Goal: Task Accomplishment & Management: Manage account settings

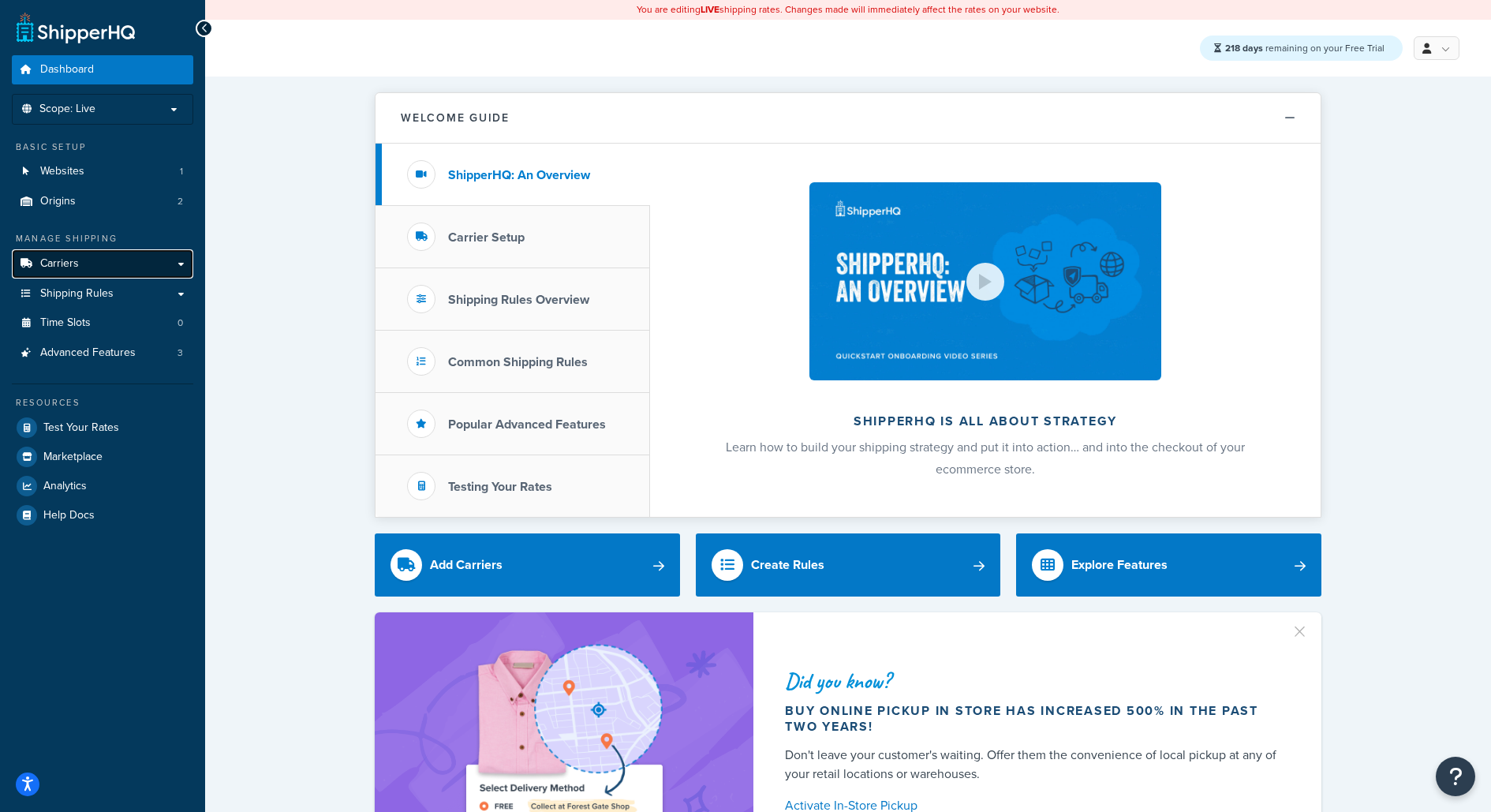
click at [156, 260] on link "Carriers" at bounding box center [102, 263] width 181 height 29
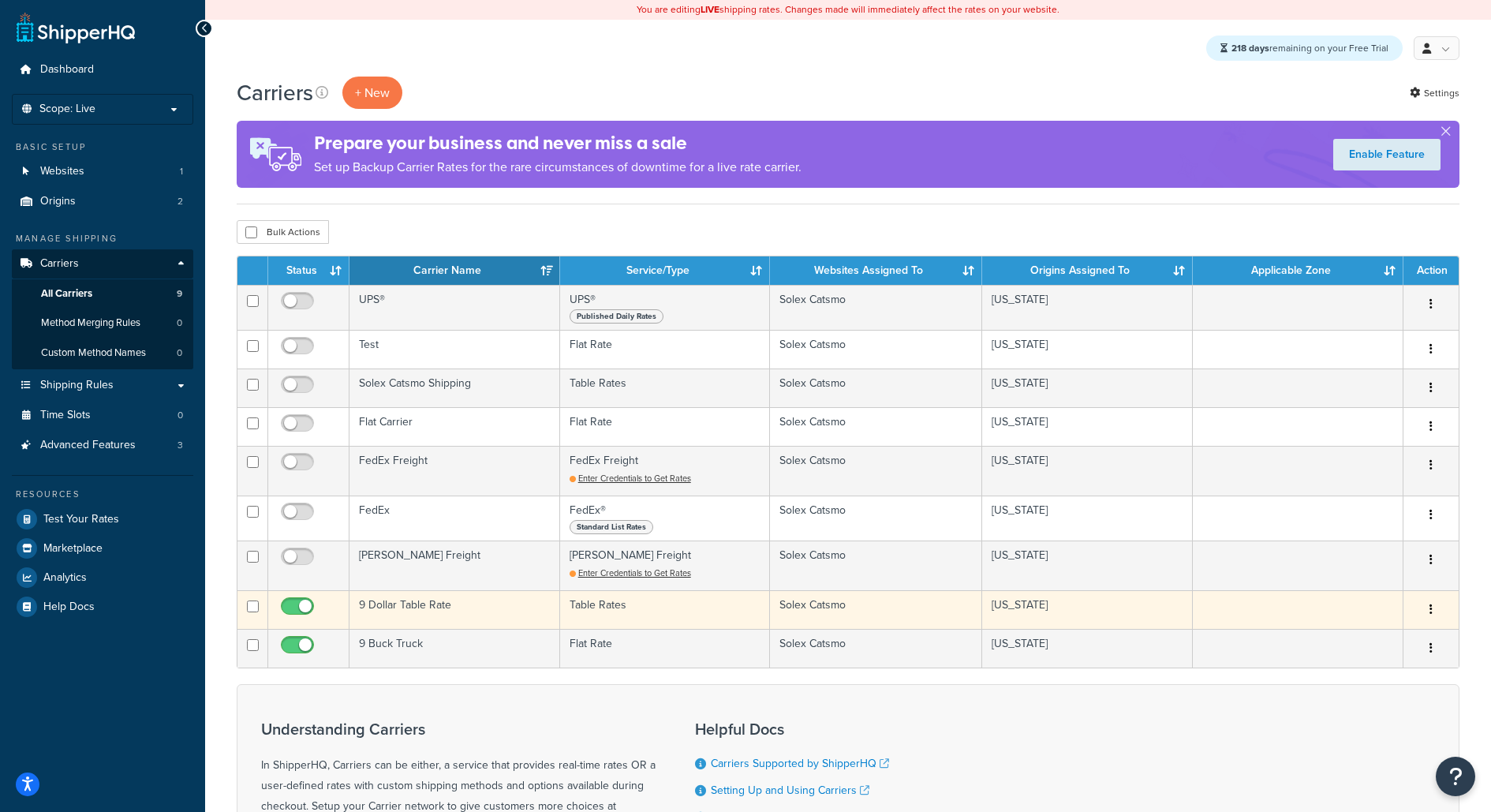
click at [473, 599] on td "9 Dollar Table Rate" at bounding box center [454, 609] width 210 height 39
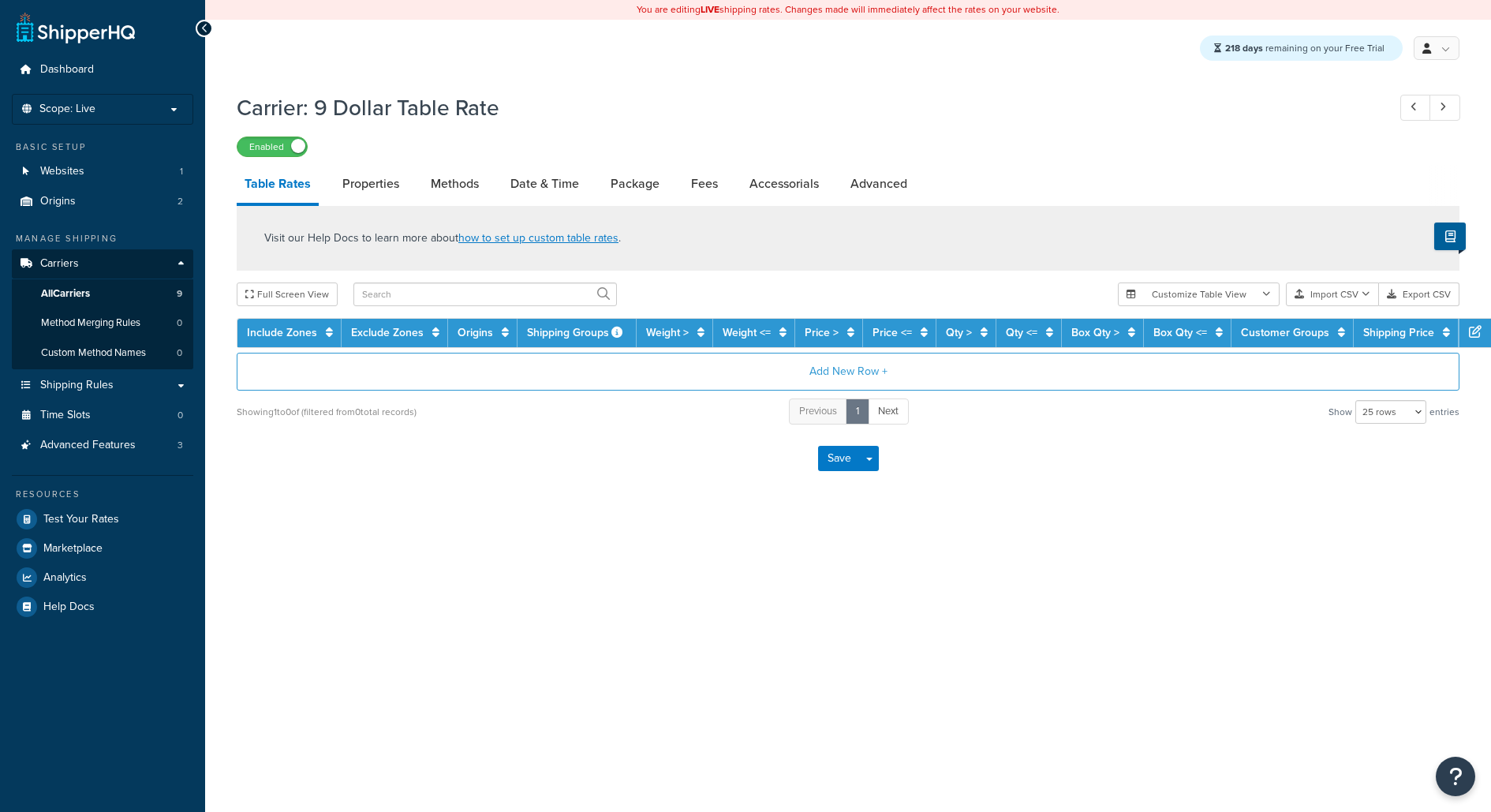
select select "25"
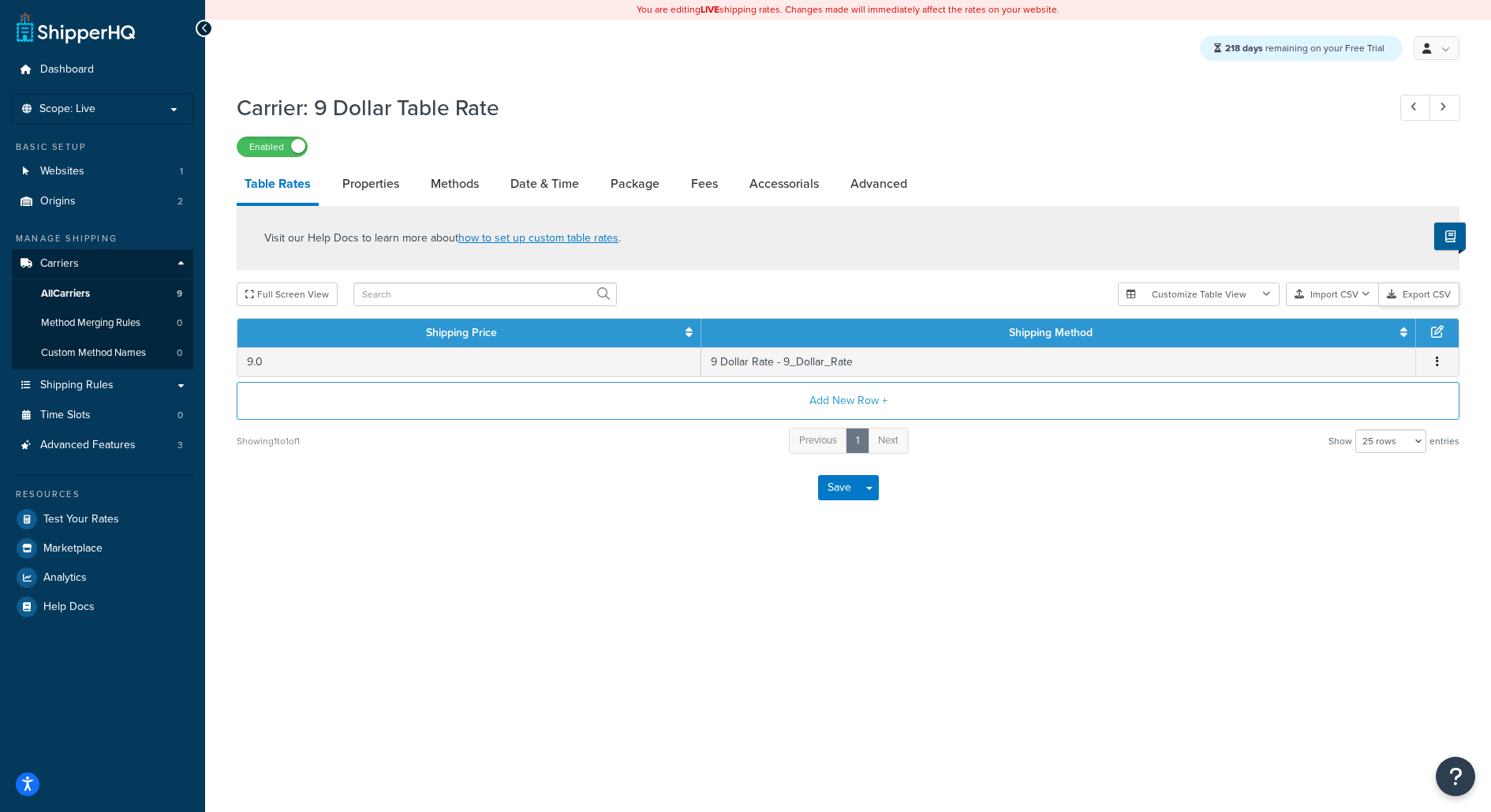
click at [1421, 299] on button "Export CSV" at bounding box center [1419, 294] width 81 height 23
click at [1330, 300] on button "Import CSV" at bounding box center [1332, 294] width 93 height 23
click at [1349, 306] on div "Customize Table View Show all columns Show selected columns Import CSV Import a…" at bounding box center [1288, 294] width 341 height 23
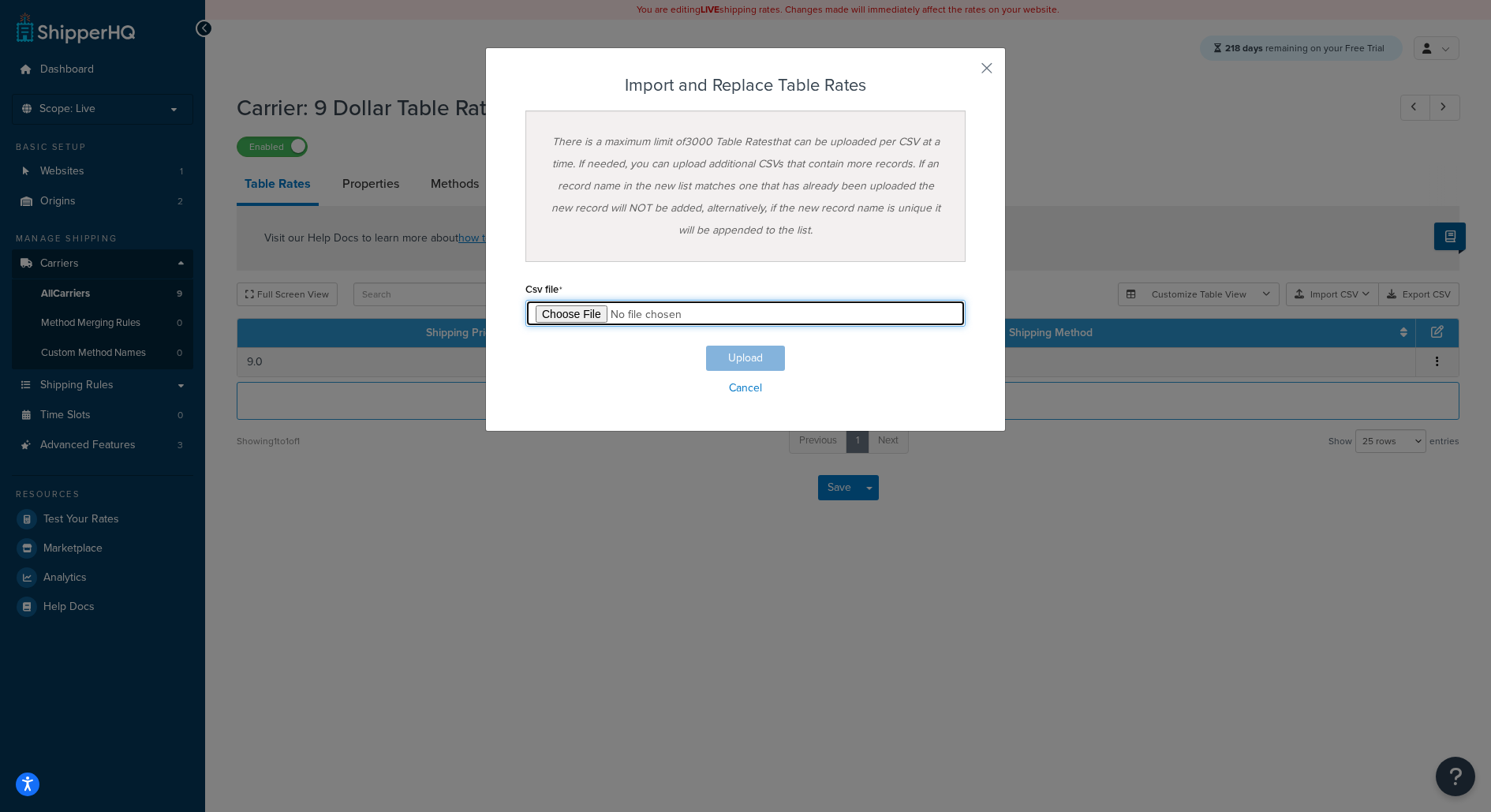
click at [593, 310] on input "file" at bounding box center [746, 313] width 440 height 27
type input "C:\fakepath\Table Rate Export-2025-09-15 0435.csv"
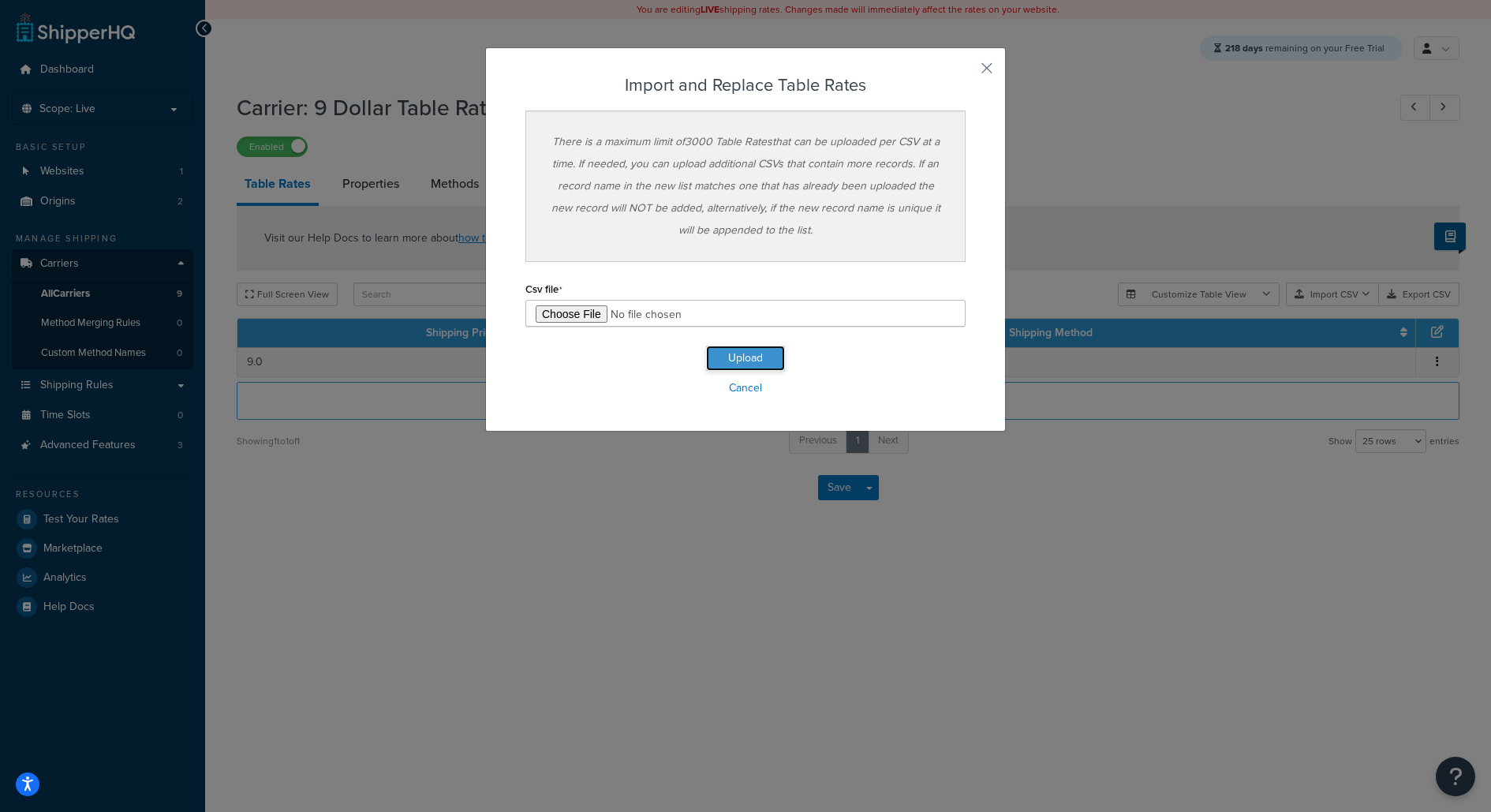
click at [767, 361] on button "Upload" at bounding box center [746, 358] width 79 height 25
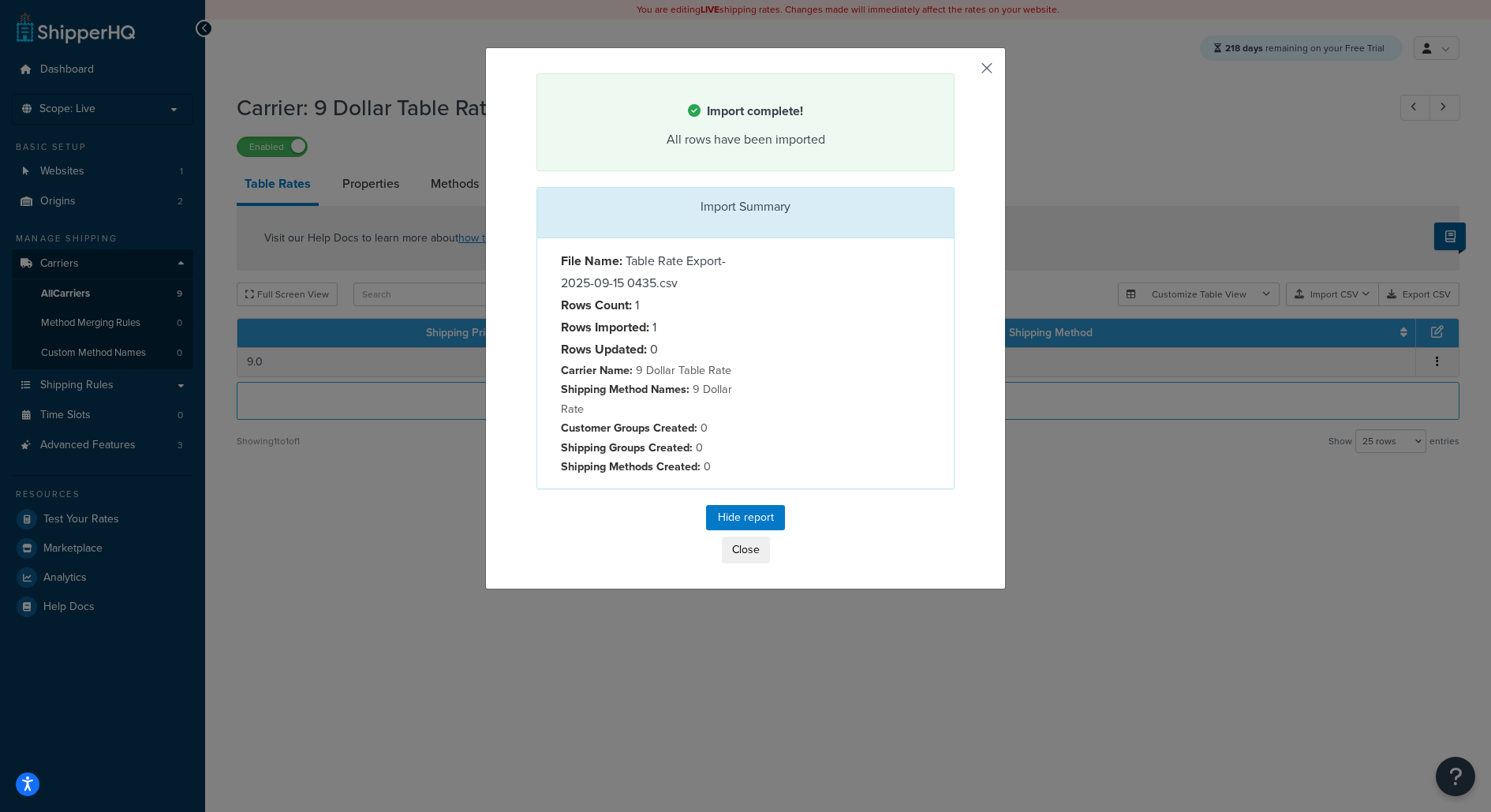
click at [955, 74] on button "button" at bounding box center [952, 75] width 4 height 4
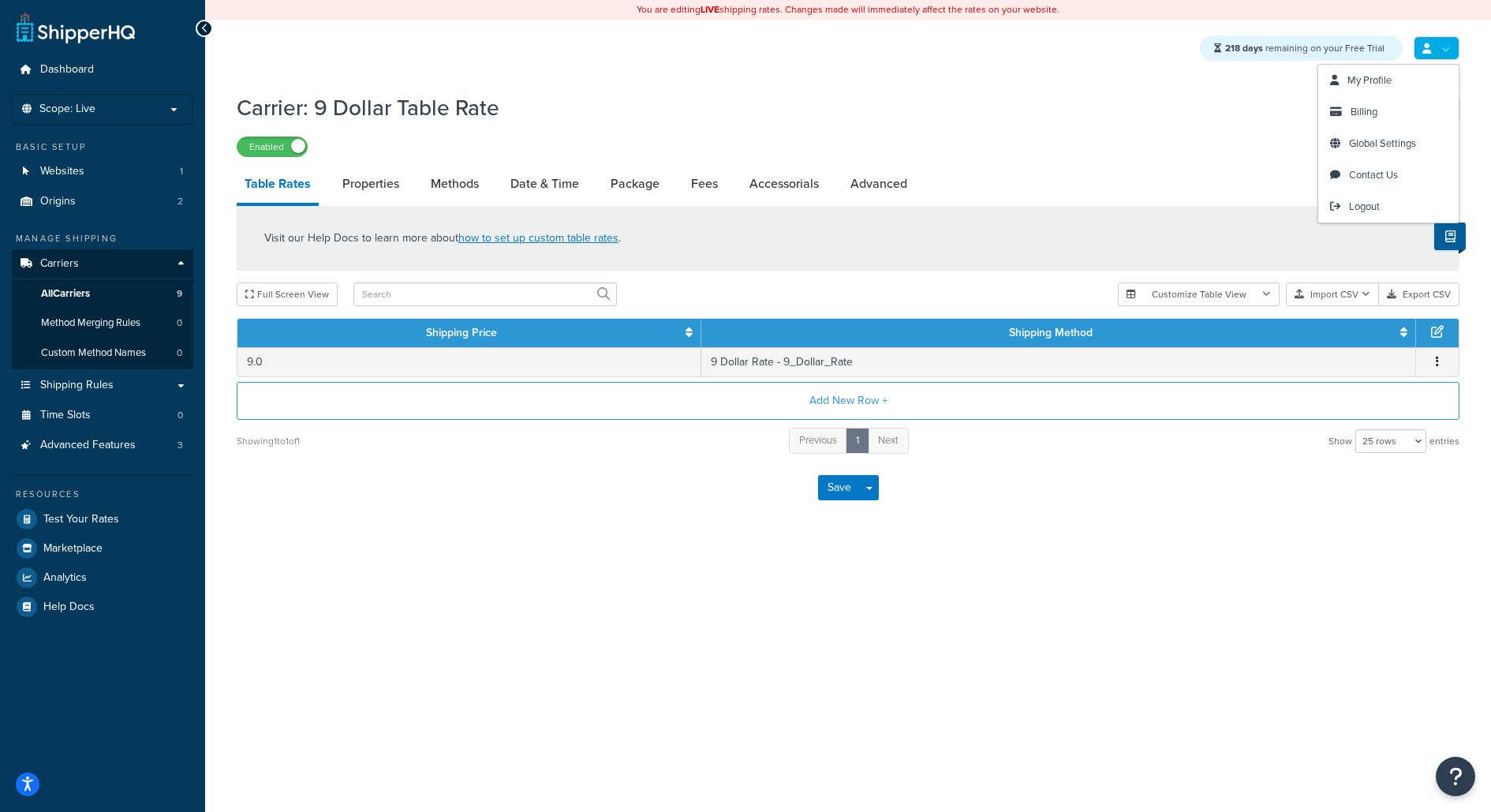
click at [1442, 57] on link at bounding box center [1436, 48] width 46 height 23
click at [1354, 225] on div "Visit our Help Docs to learn more about how to set up custom table rates ." at bounding box center [847, 238] width 1222 height 65
click at [1358, 207] on span "Logout" at bounding box center [1364, 206] width 31 height 15
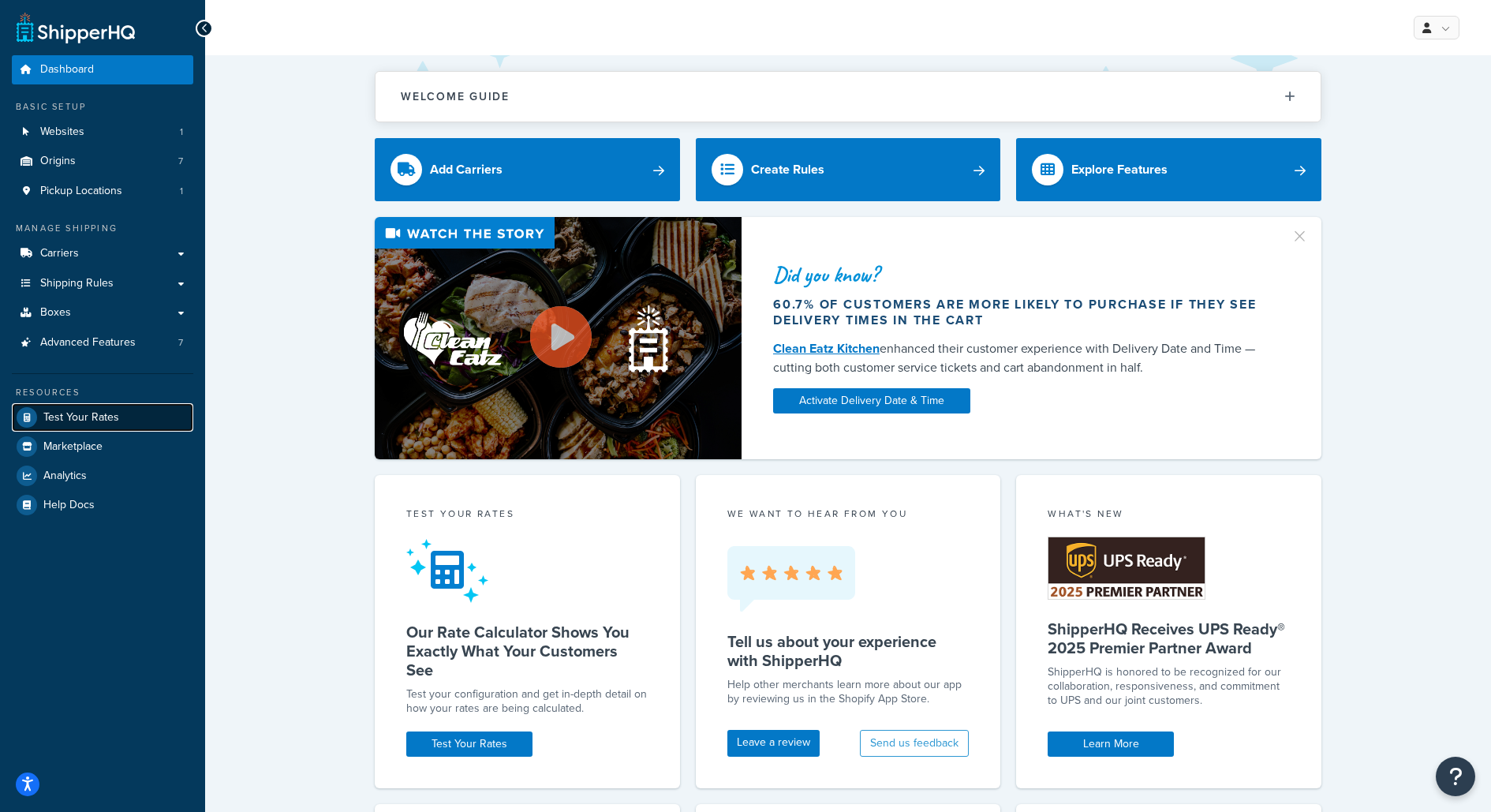
click at [133, 412] on link "Test Your Rates" at bounding box center [102, 418] width 181 height 29
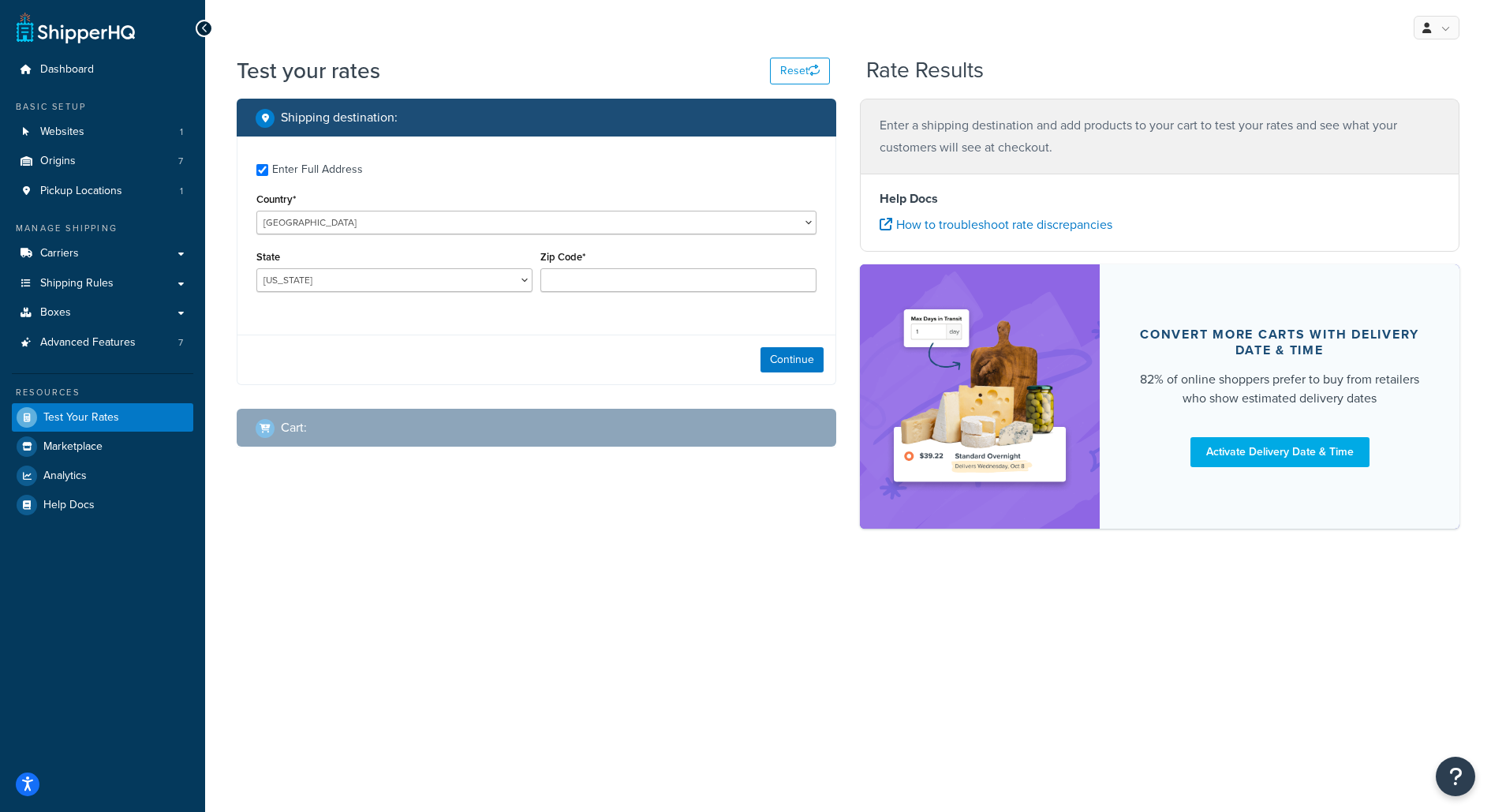
checkbox input "true"
type input "20776"
select select "MD"
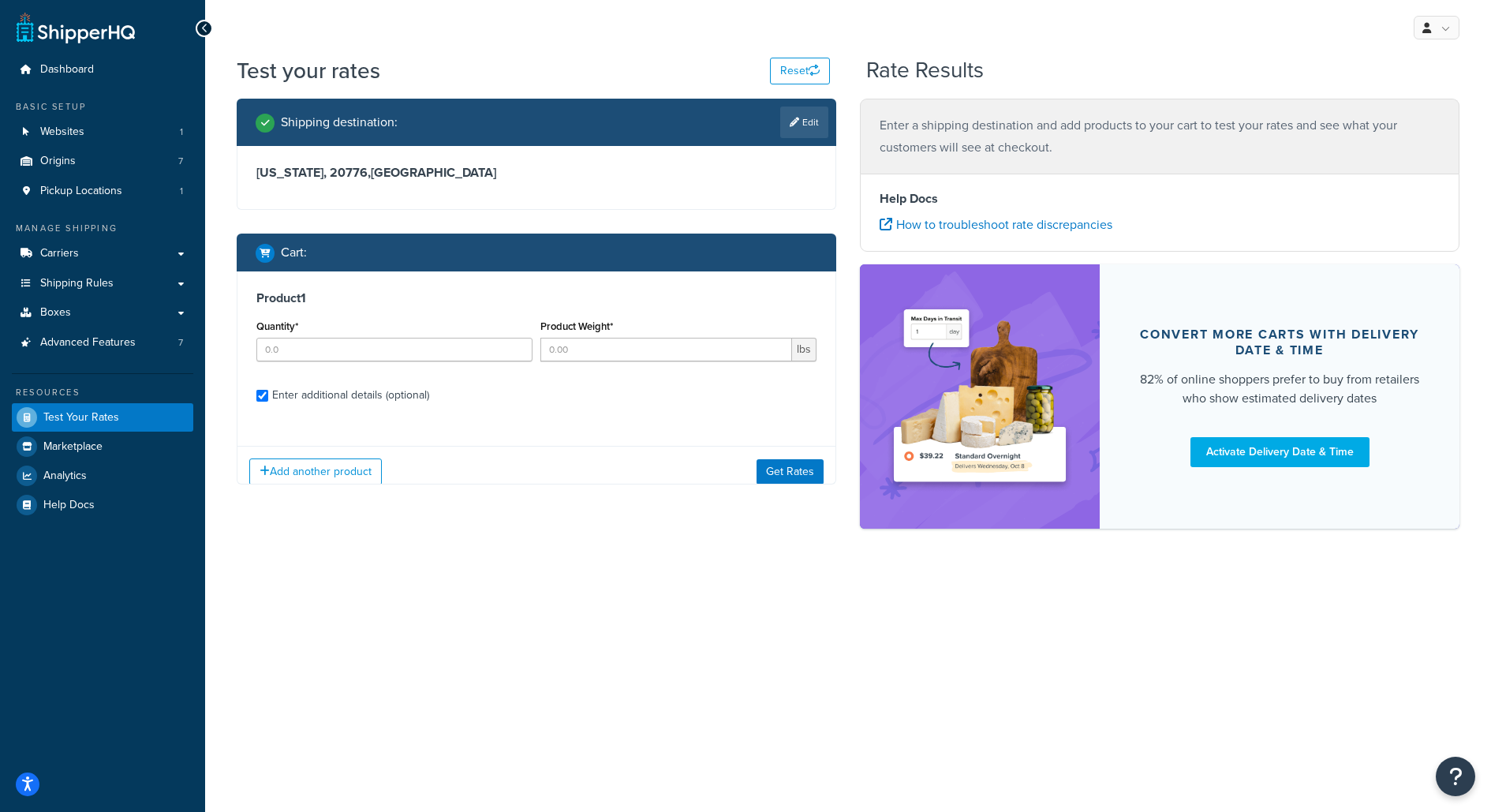
checkbox input "true"
type input "1"
type input "3.15"
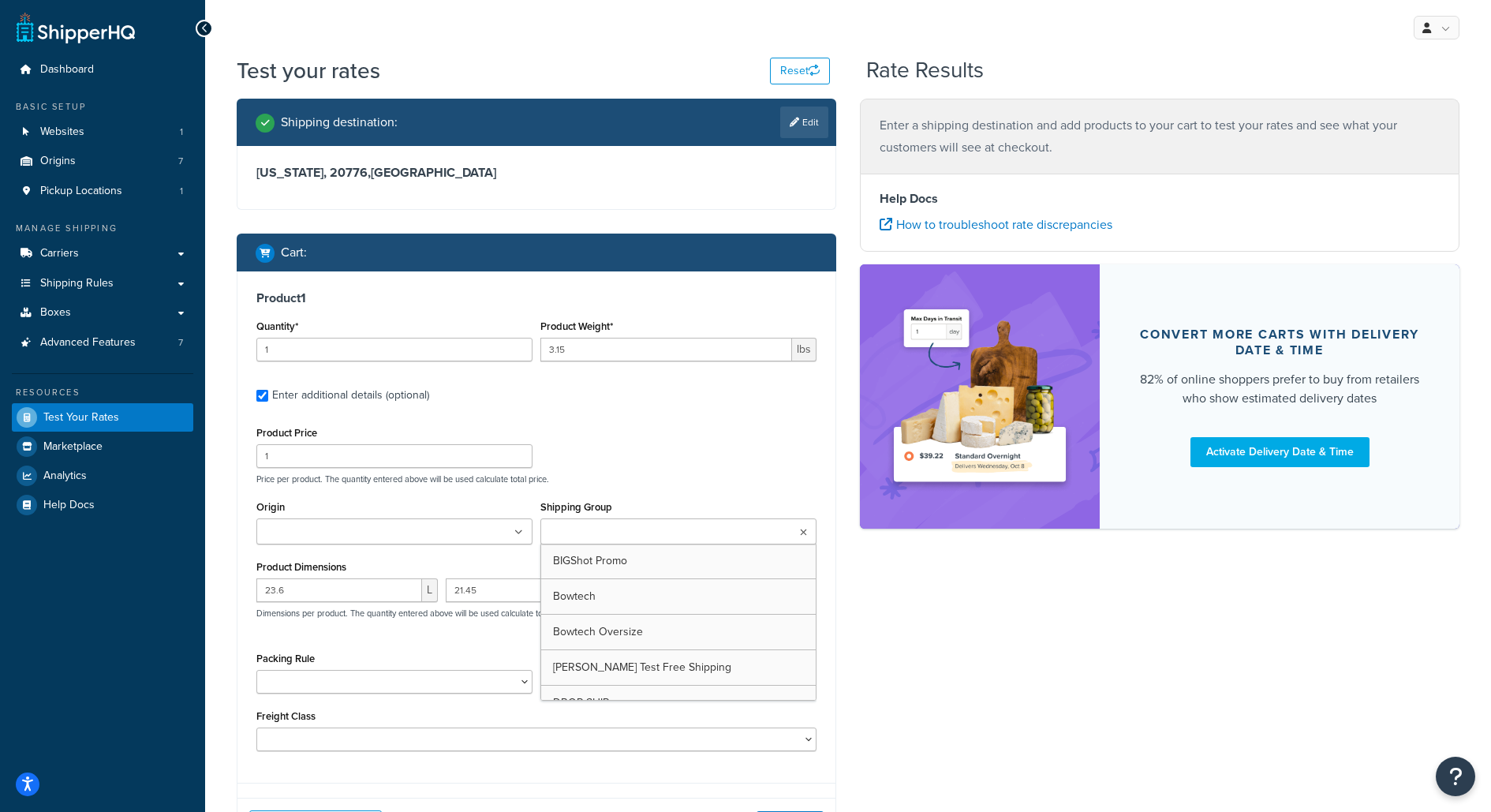
scroll to position [322, 0]
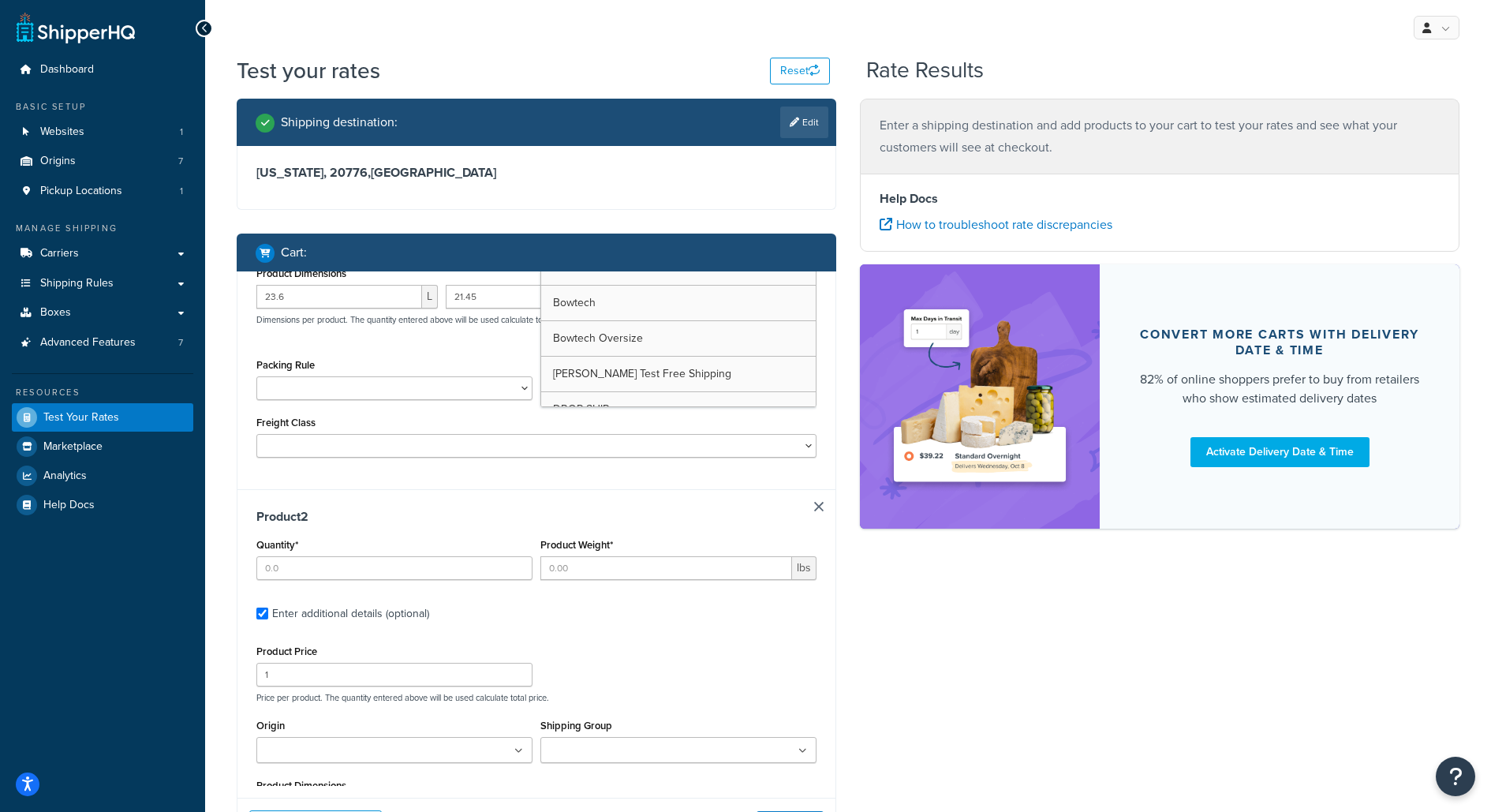
type input "4"
type input "0.035"
type input "4.05"
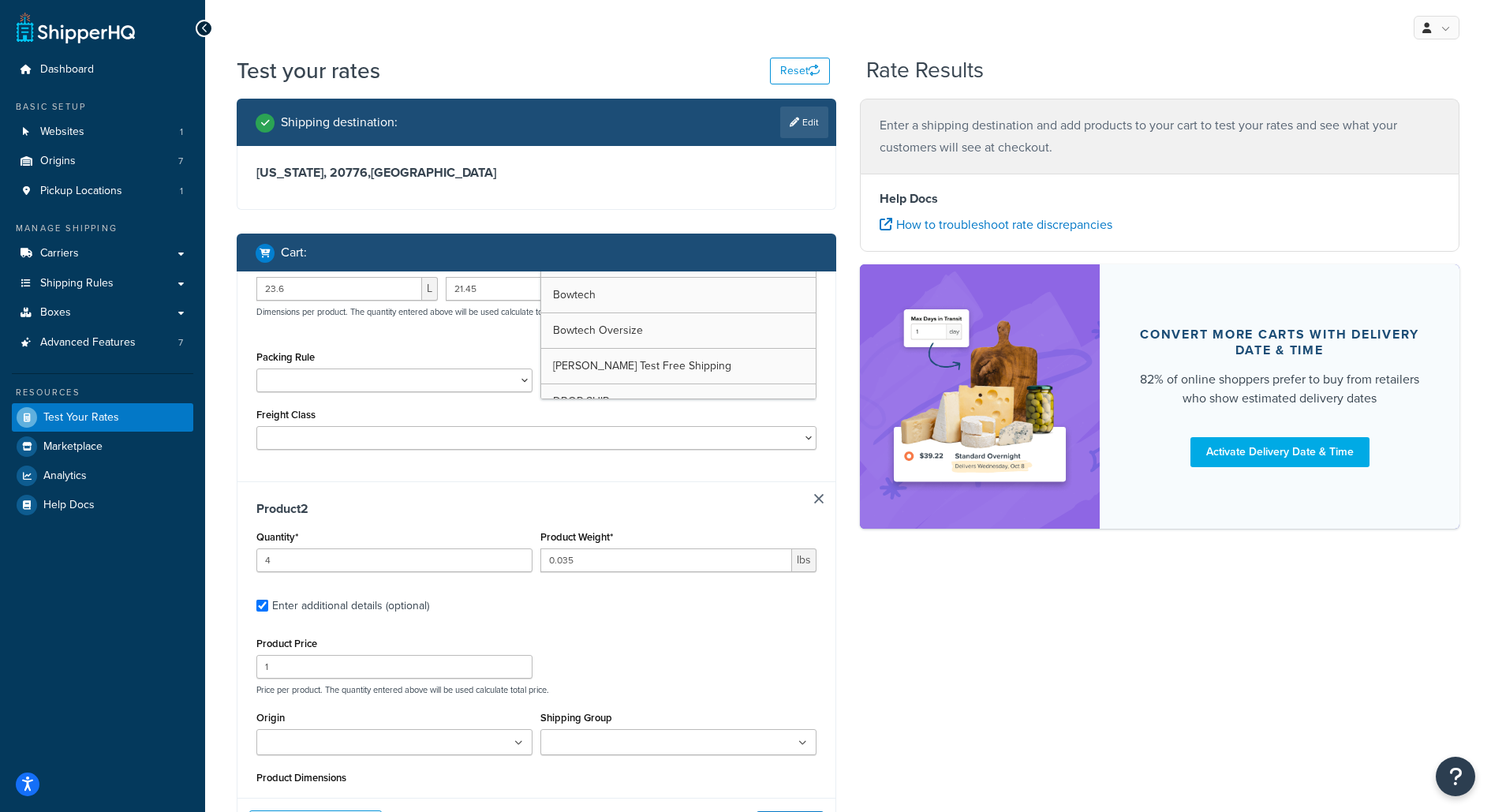
type input "2.9"
type input "0.85"
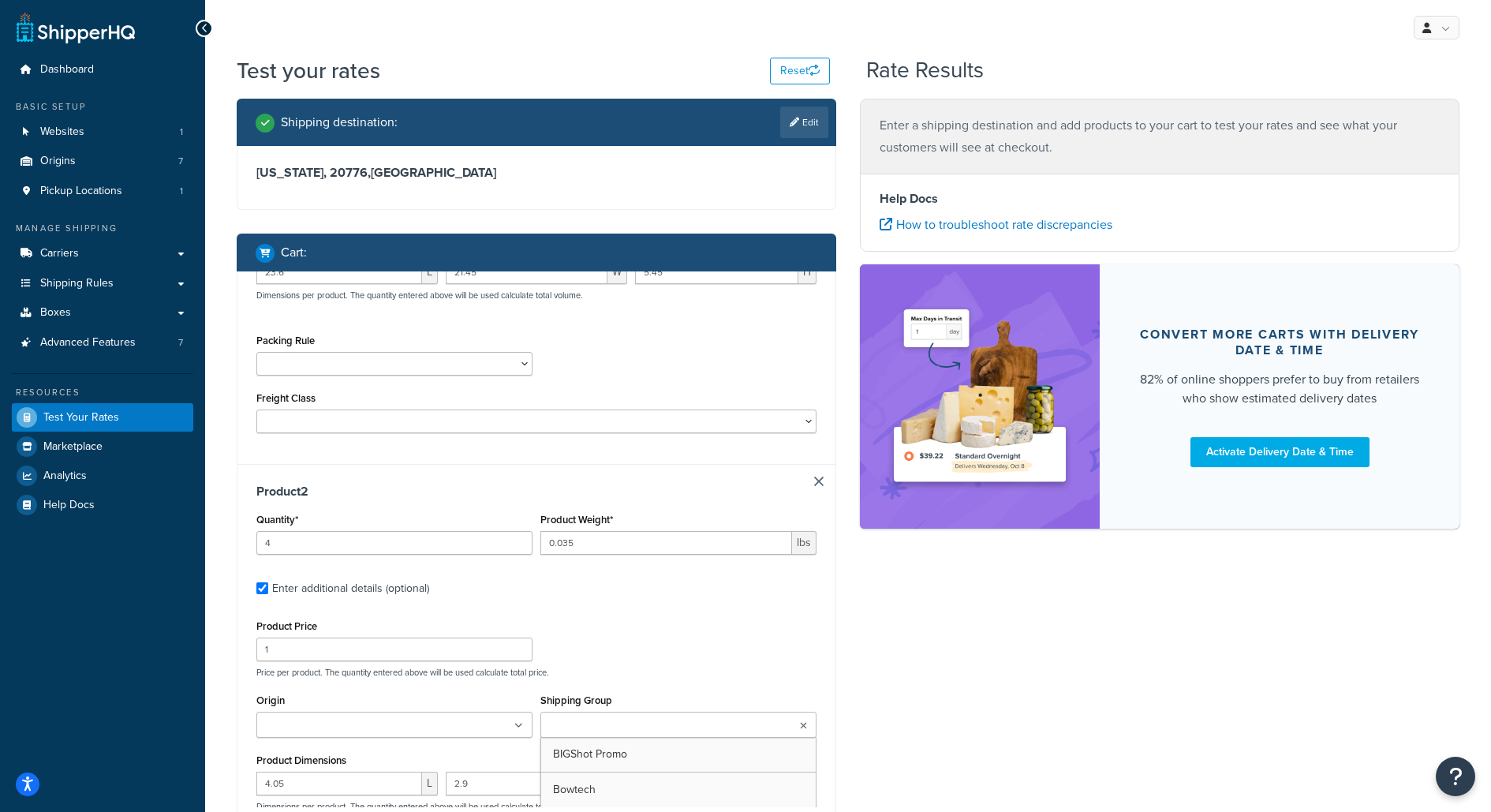
scroll to position [105, 0]
type input "2"
type input "0.01"
type input "4.6"
type input "3.25"
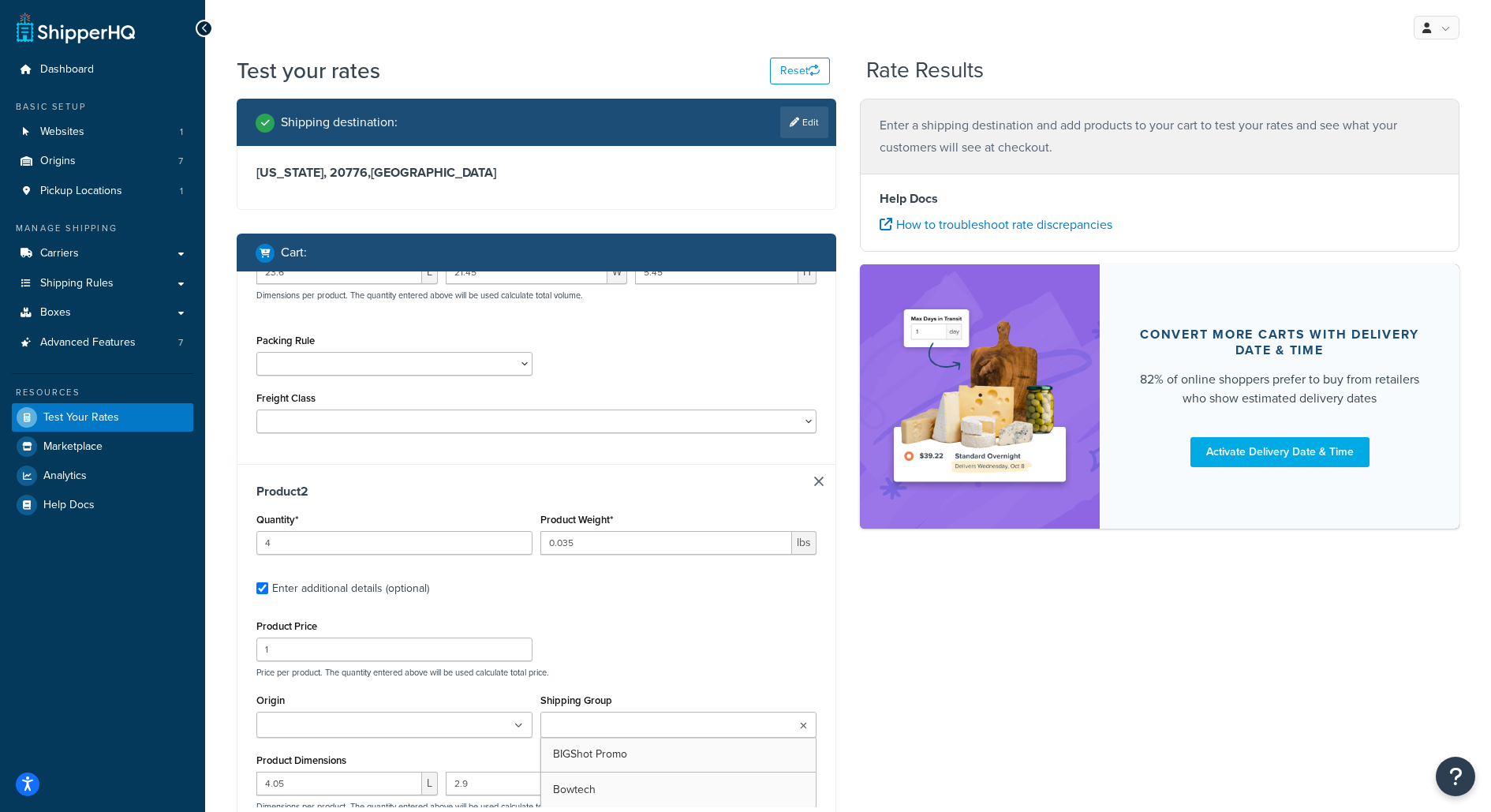
type input "0.25"
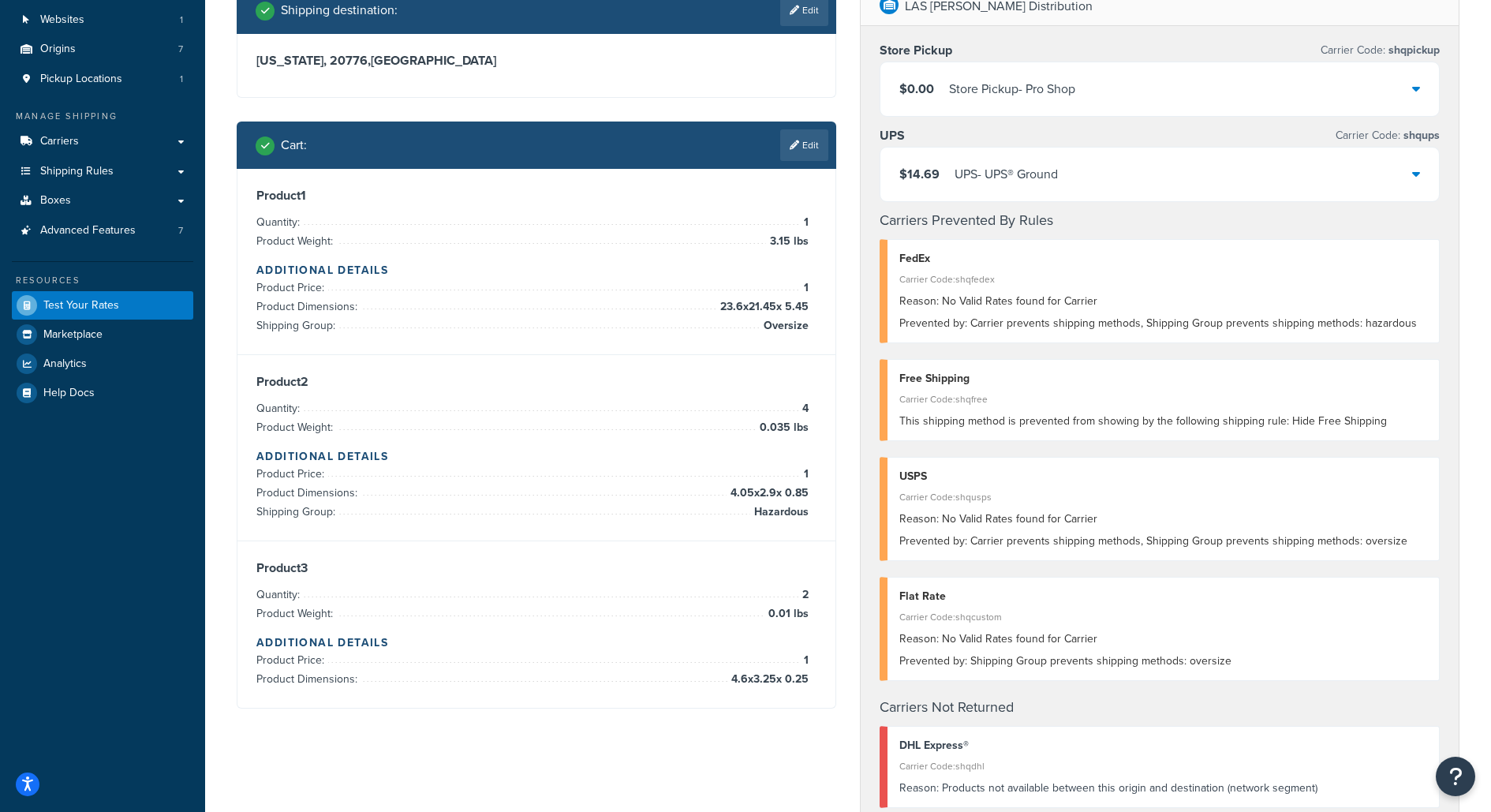
click at [839, 499] on div "Shipping destination : Edit Maryland, 20776 , United States Cart : Edit Product…" at bounding box center [536, 359] width 623 height 746
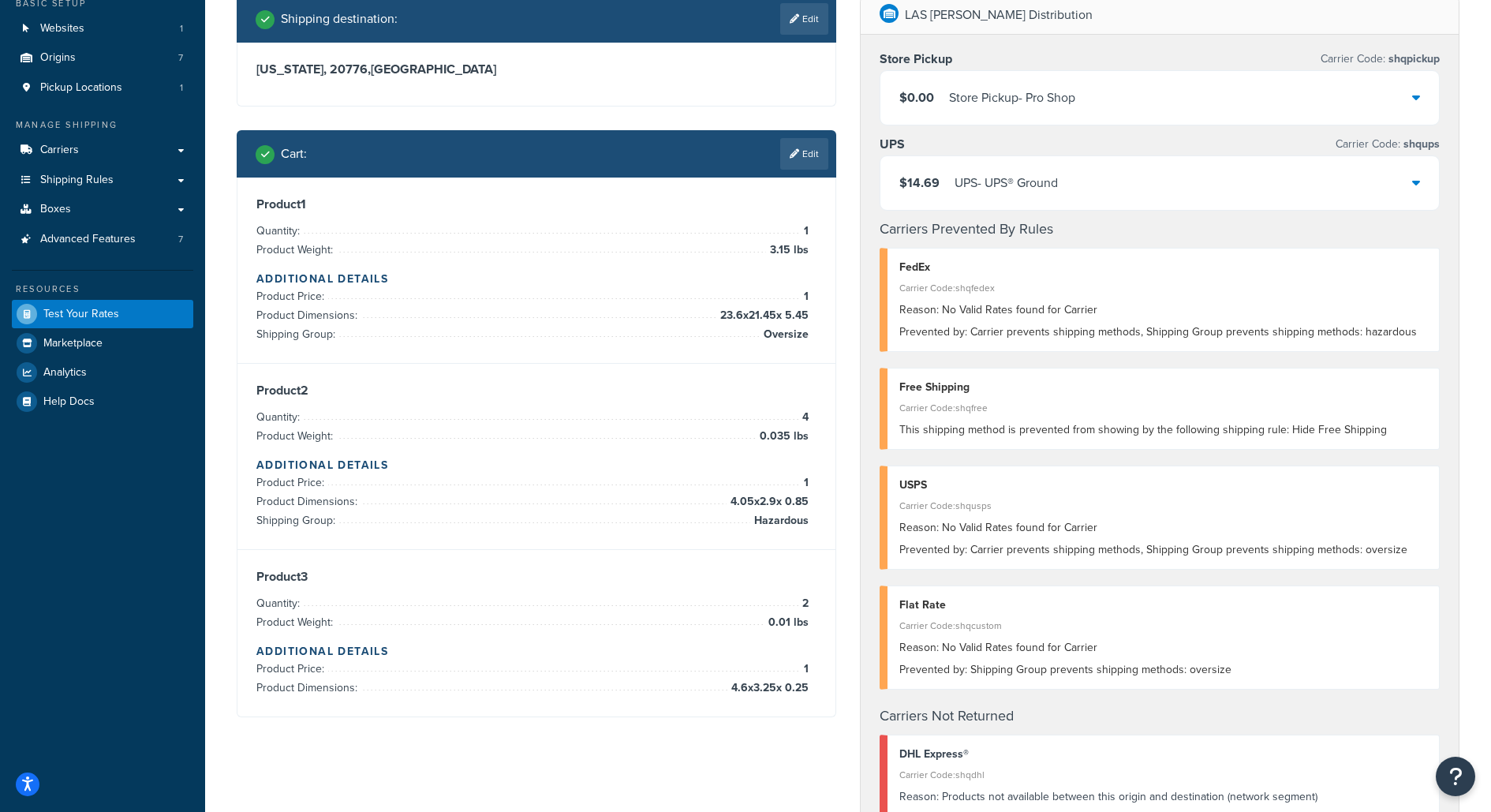
scroll to position [102, 0]
click at [1091, 106] on div "$0.00 Store Pickup - Pro Shop" at bounding box center [1160, 99] width 559 height 54
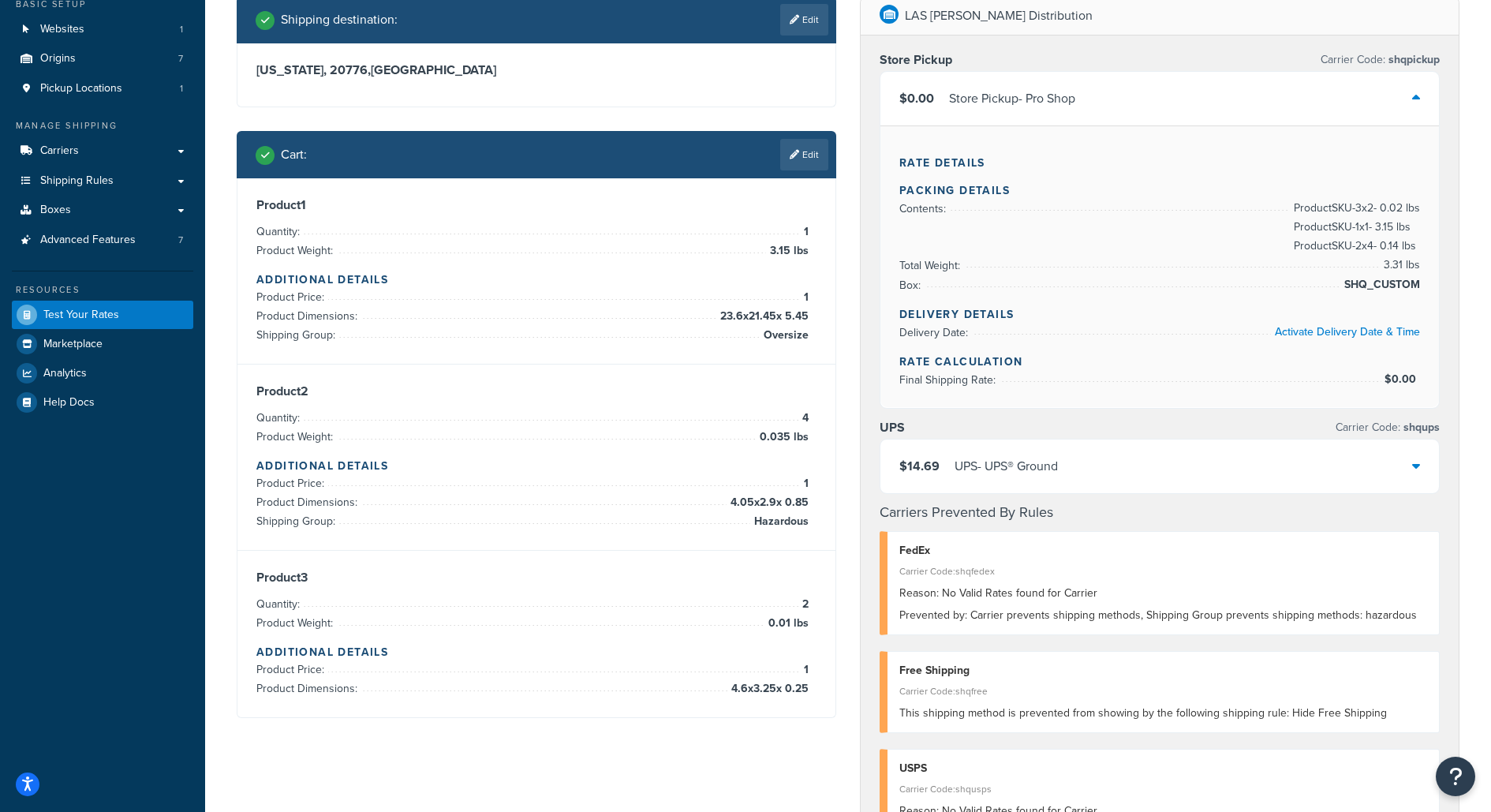
click at [1091, 106] on div "$0.00 Store Pickup - Pro Shop" at bounding box center [1160, 99] width 559 height 54
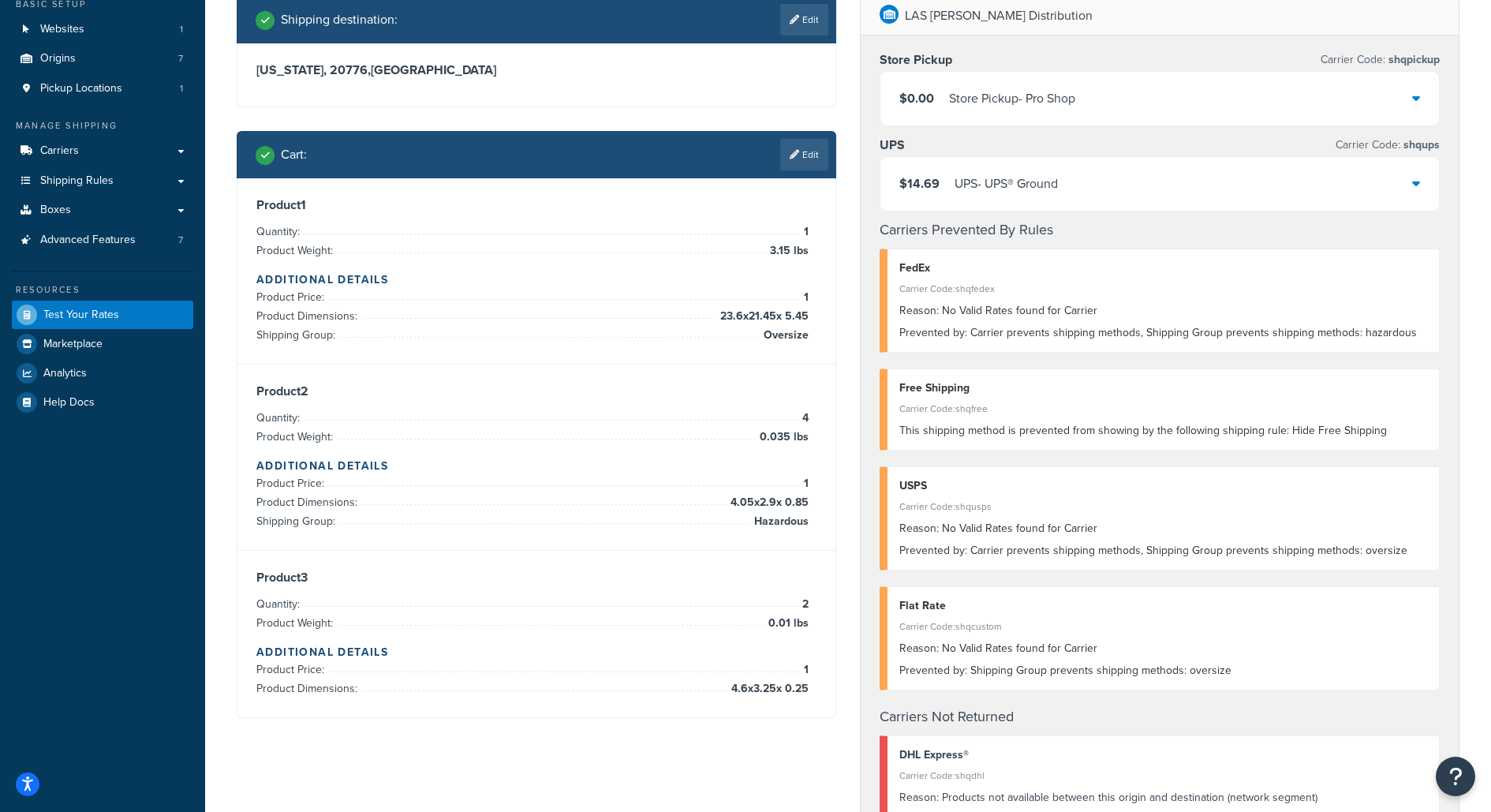
click at [1119, 200] on div "$14.69 UPS - UPS® Ground" at bounding box center [1160, 184] width 559 height 54
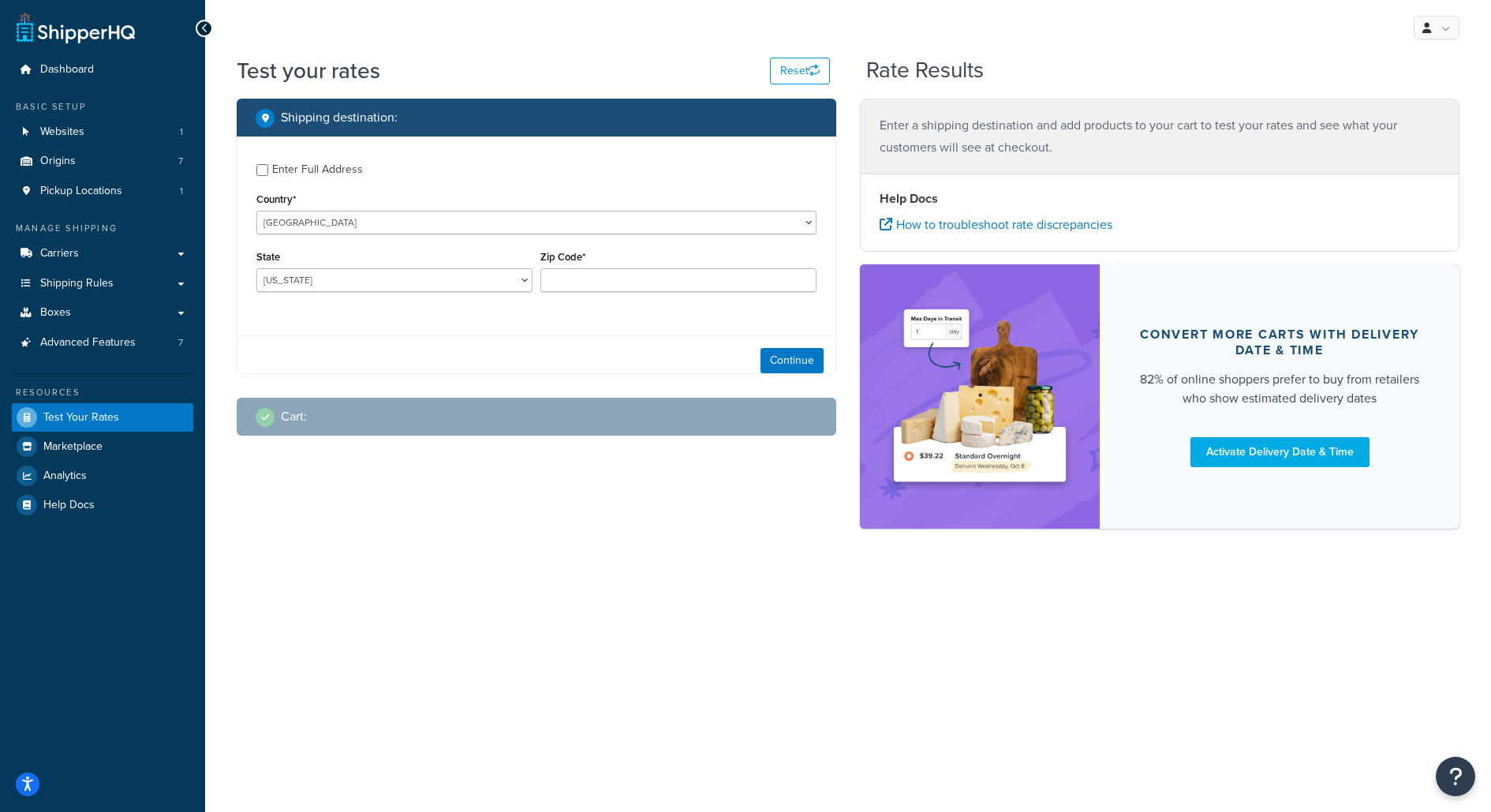
scroll to position [0, 0]
checkbox input "true"
type input "20776"
select select "MD"
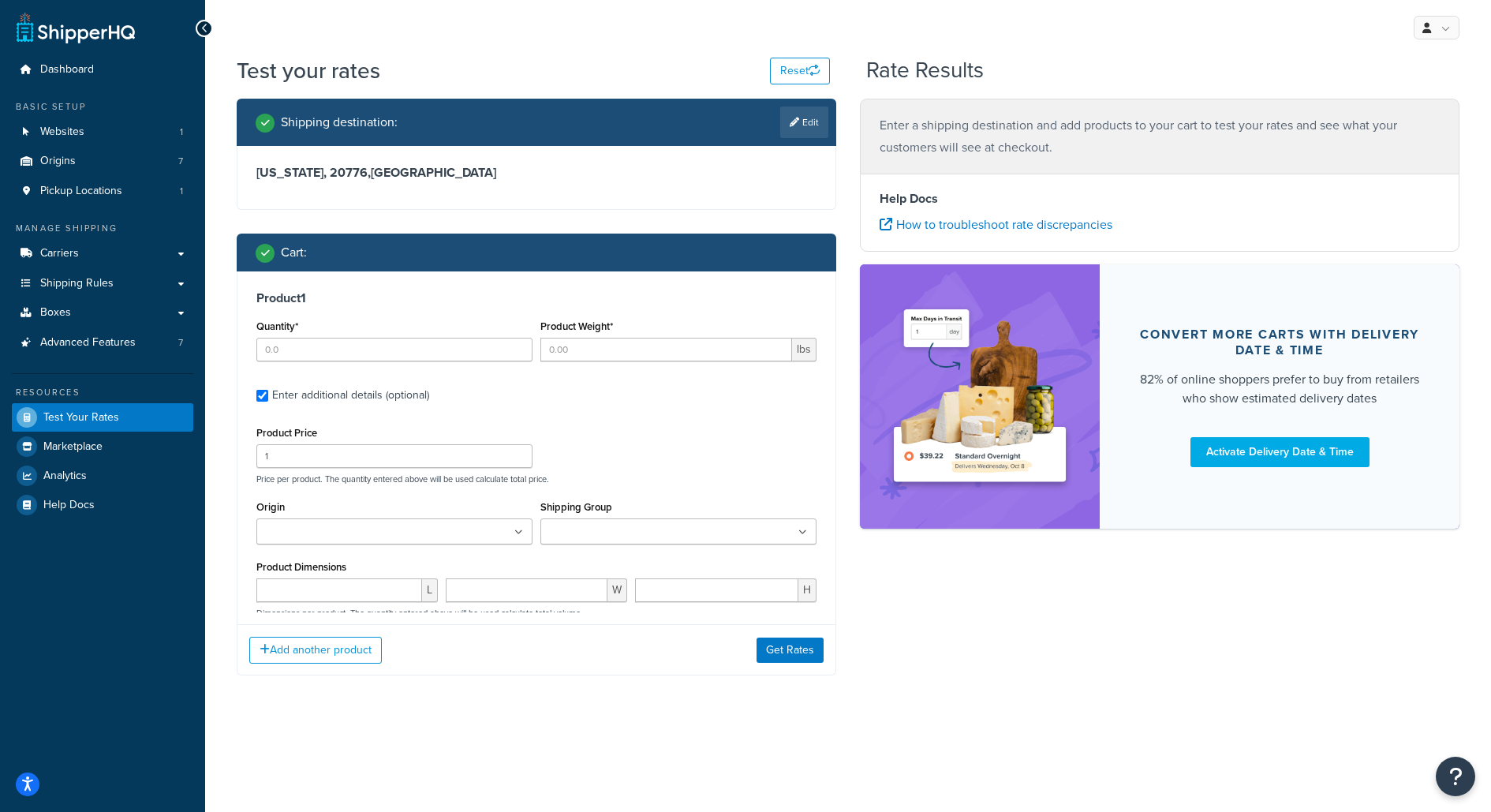
type input "2"
type input "3.15"
type input "23.6"
type input "21.45"
type input "5.45"
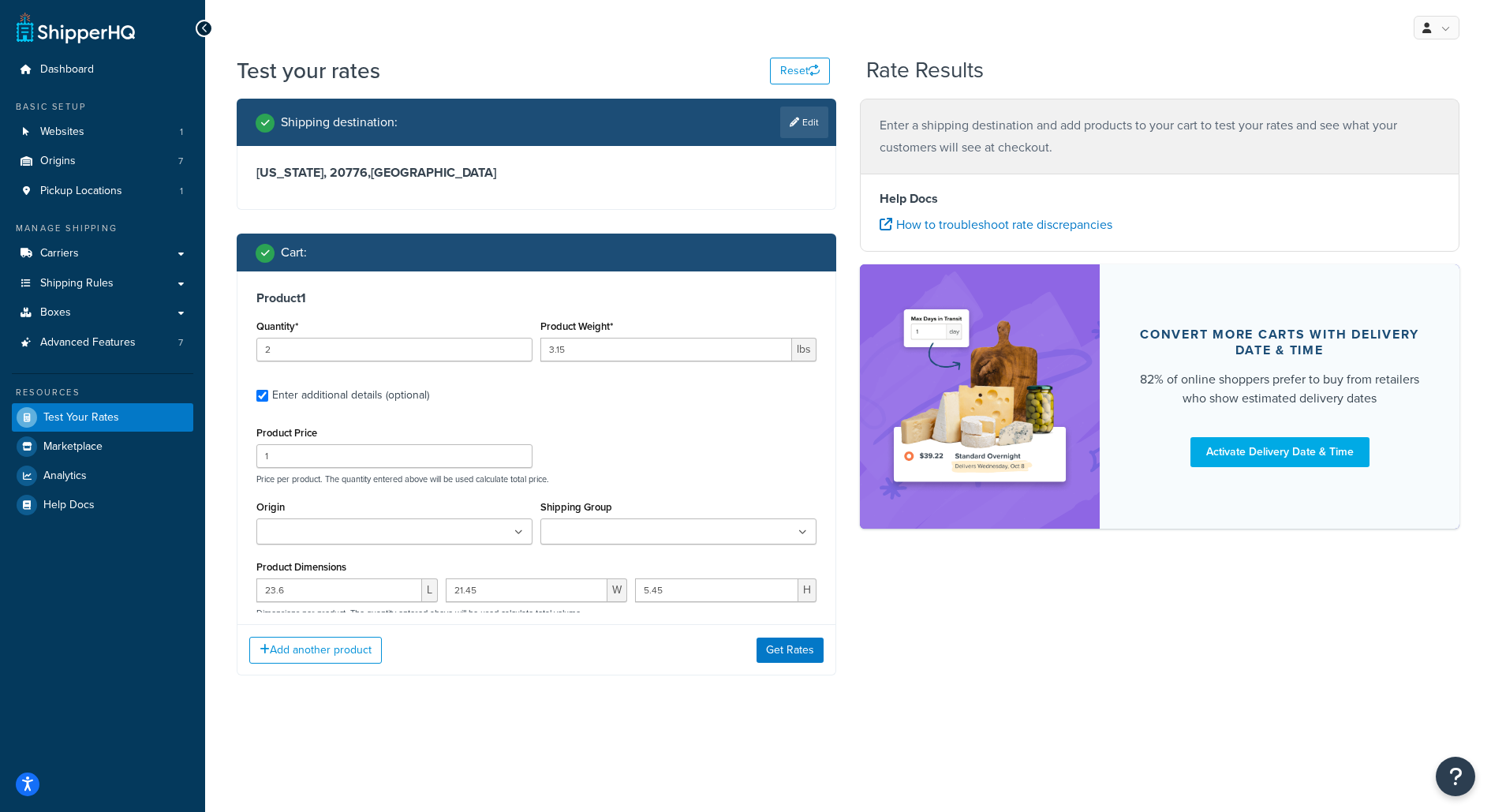
scroll to position [148, 0]
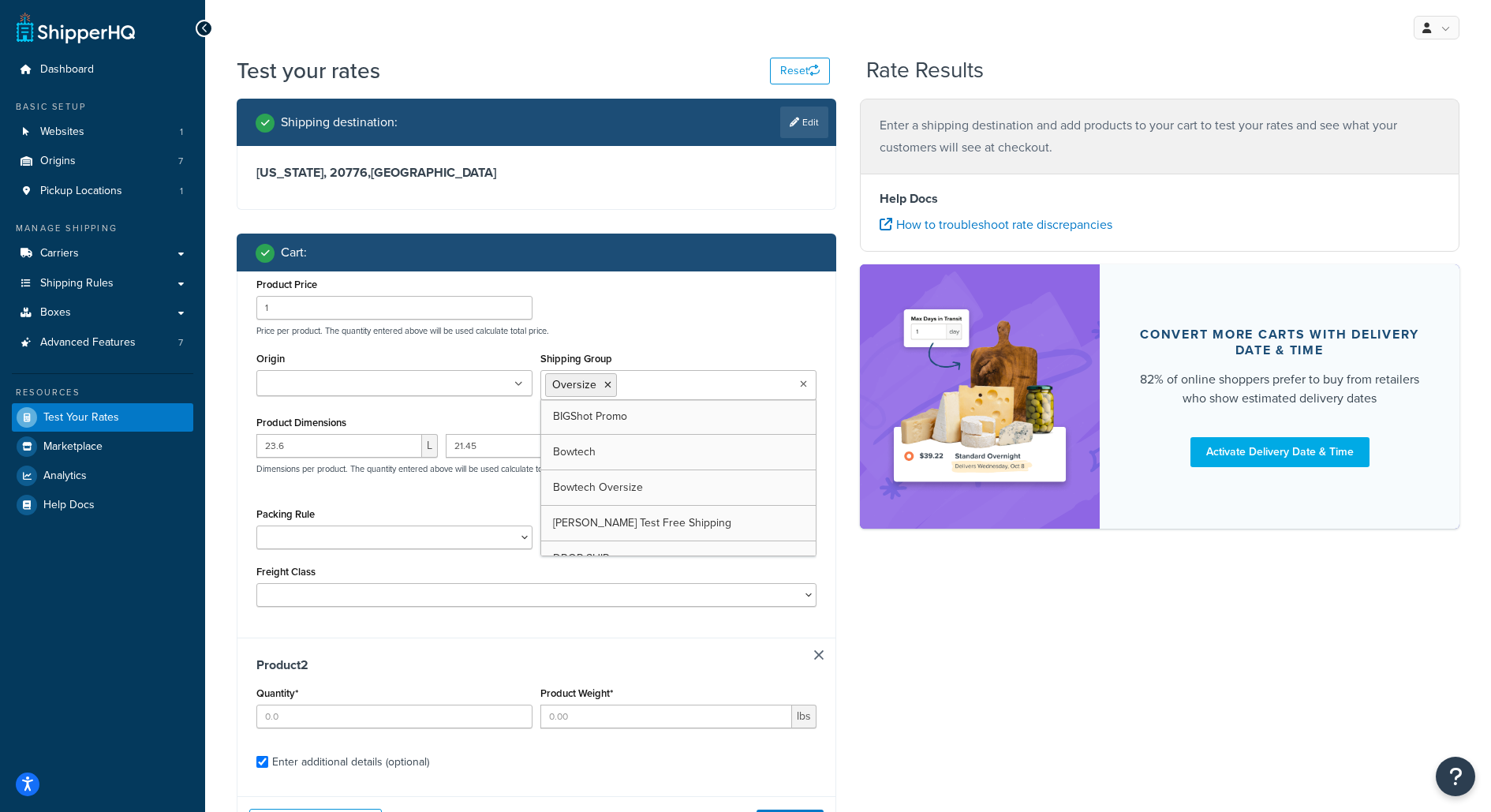
type input "4"
type input "0.035"
type input "4.05"
type input "2.9"
type input "0.85"
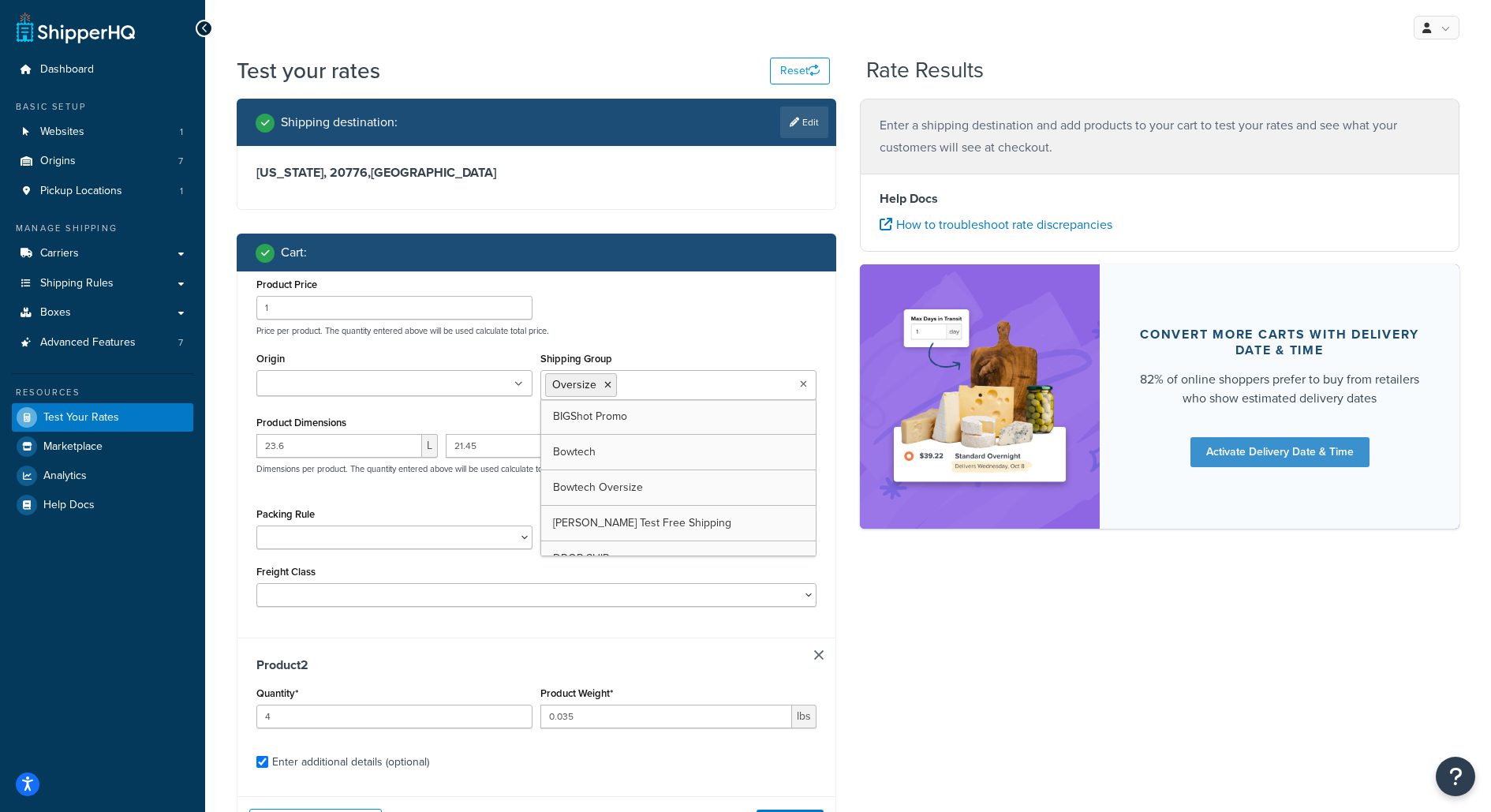
scroll to position [304, 0]
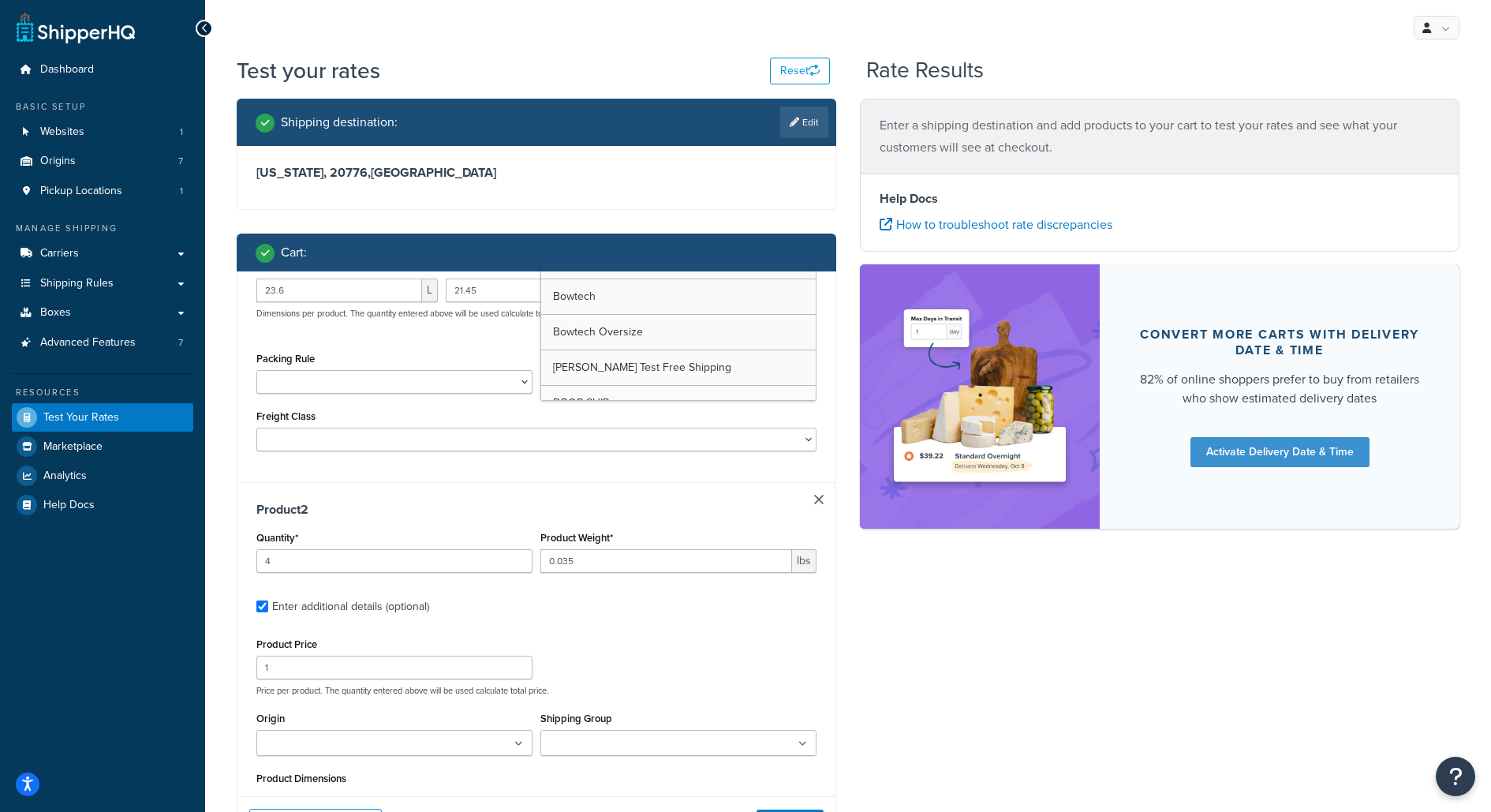
type input "2"
type input "0.01"
type input "4.6"
type input "3.25"
type input "0.25"
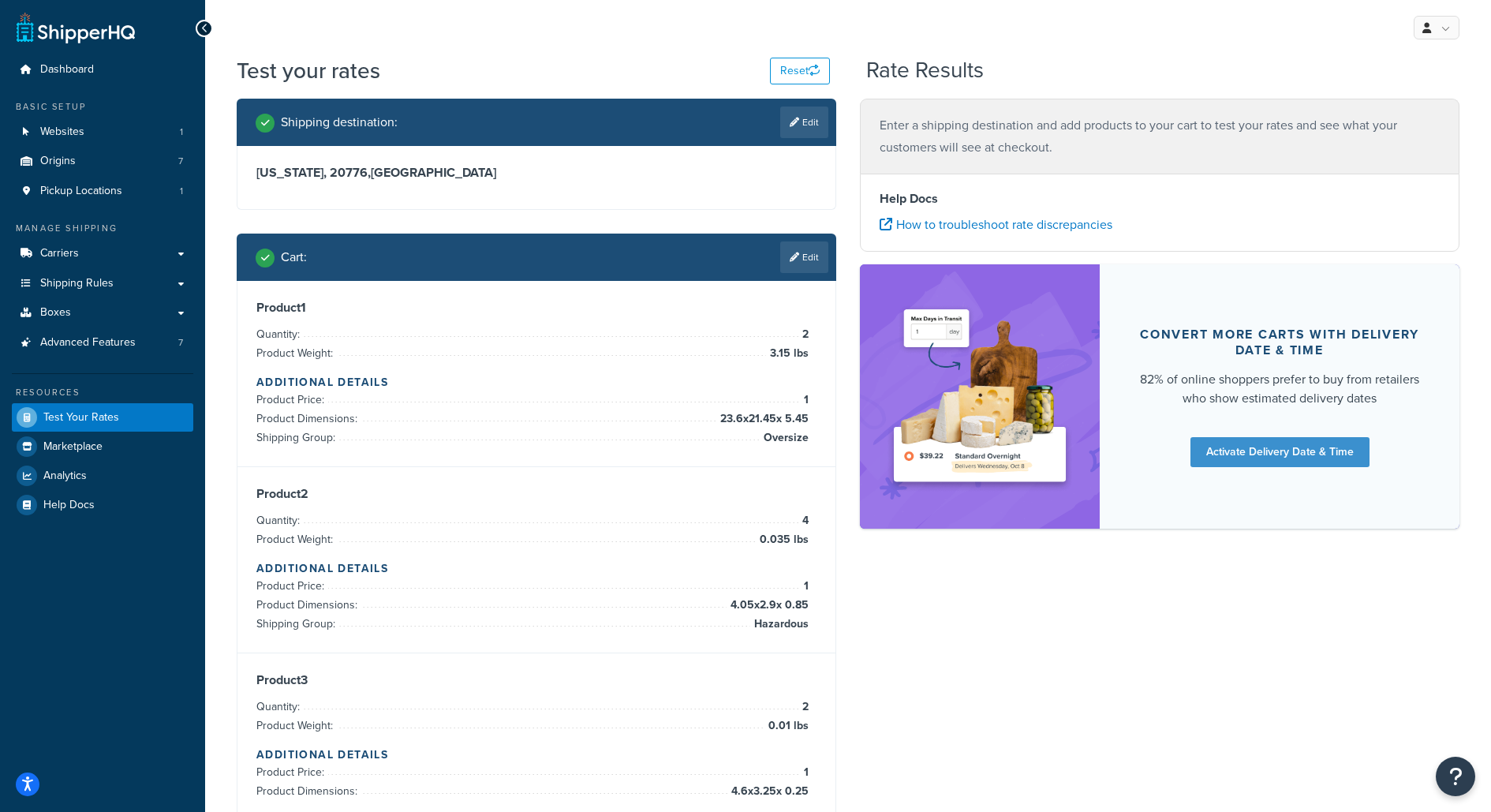
scroll to position [304, 0]
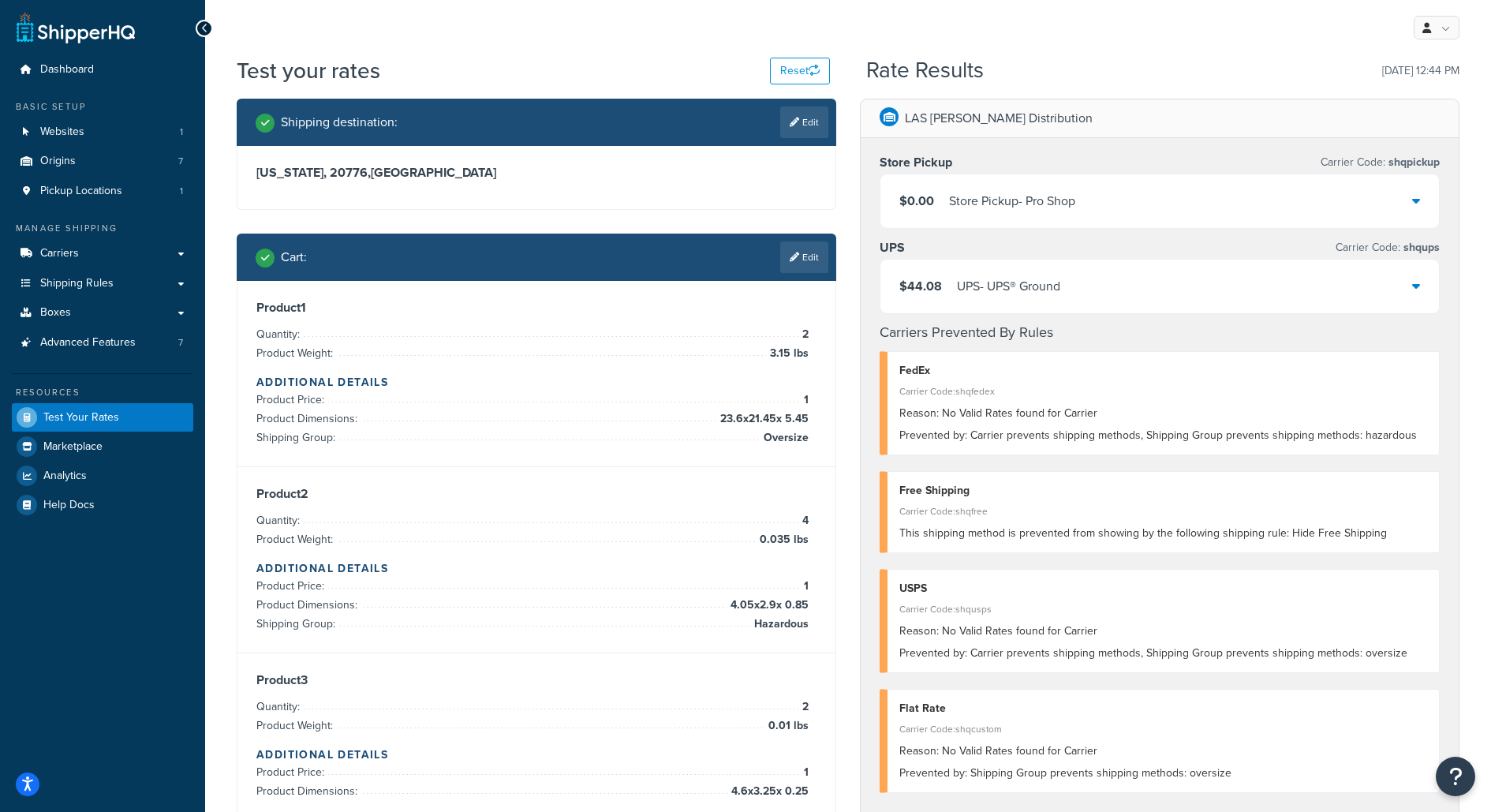
click at [1200, 268] on div "$44.08 UPS - UPS® Ground" at bounding box center [1160, 287] width 559 height 54
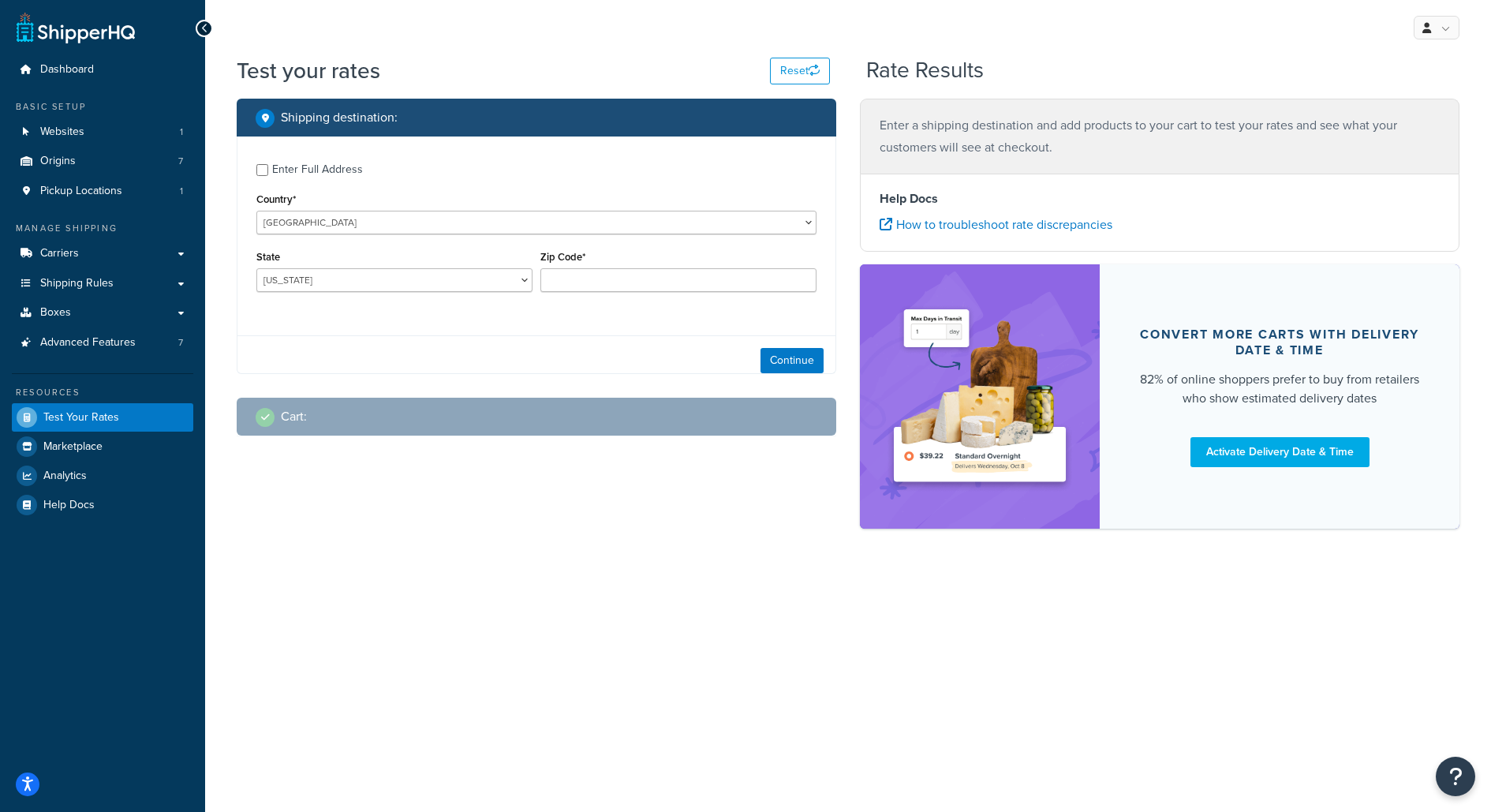
scroll to position [0, 0]
checkbox input "true"
type input "20776"
select select "MD"
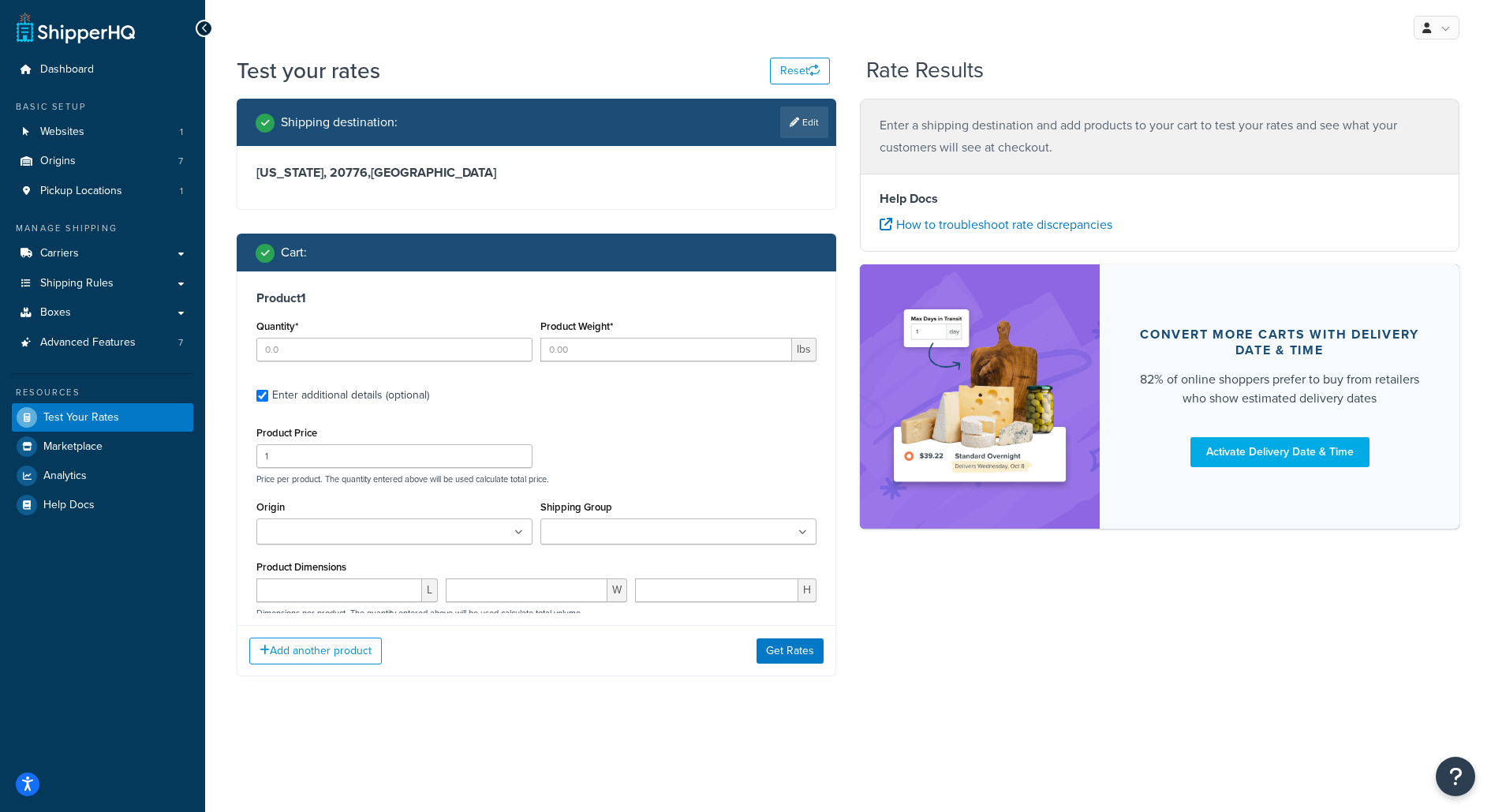
type input "1"
type input "3.15"
type input "23.6"
type input "21.45"
type input "5.45"
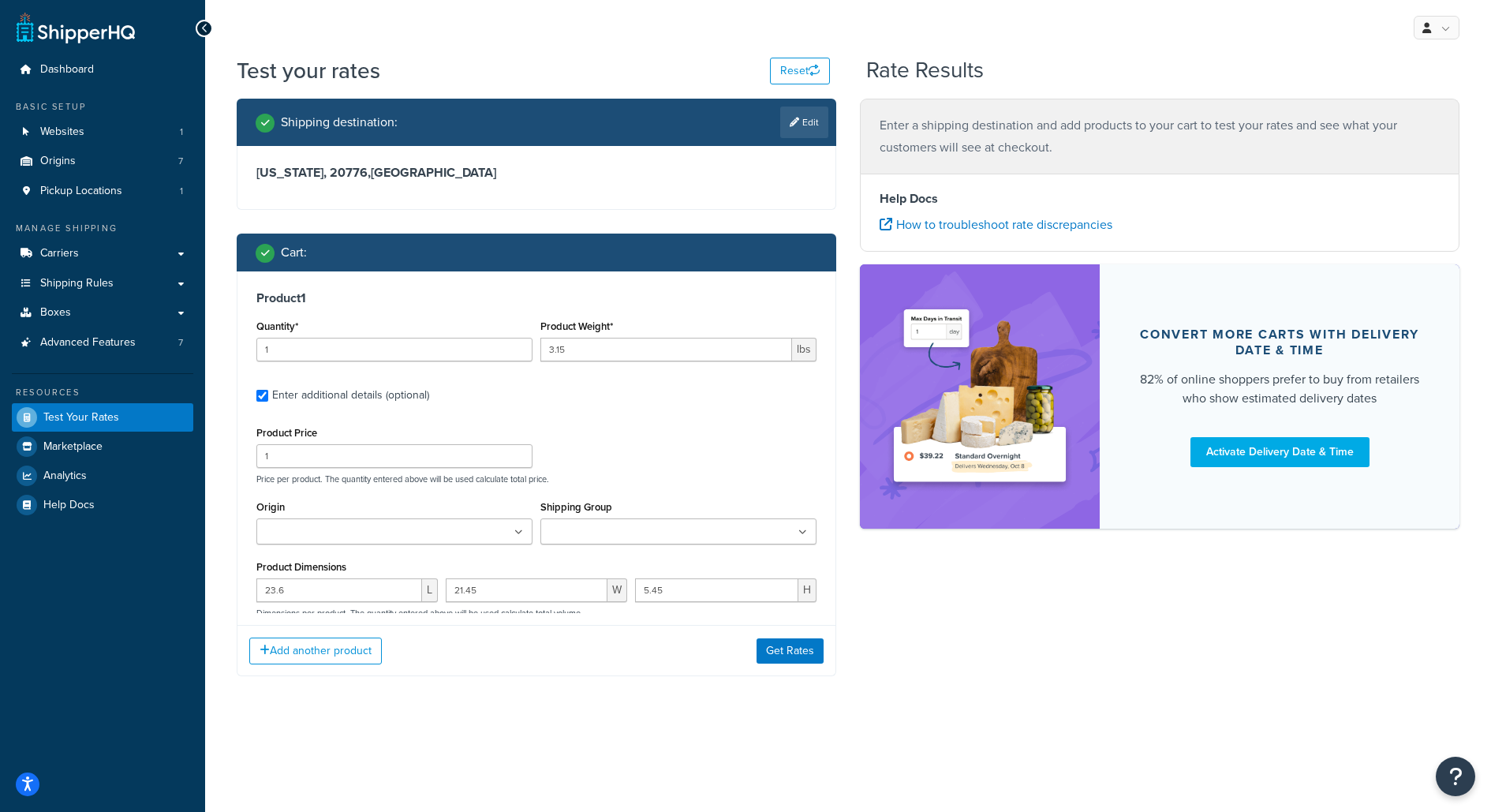
scroll to position [148, 0]
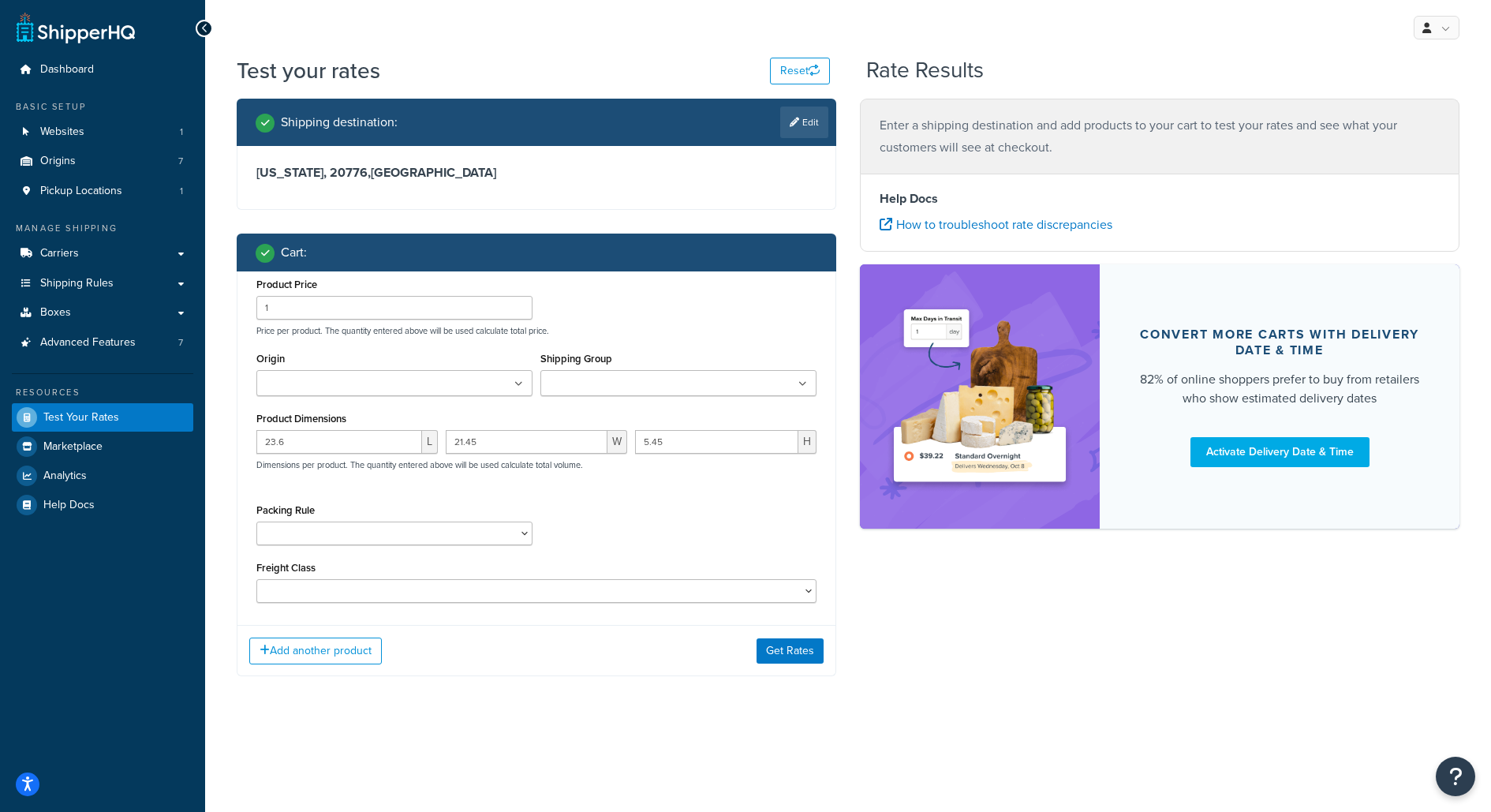
type input "4"
type input "0.035"
type input "4.05"
type input "2.9"
type input "0.85"
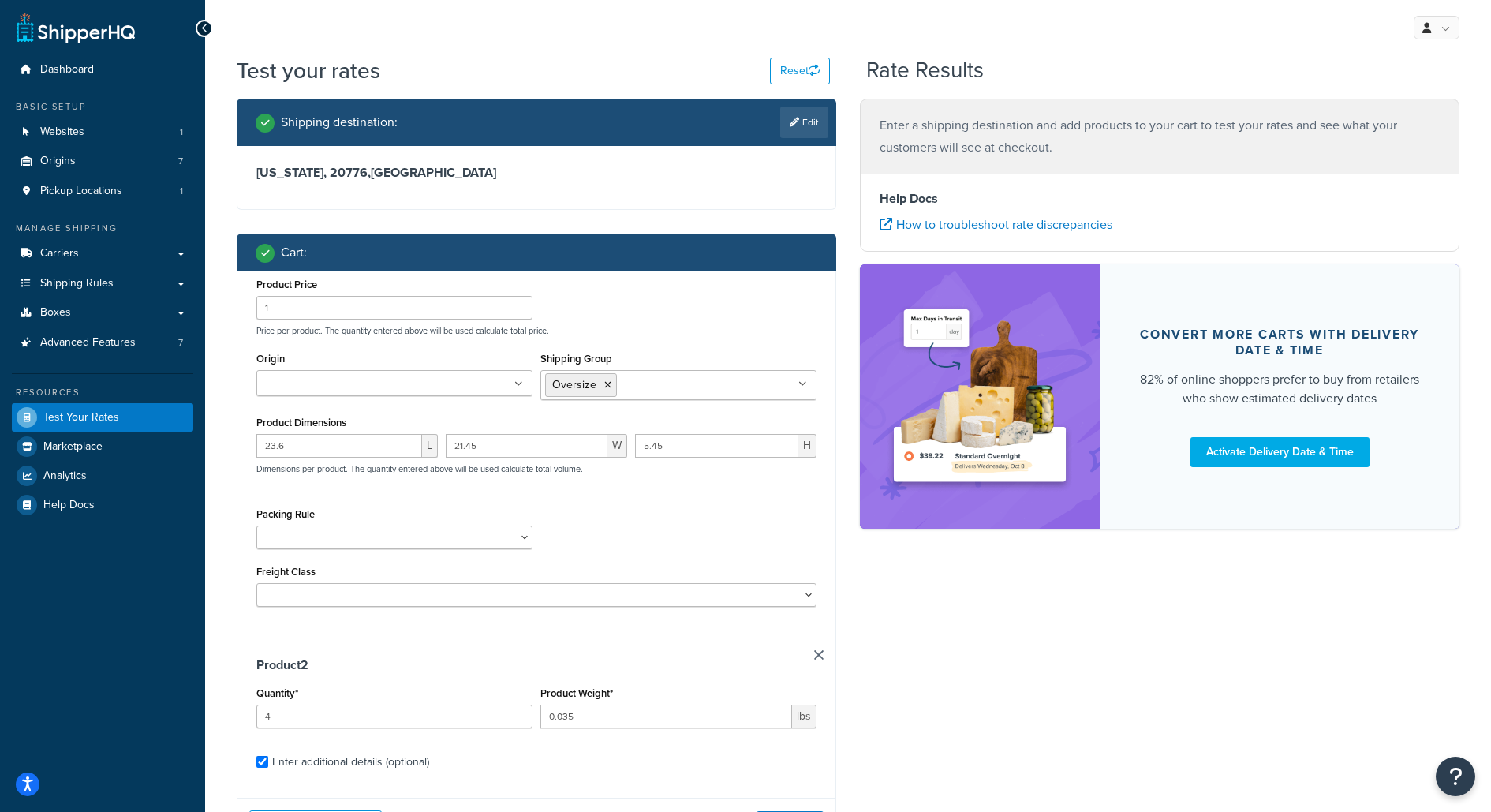
scroll to position [303, 0]
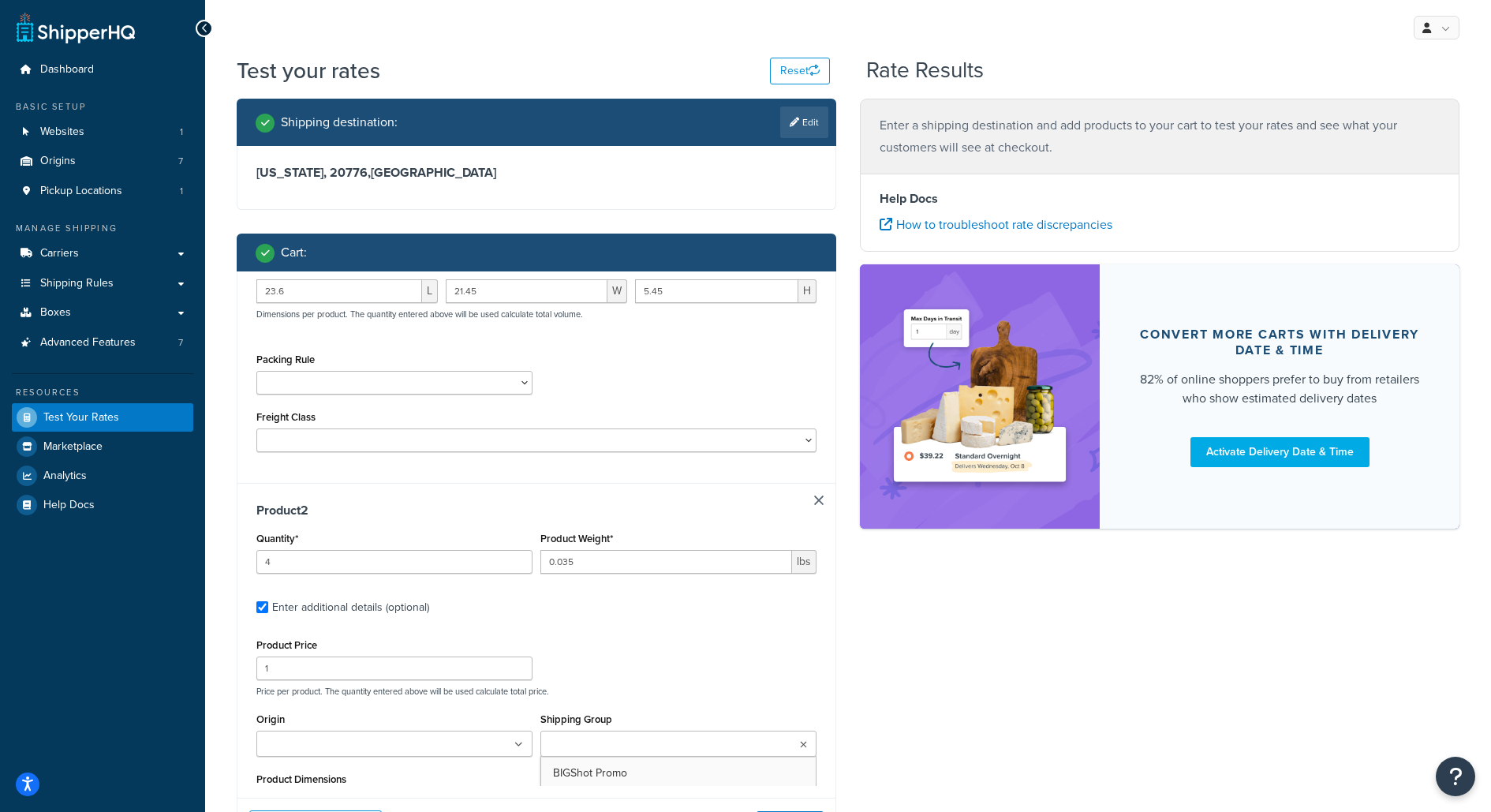
type input "2"
type input "0.01"
type input "4.6"
type input "3.25"
type input "0.25"
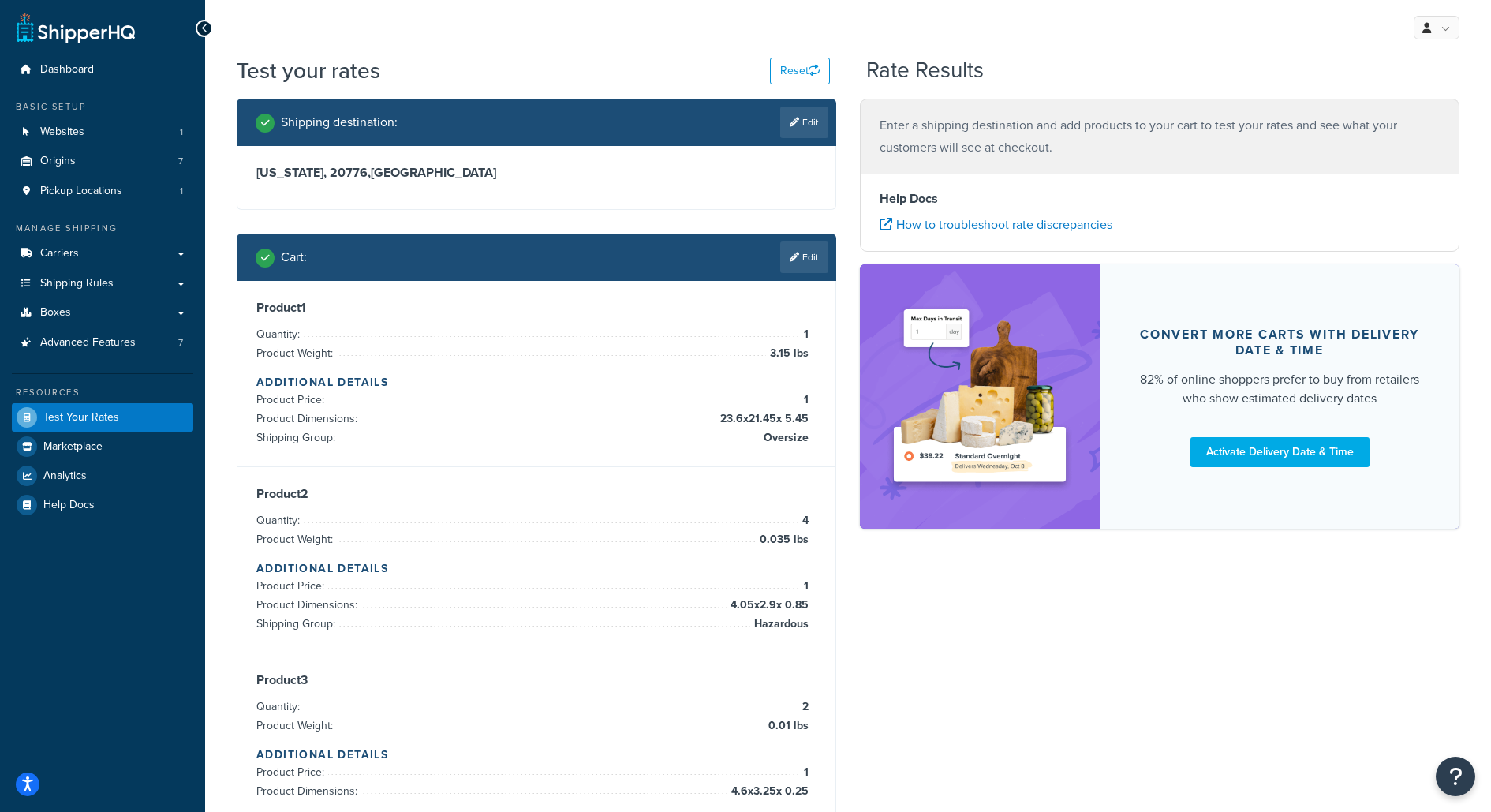
scroll to position [304, 0]
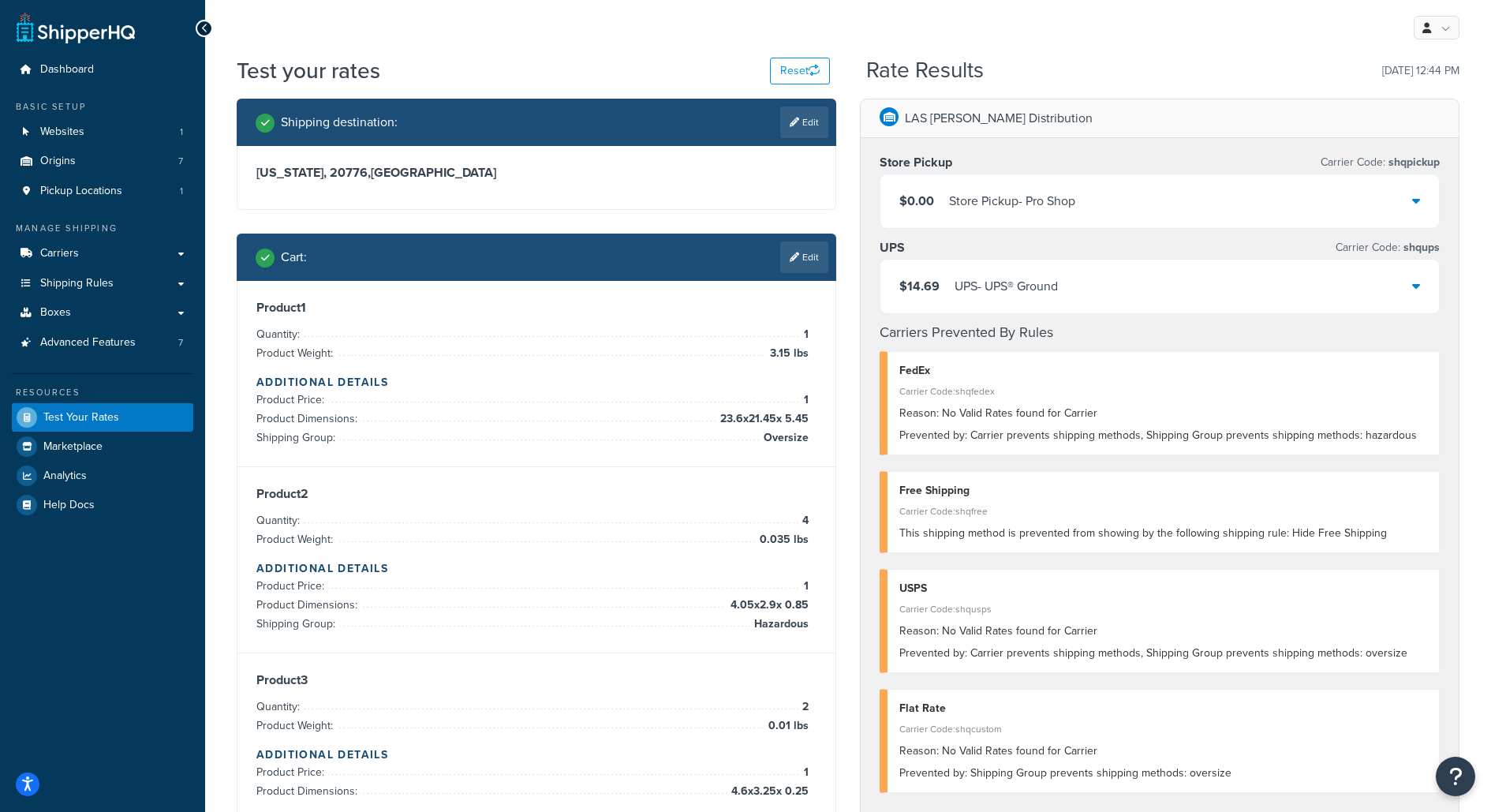
click at [1075, 264] on div "$14.69 UPS - UPS® Ground" at bounding box center [1160, 287] width 559 height 54
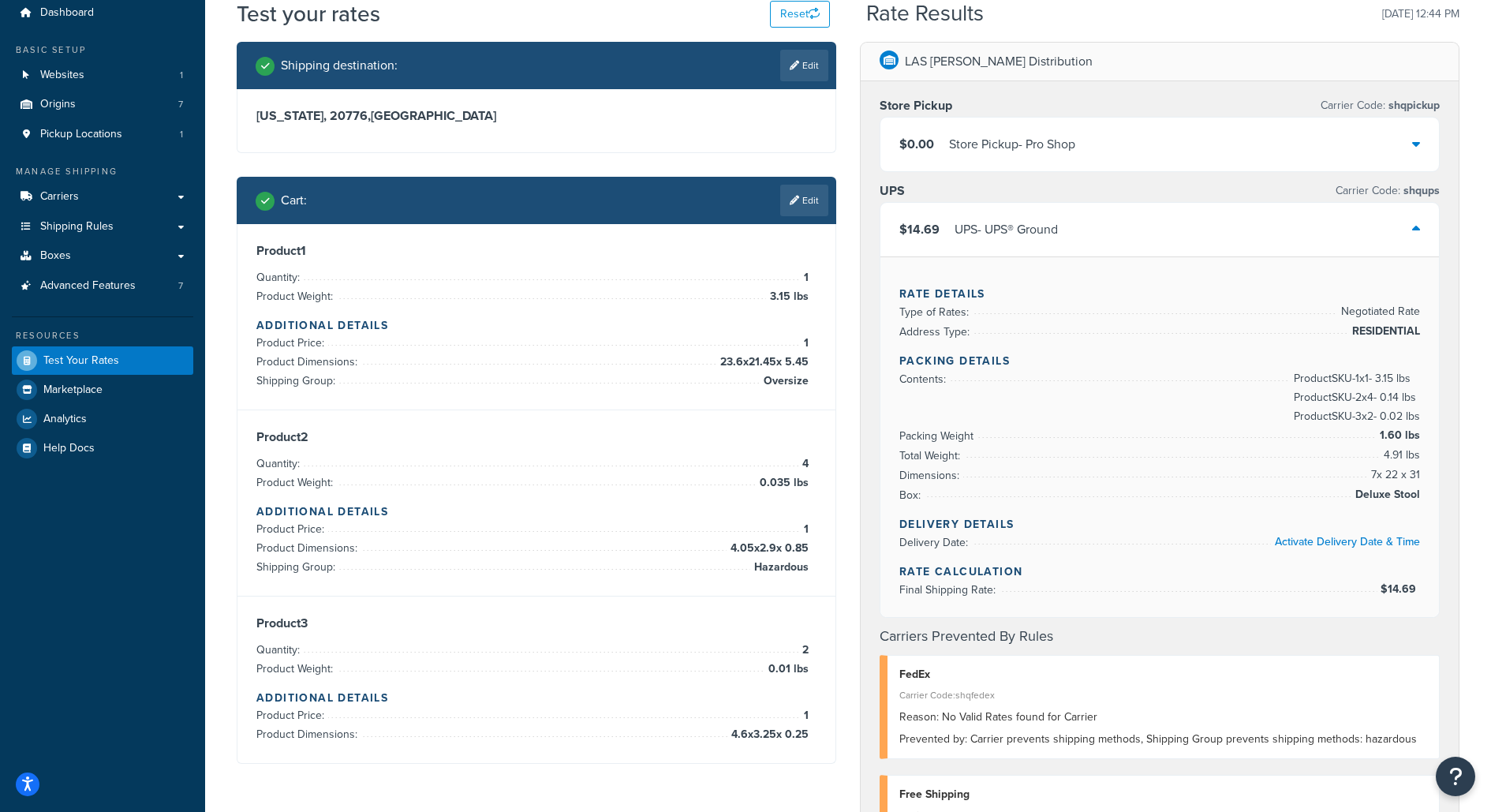
scroll to position [68, 0]
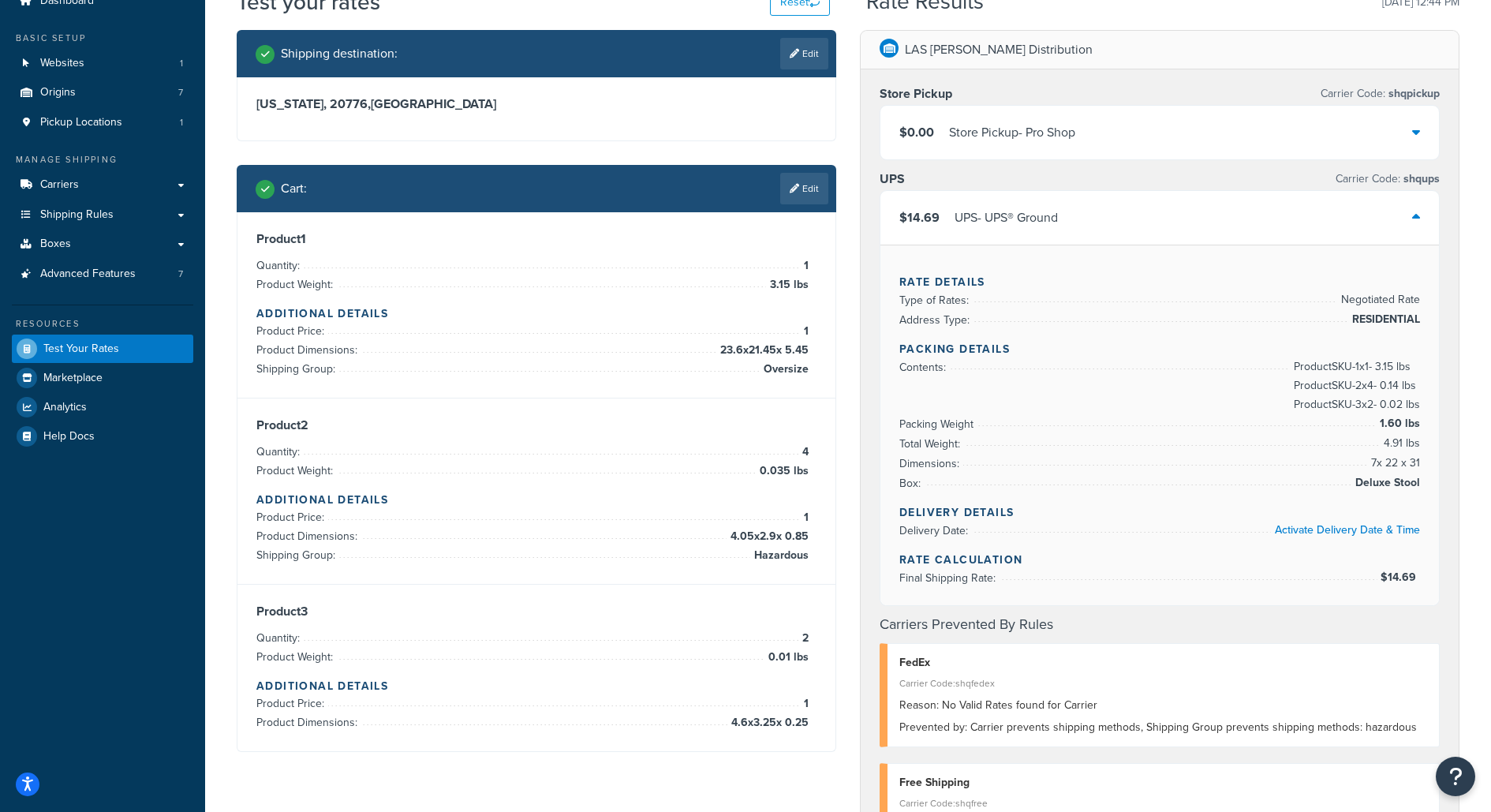
click at [802, 181] on link "Edit" at bounding box center [804, 188] width 49 height 31
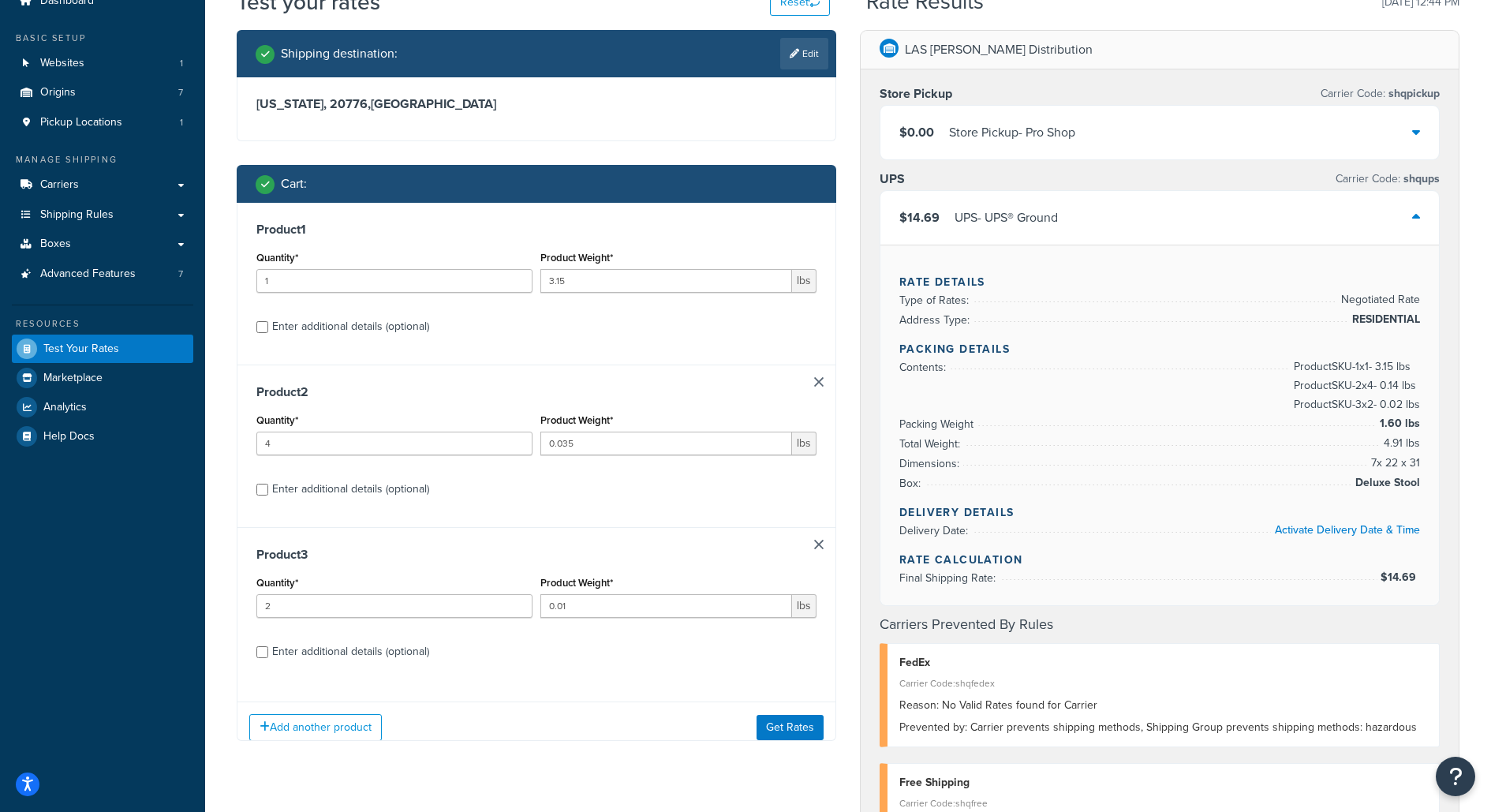
scroll to position [0, 0]
click at [410, 272] on input "1" at bounding box center [393, 280] width 276 height 23
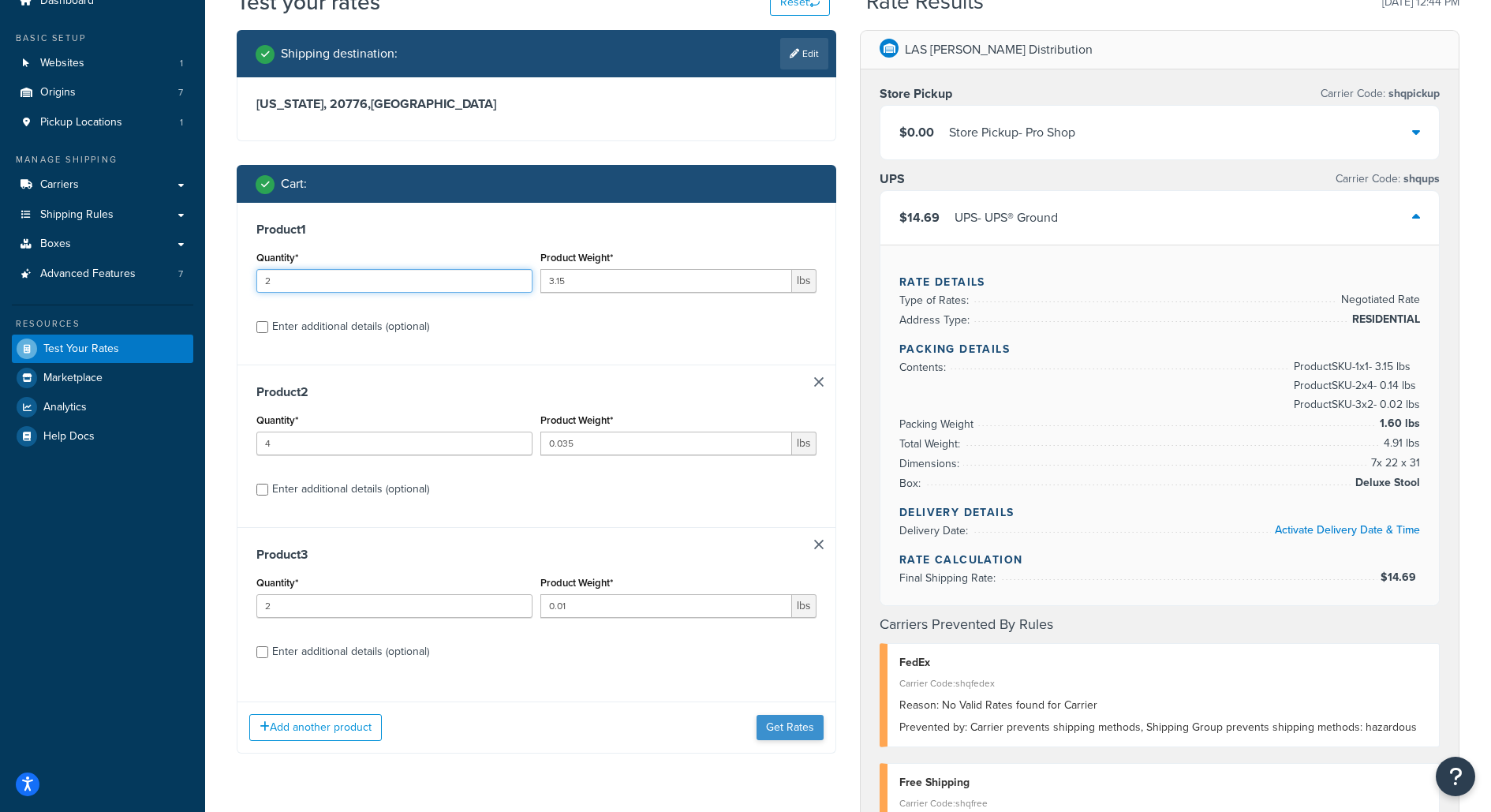
type input "2"
click at [783, 718] on button "Get Rates" at bounding box center [790, 728] width 67 height 25
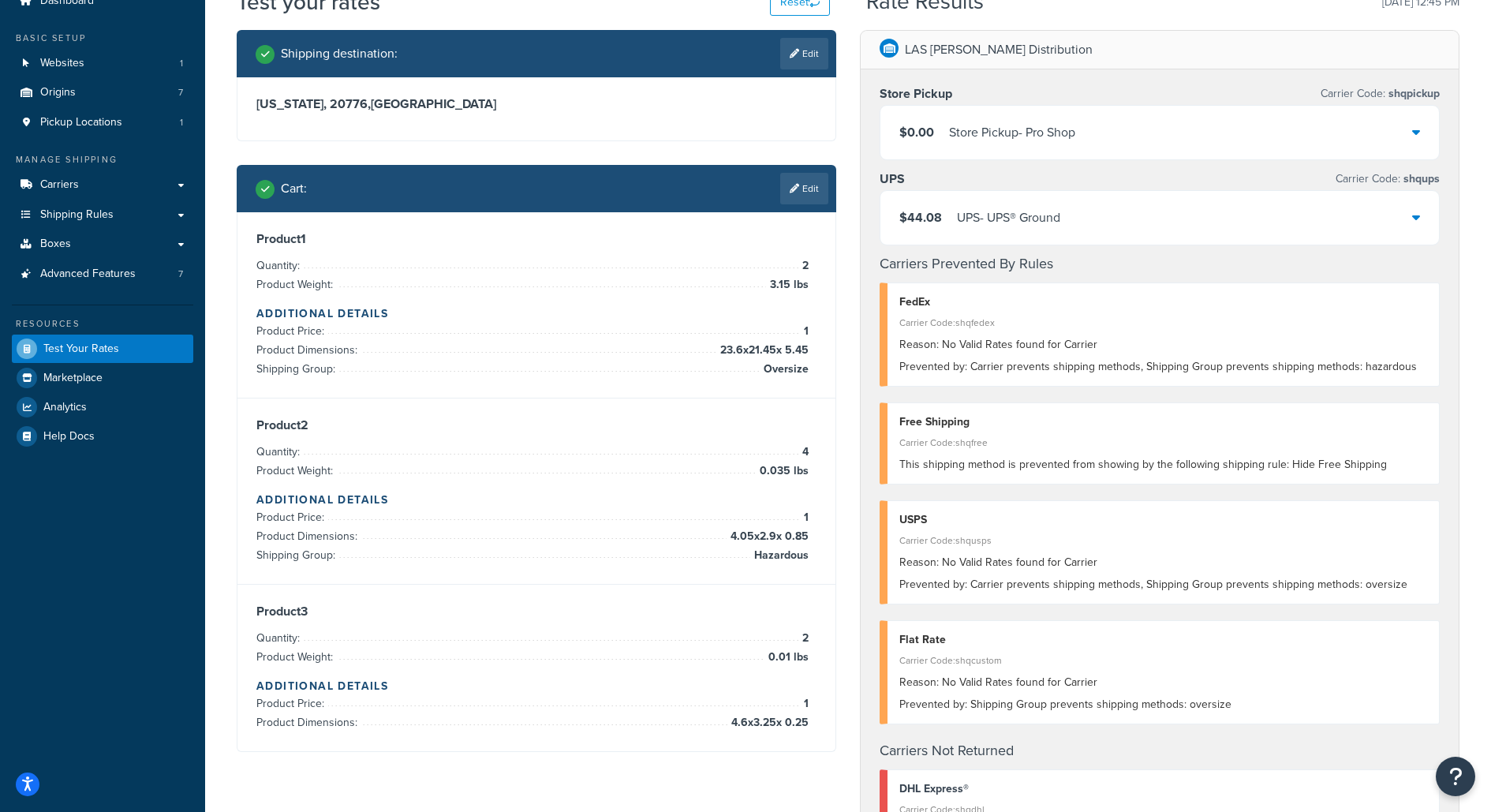
click at [1232, 206] on div "$44.08 UPS - UPS® Ground" at bounding box center [1160, 218] width 559 height 54
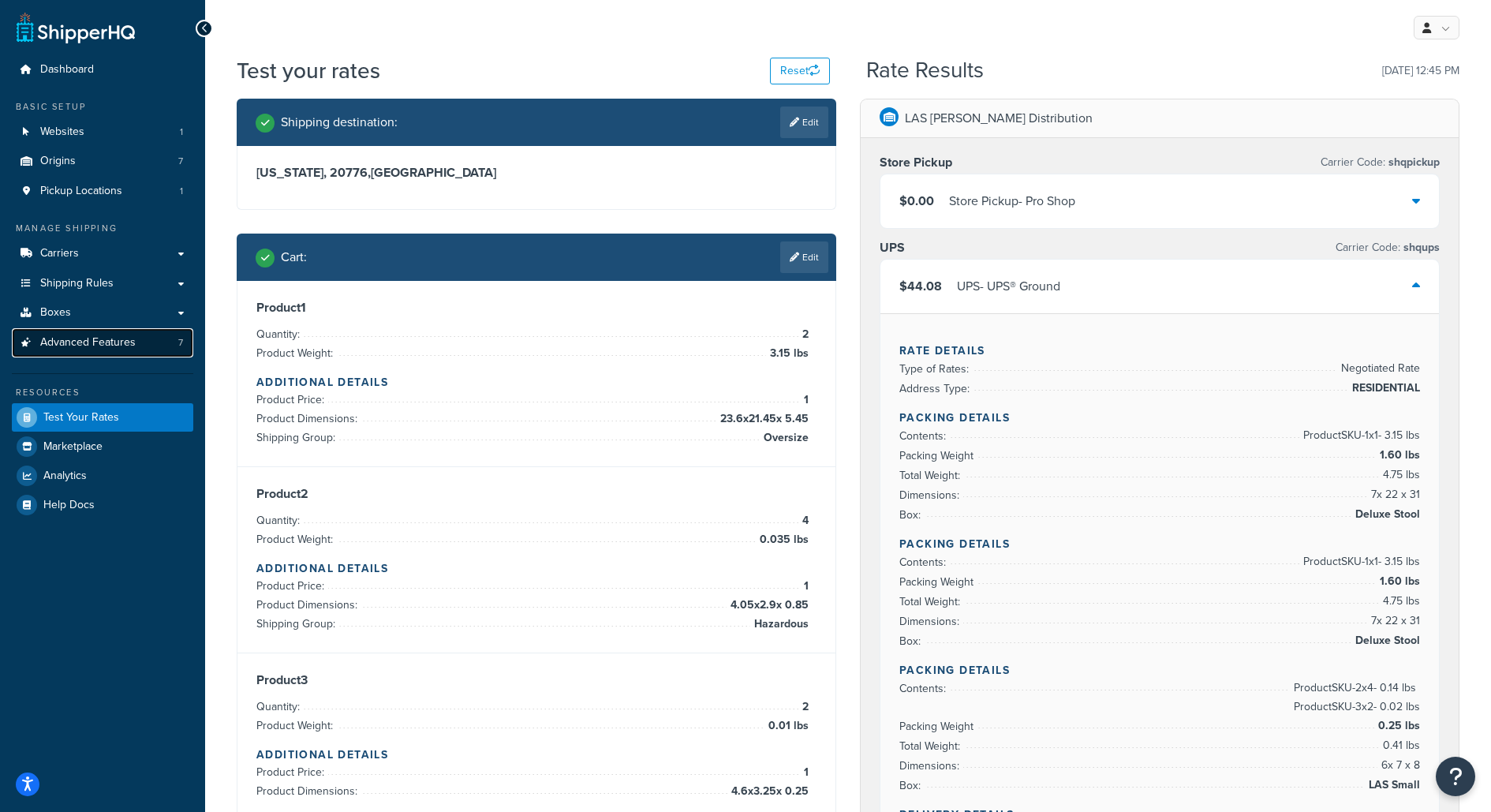
click at [123, 353] on link "Advanced Features 7" at bounding box center [102, 342] width 181 height 29
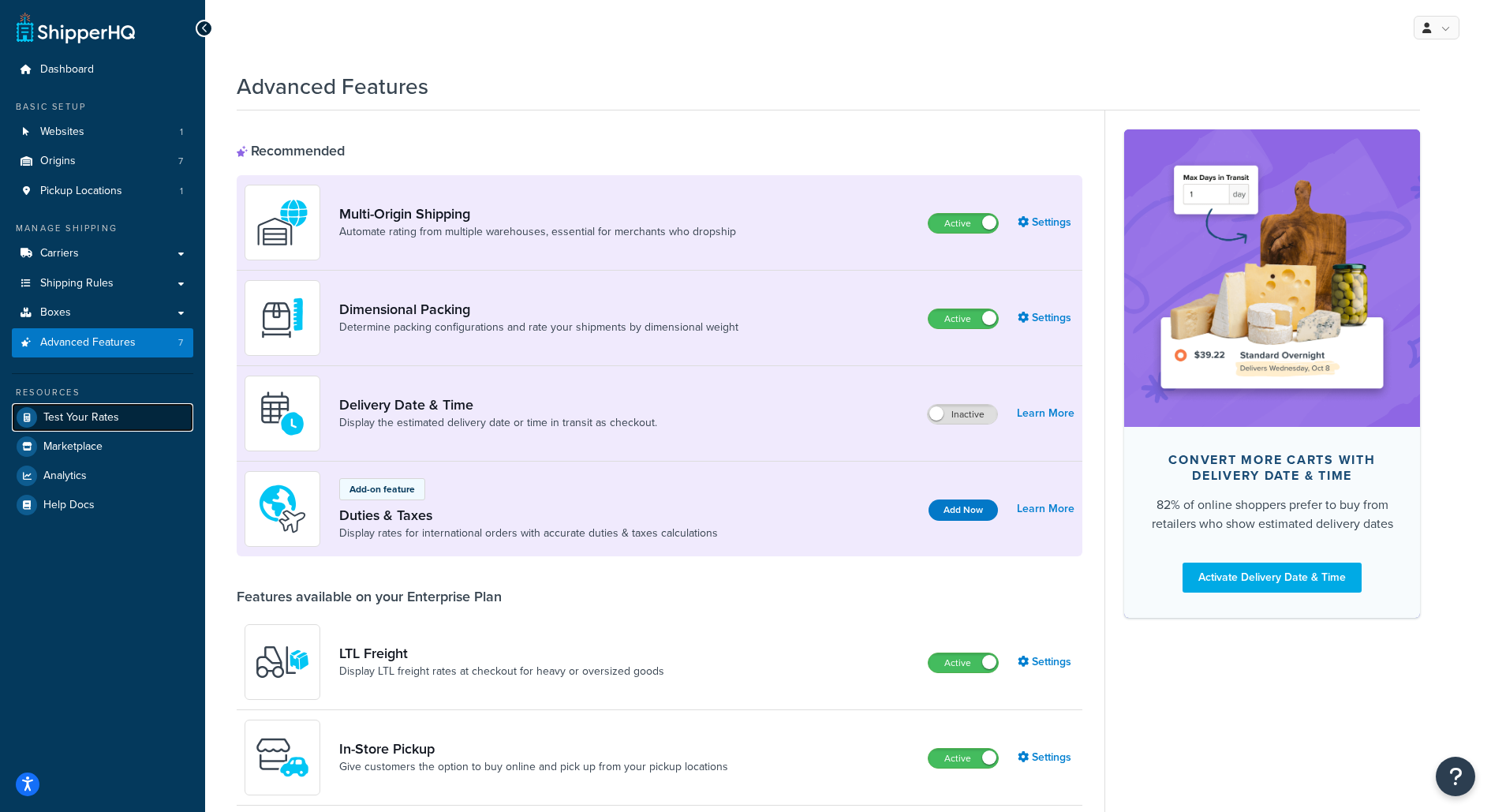
click at [161, 420] on link "Test Your Rates" at bounding box center [102, 418] width 181 height 29
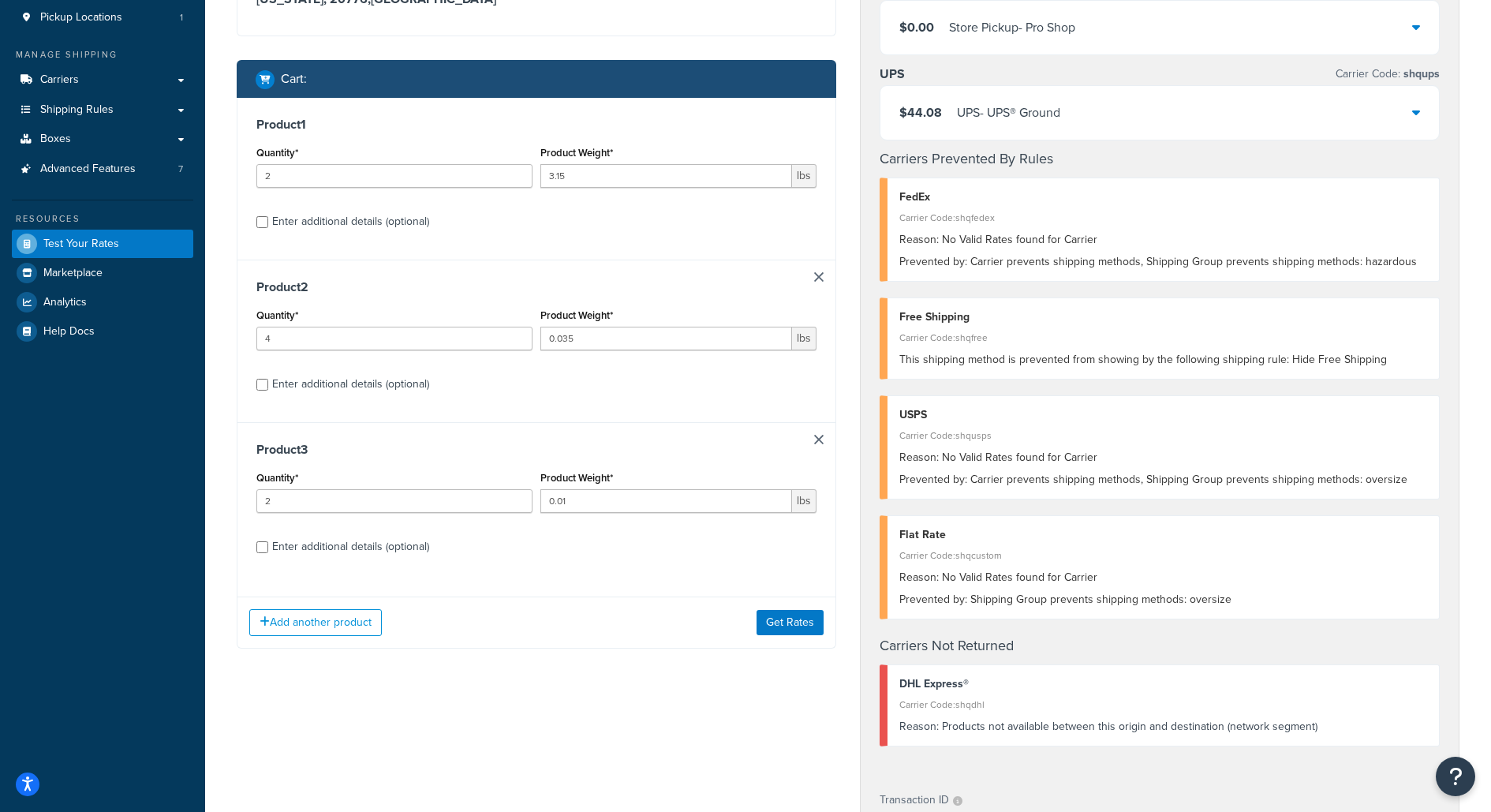
scroll to position [182, 0]
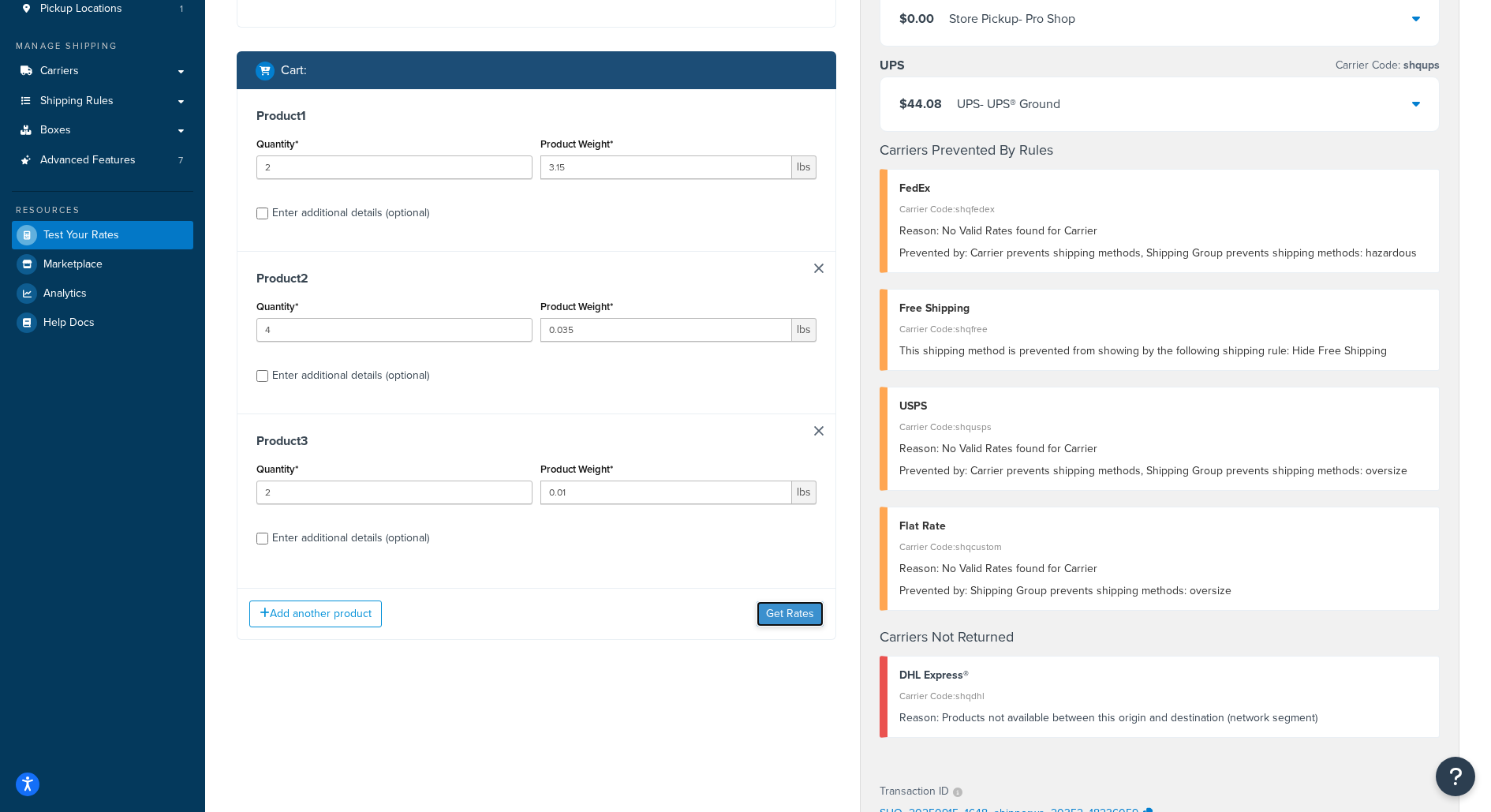
click at [810, 601] on button "Get Rates" at bounding box center [790, 613] width 67 height 25
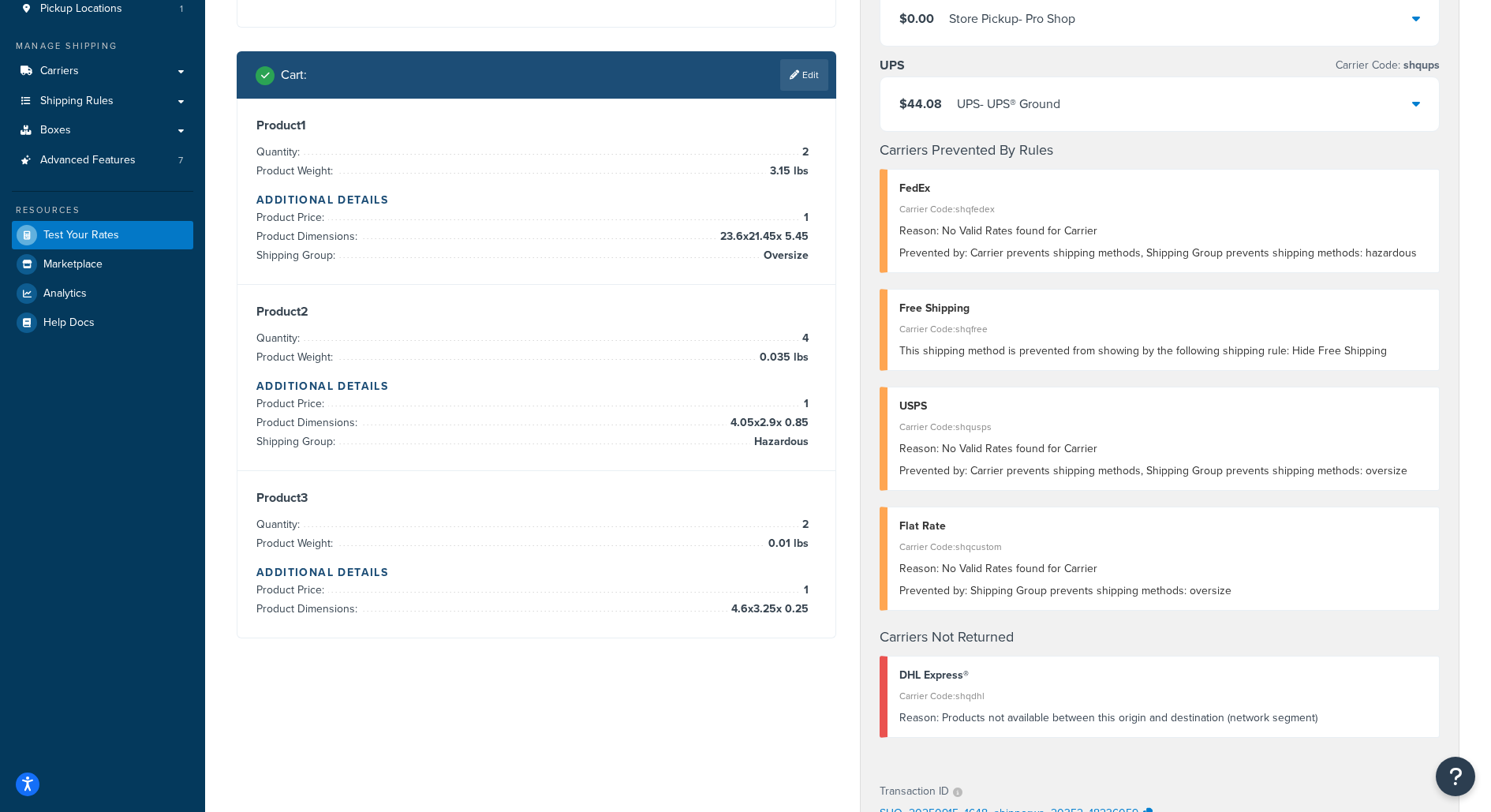
click at [798, 90] on div "Cart : Edit" at bounding box center [535, 75] width 599 height 48
click at [799, 82] on link "Edit" at bounding box center [804, 75] width 49 height 31
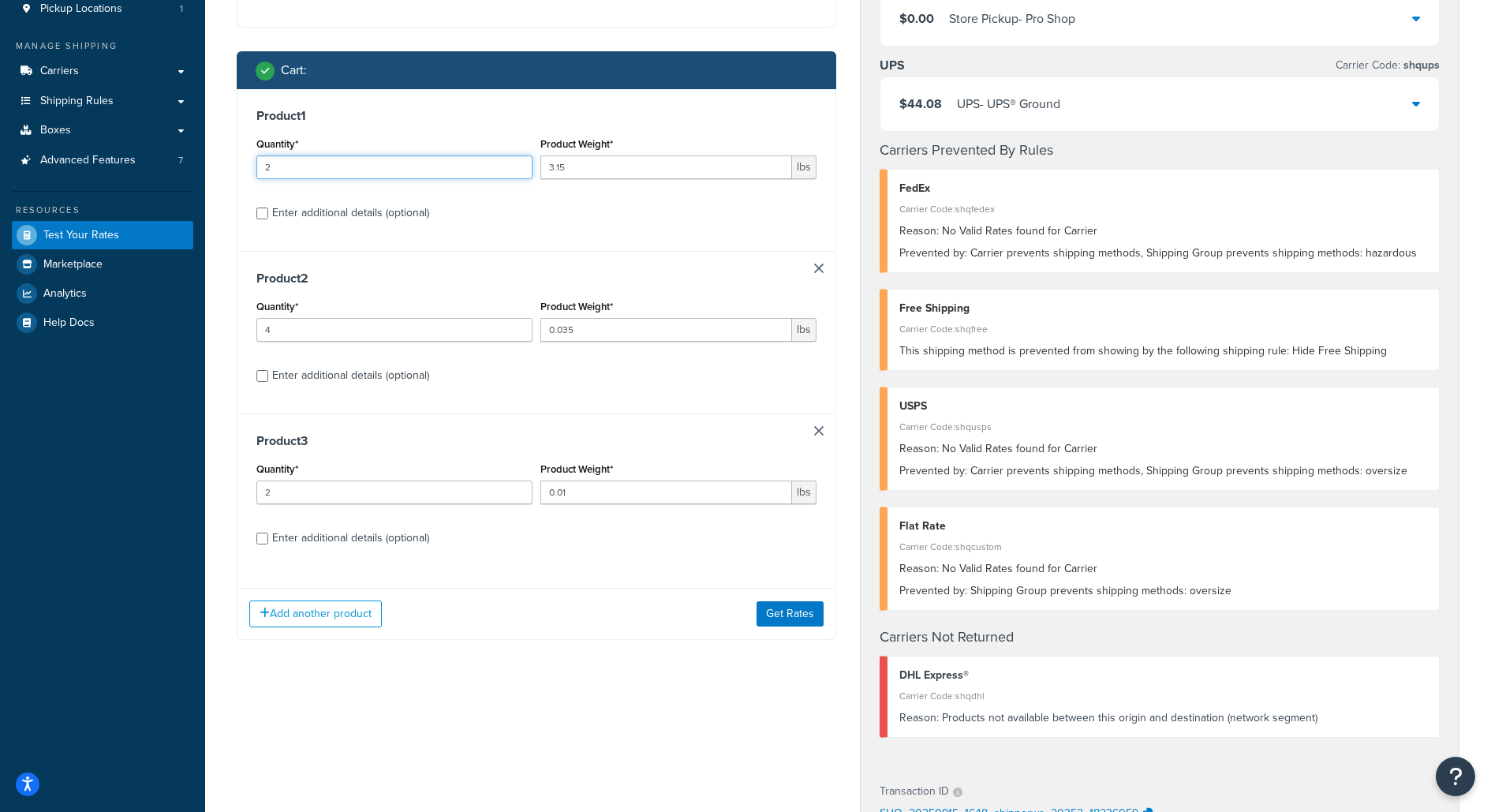
click at [379, 165] on input "2" at bounding box center [393, 167] width 276 height 23
type input "1"
click at [799, 613] on button "Get Rates" at bounding box center [790, 613] width 67 height 25
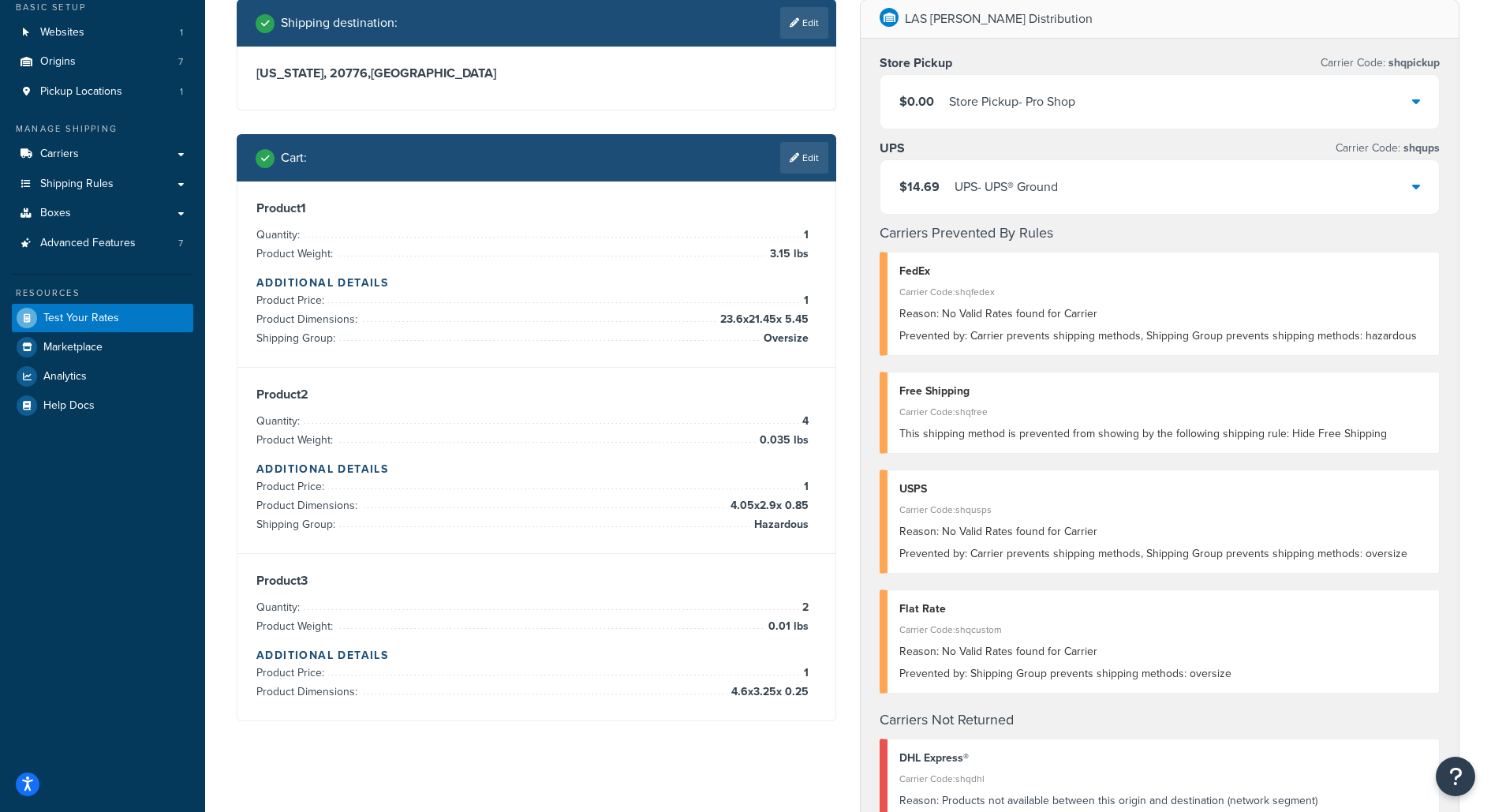
scroll to position [107, 0]
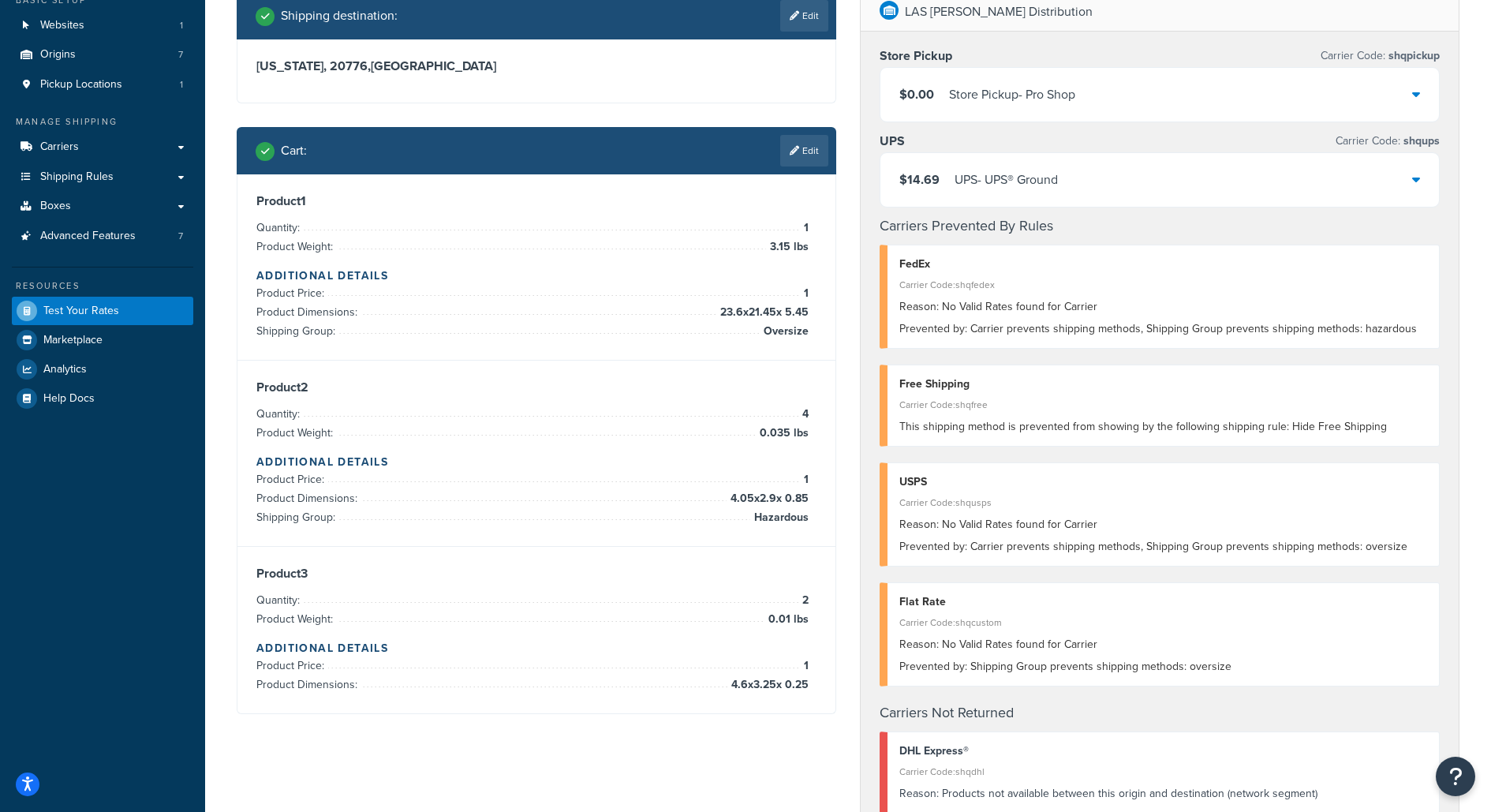
click at [1025, 206] on div "$14.69 UPS - UPS® Ground" at bounding box center [1159, 179] width 560 height 55
click at [1026, 199] on div "$14.69 UPS - UPS® Ground" at bounding box center [1160, 180] width 559 height 54
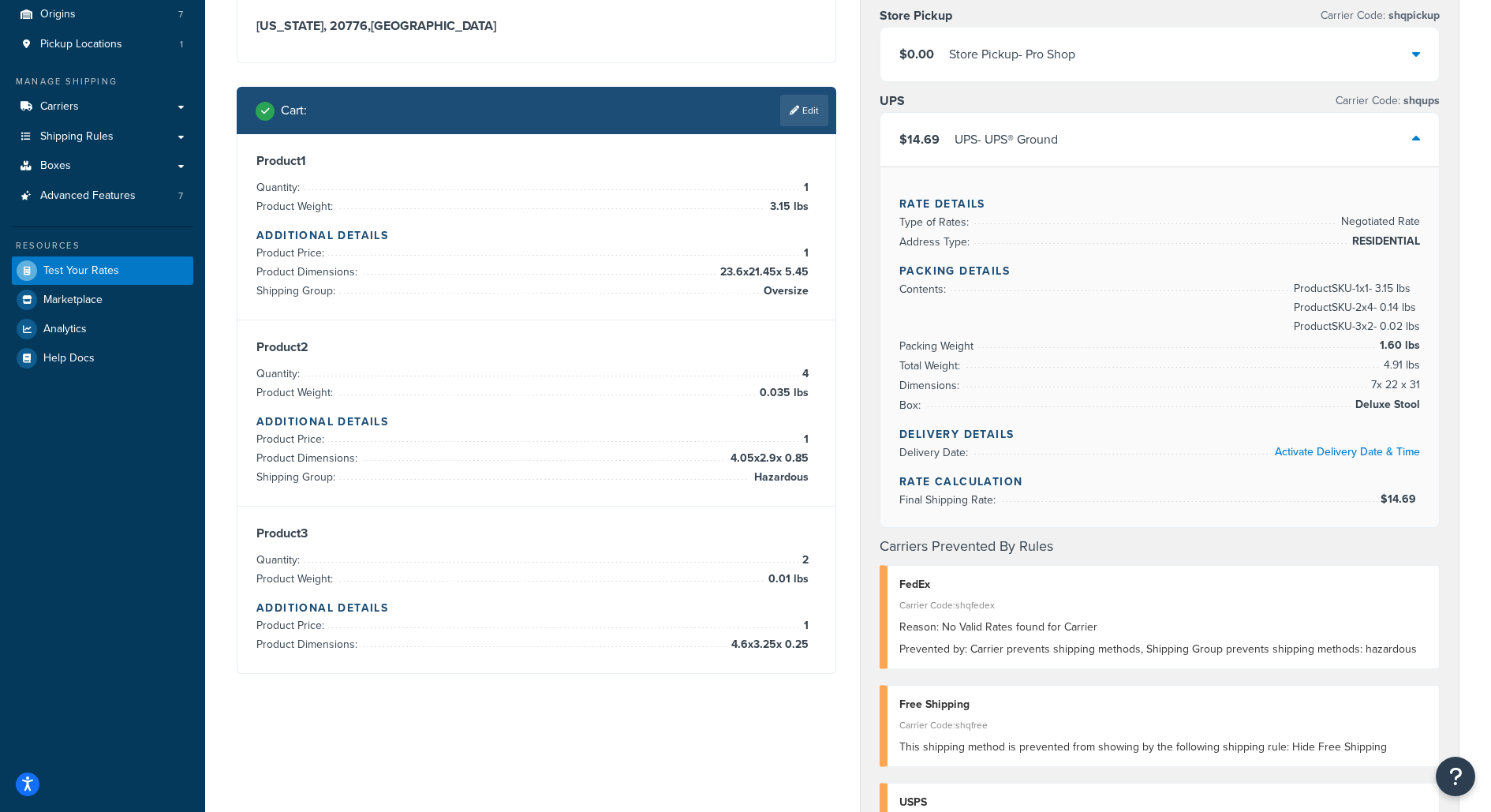
scroll to position [150, 0]
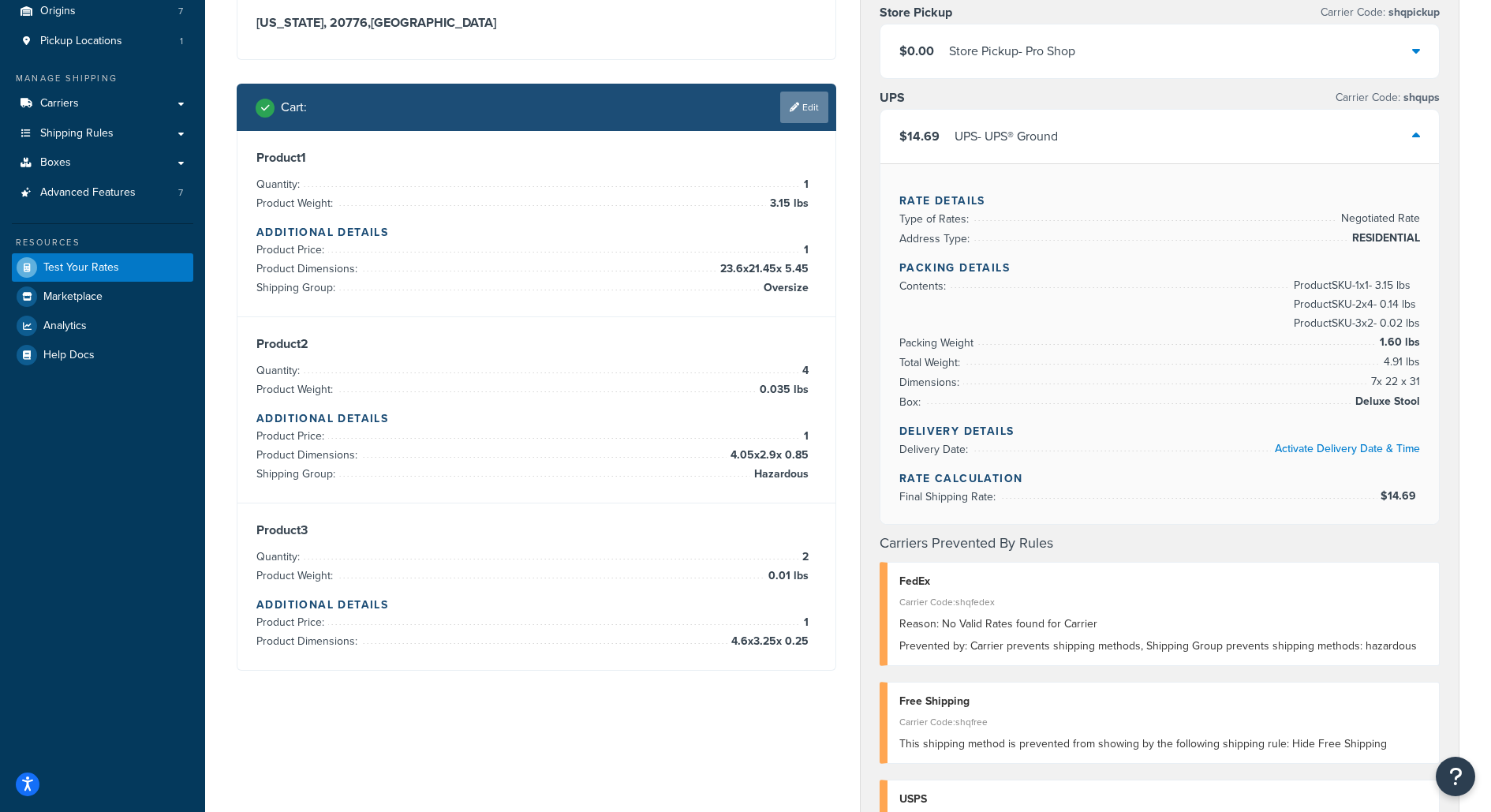
click at [809, 115] on link "Edit" at bounding box center [804, 107] width 49 height 31
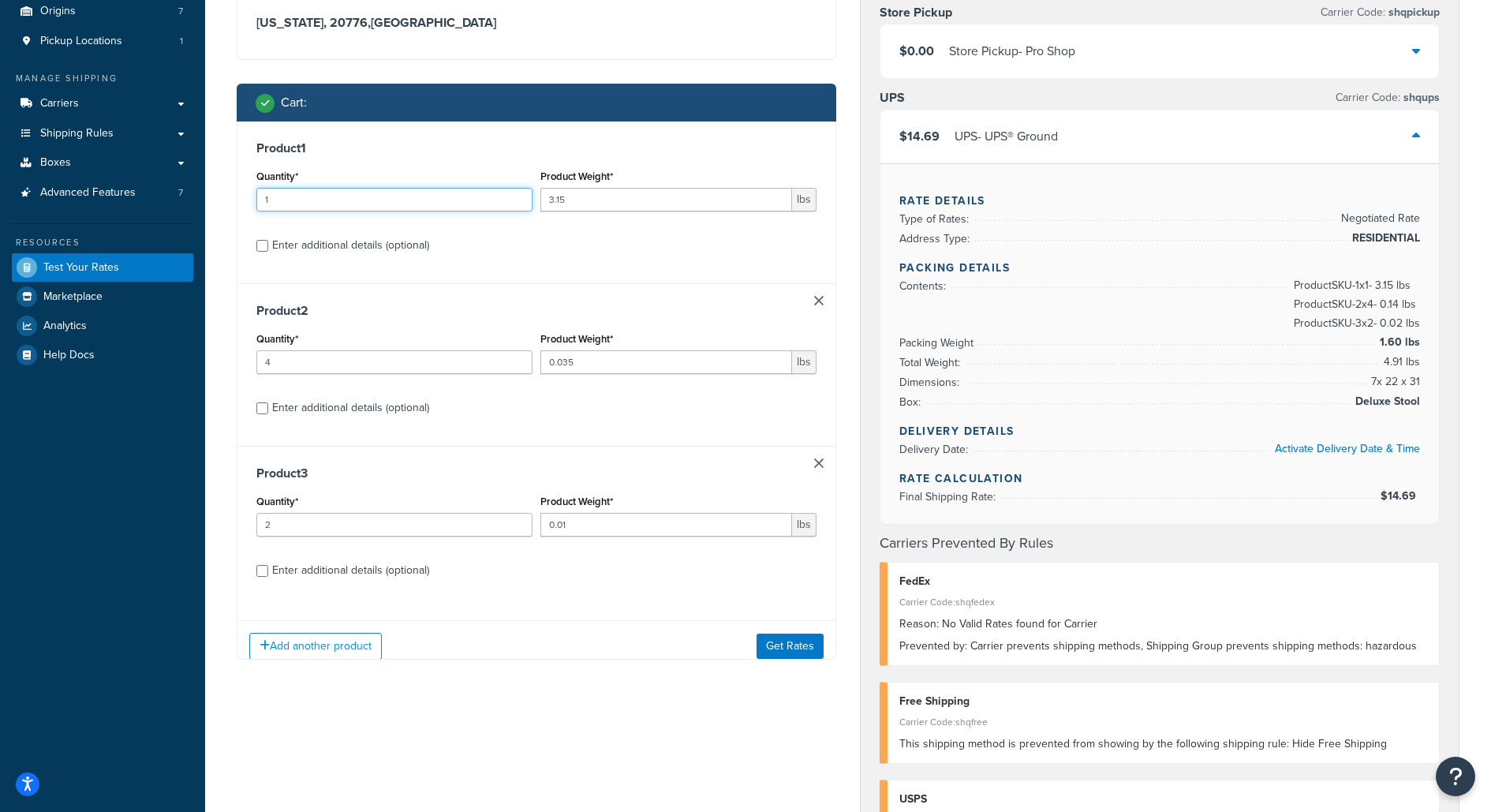
click at [297, 190] on input "1" at bounding box center [393, 199] width 276 height 23
type input "2"
click at [807, 648] on button "Get Rates" at bounding box center [790, 646] width 67 height 25
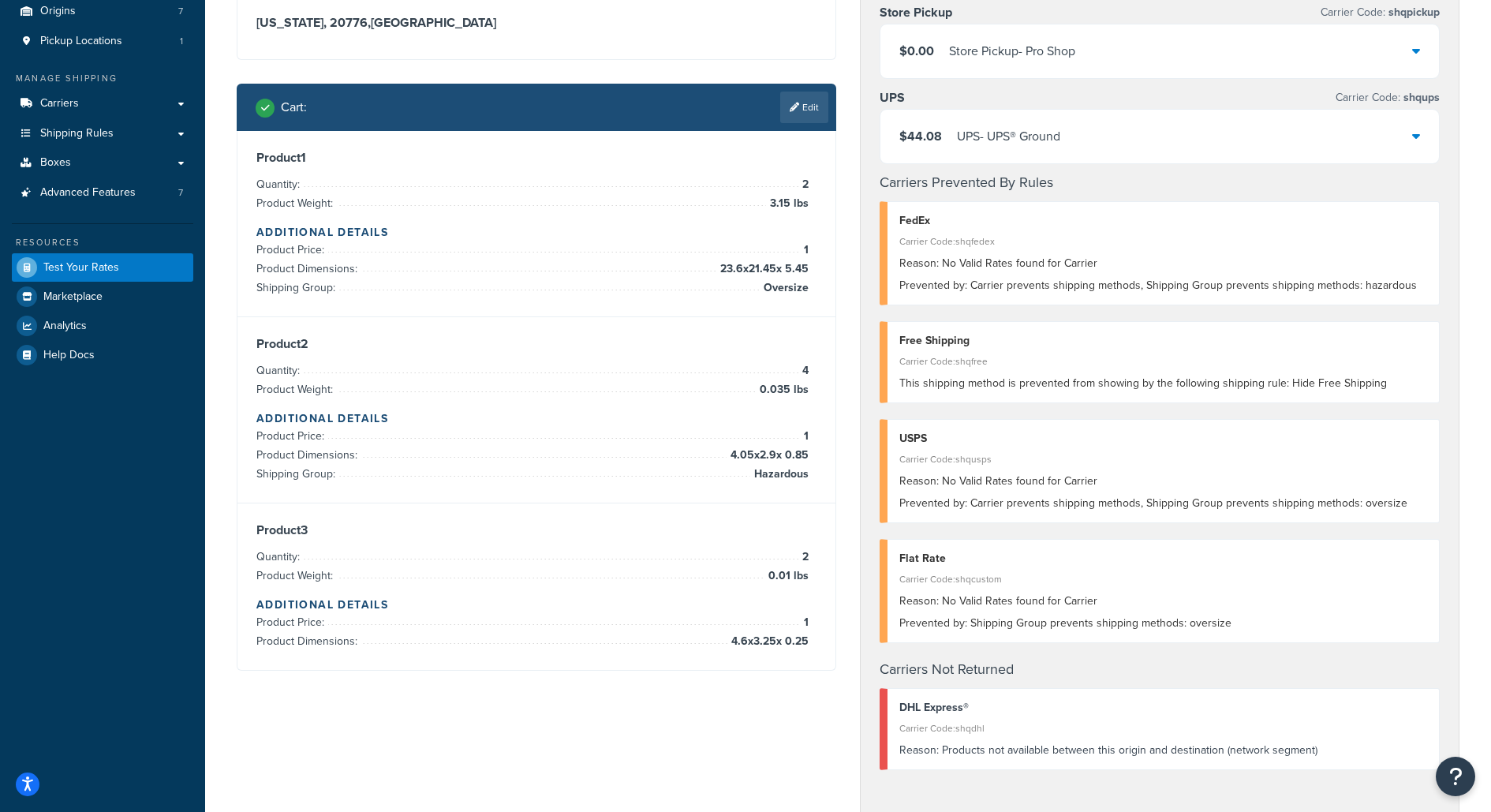
click at [1234, 142] on div "$44.08 UPS - UPS® Ground" at bounding box center [1160, 137] width 559 height 54
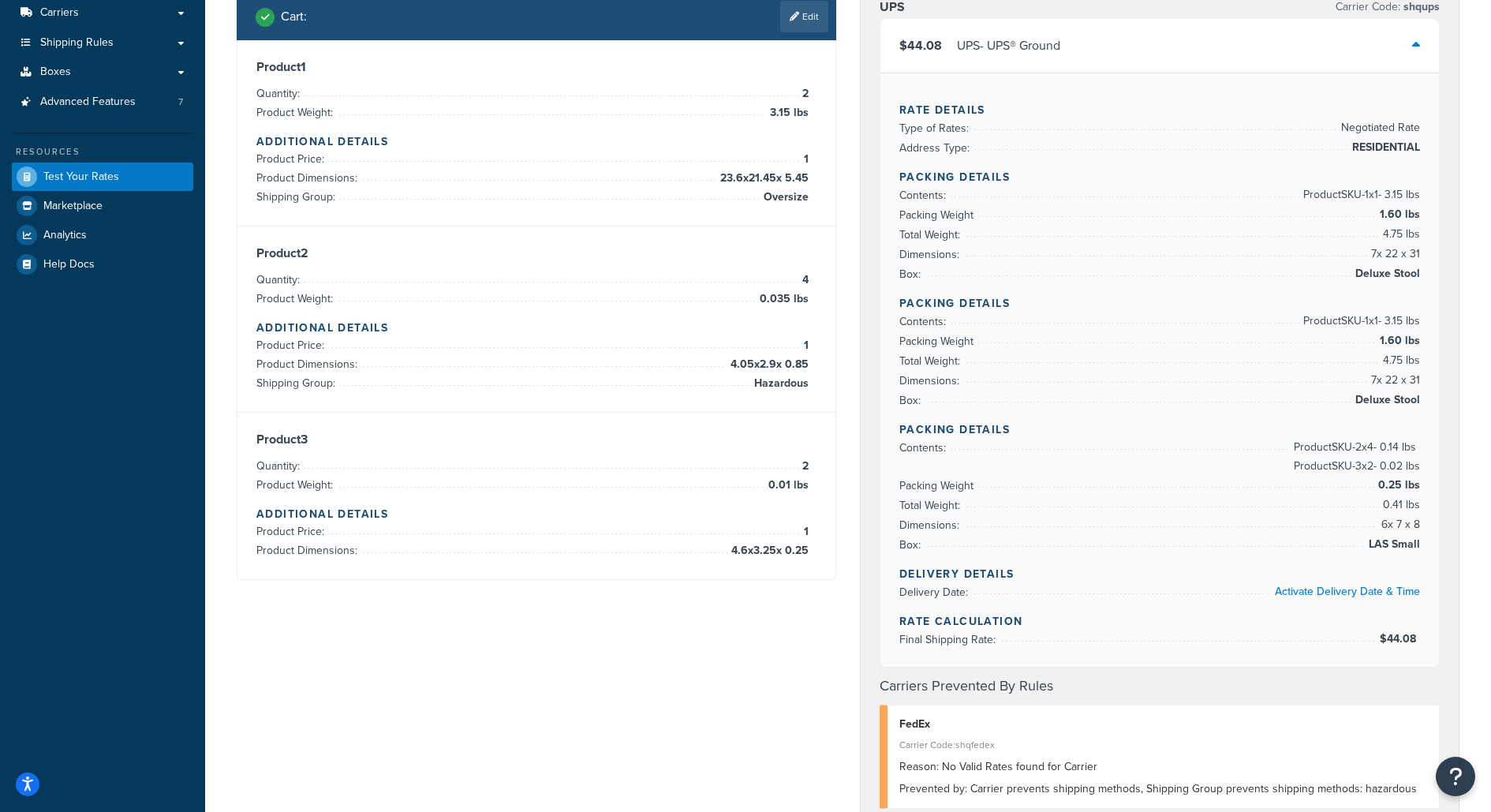
scroll to position [239, 0]
click at [793, 24] on link "Edit" at bounding box center [804, 18] width 49 height 31
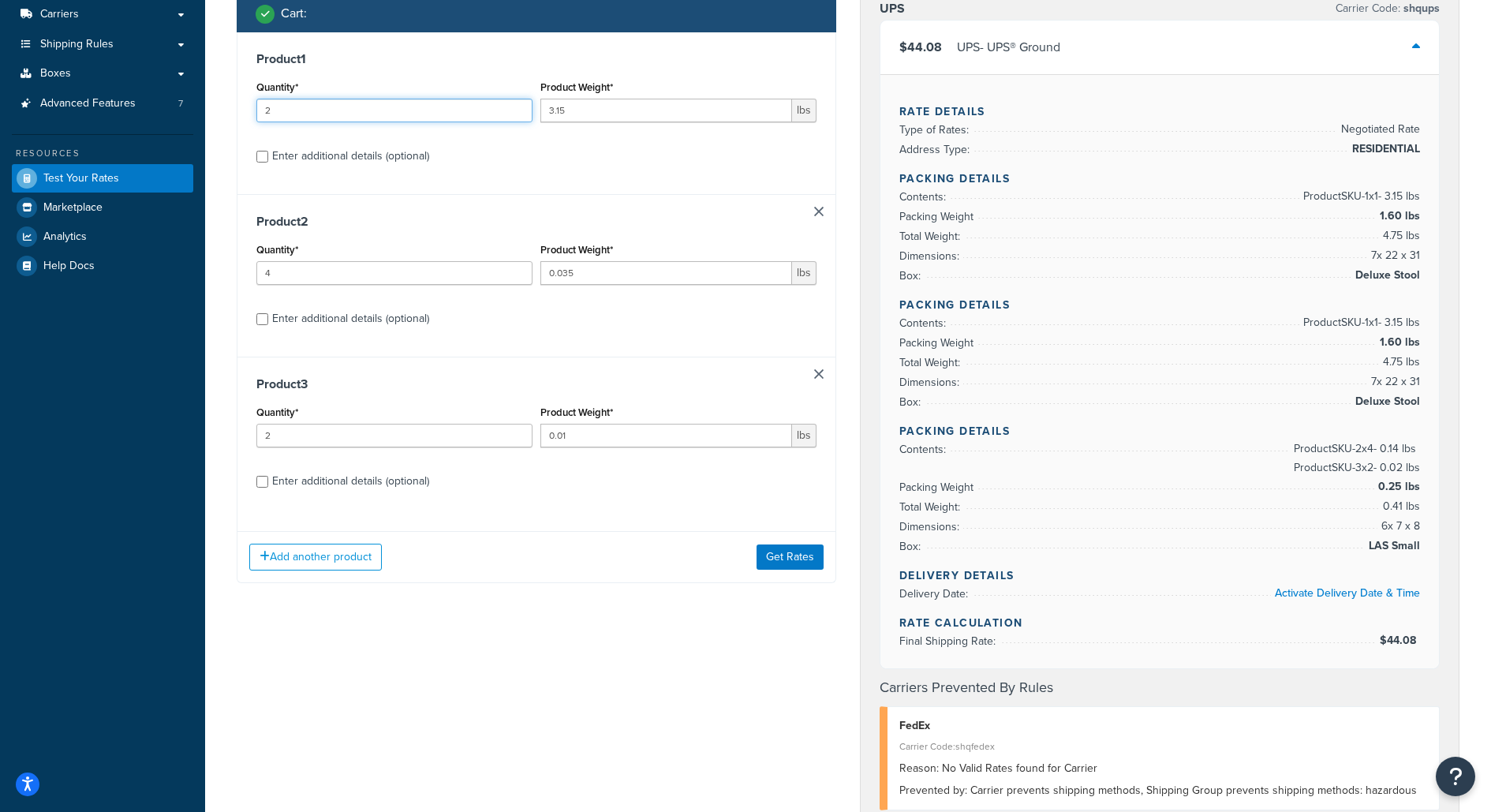
click at [457, 117] on input "2" at bounding box center [393, 110] width 276 height 23
type input "1"
click at [790, 550] on button "Get Rates" at bounding box center [790, 557] width 67 height 25
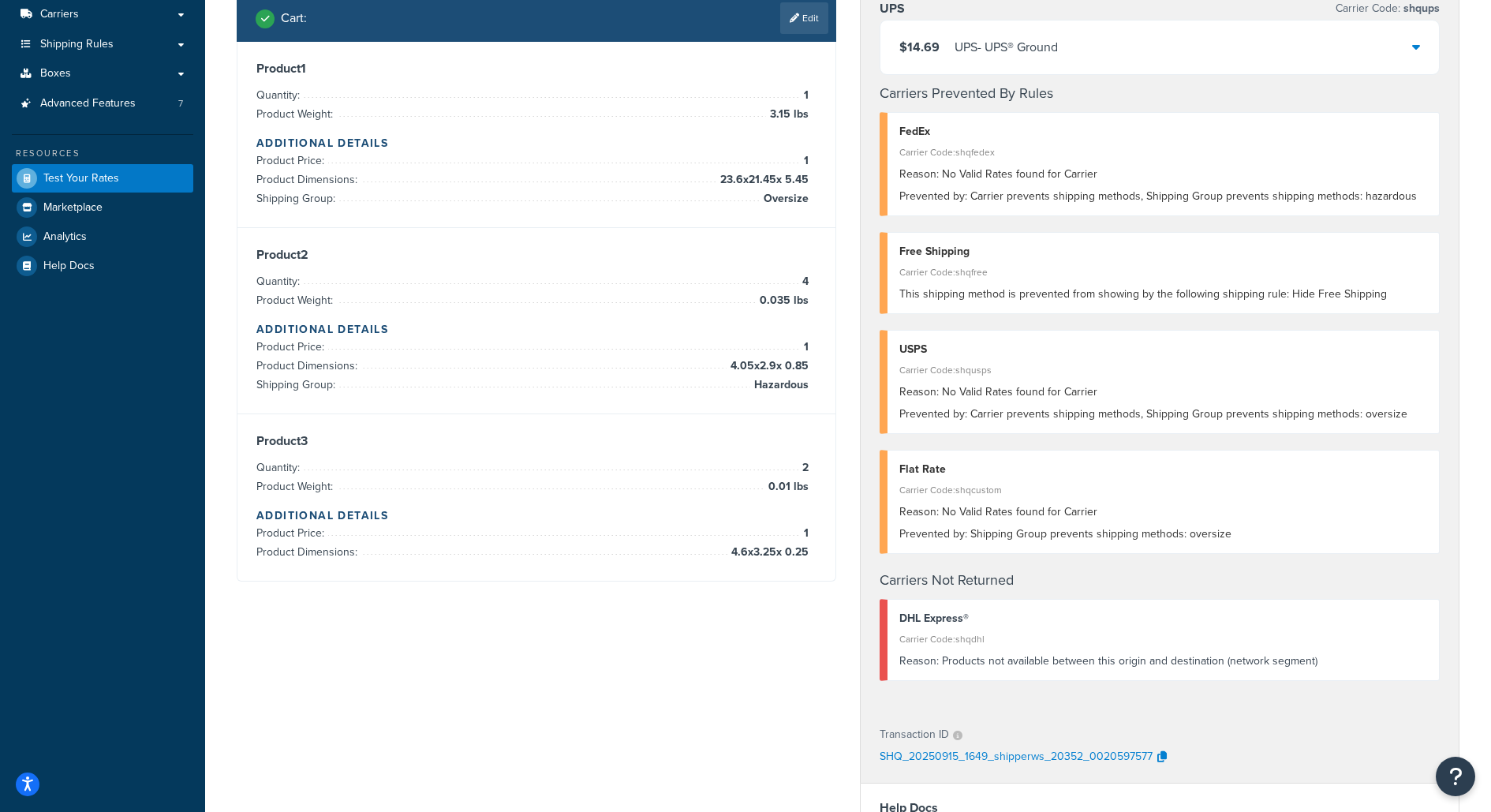
click at [1027, 69] on div "$14.69 UPS - UPS® Ground" at bounding box center [1160, 48] width 559 height 54
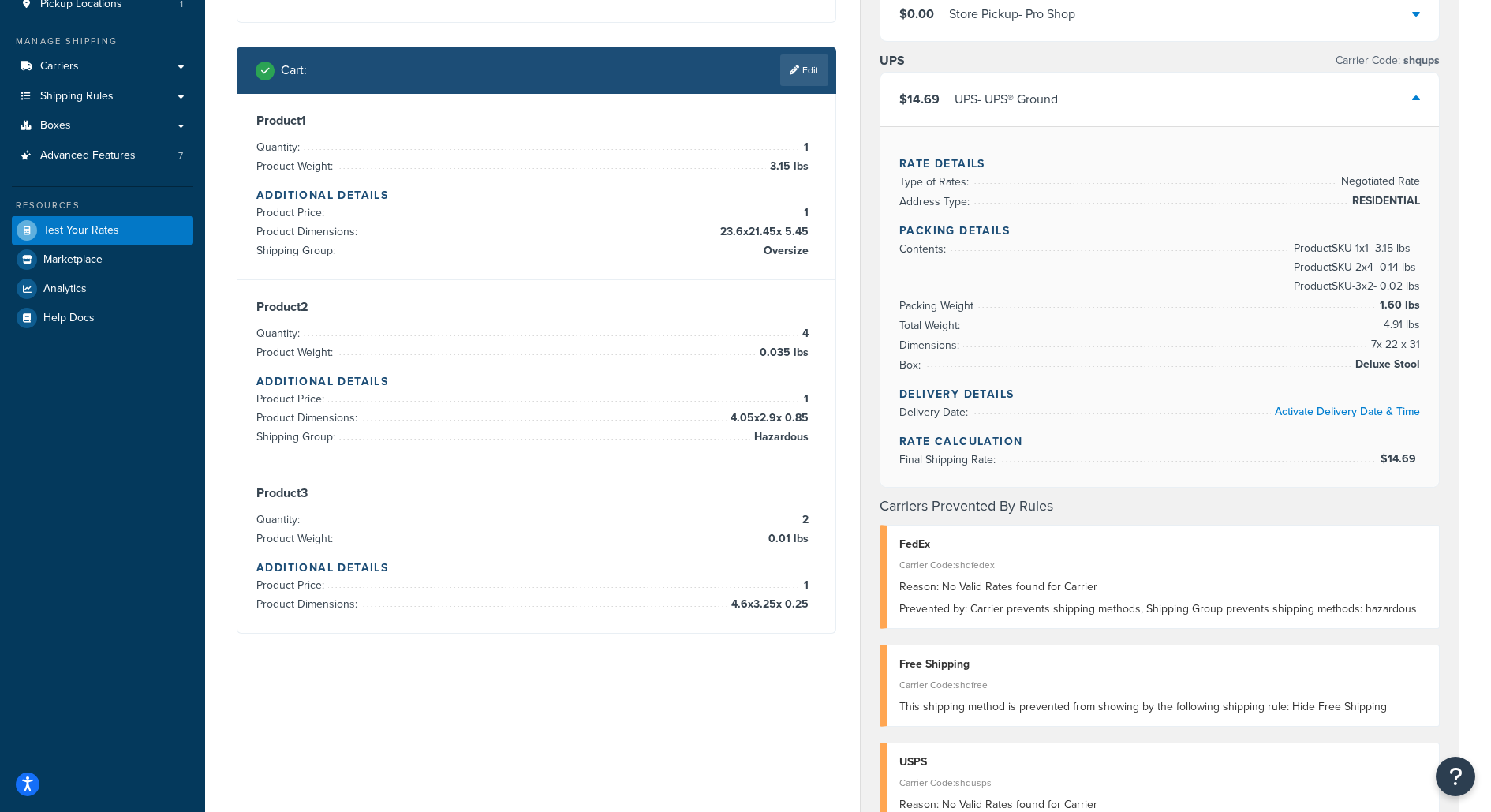
scroll to position [180, 0]
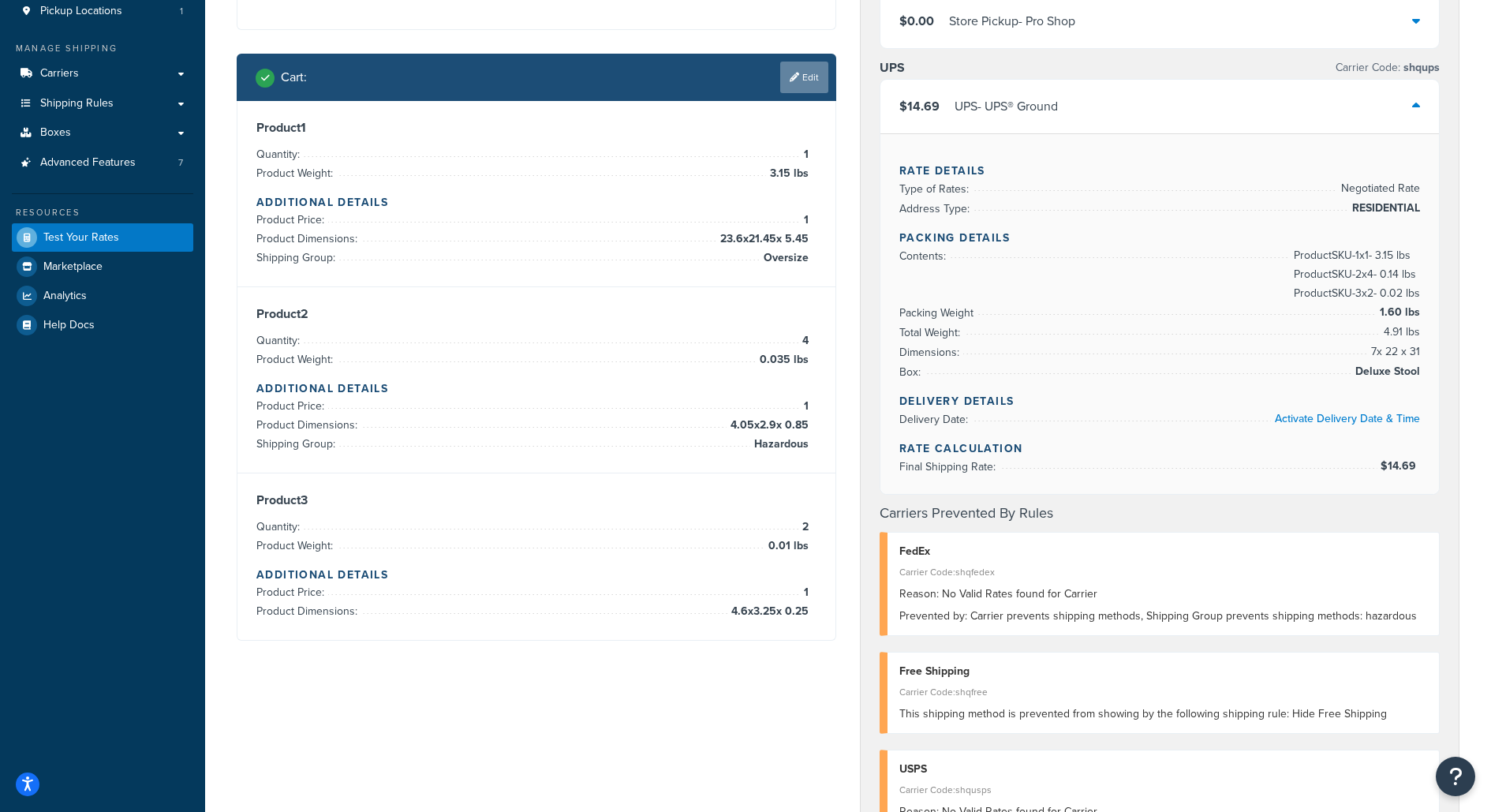
click at [806, 80] on link "Edit" at bounding box center [804, 76] width 49 height 31
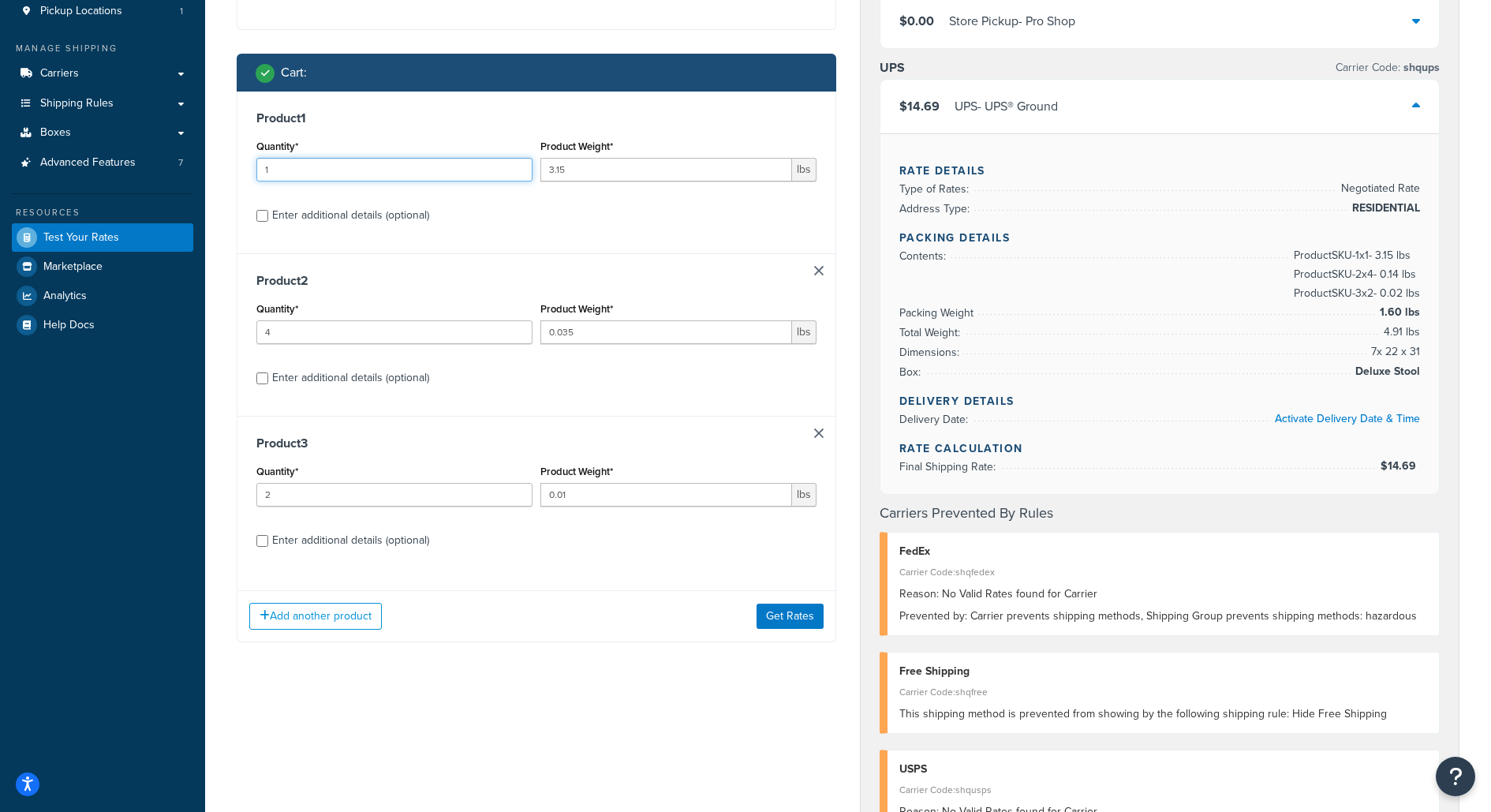
click at [472, 175] on input "1" at bounding box center [393, 170] width 276 height 23
click at [450, 176] on input "1" at bounding box center [393, 170] width 276 height 23
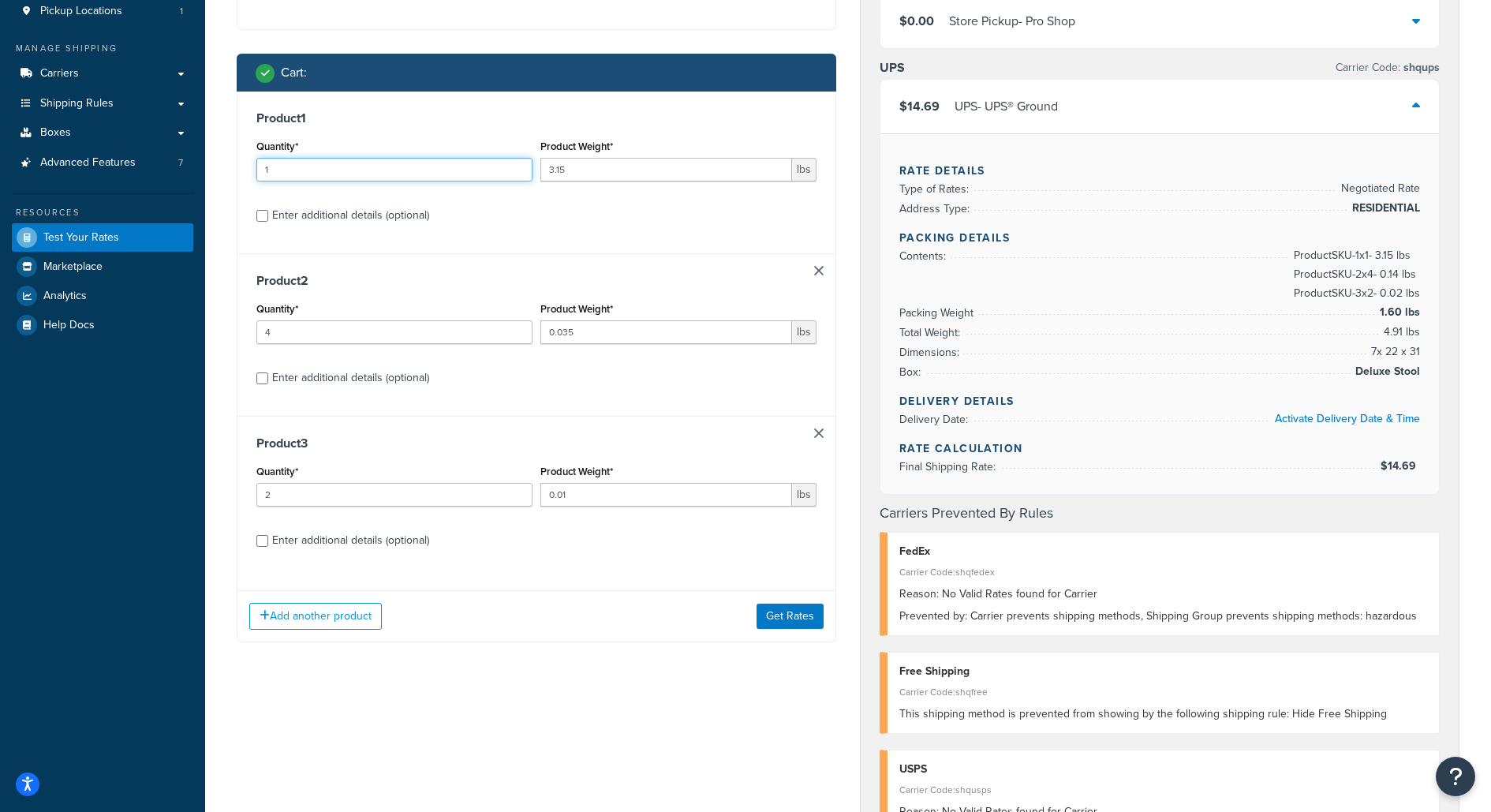
click at [450, 176] on input "1" at bounding box center [393, 170] width 276 height 23
type input "12"
click at [451, 176] on input "12" at bounding box center [393, 170] width 276 height 23
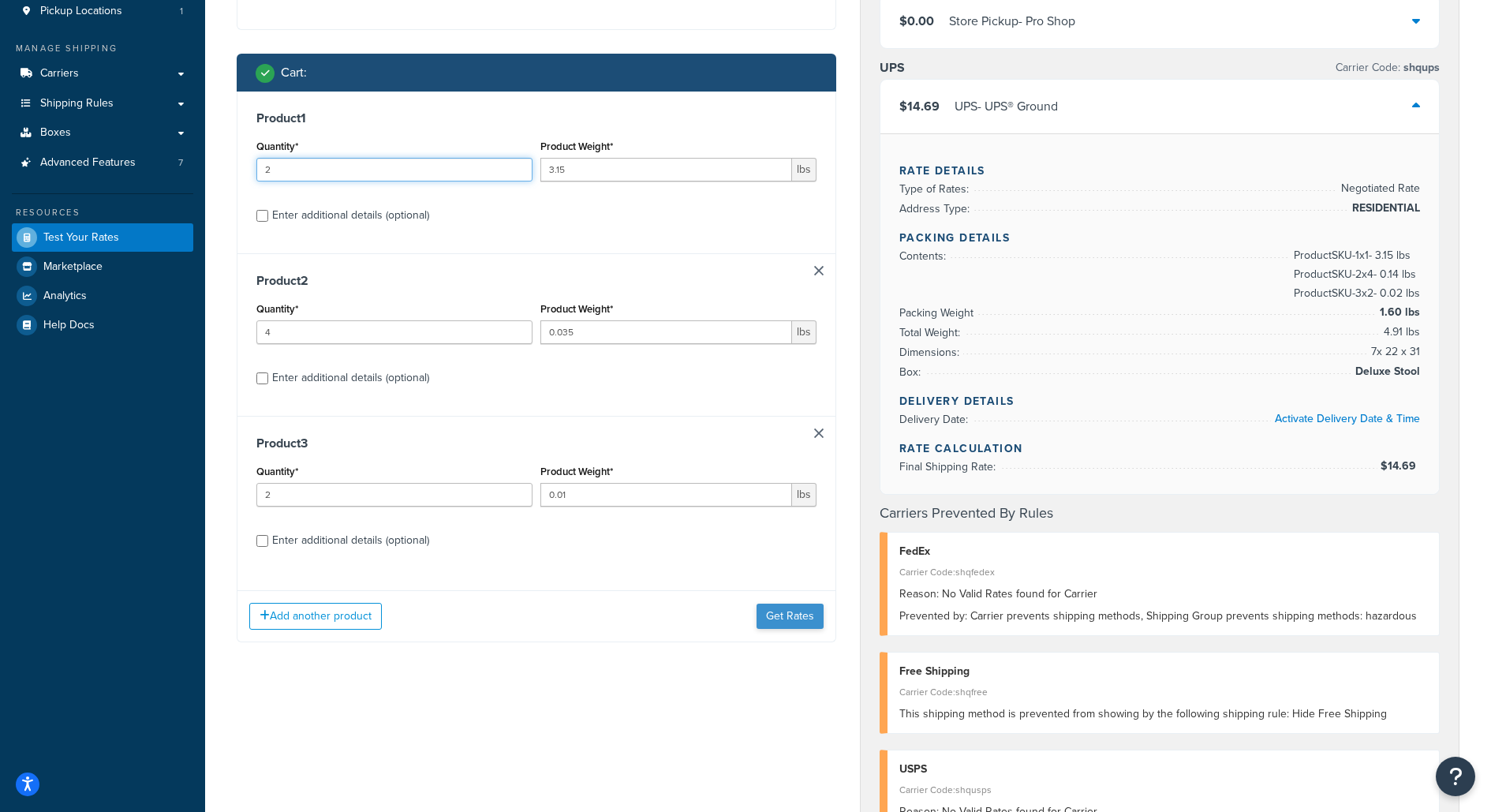
type input "2"
click at [780, 618] on button "Get Rates" at bounding box center [790, 616] width 67 height 25
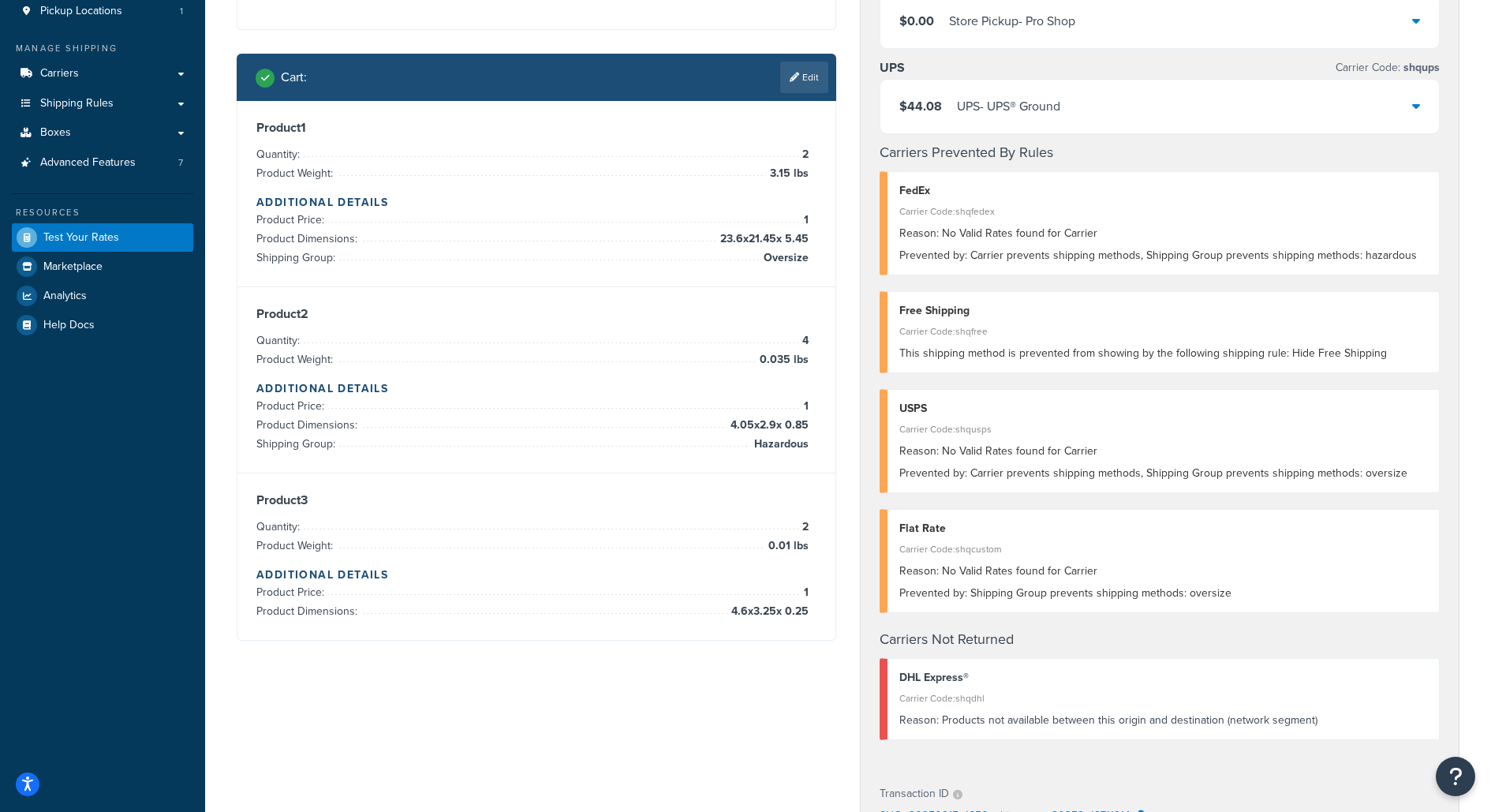
click at [931, 101] on span "$44.08" at bounding box center [920, 106] width 42 height 18
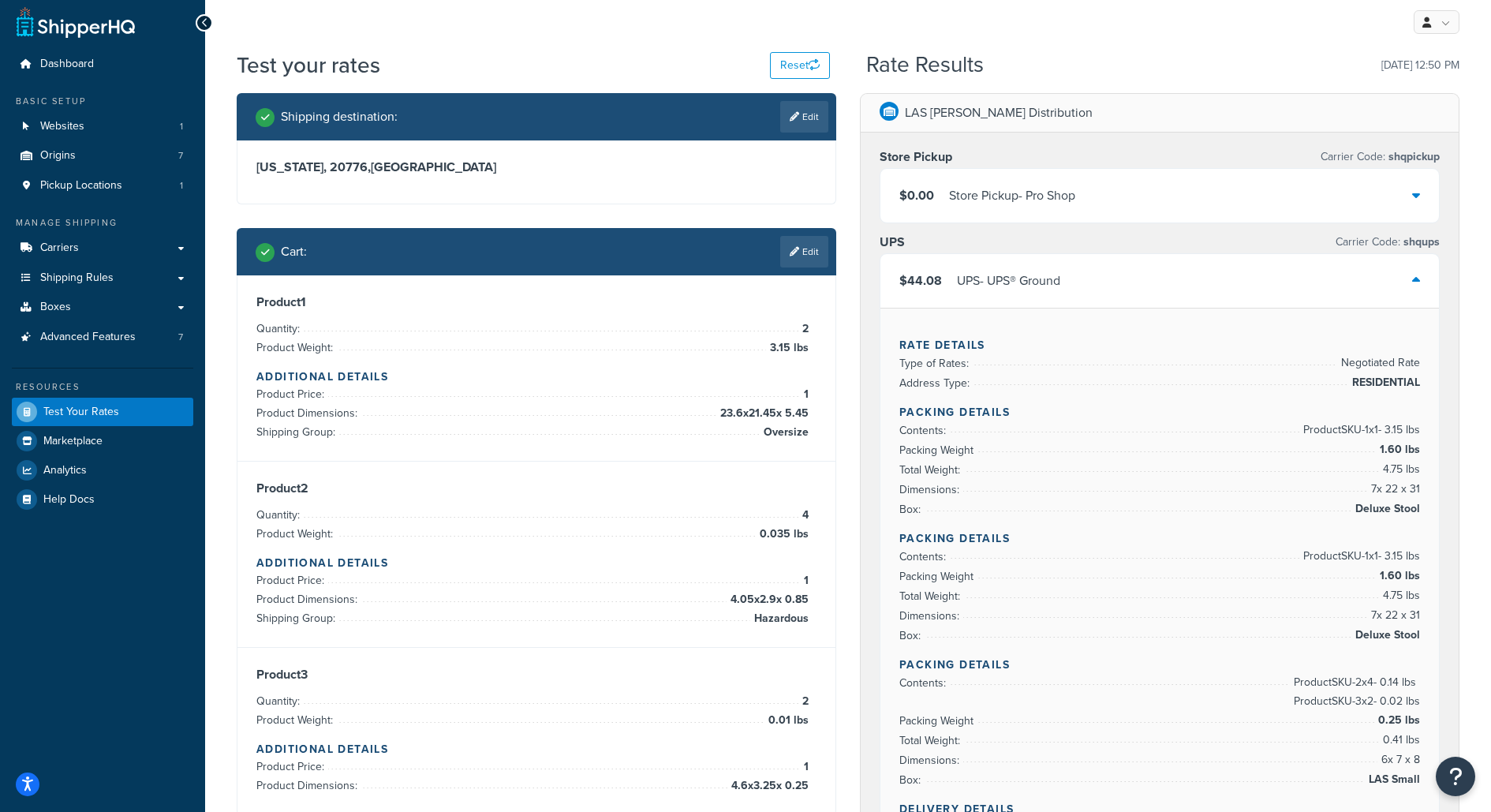
scroll to position [12, 0]
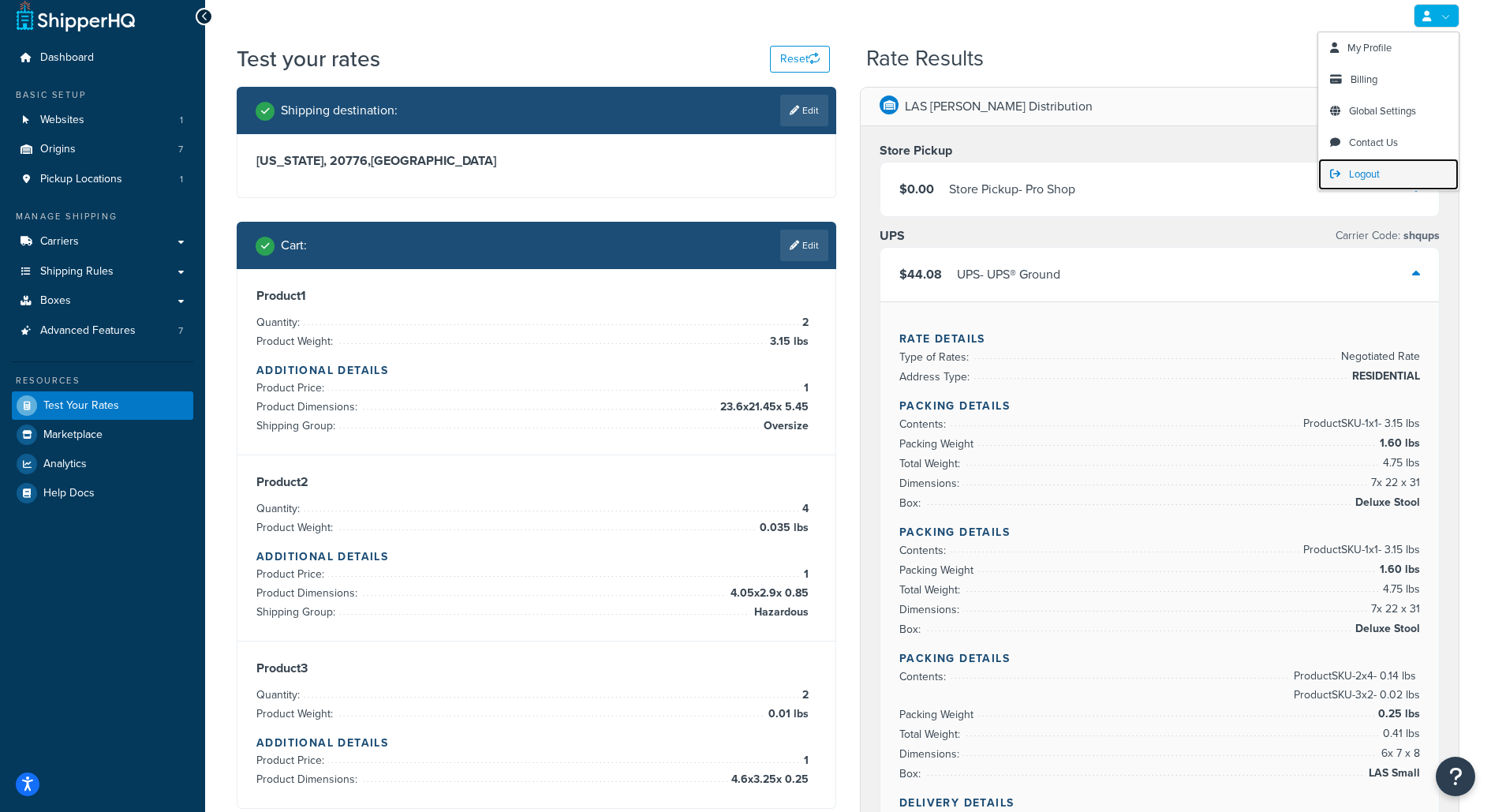
click at [1396, 181] on link "Logout" at bounding box center [1388, 174] width 140 height 31
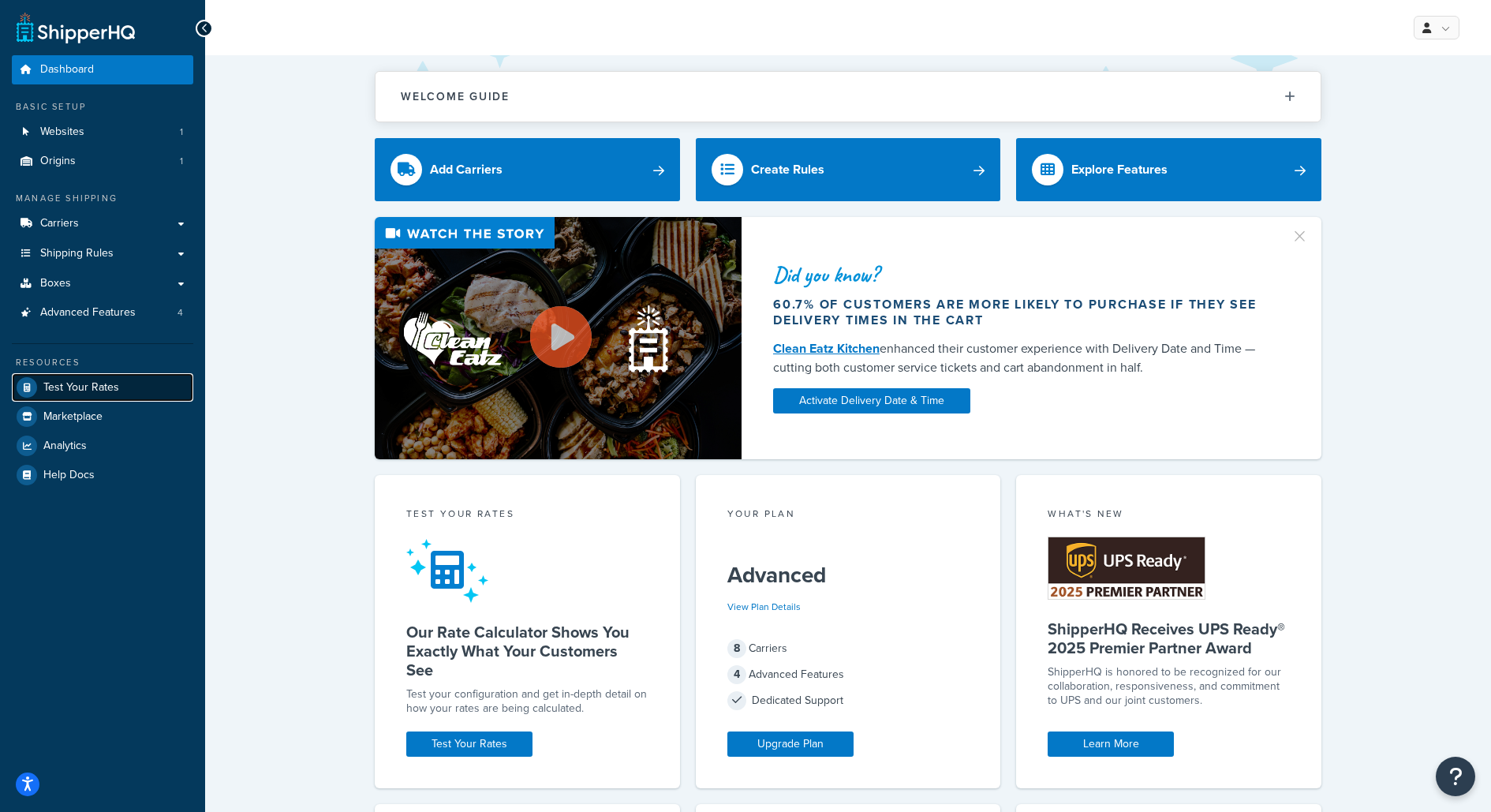
click at [124, 384] on link "Test Your Rates" at bounding box center [102, 387] width 181 height 29
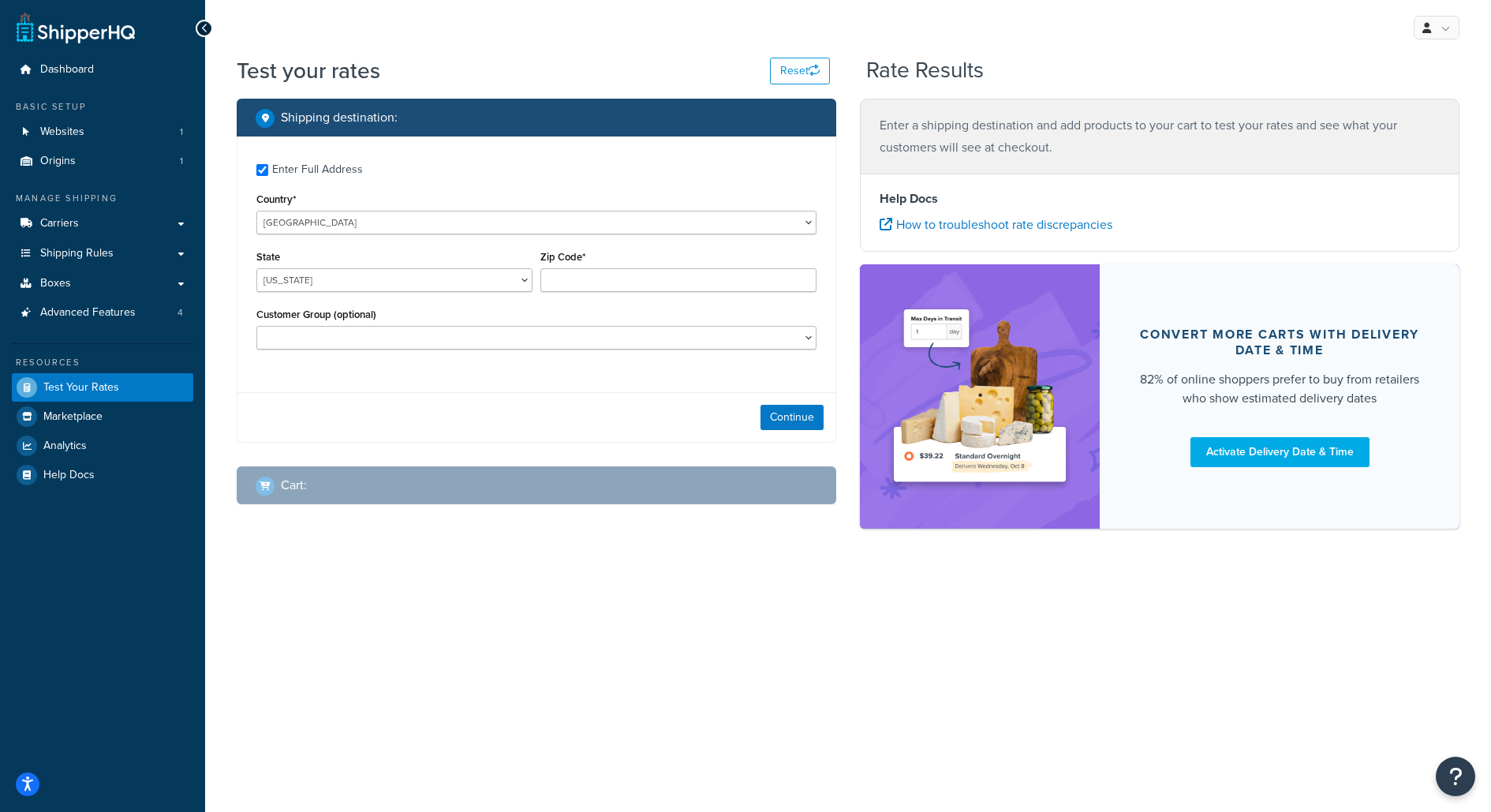
checkbox input "true"
type input "80501"
select select "CO"
select select "Distributor Net 30"
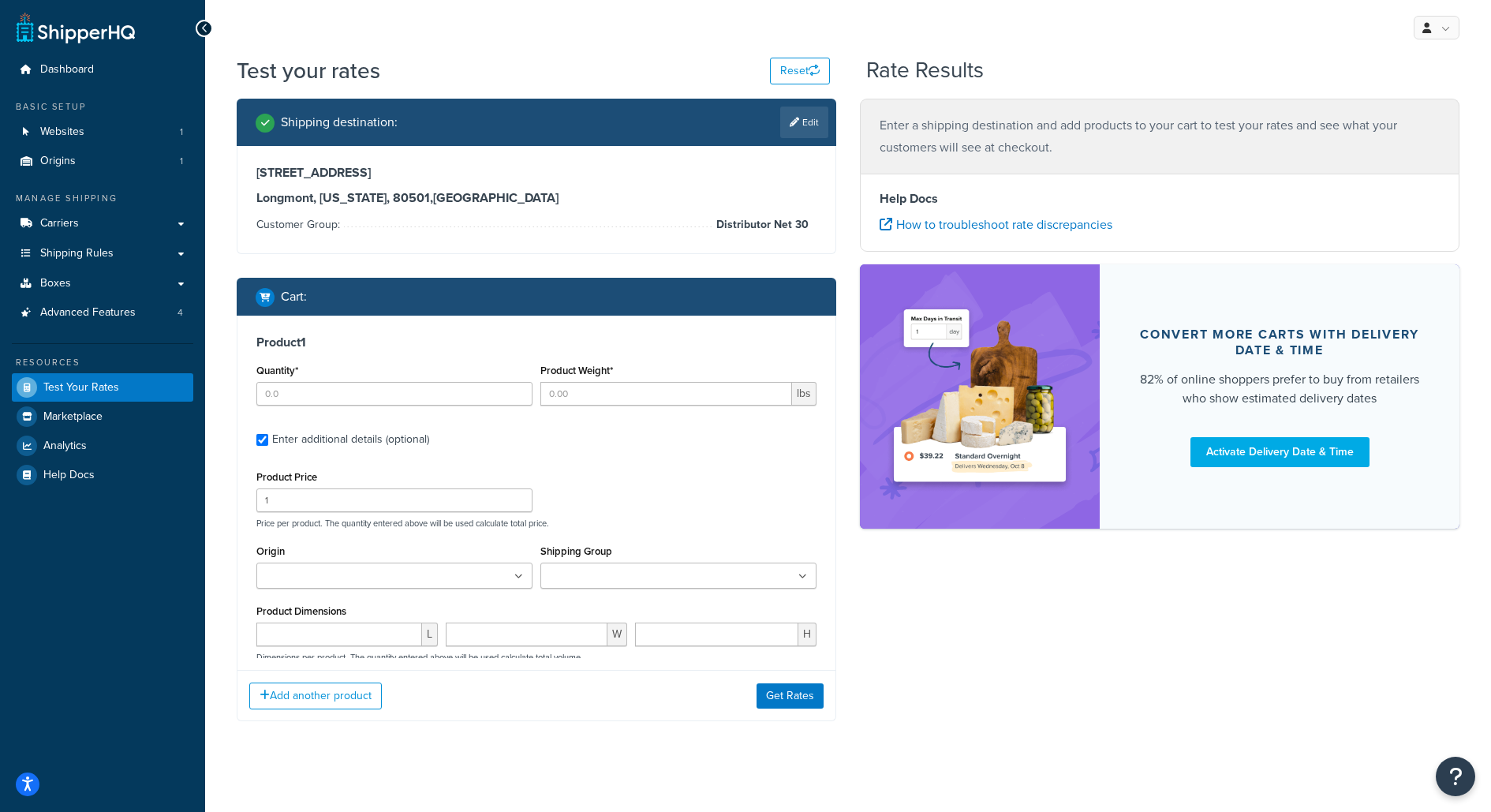
type input "5"
type input "36"
type input "70"
select select "55"
type input "11.7500"
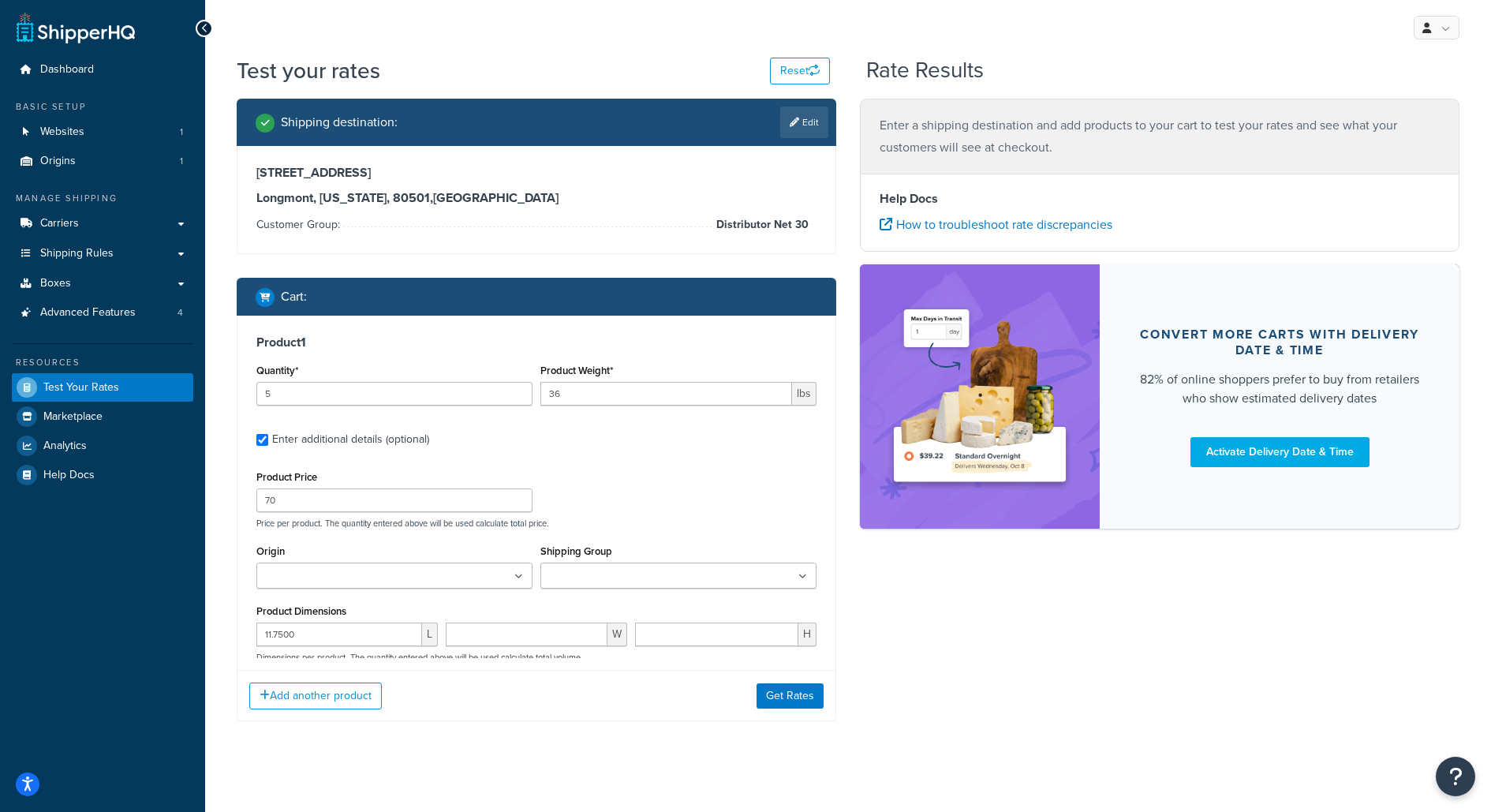
type input "11.7500"
select select
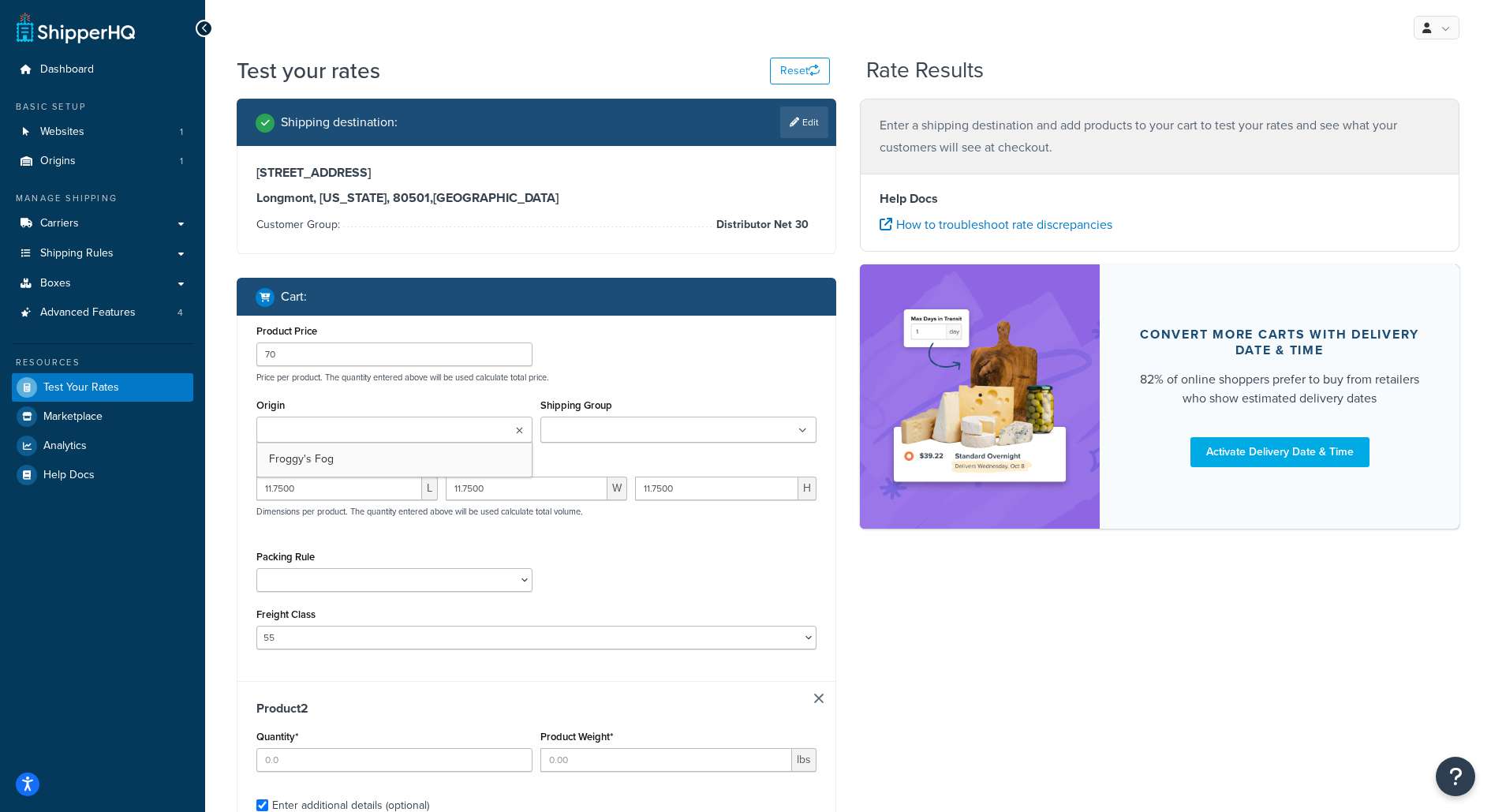
type input "6"
type input "9"
type input "21"
select select "55"
type input "5.7500"
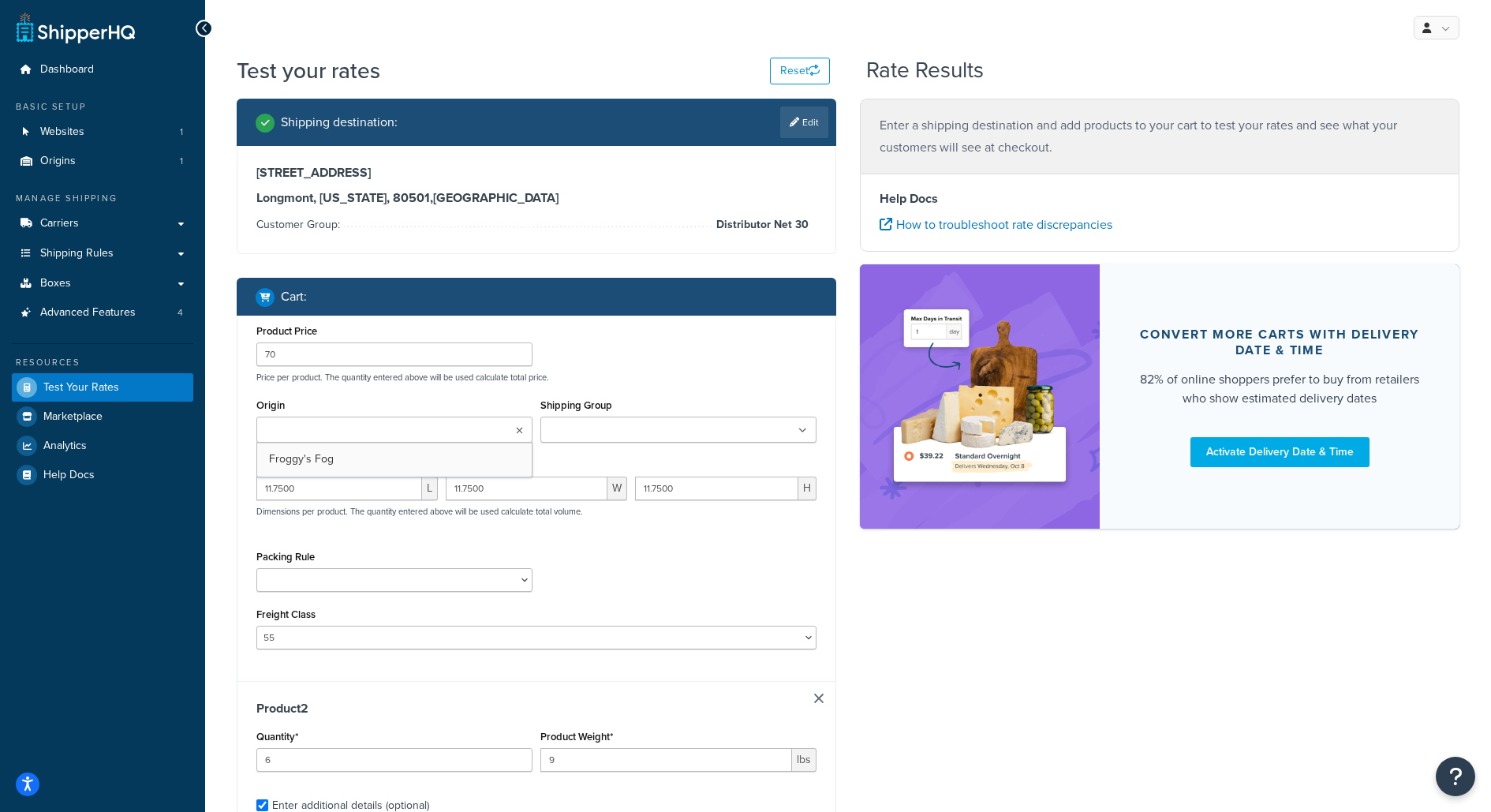
type input "5.7500"
type input "11.7500"
select select
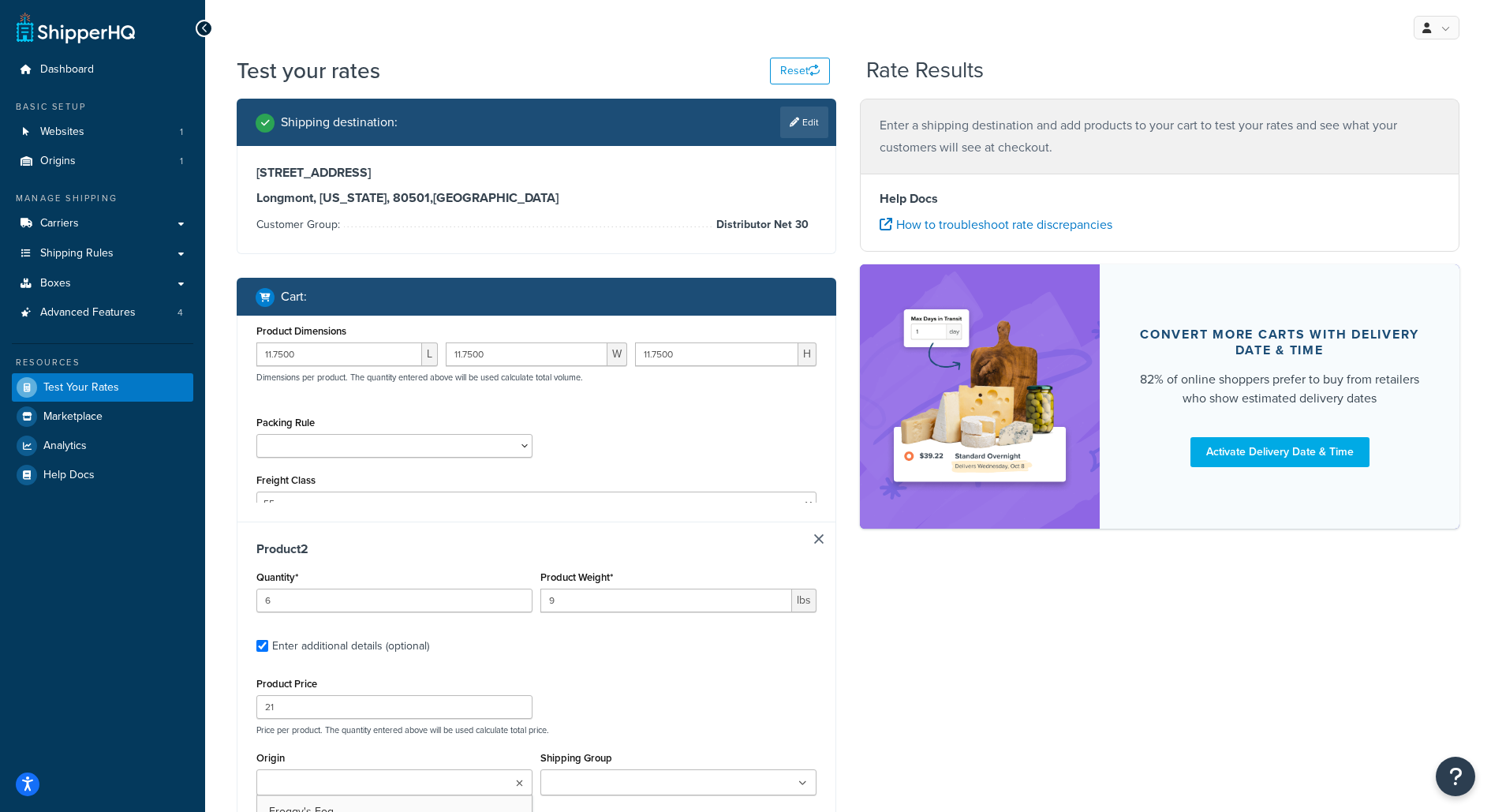
scroll to position [93, 0]
type input "1"
type input "26.3"
type input "356.25"
select select "55"
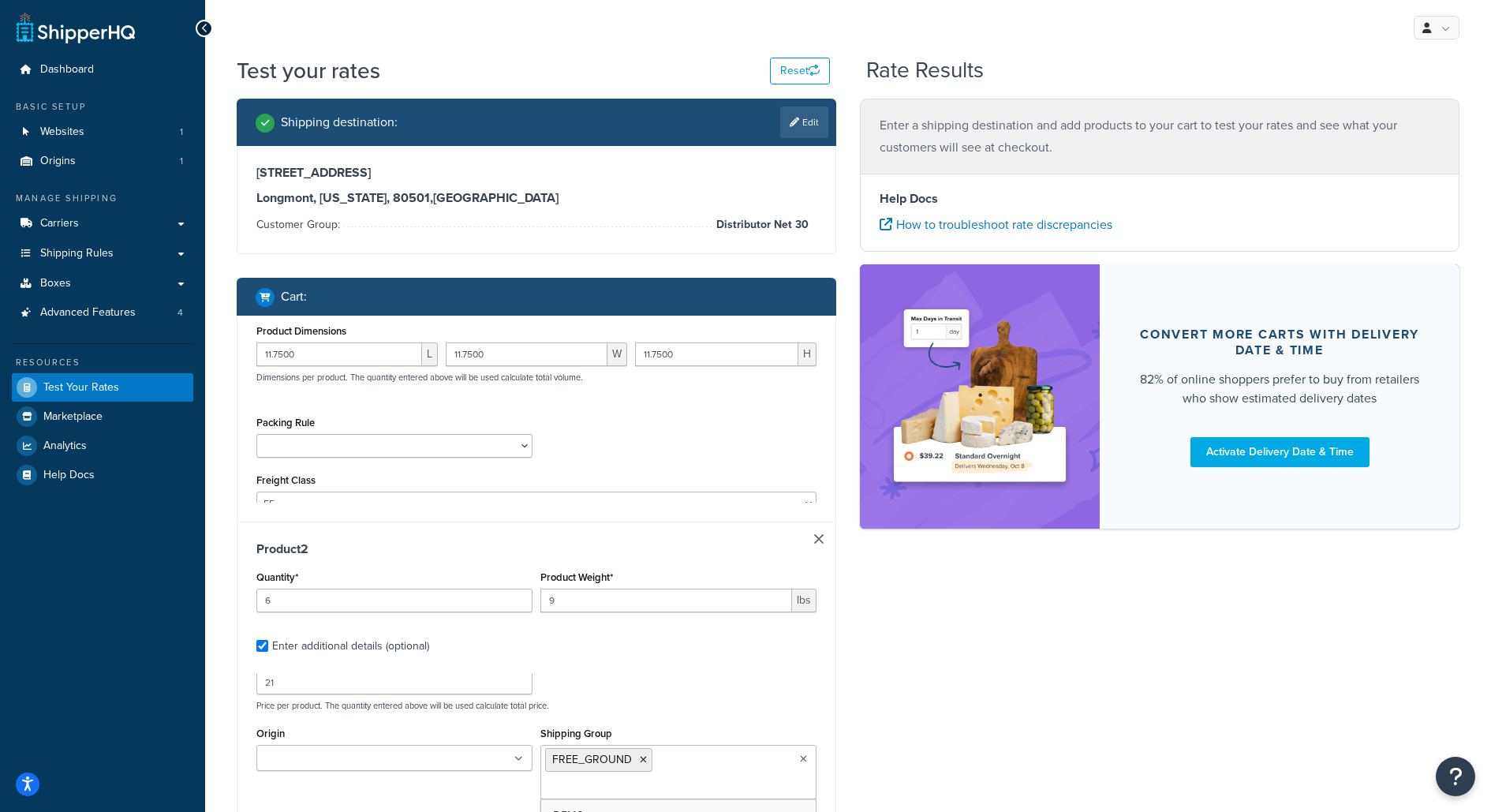
type input "25.5000"
type input "14.4000"
type input "13.6000"
select select
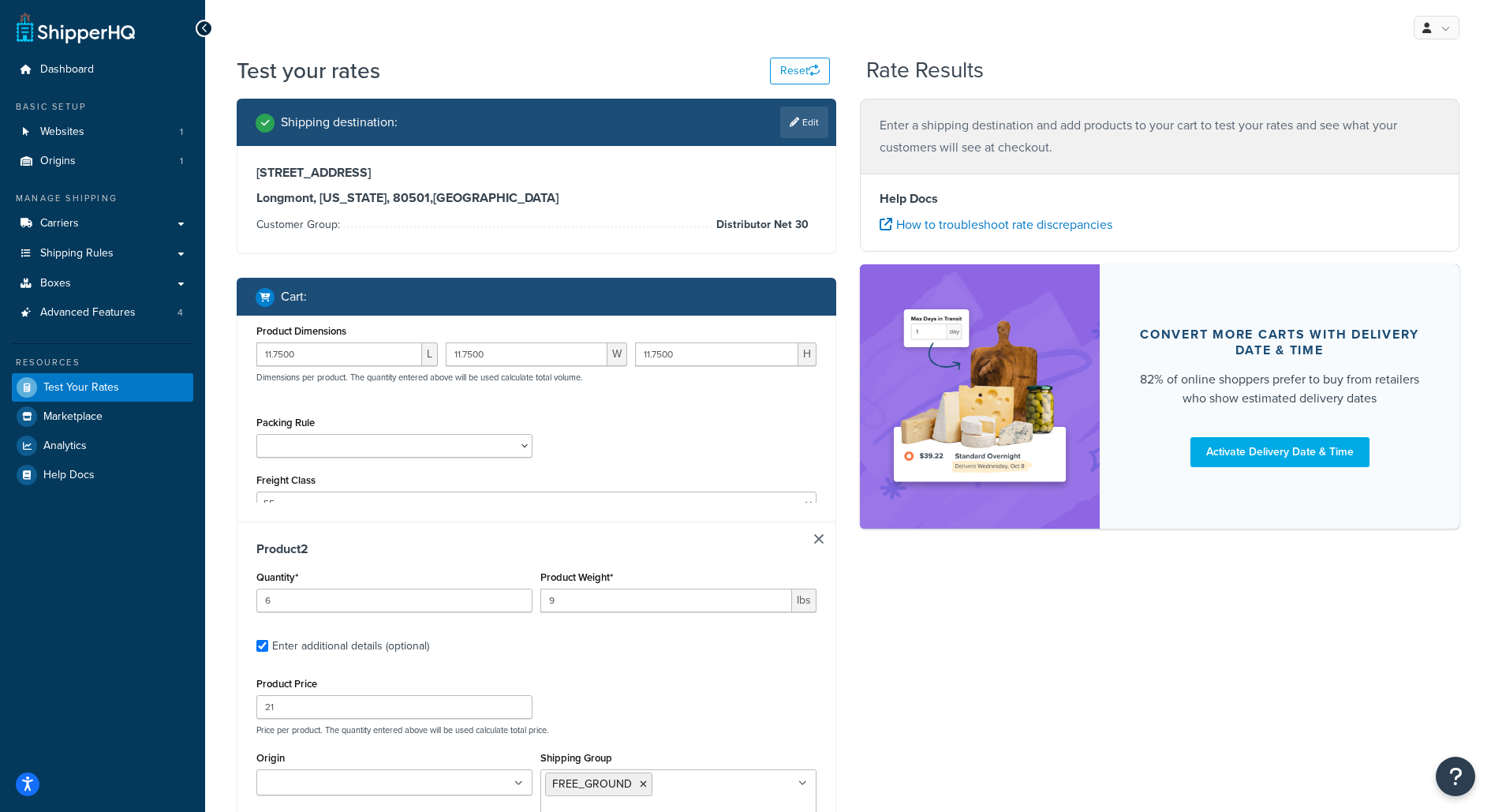
type input "1"
type input "0.1133"
type input "8.4"
select select "55"
type input "1.2500"
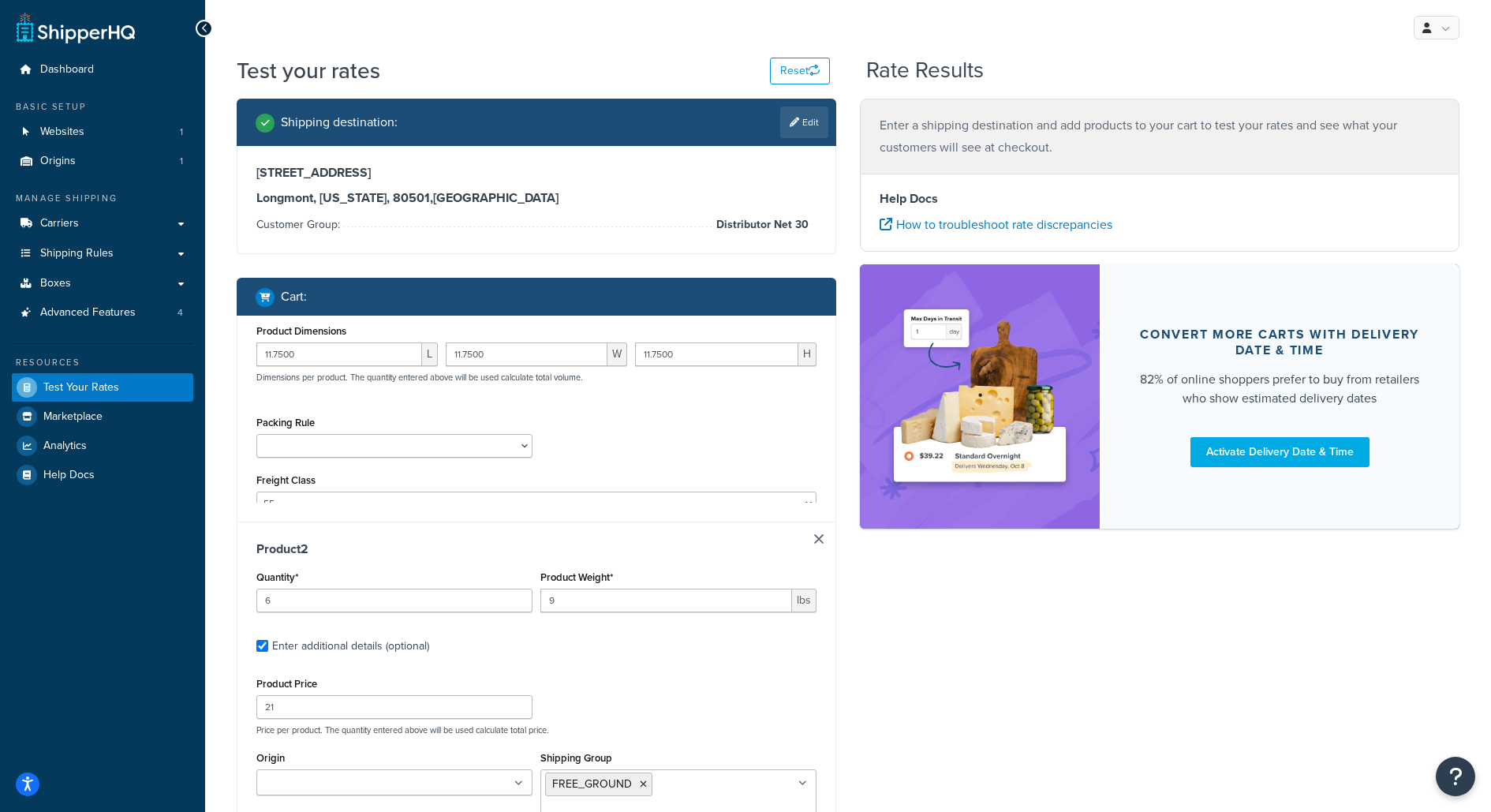
type input "1.2500"
type input "3.4100"
select select
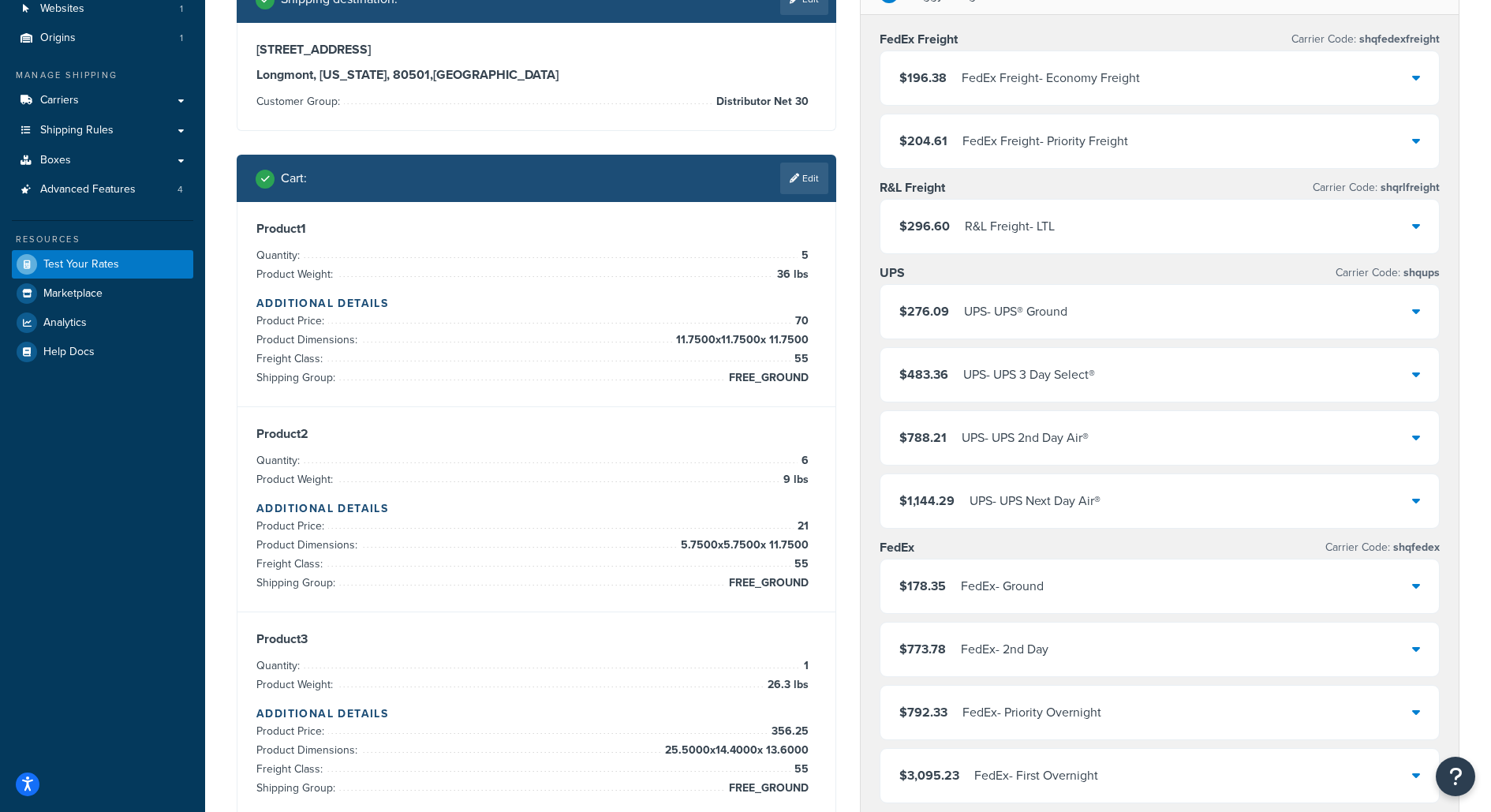
scroll to position [75, 0]
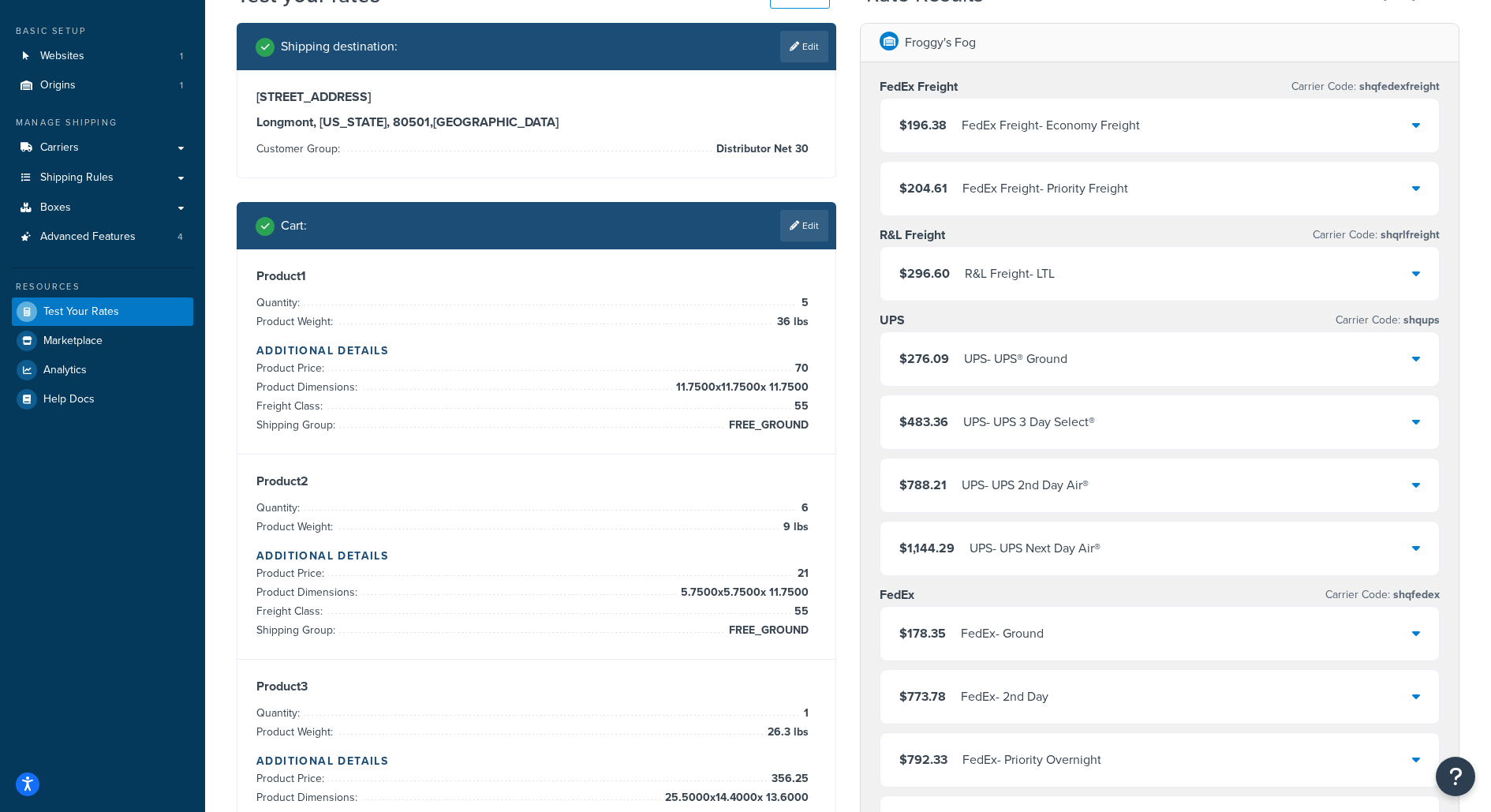
click at [1045, 137] on div "$196.38 FedEx Freight - Economy Freight" at bounding box center [1160, 126] width 559 height 54
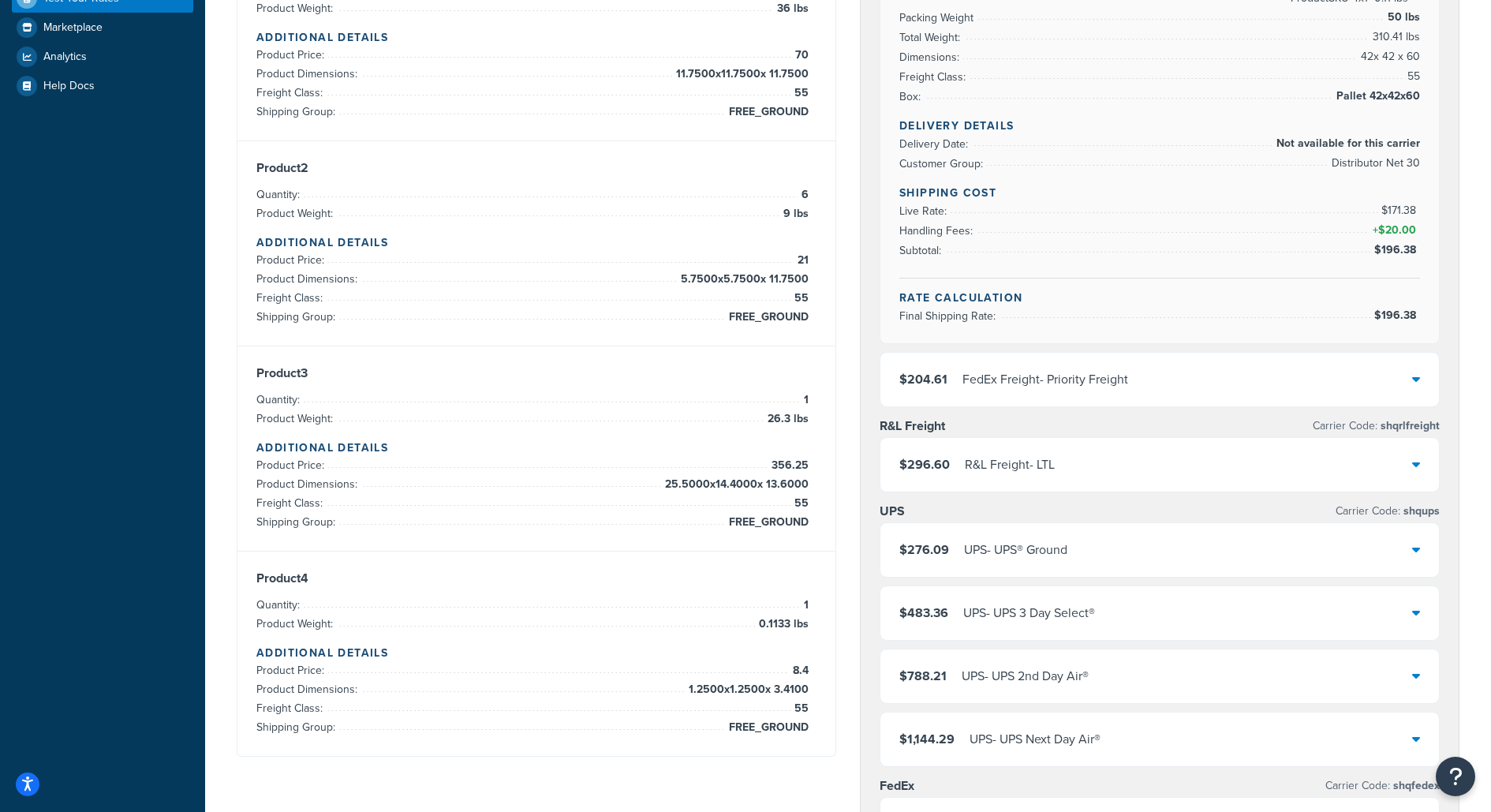
scroll to position [393, 0]
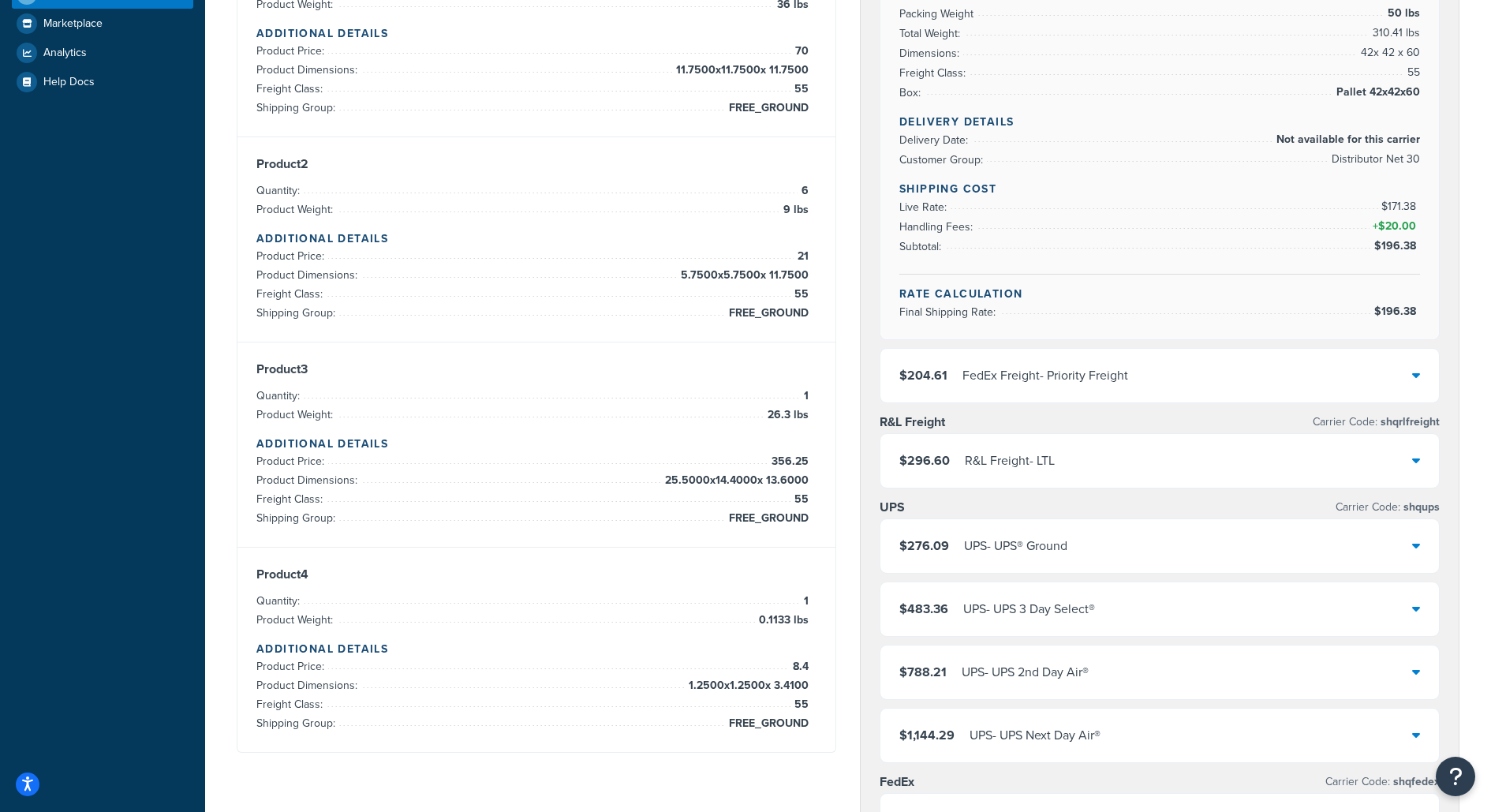
click at [1132, 375] on div "$204.61 FedEx Freight - Priority Freight" at bounding box center [1160, 375] width 559 height 54
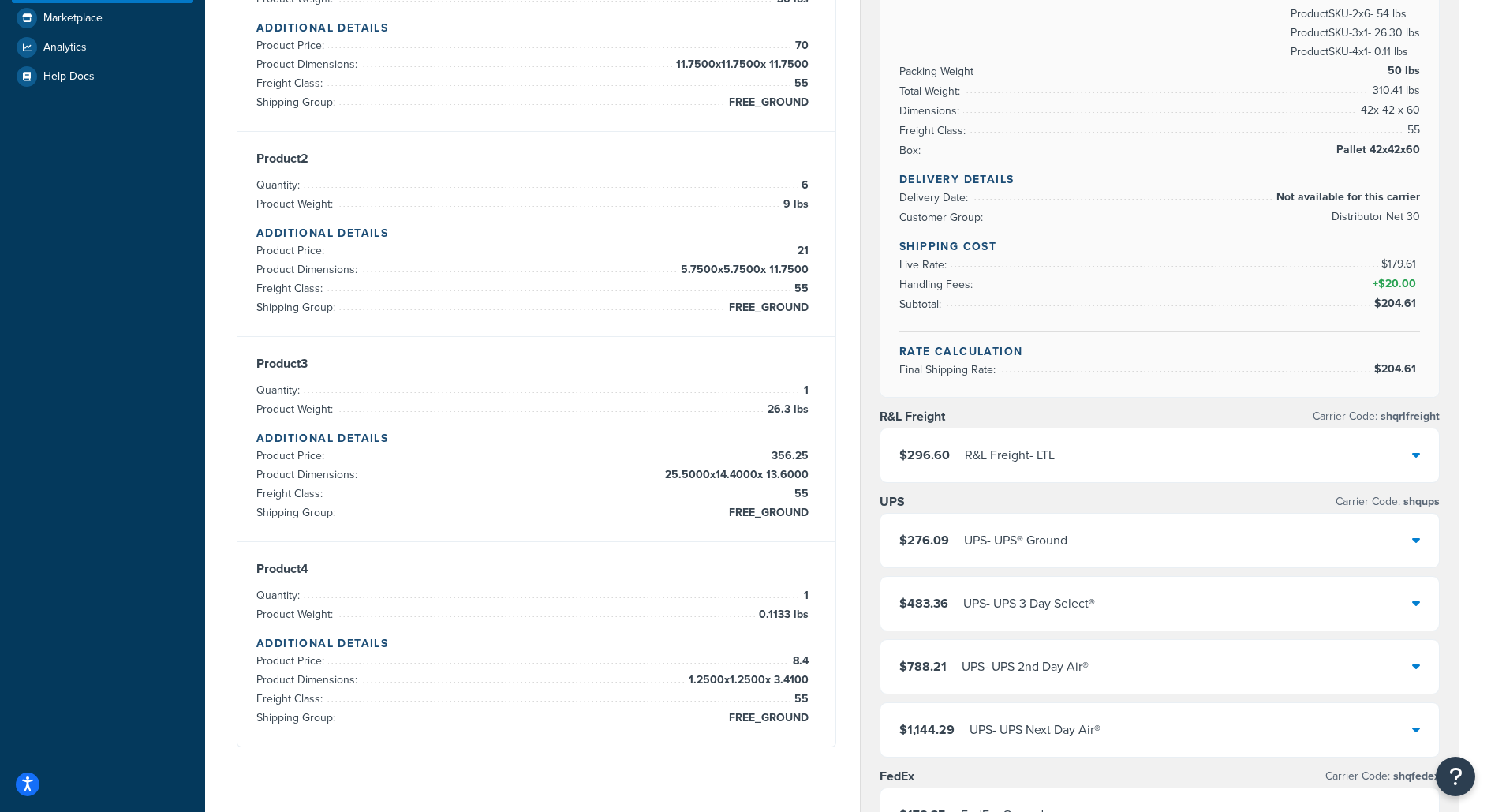
scroll to position [411, 0]
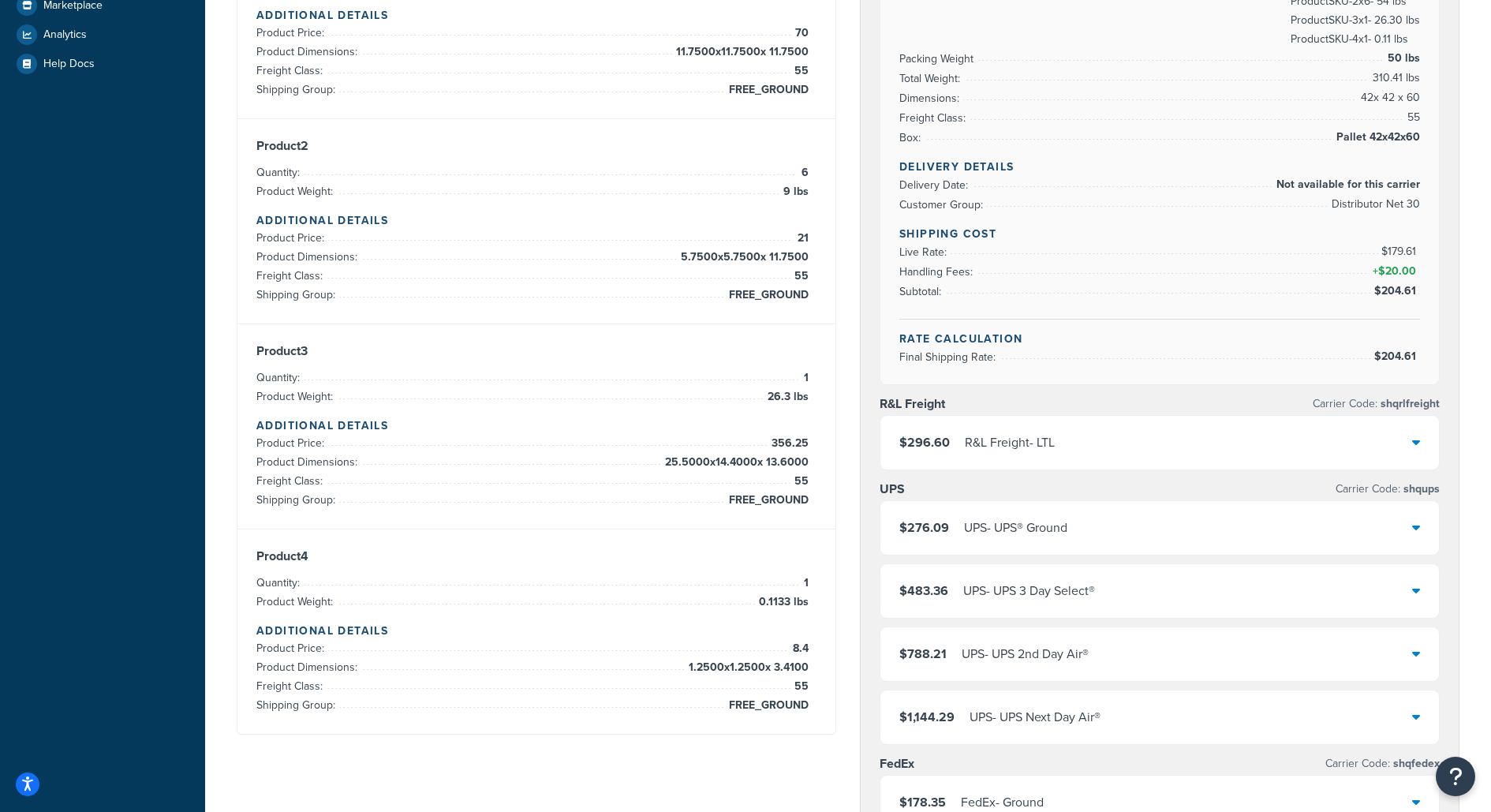
click at [1196, 530] on div "$276.09 UPS - UPS® Ground" at bounding box center [1160, 528] width 559 height 54
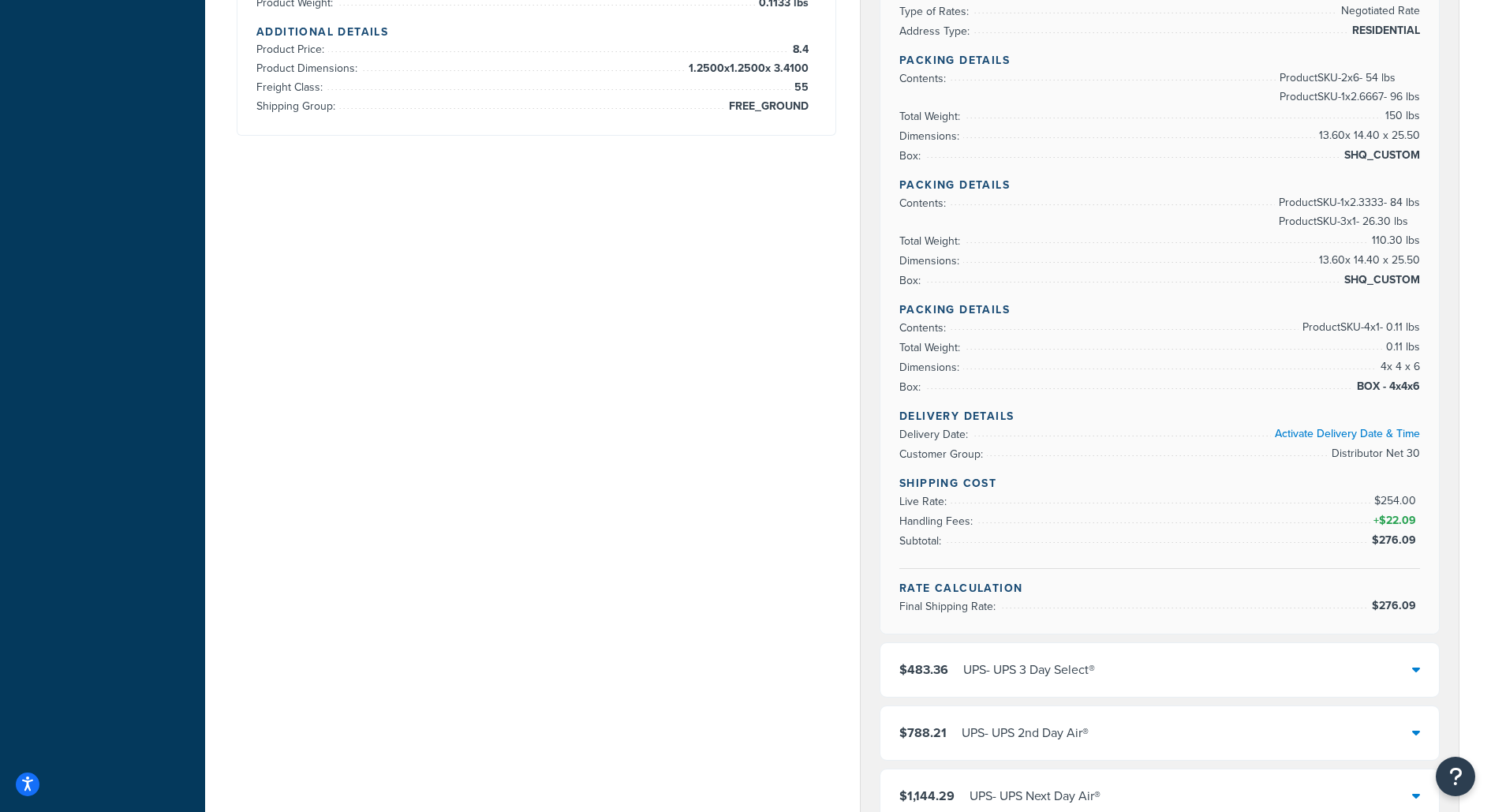
scroll to position [1041, 0]
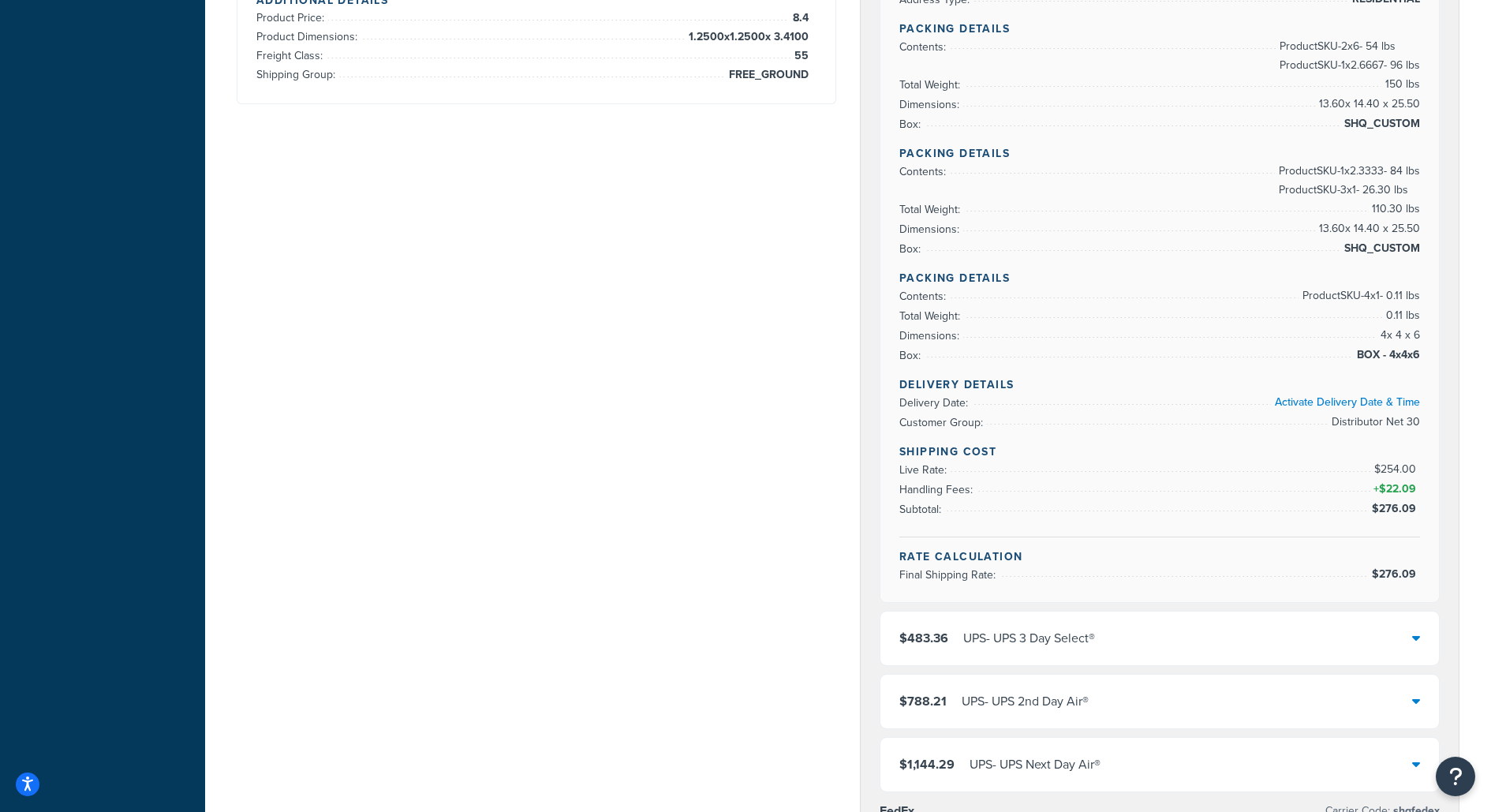
click at [1231, 638] on div "$483.36 UPS - UPS 3 Day Select®" at bounding box center [1160, 639] width 559 height 54
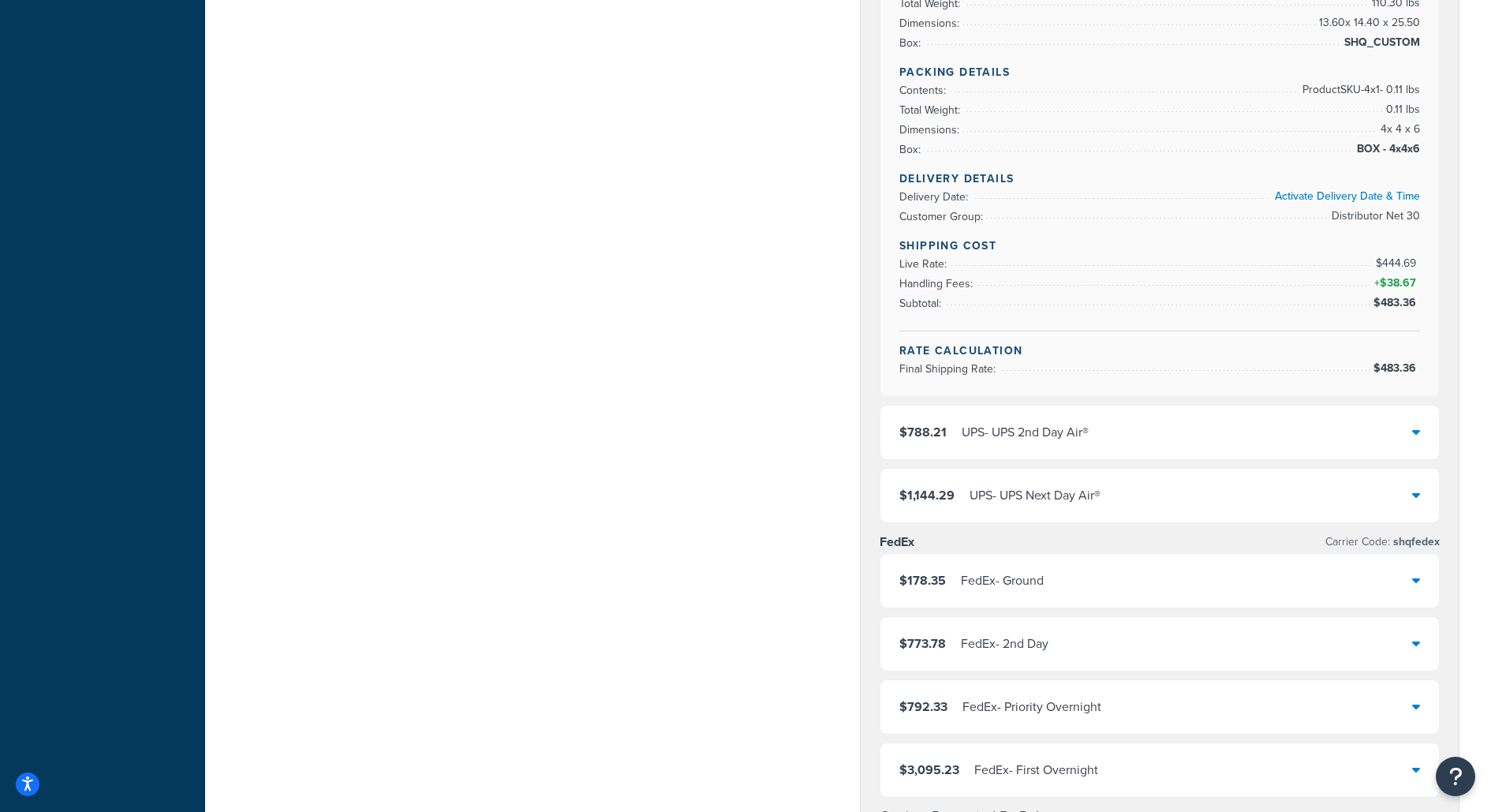
scroll to position [1328, 0]
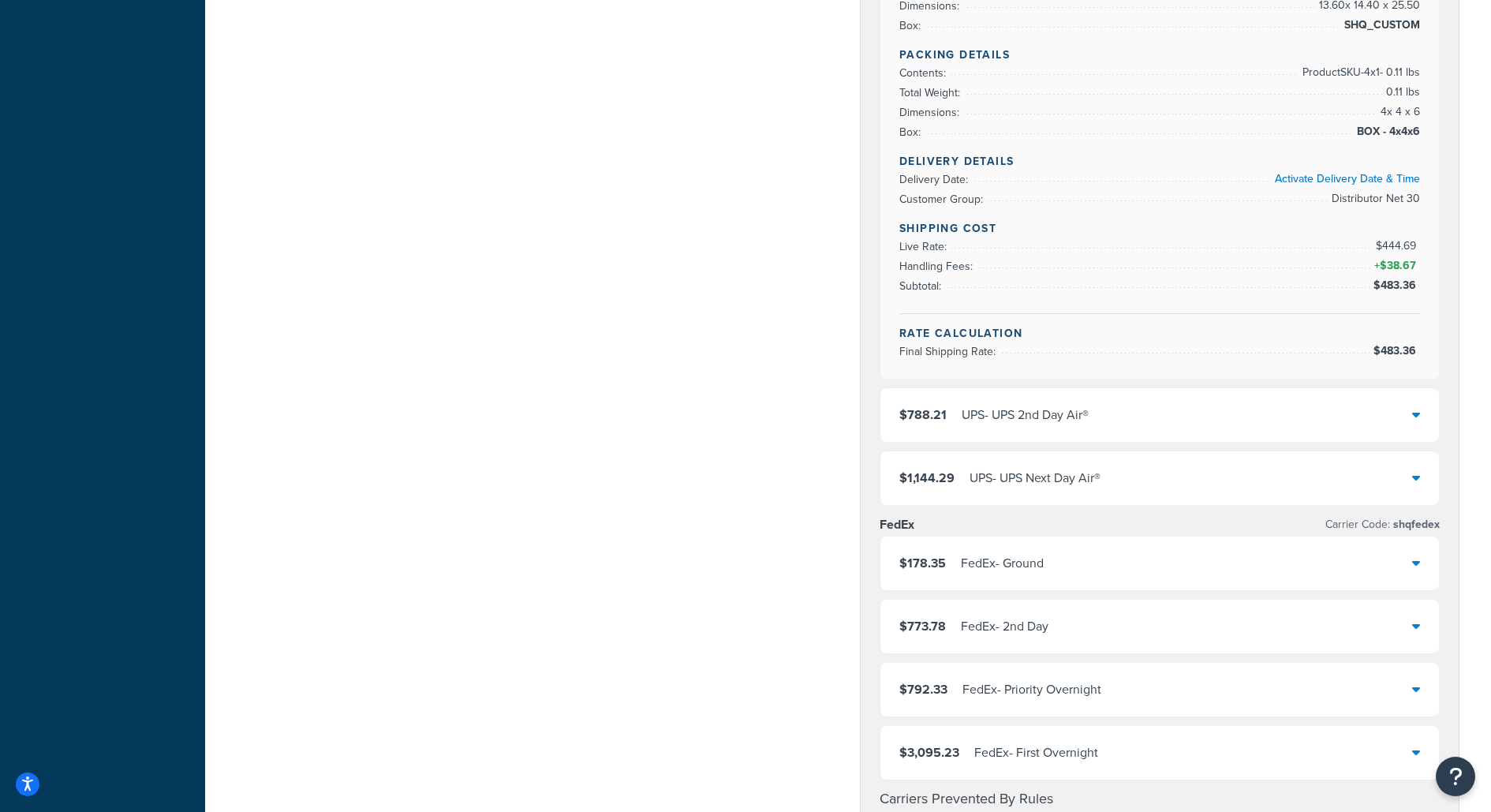
click at [1247, 602] on div "$773.78 FedEx - 2nd Day" at bounding box center [1160, 626] width 559 height 54
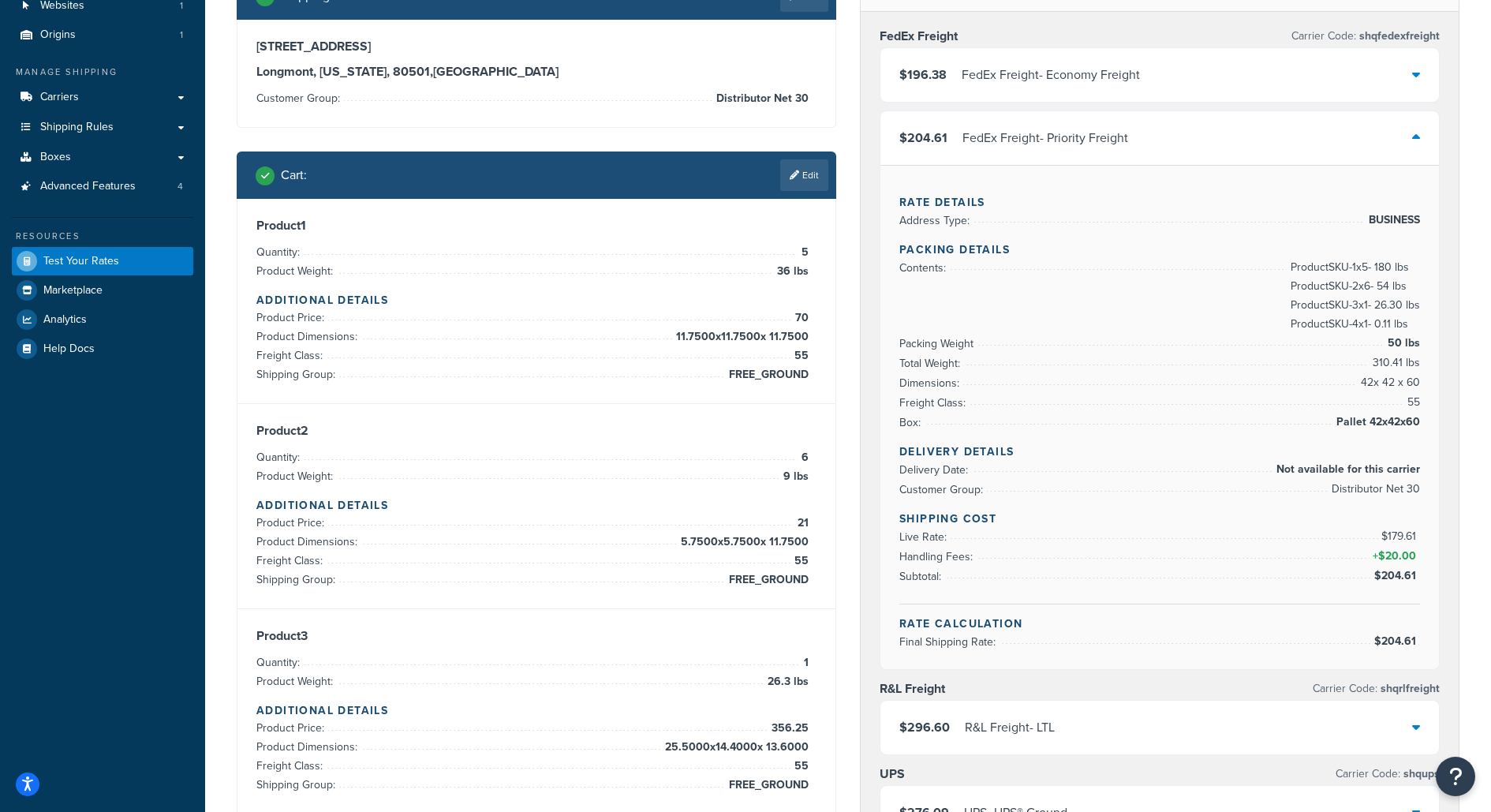
scroll to position [134, 0]
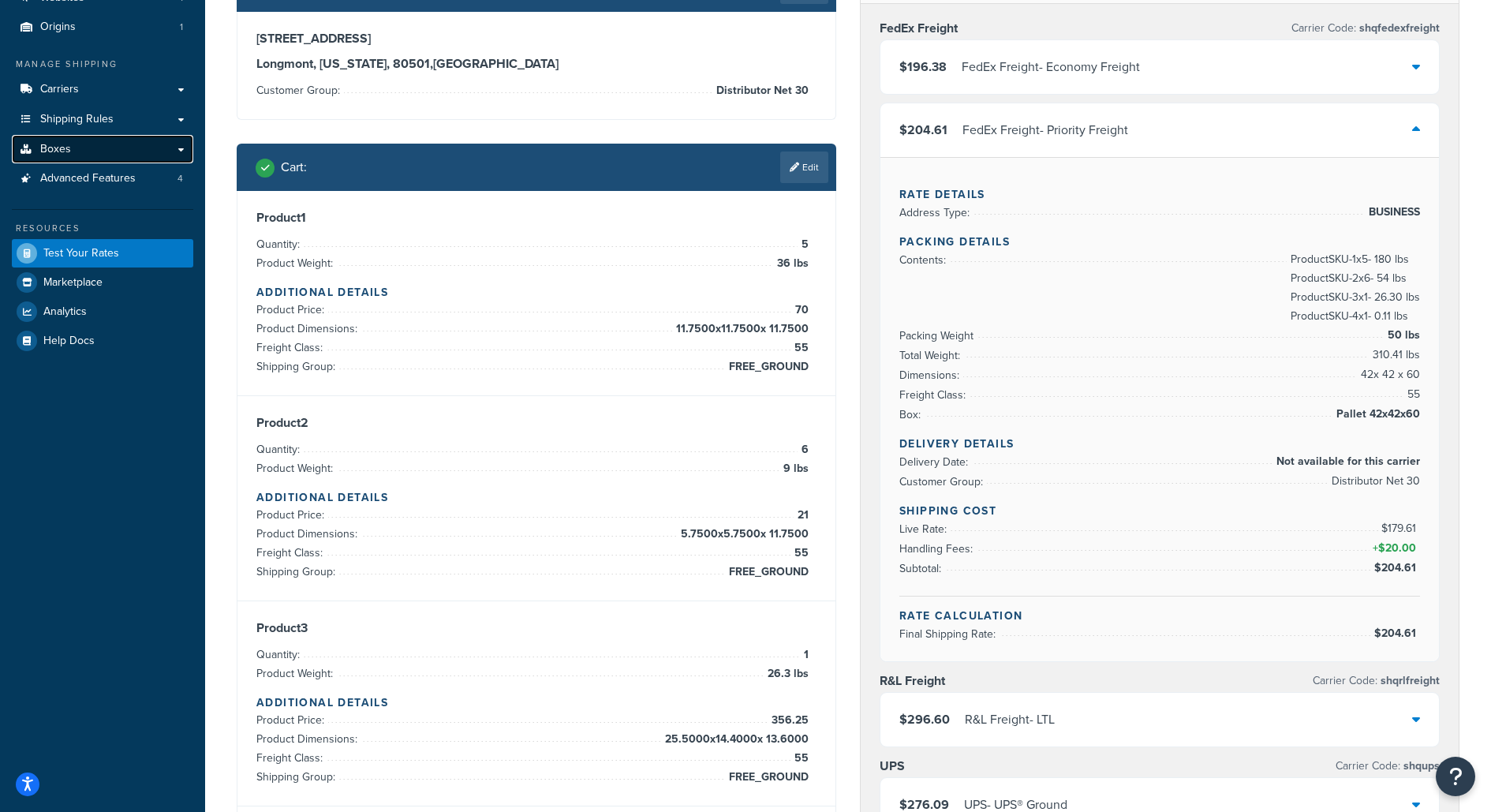
click at [145, 153] on link "Boxes" at bounding box center [102, 149] width 181 height 29
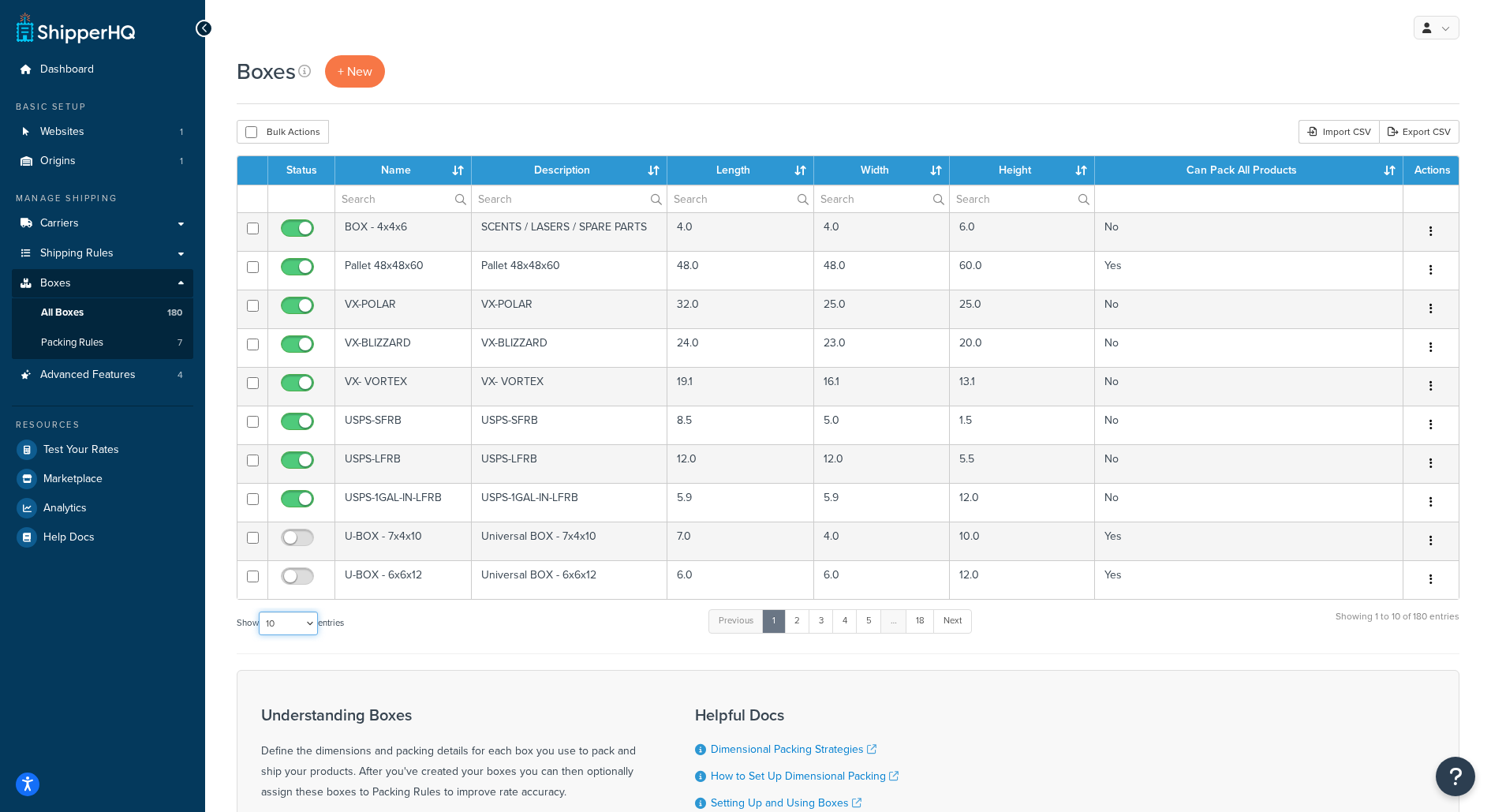
click at [292, 622] on select "10 15 25 50 100 1000" at bounding box center [288, 623] width 59 height 23
select select "100"
click at [260, 612] on select "10 15 25 50 100 1000" at bounding box center [288, 623] width 59 height 23
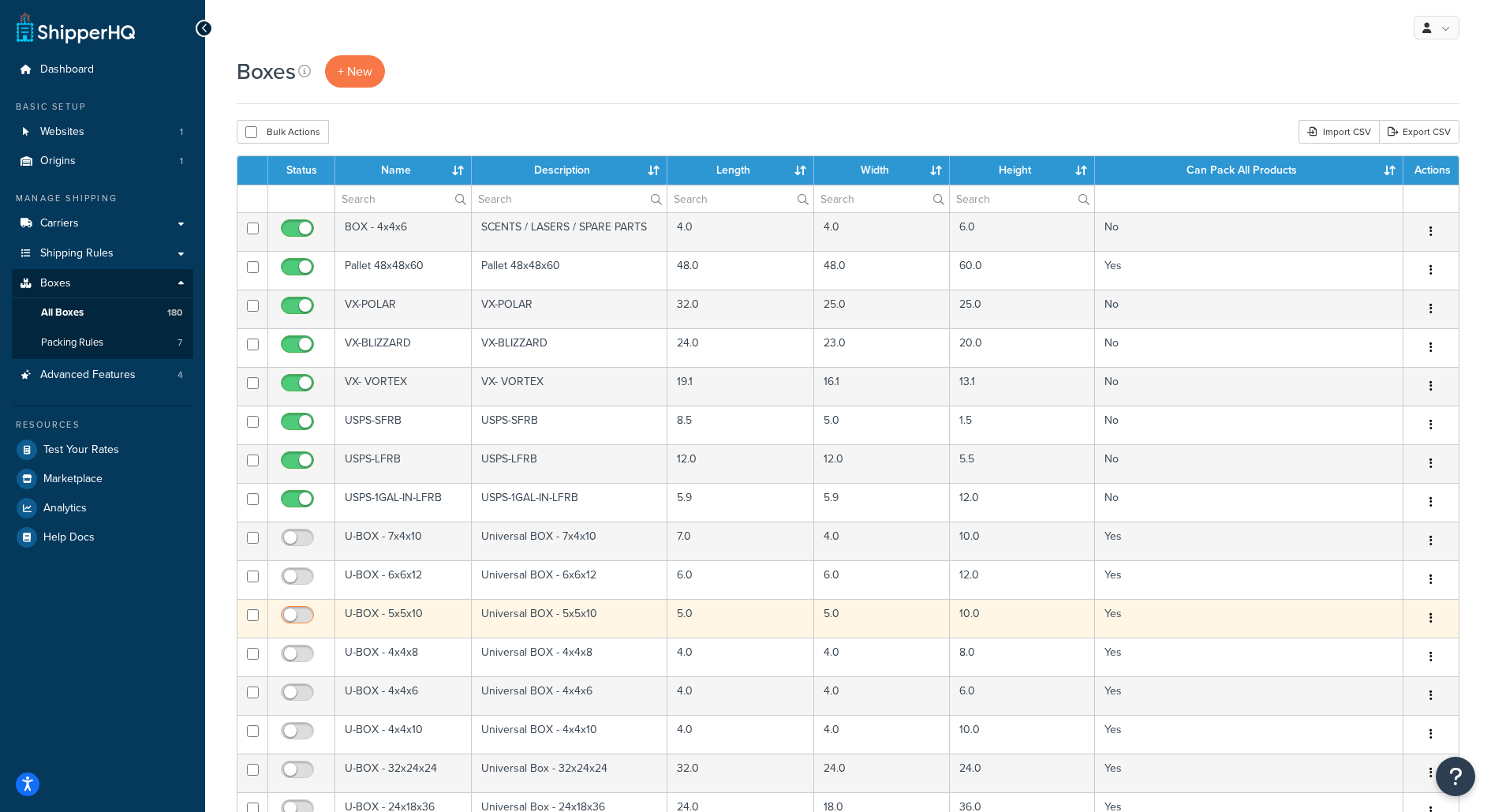
click at [305, 613] on input "checkbox" at bounding box center [299, 619] width 43 height 20
checkbox input "false"
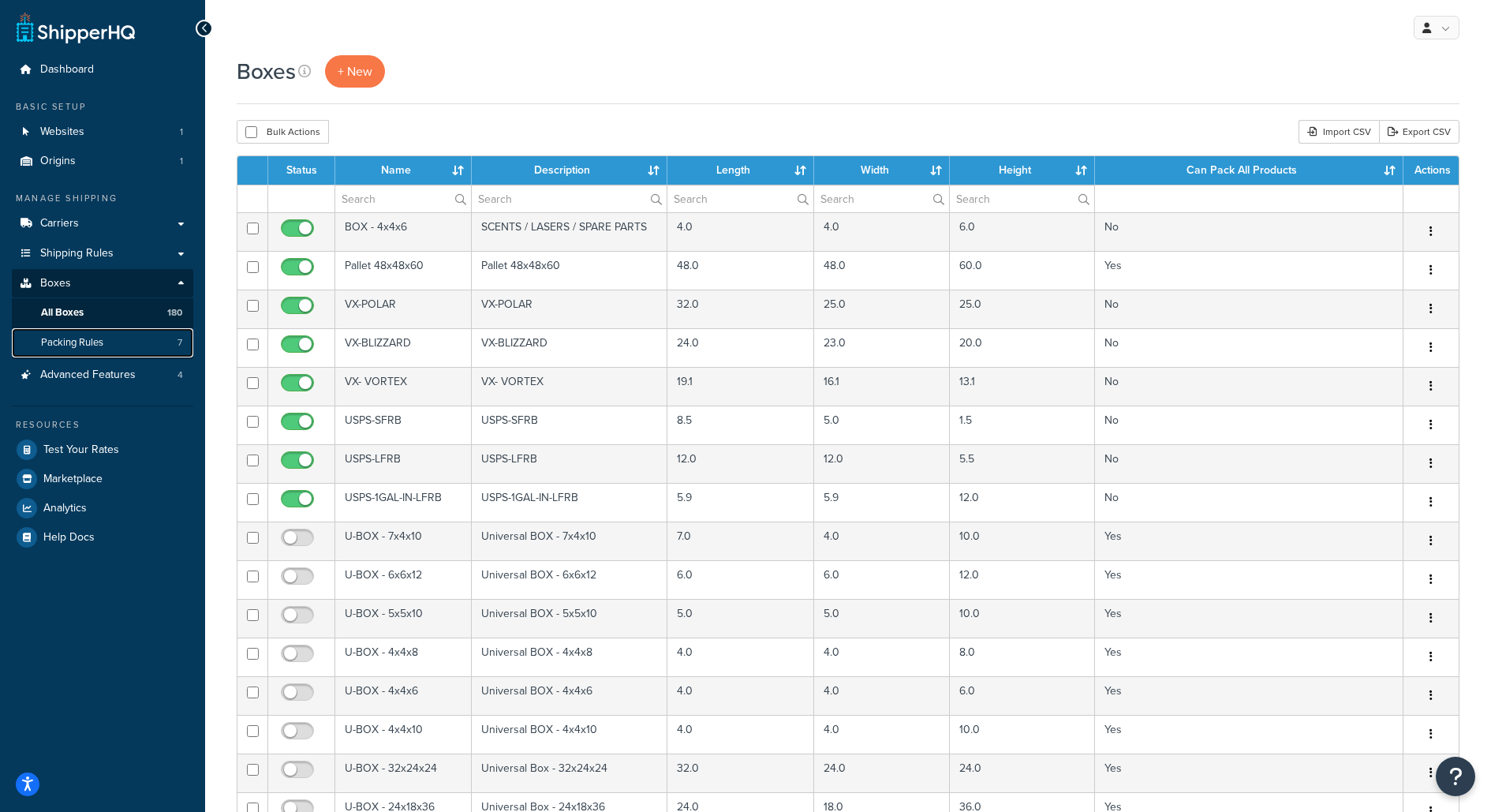
click at [127, 341] on link "Packing Rules 7" at bounding box center [102, 342] width 181 height 29
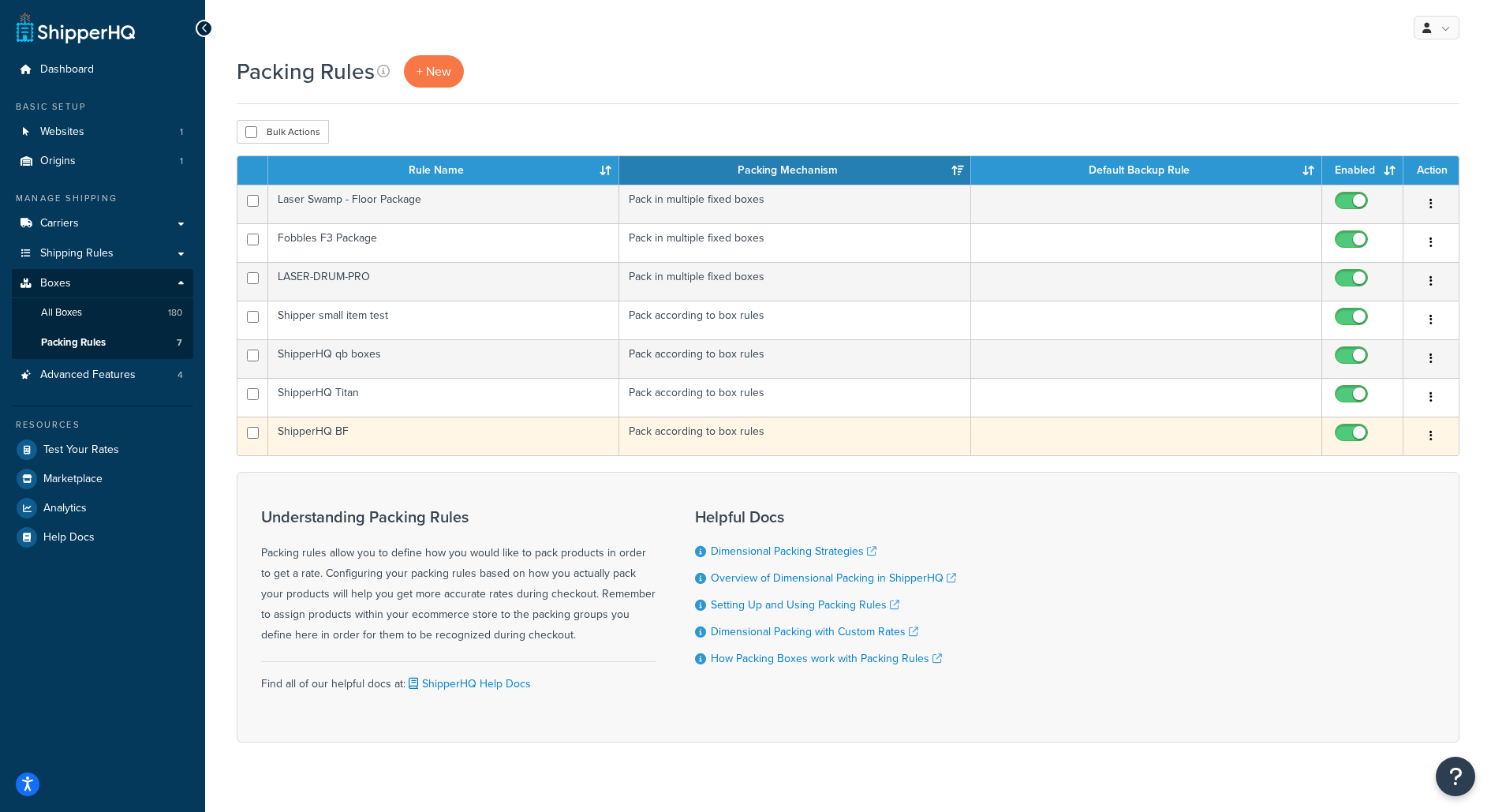
click at [403, 430] on td "ShipperHQ BF" at bounding box center [444, 436] width 351 height 39
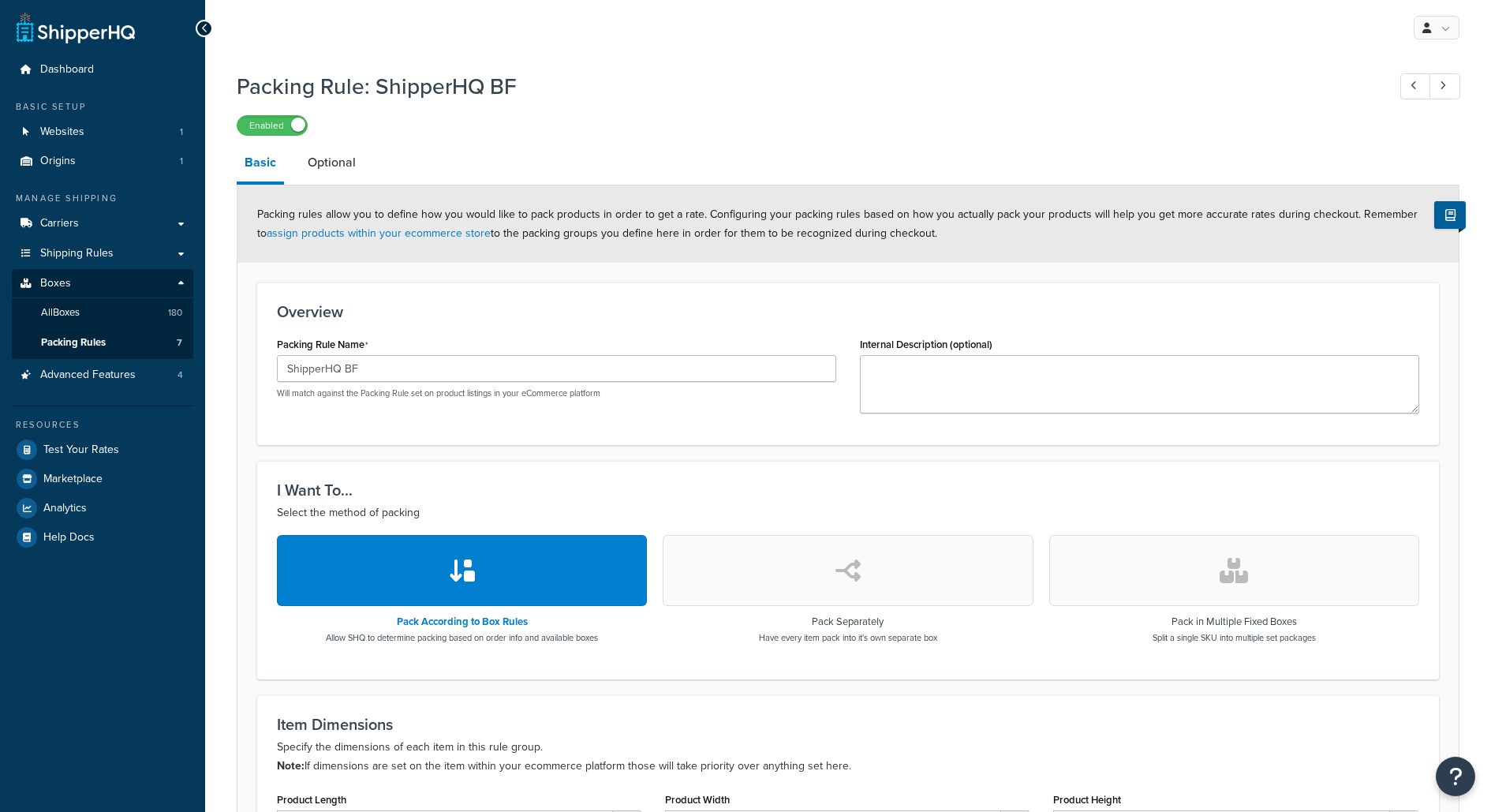
scroll to position [372, 0]
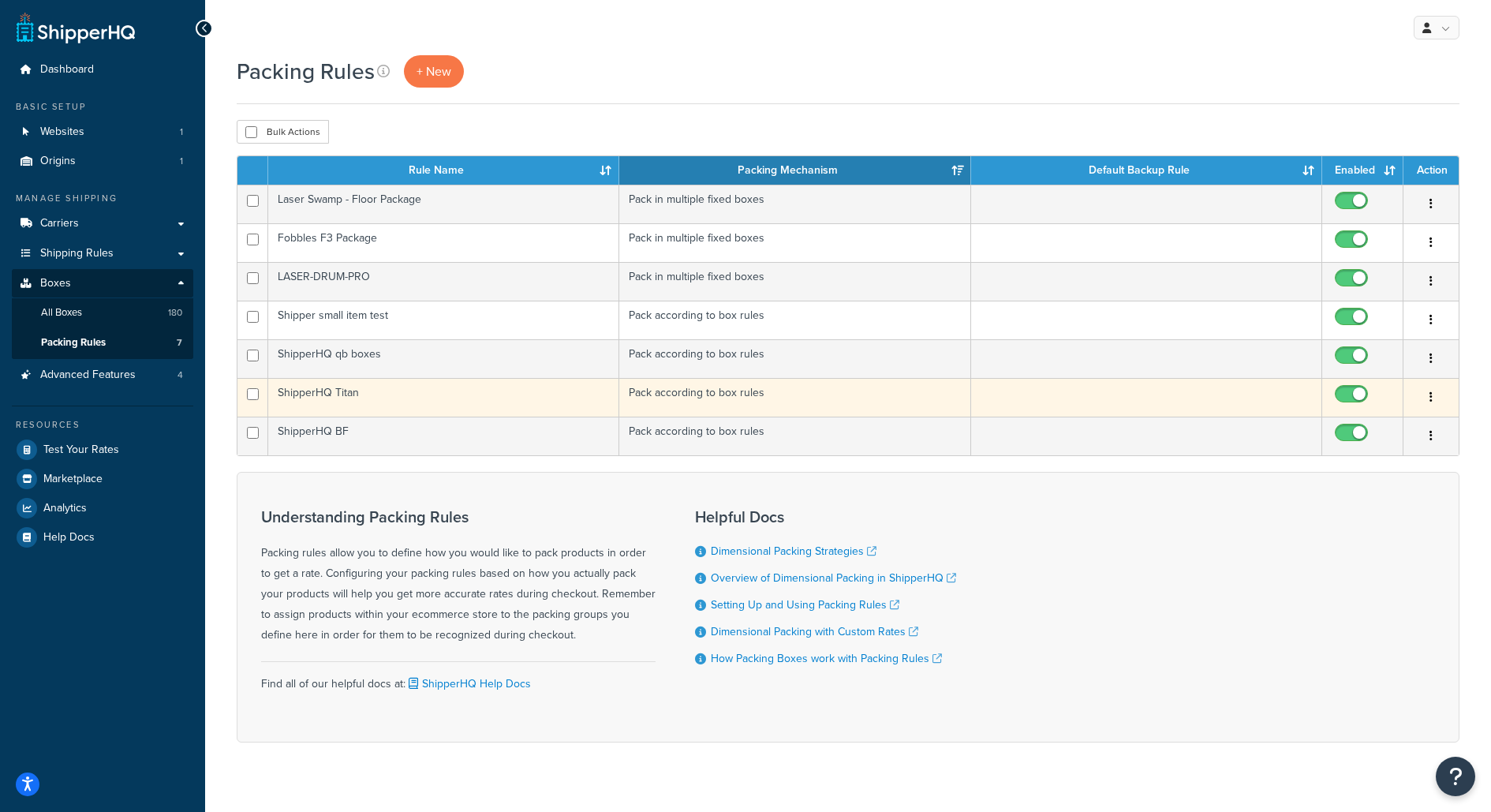
click at [487, 388] on td "ShipperHQ Titan" at bounding box center [444, 397] width 351 height 39
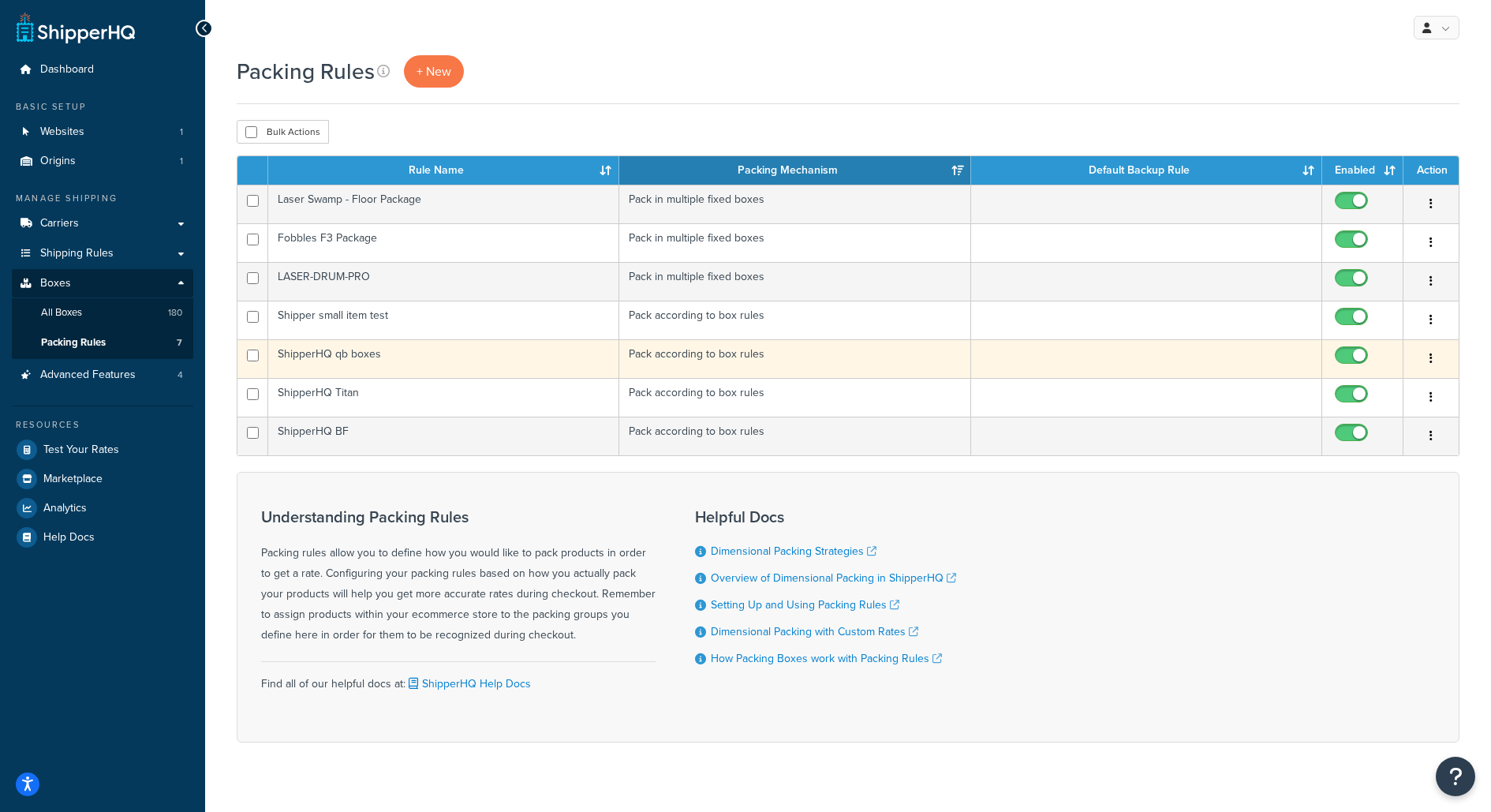
click at [424, 352] on td "ShipperHQ qb boxes" at bounding box center [444, 358] width 351 height 39
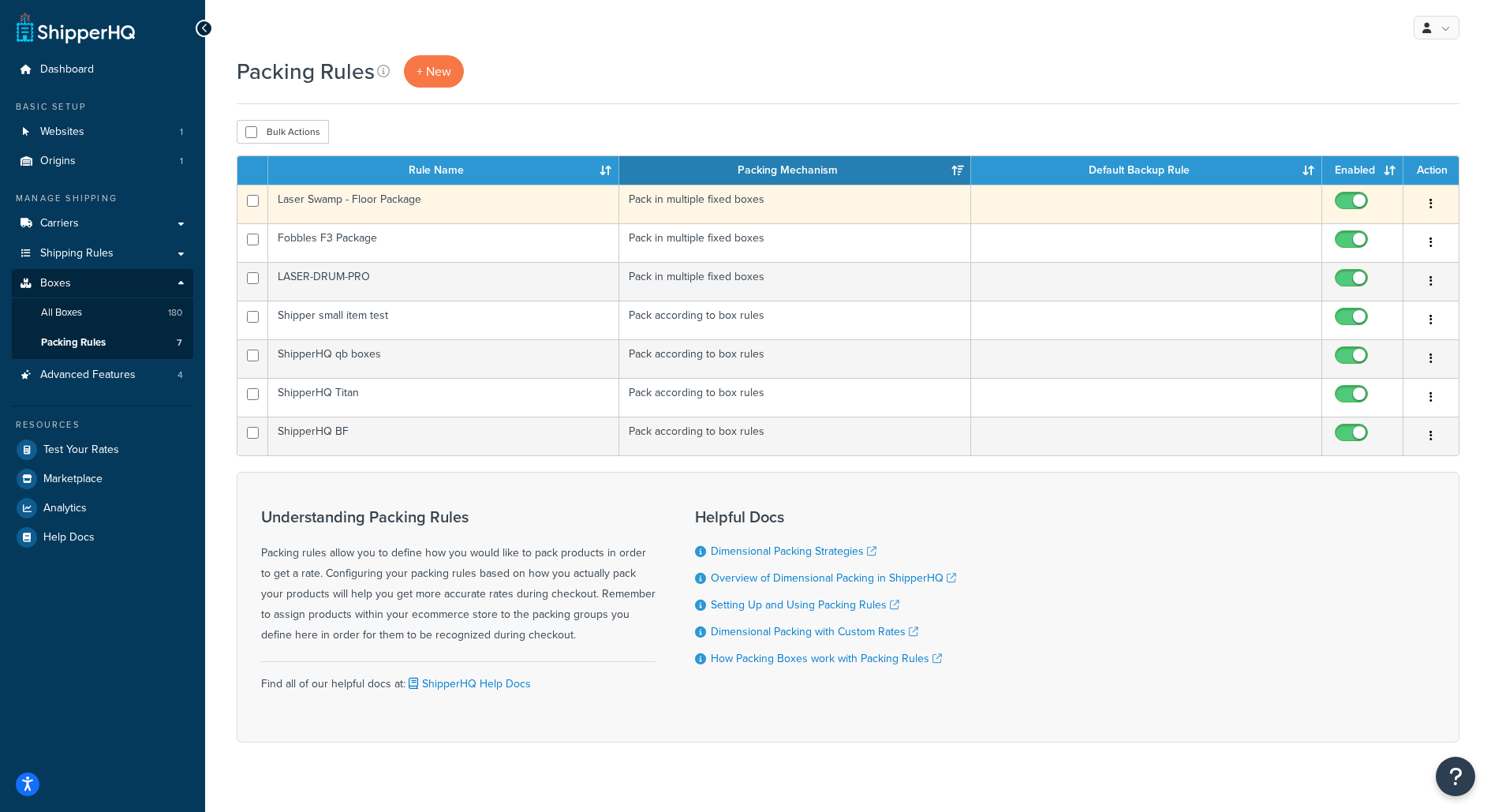
click at [508, 198] on td "Laser Swamp - Floor Package" at bounding box center [444, 203] width 351 height 39
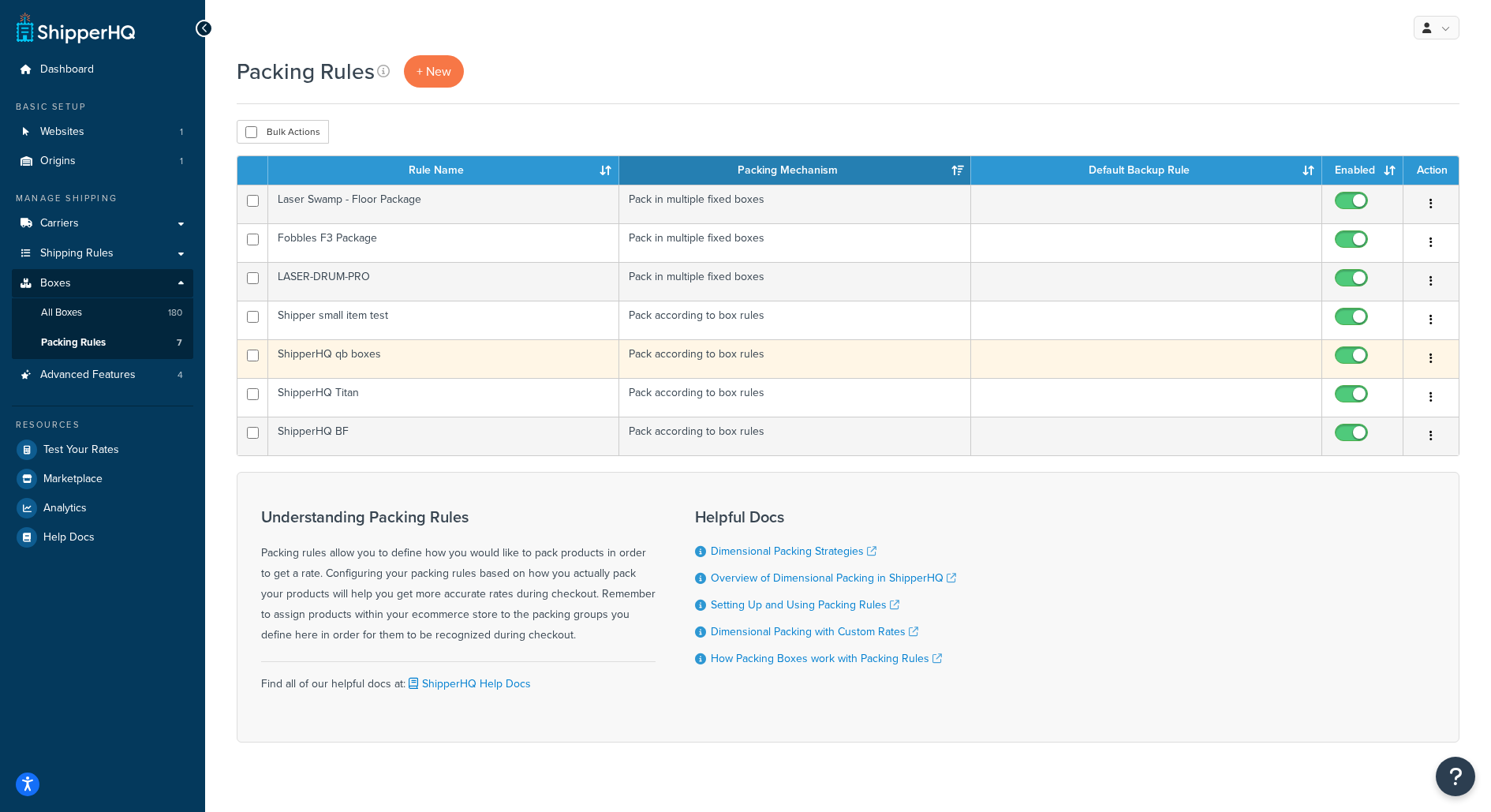
click at [481, 363] on td "ShipperHQ qb boxes" at bounding box center [444, 358] width 351 height 39
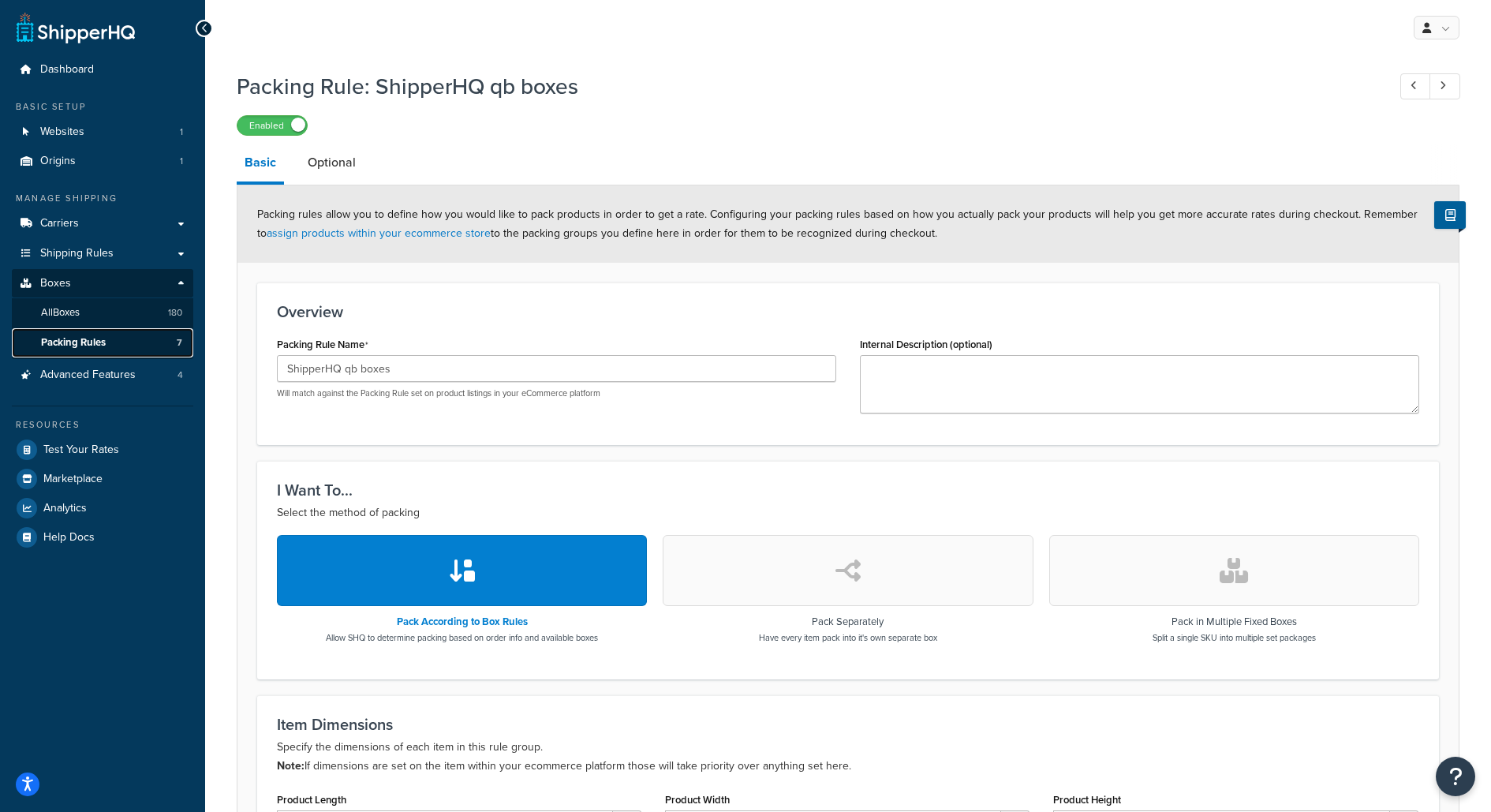
click at [144, 346] on link "Packing Rules 7" at bounding box center [102, 342] width 181 height 29
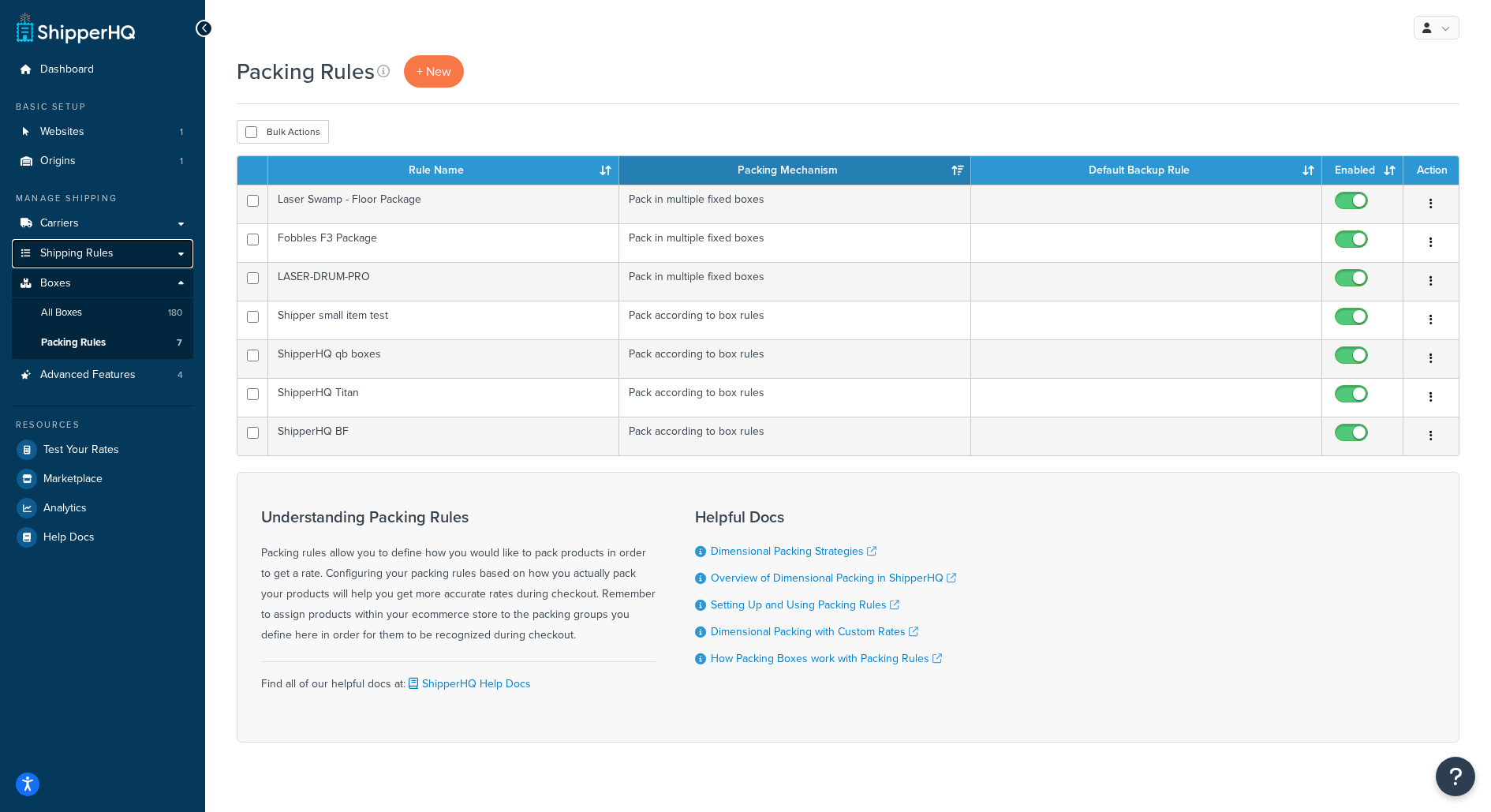
click at [144, 246] on link "Shipping Rules" at bounding box center [102, 253] width 181 height 29
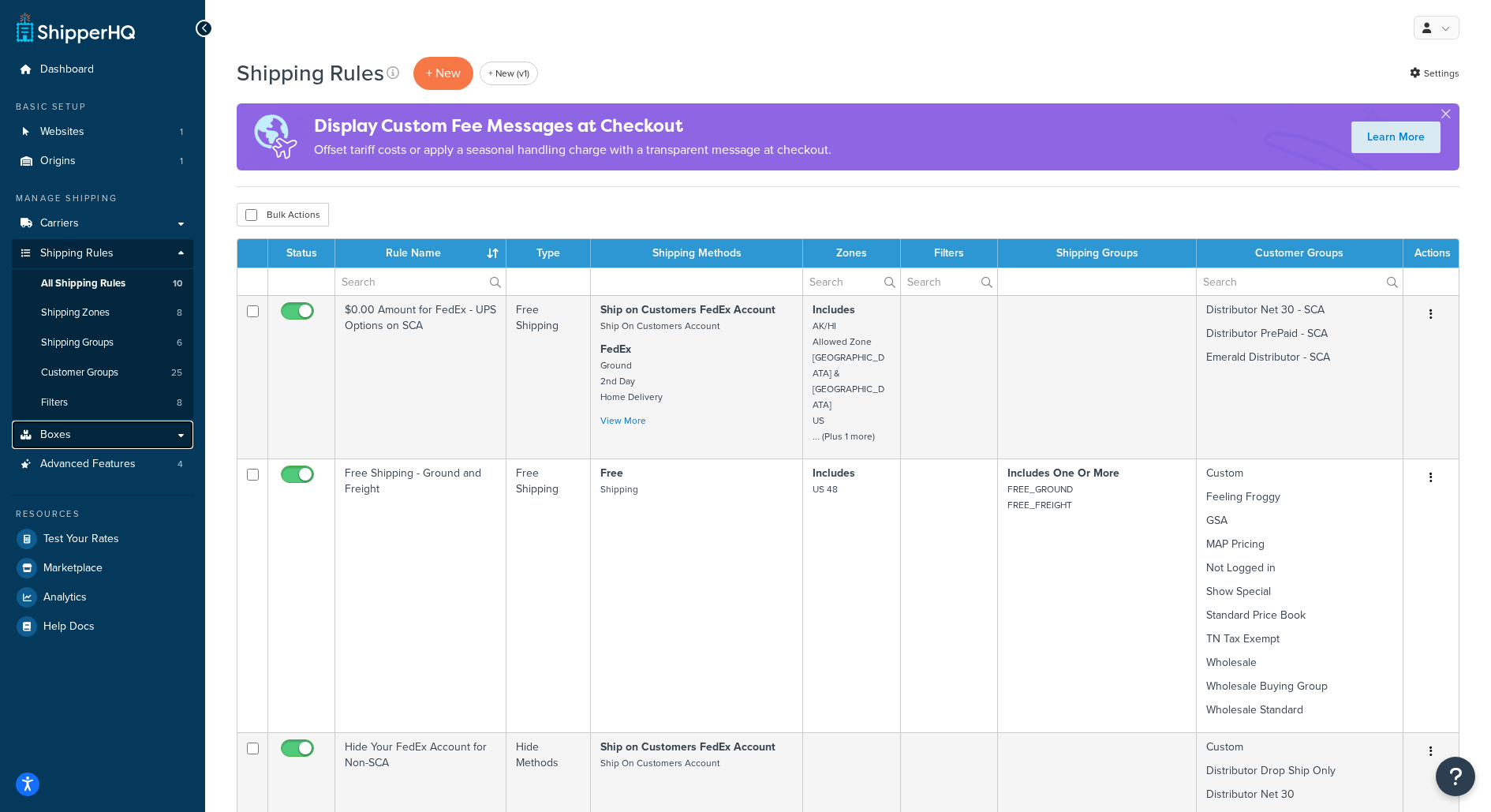
click at [168, 441] on link "Boxes" at bounding box center [102, 435] width 181 height 29
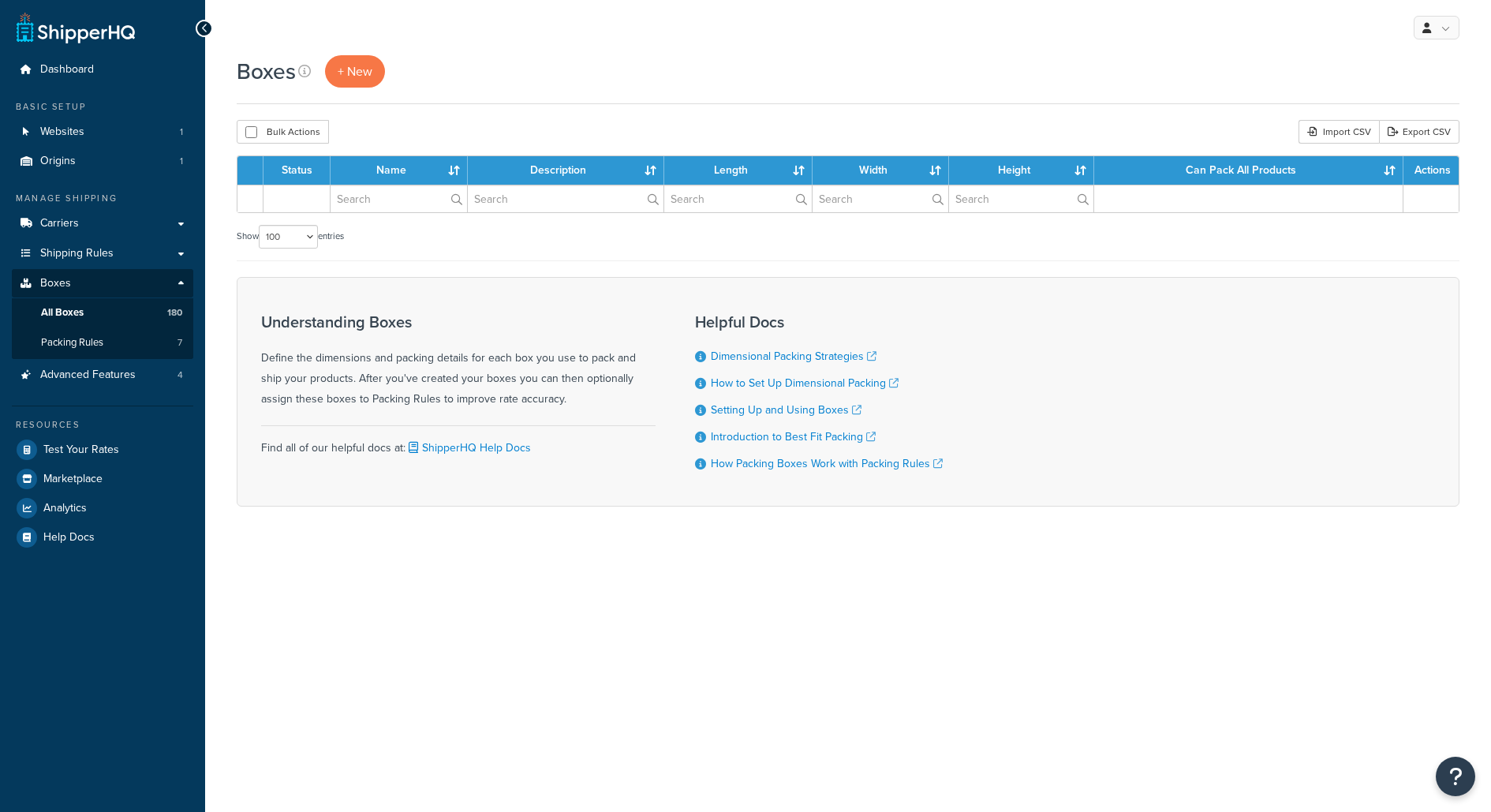
select select "100"
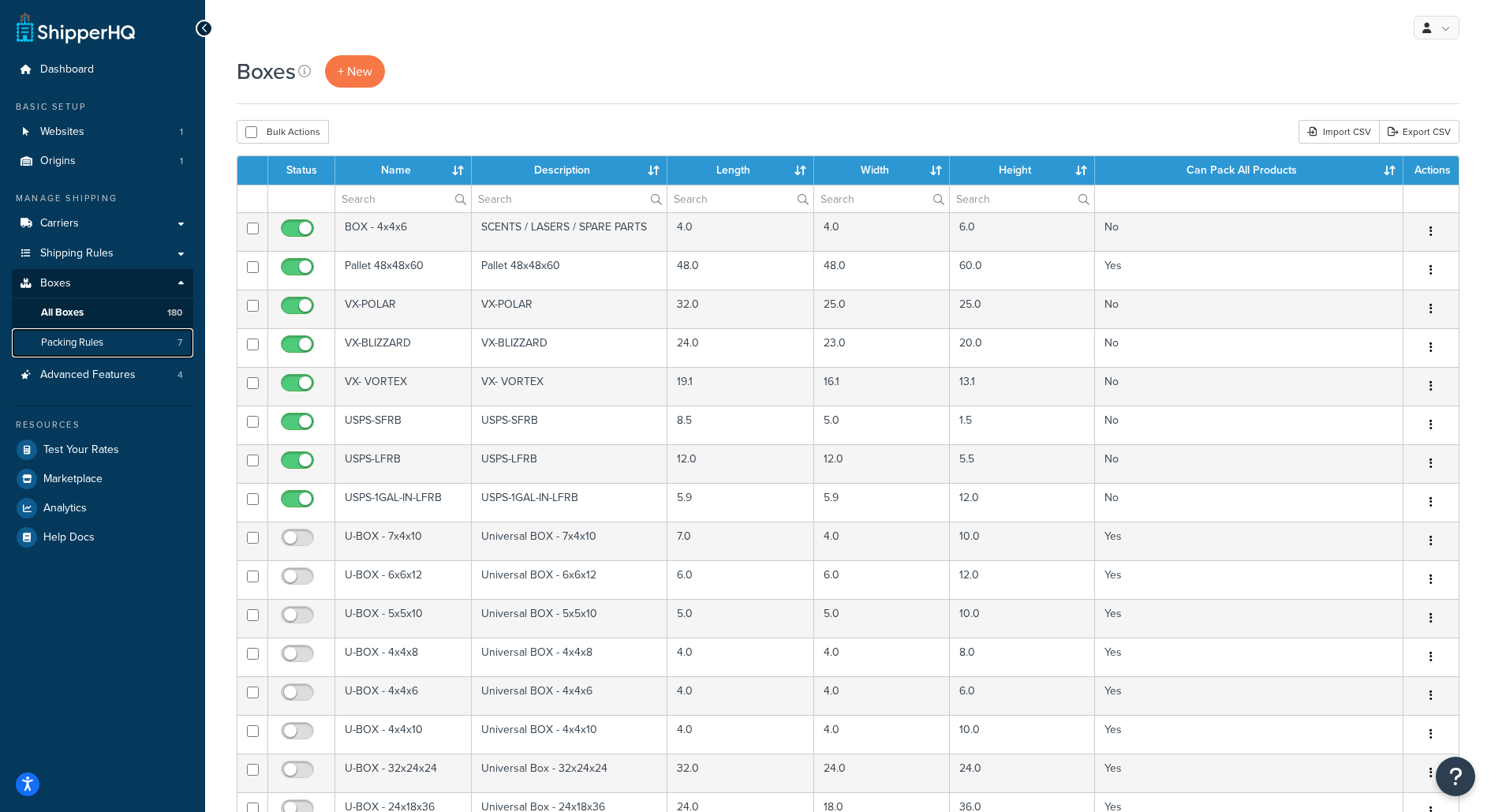
click at [125, 348] on link "Packing Rules 7" at bounding box center [102, 342] width 181 height 29
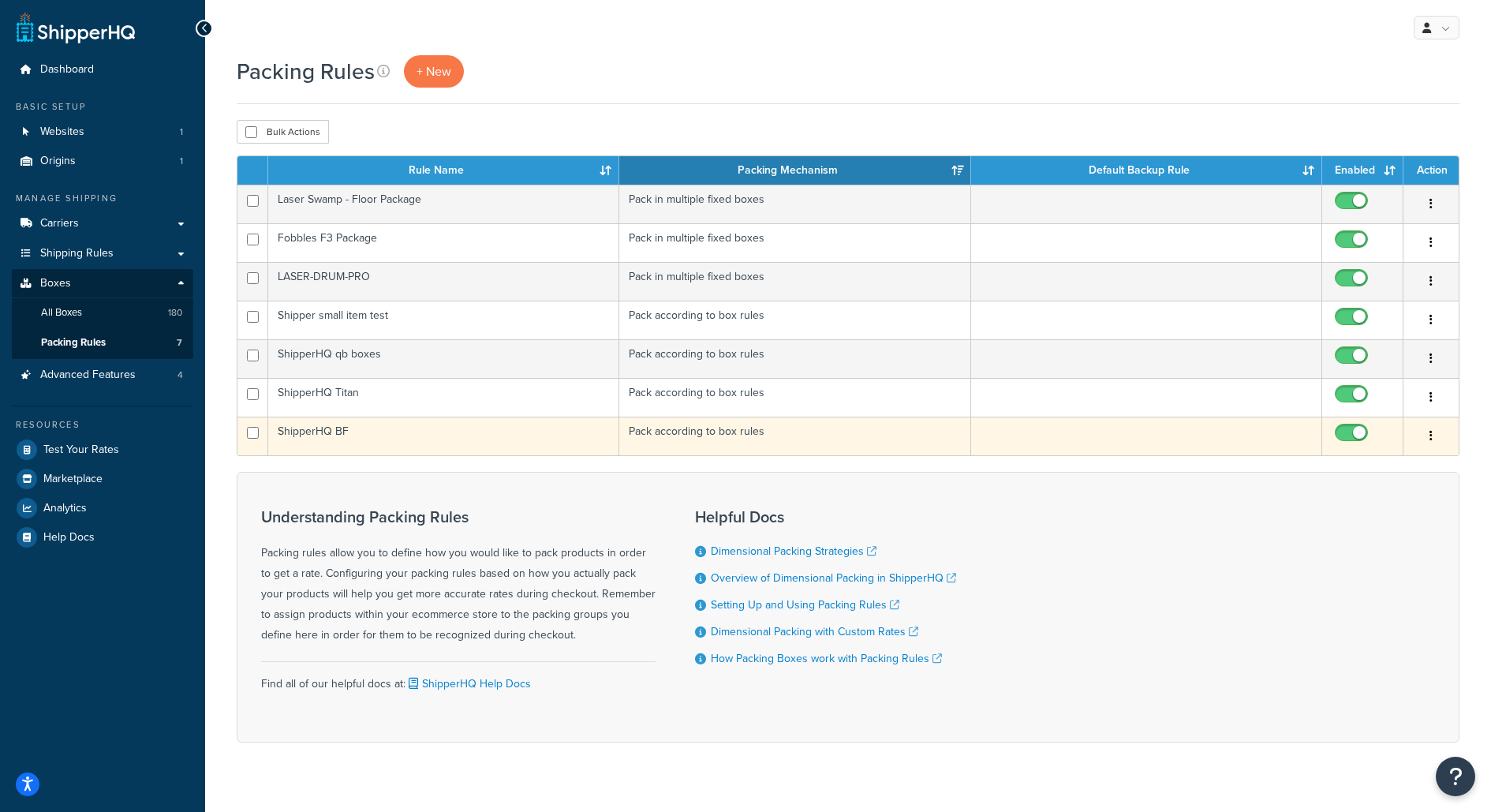
click at [422, 419] on td "ShipperHQ BF" at bounding box center [444, 436] width 351 height 39
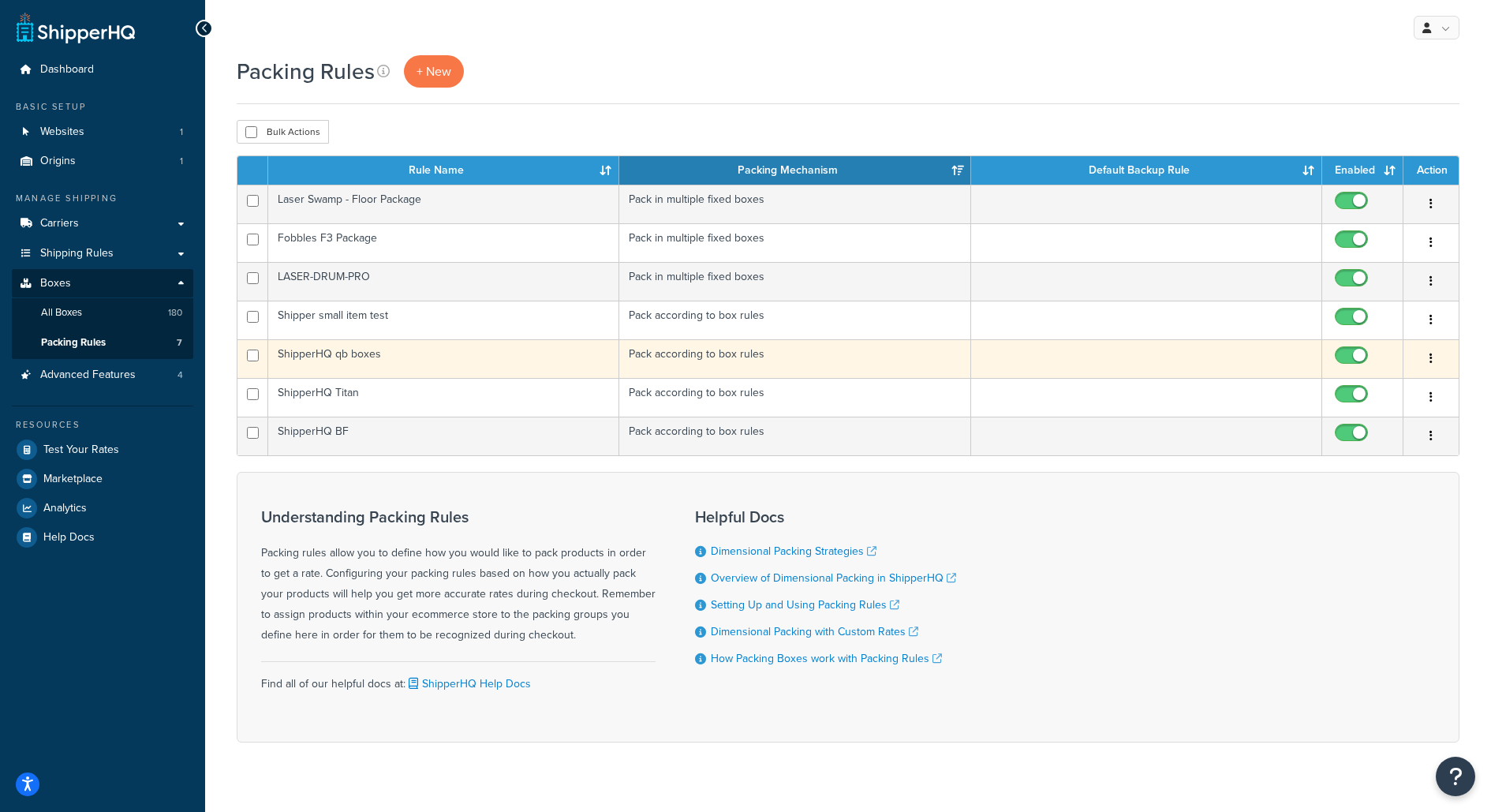
click at [424, 364] on td "ShipperHQ qb boxes" at bounding box center [444, 358] width 351 height 39
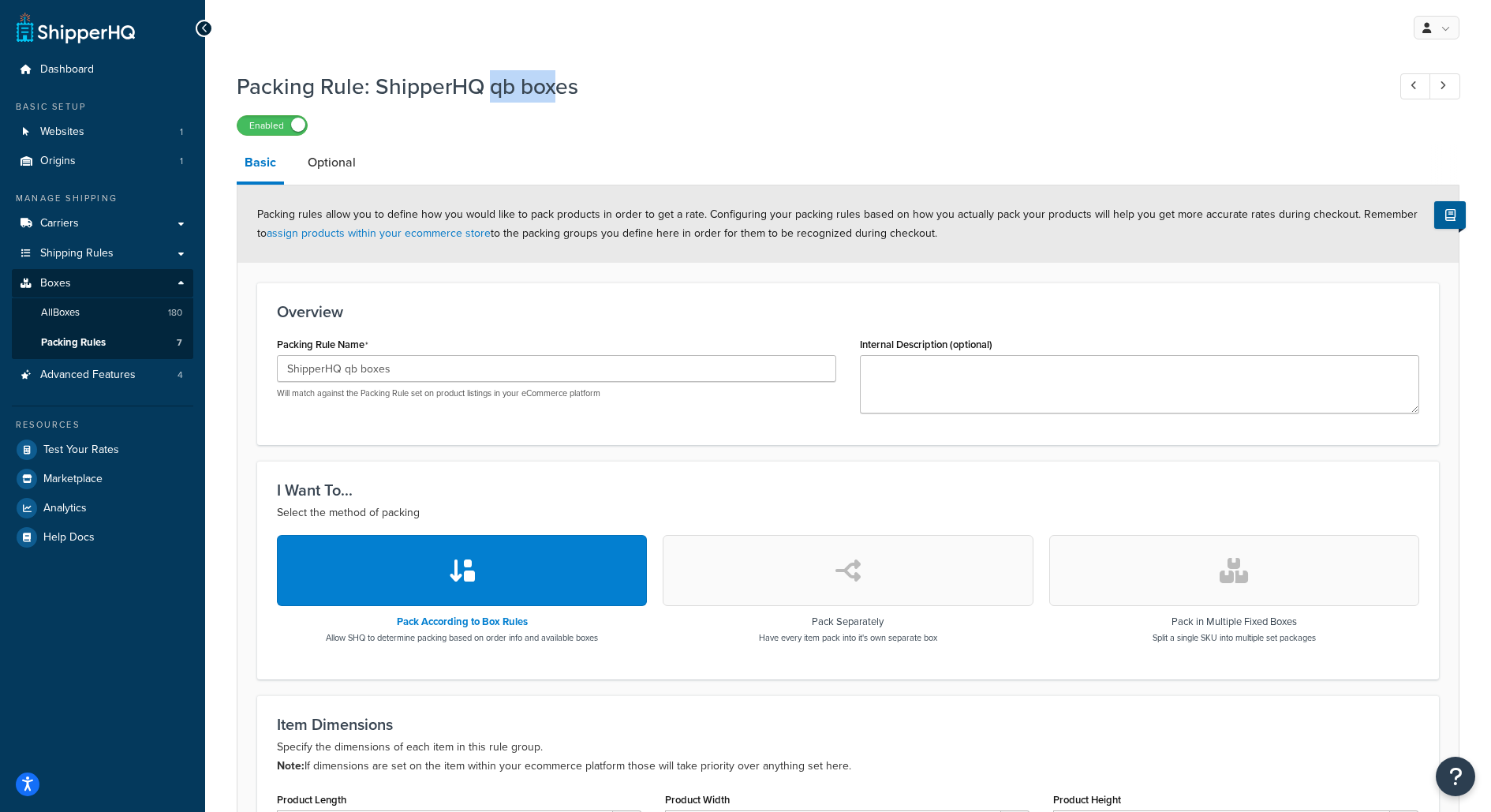
drag, startPoint x: 490, startPoint y: 85, endPoint x: 557, endPoint y: 81, distance: 67.1
click at [558, 81] on h1 "Packing Rule: ShipperHQ qb boxes" at bounding box center [803, 86] width 1134 height 31
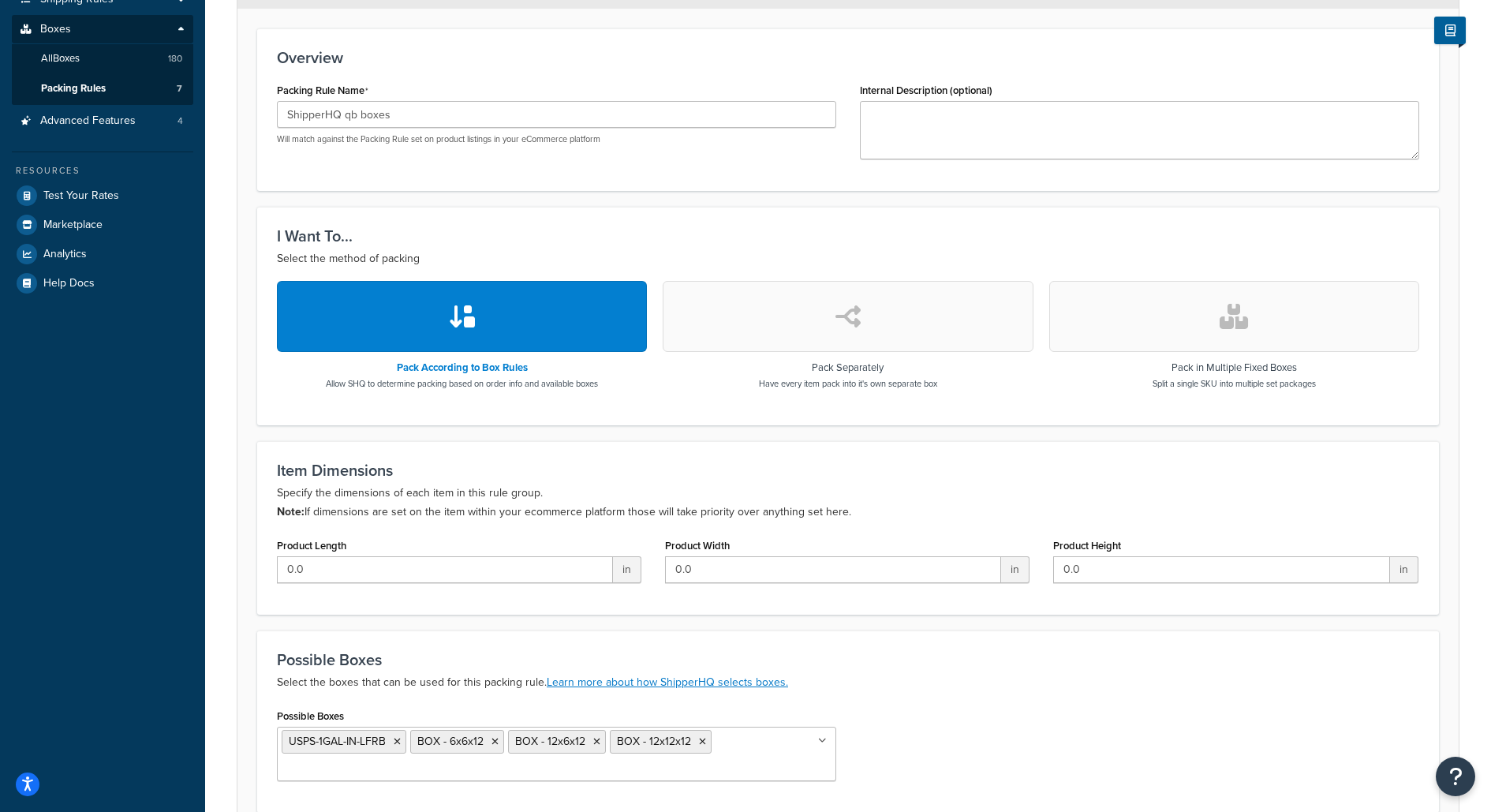
scroll to position [57, 0]
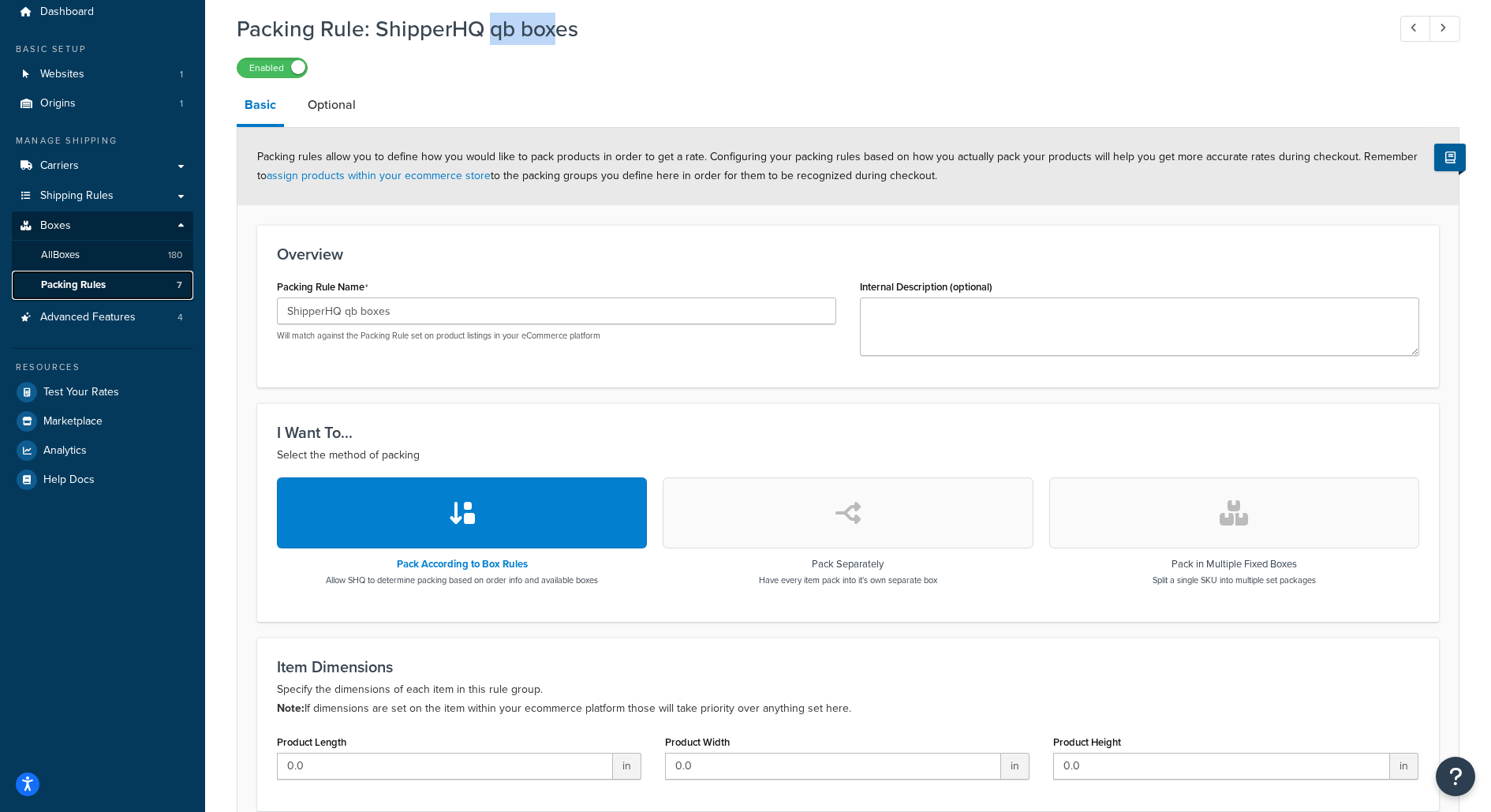
click at [111, 274] on link "Packing Rules 7" at bounding box center [102, 285] width 181 height 29
click at [119, 286] on link "Packing Rules 7" at bounding box center [102, 285] width 181 height 29
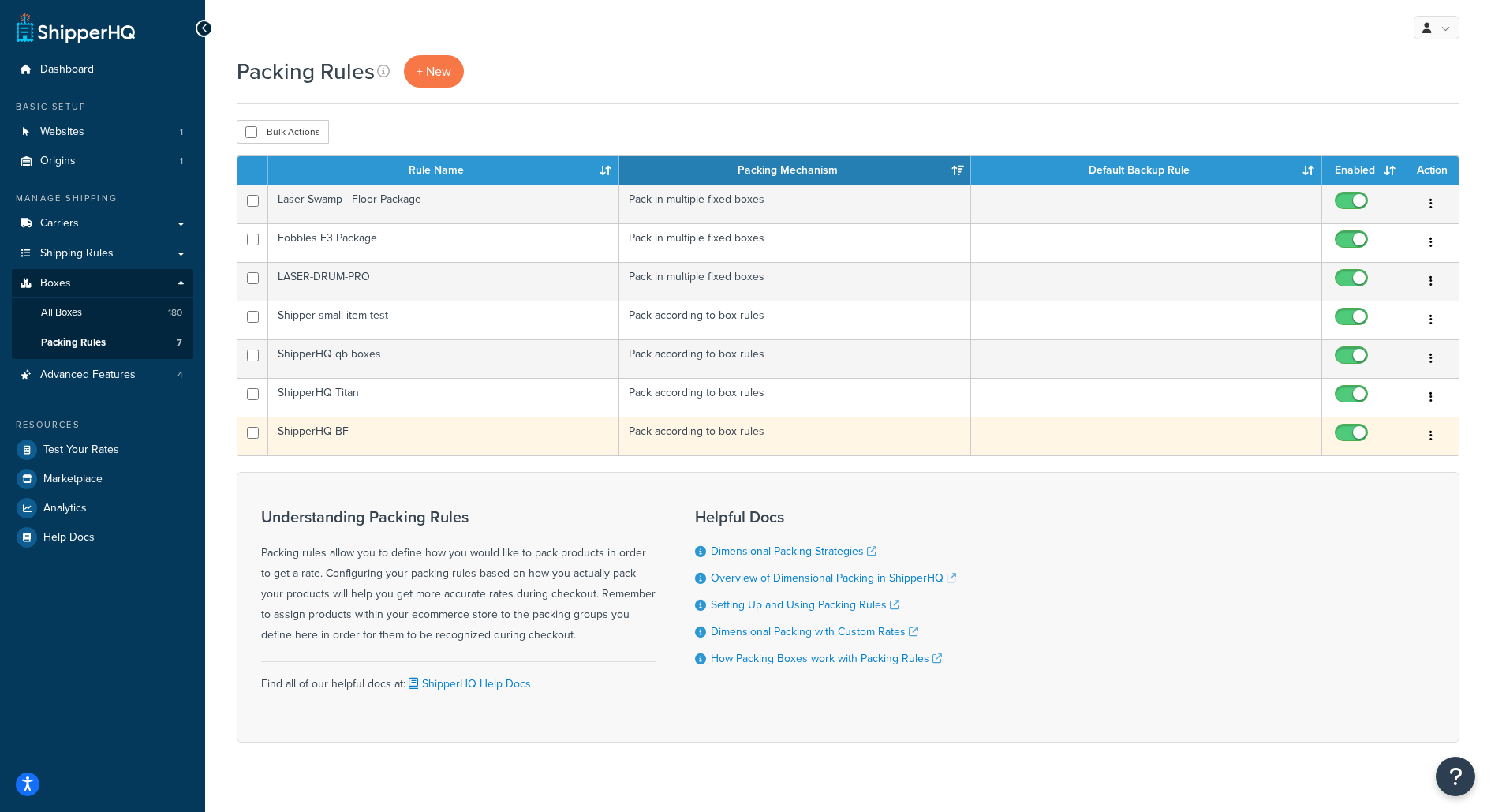
click at [323, 433] on td "ShipperHQ BF" at bounding box center [444, 436] width 351 height 39
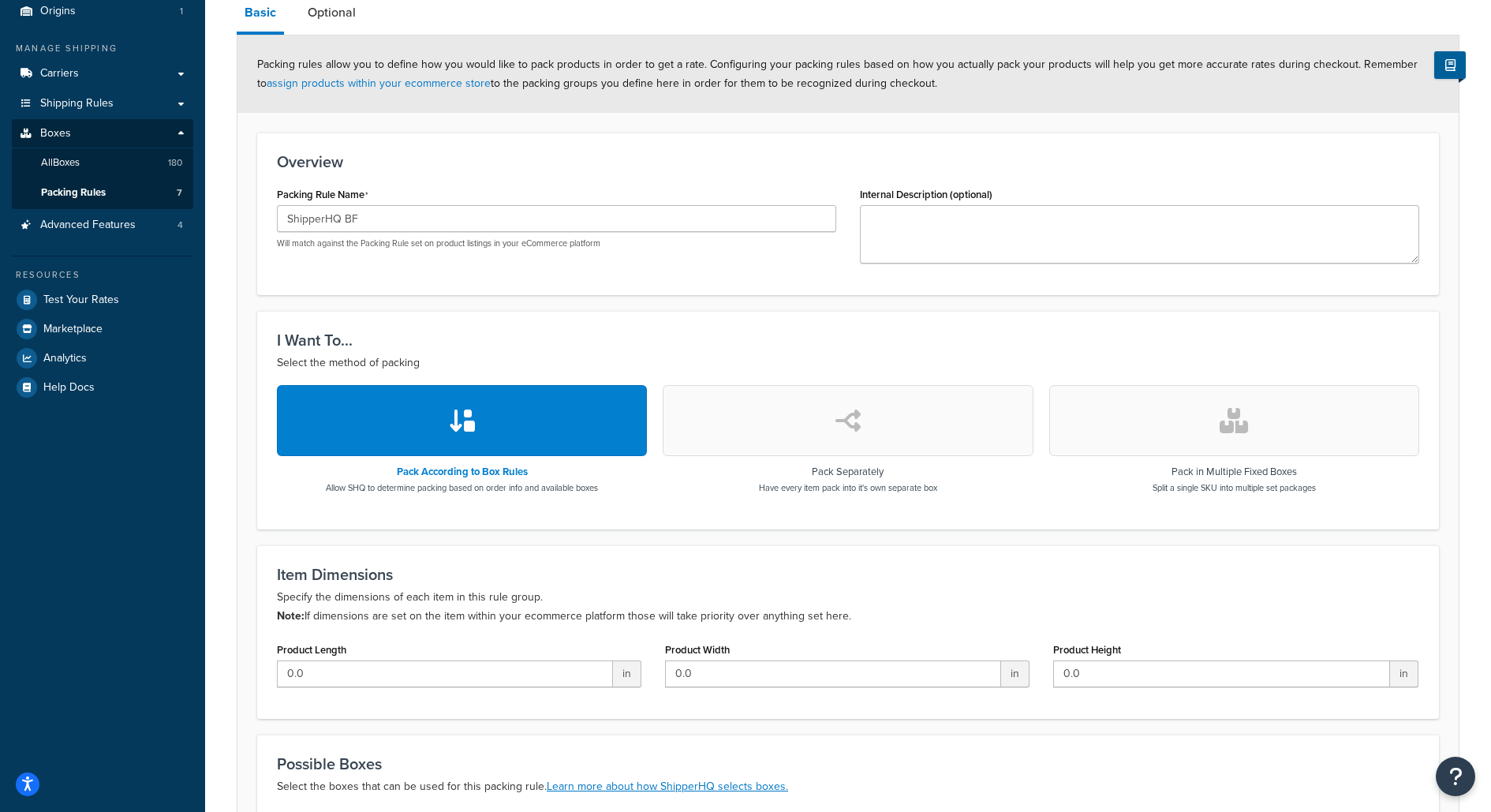
scroll to position [102, 0]
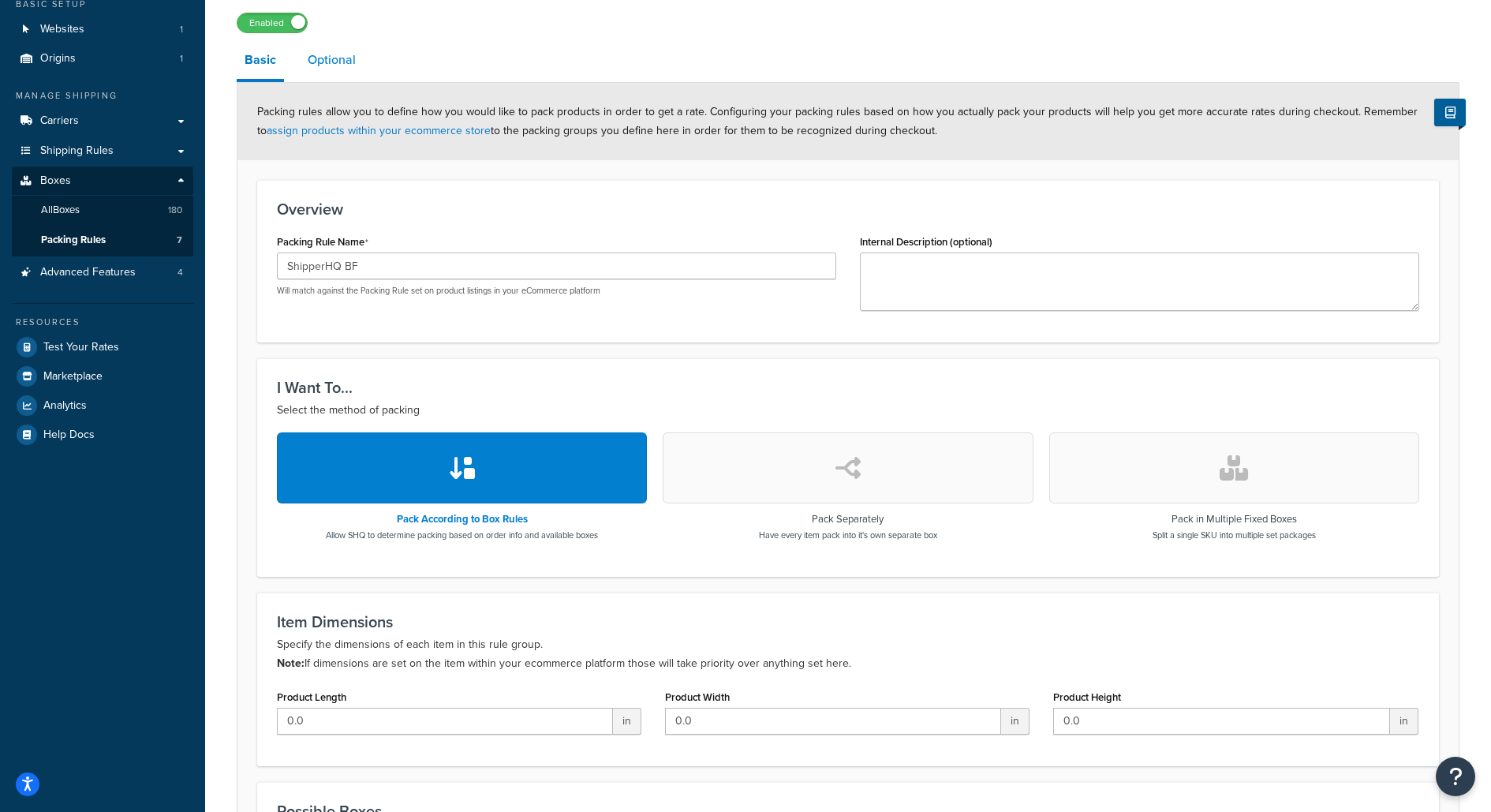
click at [340, 72] on link "Optional" at bounding box center [331, 60] width 64 height 38
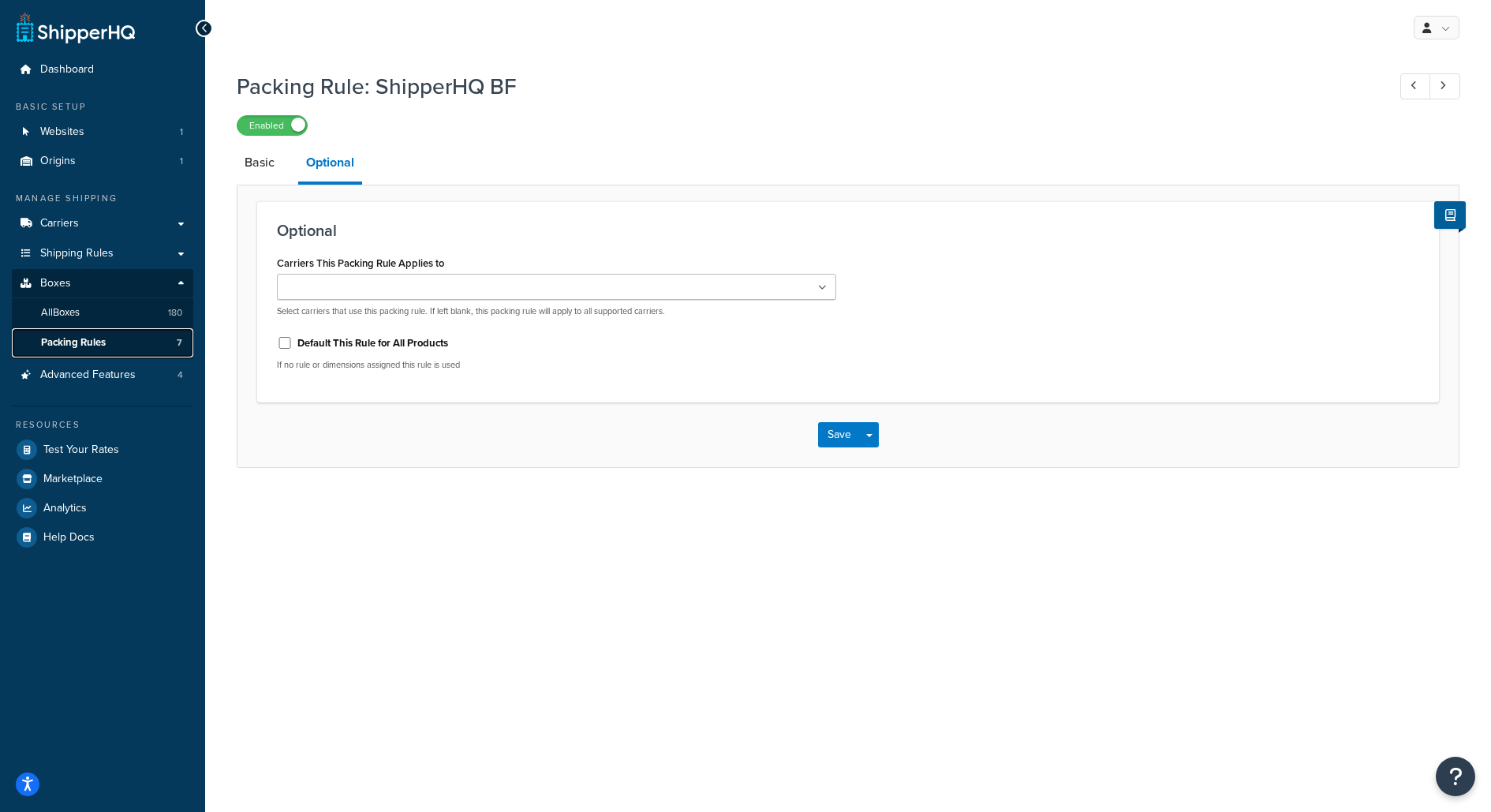
click at [175, 344] on link "Packing Rules 7" at bounding box center [102, 342] width 181 height 29
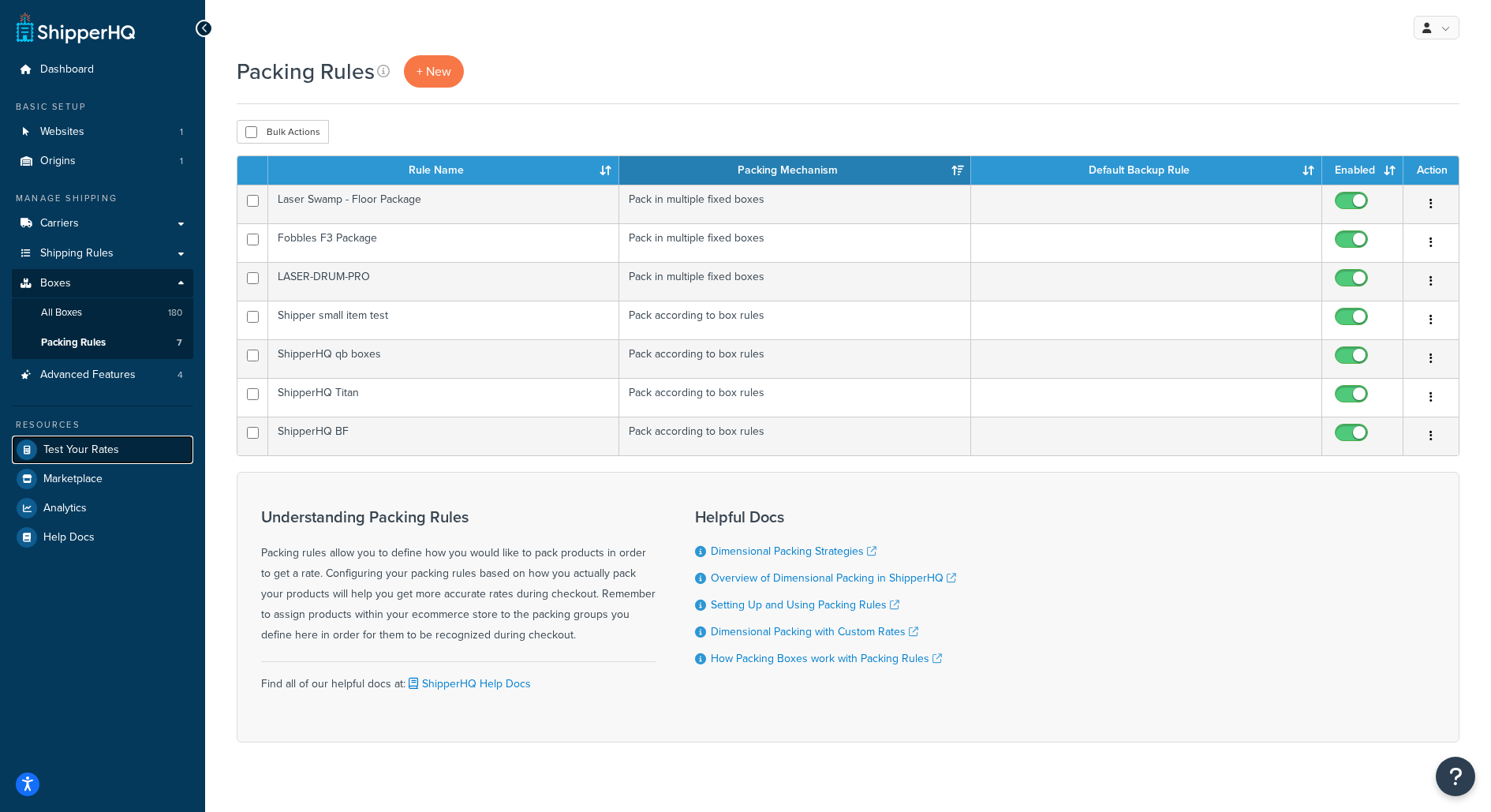
click at [146, 445] on link "Test Your Rates" at bounding box center [102, 450] width 181 height 29
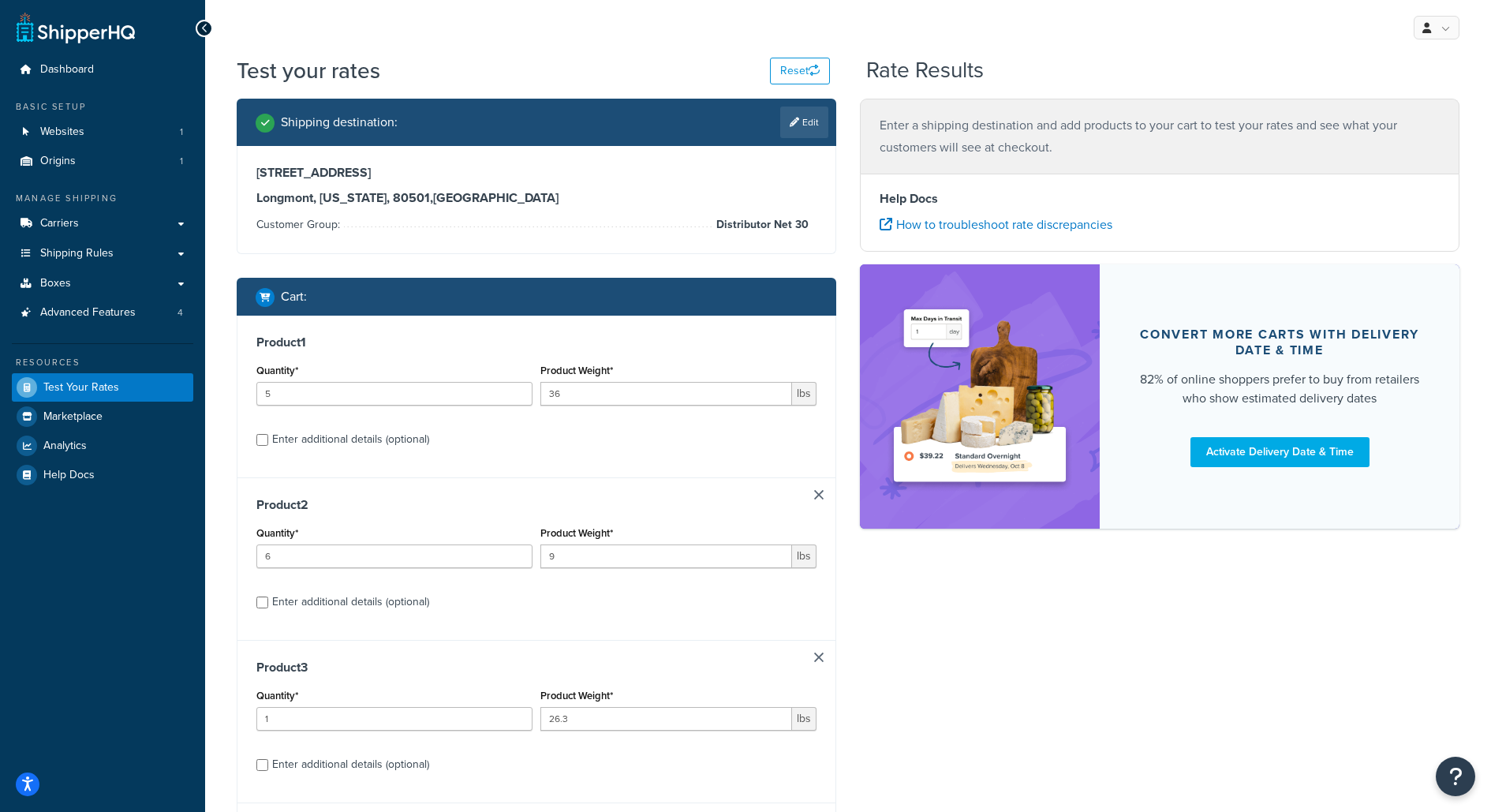
scroll to position [109, 0]
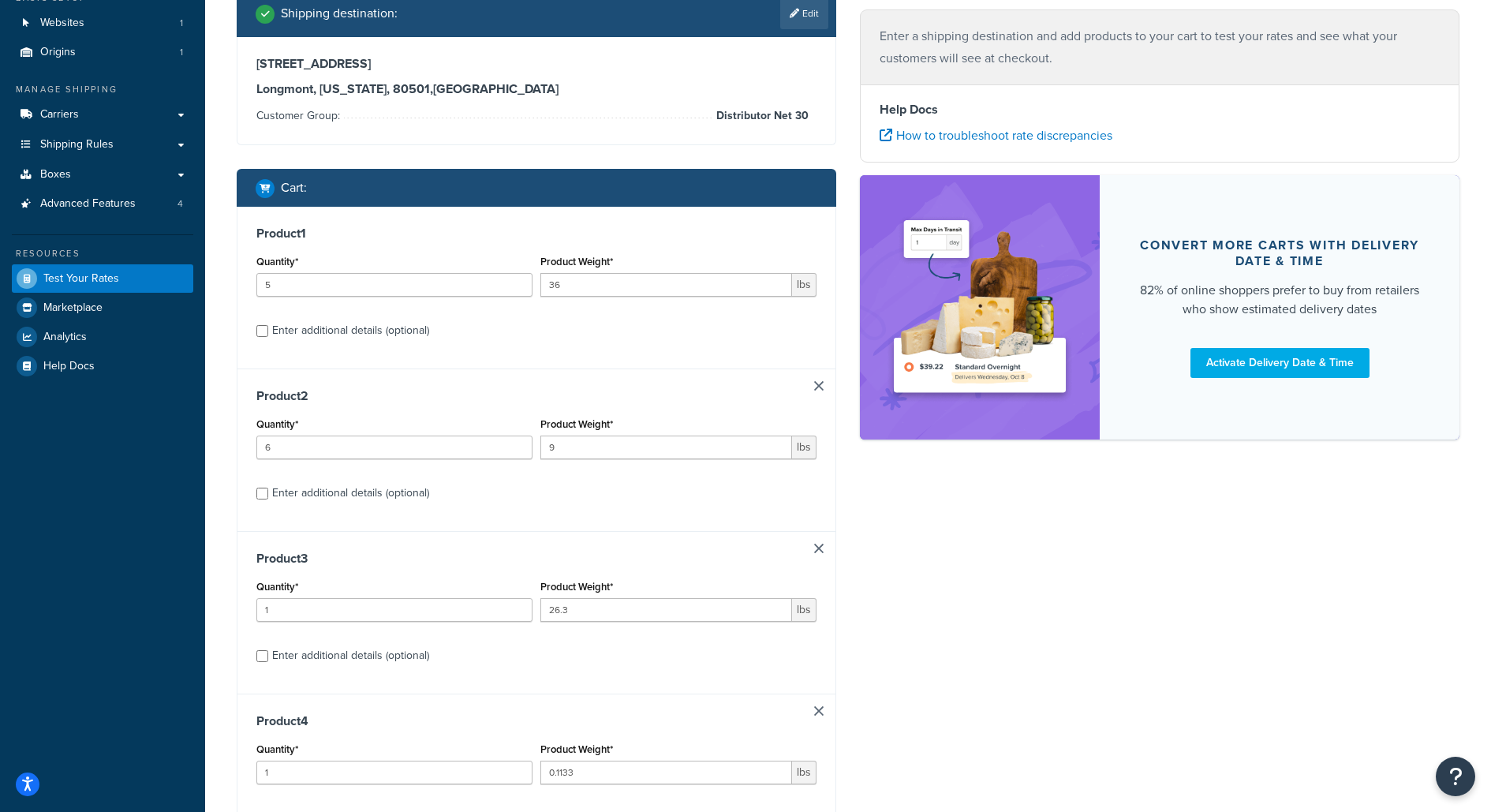
click at [820, 384] on link at bounding box center [818, 385] width 10 height 10
type input "1"
type input "26.3"
type input "0.1133"
click at [820, 384] on link at bounding box center [818, 385] width 10 height 10
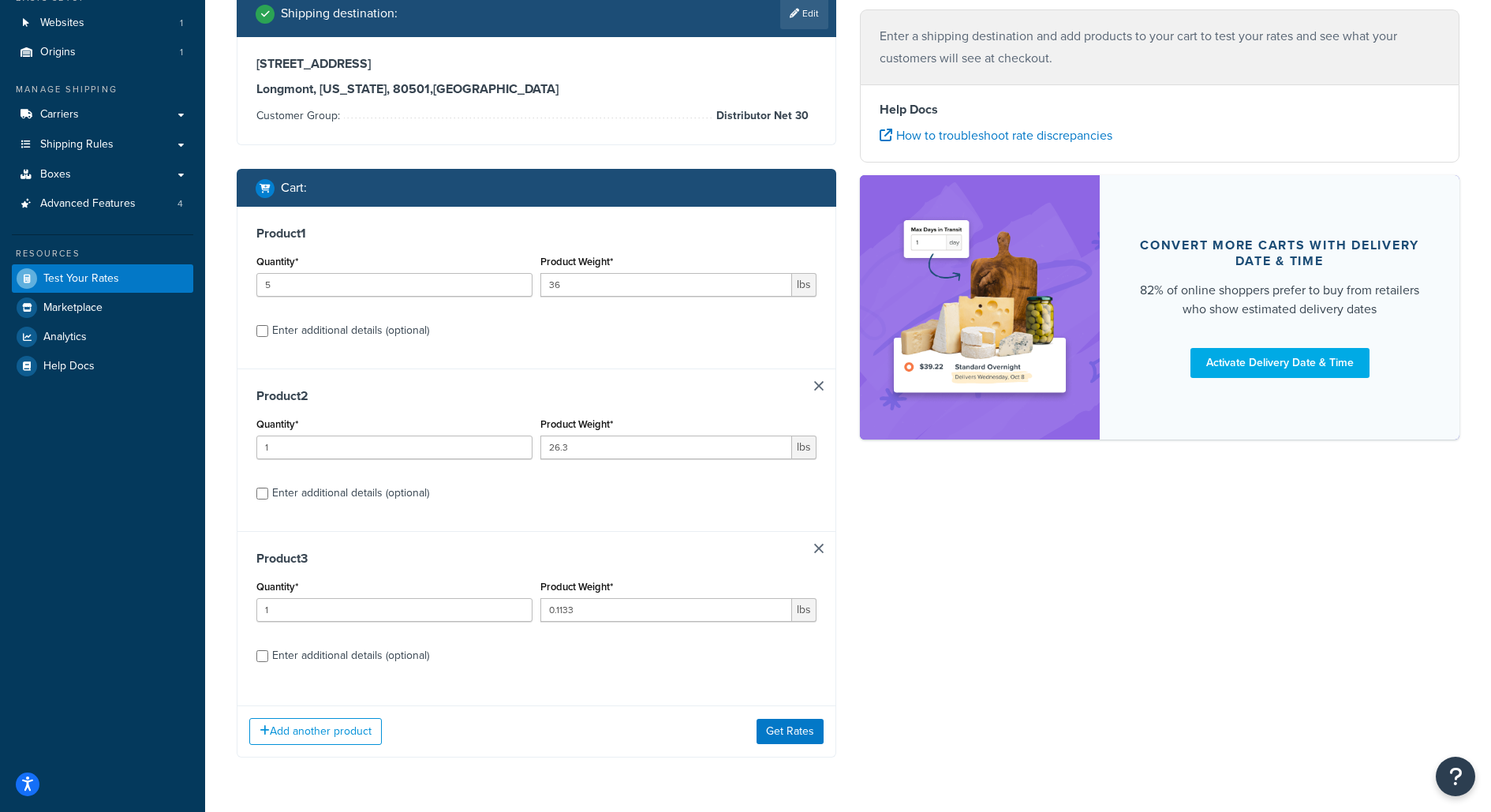
type input "0.1133"
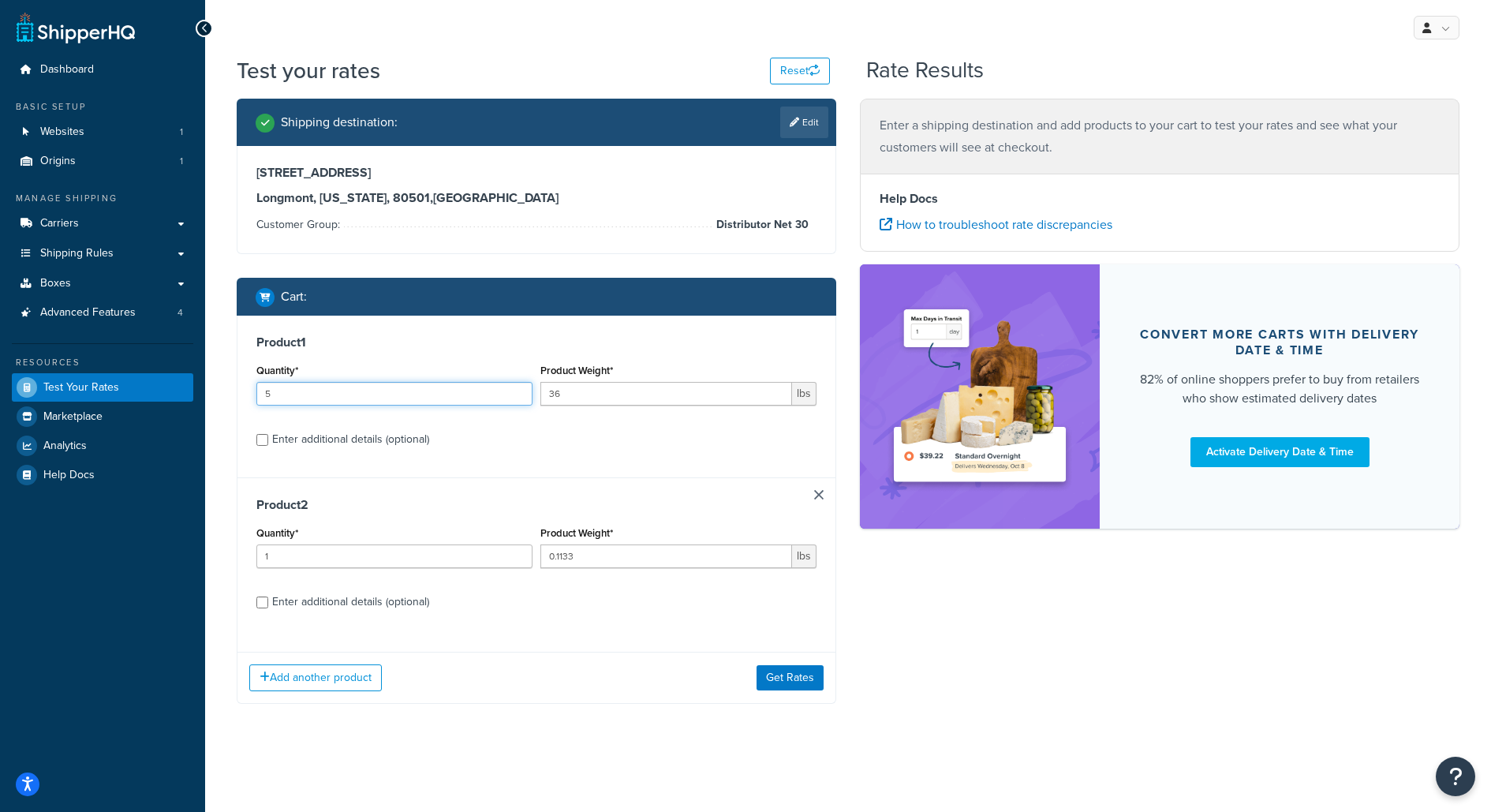
click at [377, 387] on input "5" at bounding box center [393, 393] width 276 height 23
type input "51"
click at [445, 432] on label "Enter additional details (optional)" at bounding box center [544, 437] width 544 height 25
click at [269, 434] on input "Enter additional details (optional)" at bounding box center [261, 439] width 12 height 12
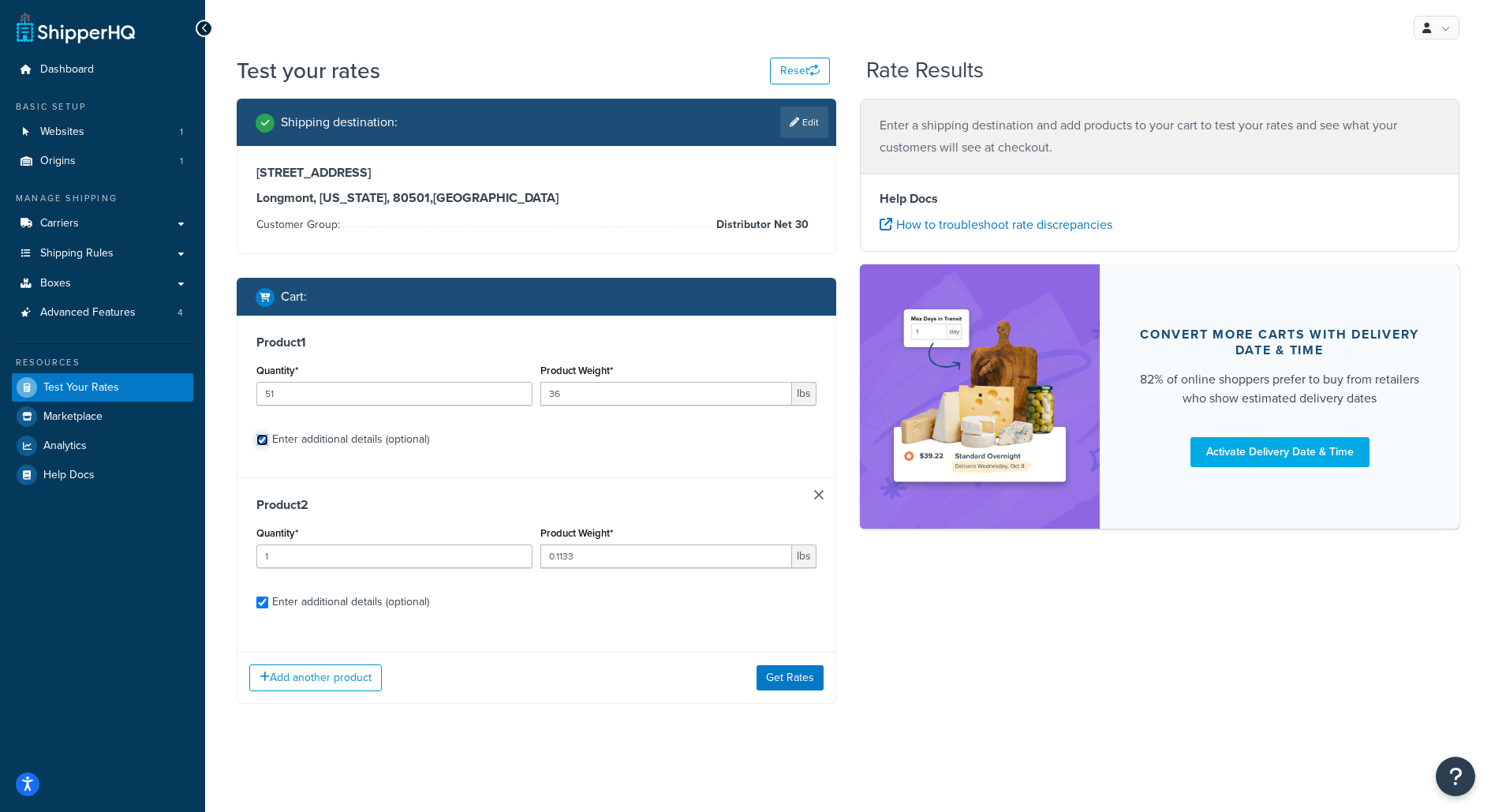
checkbox input "true"
select select "55"
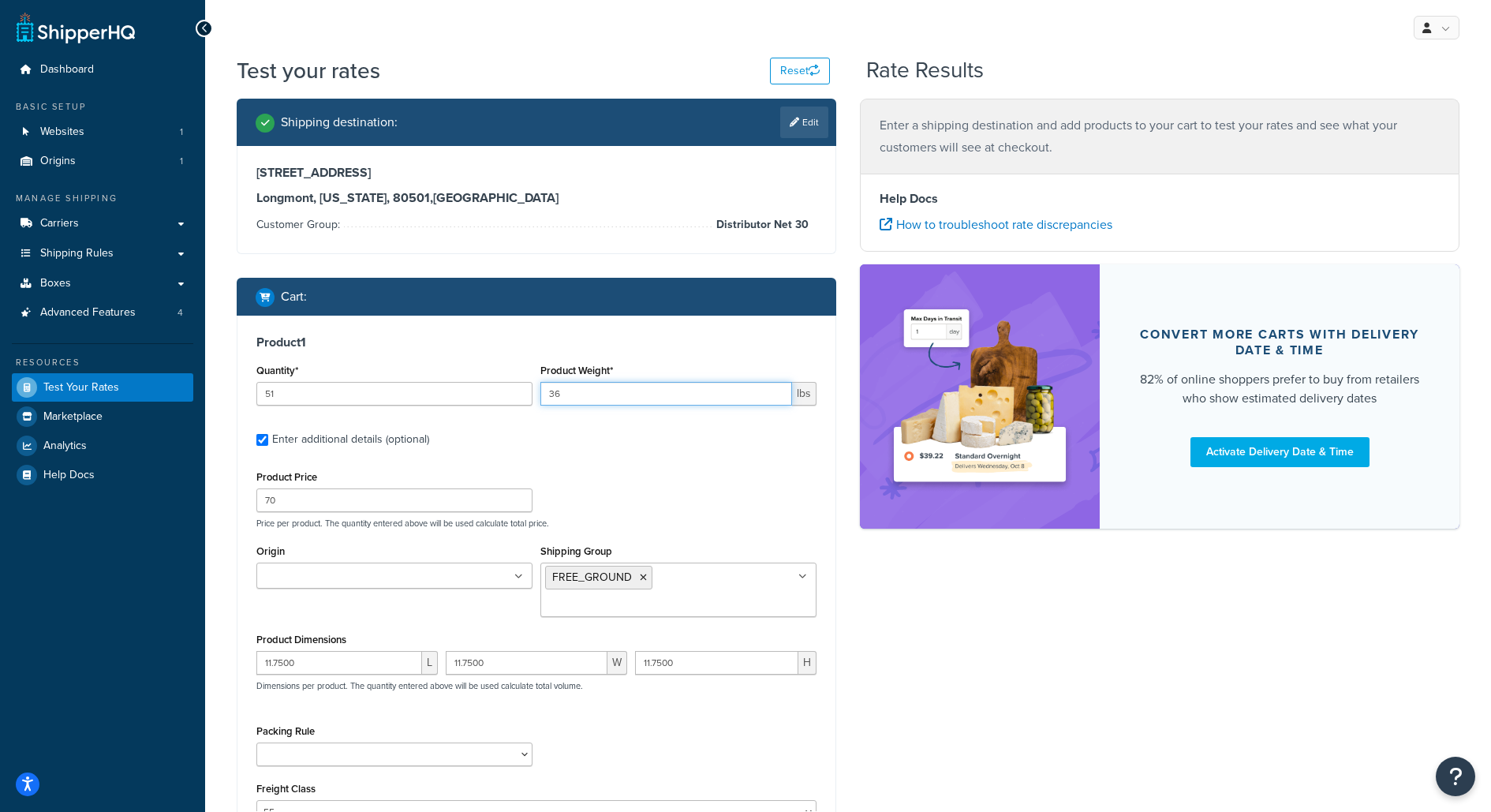
click at [592, 387] on input "36" at bounding box center [666, 393] width 251 height 23
click at [592, 387] on input "361" at bounding box center [666, 393] width 251 height 23
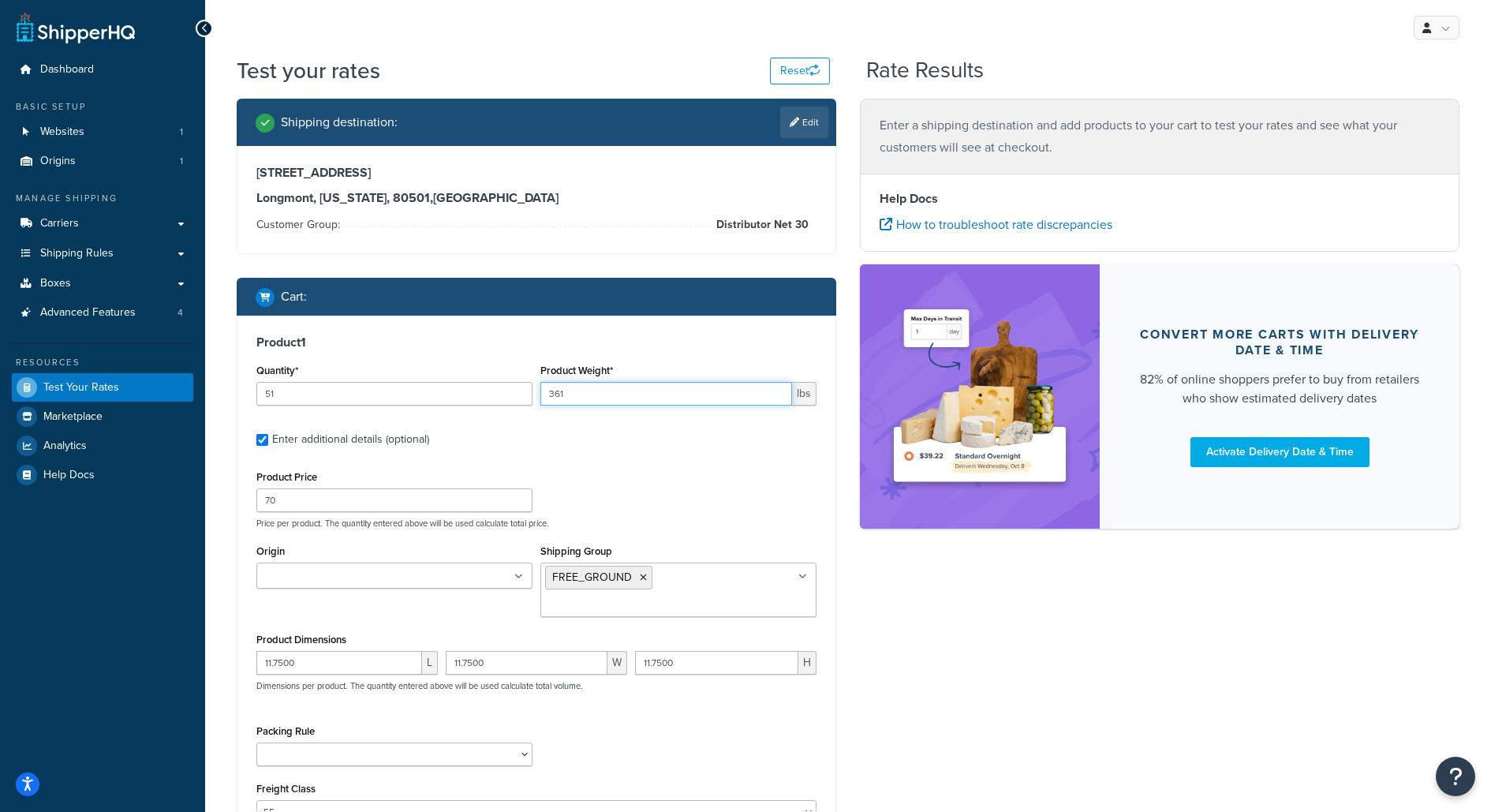
click at [592, 387] on input "361" at bounding box center [666, 393] width 251 height 23
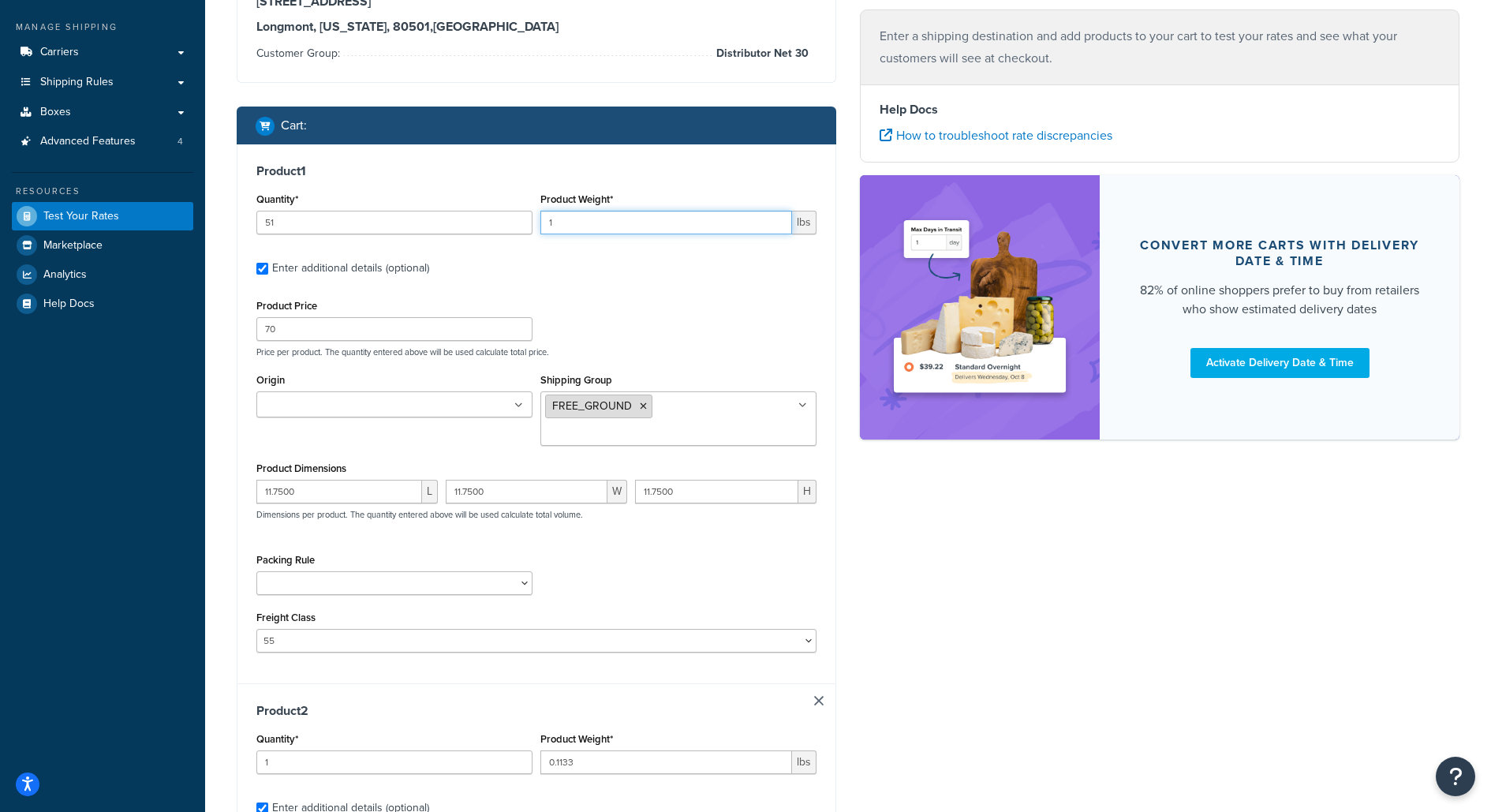
scroll to position [175, 0]
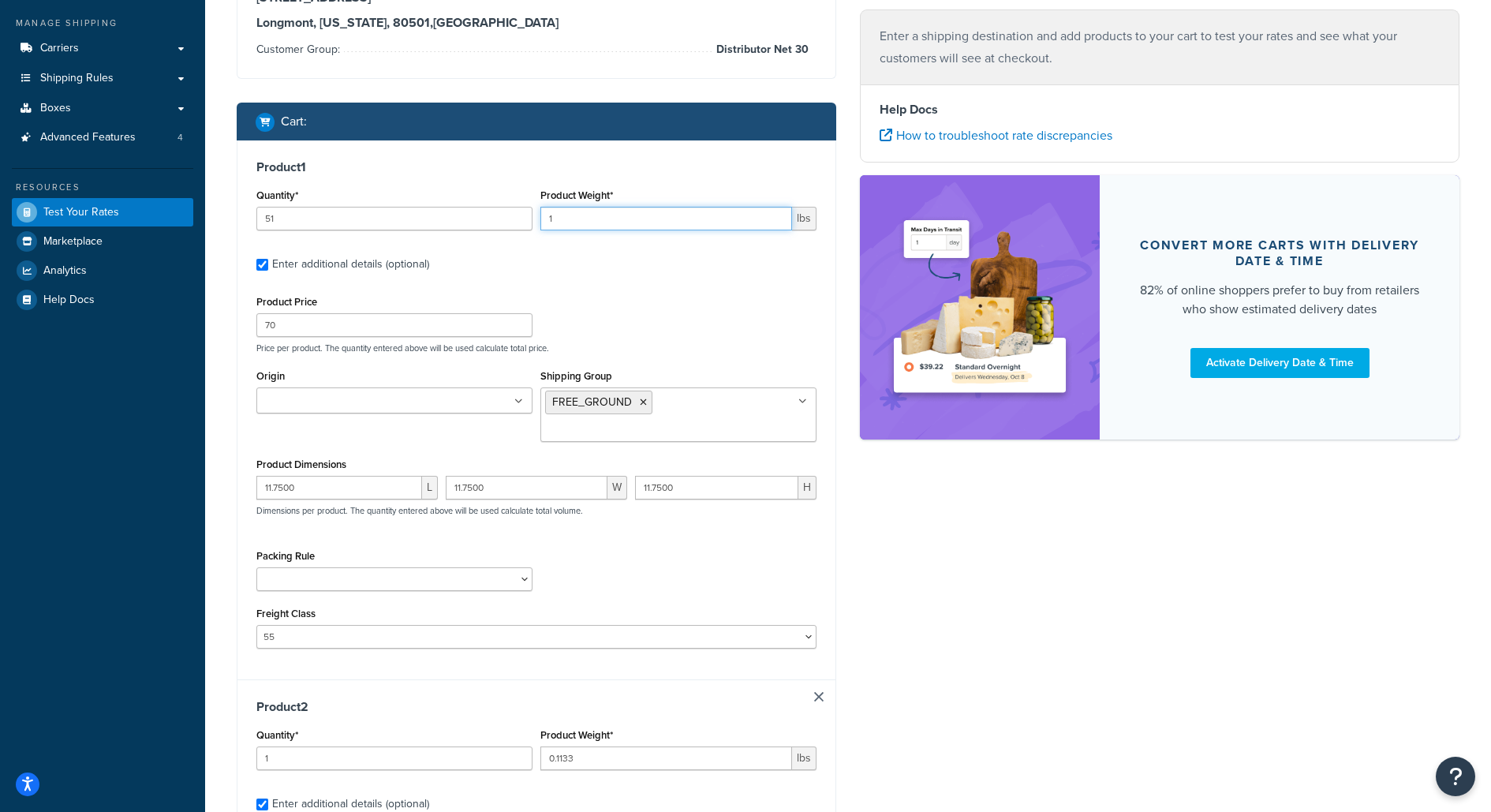
type input "1"
click at [314, 476] on input "11.7500" at bounding box center [339, 488] width 165 height 23
type input "2"
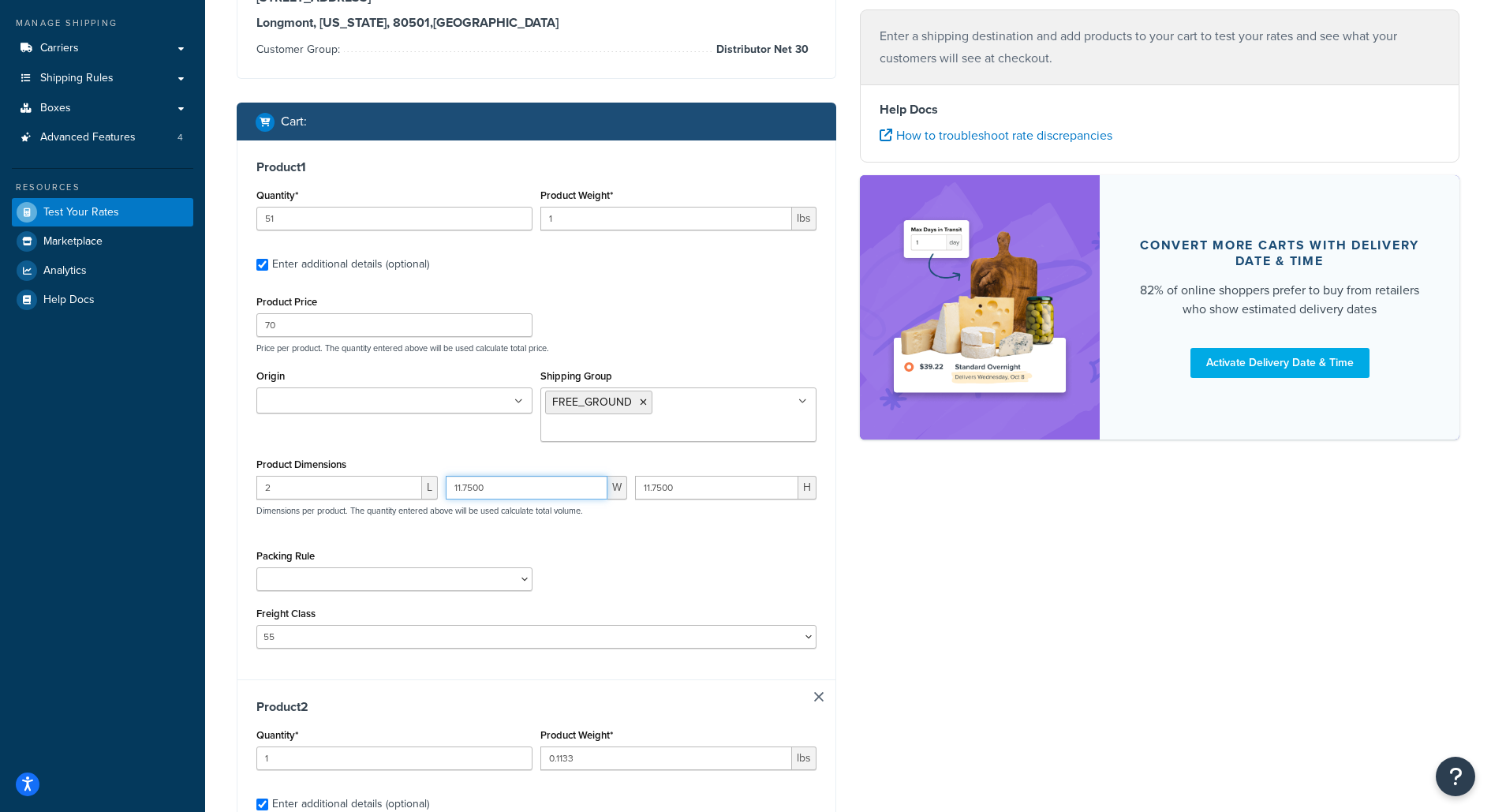
click at [514, 476] on input "11.7500" at bounding box center [526, 488] width 162 height 23
type input "2"
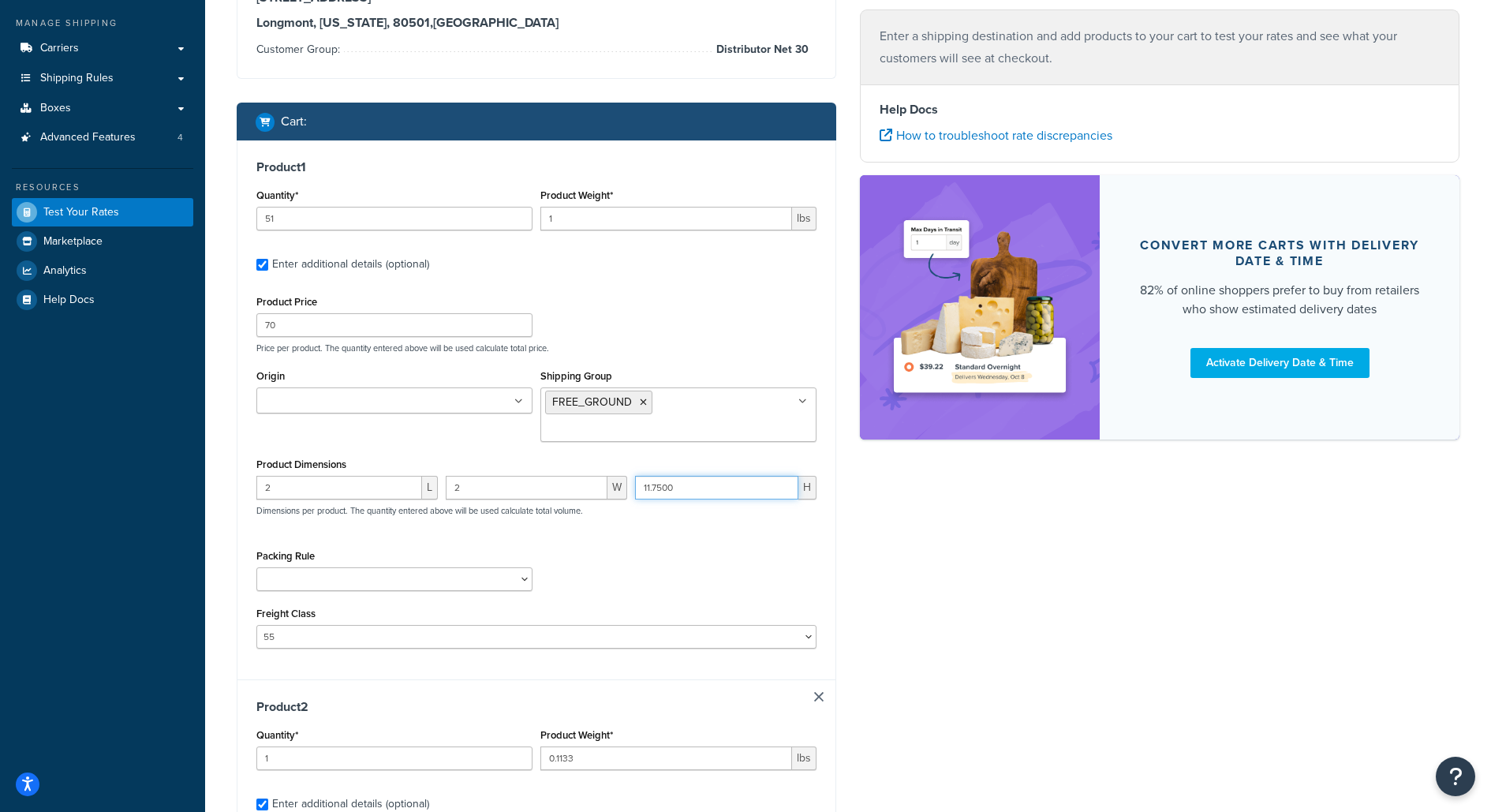
click at [671, 476] on input "11.7500" at bounding box center [717, 488] width 163 height 23
click at [671, 476] on input "2" at bounding box center [717, 488] width 163 height 23
type input "2"
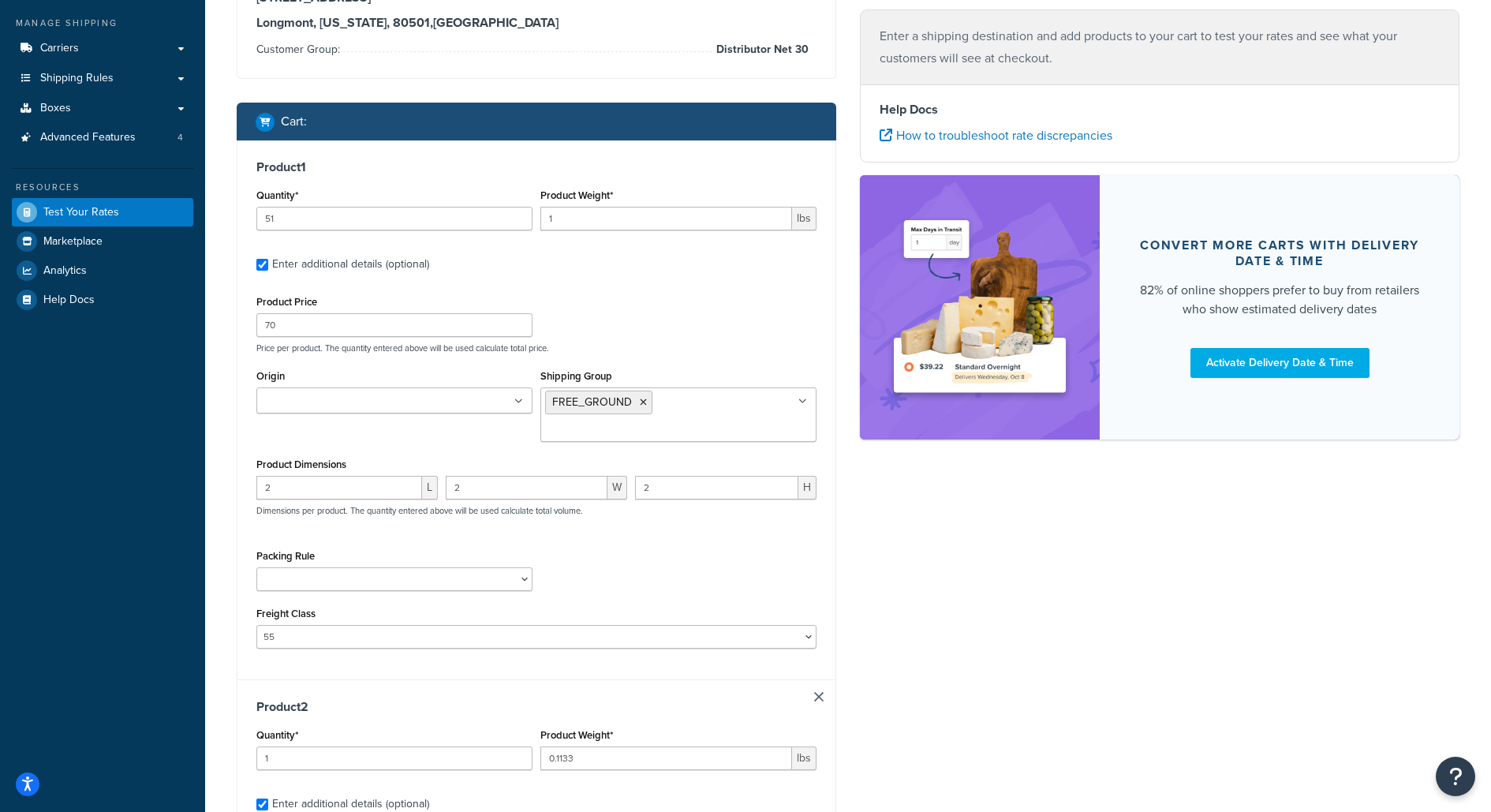
click at [674, 545] on div "Packing Rule Fobbles F3 Package Laser Swamp - Floor Package LASER-DRUM-PRO Ship…" at bounding box center [536, 574] width 568 height 57
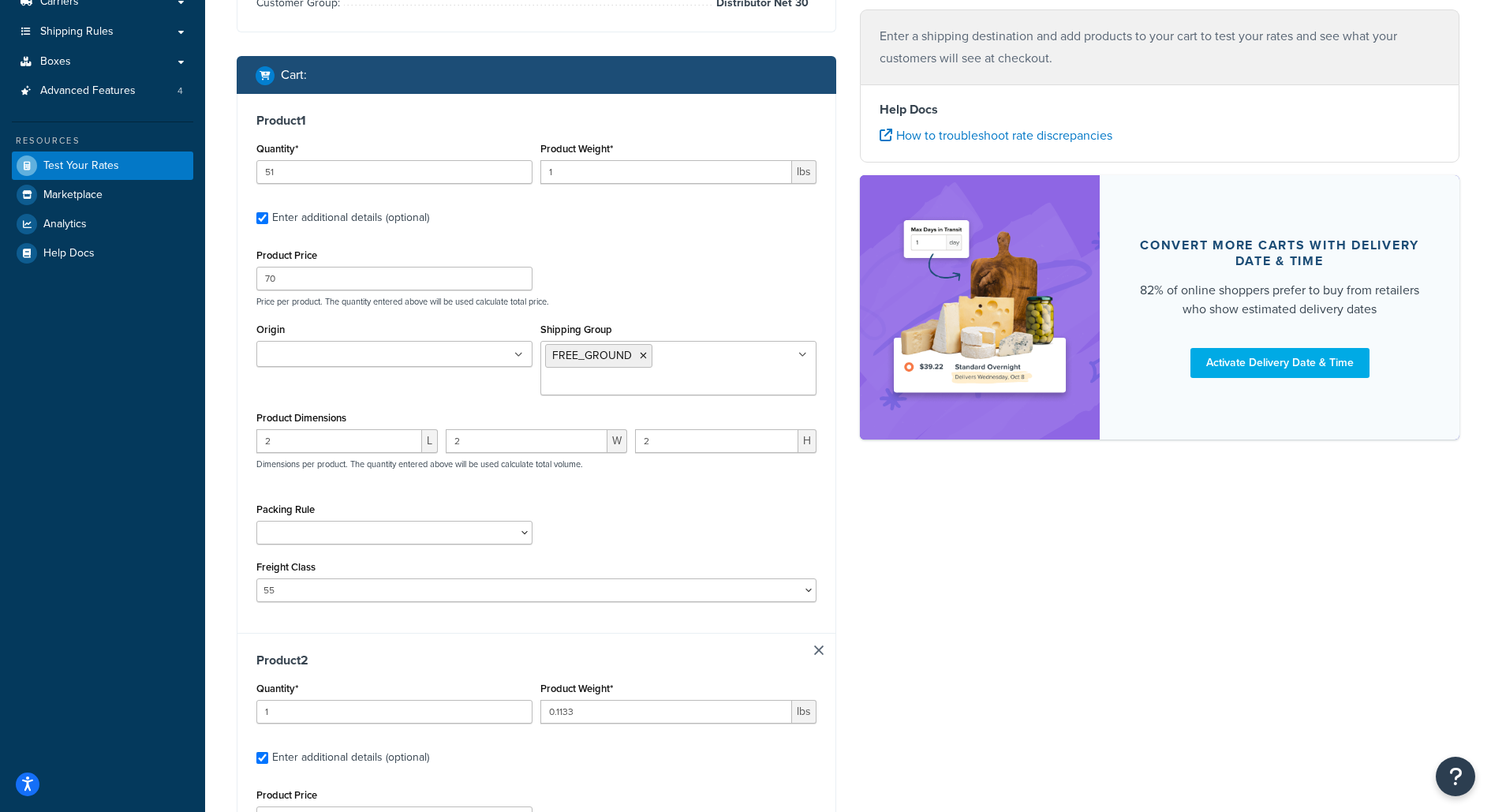
scroll to position [229, 0]
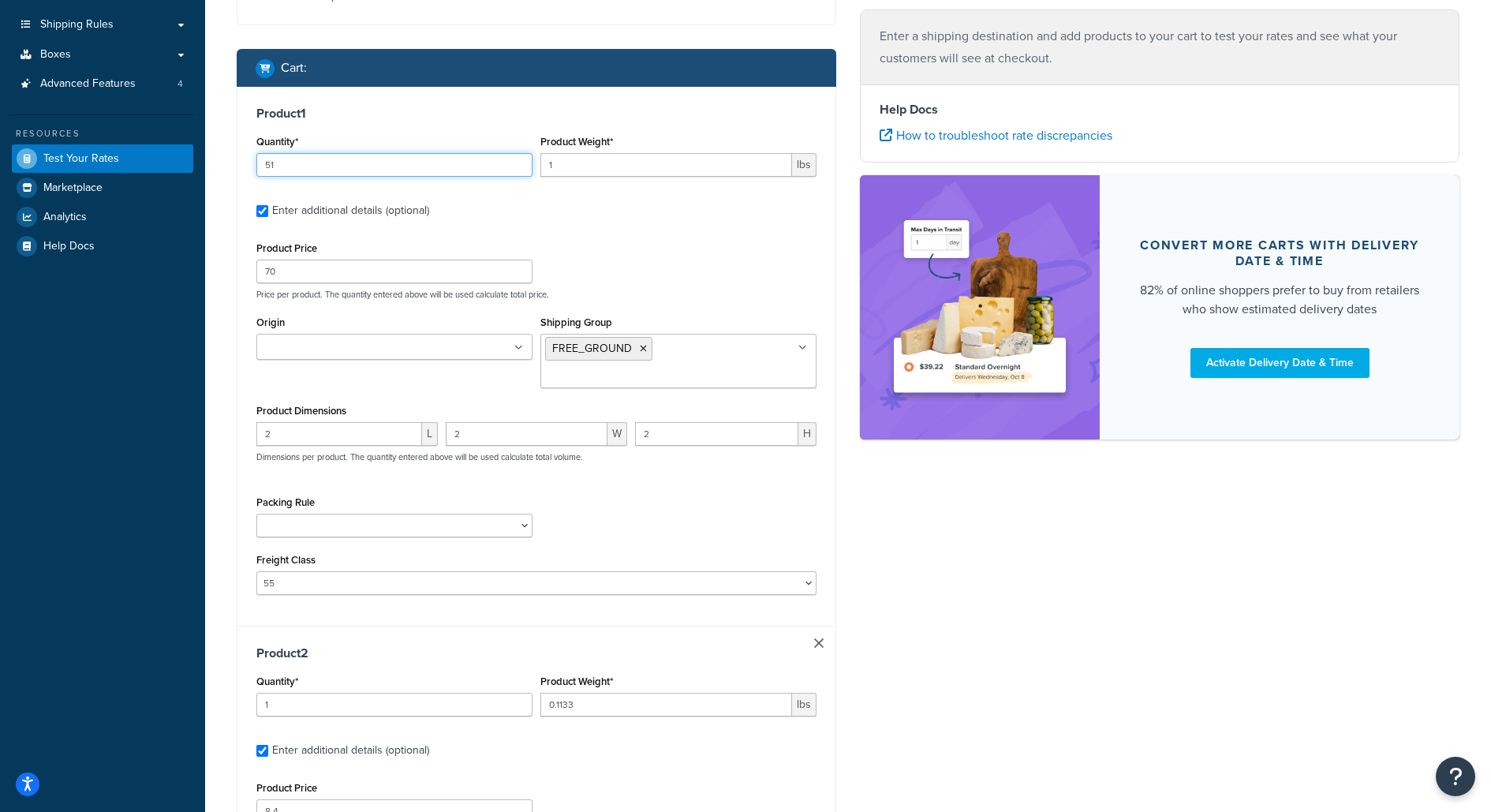
click at [328, 153] on input "51" at bounding box center [393, 164] width 276 height 23
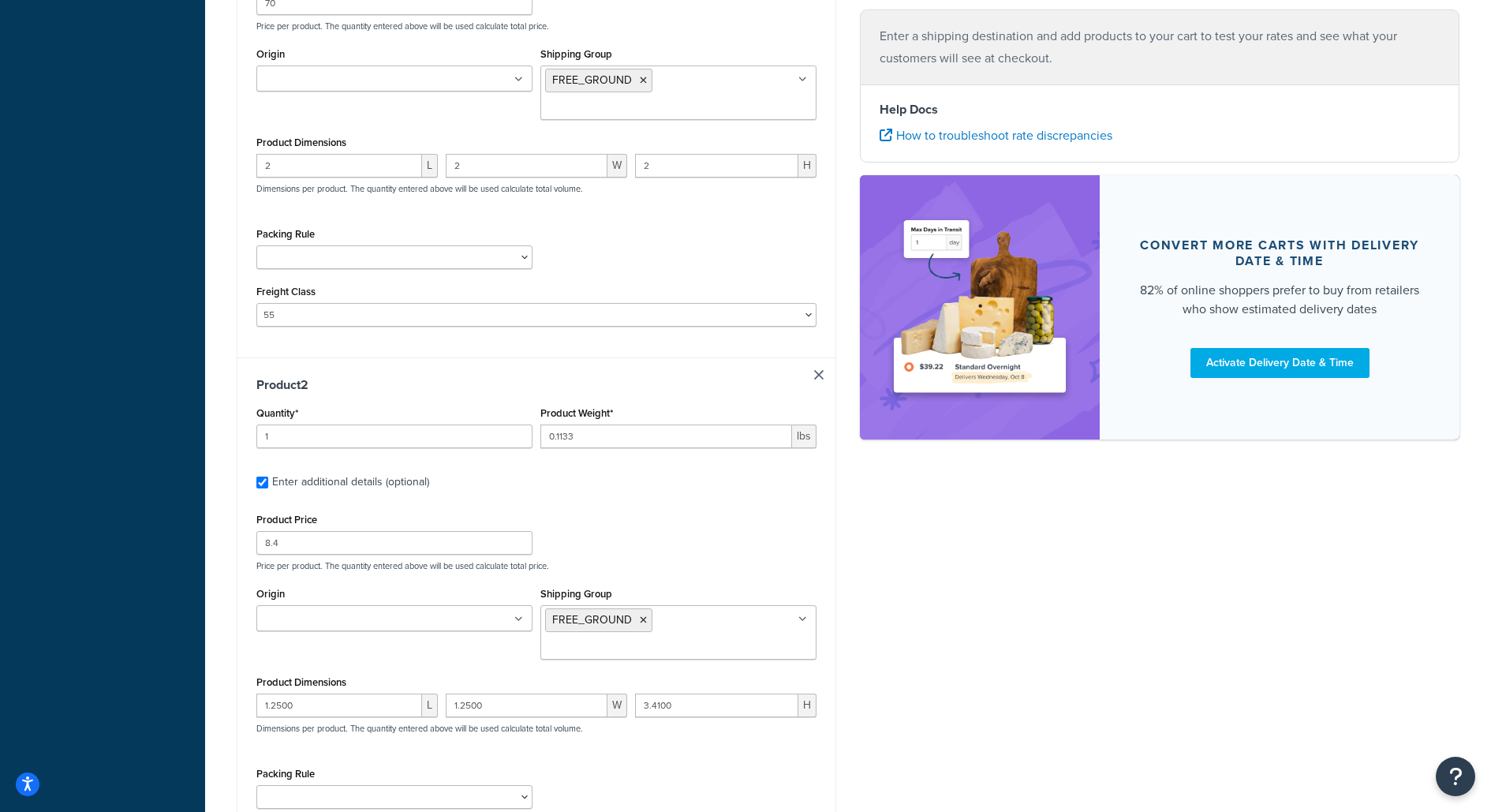
scroll to position [490, 0]
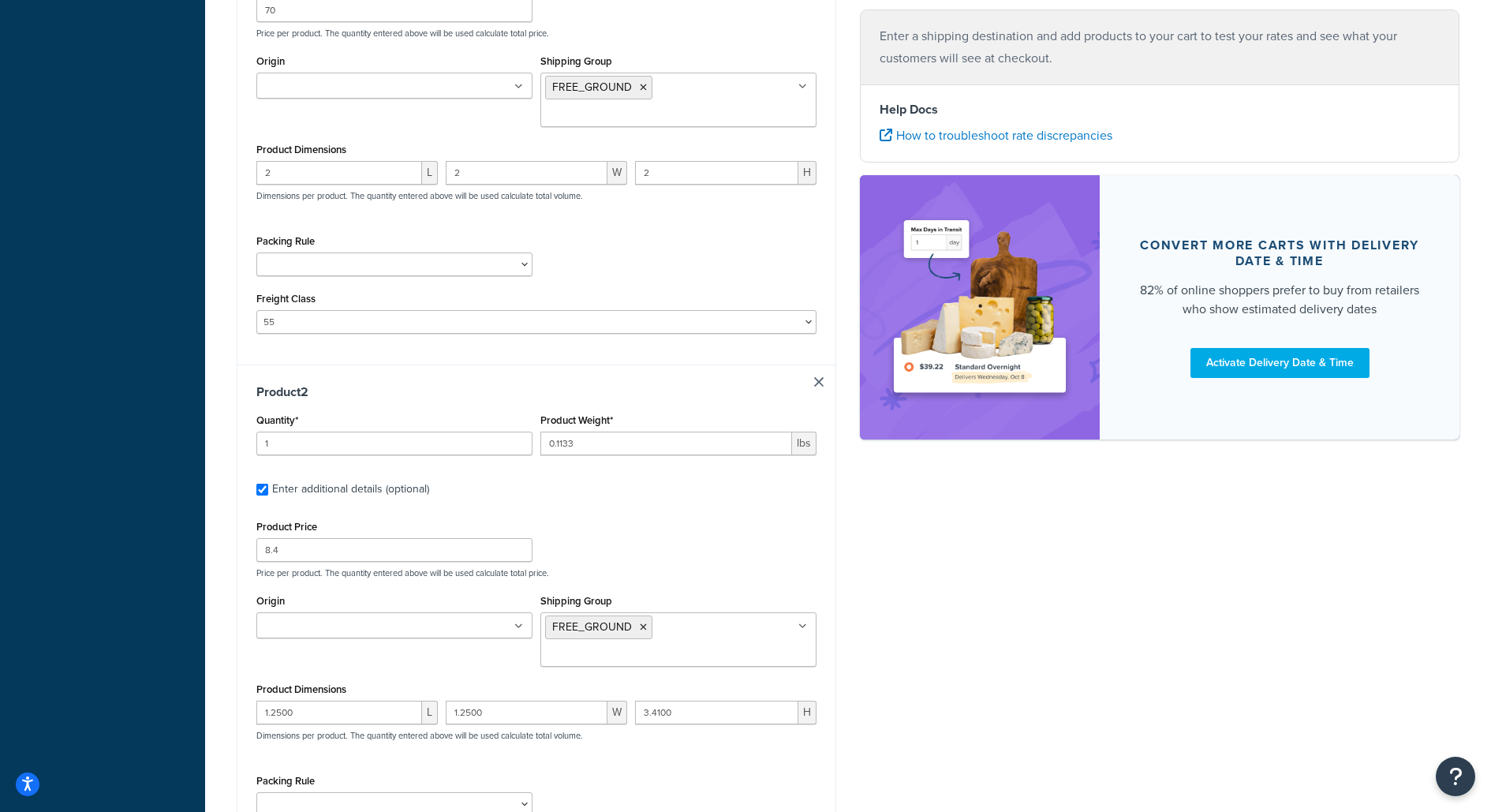
type input "1"
click at [527, 252] on select "Fobbles F3 Package Laser Swamp - Floor Package LASER-DRUM-PRO Shipper small ite…" at bounding box center [393, 264] width 276 height 23
select select "87747"
click at [256, 252] on select "Fobbles F3 Package Laser Swamp - Floor Package LASER-DRUM-PRO Shipper small ite…" at bounding box center [393, 264] width 276 height 23
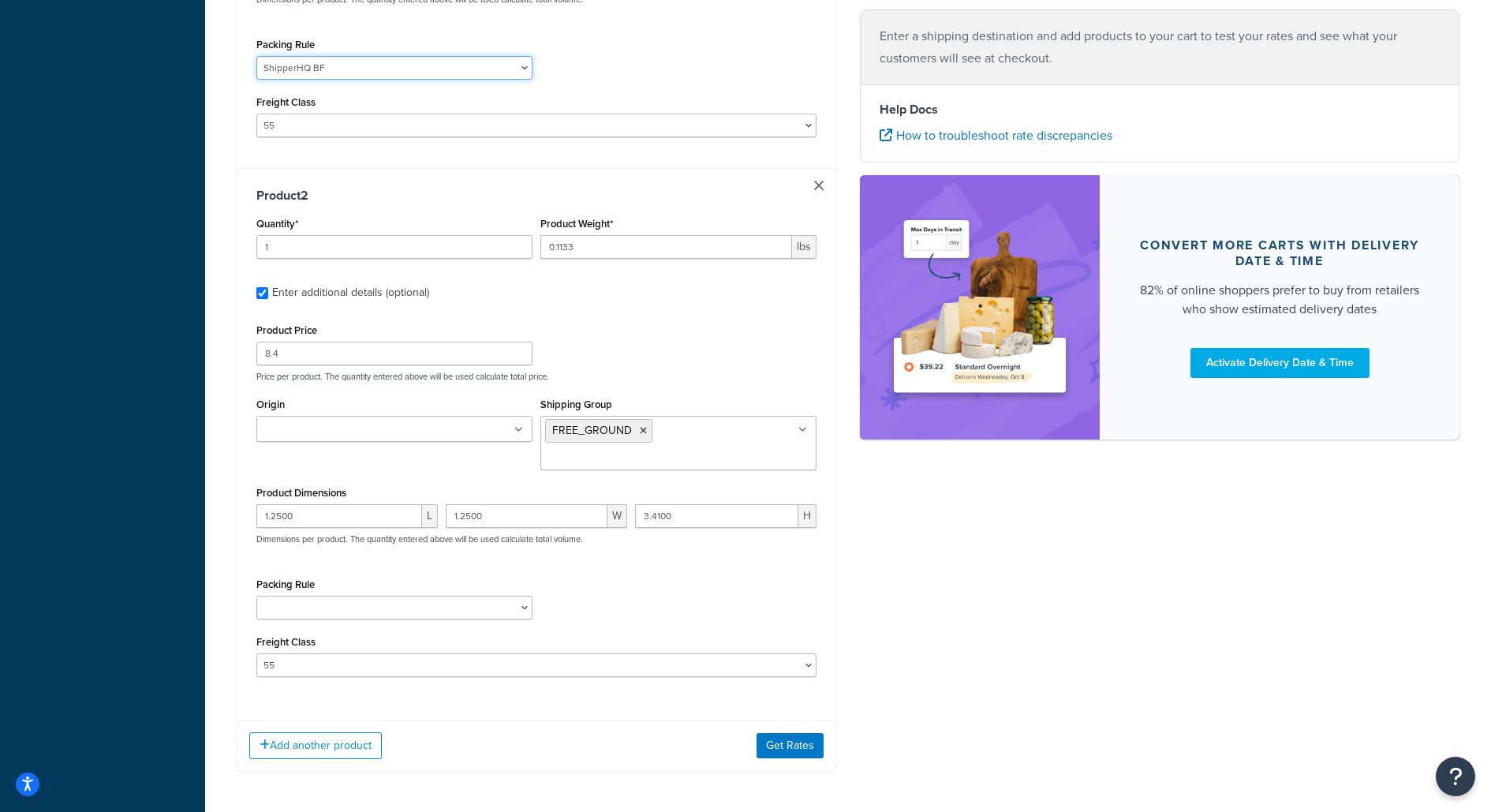
scroll to position [698, 0]
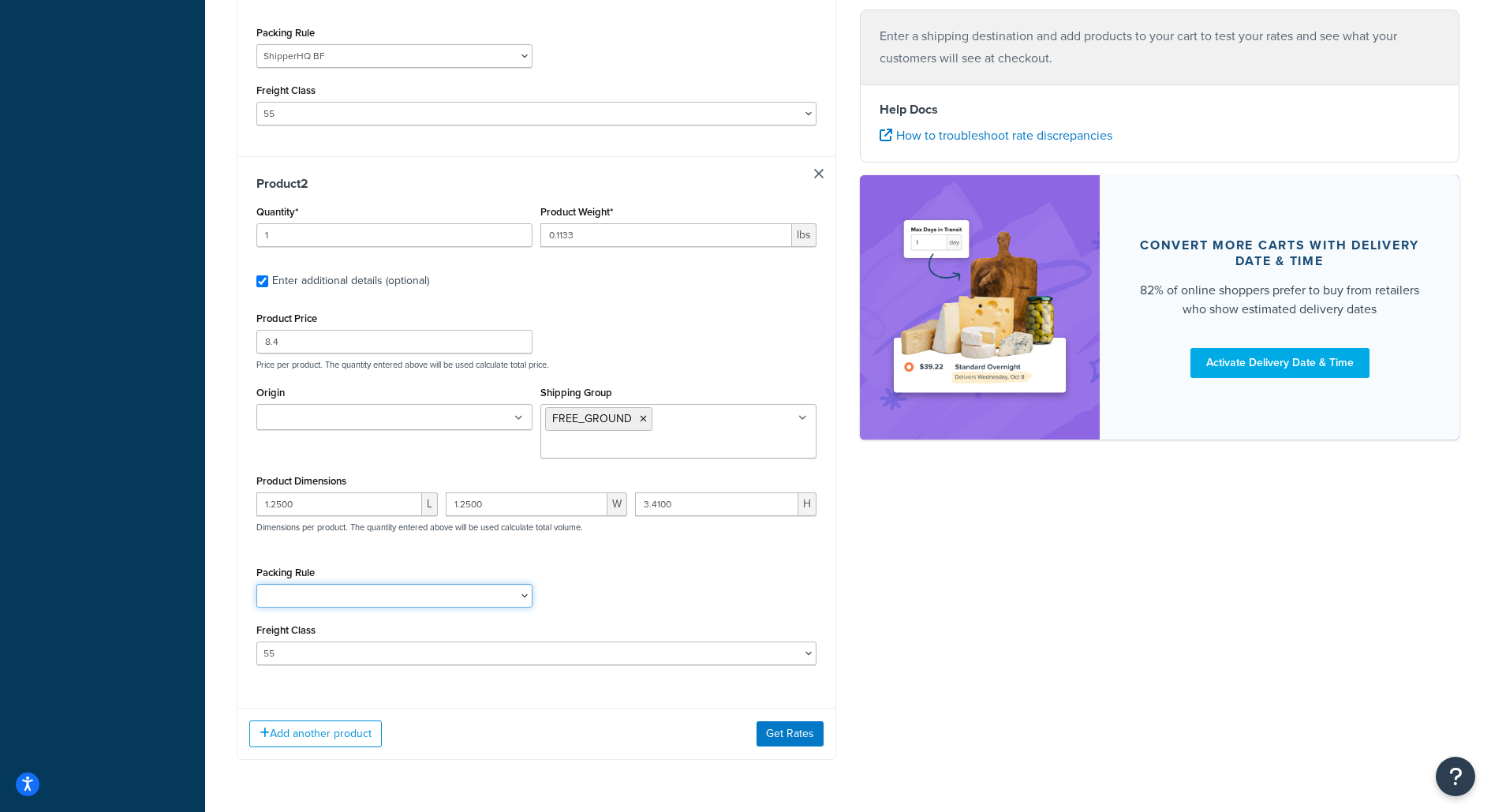
click at [498, 584] on select "Fobbles F3 Package Laser Swamp - Floor Package LASER-DRUM-PRO Shipper small ite…" at bounding box center [393, 596] width 276 height 23
select select "87745"
click at [256, 584] on select "Fobbles F3 Package Laser Swamp - Floor Package LASER-DRUM-PRO Shipper small ite…" at bounding box center [393, 596] width 276 height 23
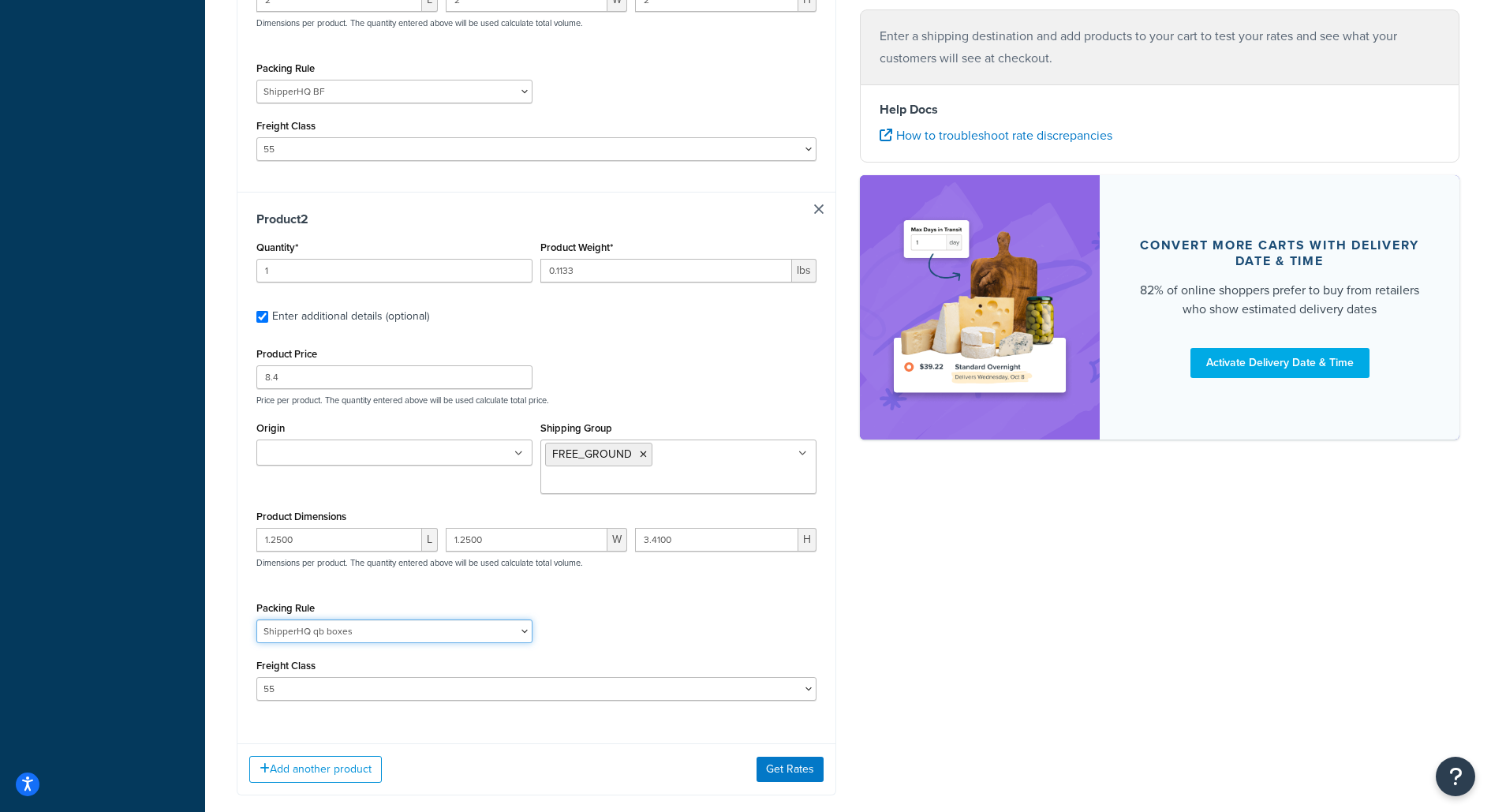
scroll to position [644, 0]
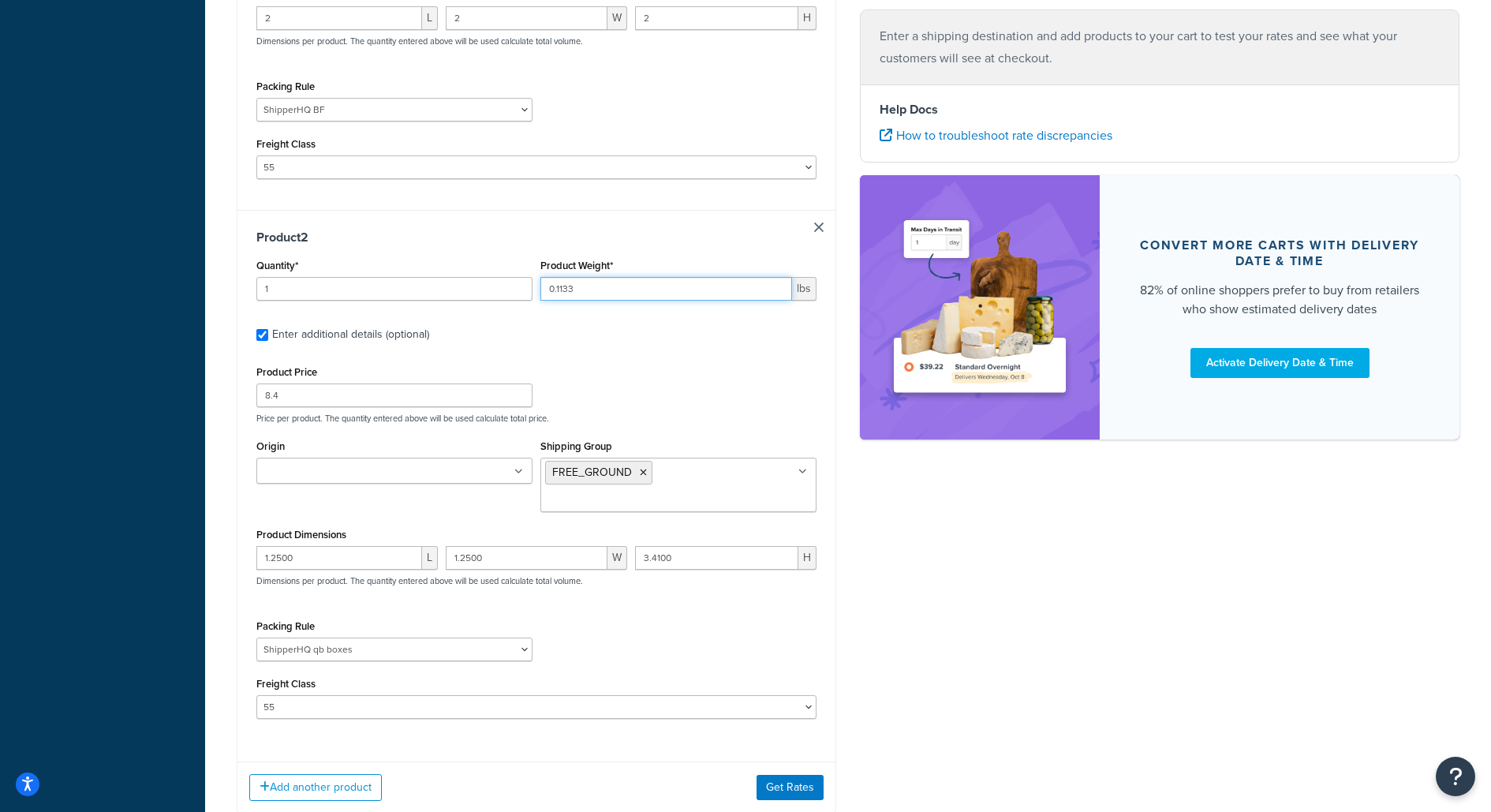
click at [599, 277] on input "0.1133" at bounding box center [666, 288] width 251 height 23
type input "1"
click at [586, 361] on div "Product Price 8.4 Price per product. The quantity entered above will be used ca…" at bounding box center [536, 392] width 568 height 62
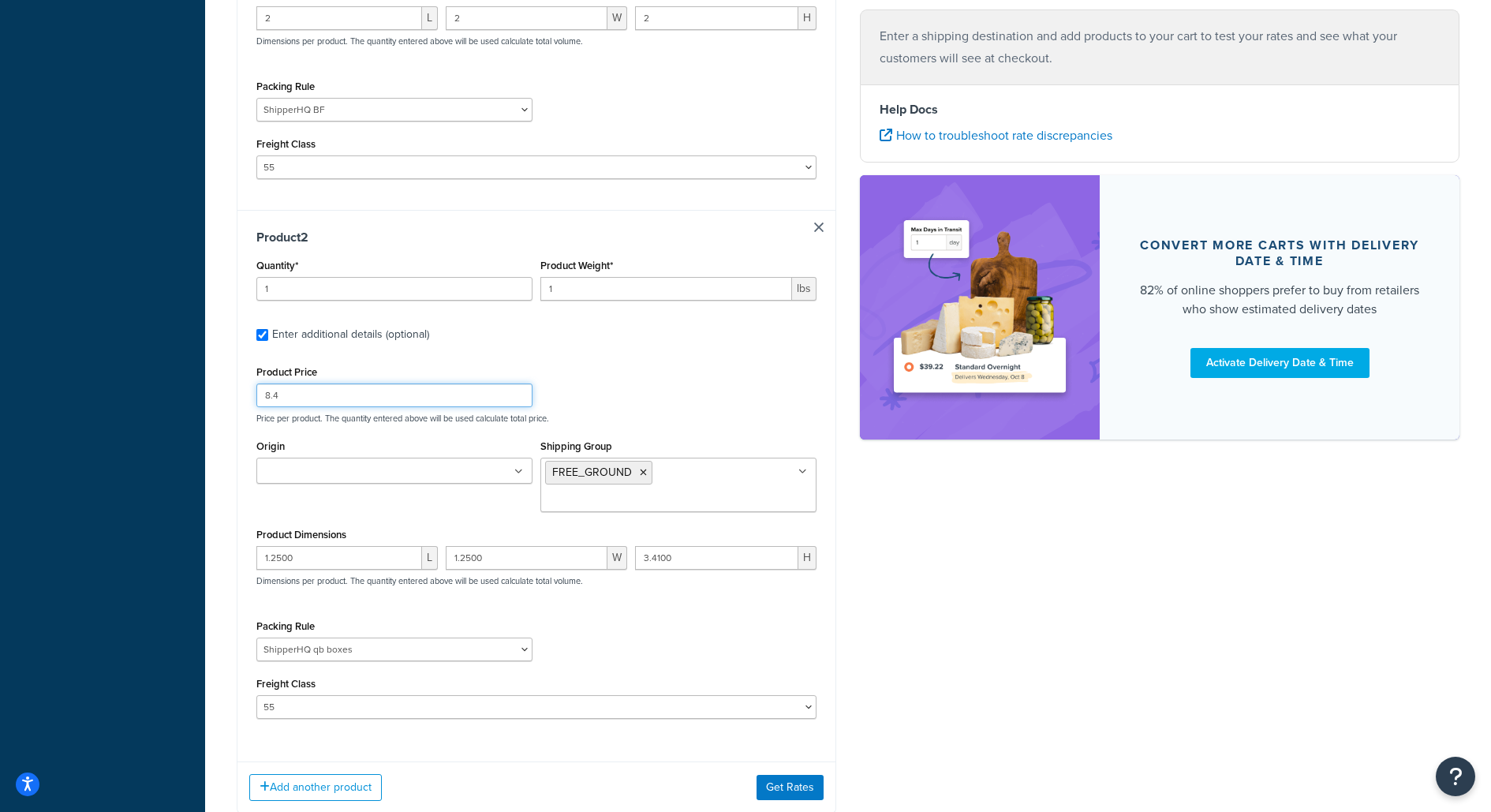
click at [443, 384] on input "8.4" at bounding box center [393, 395] width 276 height 23
click at [781, 774] on button "Get Rates" at bounding box center [790, 787] width 67 height 25
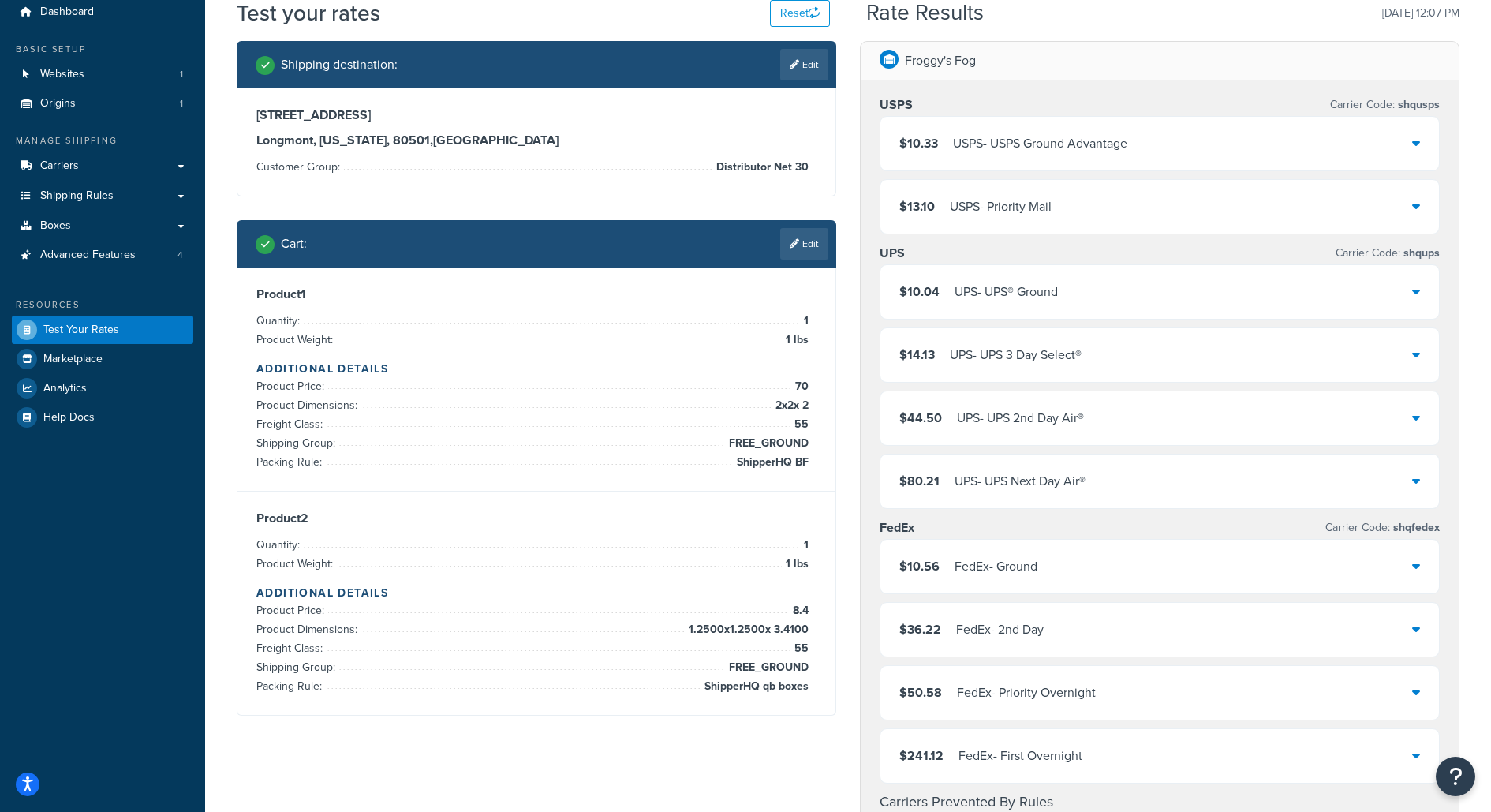
scroll to position [0, 0]
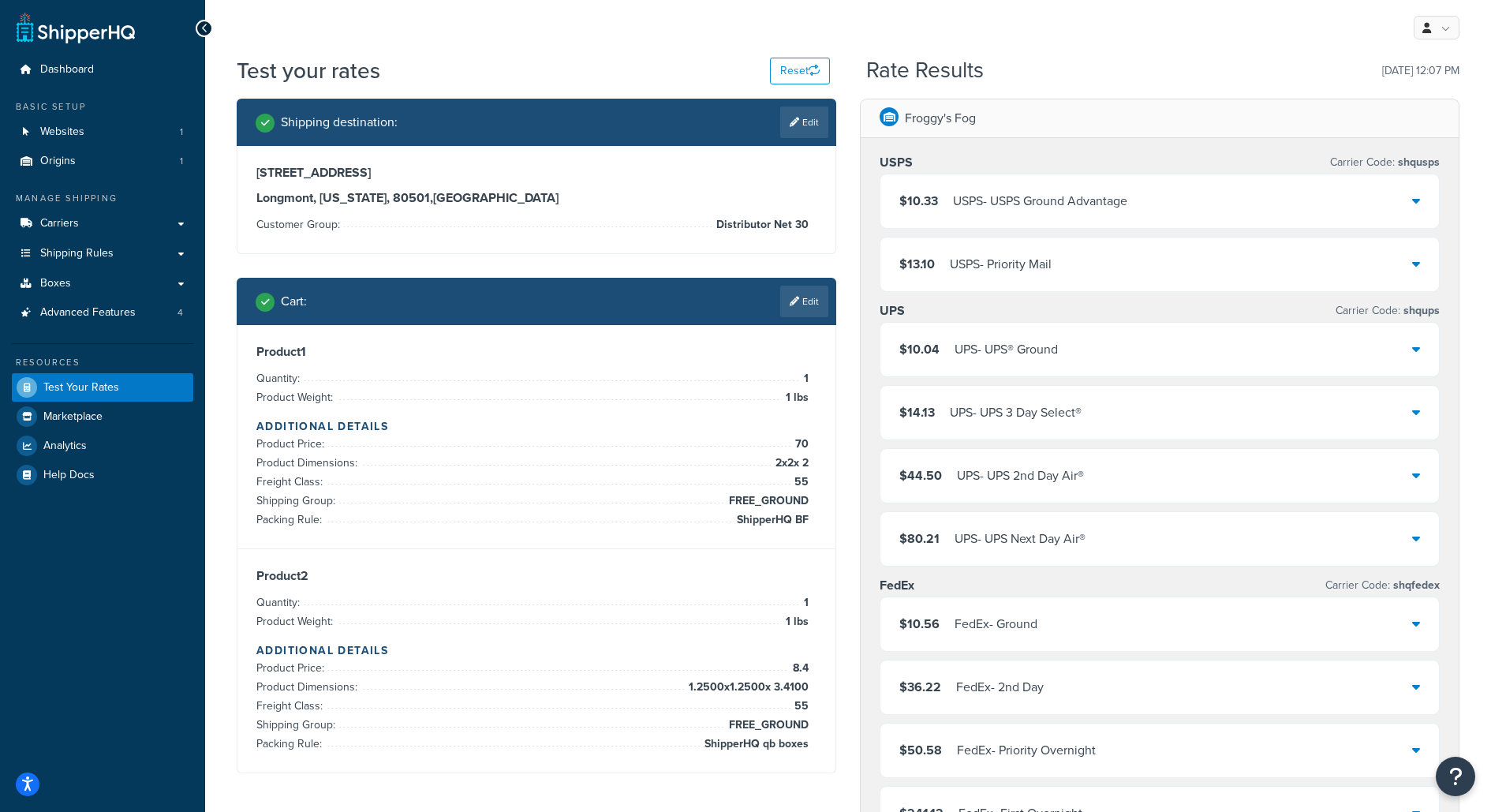
click at [1068, 207] on div "USPS - USPS Ground Advantage" at bounding box center [1040, 201] width 174 height 22
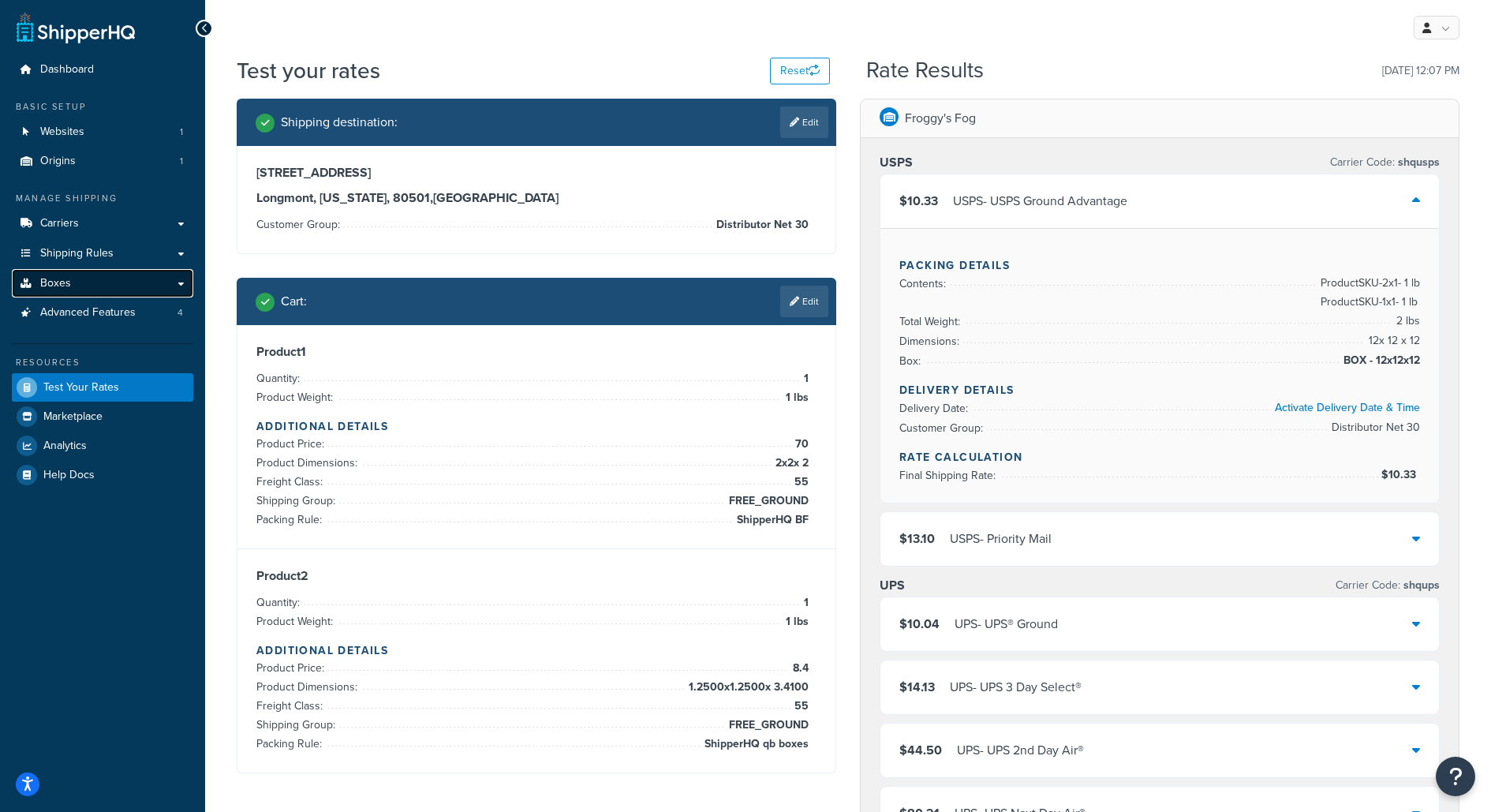
click at [159, 275] on link "Boxes" at bounding box center [102, 283] width 181 height 29
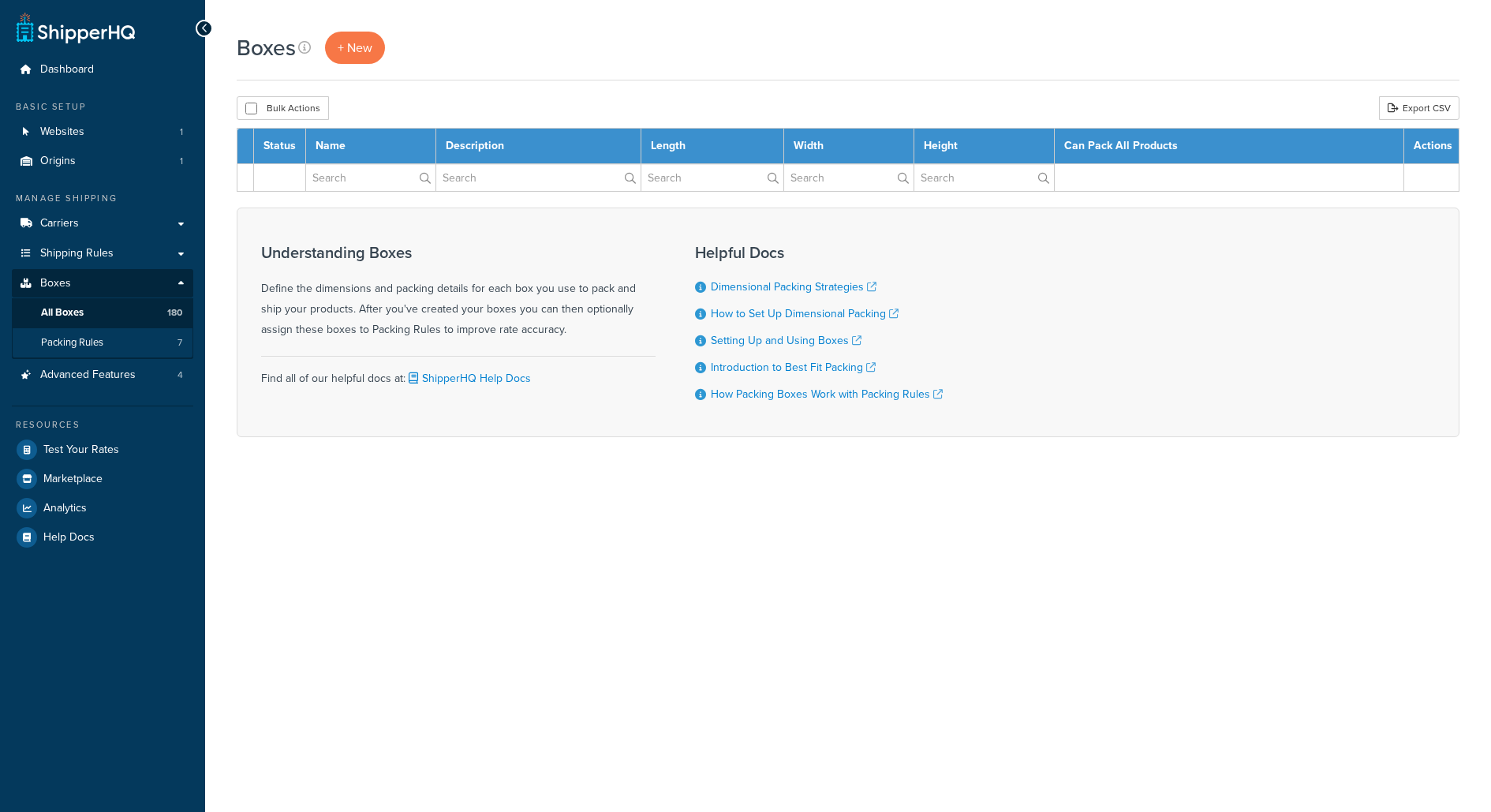
select select "100"
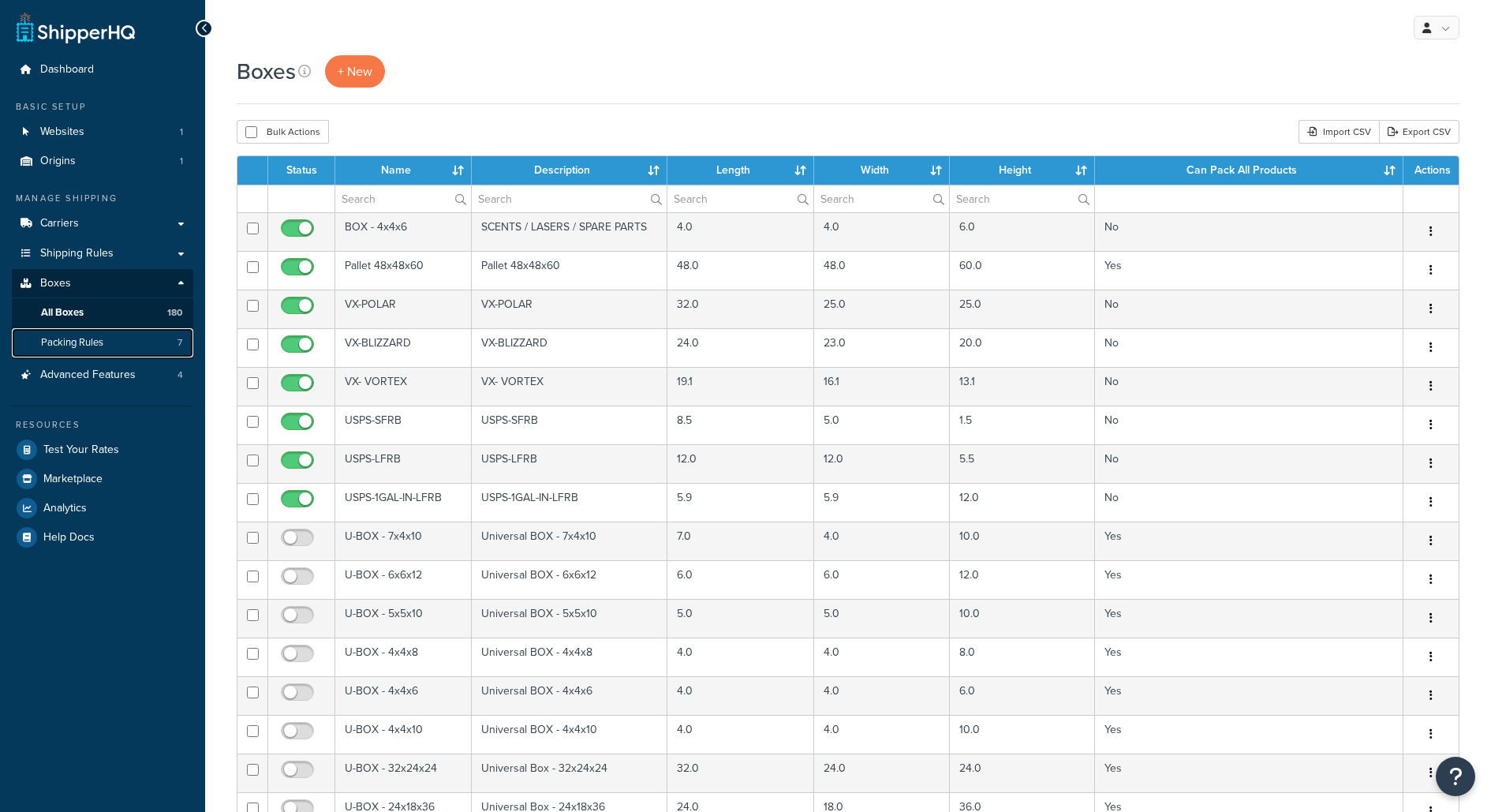
click at [149, 333] on link "Packing Rules 7" at bounding box center [102, 342] width 181 height 29
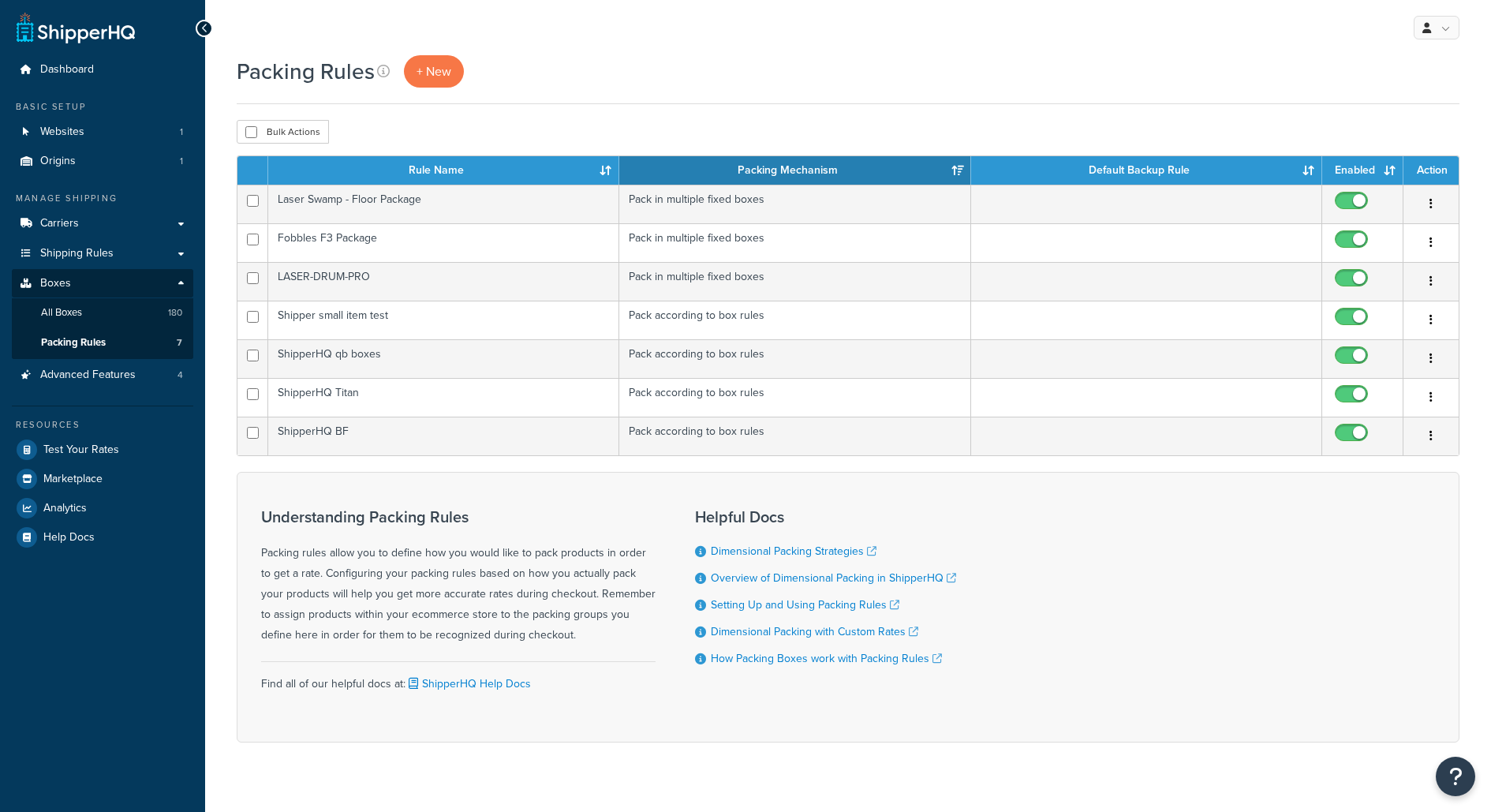
scroll to position [17, 0]
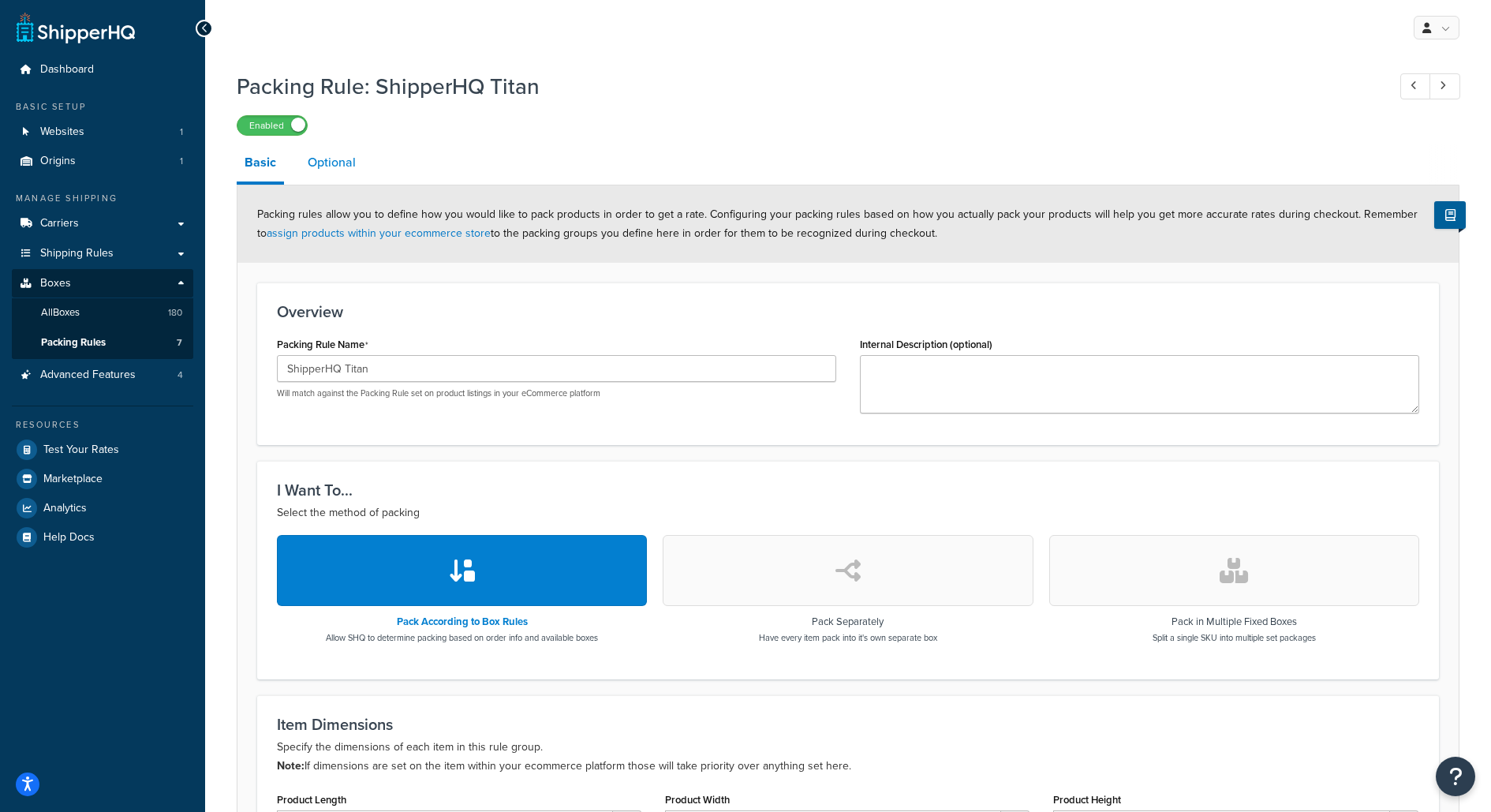
click at [310, 157] on link "Optional" at bounding box center [331, 163] width 64 height 38
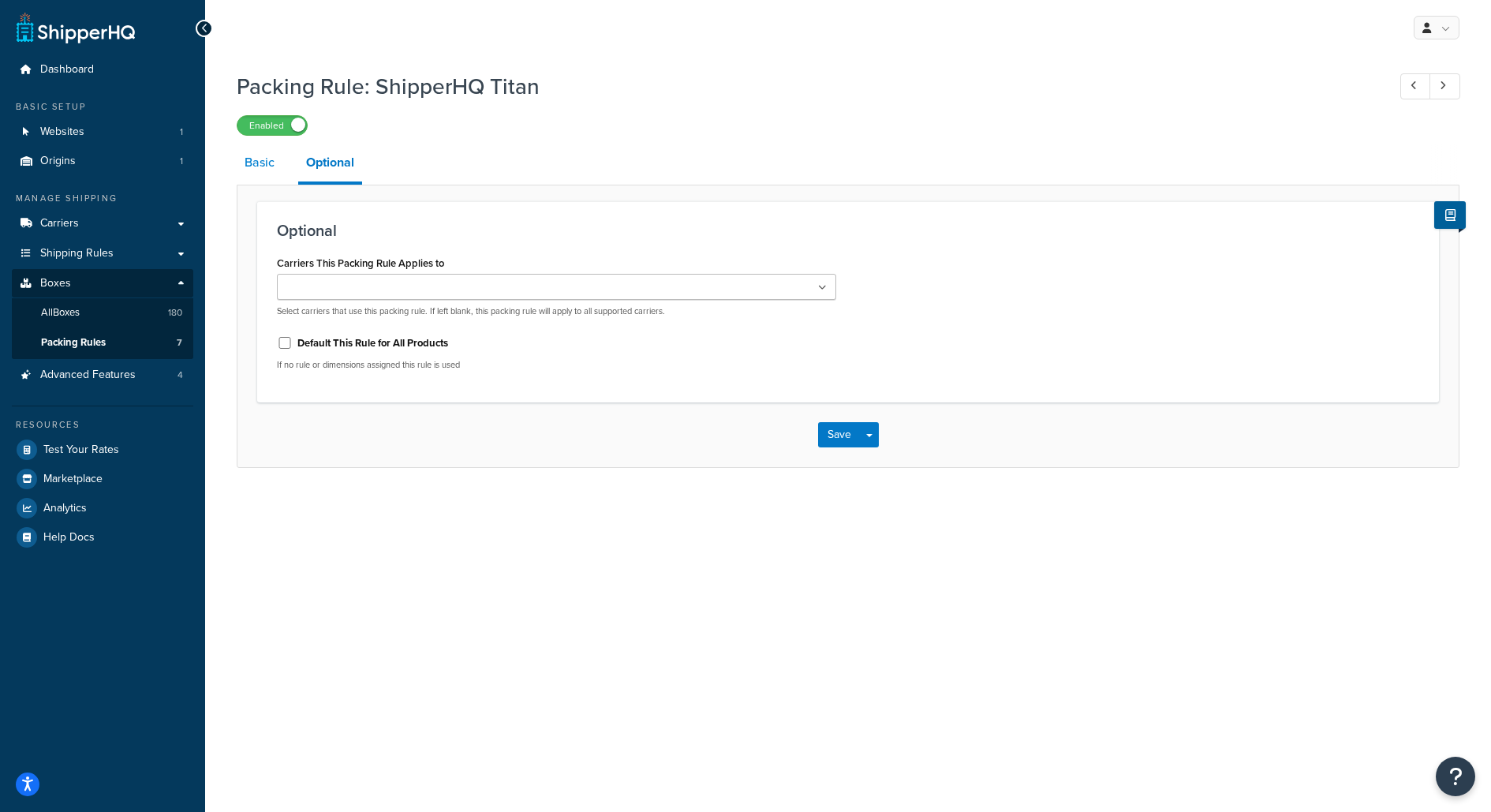
click at [265, 169] on link "Basic" at bounding box center [259, 163] width 46 height 38
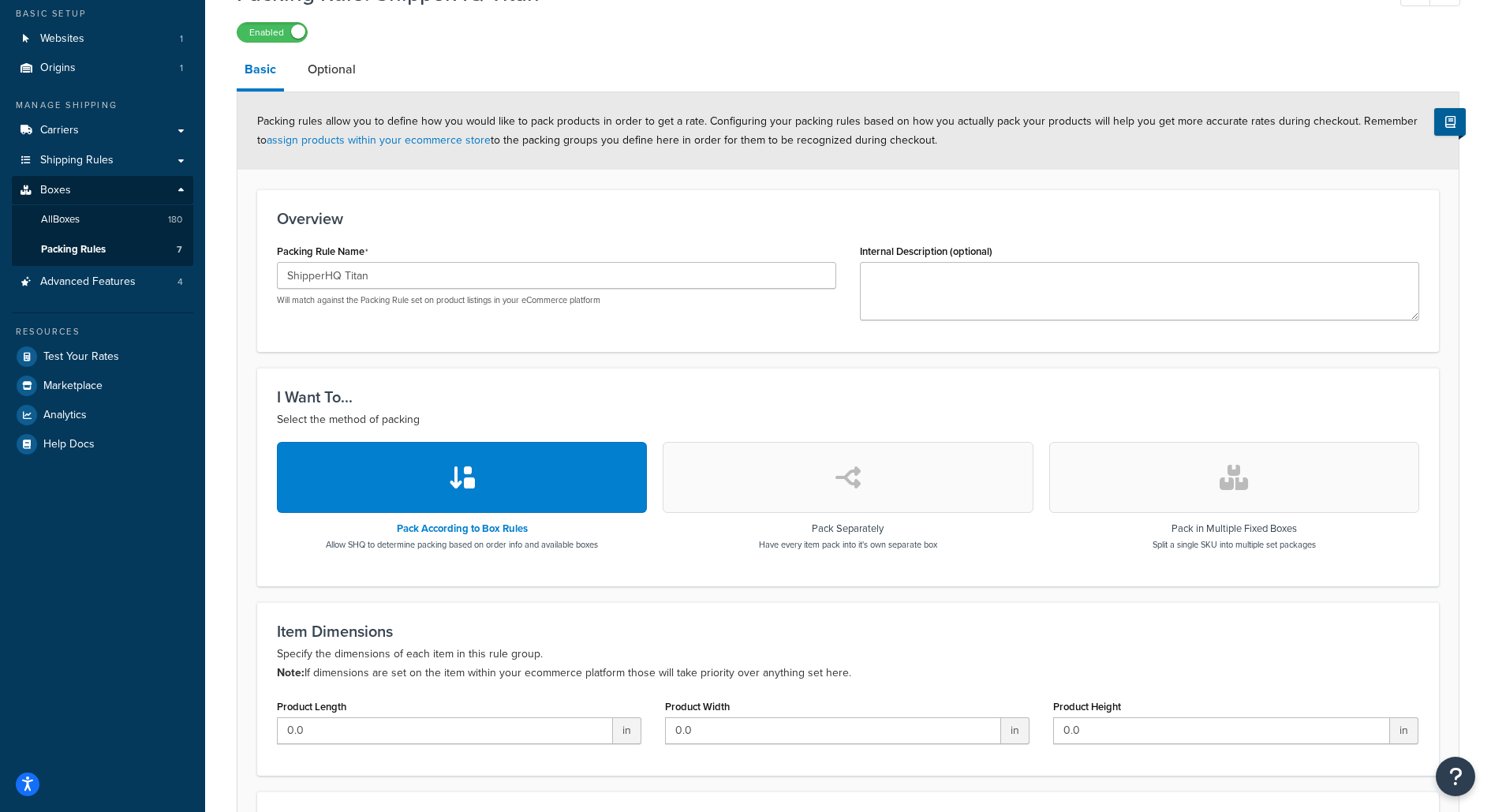
scroll to position [90, 0]
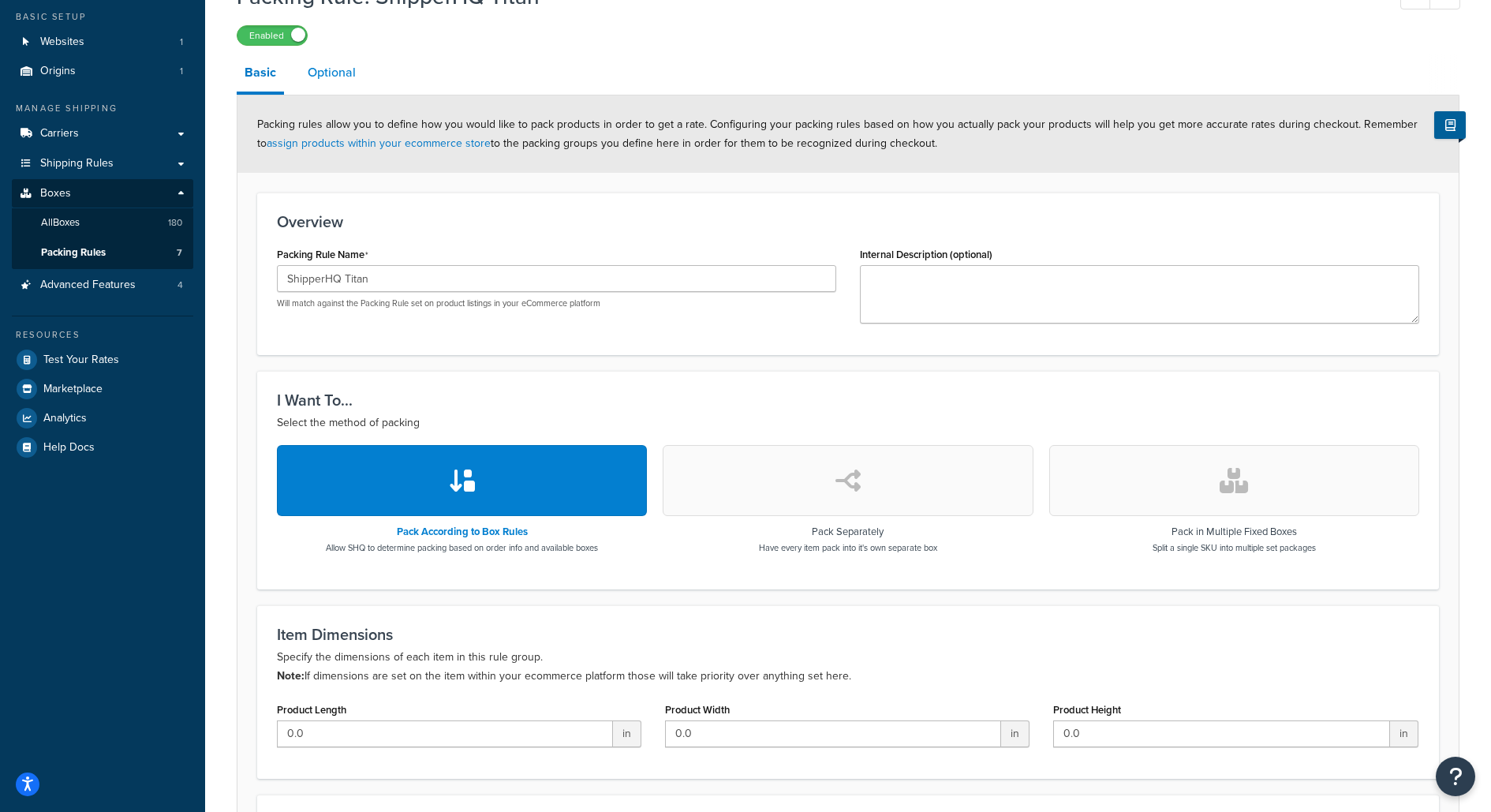
click at [353, 79] on link "Optional" at bounding box center [331, 73] width 64 height 38
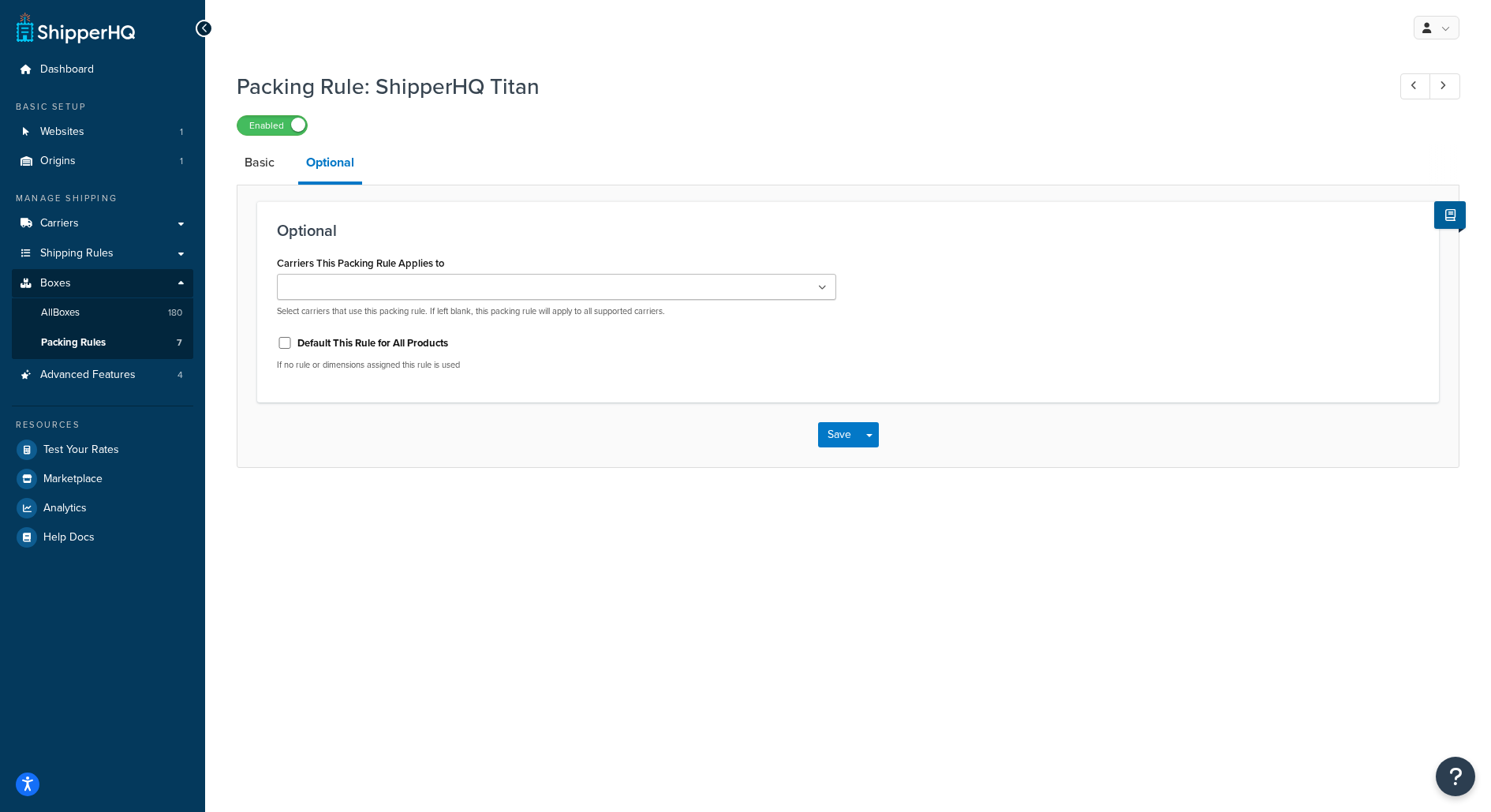
click at [414, 291] on ul at bounding box center [556, 287] width 560 height 26
click at [468, 203] on div "Optional Carriers This Packing Rule Applies to FedEx USPS UPS FedExFreight Free…" at bounding box center [847, 302] width 1181 height 201
click at [433, 346] on label "Default This Rule for All Products" at bounding box center [373, 343] width 151 height 14
click at [293, 346] on input "Default This Rule for All Products" at bounding box center [285, 342] width 16 height 12
click at [433, 346] on label "Default This Rule for All Products" at bounding box center [373, 343] width 151 height 14
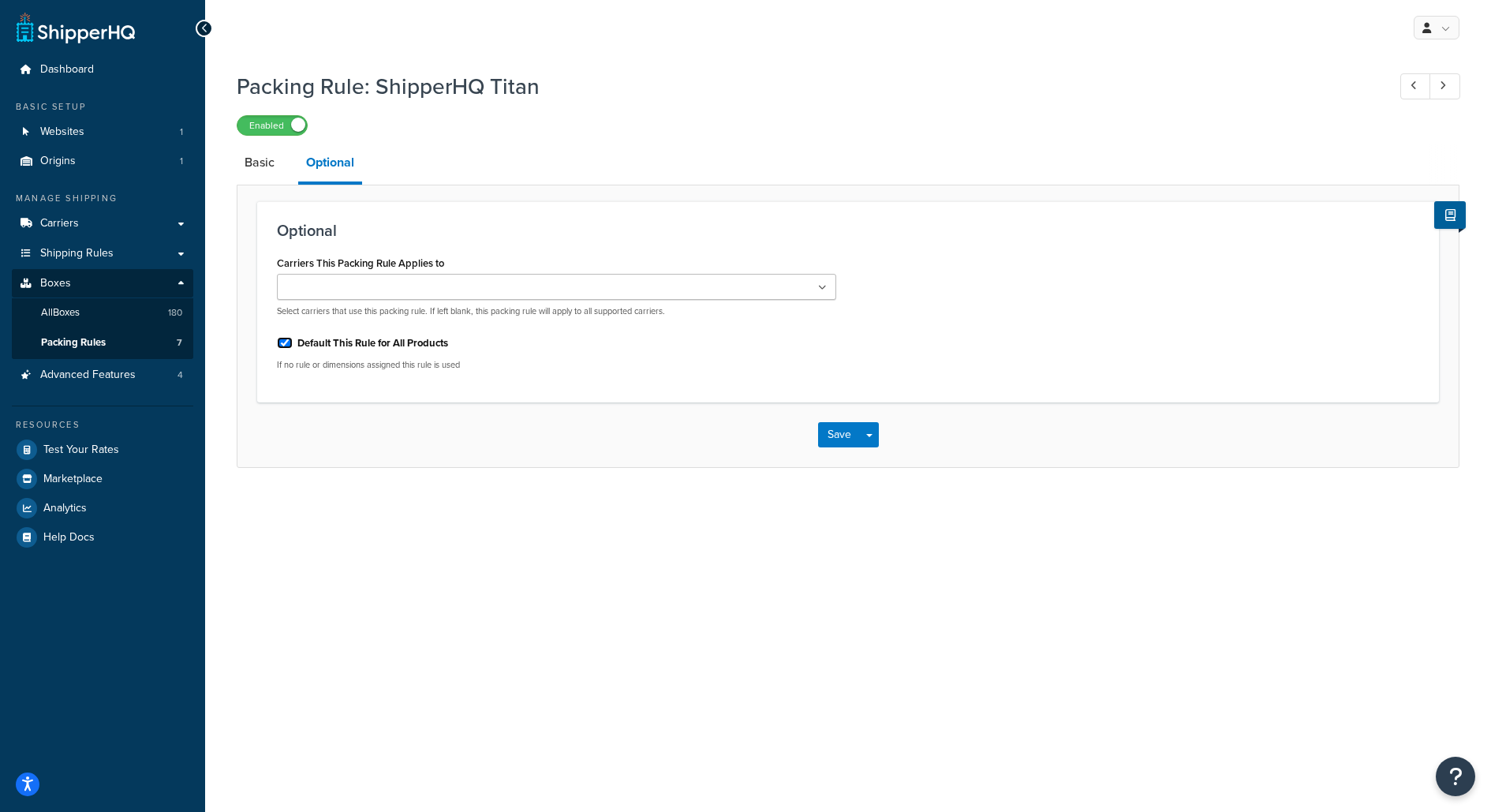
click at [293, 346] on input "Default This Rule for All Products" at bounding box center [285, 342] width 16 height 12
checkbox input "false"
click at [159, 342] on link "Packing Rules 7" at bounding box center [102, 342] width 181 height 29
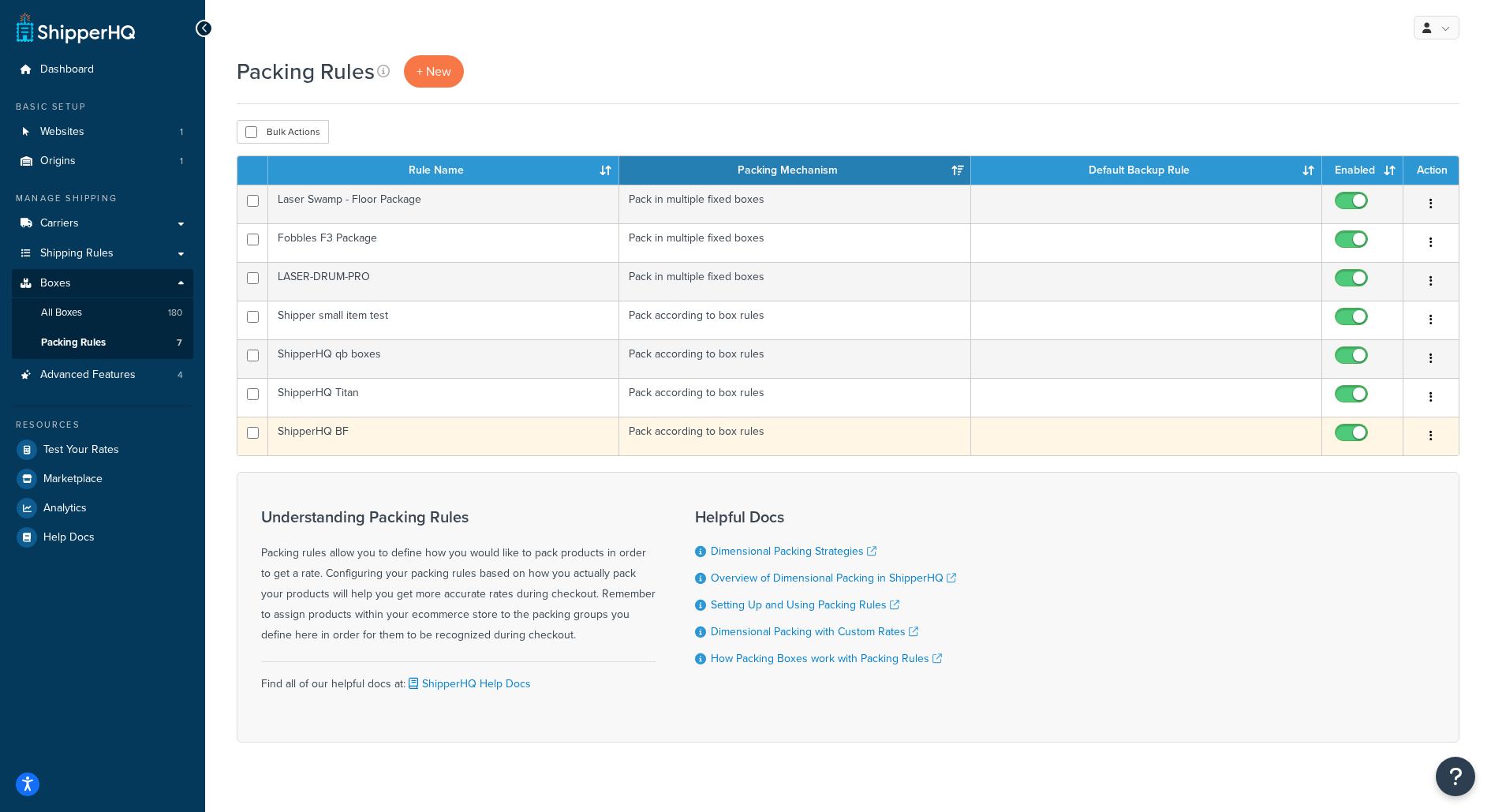
click at [432, 443] on td "ShipperHQ BF" at bounding box center [444, 436] width 351 height 39
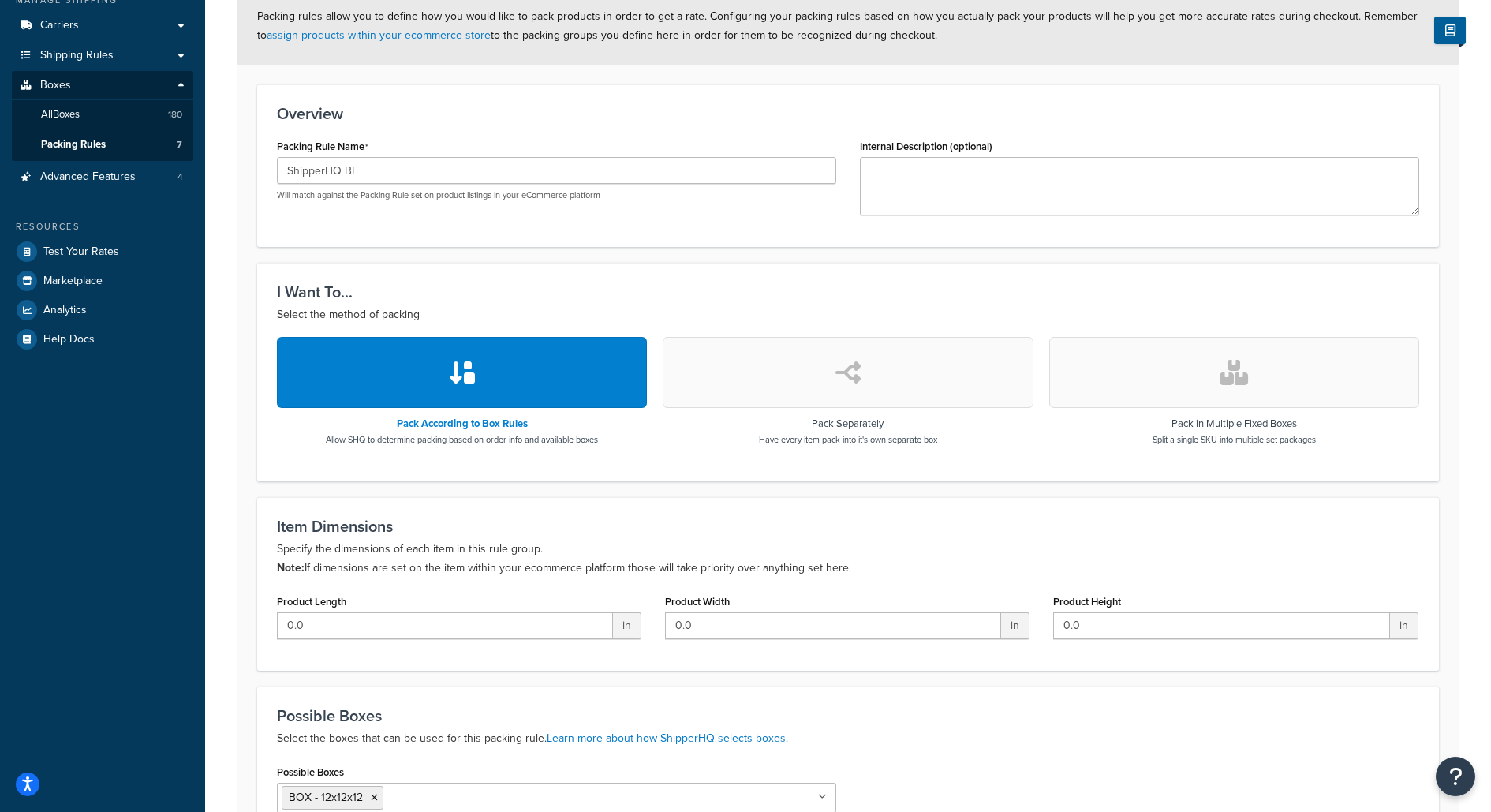
scroll to position [194, 0]
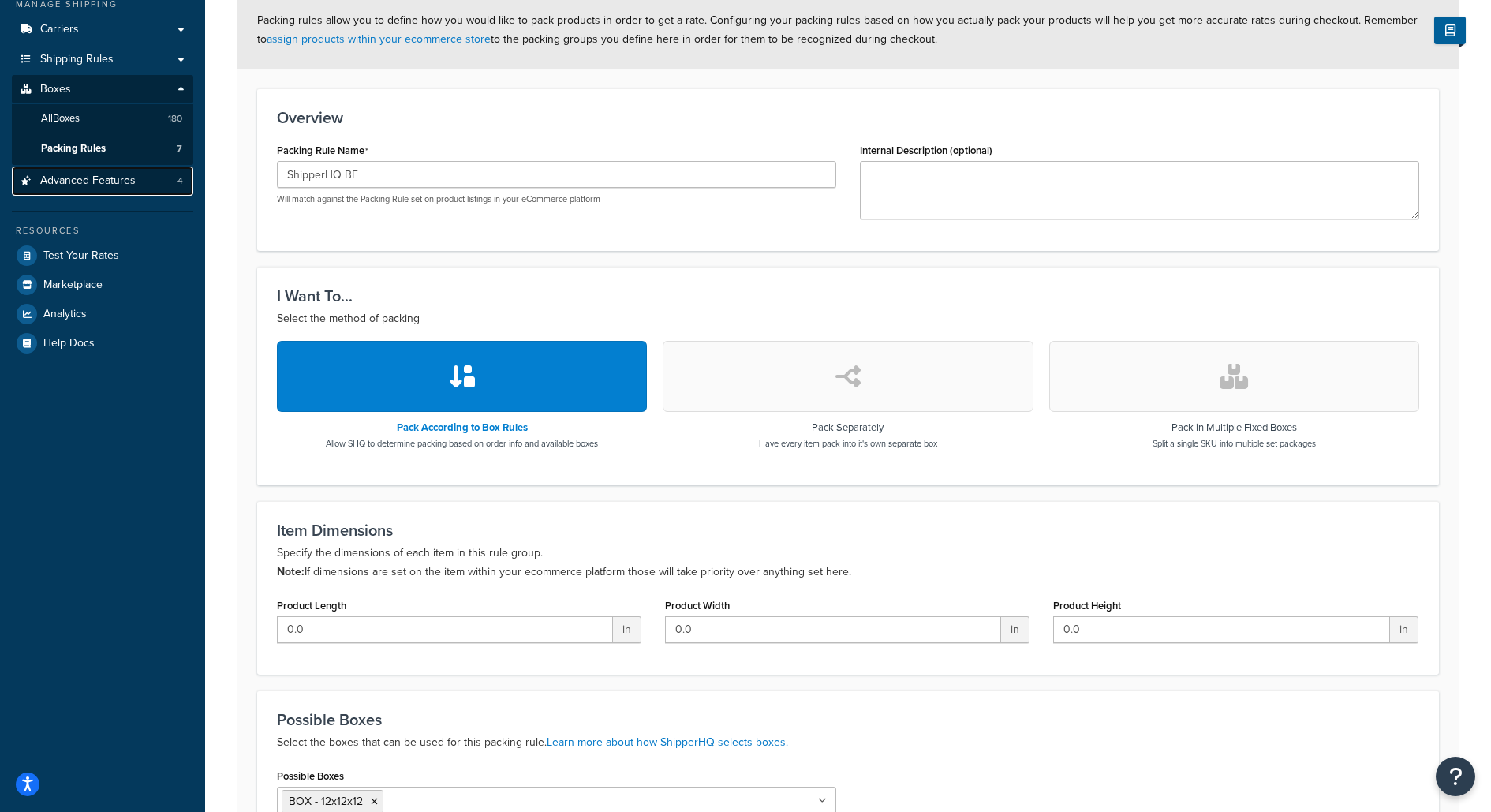
click at [149, 184] on link "Advanced Features 4" at bounding box center [102, 181] width 181 height 29
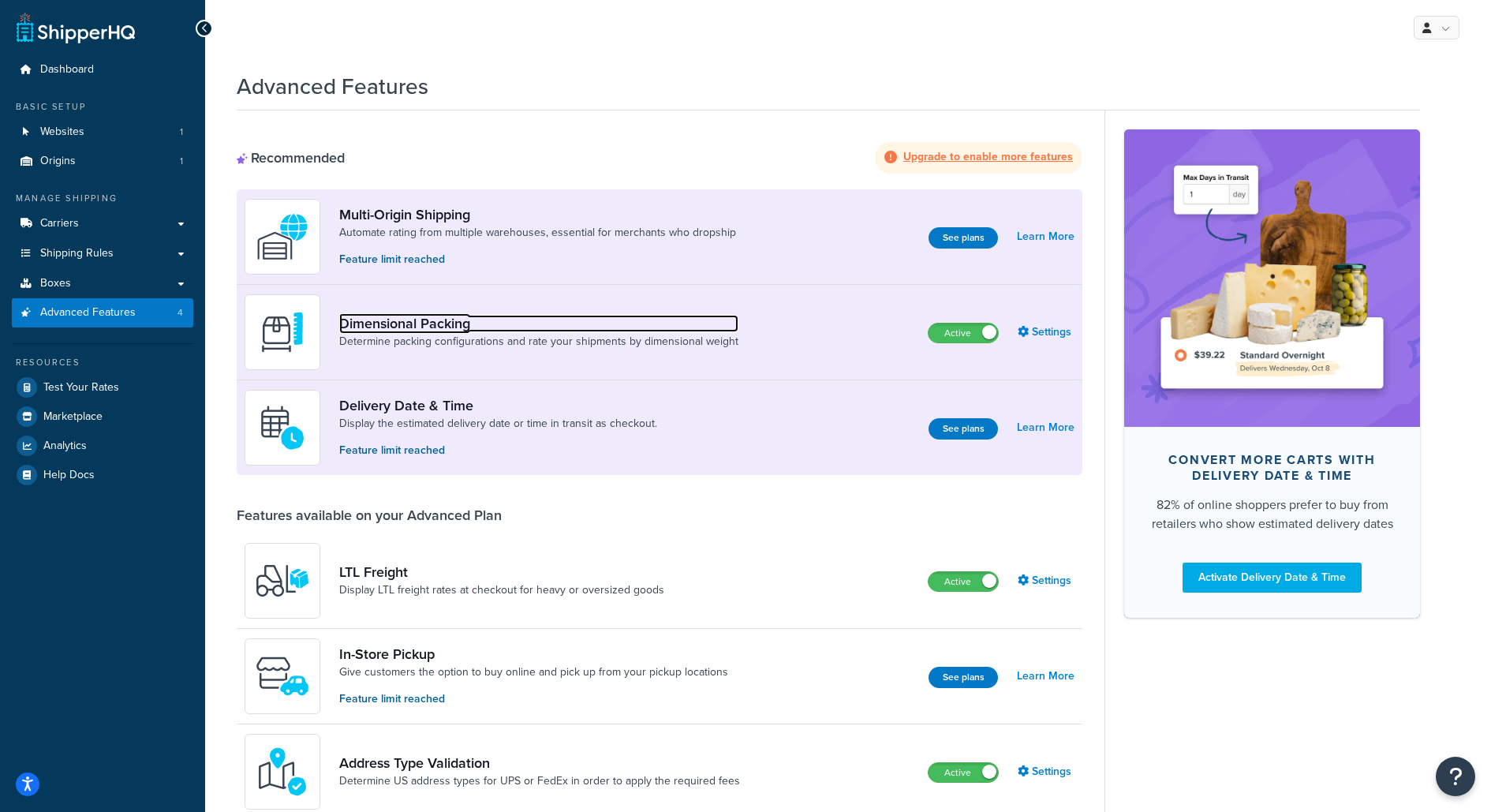
click at [454, 314] on link "Dimensional Packing" at bounding box center [539, 322] width 399 height 17
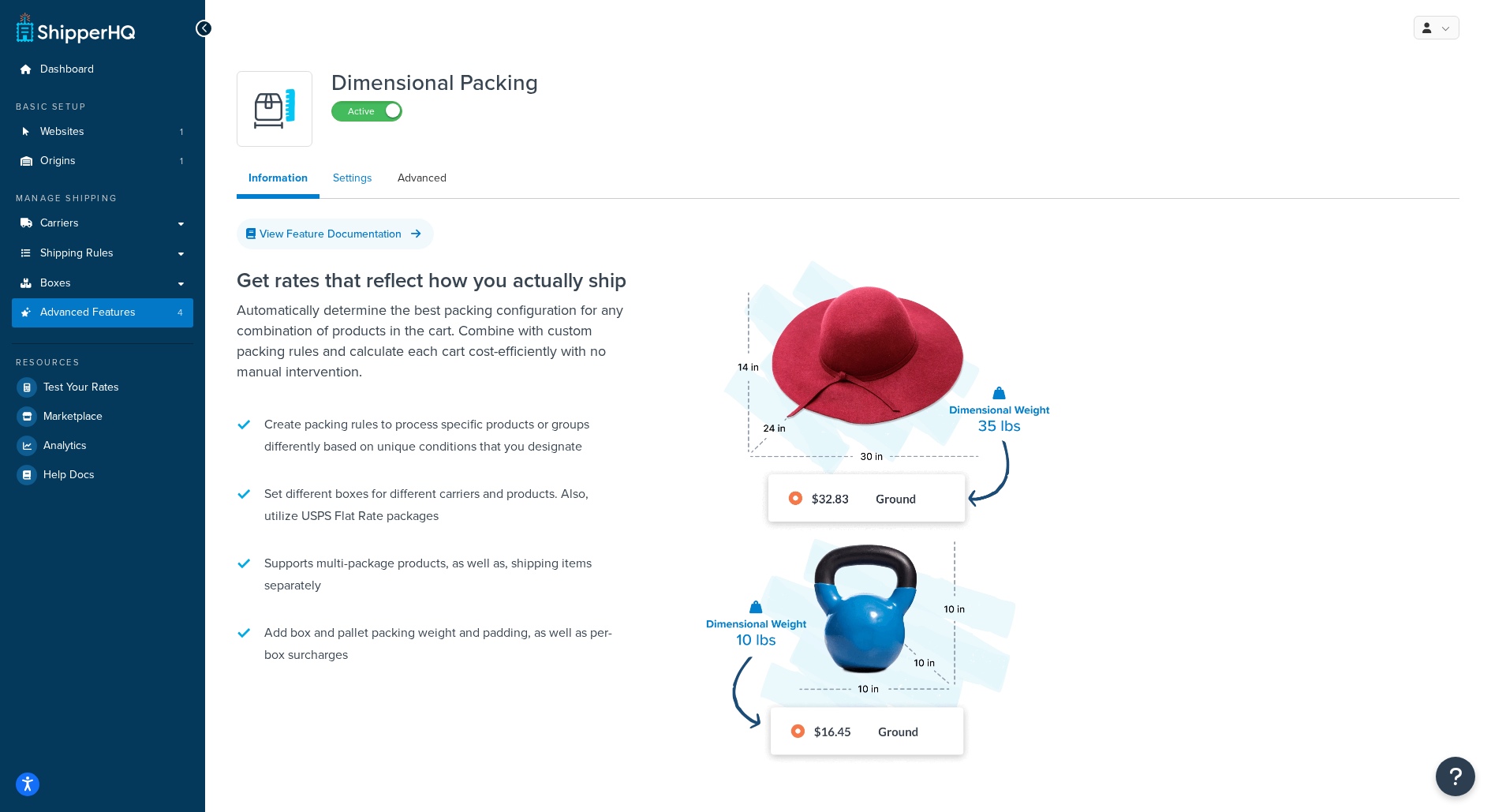
click at [360, 184] on link "Settings" at bounding box center [352, 178] width 63 height 31
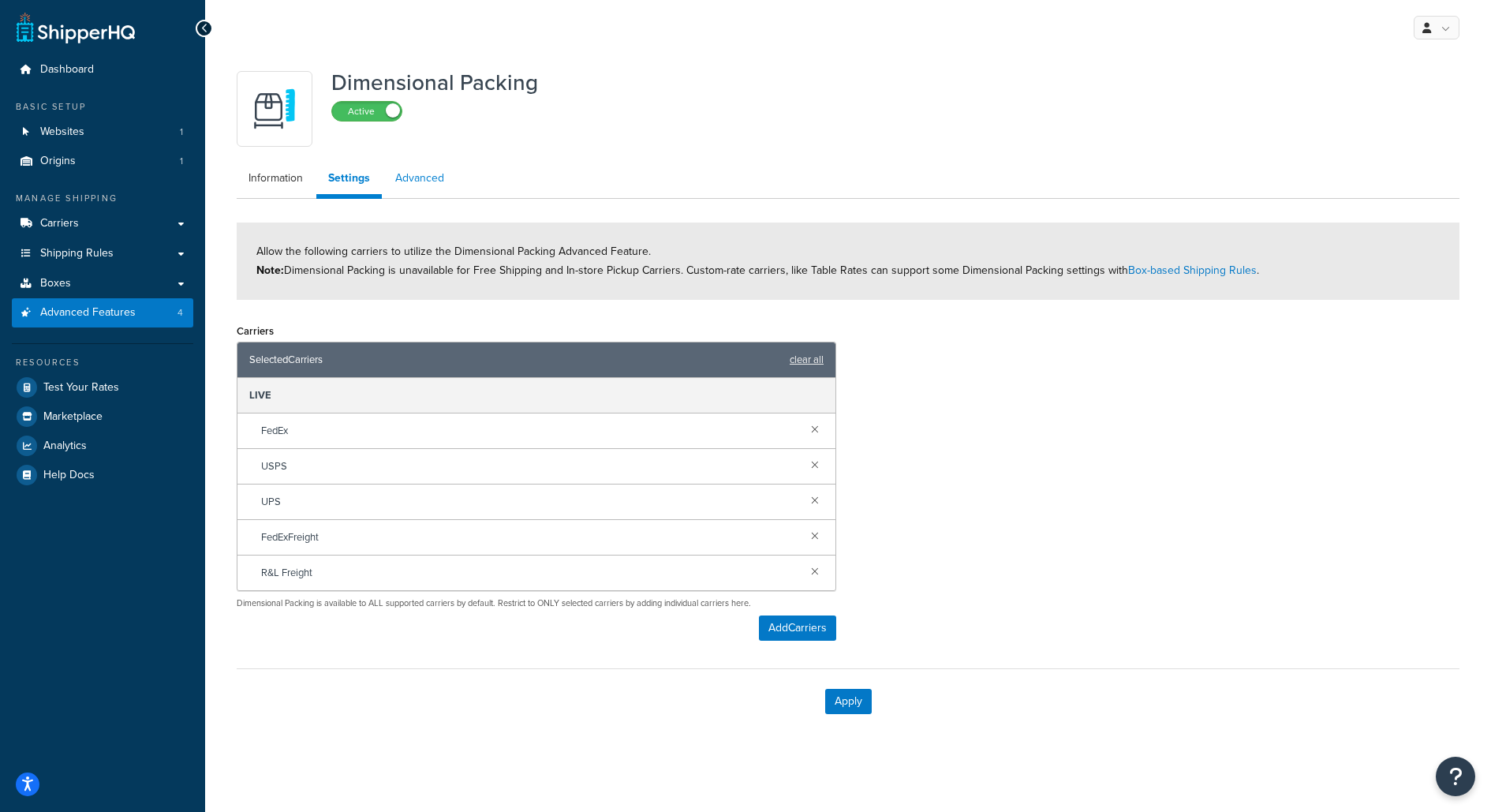
click at [395, 181] on link "Advanced" at bounding box center [419, 178] width 73 height 31
select select "false"
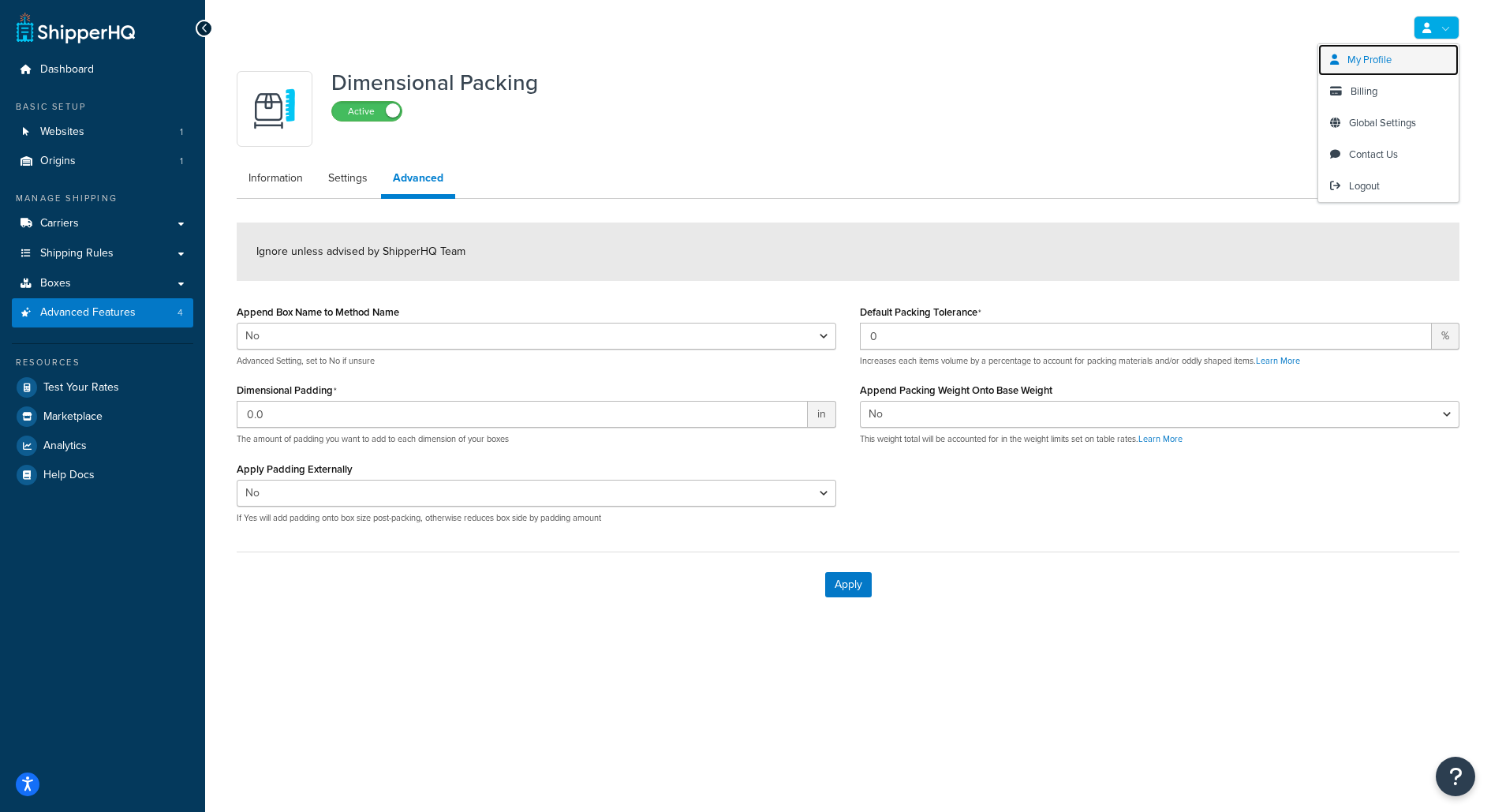
click at [1371, 53] on span "My Profile" at bounding box center [1369, 59] width 44 height 15
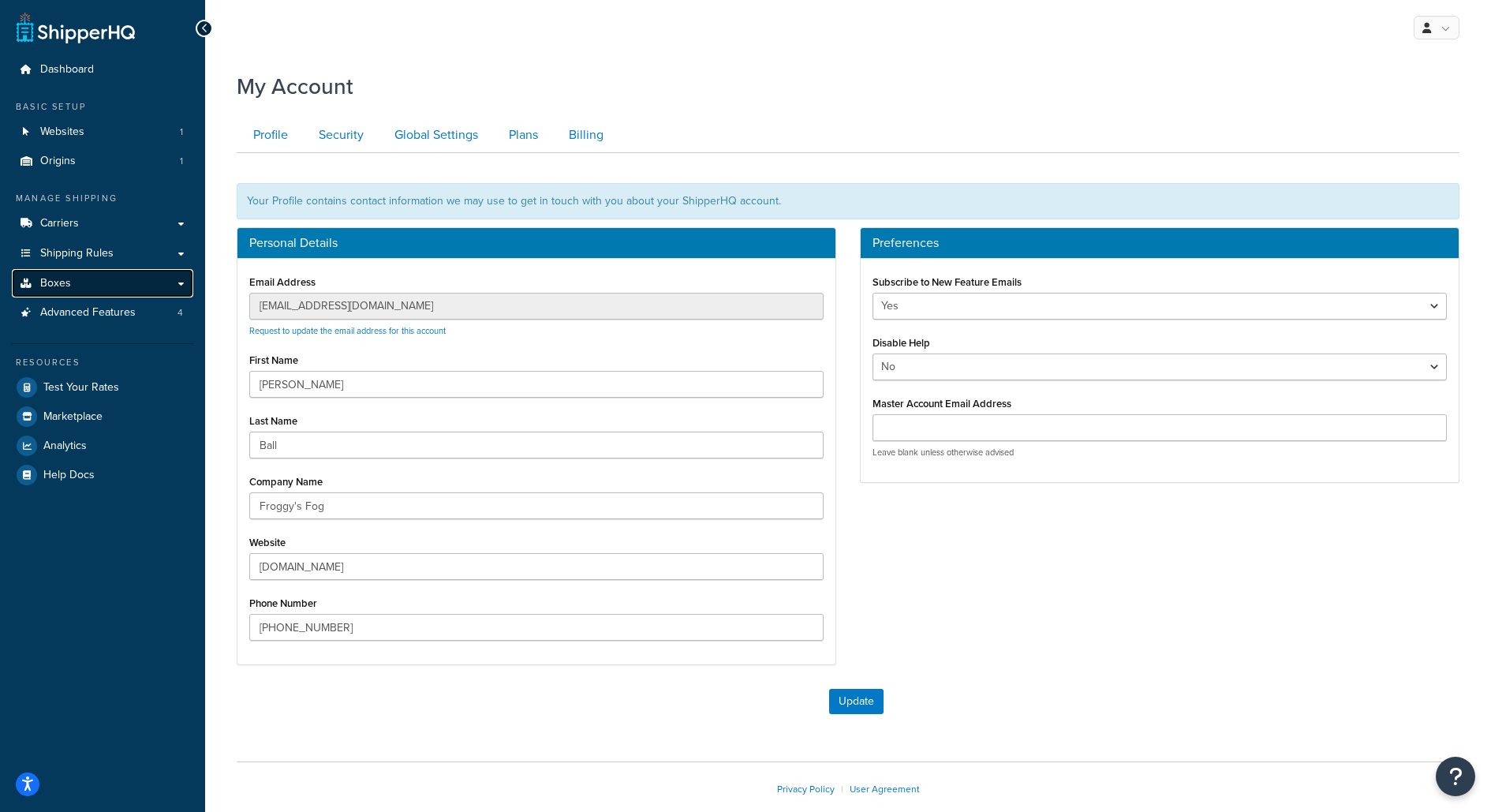
click at [122, 286] on link "Boxes" at bounding box center [102, 283] width 181 height 29
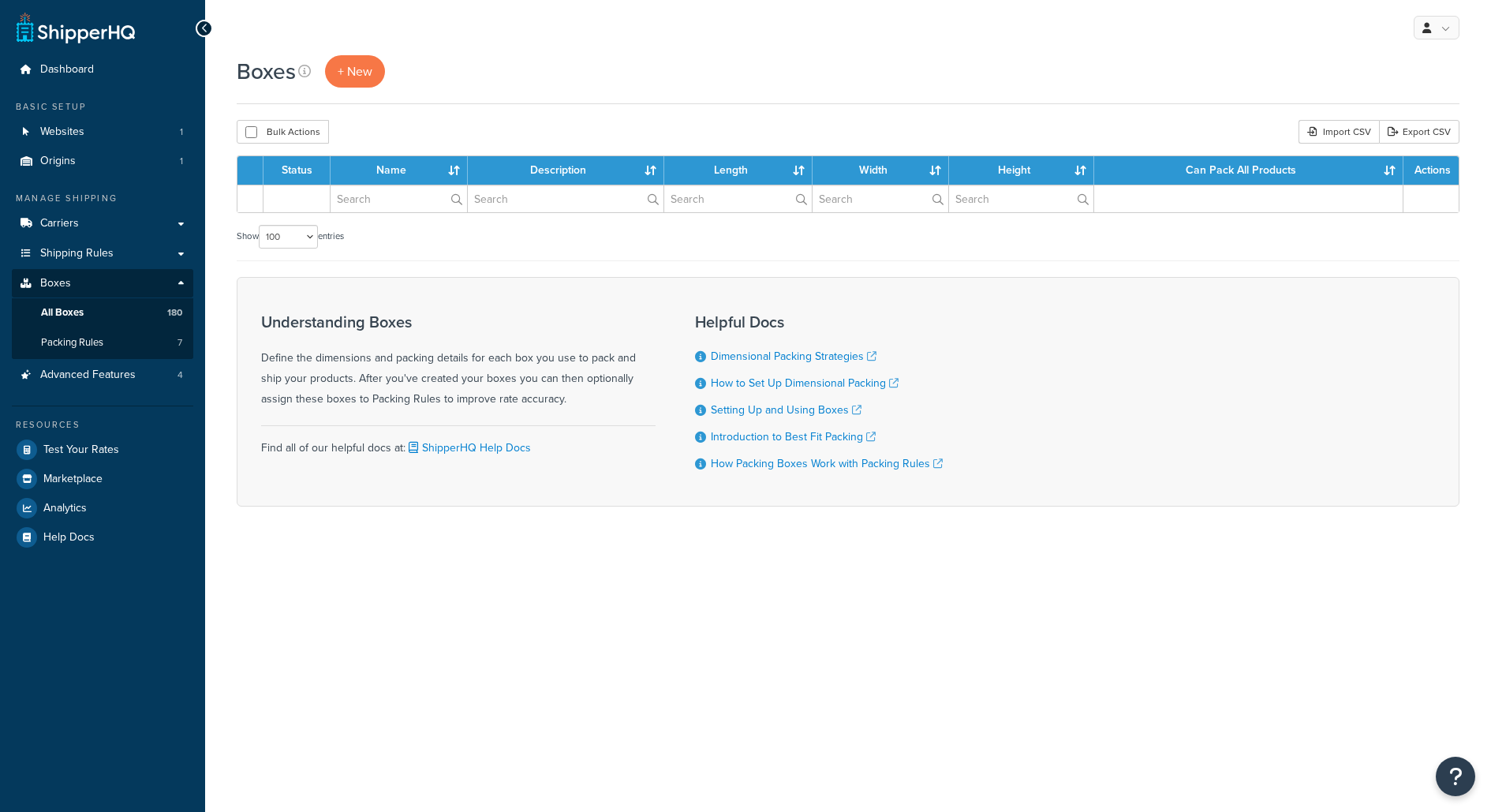
select select "100"
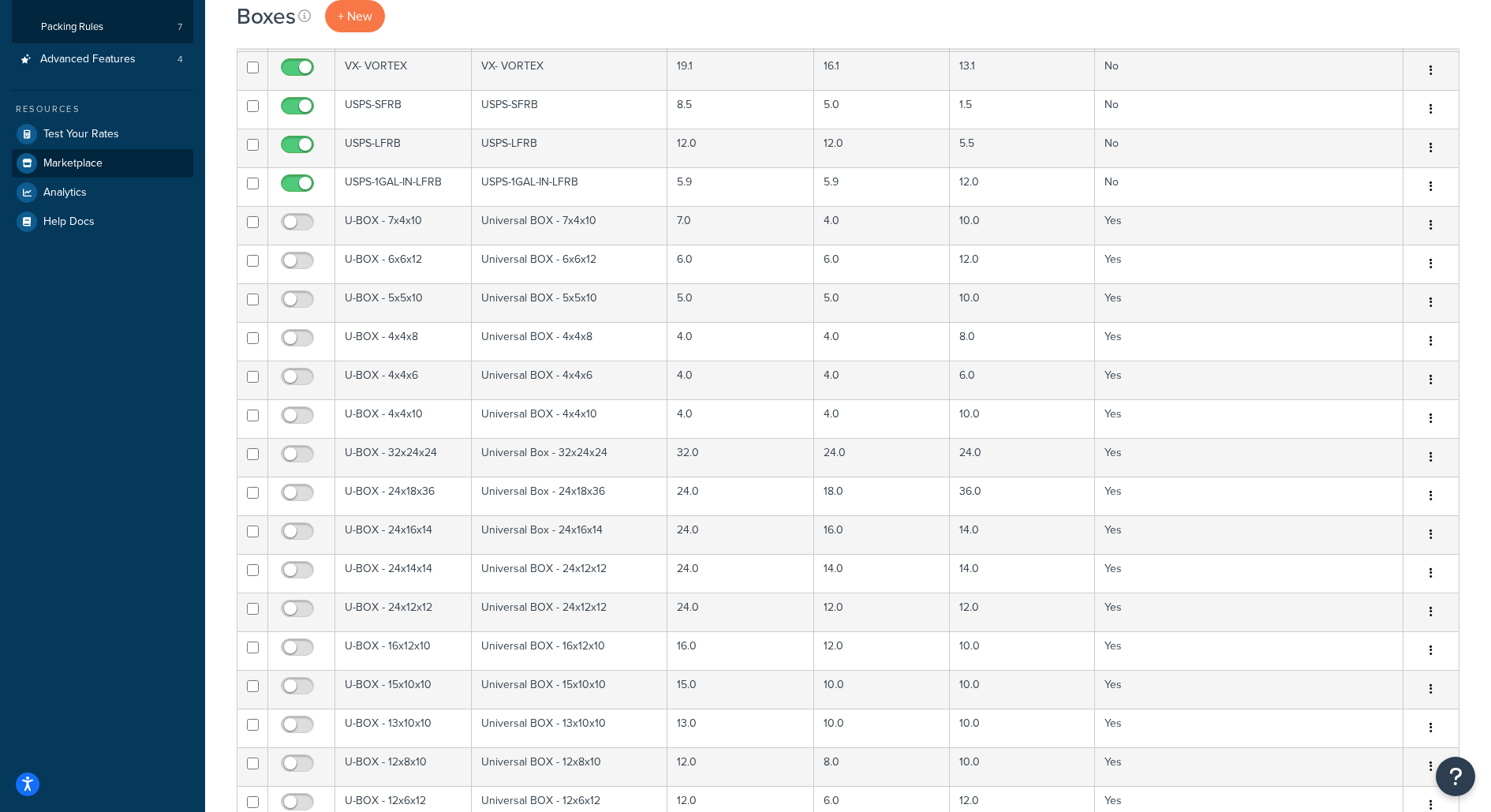
scroll to position [281, 0]
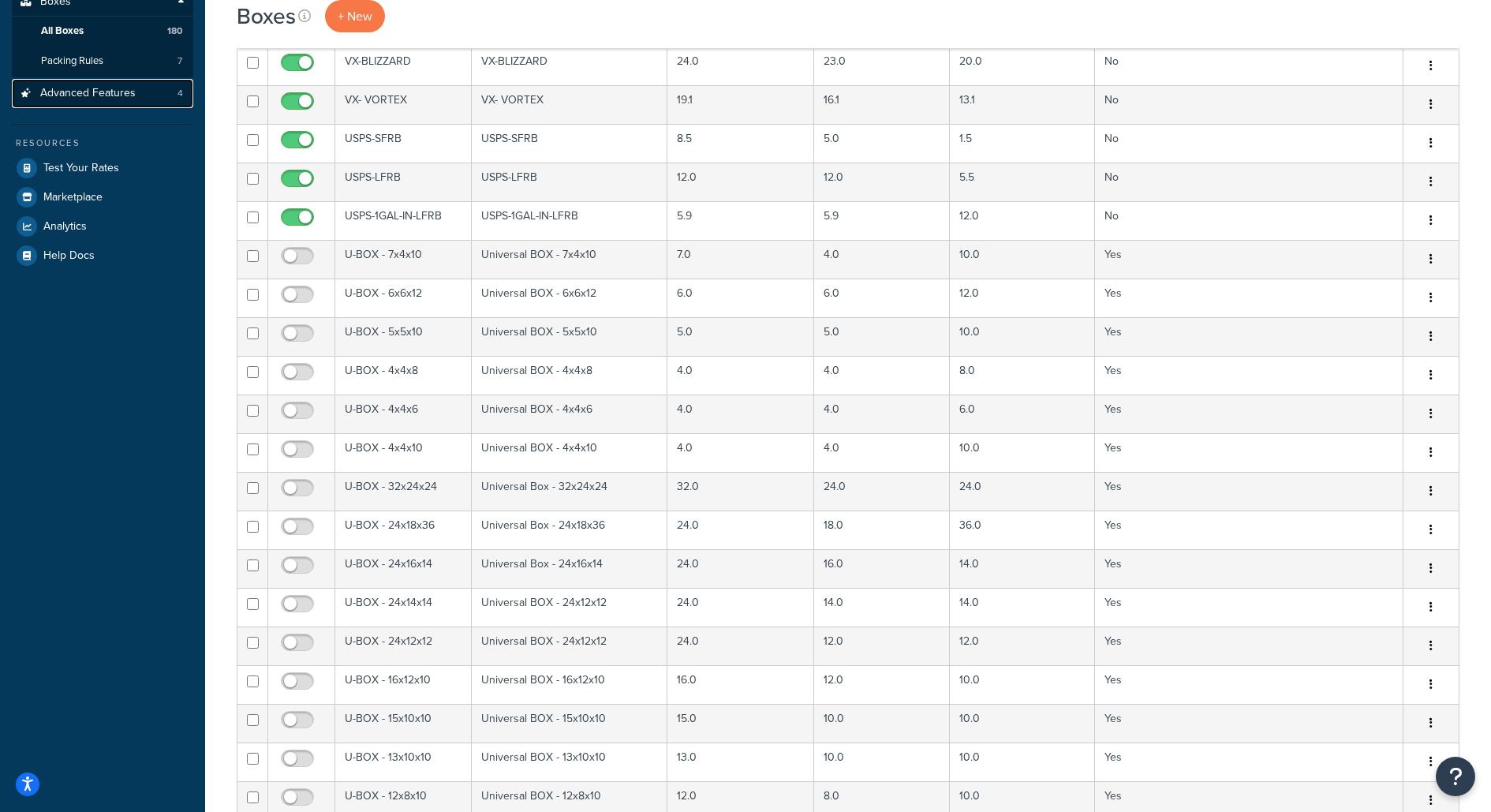
click at [140, 84] on link "Advanced Features 4" at bounding box center [102, 93] width 181 height 29
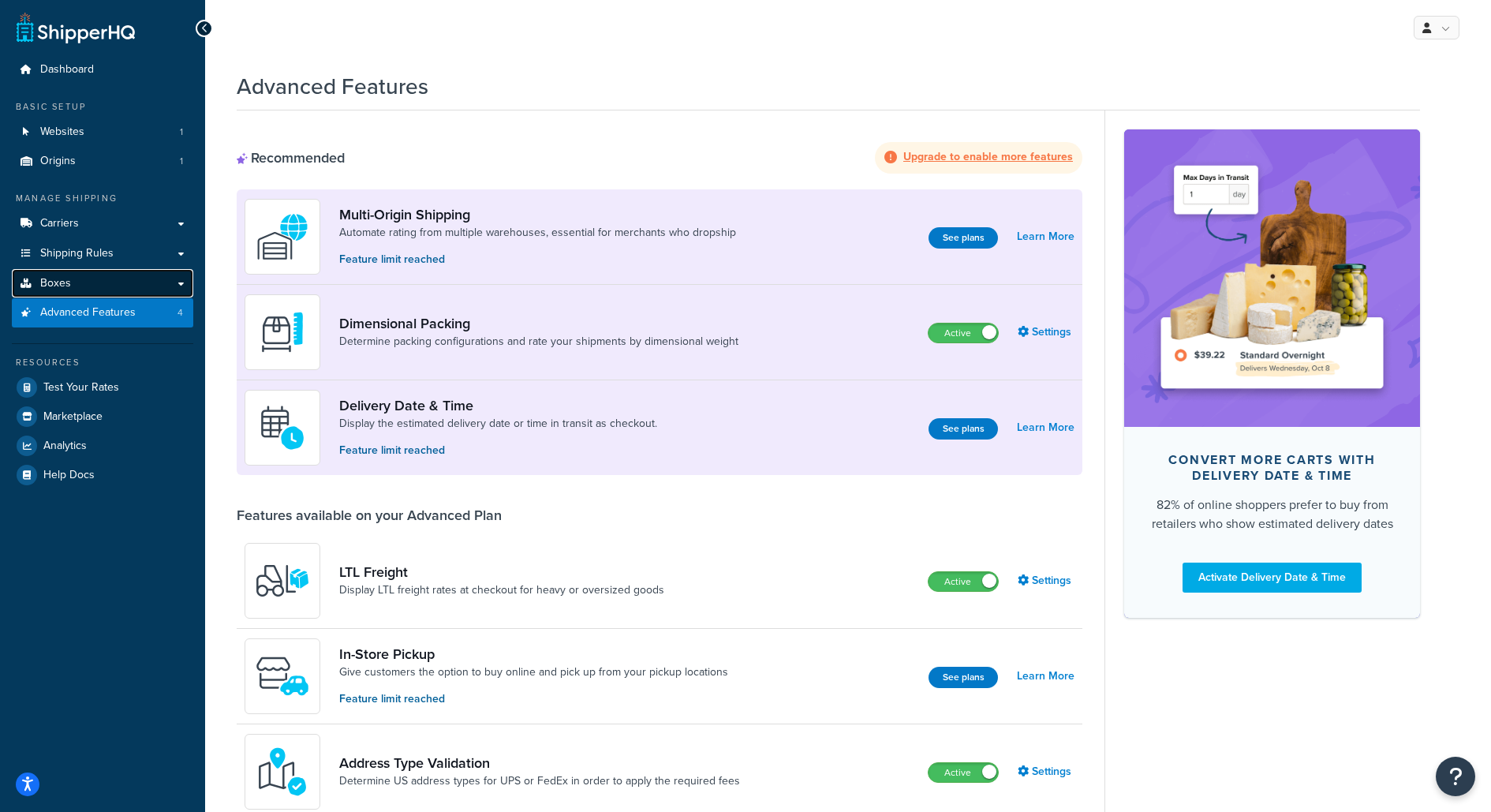
click at [152, 278] on link "Boxes" at bounding box center [102, 283] width 181 height 29
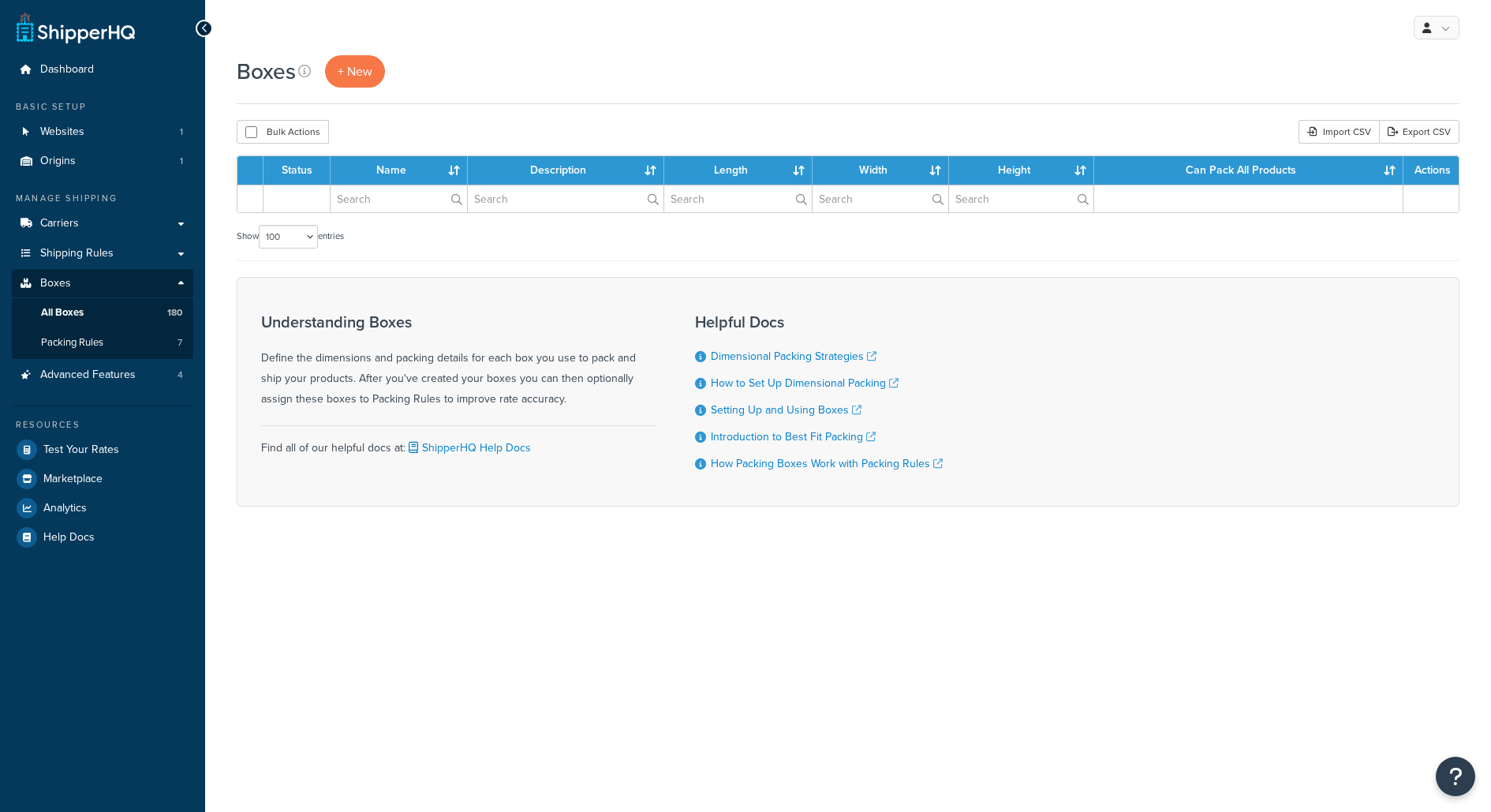
select select "100"
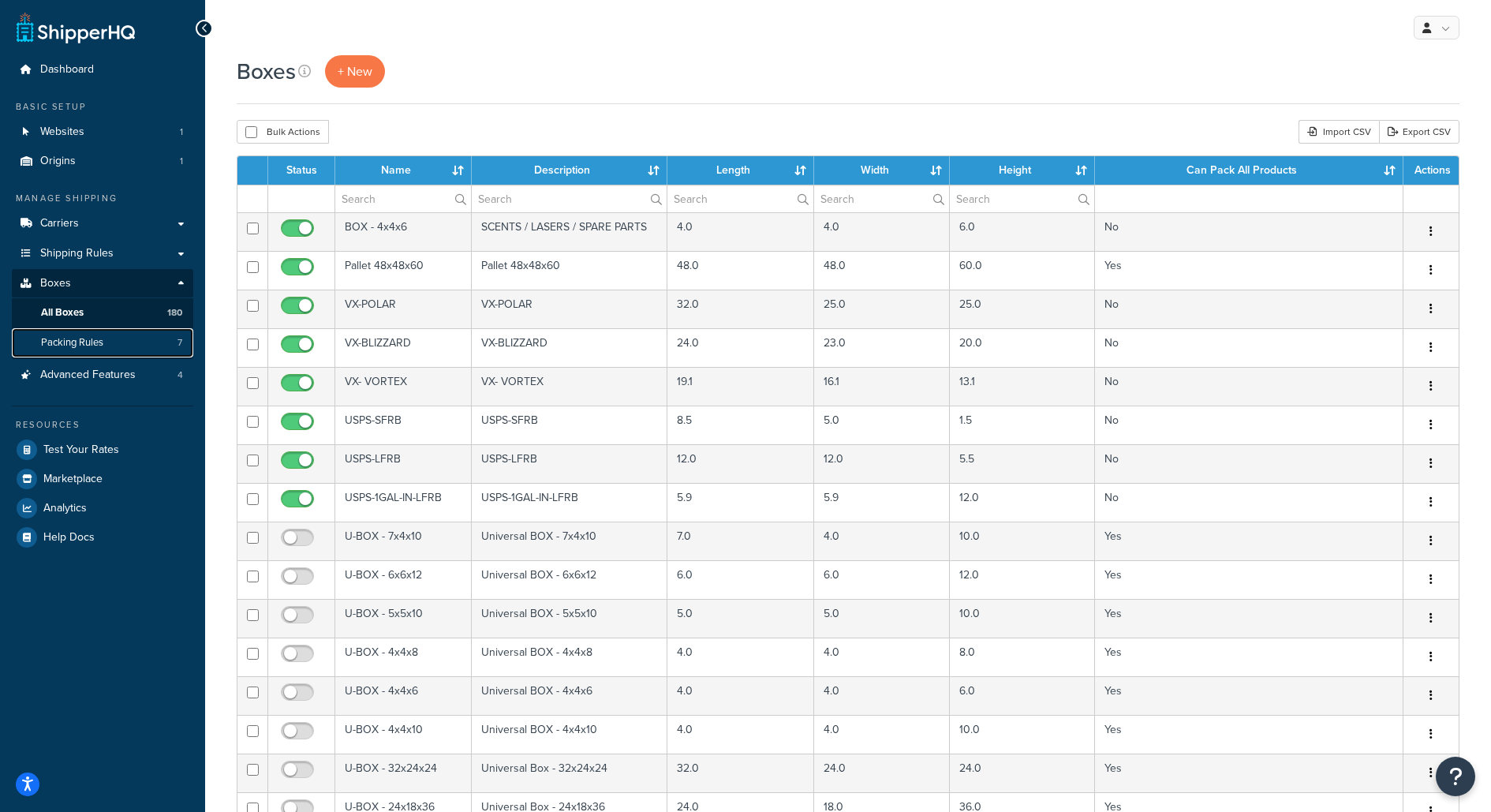
click at [152, 338] on link "Packing Rules 7" at bounding box center [102, 342] width 181 height 29
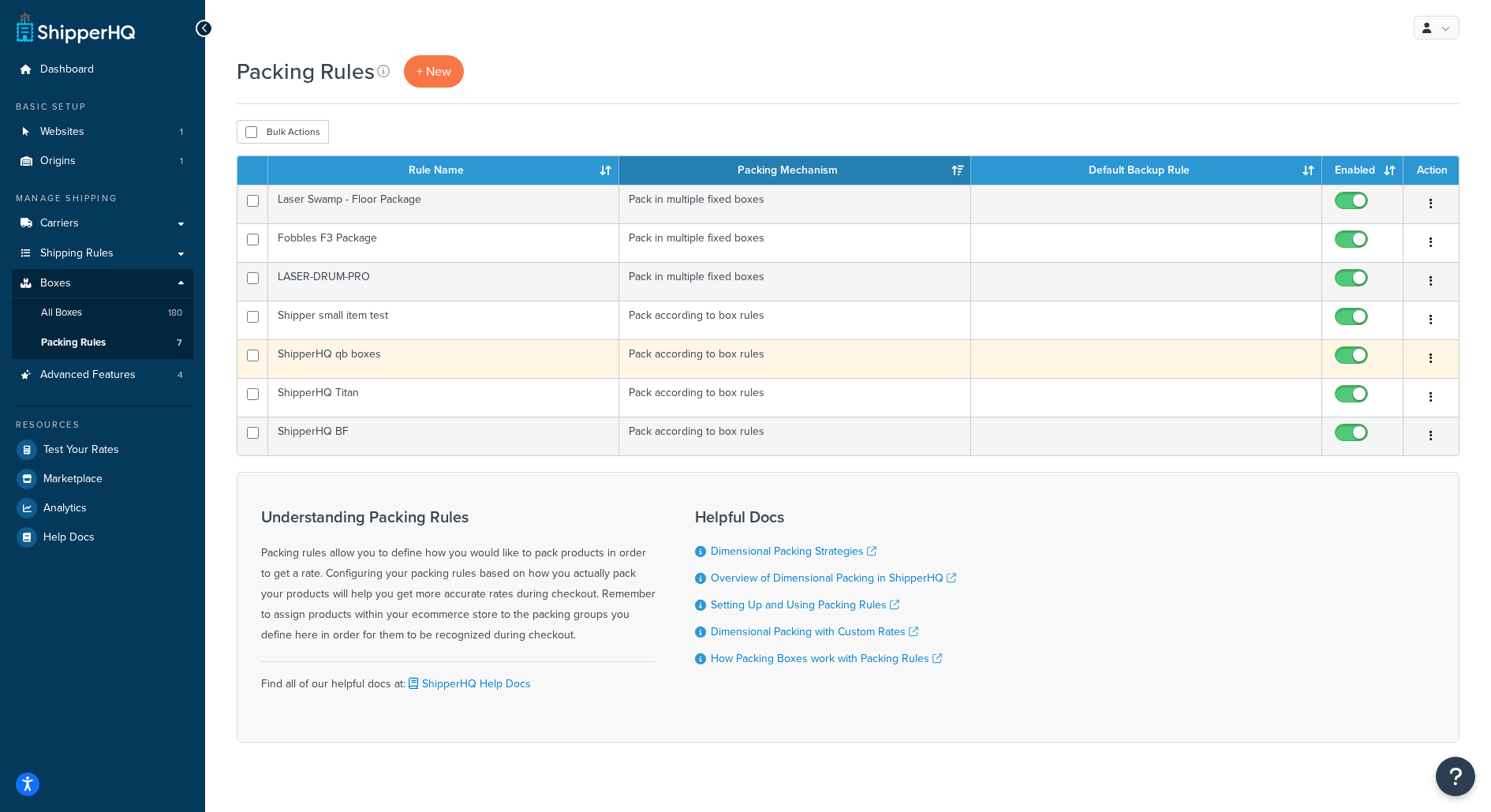
click at [515, 357] on td "ShipperHQ qb boxes" at bounding box center [444, 358] width 351 height 39
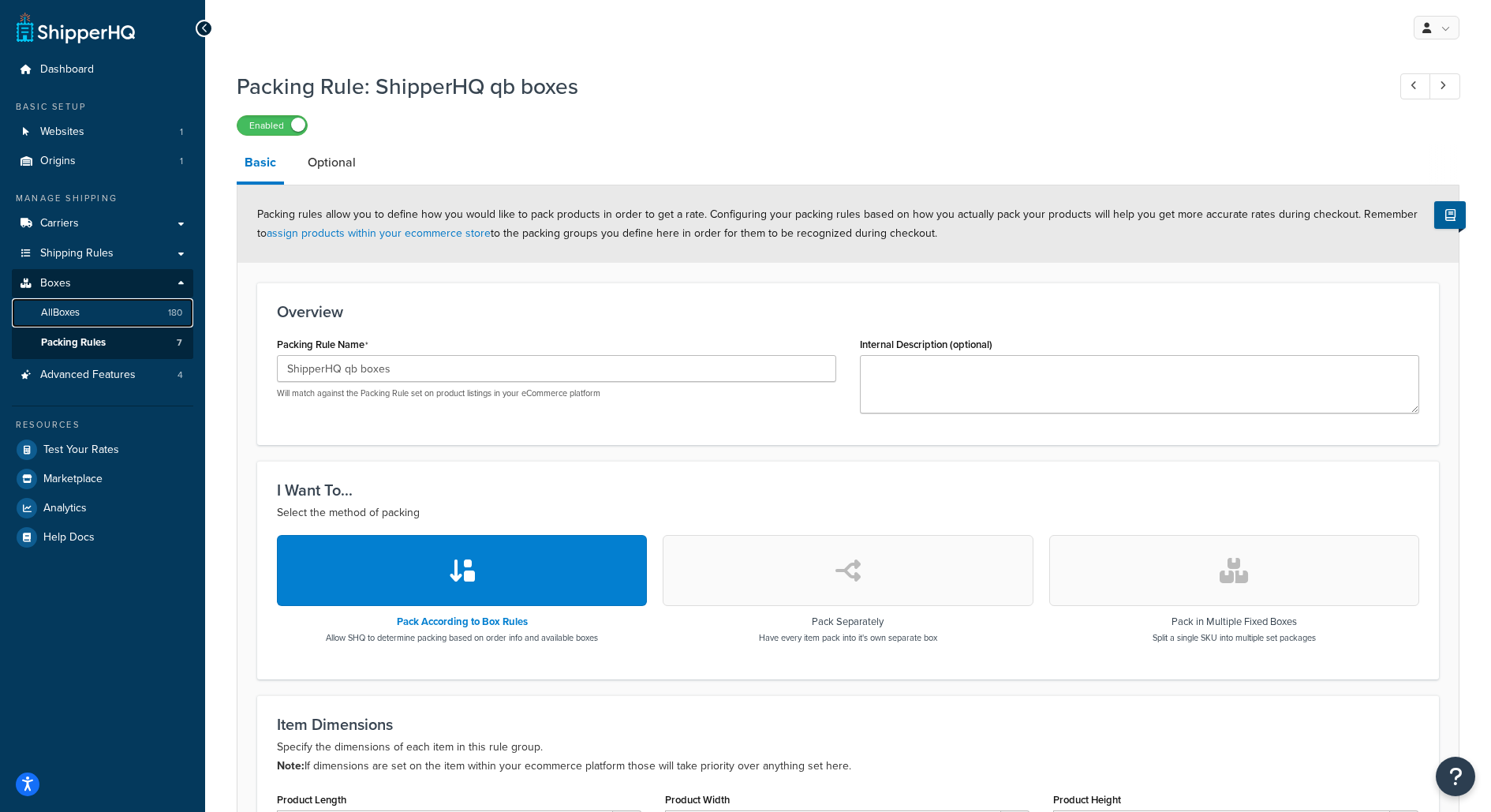
click at [154, 310] on link "All Boxes 180" at bounding box center [102, 313] width 181 height 29
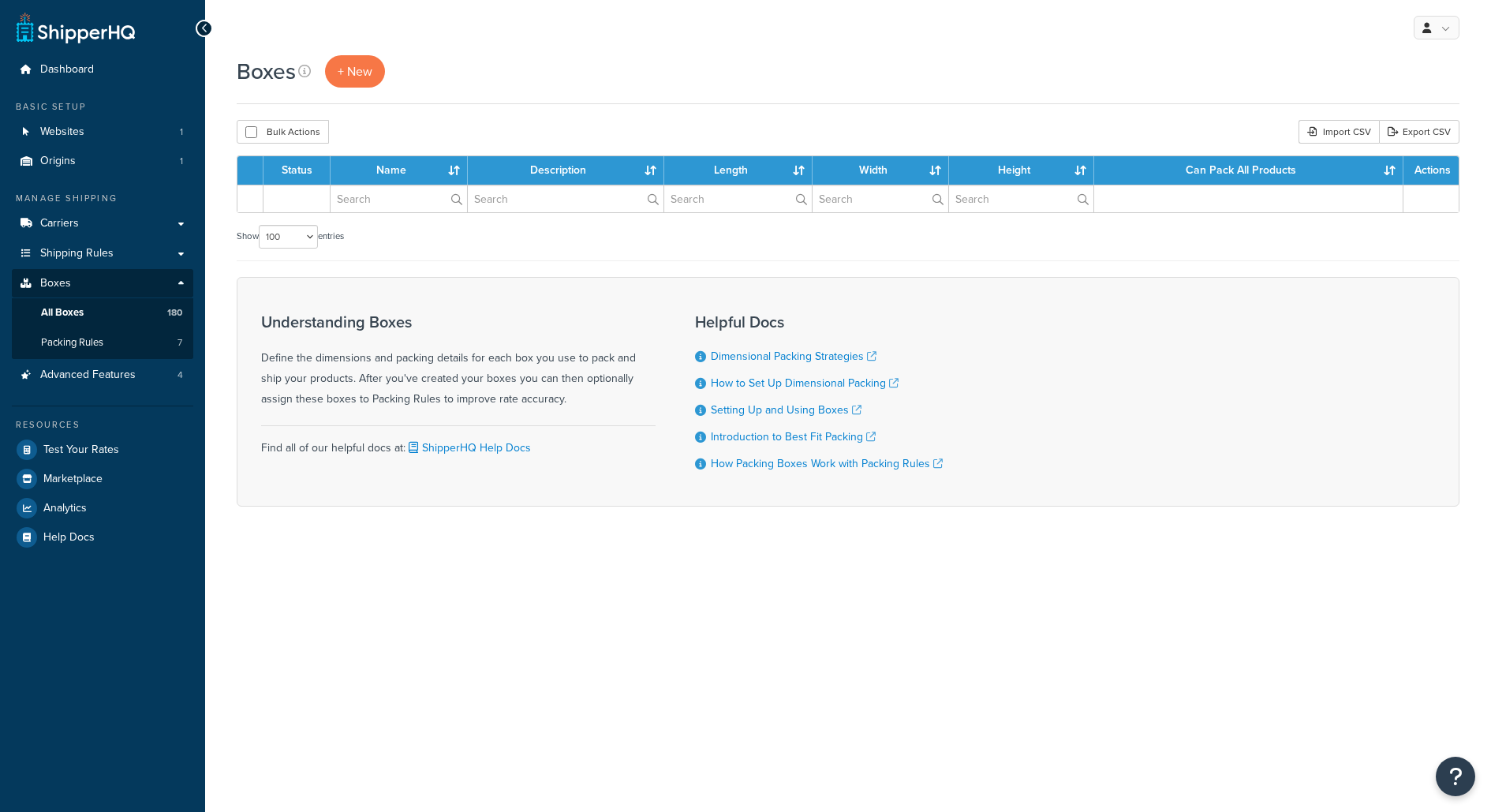
select select "100"
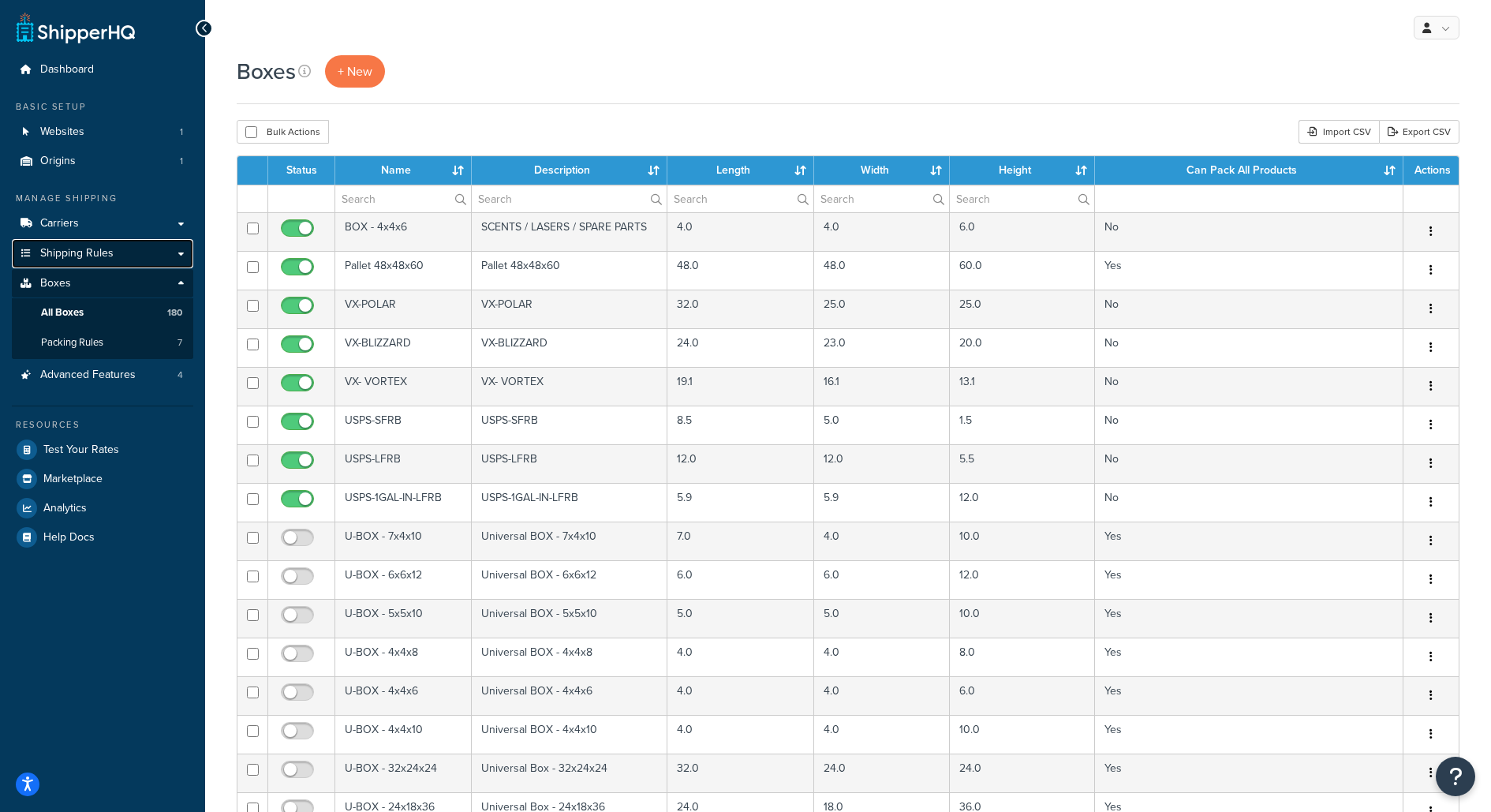
click at [138, 255] on link "Shipping Rules" at bounding box center [102, 253] width 181 height 29
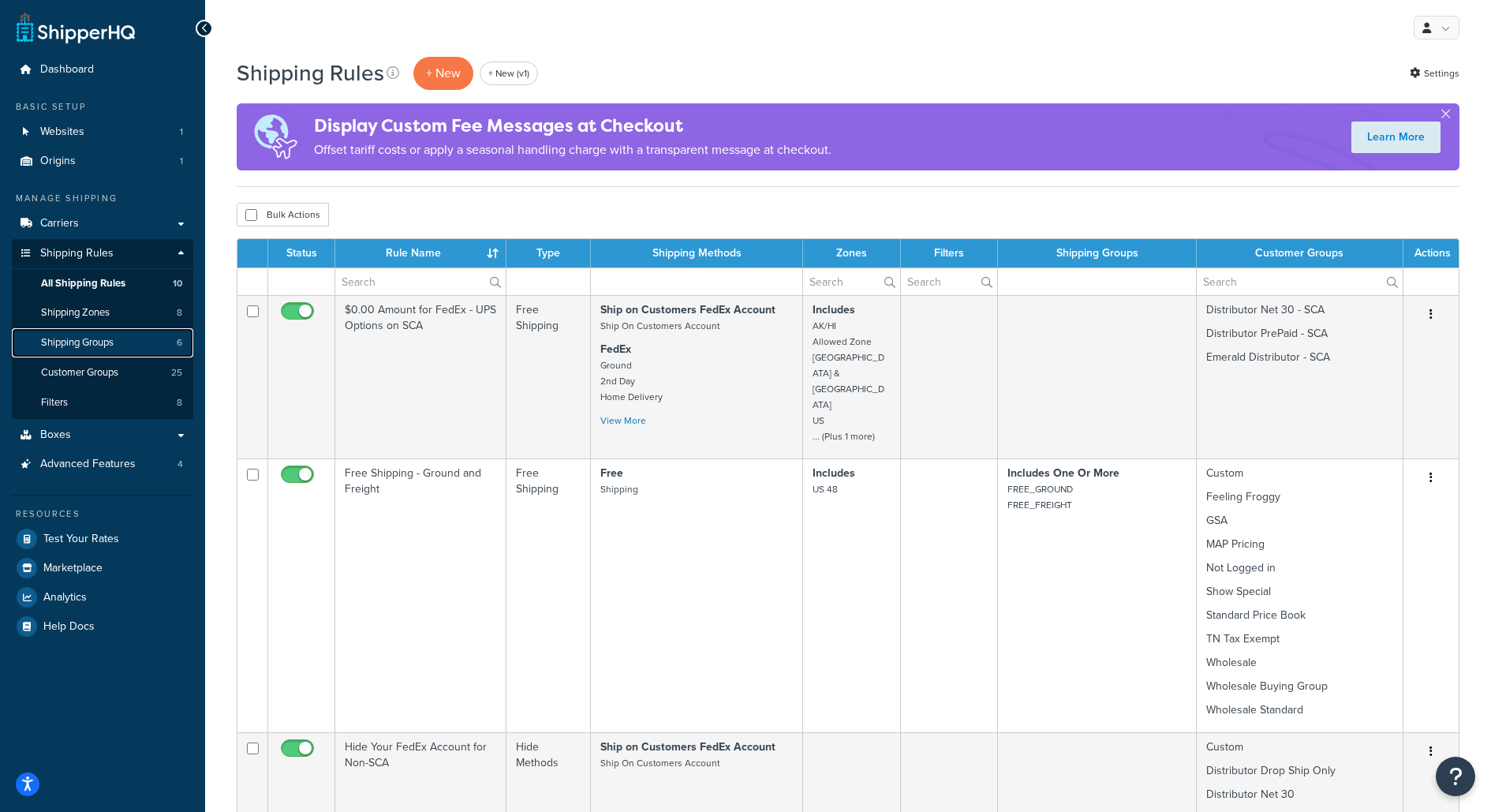
click at [164, 339] on link "Shipping Groups 6" at bounding box center [102, 342] width 181 height 29
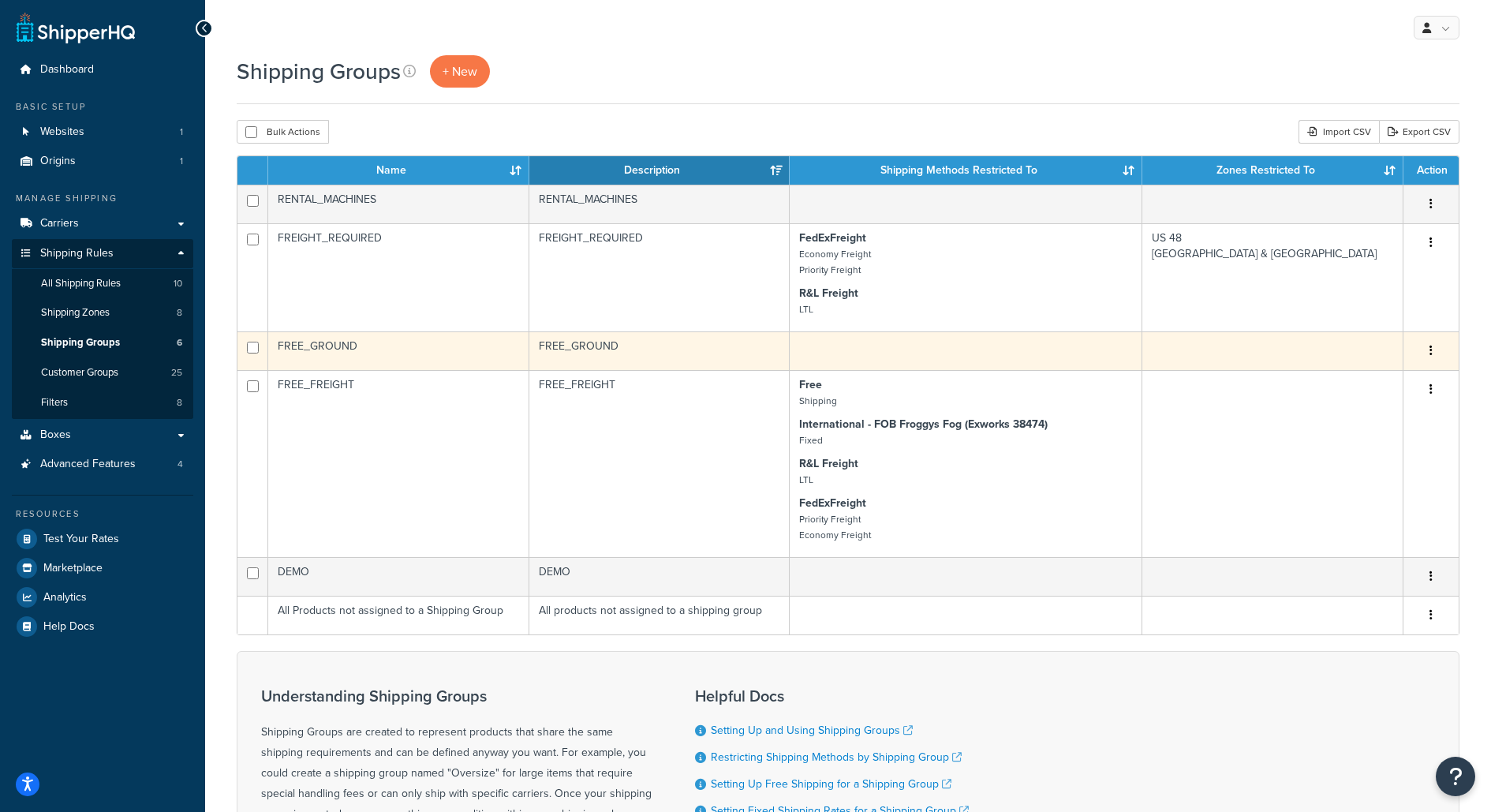
click at [447, 353] on td "FREE_GROUND" at bounding box center [399, 350] width 261 height 39
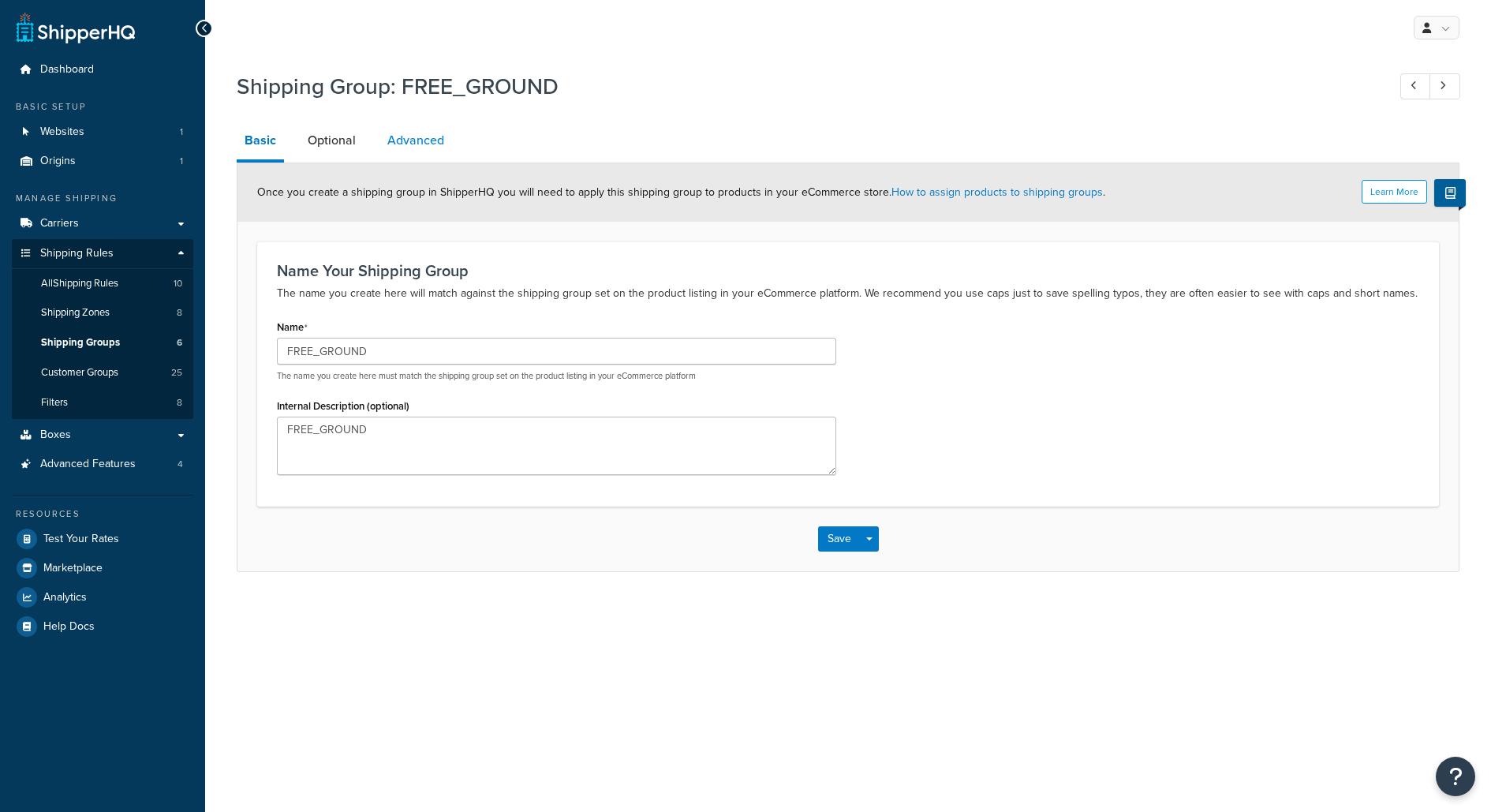
click at [388, 128] on link "Advanced" at bounding box center [415, 140] width 73 height 38
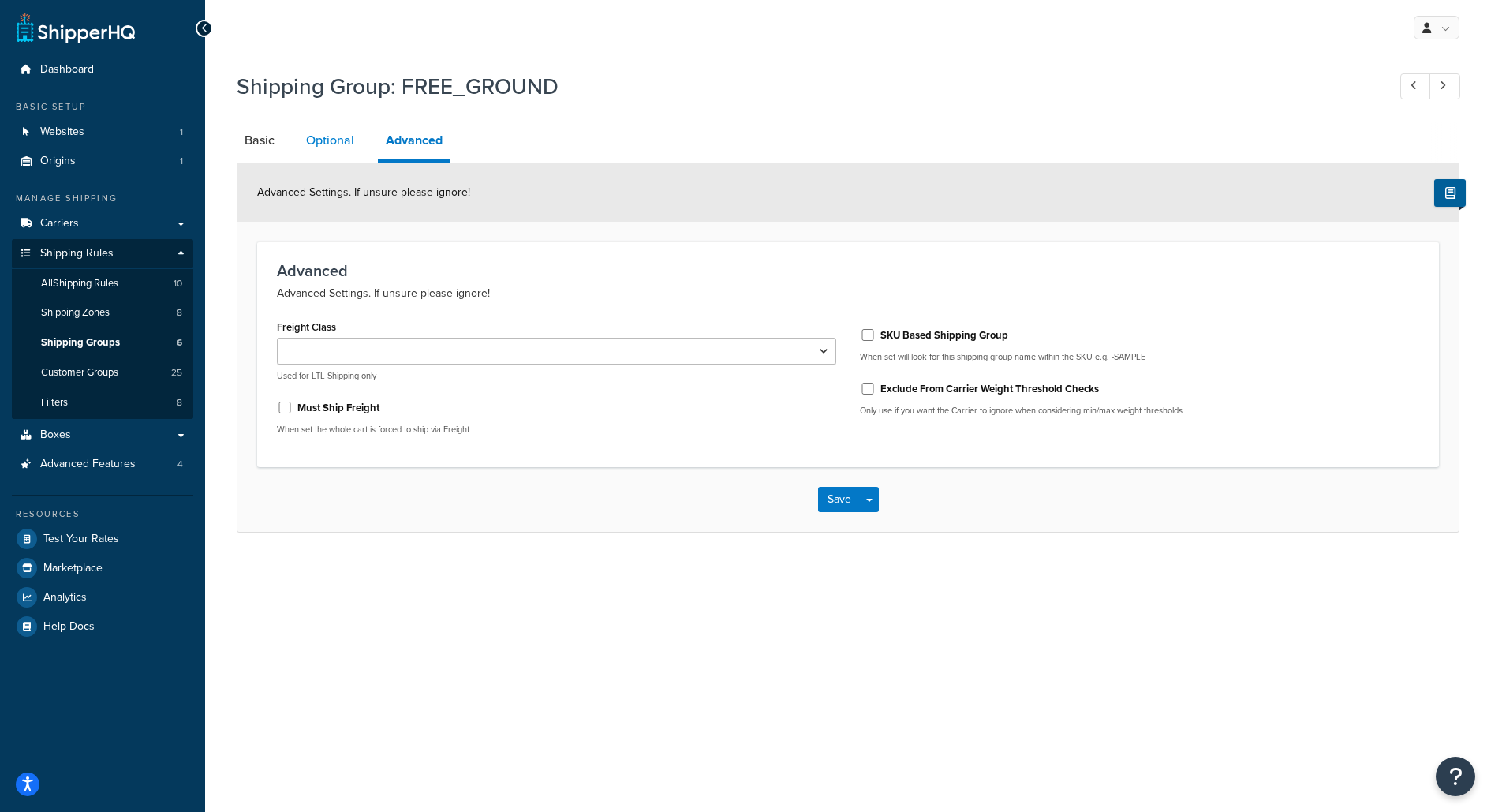
click at [337, 141] on link "Optional" at bounding box center [330, 140] width 64 height 38
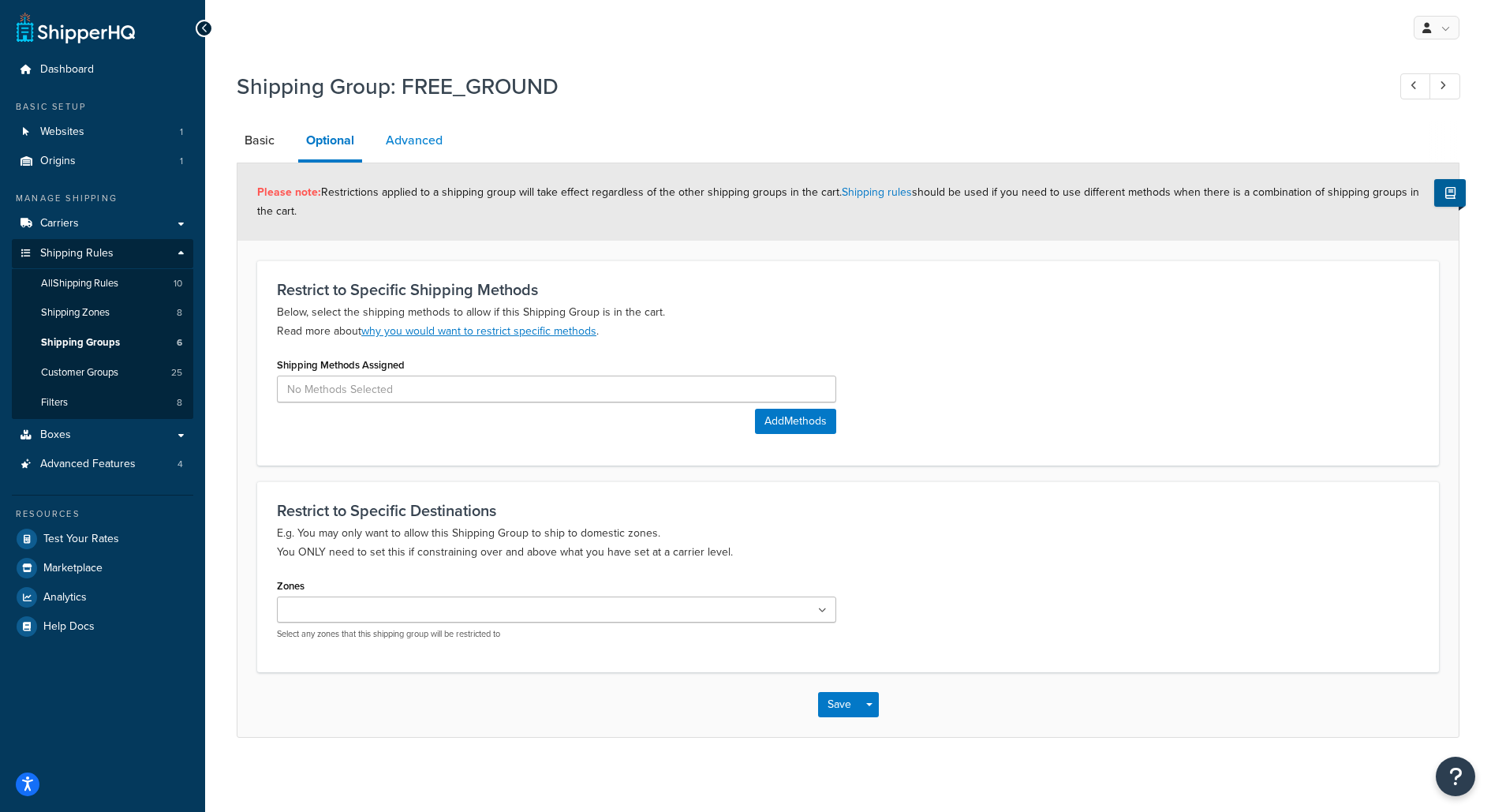
click at [412, 152] on link "Advanced" at bounding box center [414, 140] width 73 height 38
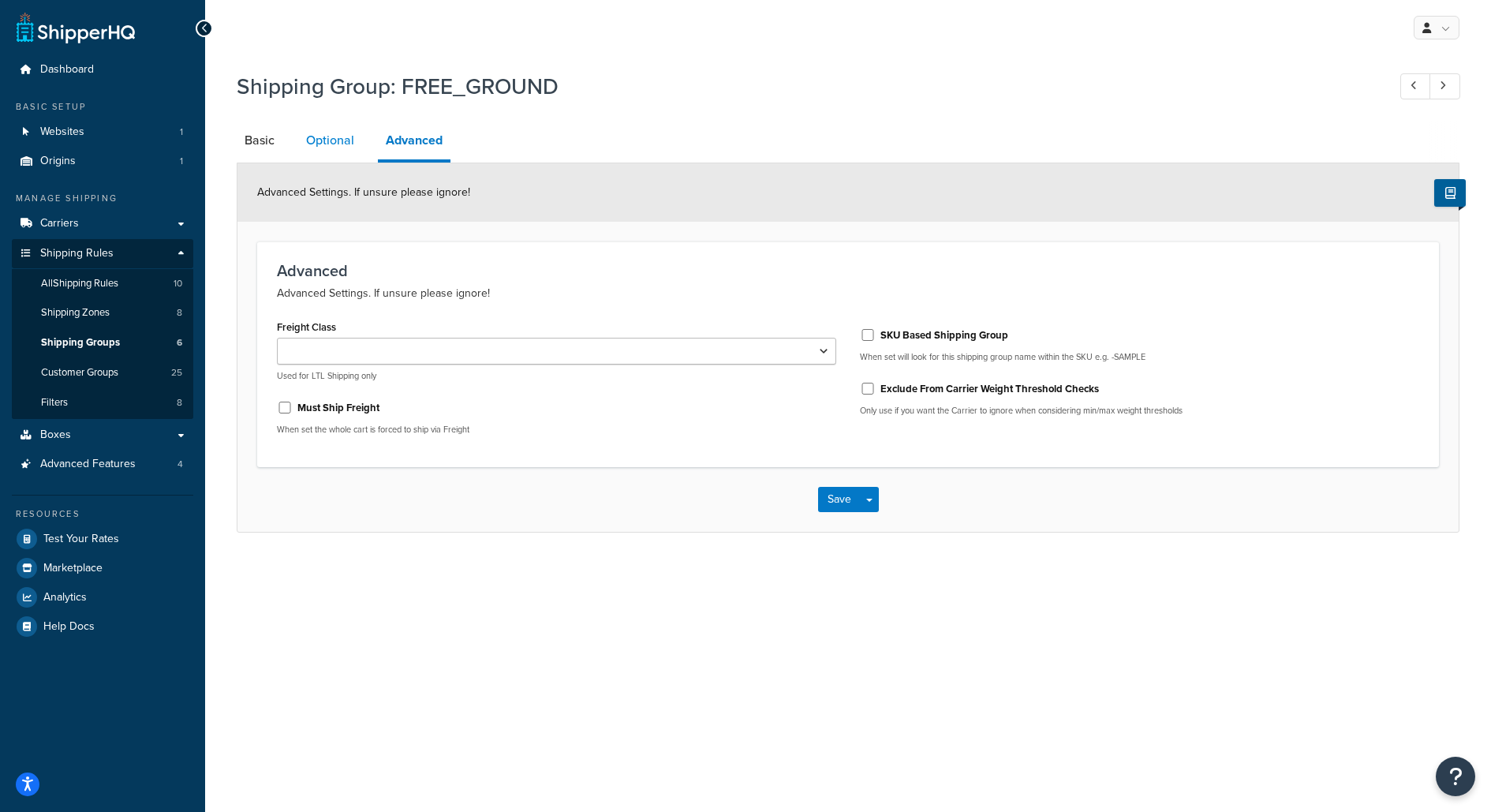
click at [338, 150] on link "Optional" at bounding box center [330, 140] width 64 height 38
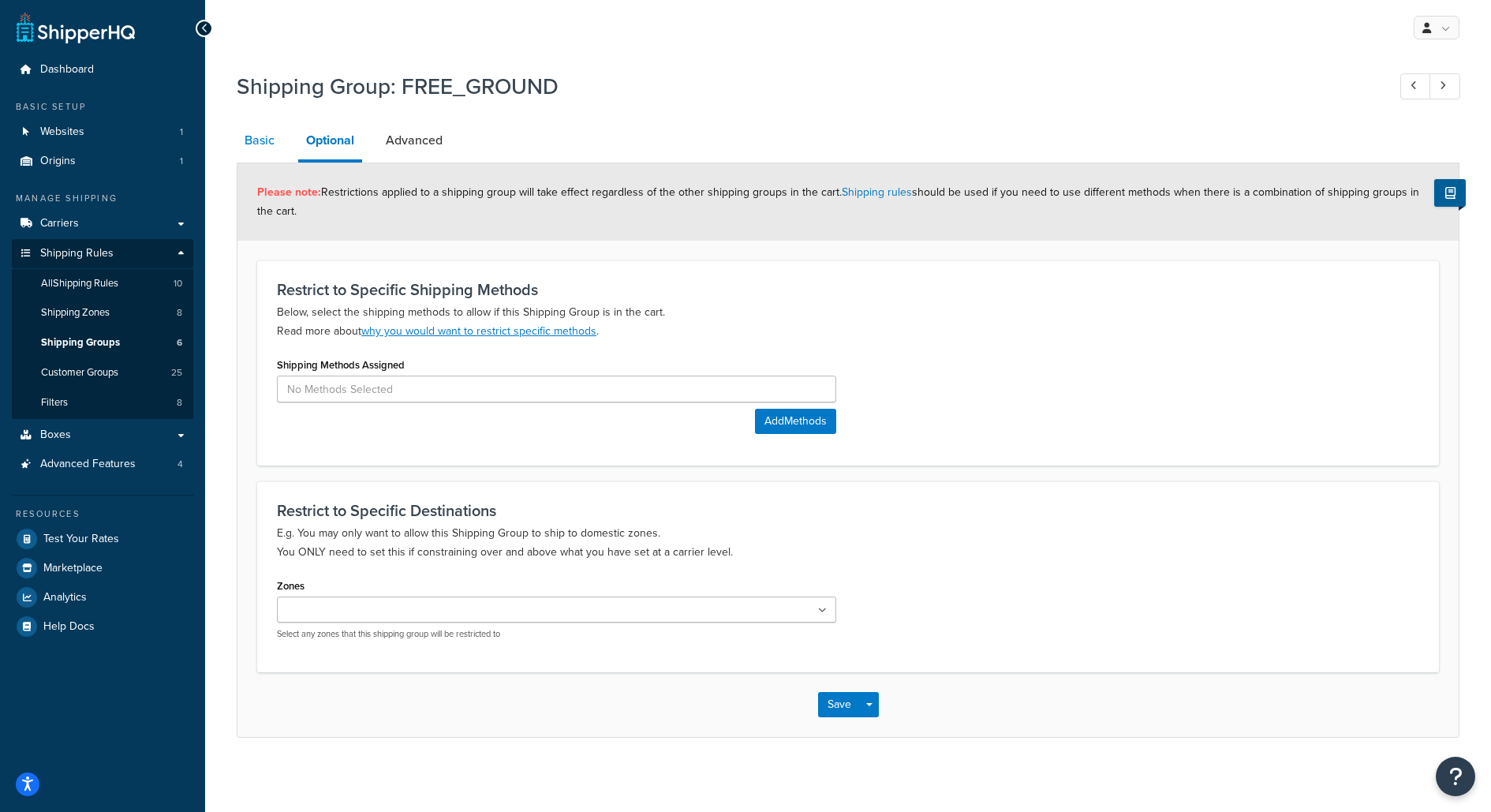
click at [267, 148] on link "Basic" at bounding box center [259, 140] width 46 height 38
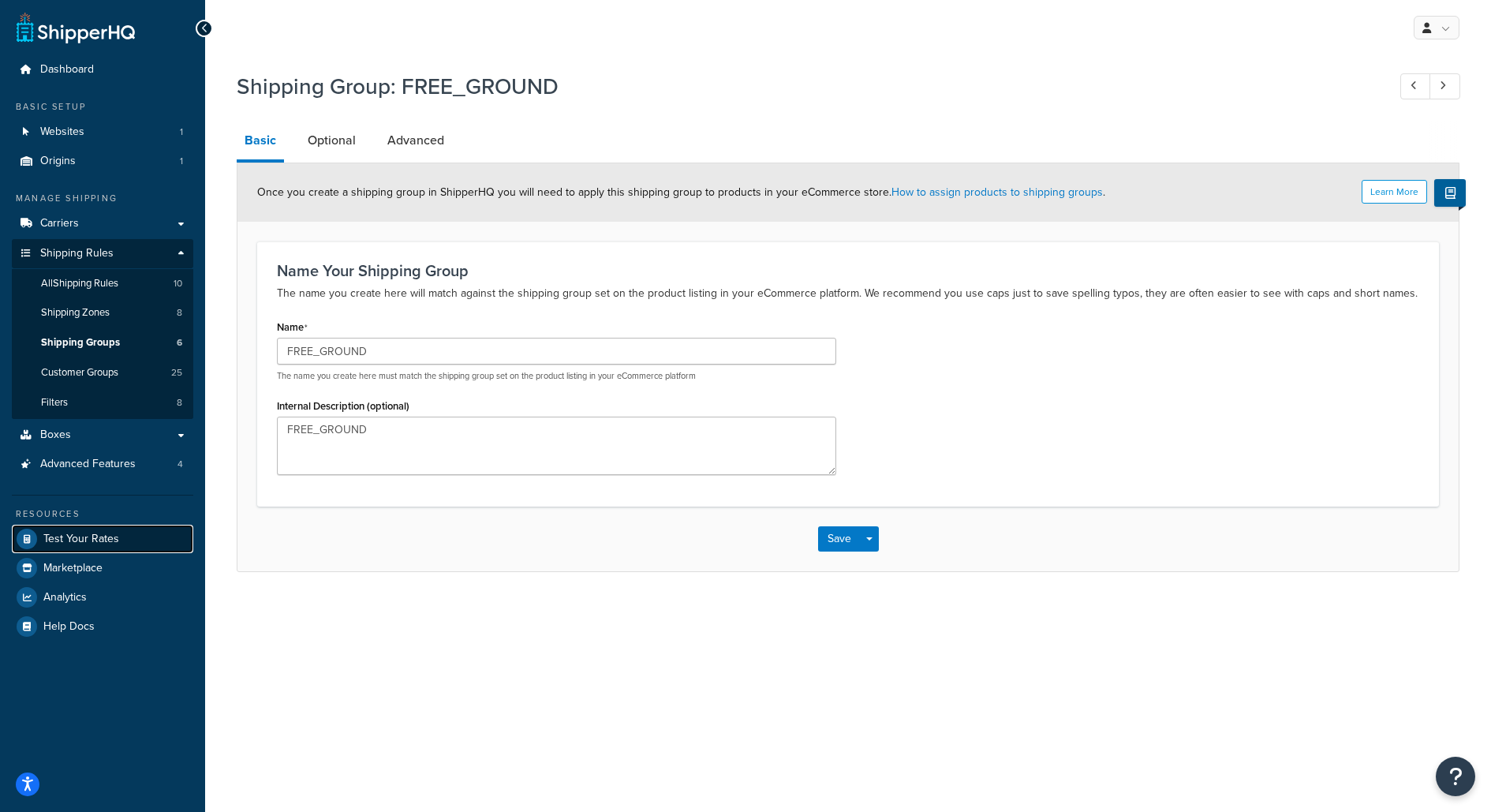
click at [73, 543] on span "Test Your Rates" at bounding box center [81, 539] width 75 height 13
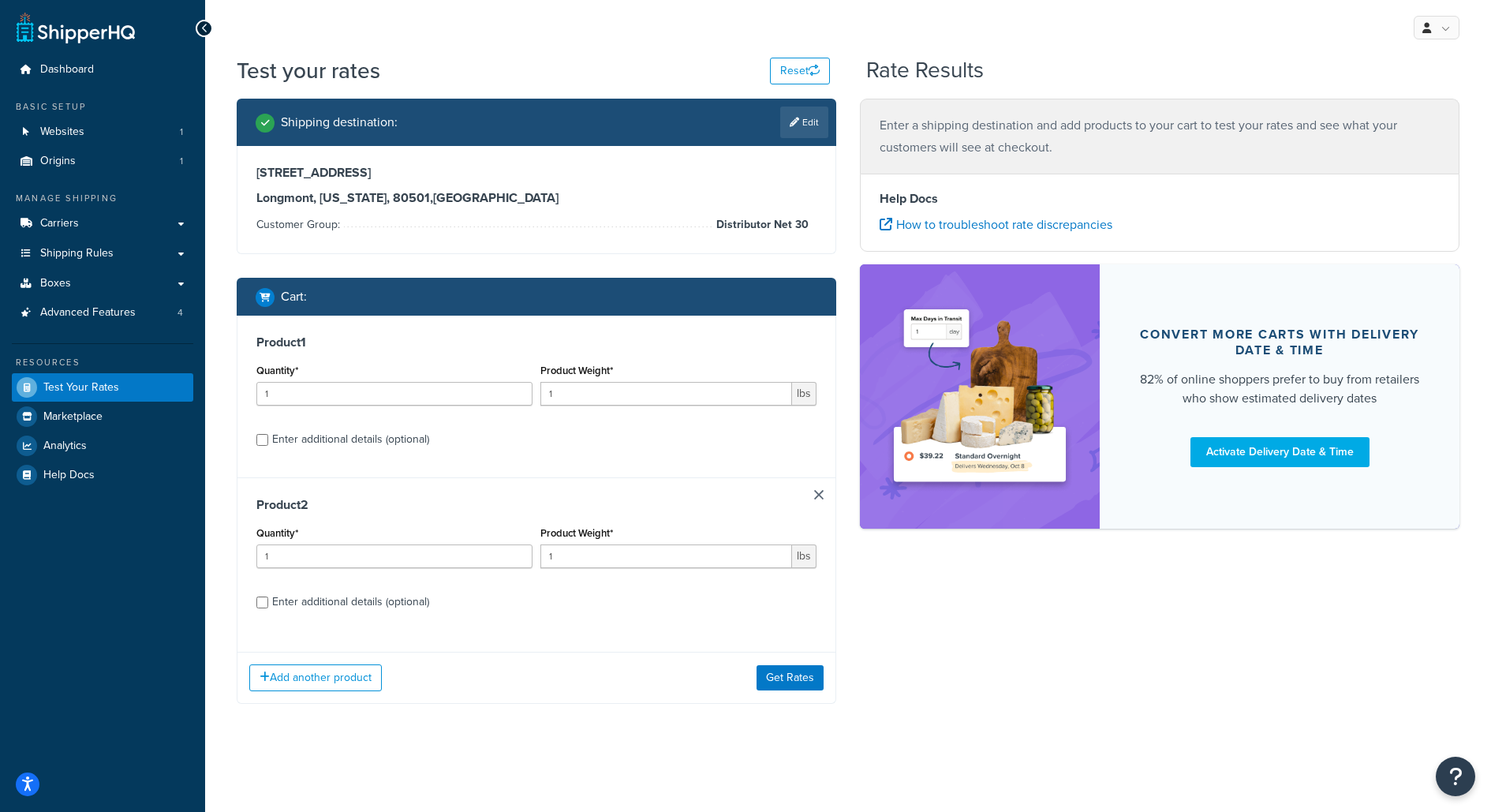
click at [466, 427] on label "Enter additional details (optional)" at bounding box center [544, 437] width 544 height 25
click at [269, 434] on input "Enter additional details (optional)" at bounding box center [261, 439] width 12 height 12
checkbox input "true"
select select "87747"
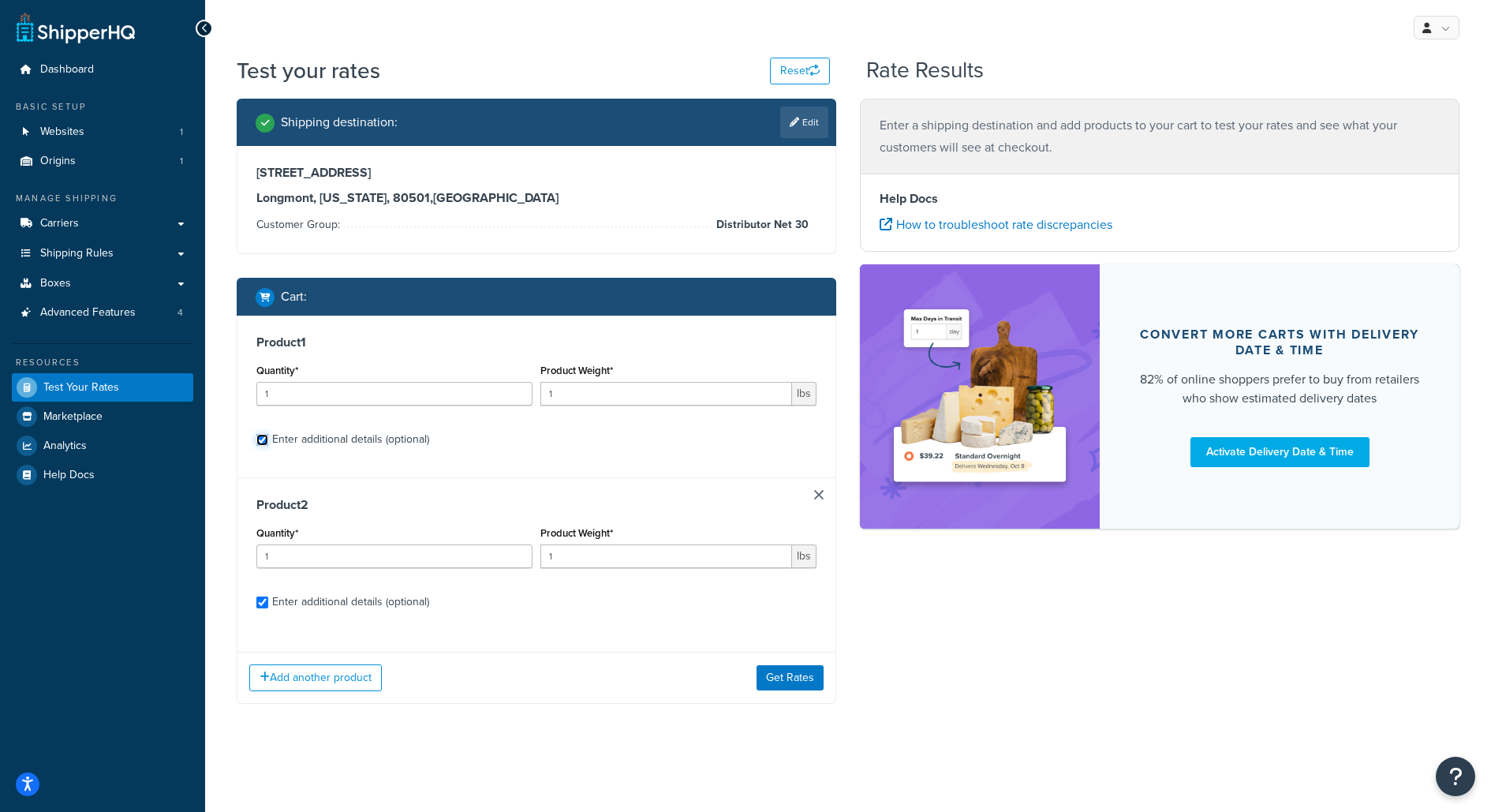
select select "55"
select select "87745"
select select "55"
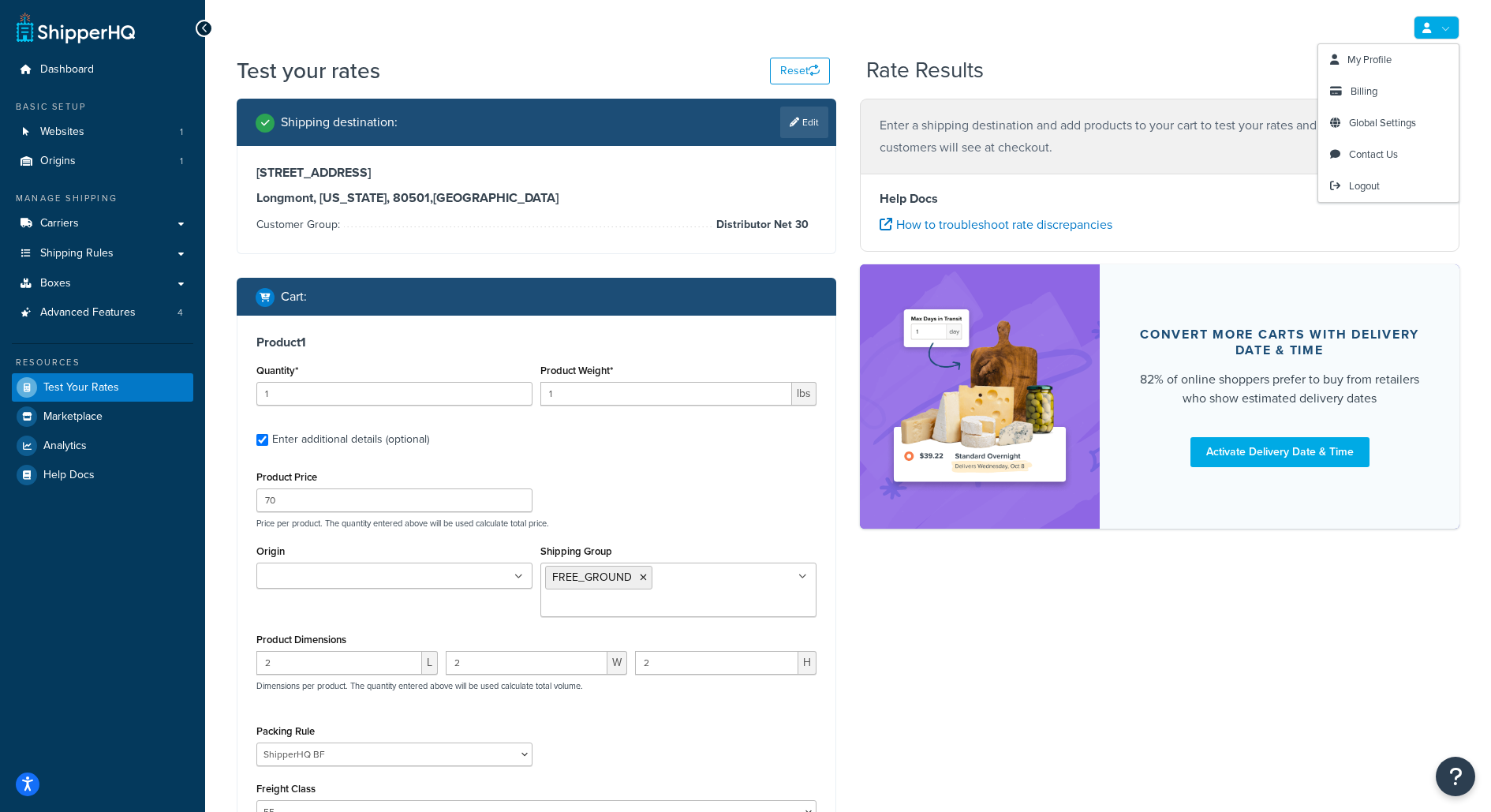
click at [1436, 26] on link at bounding box center [1436, 28] width 46 height 23
click at [1372, 189] on span "Logout" at bounding box center [1364, 185] width 31 height 15
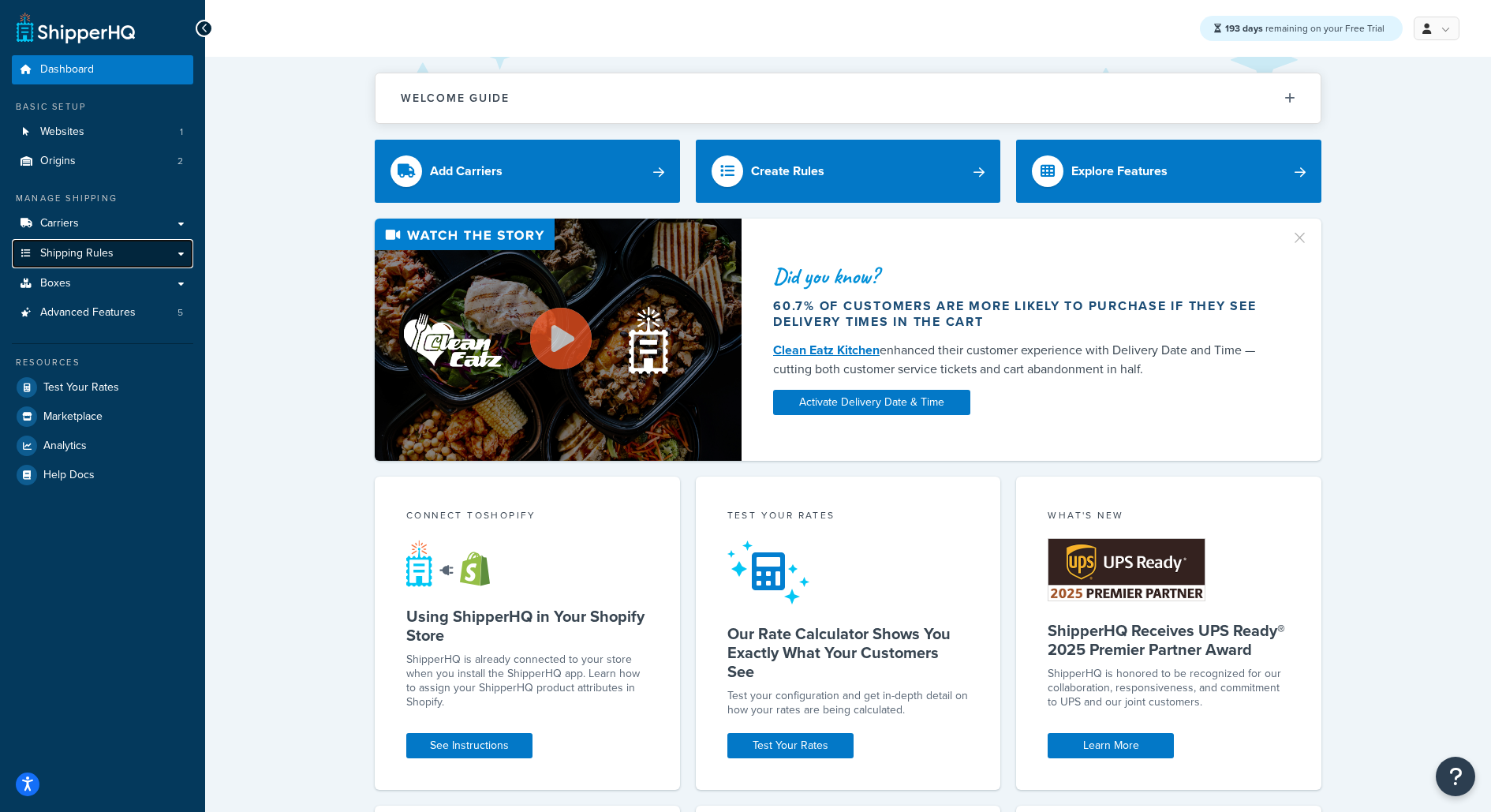
click at [170, 263] on link "Shipping Rules" at bounding box center [102, 253] width 181 height 29
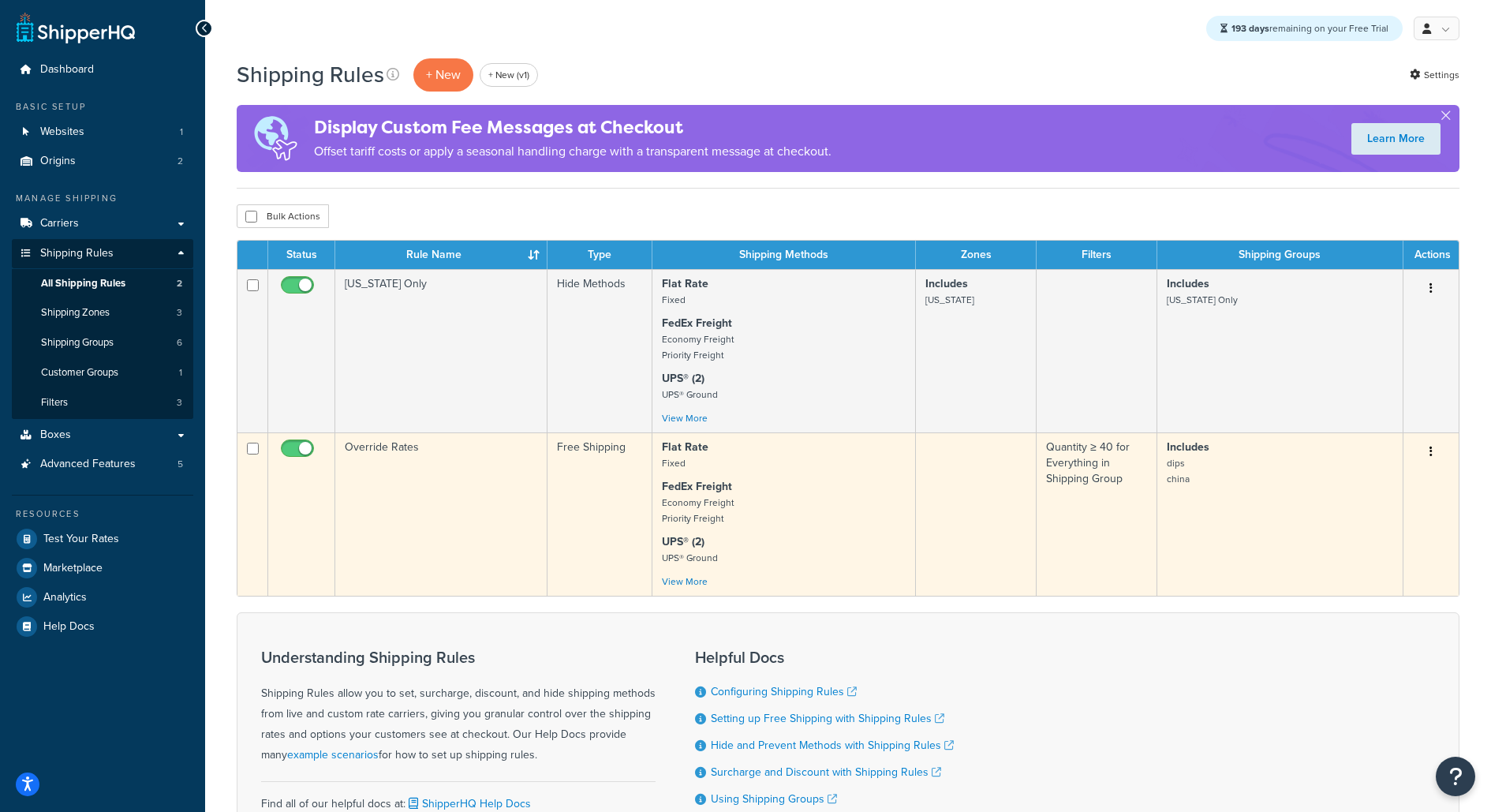
click at [433, 467] on td "Override Rates" at bounding box center [441, 514] width 212 height 163
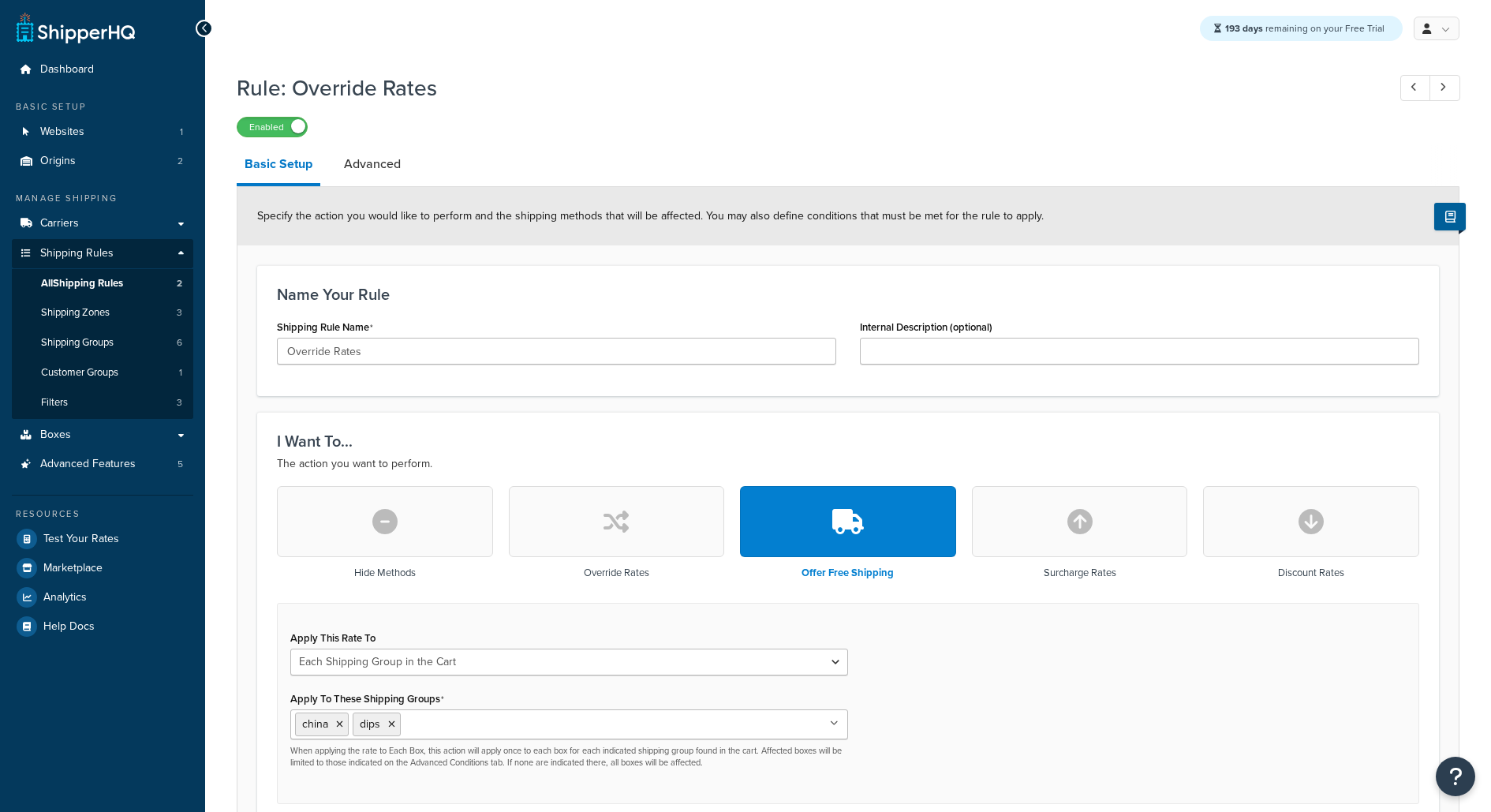
select select "SHIPPING_GROUP"
click at [392, 165] on link "Advanced" at bounding box center [372, 164] width 73 height 38
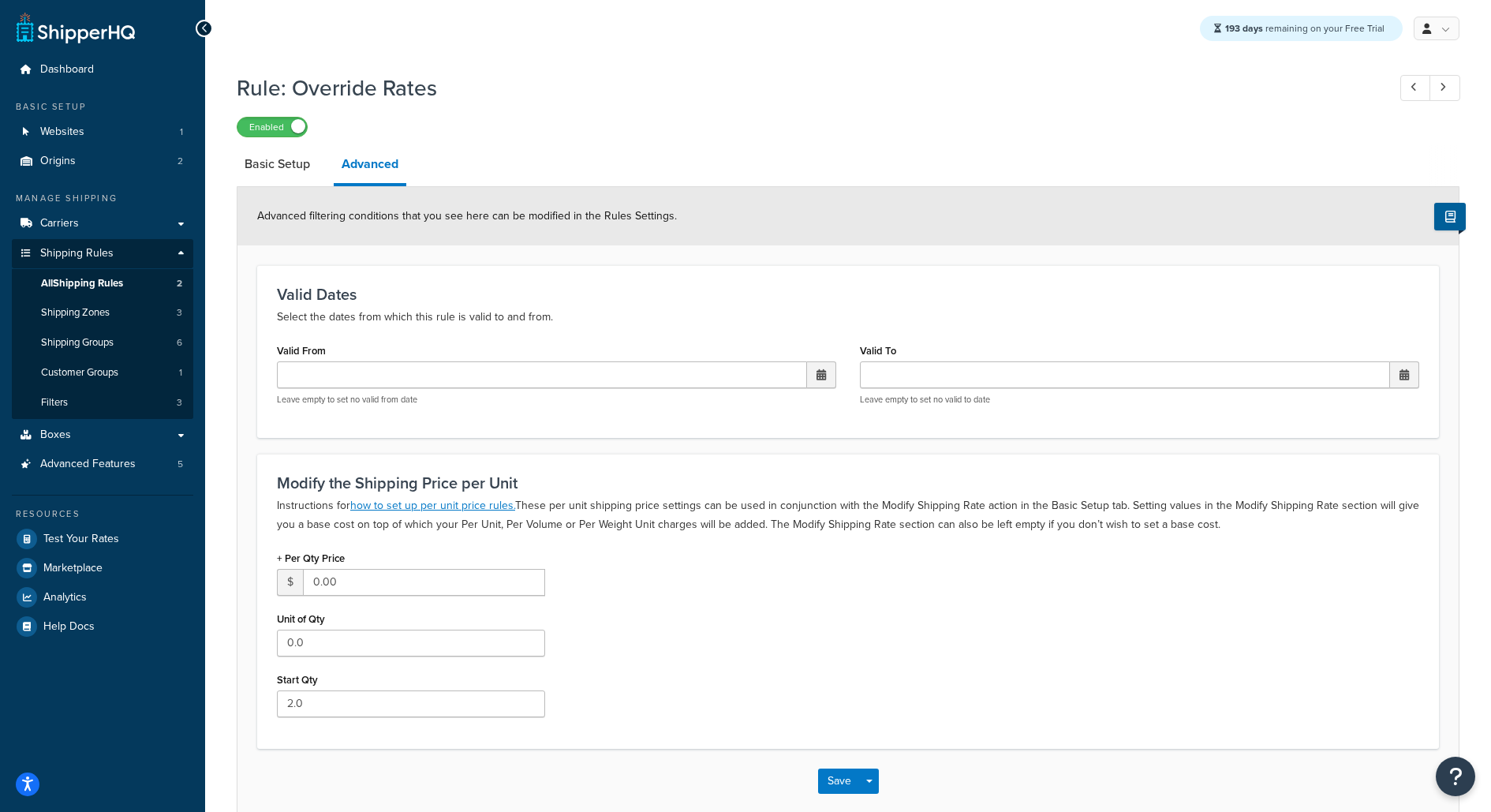
scroll to position [81, 0]
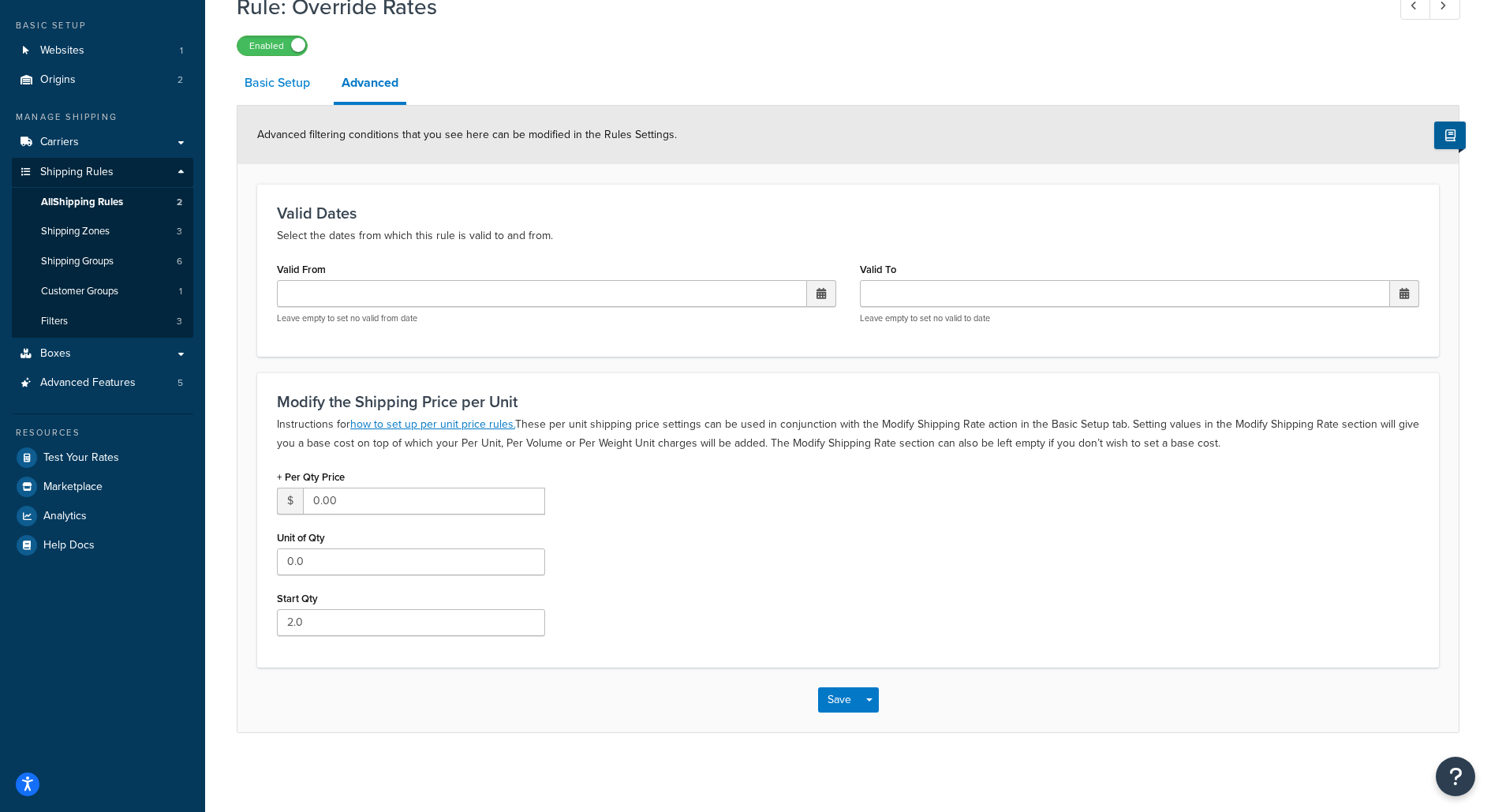
click at [303, 81] on link "Basic Setup" at bounding box center [277, 83] width 81 height 38
select select "SHIPPING_GROUP"
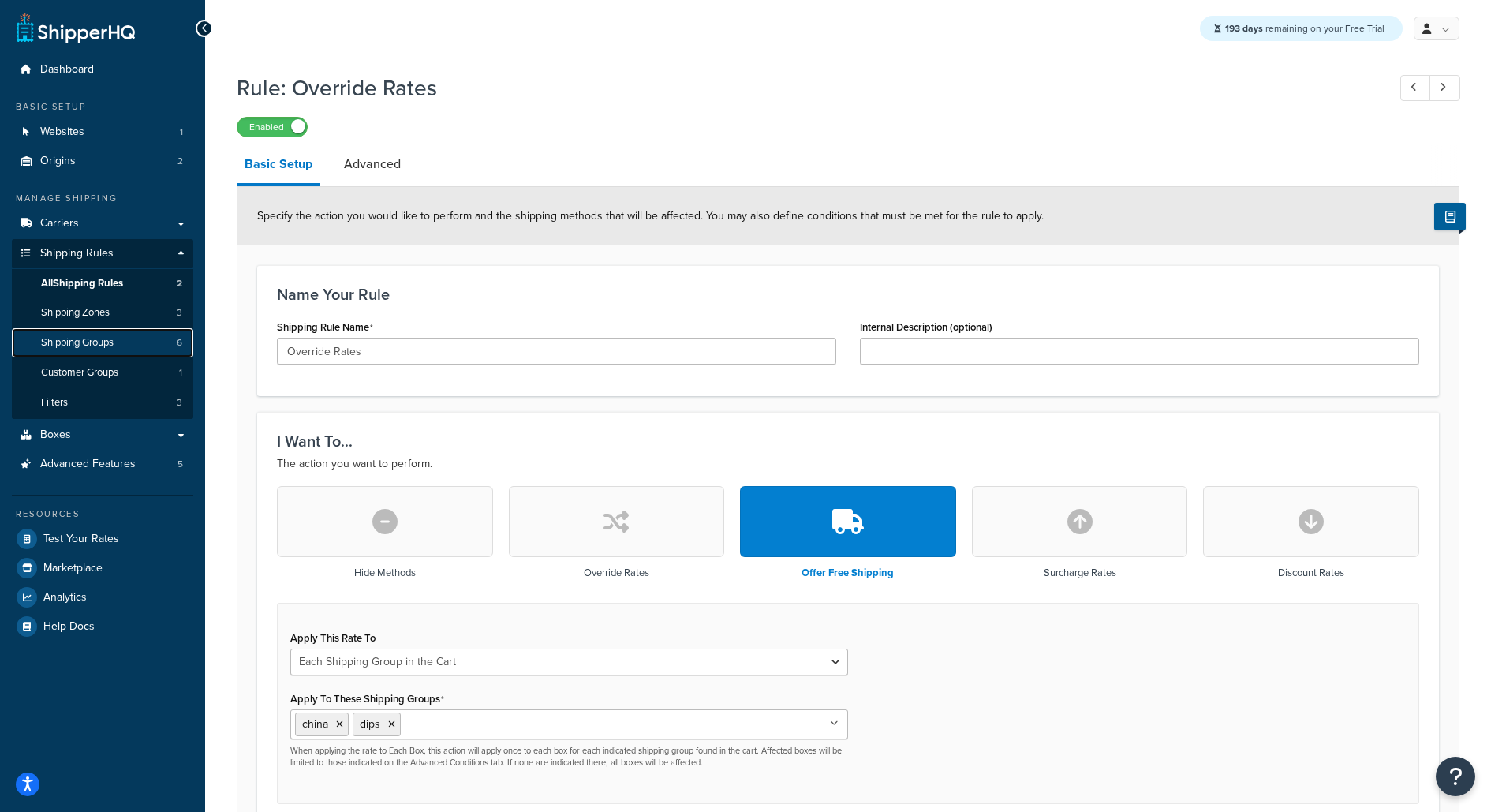
click at [74, 339] on span "Shipping Groups" at bounding box center [77, 342] width 73 height 13
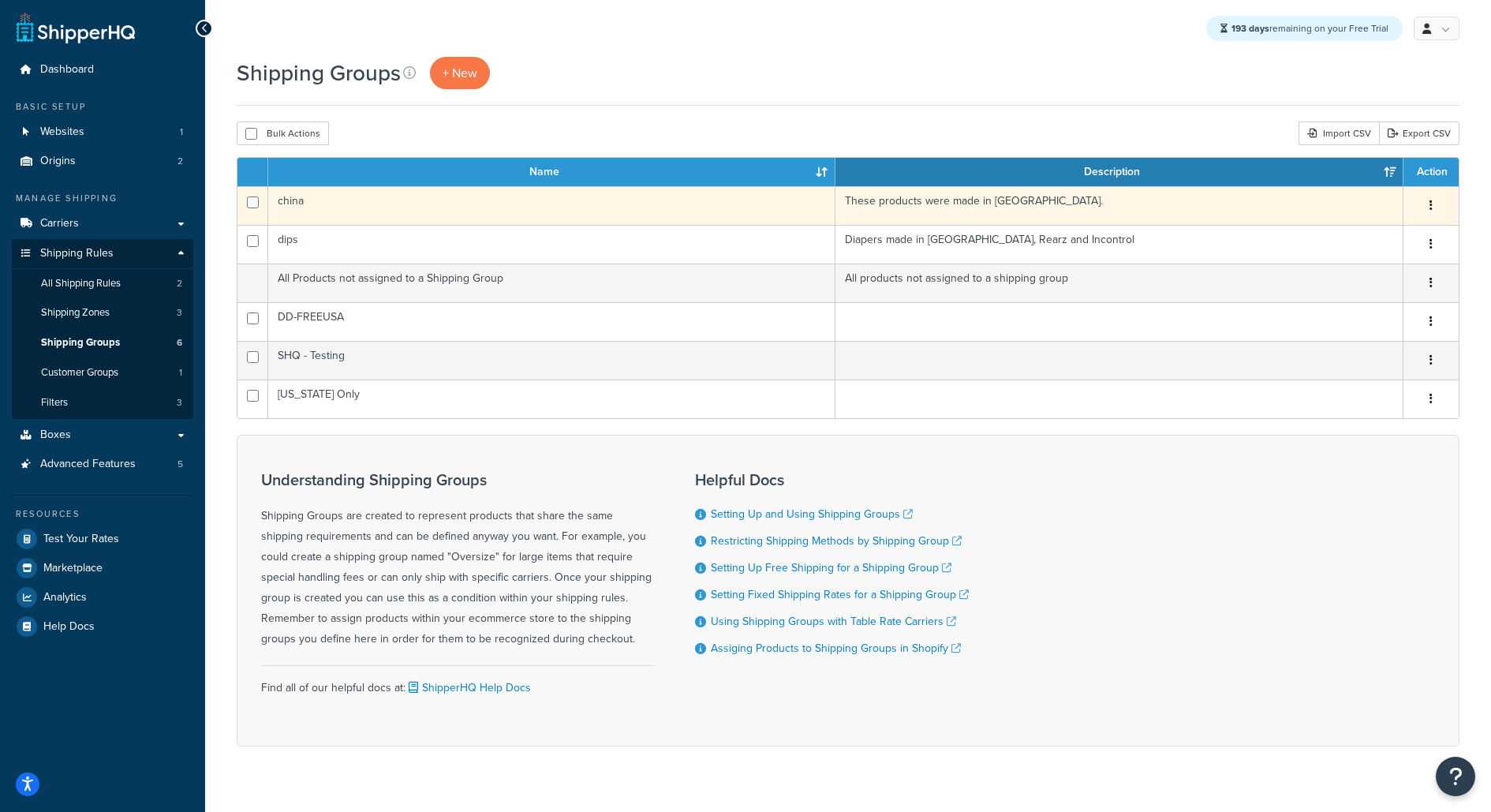
click at [366, 203] on td "china" at bounding box center [551, 205] width 567 height 39
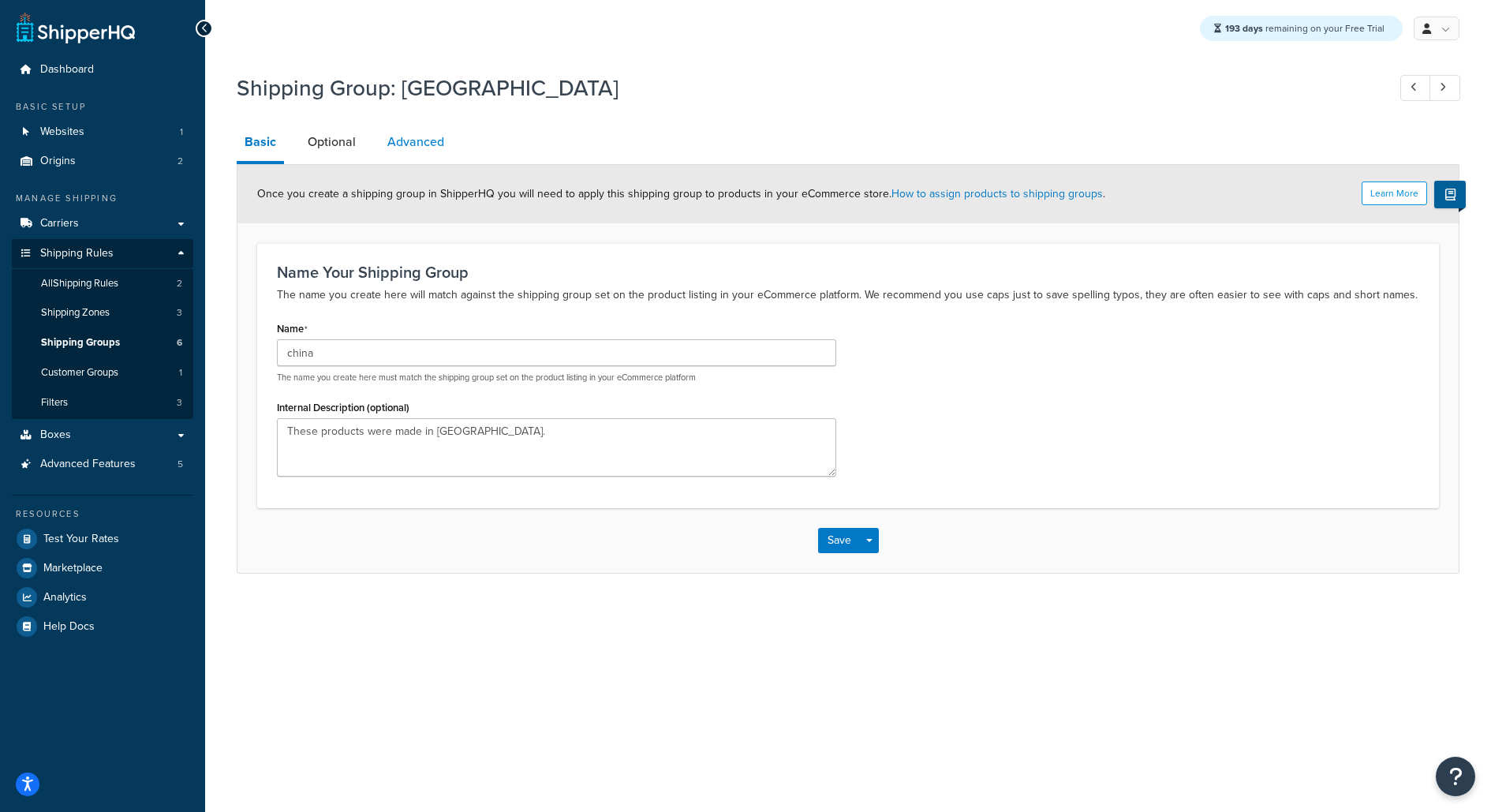
click at [407, 140] on link "Advanced" at bounding box center [415, 142] width 73 height 38
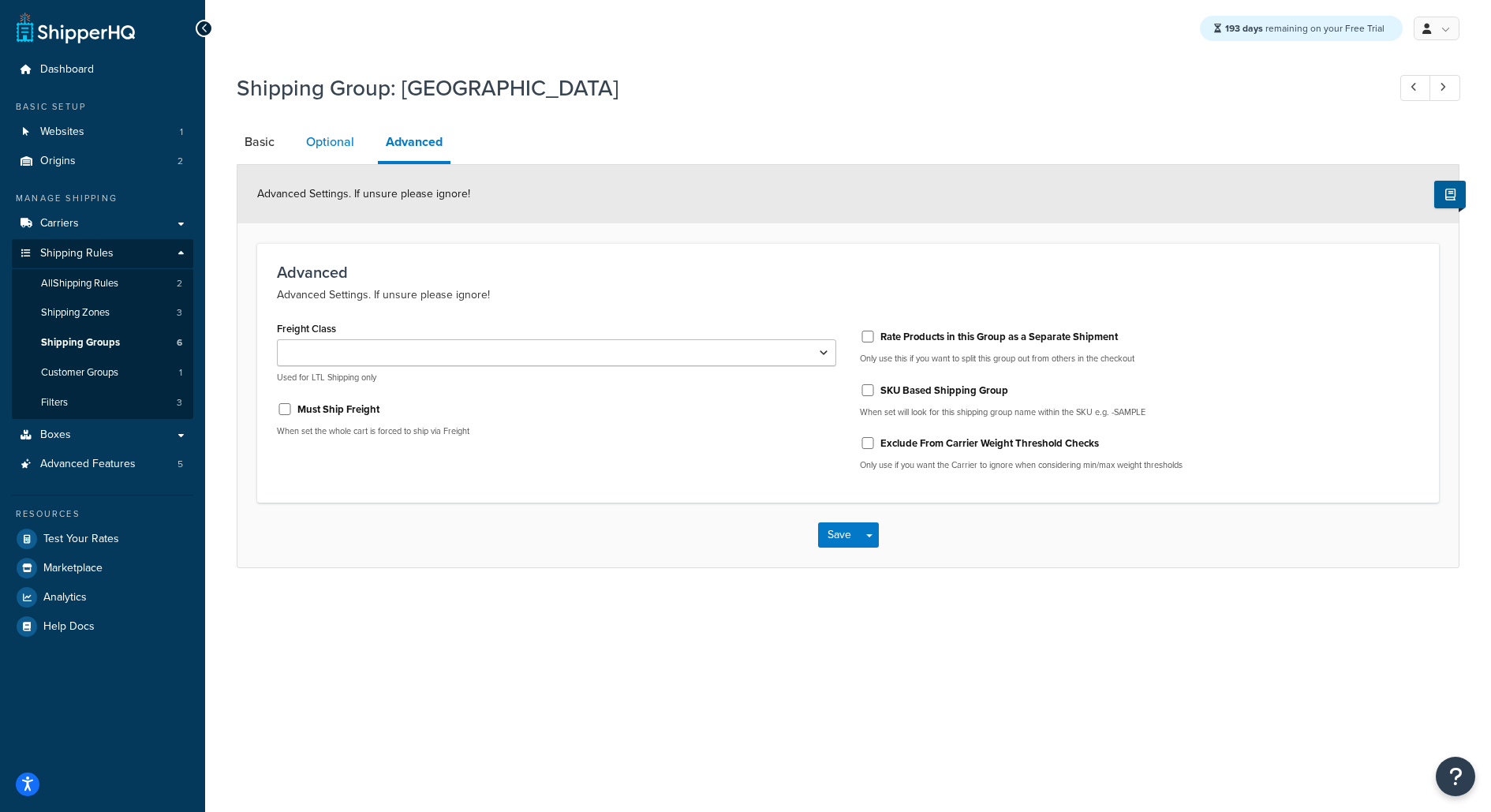
click at [326, 140] on link "Optional" at bounding box center [330, 142] width 64 height 38
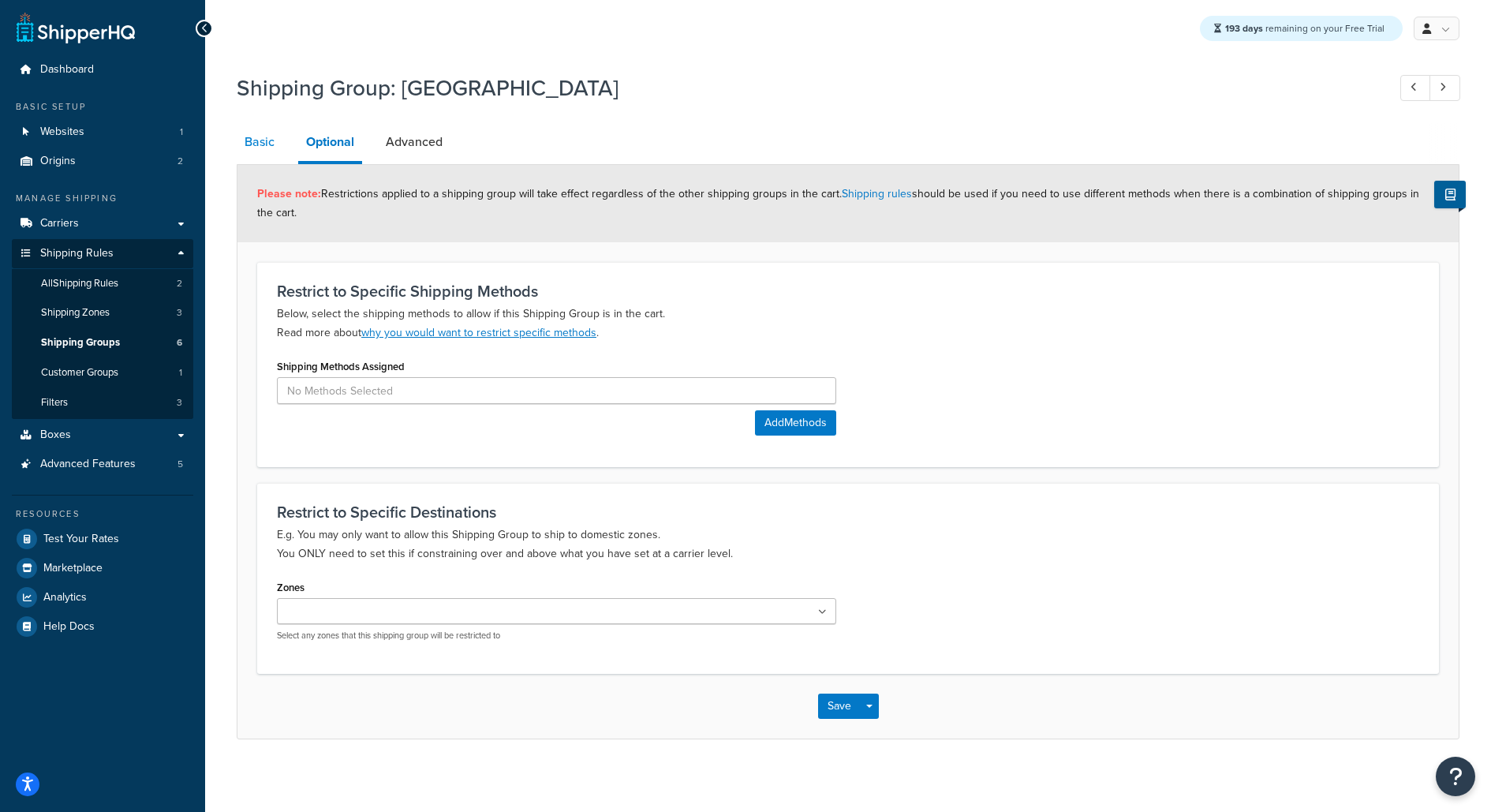
click at [267, 139] on link "Basic" at bounding box center [259, 142] width 46 height 38
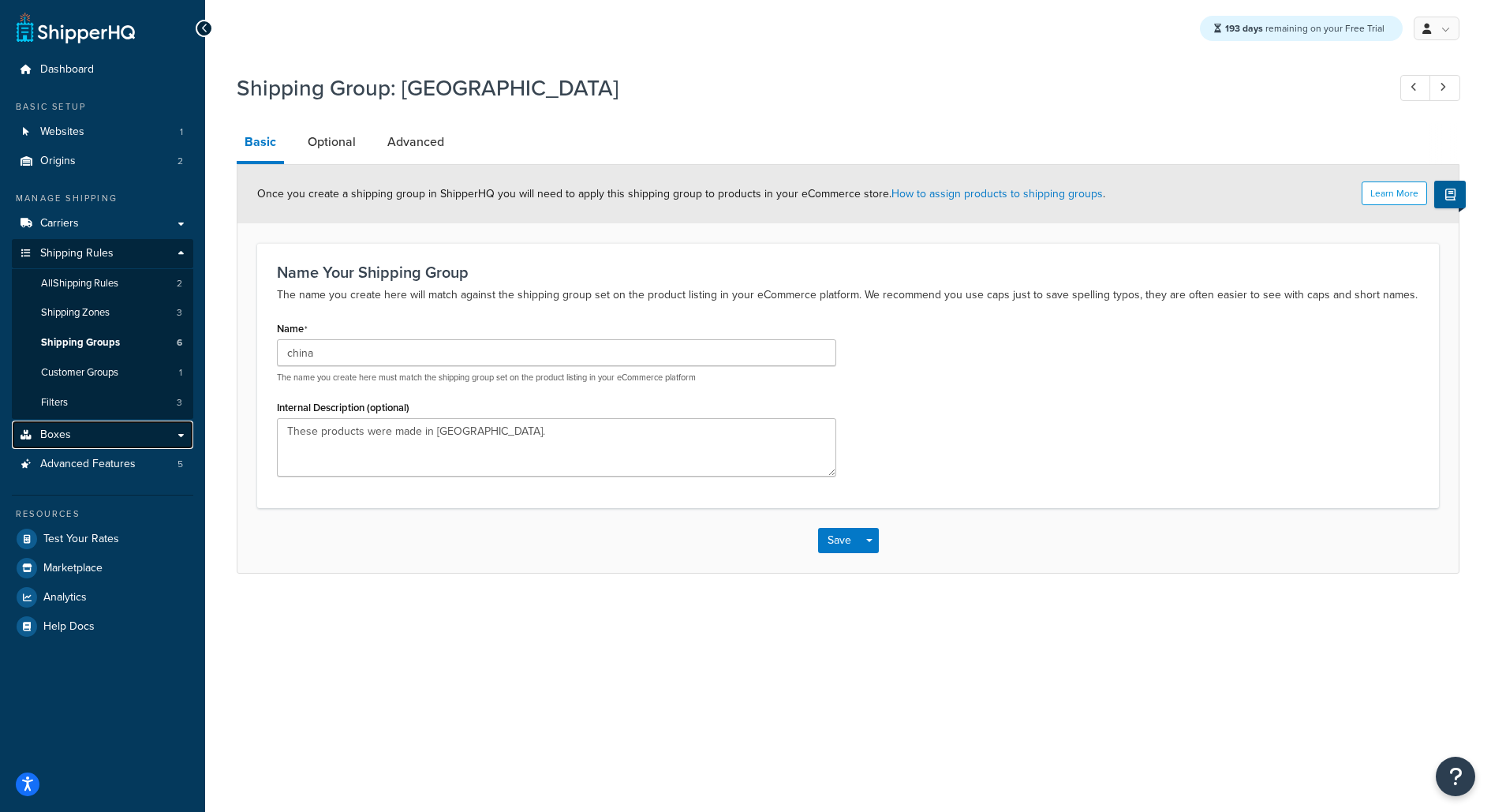
click at [113, 436] on link "Boxes" at bounding box center [102, 435] width 181 height 29
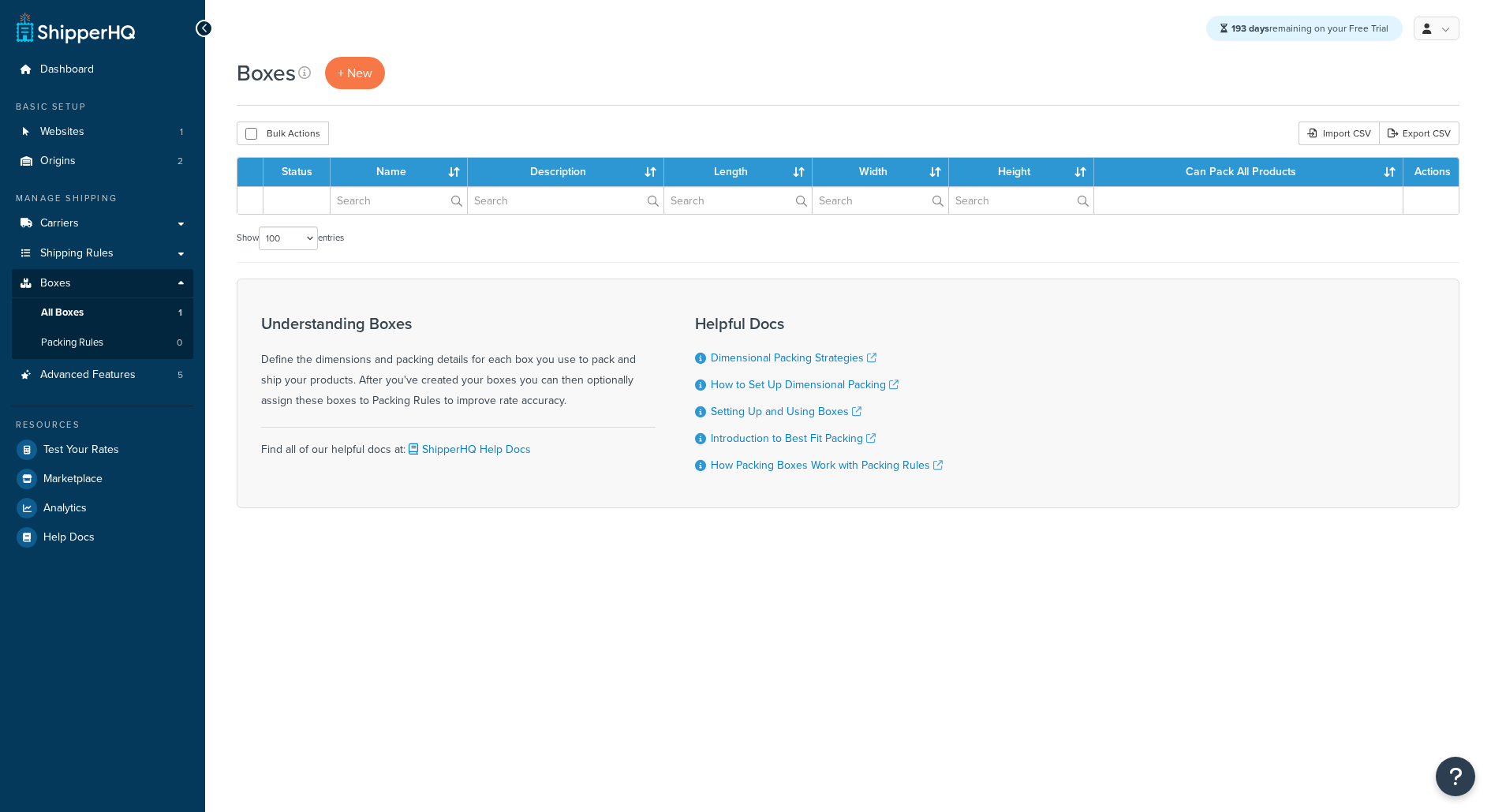
select select "100"
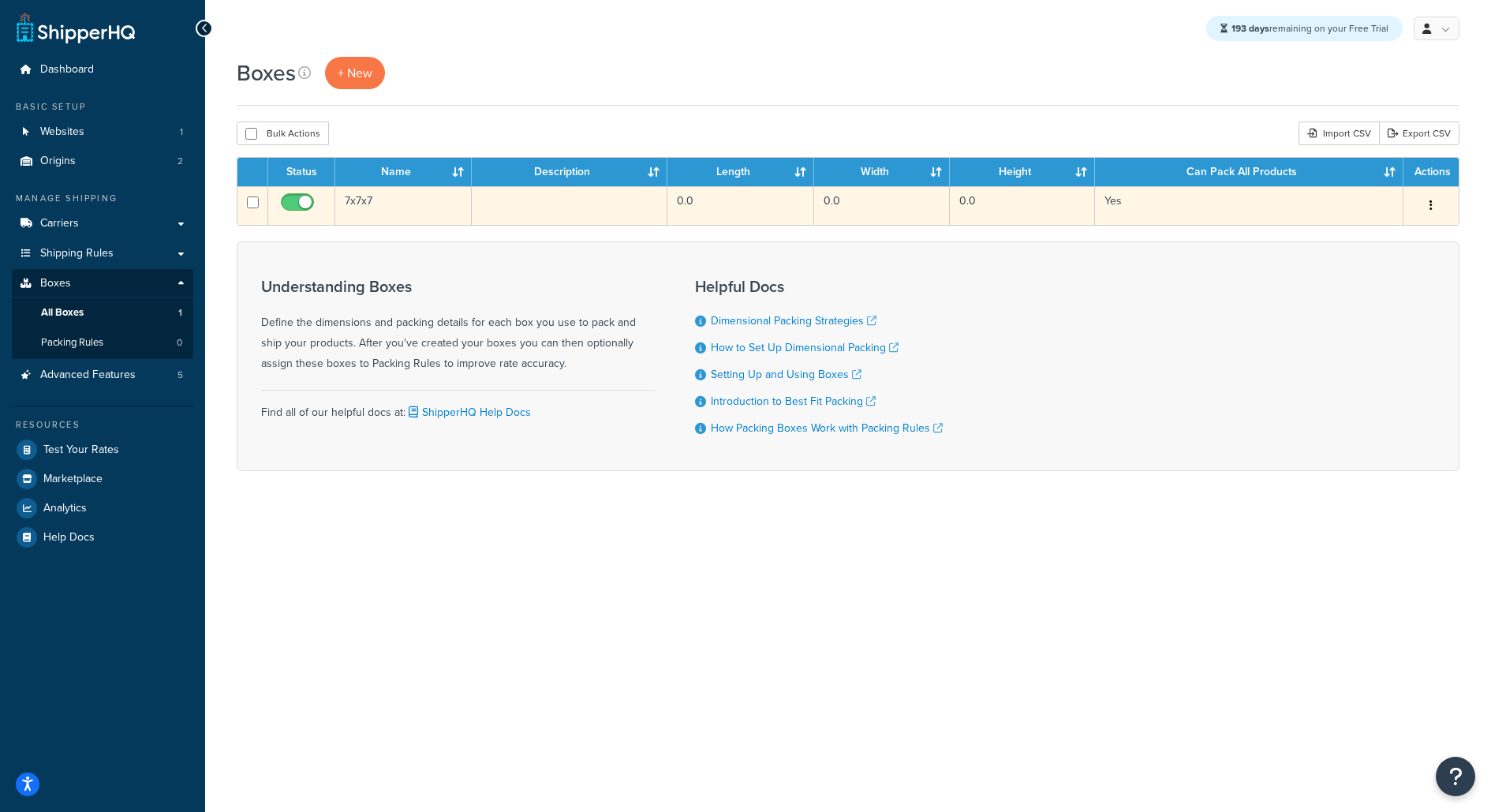
click at [359, 212] on td "7x7x7" at bounding box center [403, 205] width 137 height 39
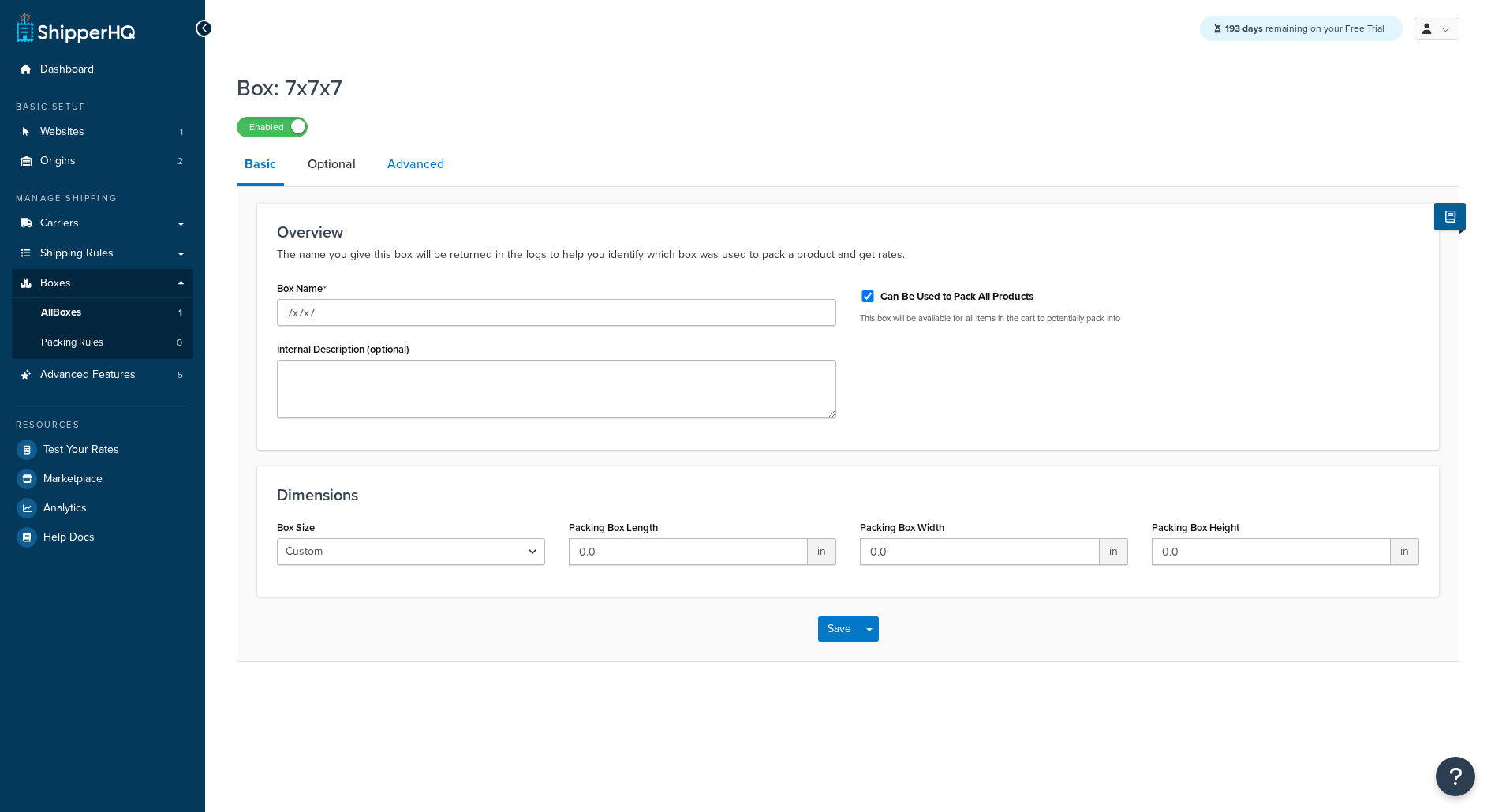
click at [429, 167] on link "Advanced" at bounding box center [415, 164] width 73 height 38
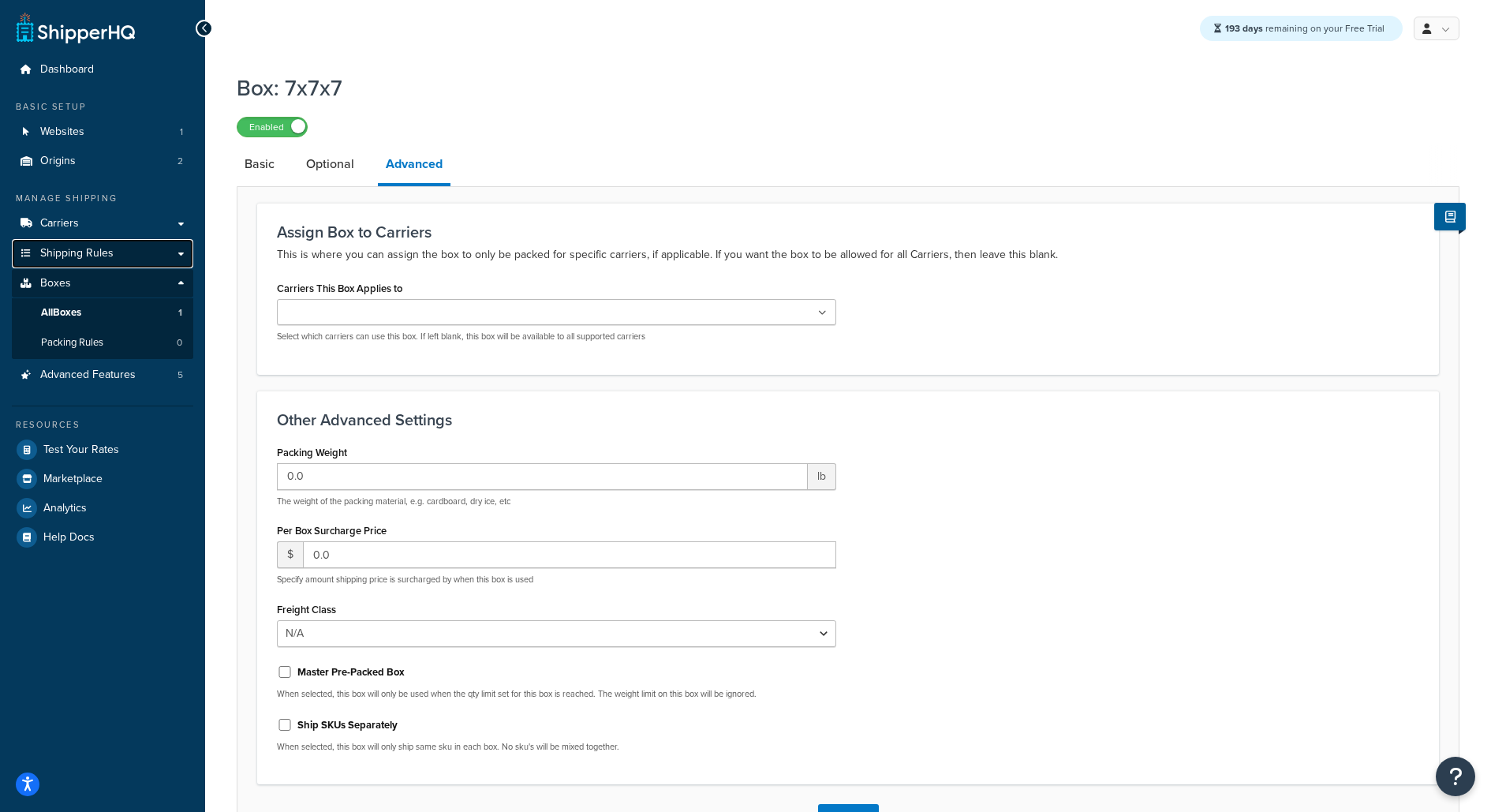
click at [152, 243] on link "Shipping Rules" at bounding box center [102, 253] width 181 height 29
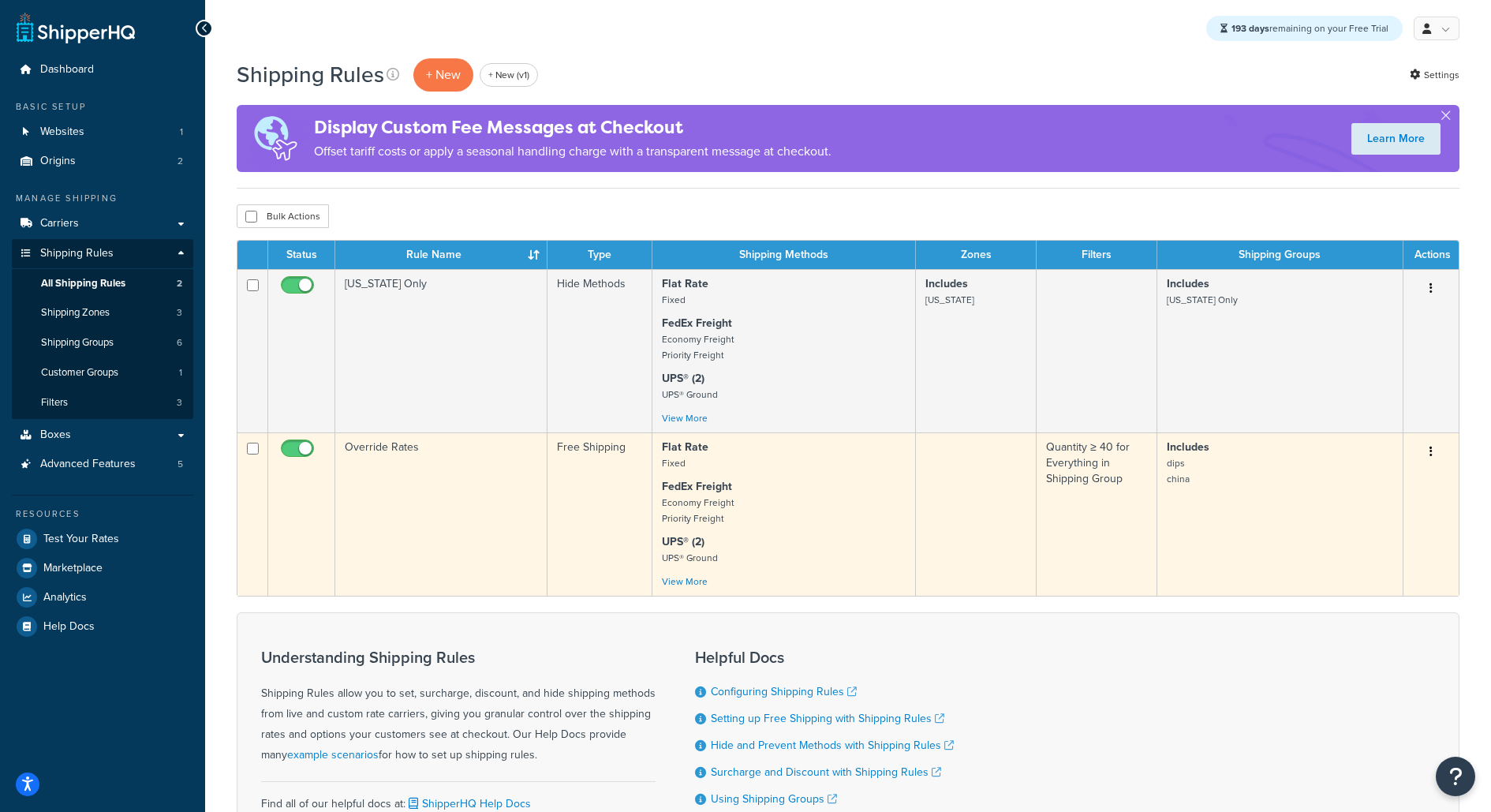
click at [404, 503] on td "Override Rates" at bounding box center [441, 514] width 212 height 163
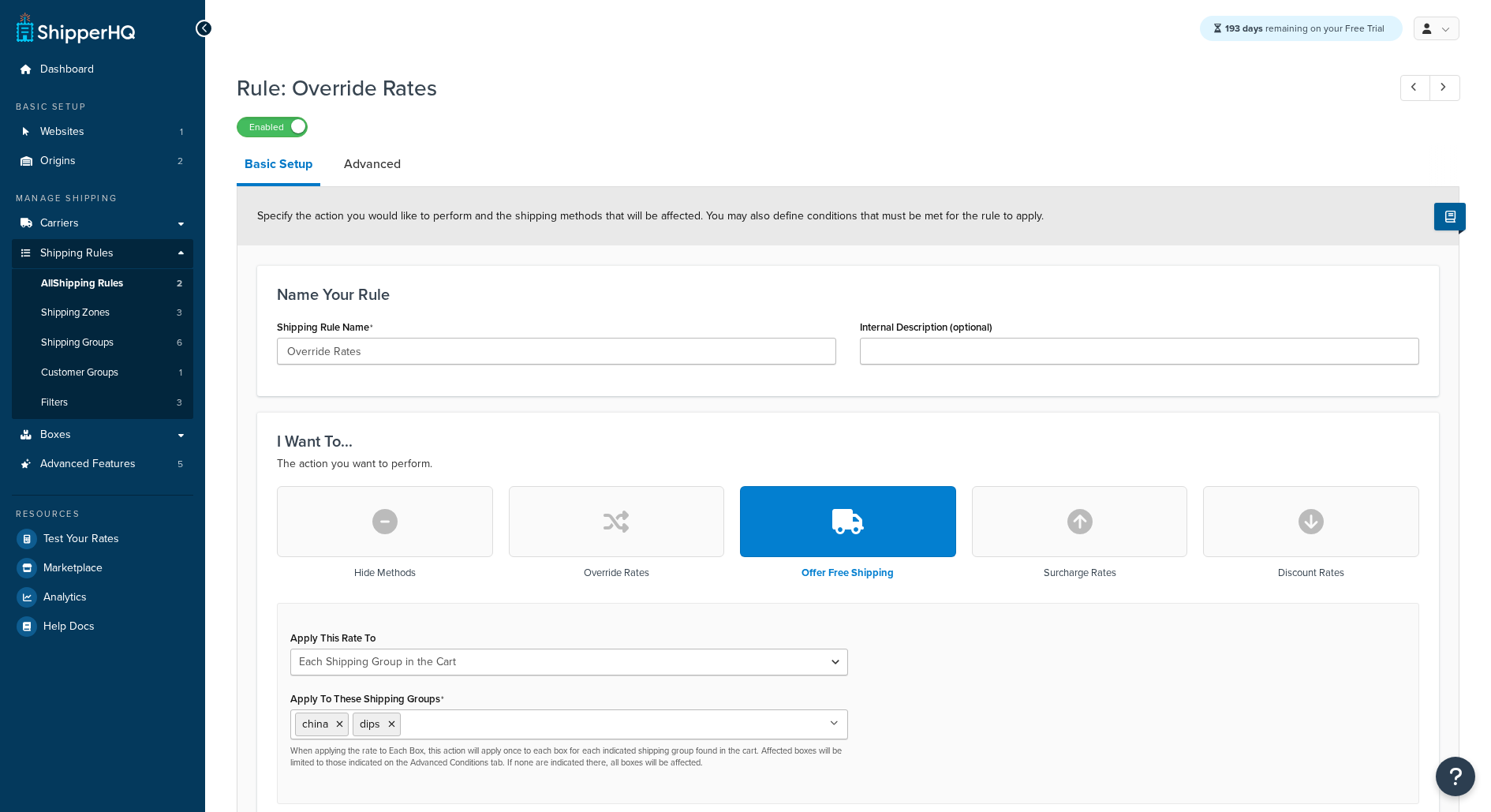
select select "SHIPPING_GROUP"
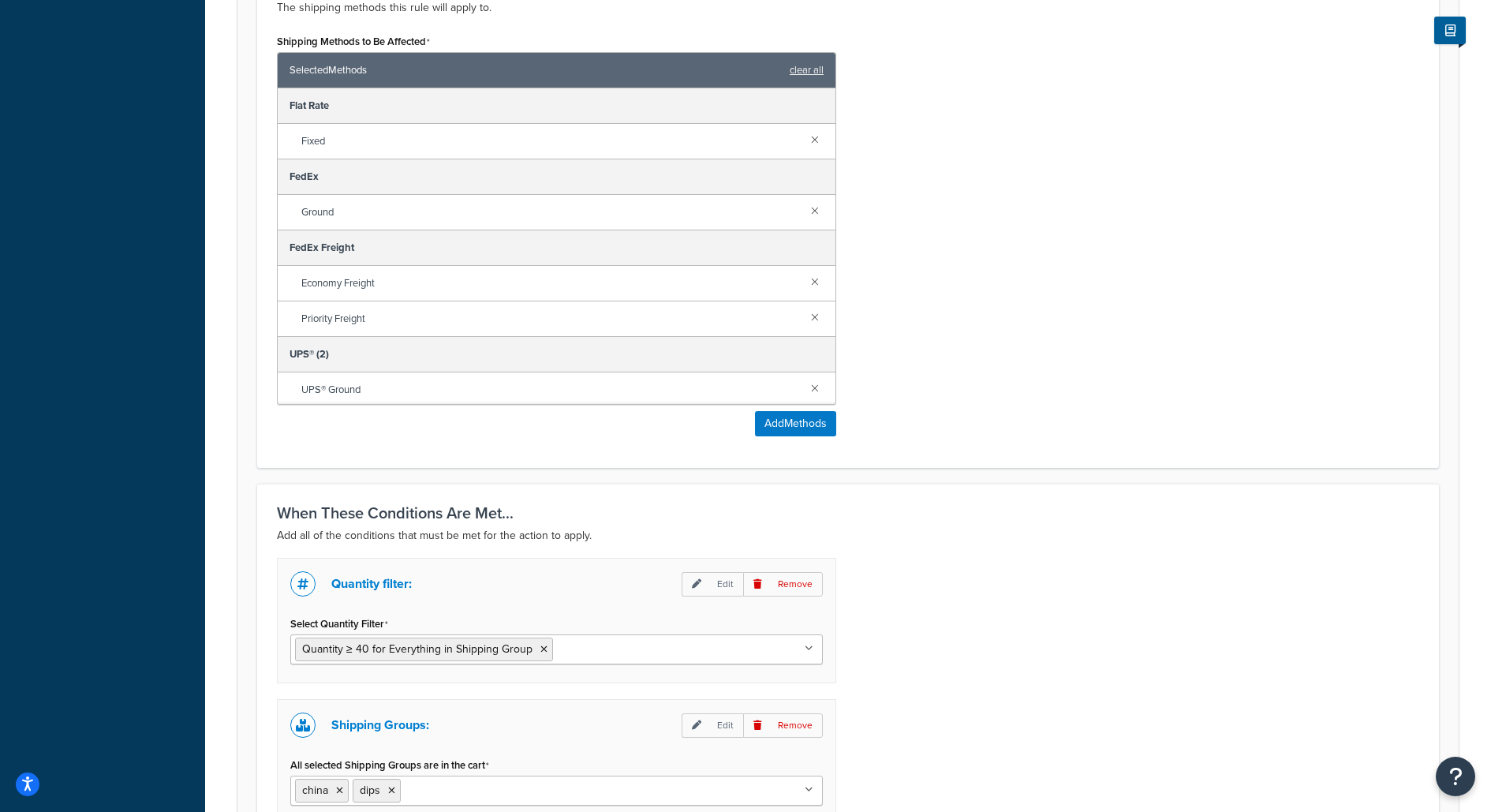
scroll to position [857, 0]
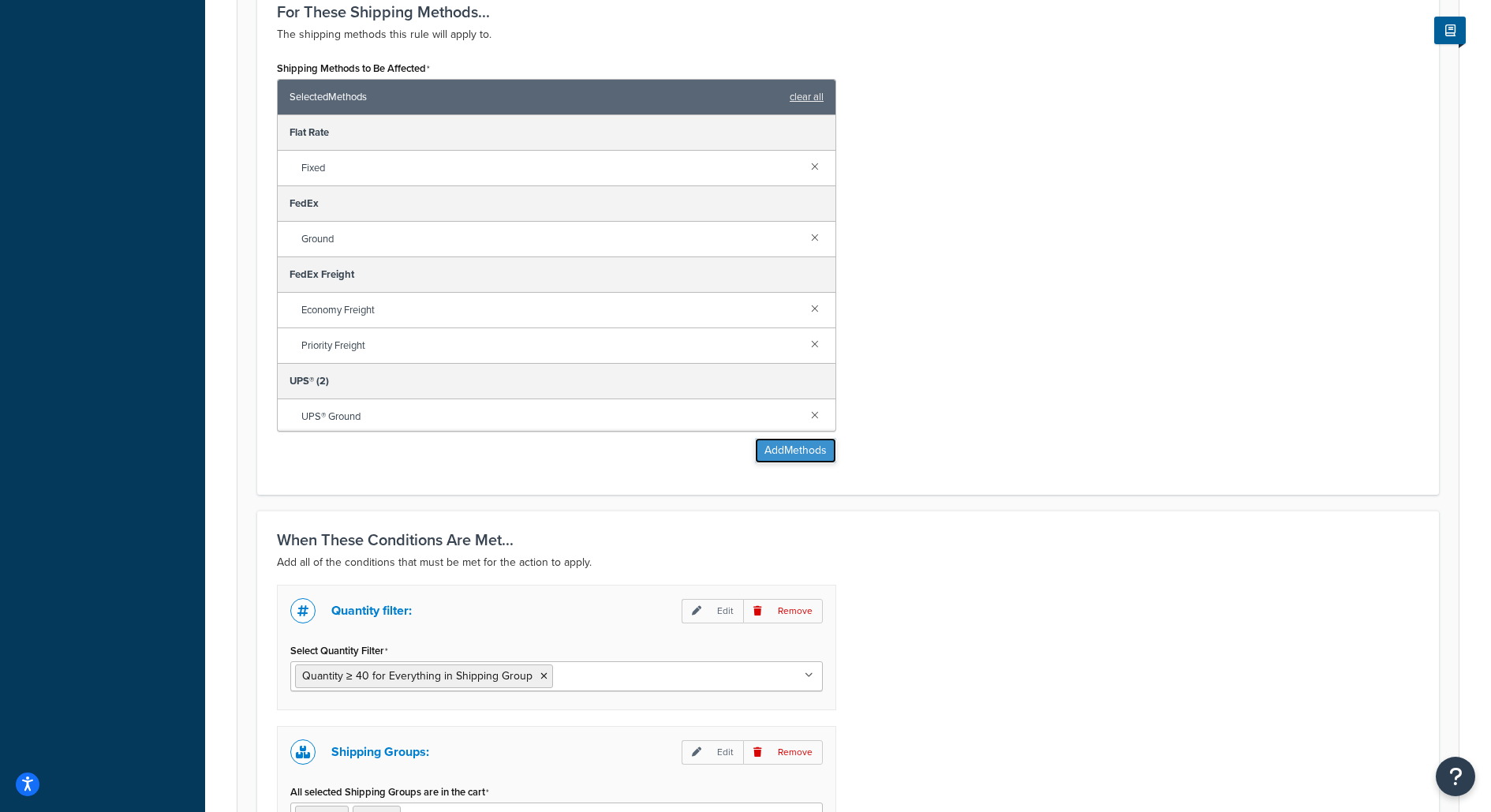
click at [819, 449] on button "Add Methods" at bounding box center [795, 450] width 81 height 25
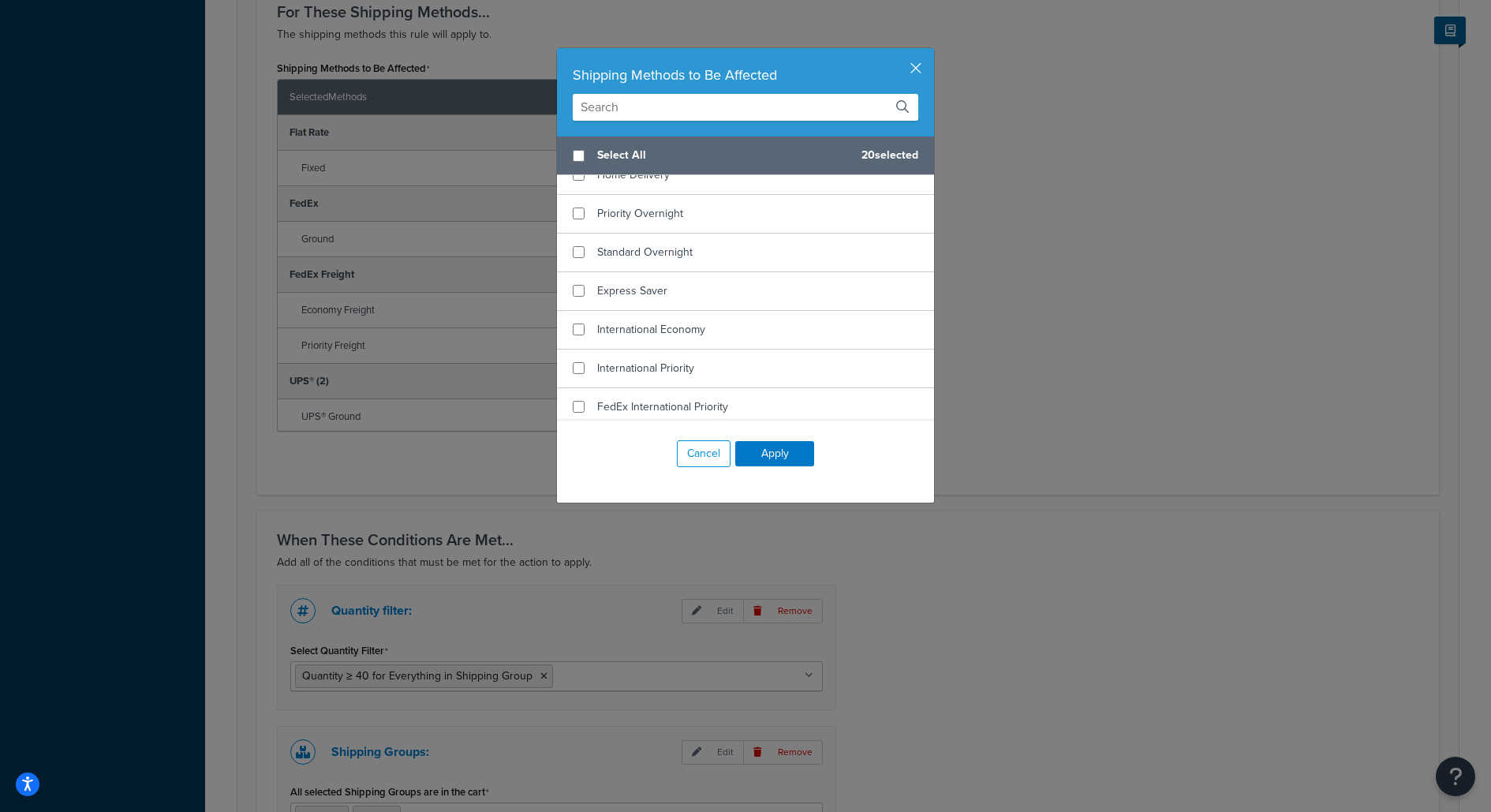
scroll to position [444, 0]
click at [930, 52] on button "button" at bounding box center [931, 50] width 4 height 4
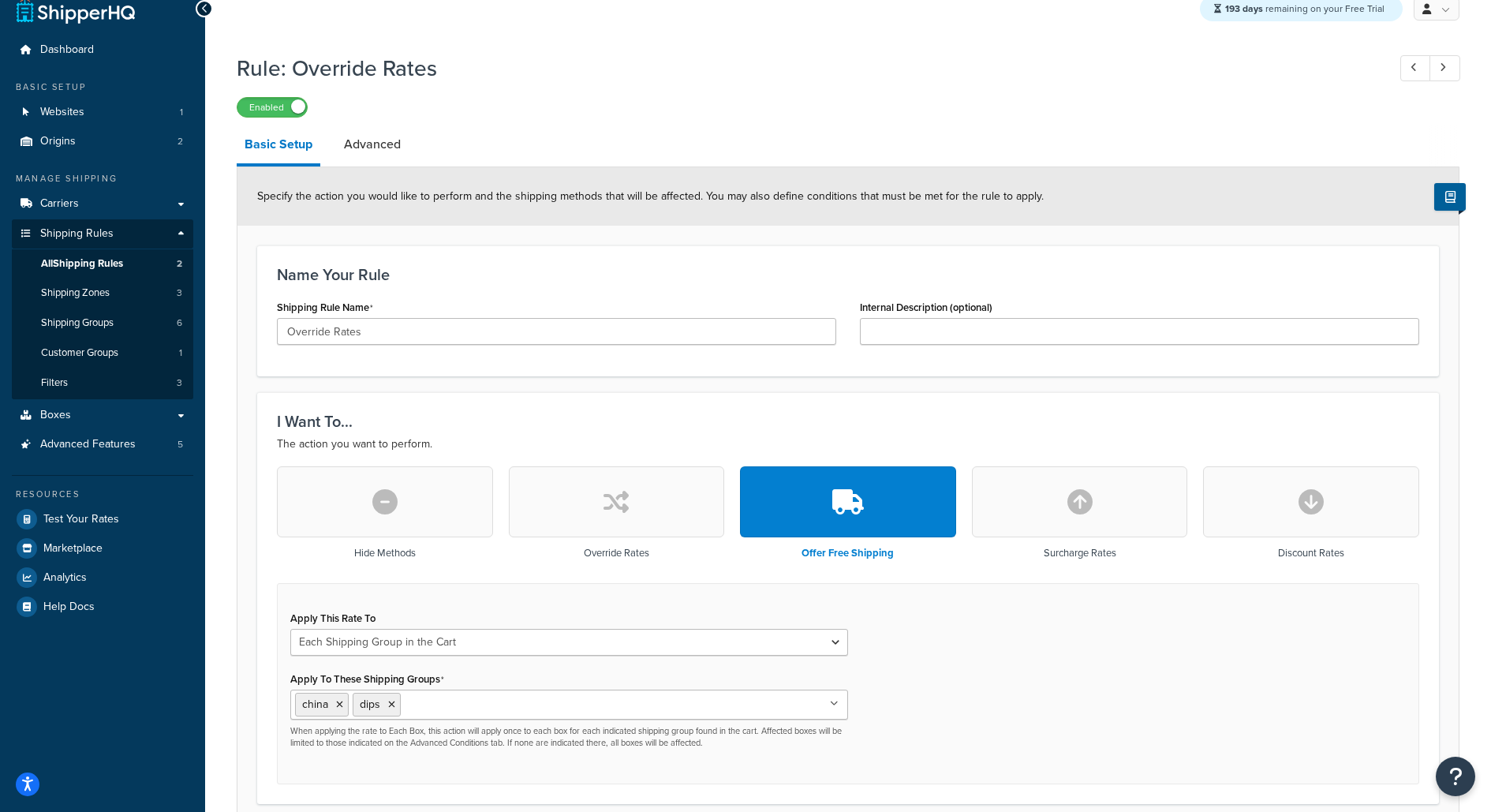
scroll to position [0, 0]
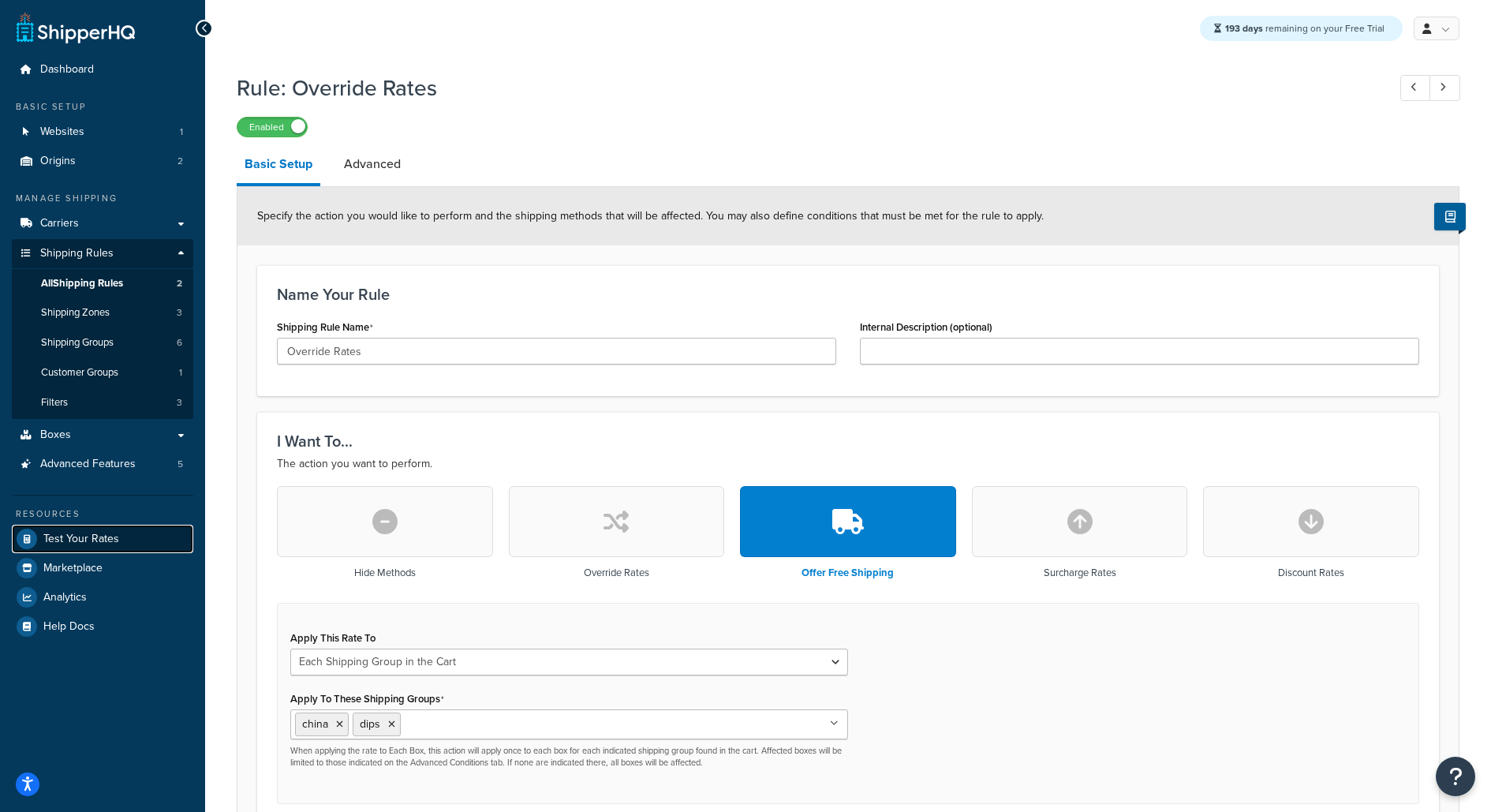
click at [93, 534] on span "Test Your Rates" at bounding box center [81, 539] width 75 height 13
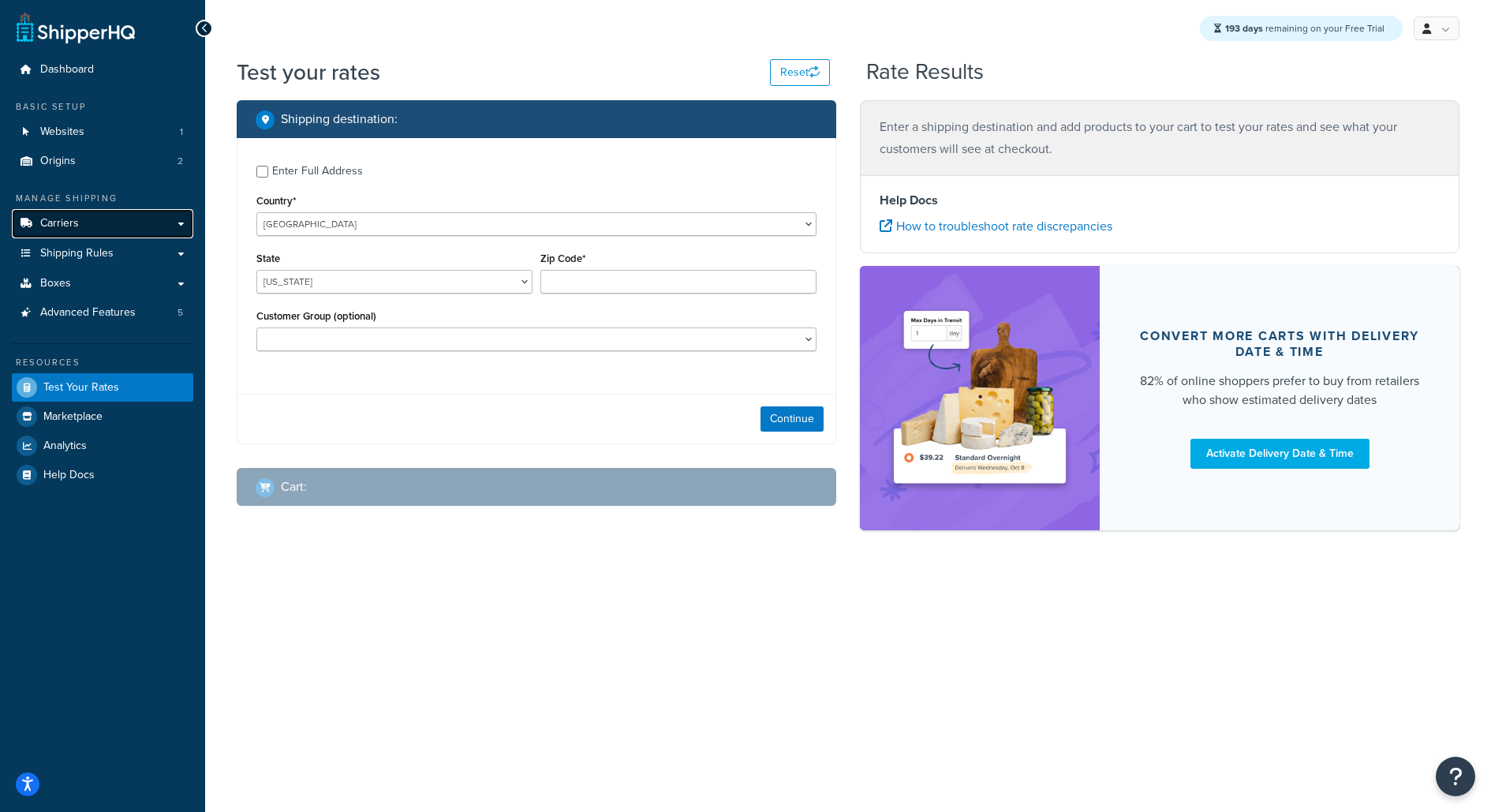
click at [167, 216] on link "Carriers" at bounding box center [102, 224] width 181 height 29
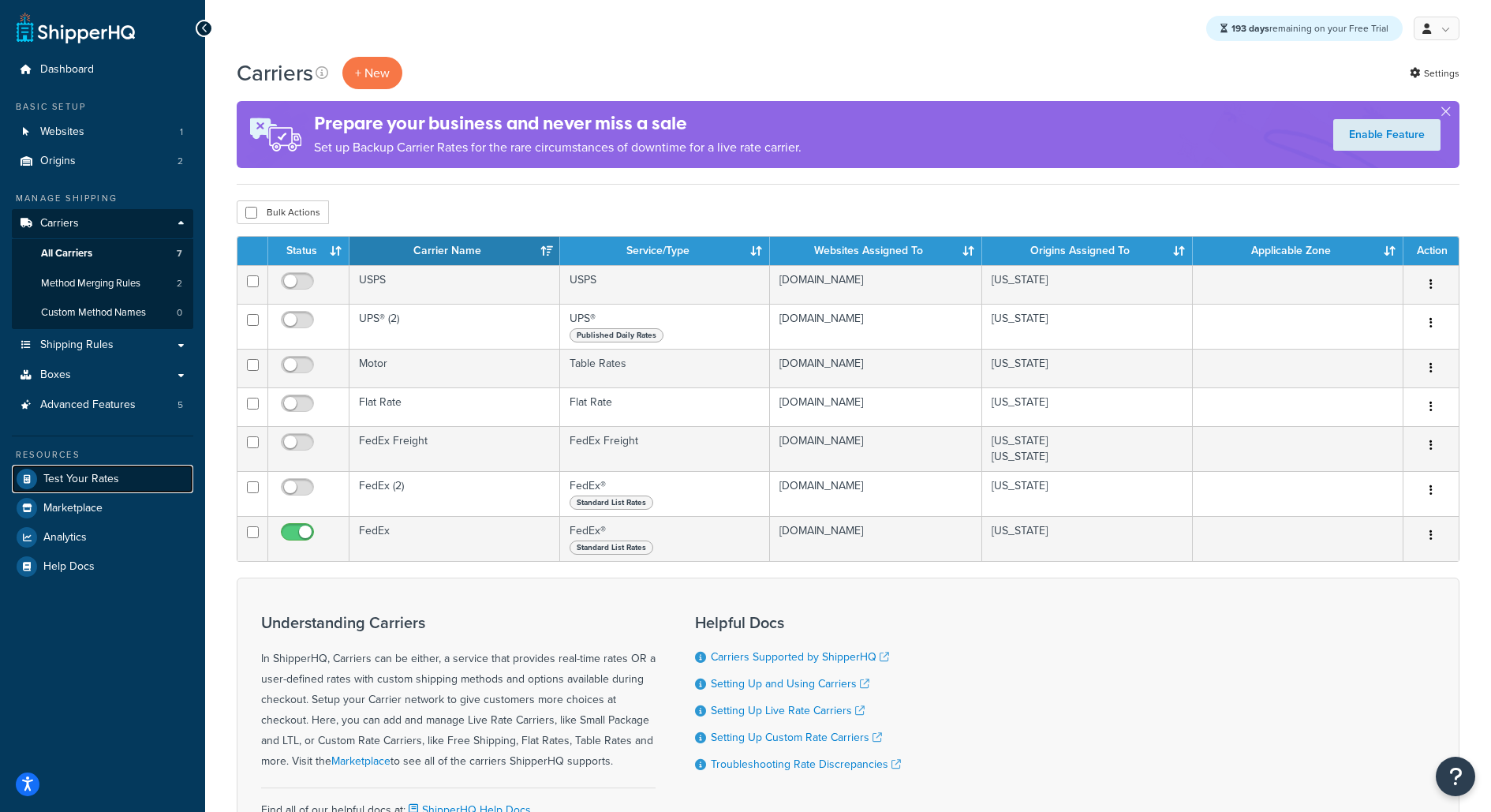
click at [154, 476] on link "Test Your Rates" at bounding box center [102, 479] width 181 height 29
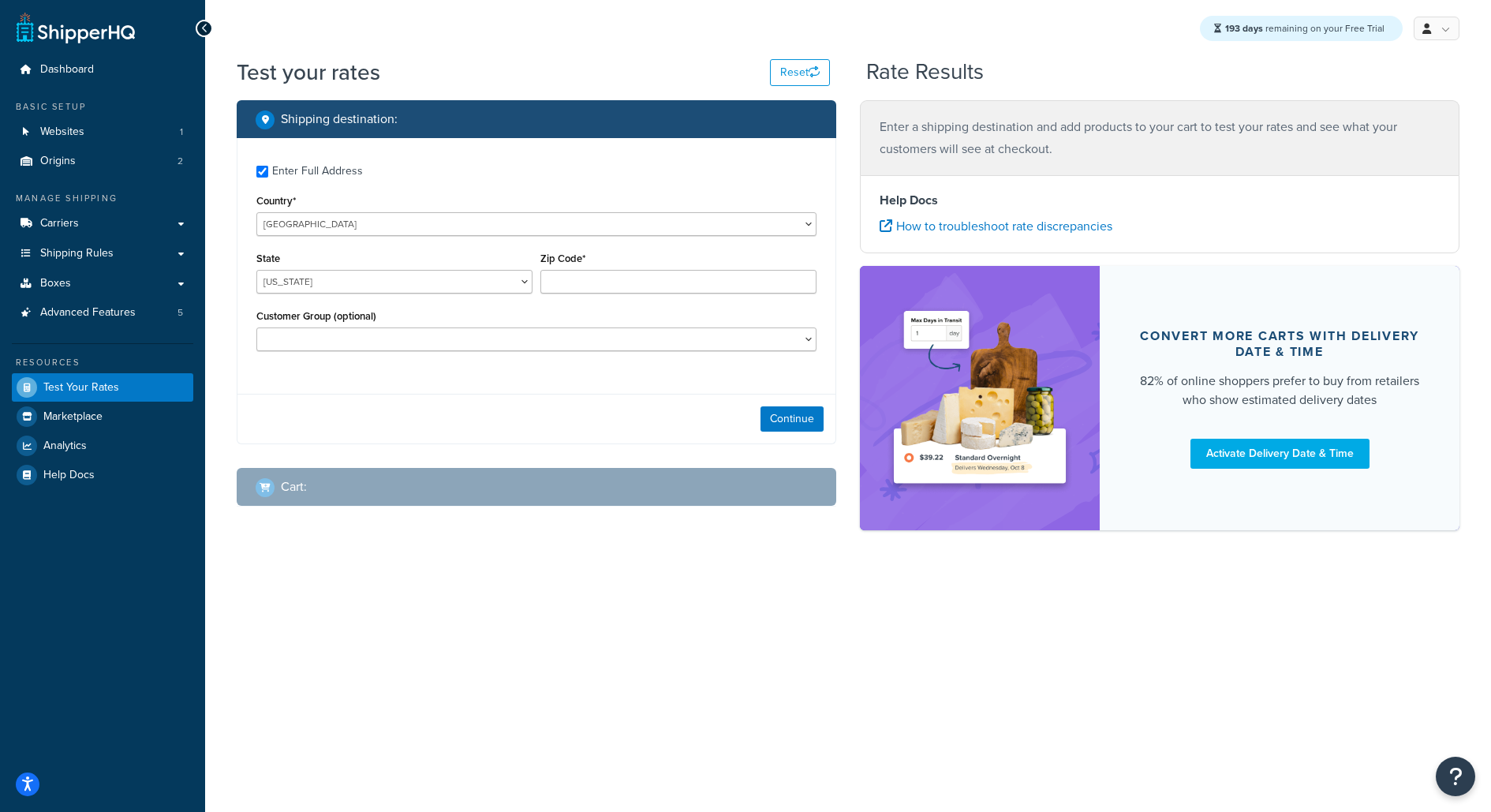
checkbox input "true"
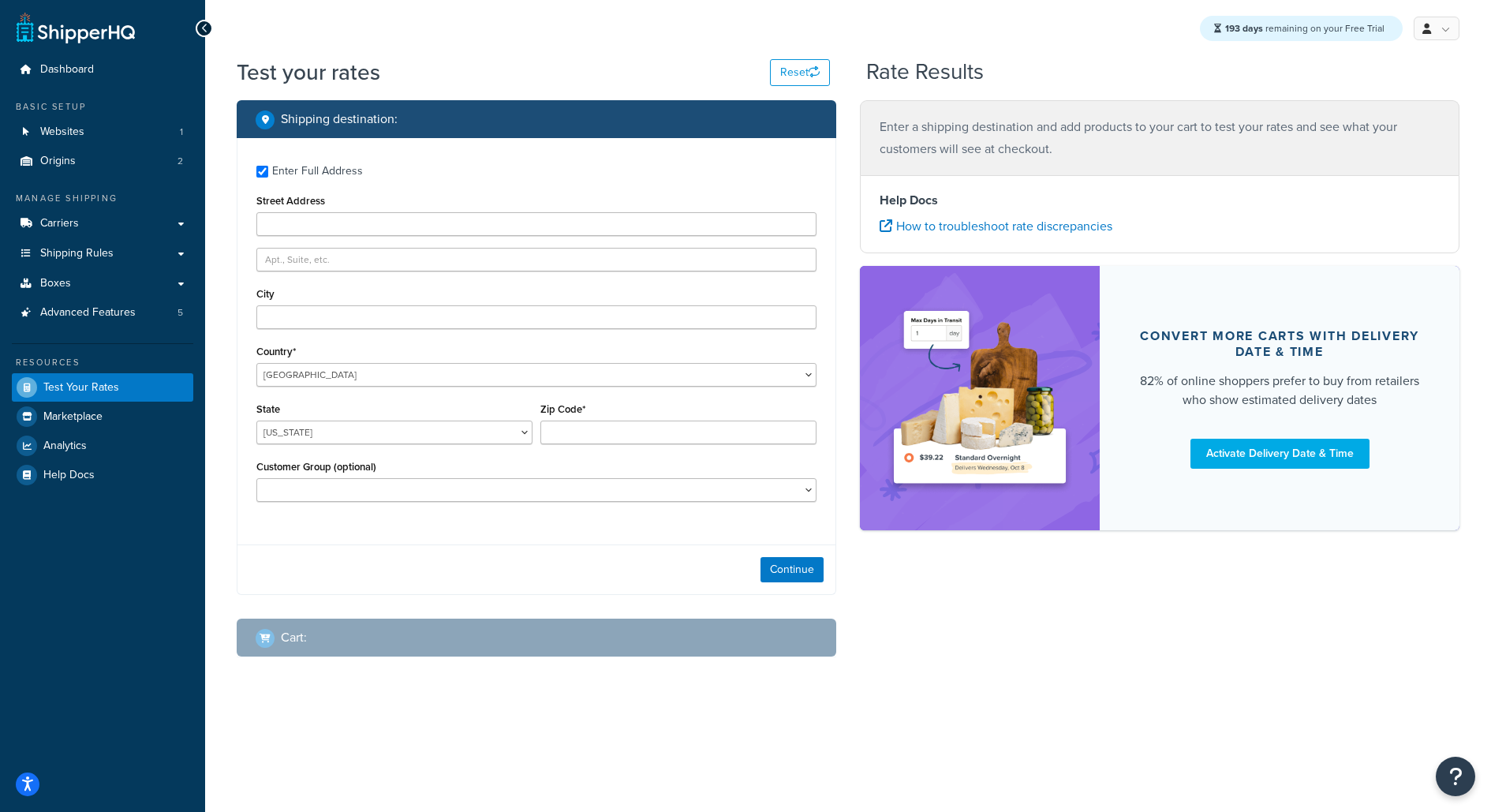
type input "20776"
select select "MD"
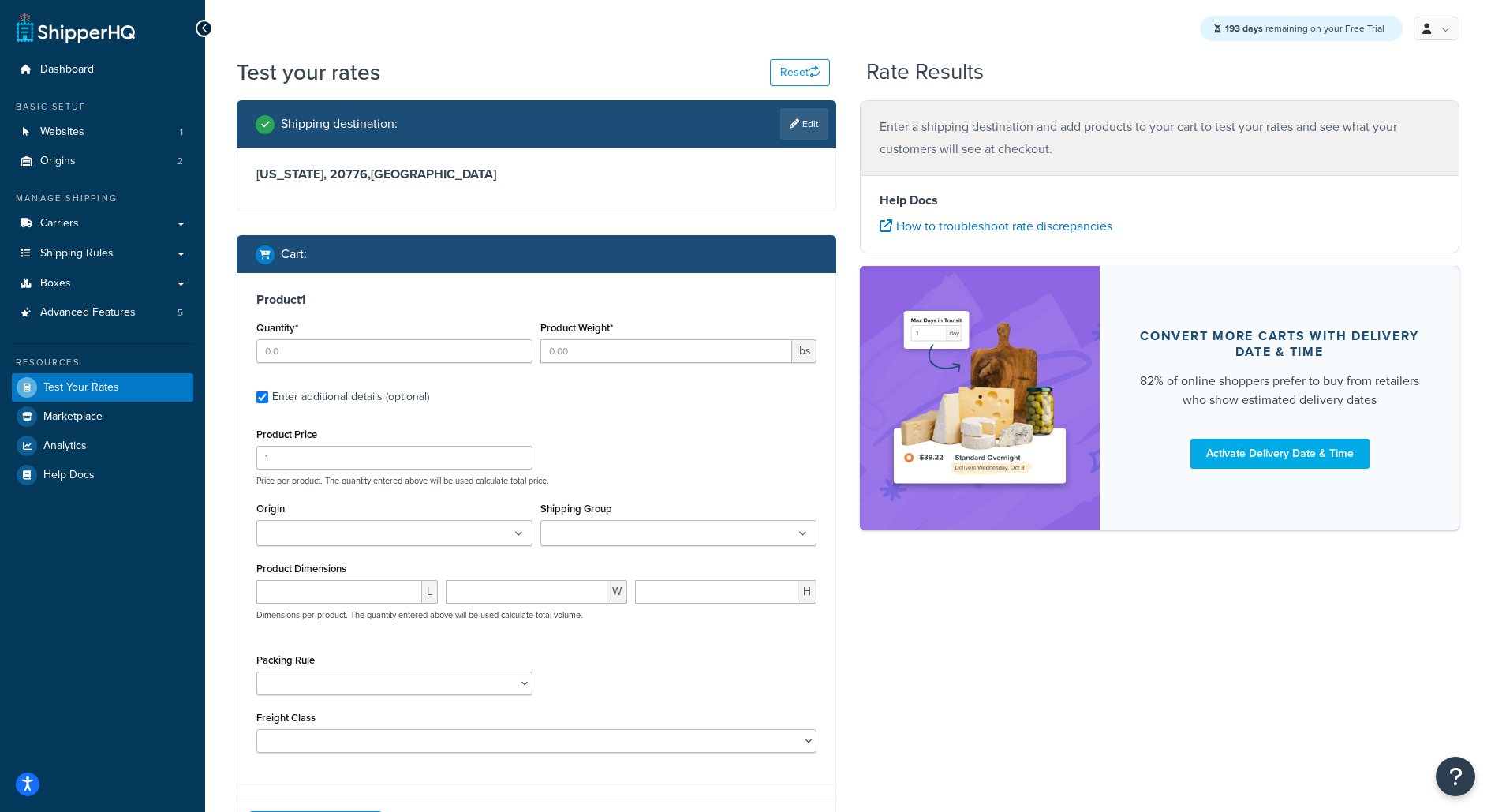
type input "2"
type input "3.15"
type input "23.6"
type input "21.45"
type input "5.45"
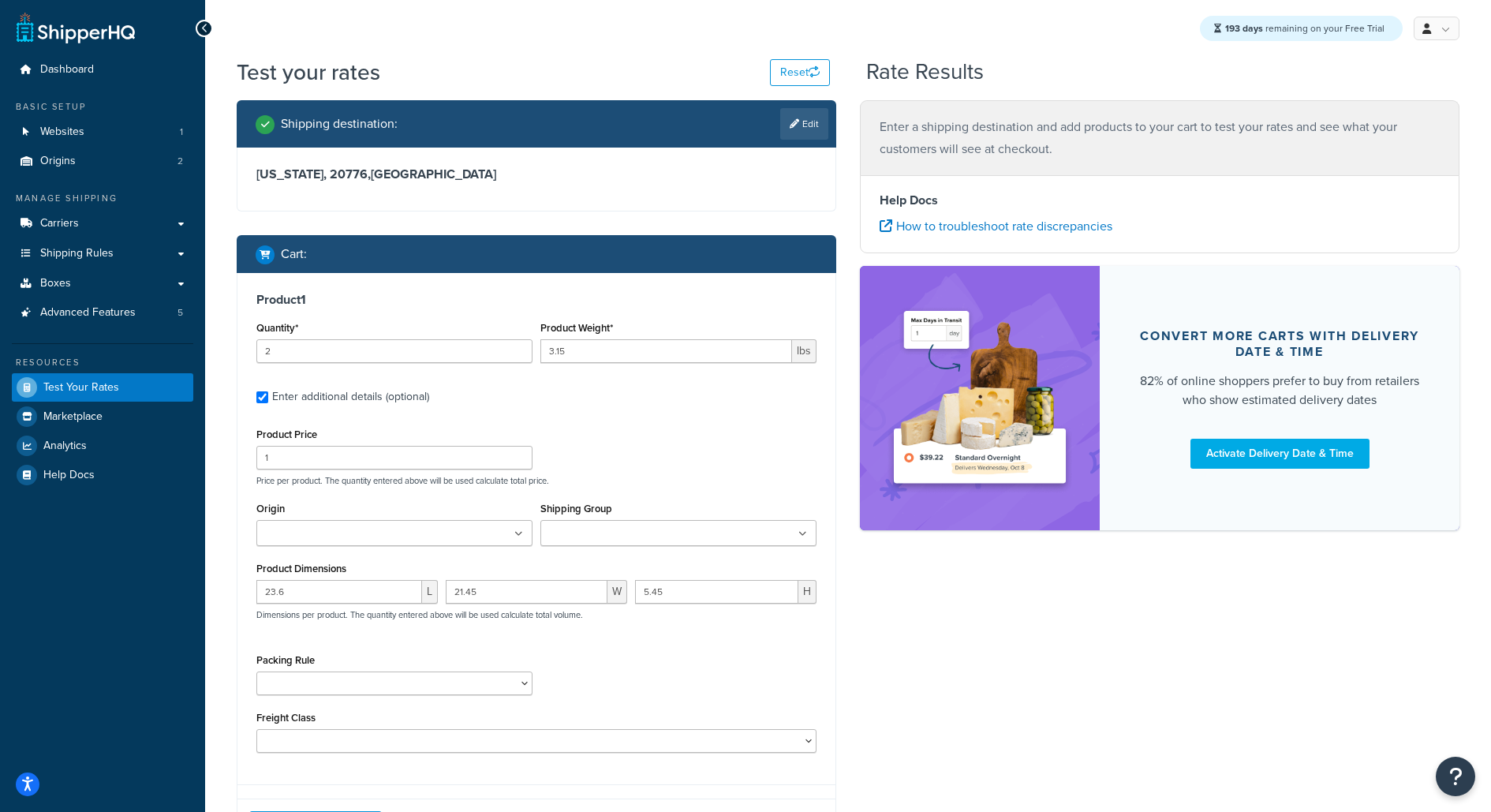
scroll to position [316, 0]
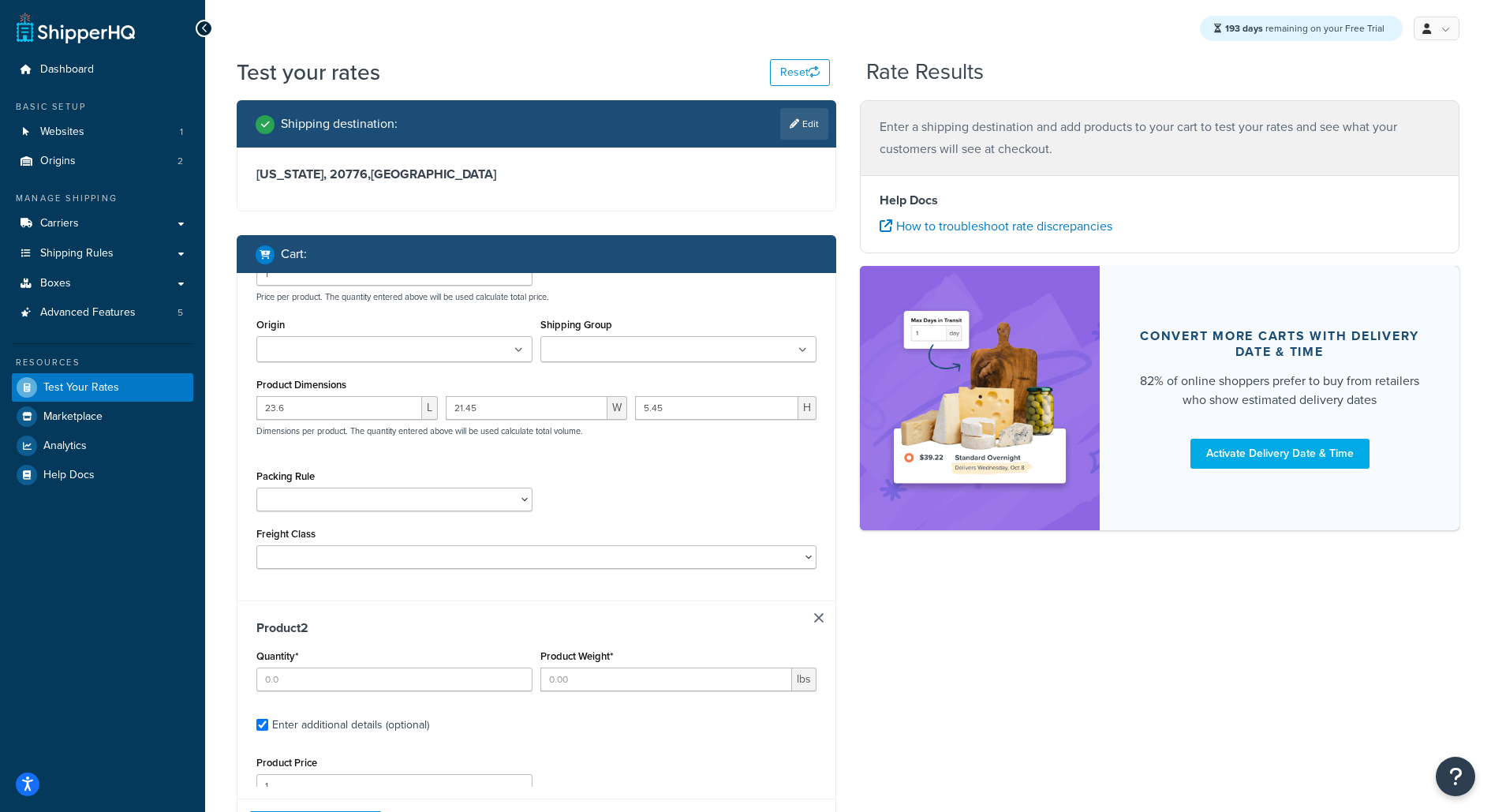
type input "4"
type input "0.035"
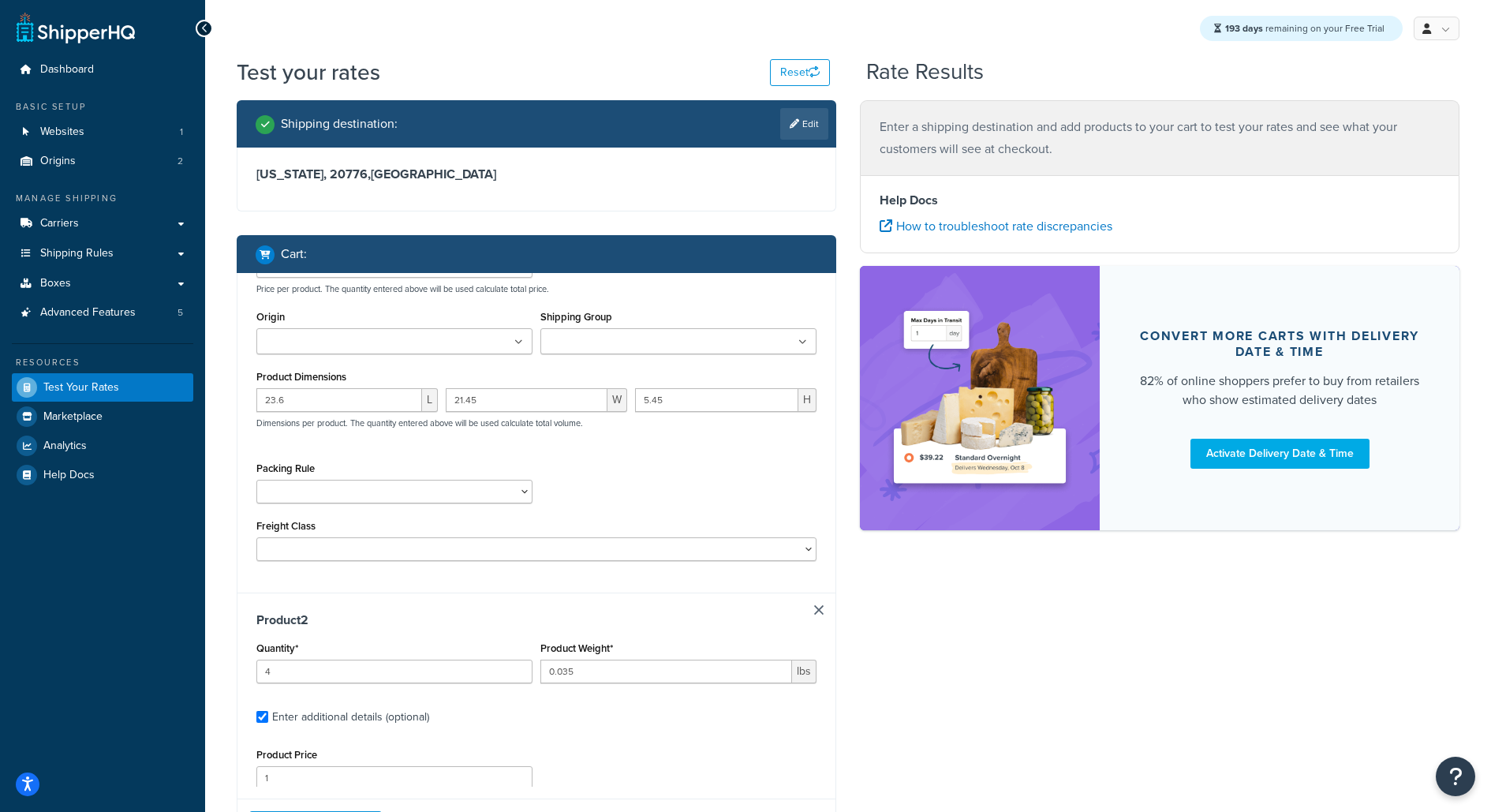
type input "4.05"
type input "2.9"
type input "0.85"
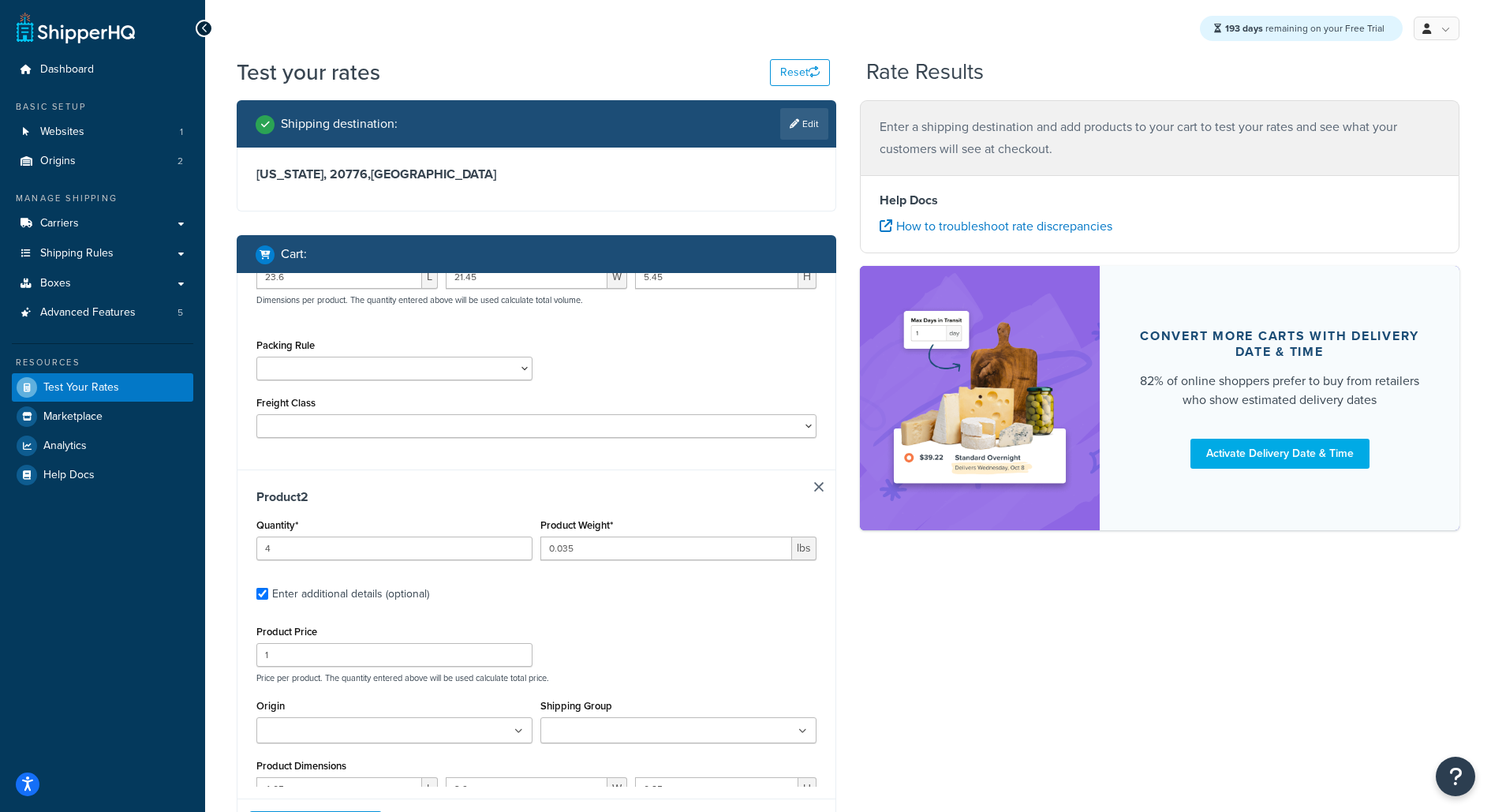
scroll to position [107, 0]
type input "2"
type input "0.01"
type input "4.6"
type input "3.25"
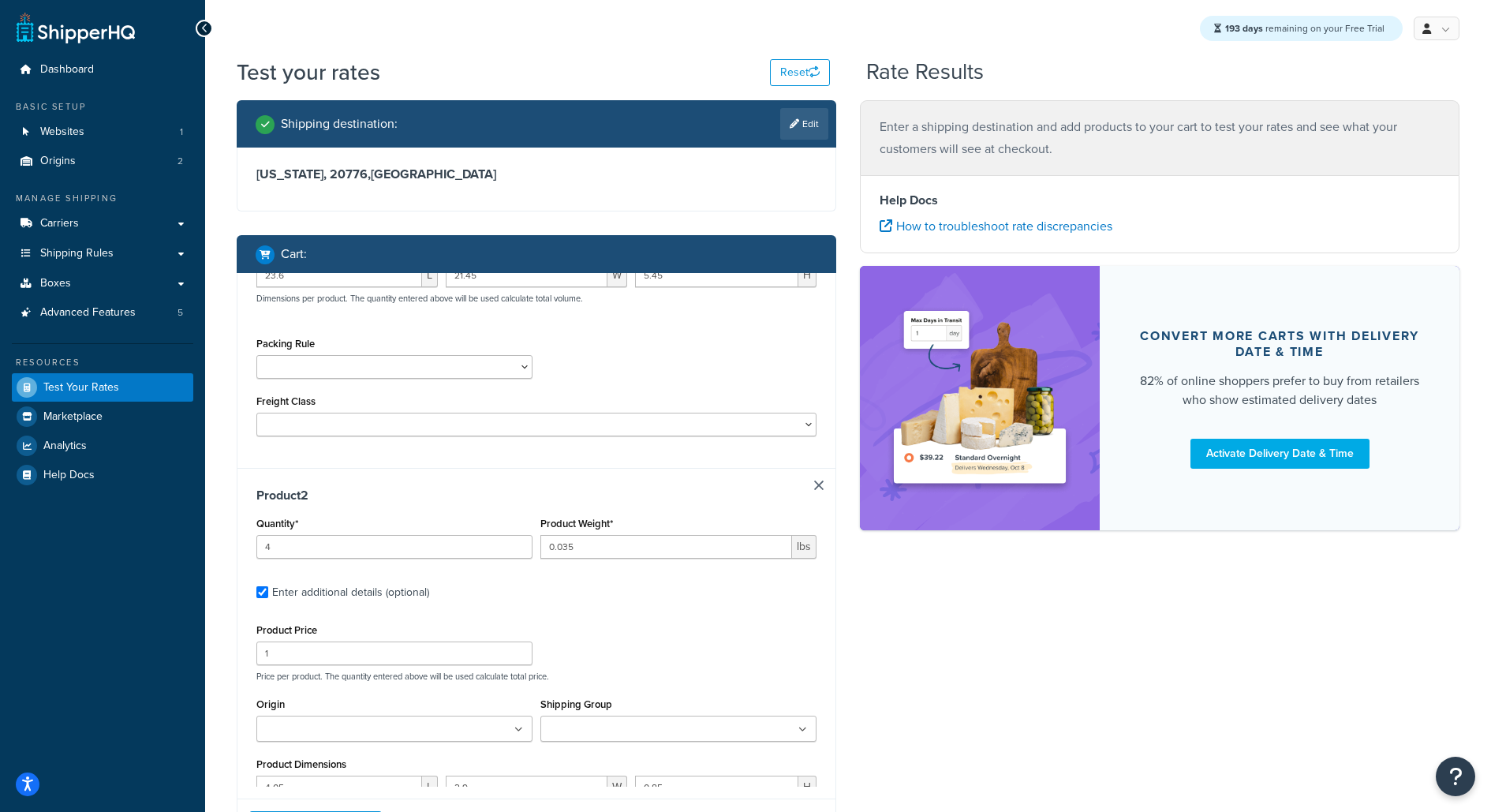
type input "0.25"
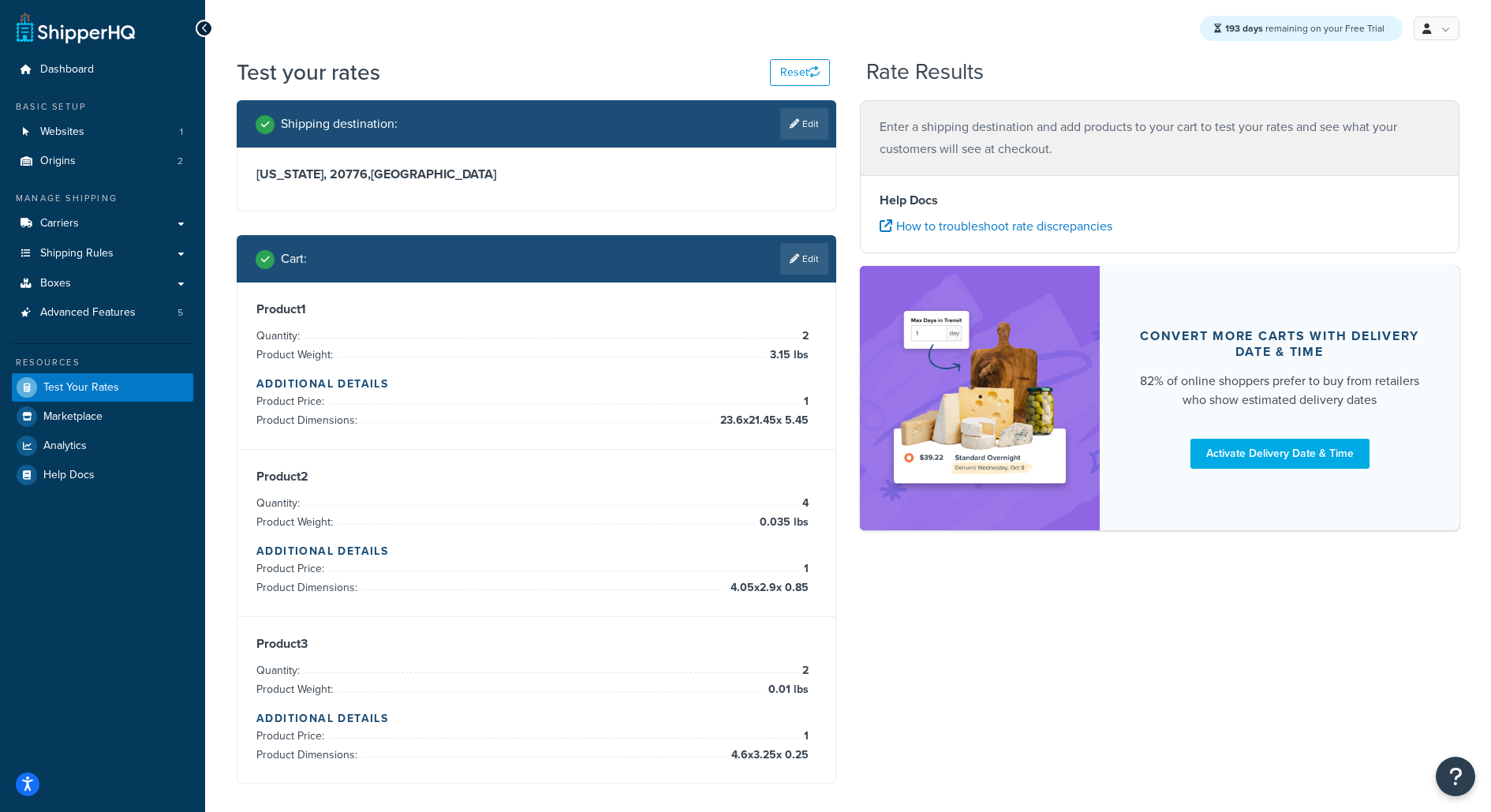
scroll to position [0, 0]
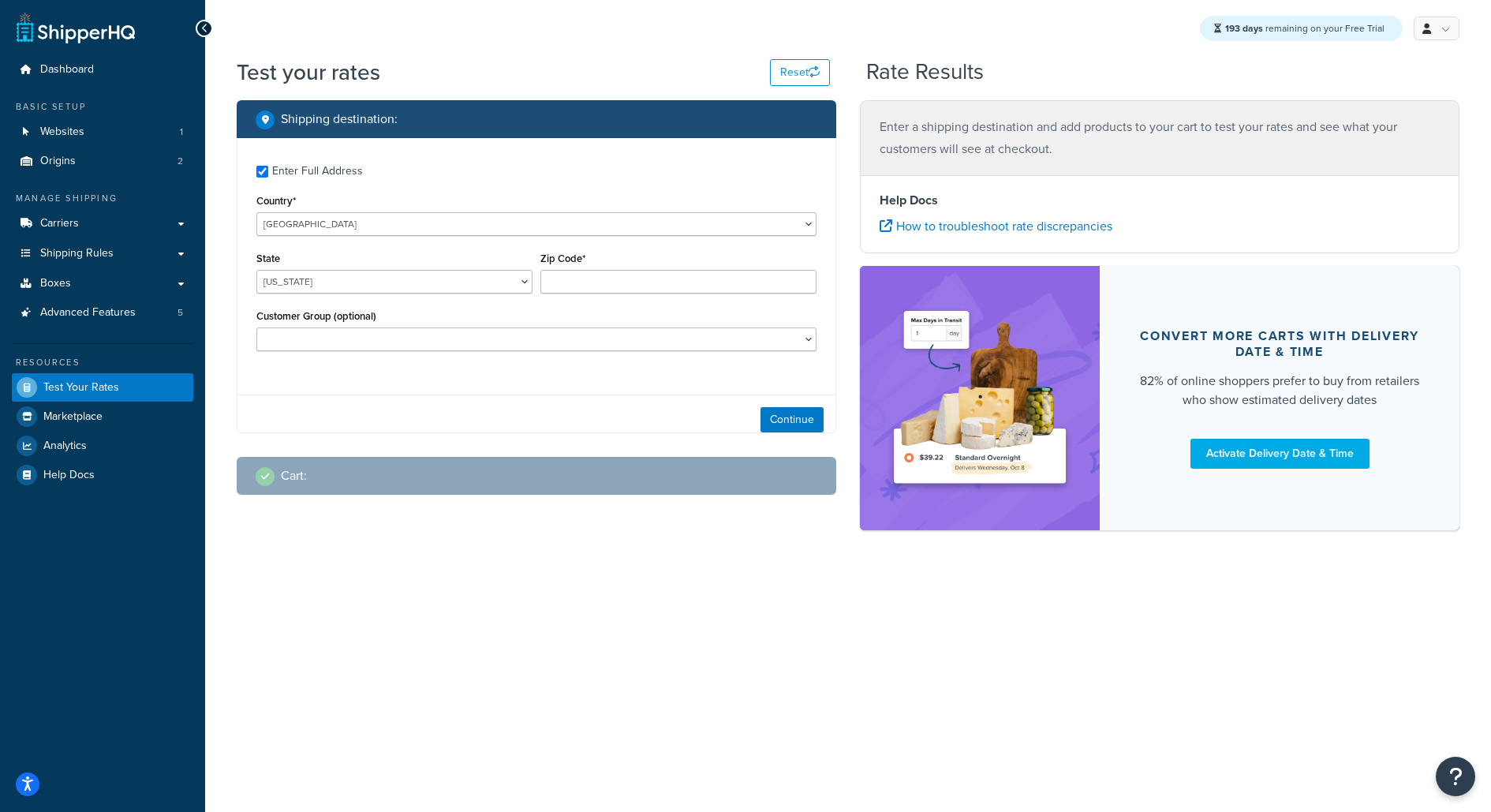
checkbox input "true"
type input "78759"
select select "TX"
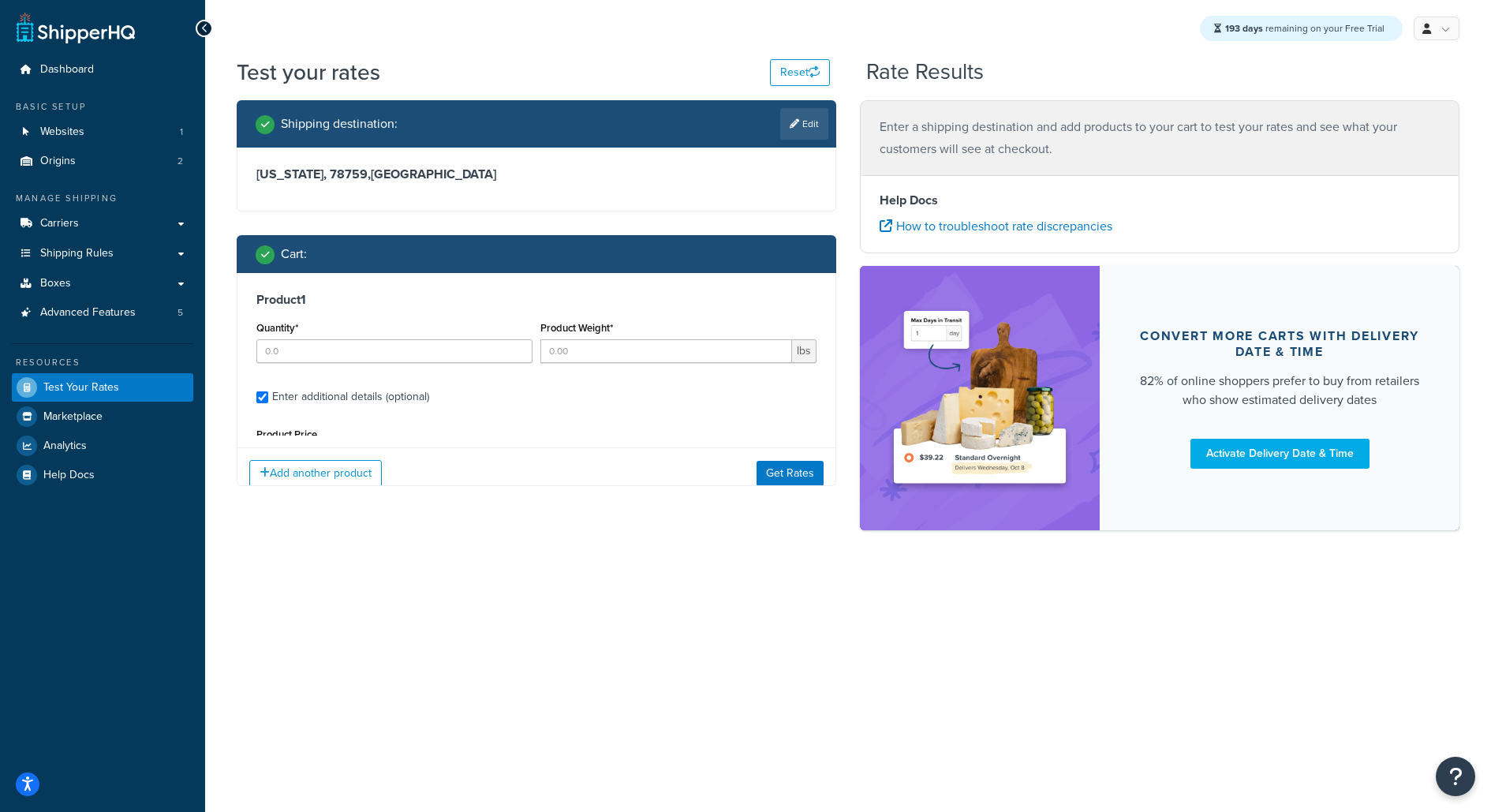
type input "40"
type input "1"
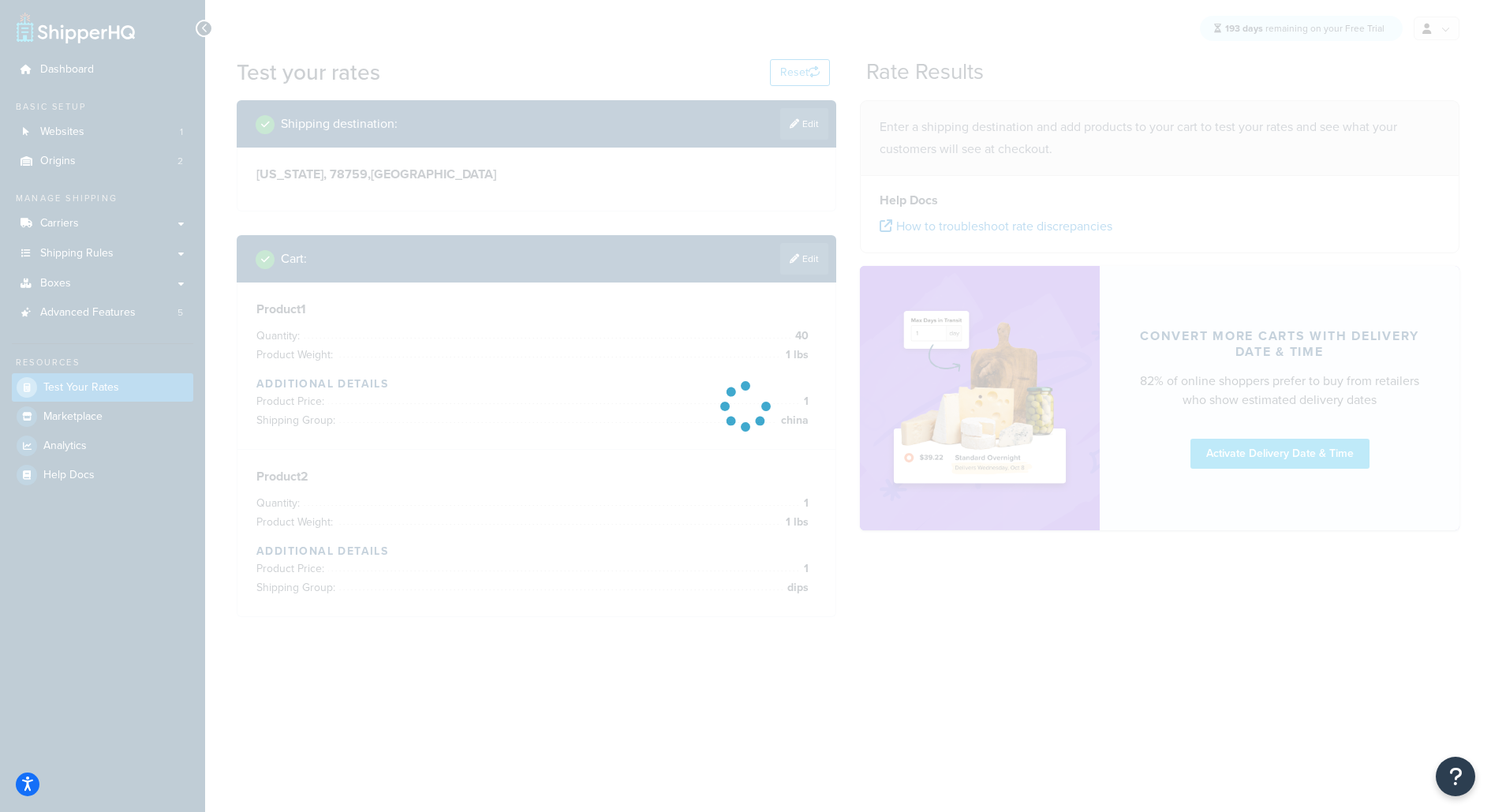
scroll to position [255, 0]
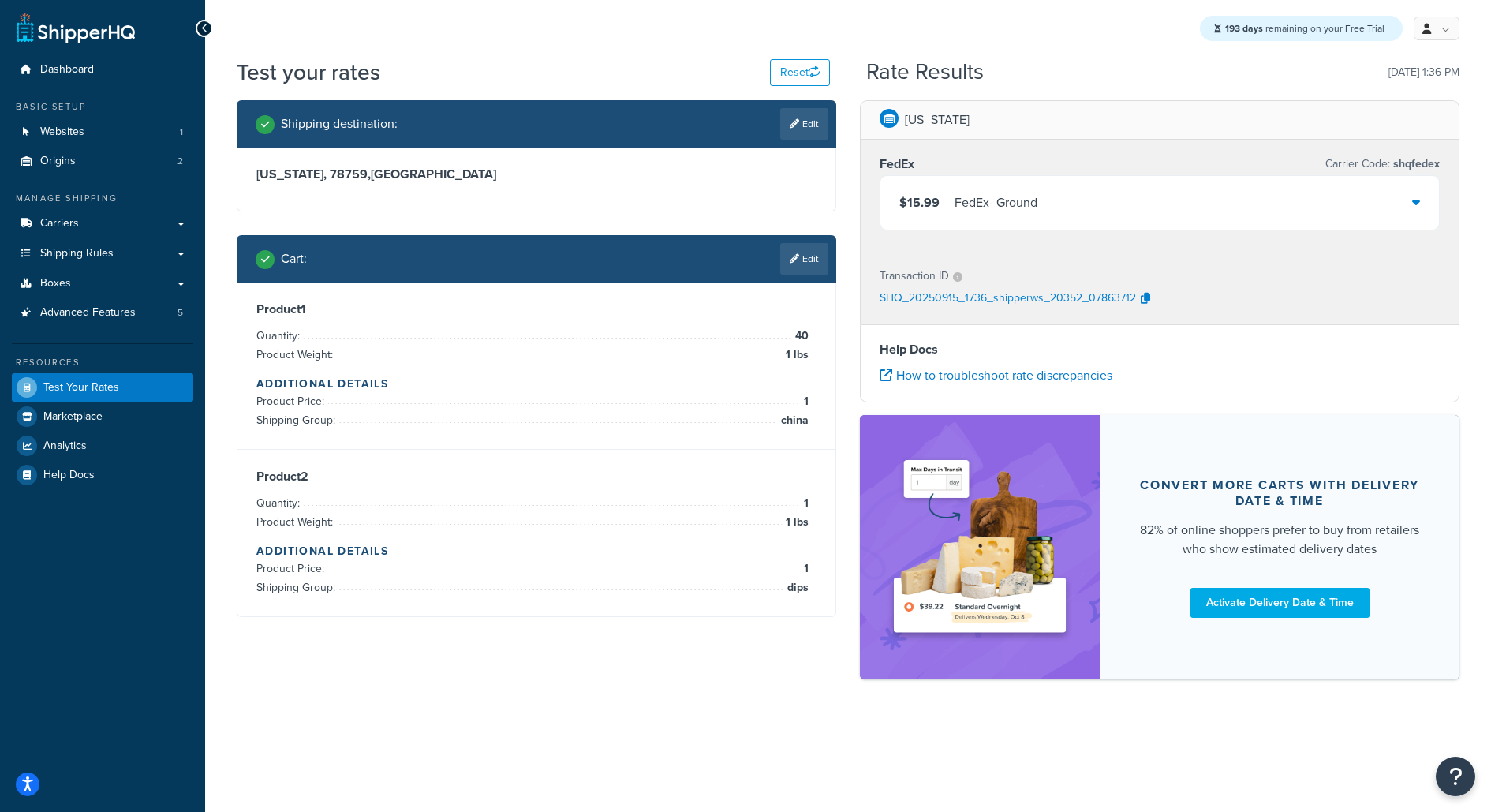
click at [1153, 182] on div "$15.99 FedEx - Ground" at bounding box center [1160, 203] width 559 height 54
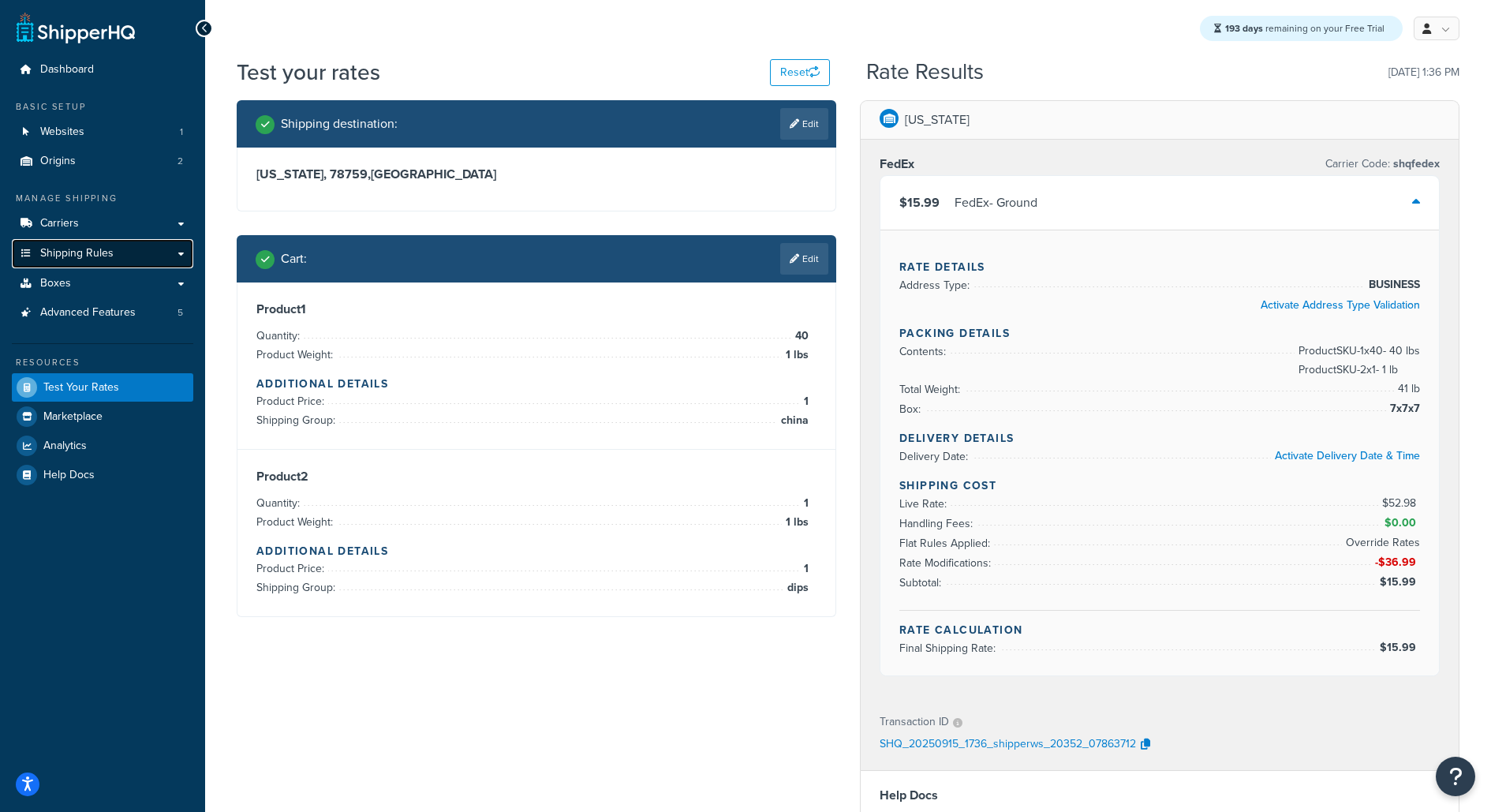
click at [176, 263] on link "Shipping Rules" at bounding box center [102, 253] width 181 height 29
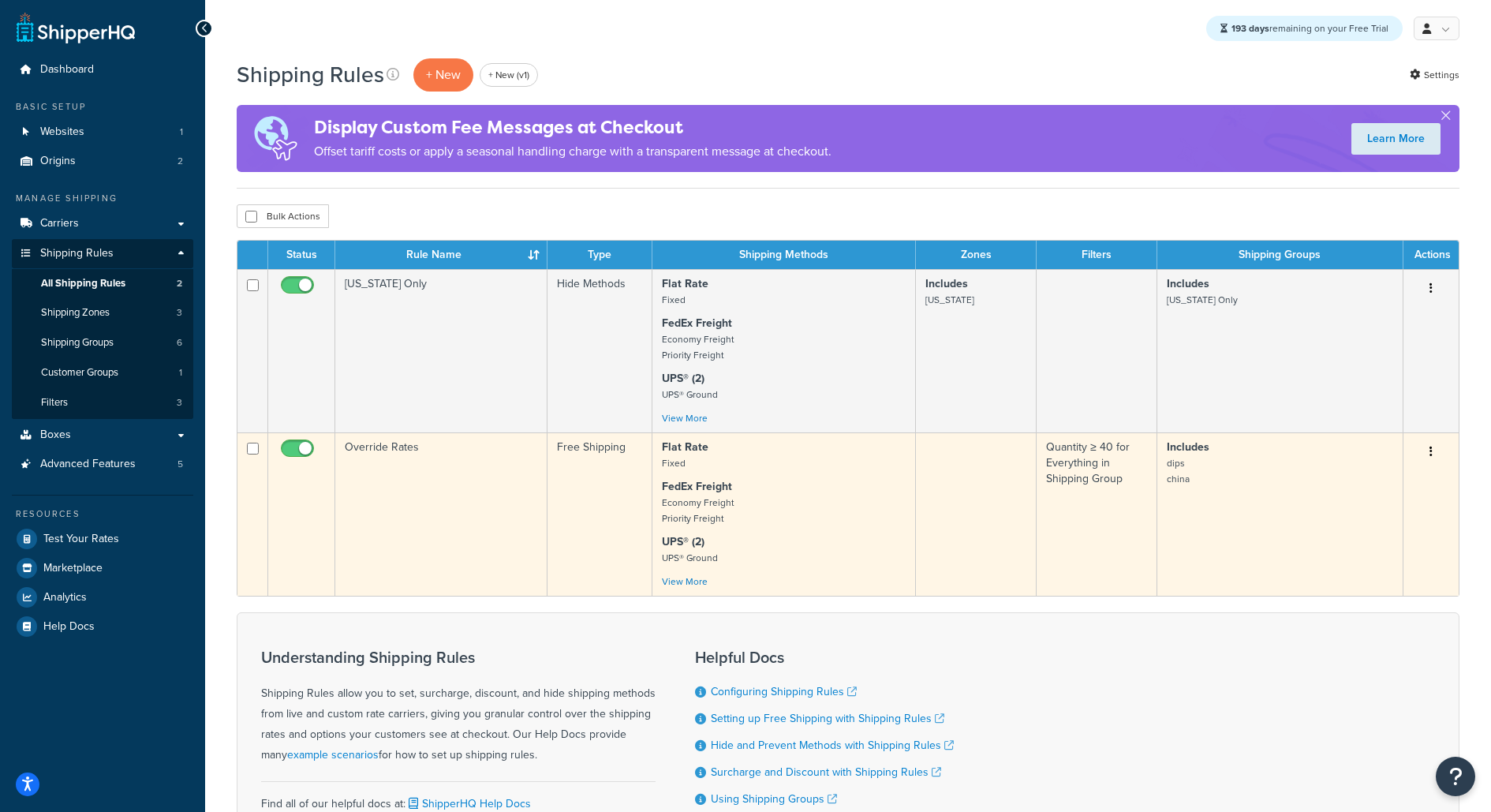
click at [442, 477] on td "Override Rates" at bounding box center [441, 514] width 212 height 163
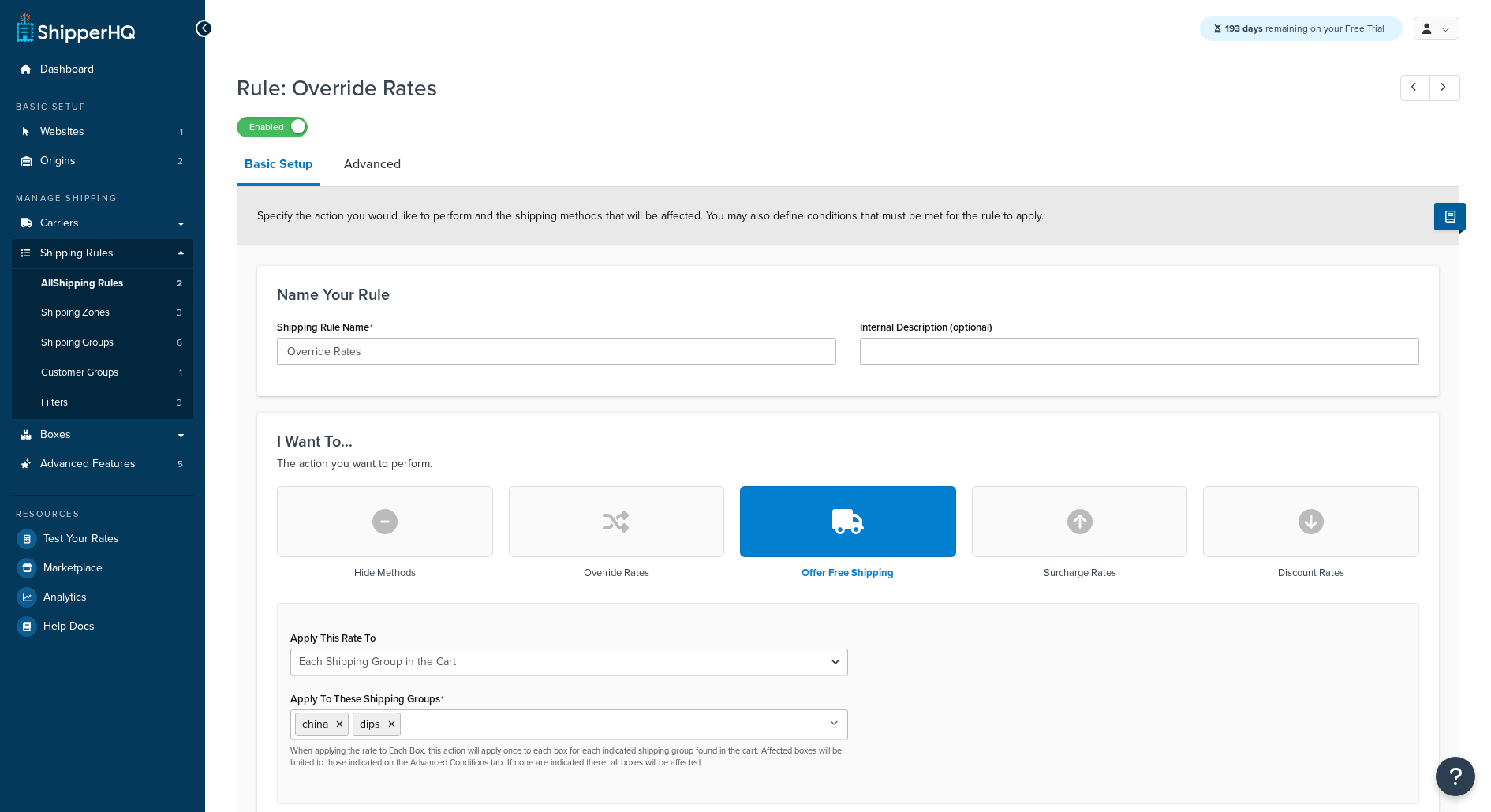
select select "SHIPPING_GROUP"
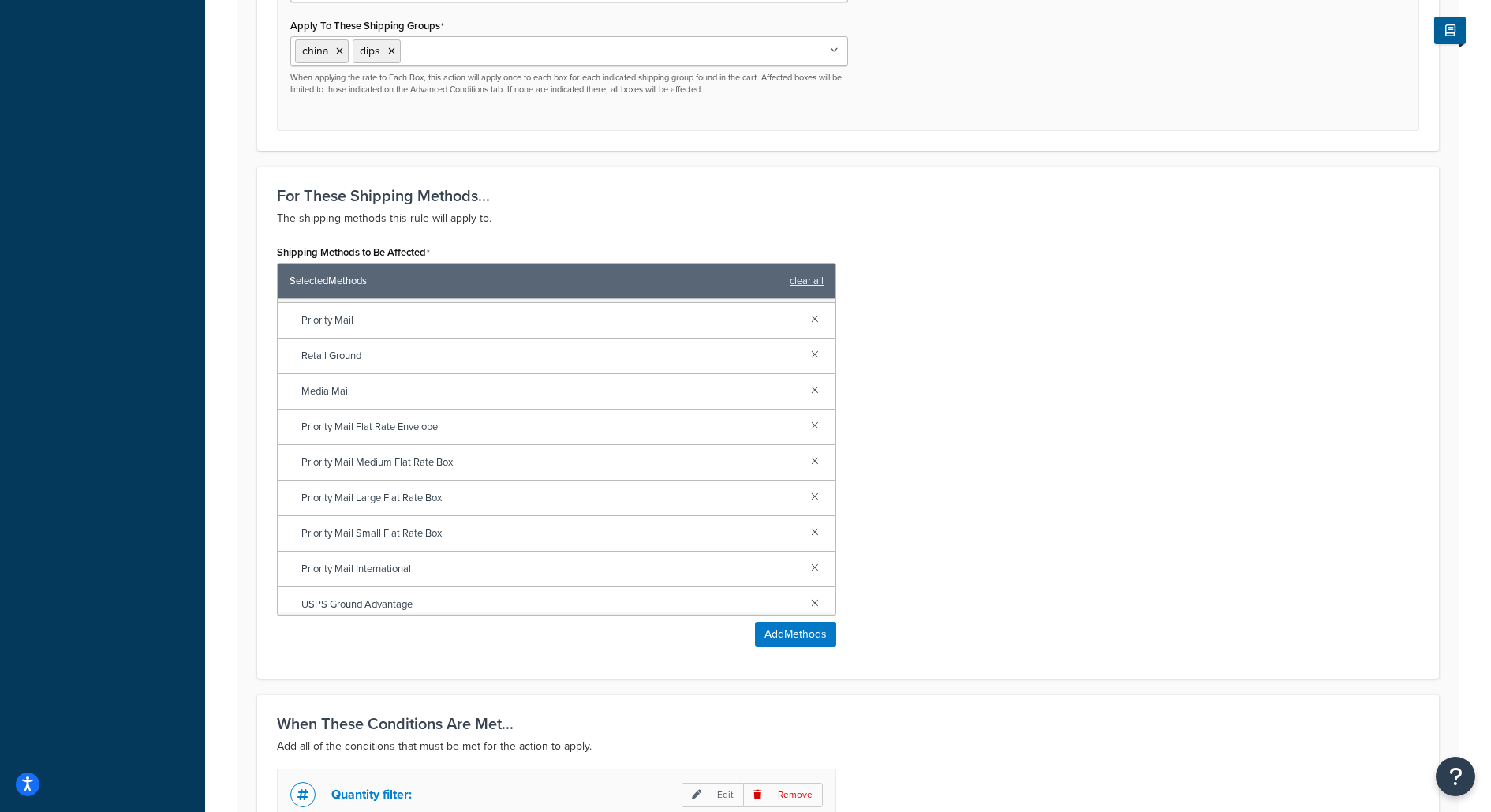
scroll to position [688, 0]
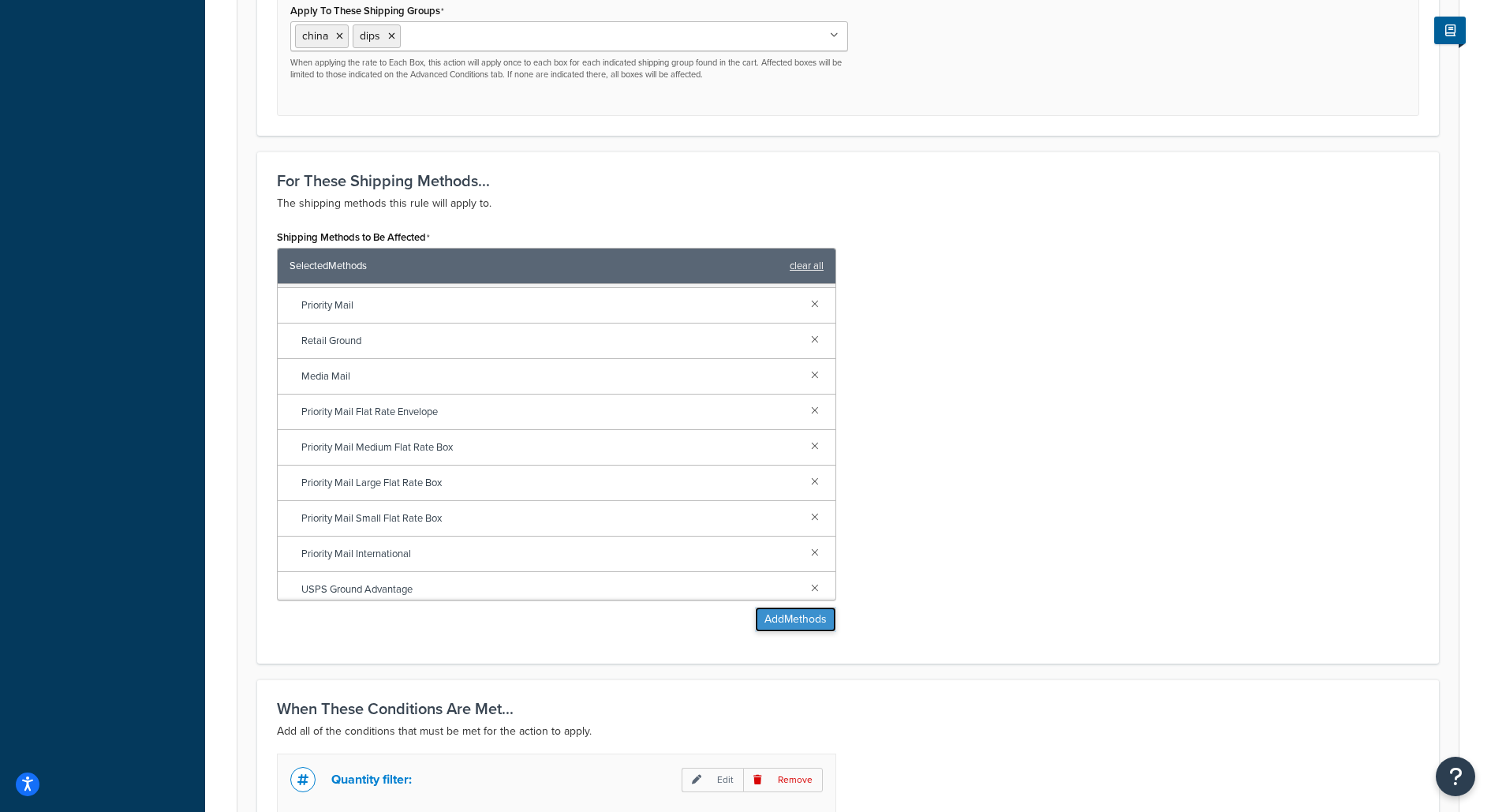
click at [800, 617] on button "Add Methods" at bounding box center [795, 619] width 81 height 25
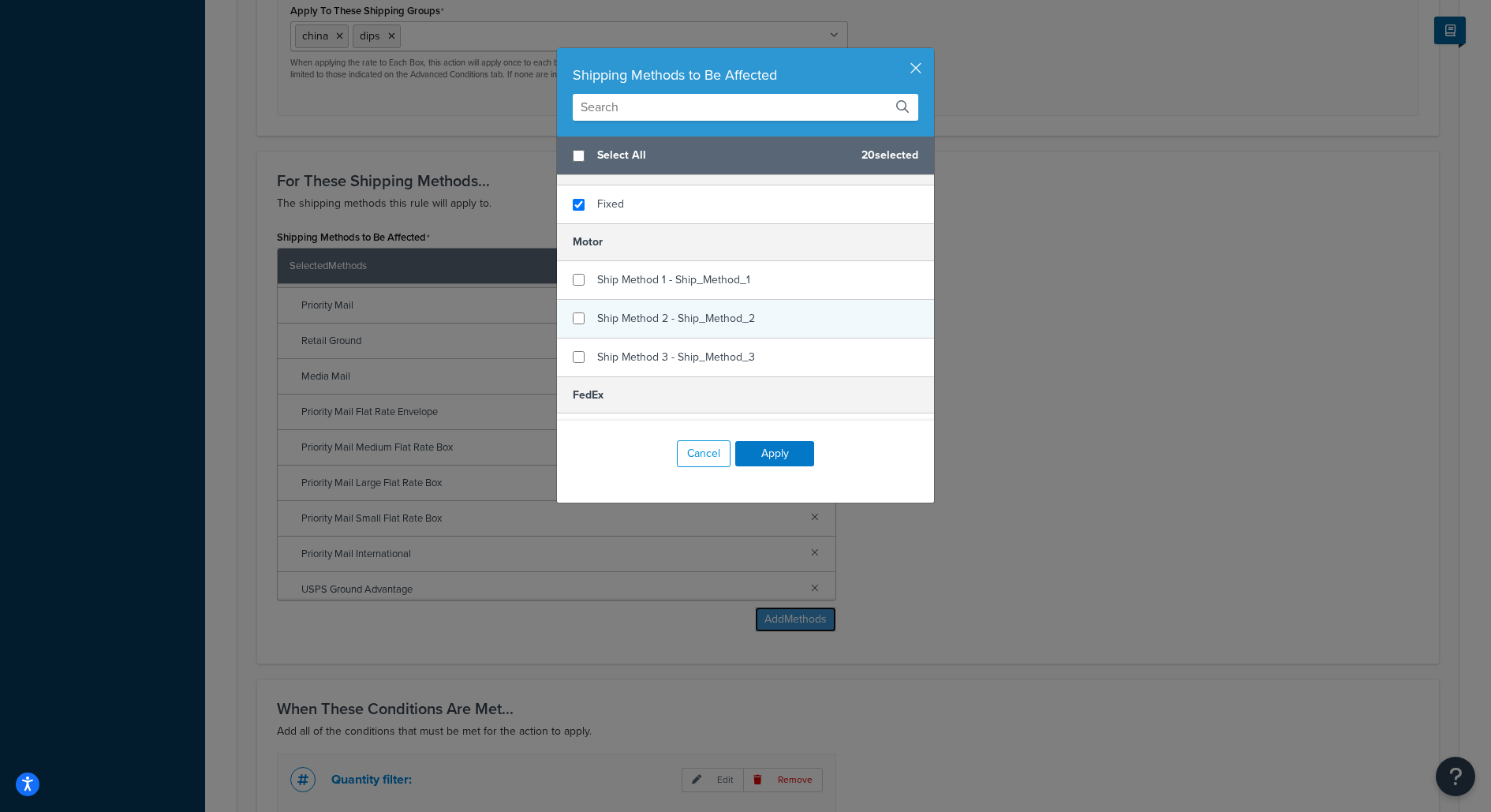
scroll to position [0, 0]
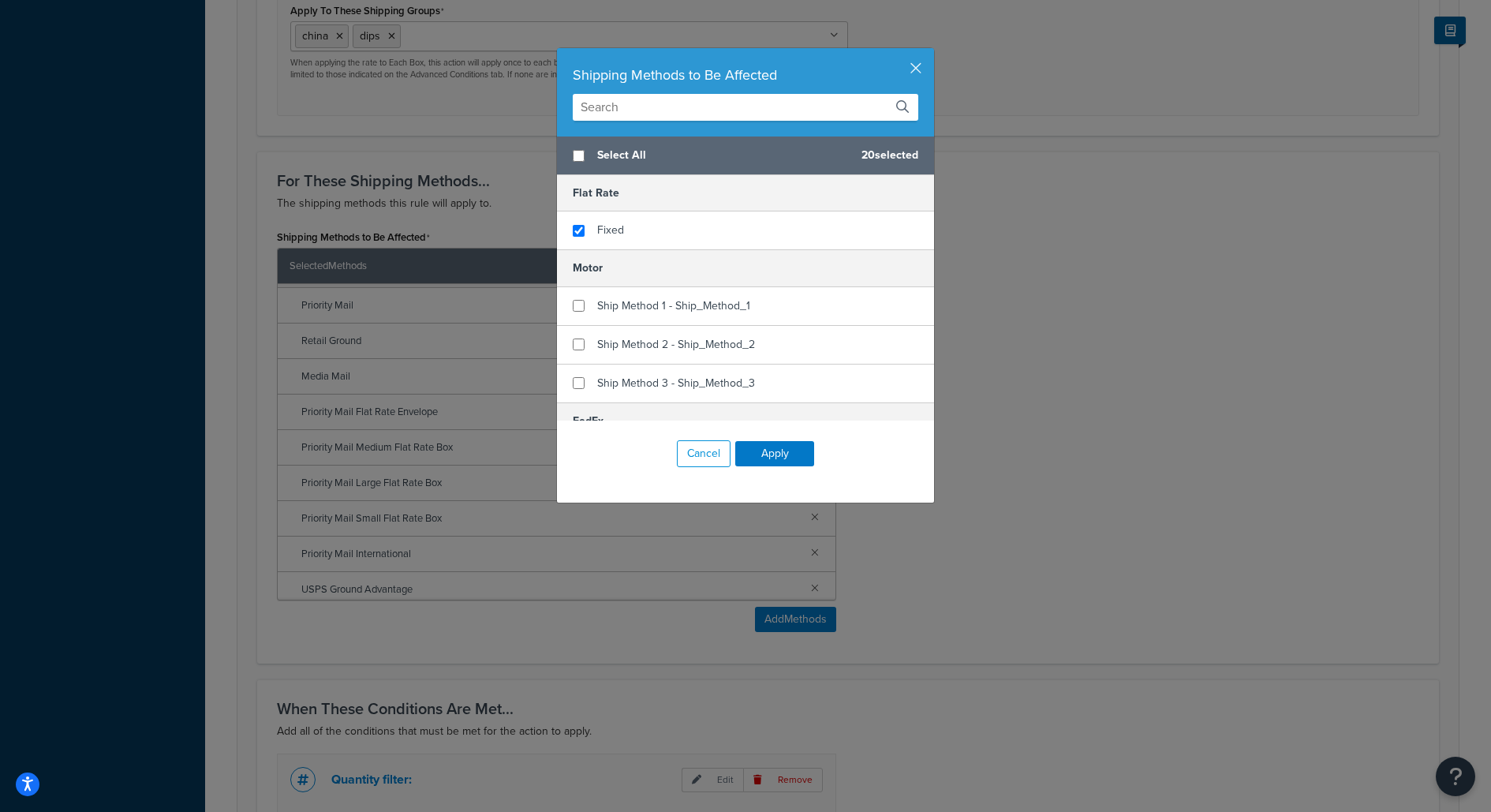
click at [940, 297] on div "Shipping Methods to Be Affected Select All 20 selected Flat Rate Fixed Motor Sh…" at bounding box center [746, 406] width 1491 height 812
click at [967, 306] on div "Shipping Methods to Be Affected Select All 20 selected Flat Rate Fixed Motor Sh…" at bounding box center [746, 406] width 1491 height 812
click at [930, 52] on button "button" at bounding box center [931, 50] width 4 height 4
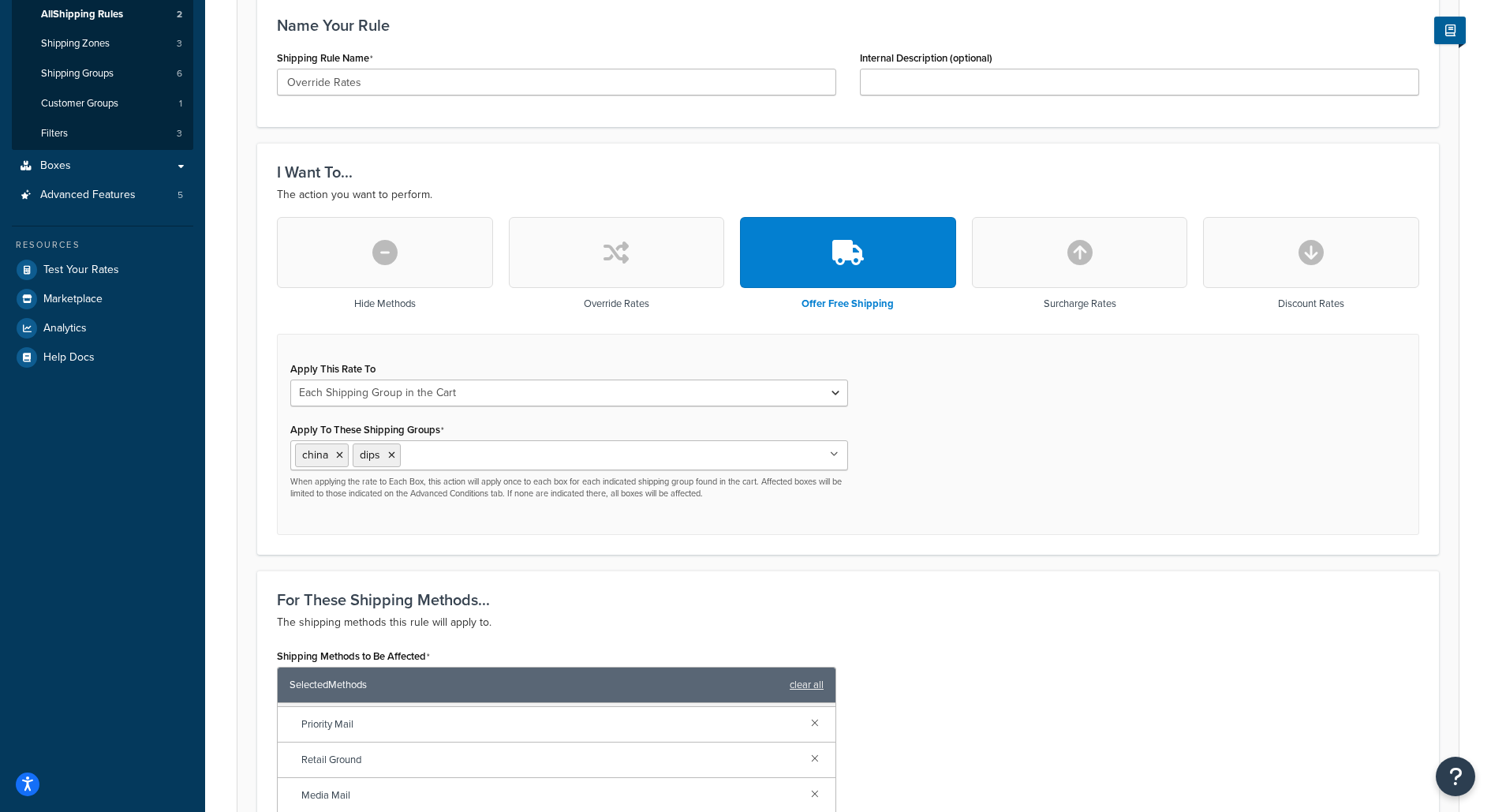
scroll to position [18, 0]
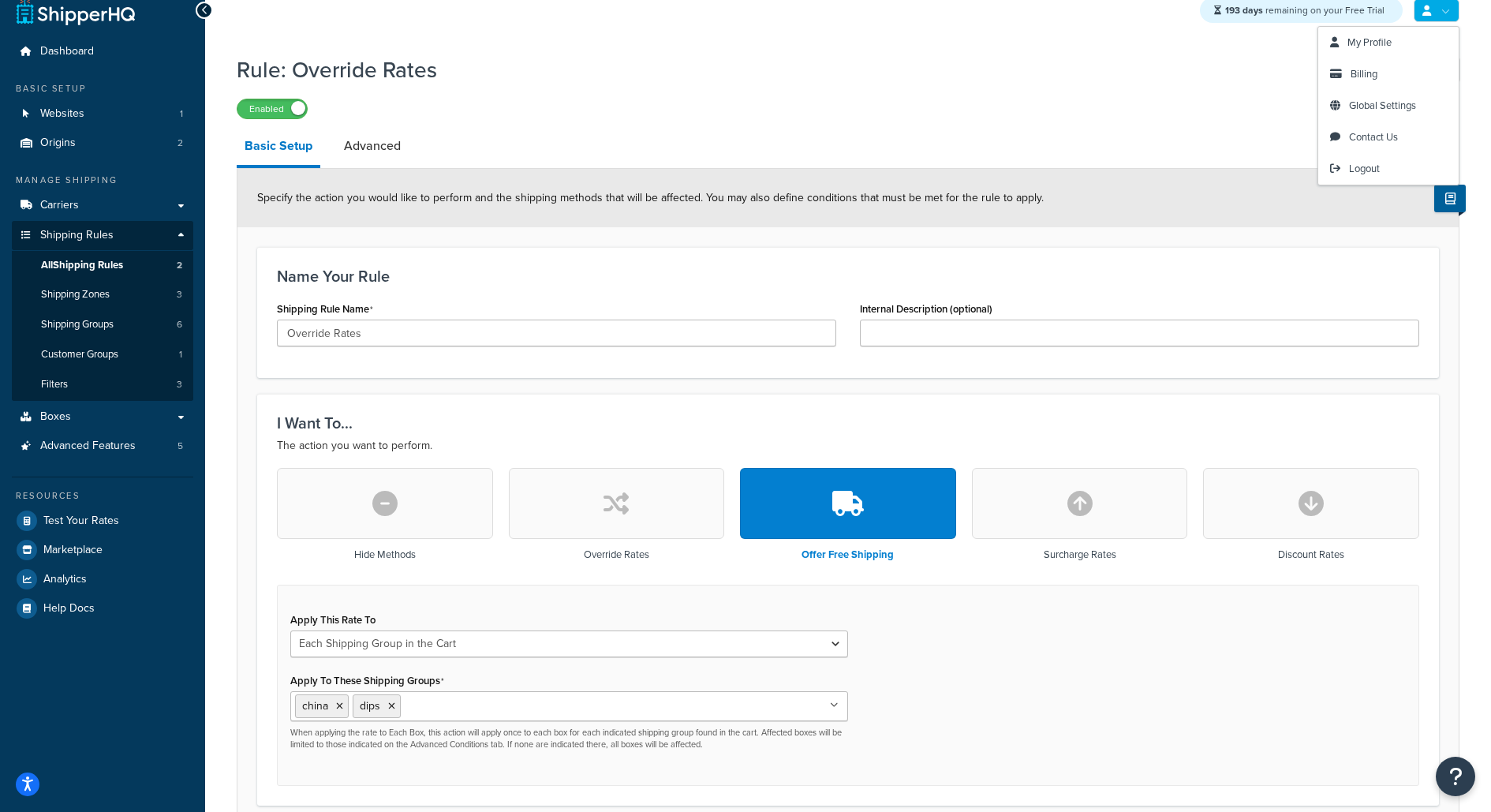
click at [1457, 21] on link at bounding box center [1436, 10] width 46 height 23
click at [1423, 32] on link "My Profile" at bounding box center [1388, 42] width 140 height 31
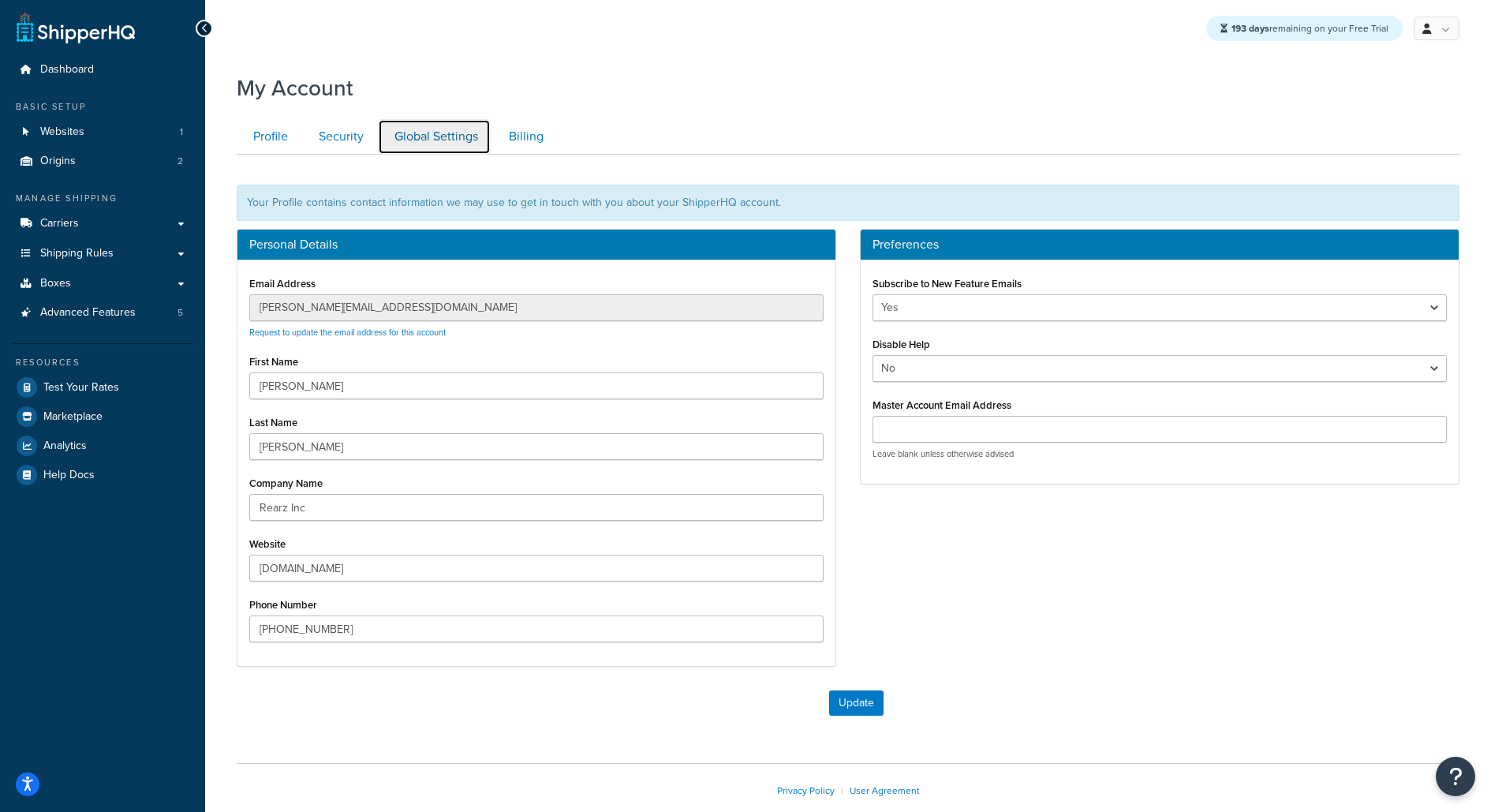
click at [450, 137] on link "Global Settings" at bounding box center [435, 137] width 113 height 36
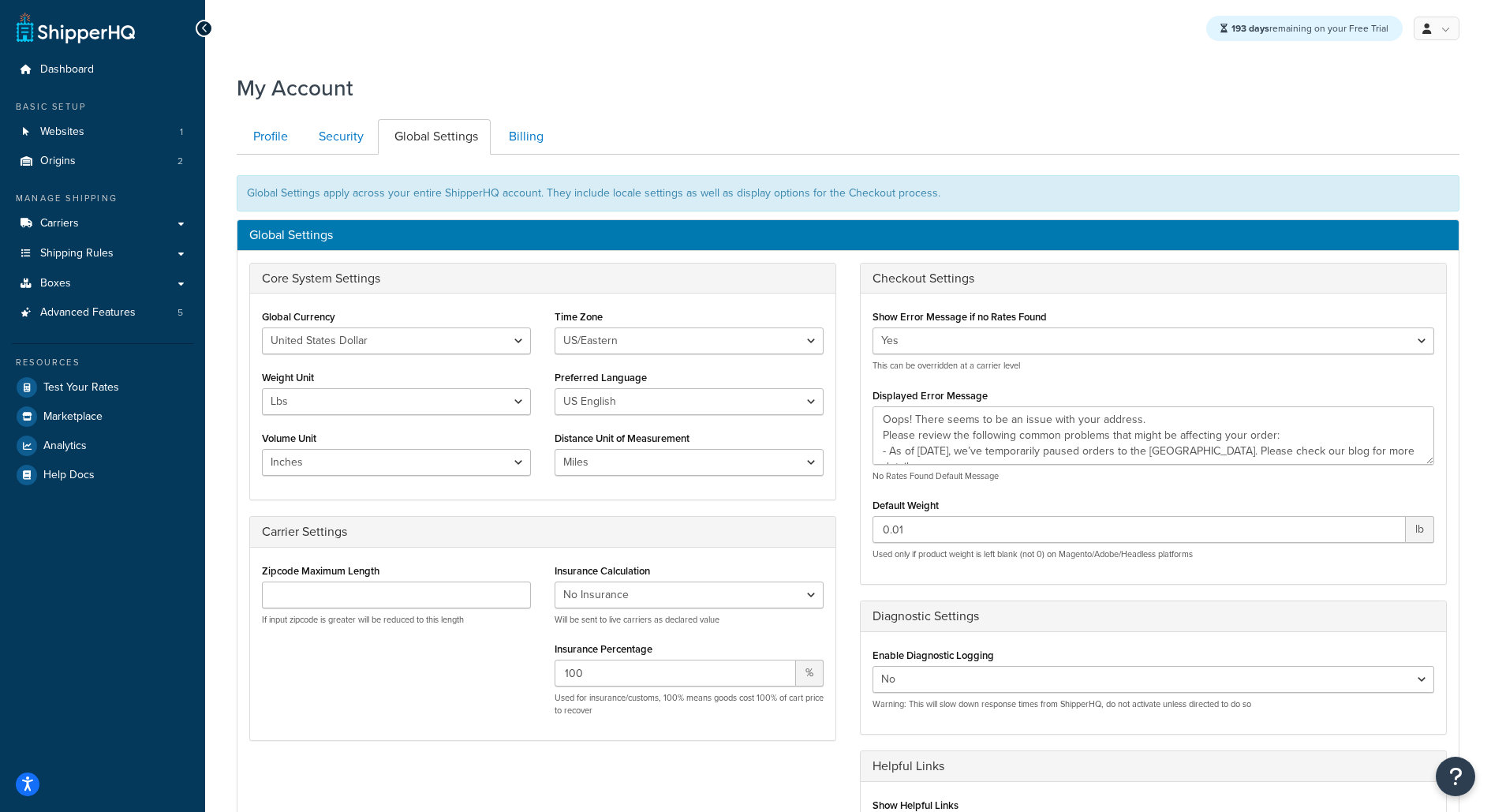
scroll to position [154, 0]
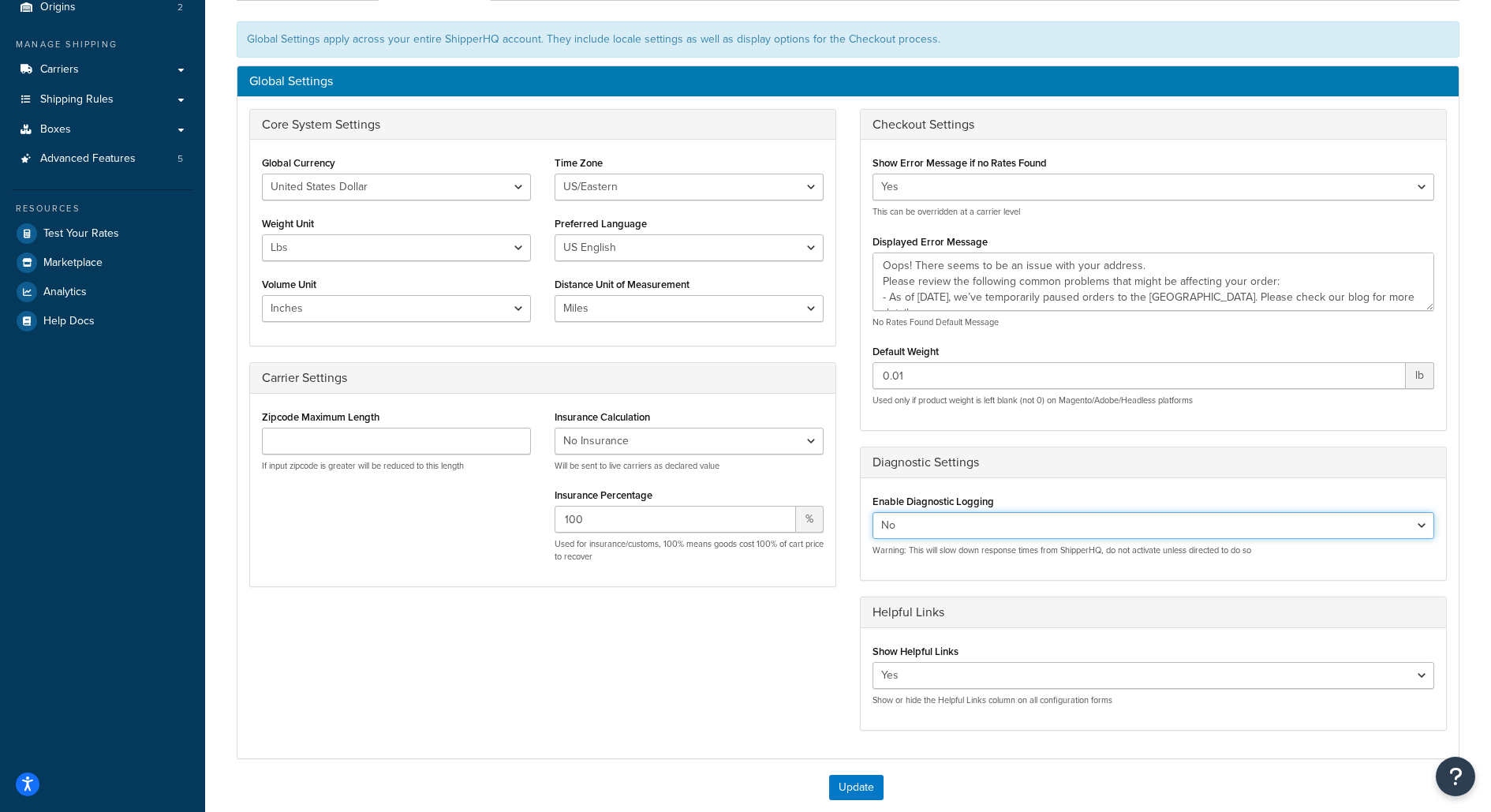
click at [1202, 522] on select "Yes No" at bounding box center [1152, 525] width 561 height 27
select select "true"
click at [872, 512] on select "Yes No" at bounding box center [1152, 525] width 561 height 27
click at [846, 781] on button "Update" at bounding box center [856, 787] width 55 height 25
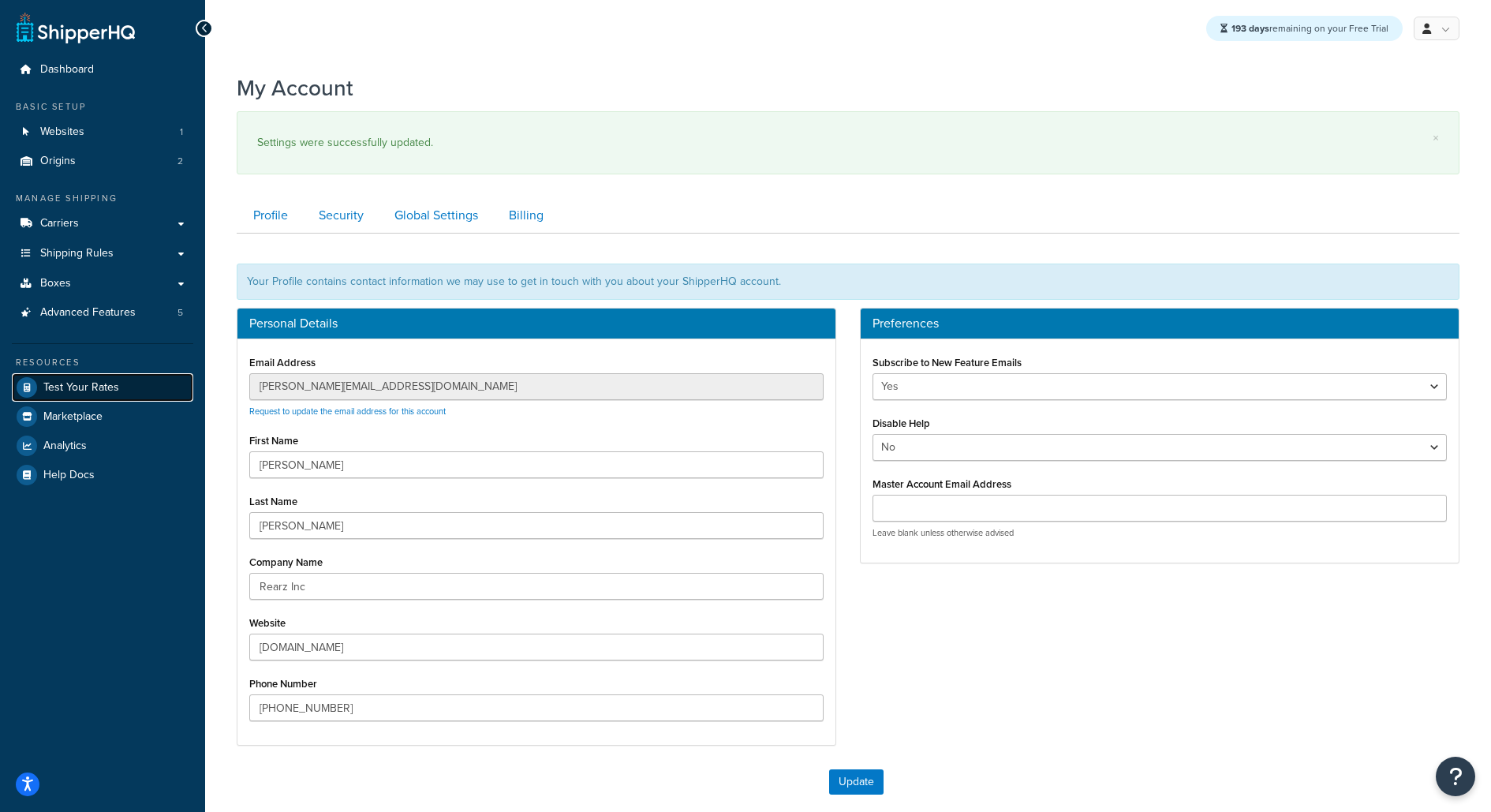
click at [134, 384] on link "Test Your Rates" at bounding box center [102, 387] width 181 height 29
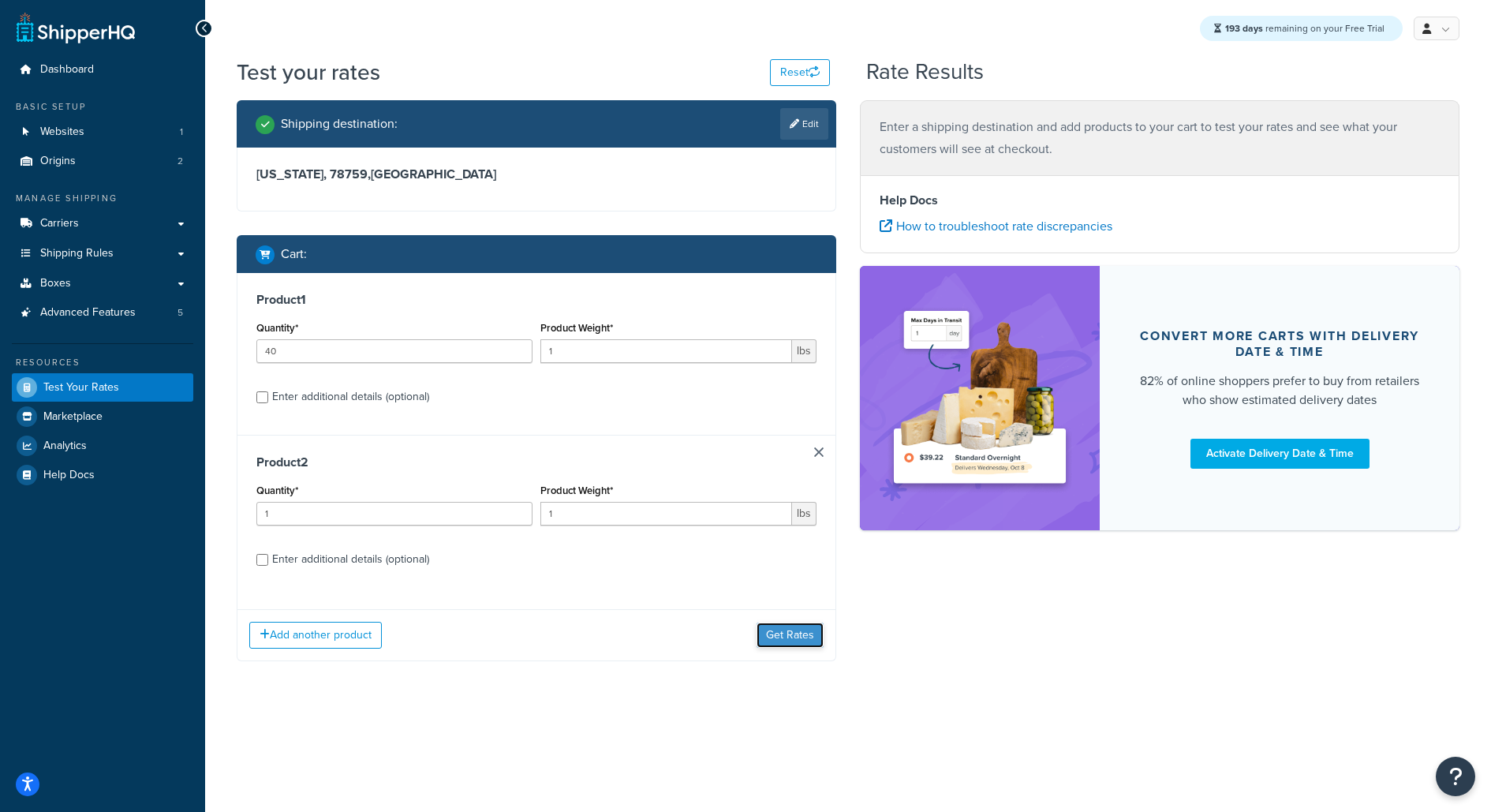
click at [801, 637] on button "Get Rates" at bounding box center [790, 635] width 67 height 25
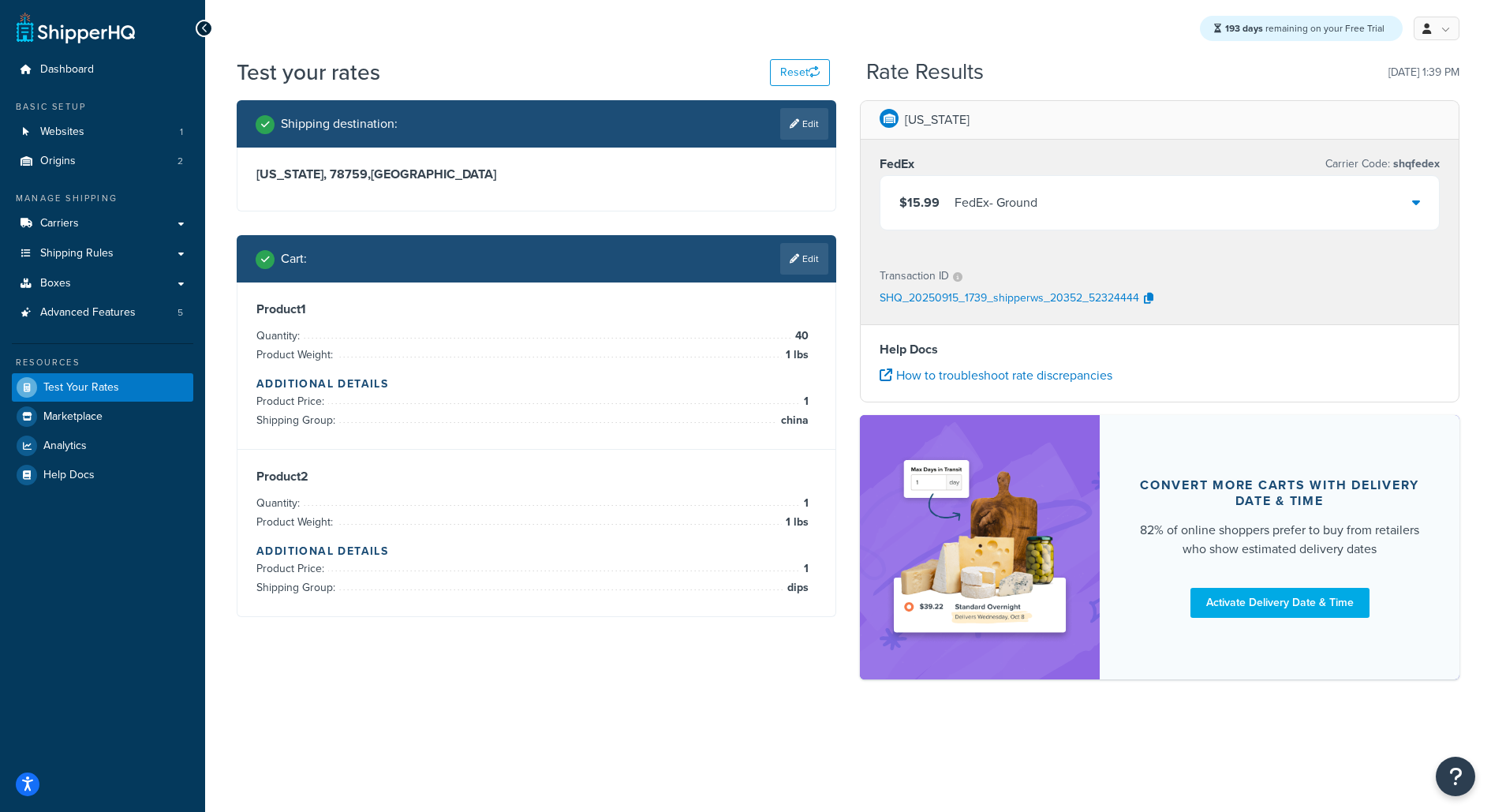
click at [1063, 298] on p "SHQ_20250915_1739_shipperws_20352_52324444" at bounding box center [1009, 299] width 260 height 23
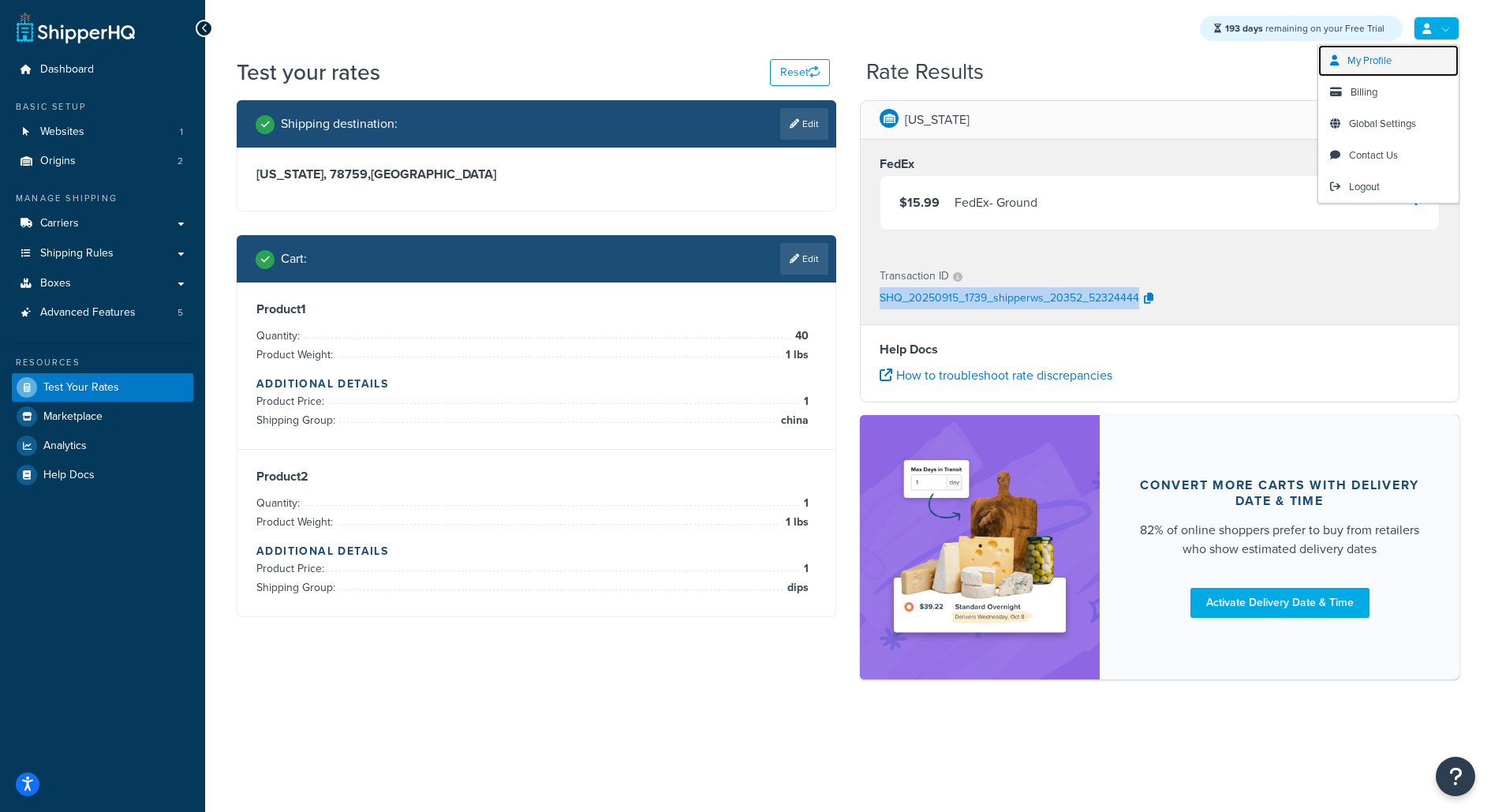
click at [1407, 64] on link "My Profile" at bounding box center [1388, 60] width 140 height 31
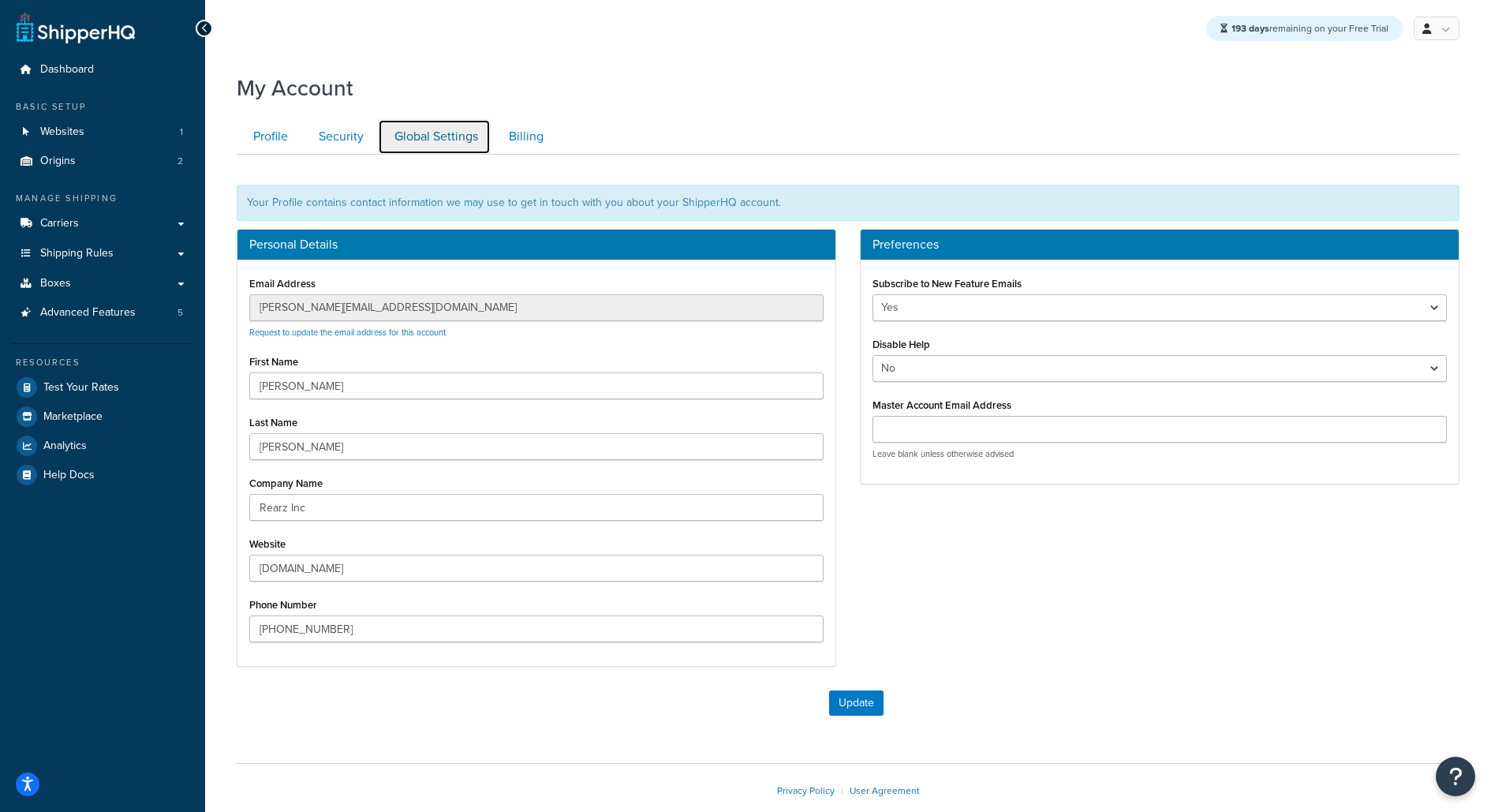
click at [445, 133] on link "Global Settings" at bounding box center [435, 137] width 113 height 36
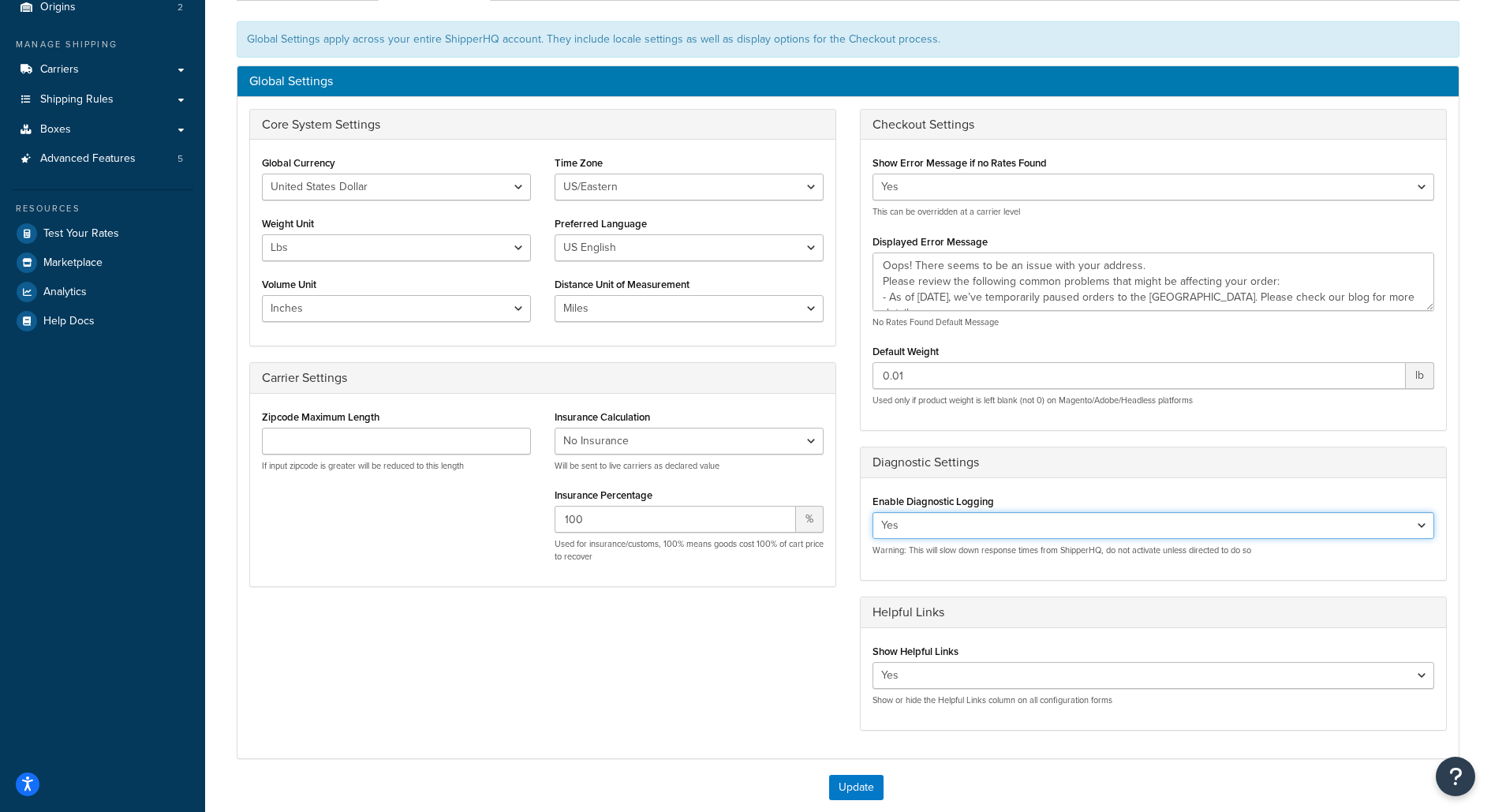
click at [1136, 521] on select "Yes No" at bounding box center [1152, 525] width 561 height 27
select select "false"
click at [872, 512] on select "Yes No" at bounding box center [1152, 525] width 561 height 27
click at [858, 782] on button "Update" at bounding box center [856, 787] width 55 height 25
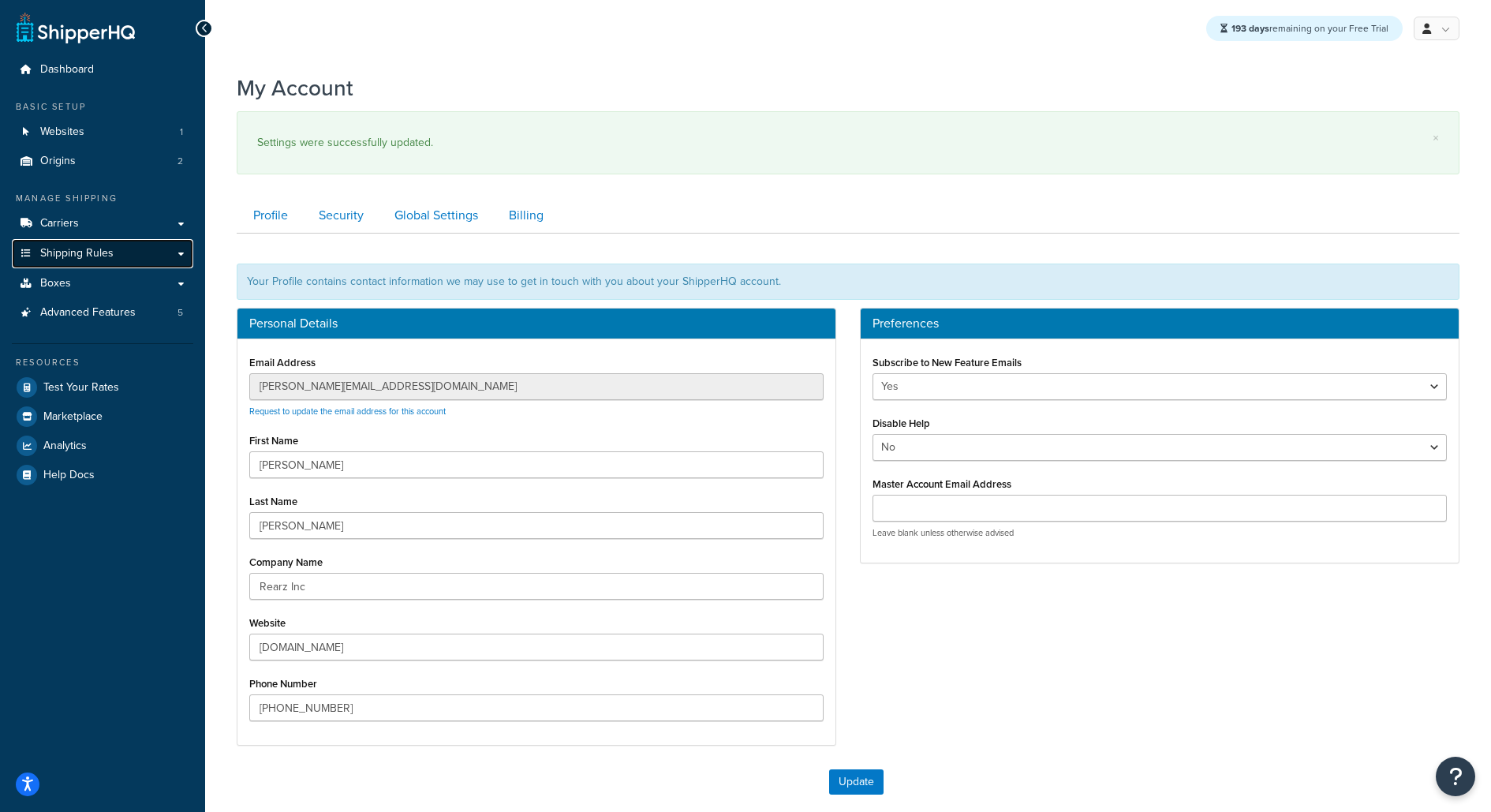
click at [191, 250] on link "Shipping Rules" at bounding box center [102, 253] width 181 height 29
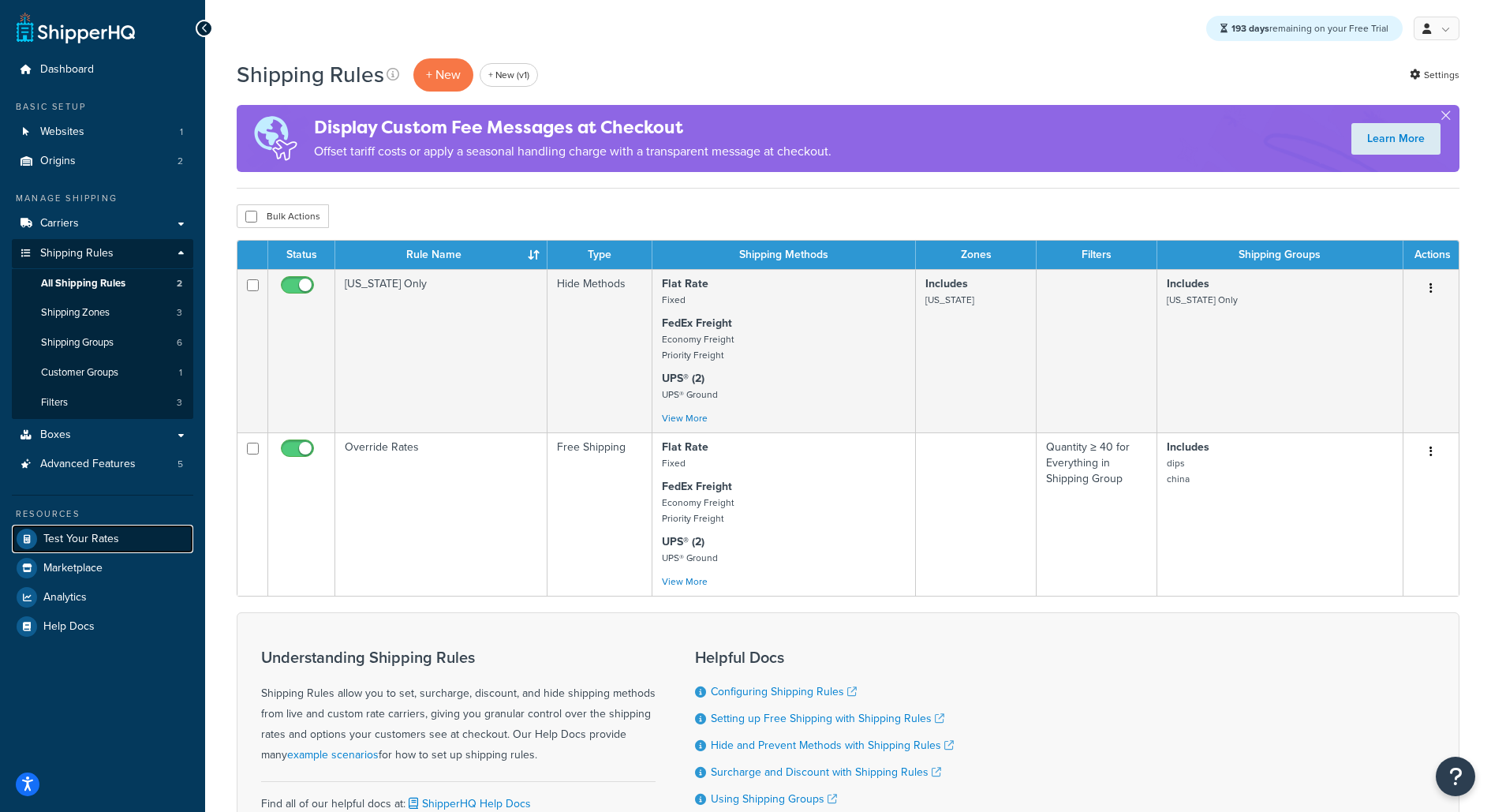
click at [83, 533] on span "Test Your Rates" at bounding box center [81, 539] width 75 height 13
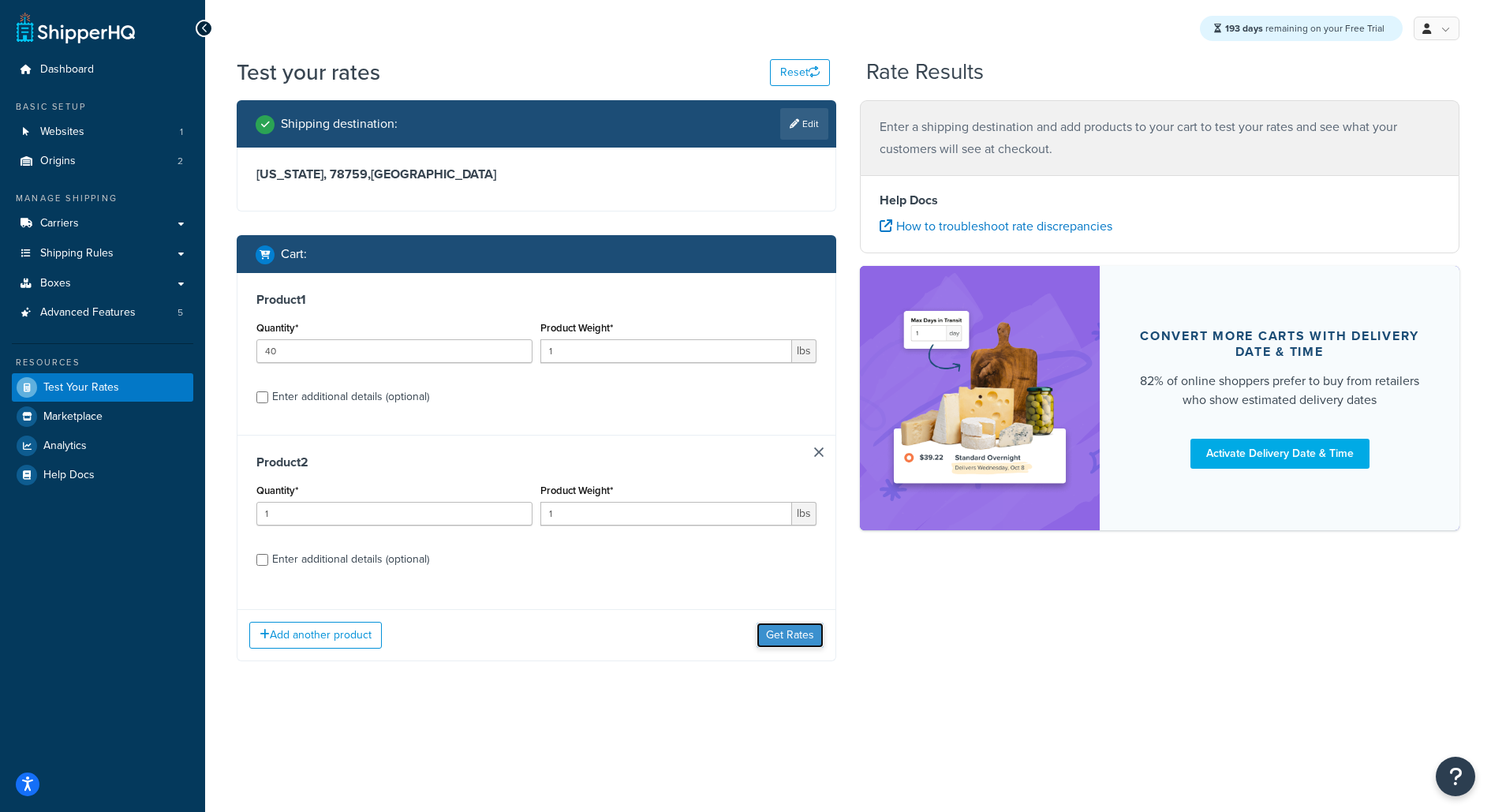
click at [780, 625] on button "Get Rates" at bounding box center [790, 635] width 67 height 25
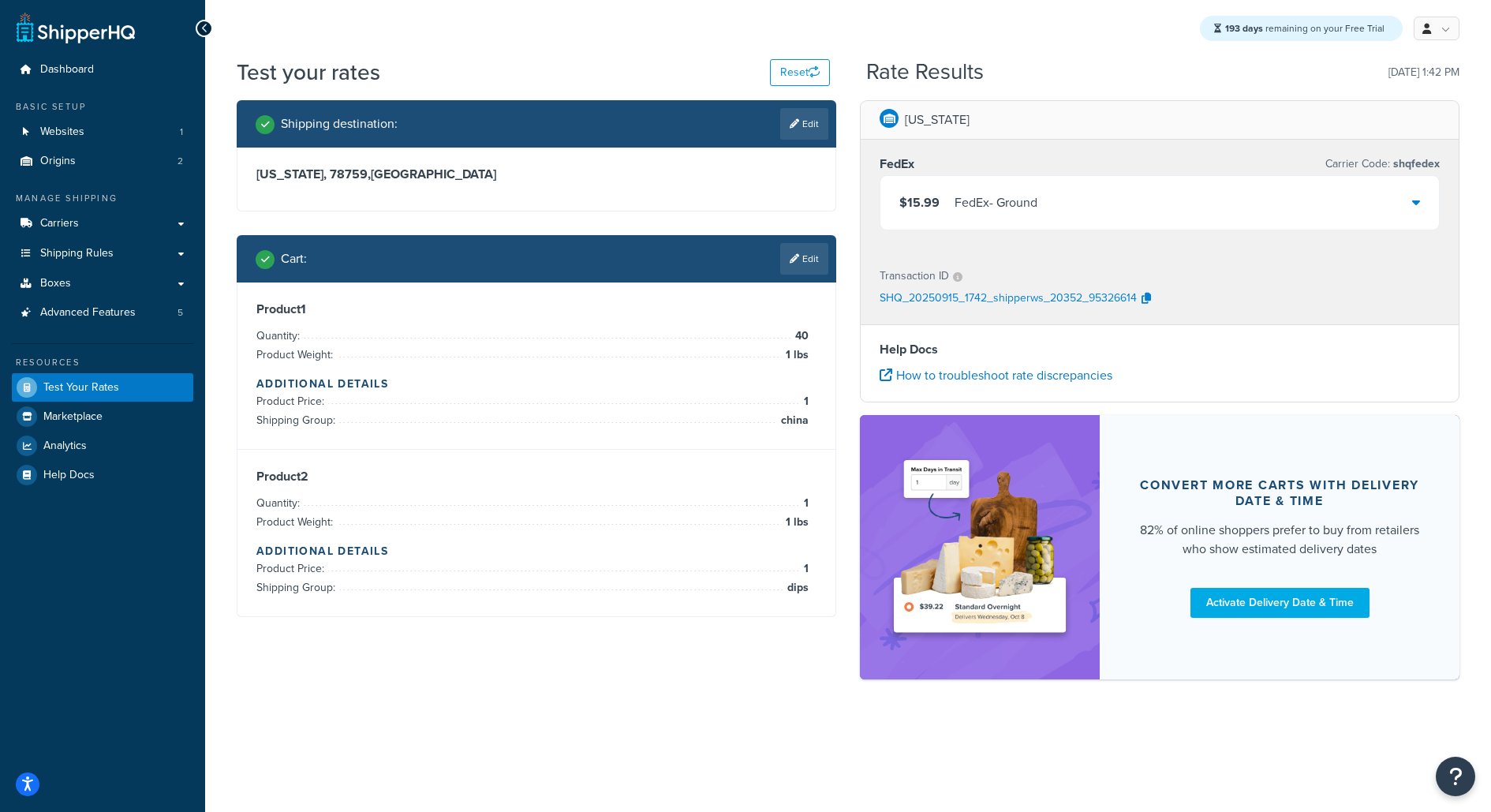
click at [1009, 178] on div "$15.99 FedEx - Ground" at bounding box center [1160, 203] width 559 height 54
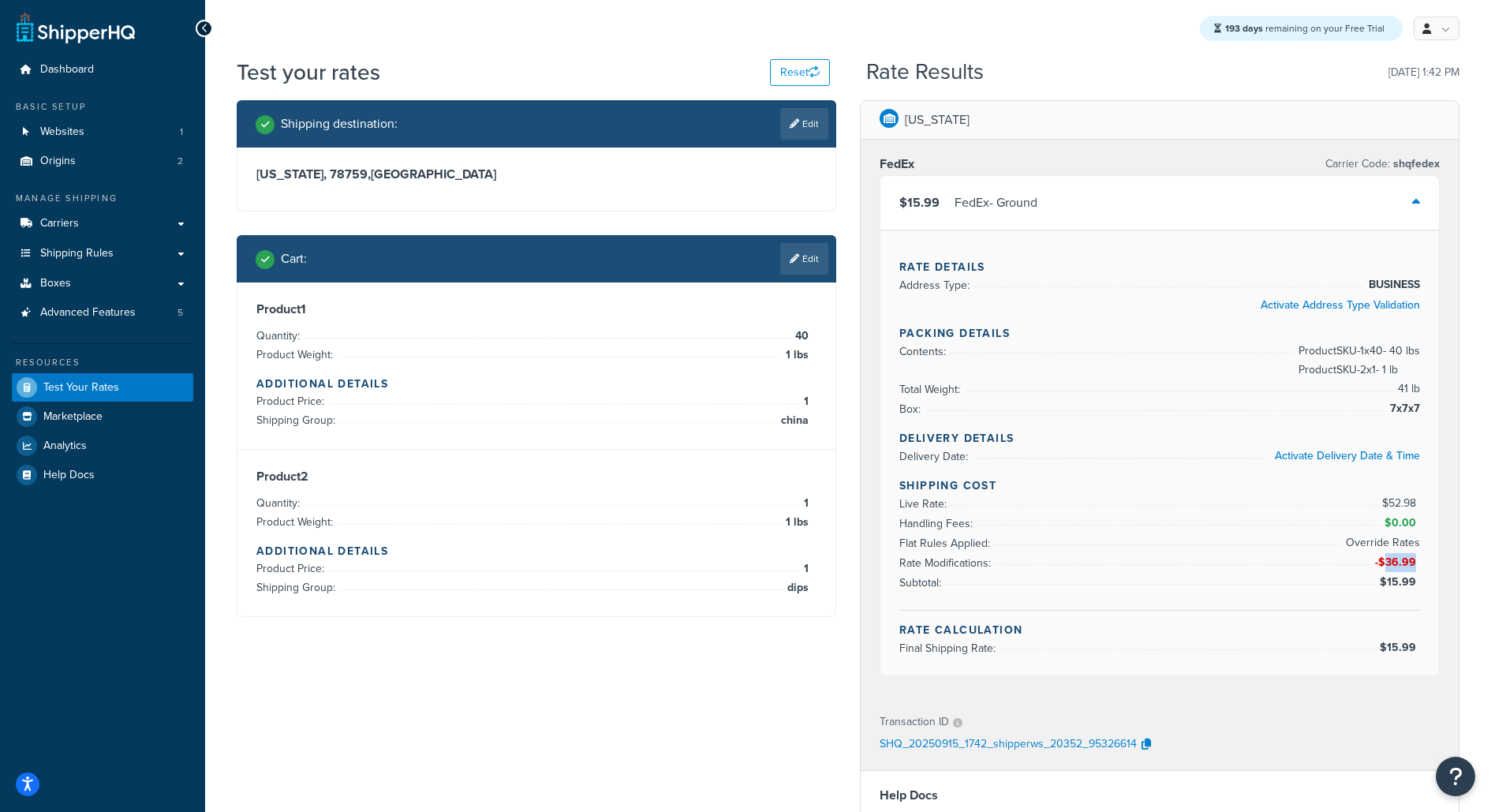
drag, startPoint x: 1388, startPoint y: 566, endPoint x: 1416, endPoint y: 564, distance: 28.1
click at [1416, 564] on span "-$36.99" at bounding box center [1398, 561] width 45 height 16
copy span "36.99"
click at [75, 258] on span "Shipping Rules" at bounding box center [77, 253] width 74 height 13
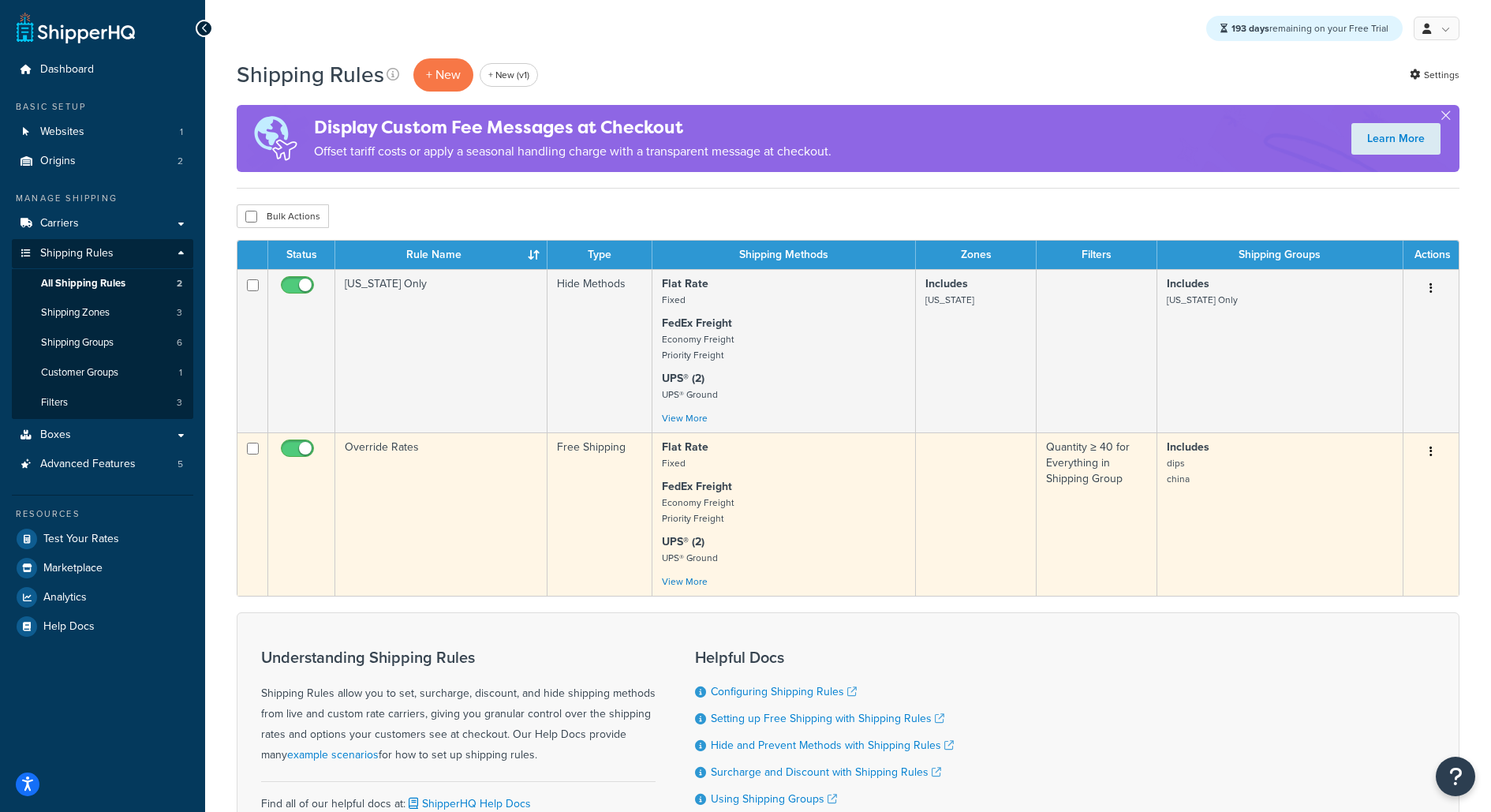
click at [485, 515] on td "Override Rates" at bounding box center [441, 514] width 212 height 163
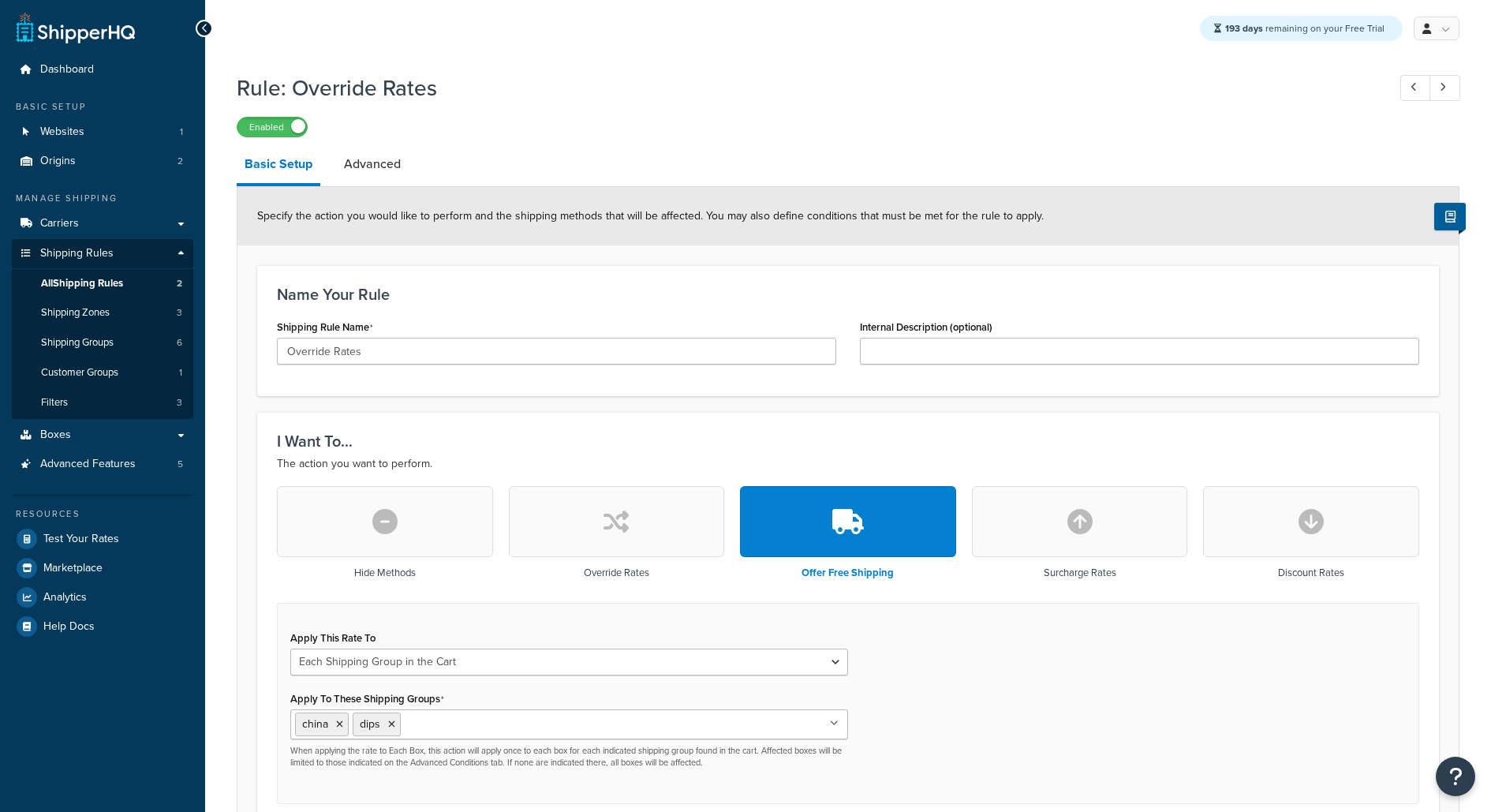
select select "SHIPPING_GROUP"
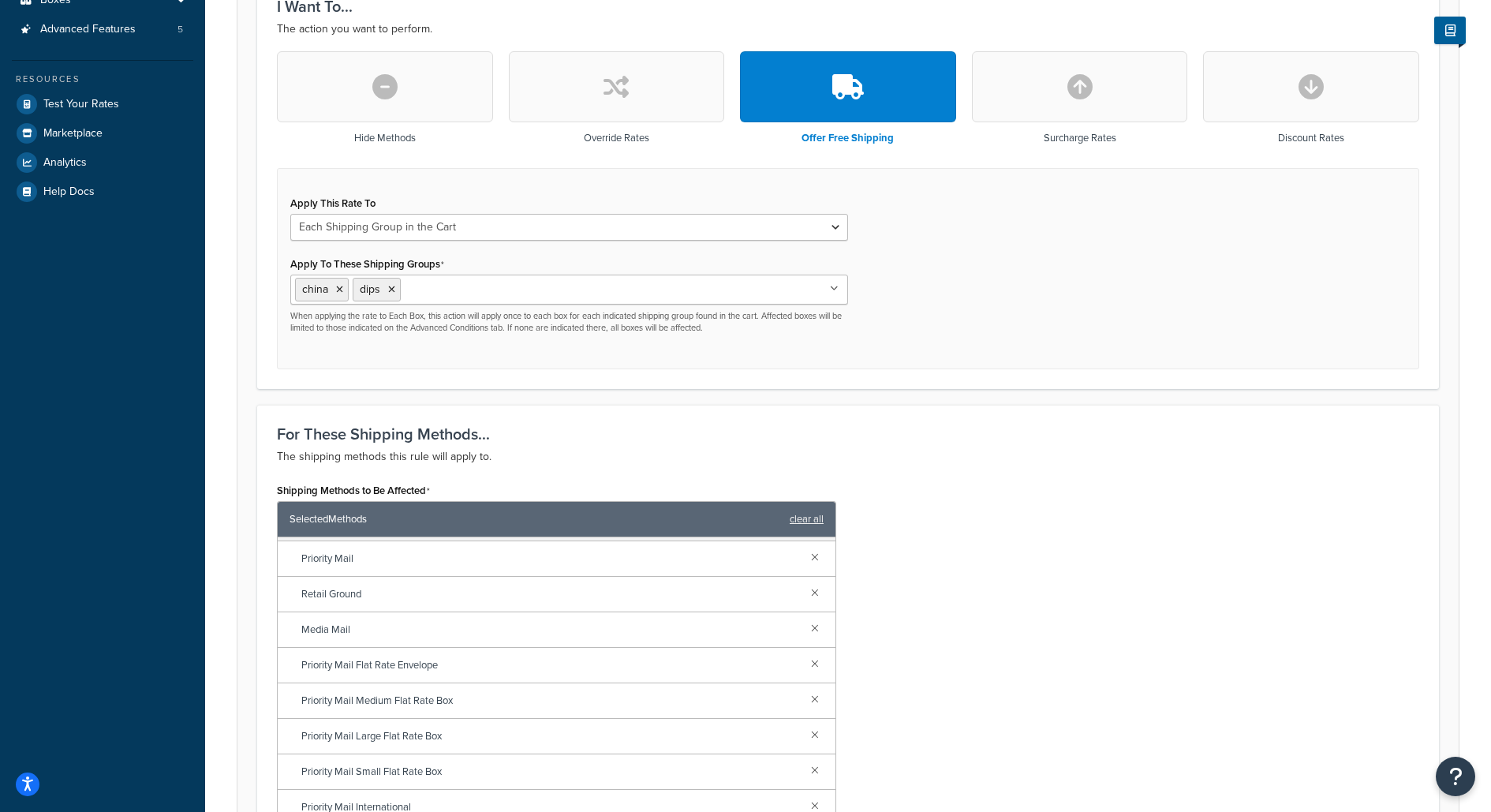
scroll to position [429, 0]
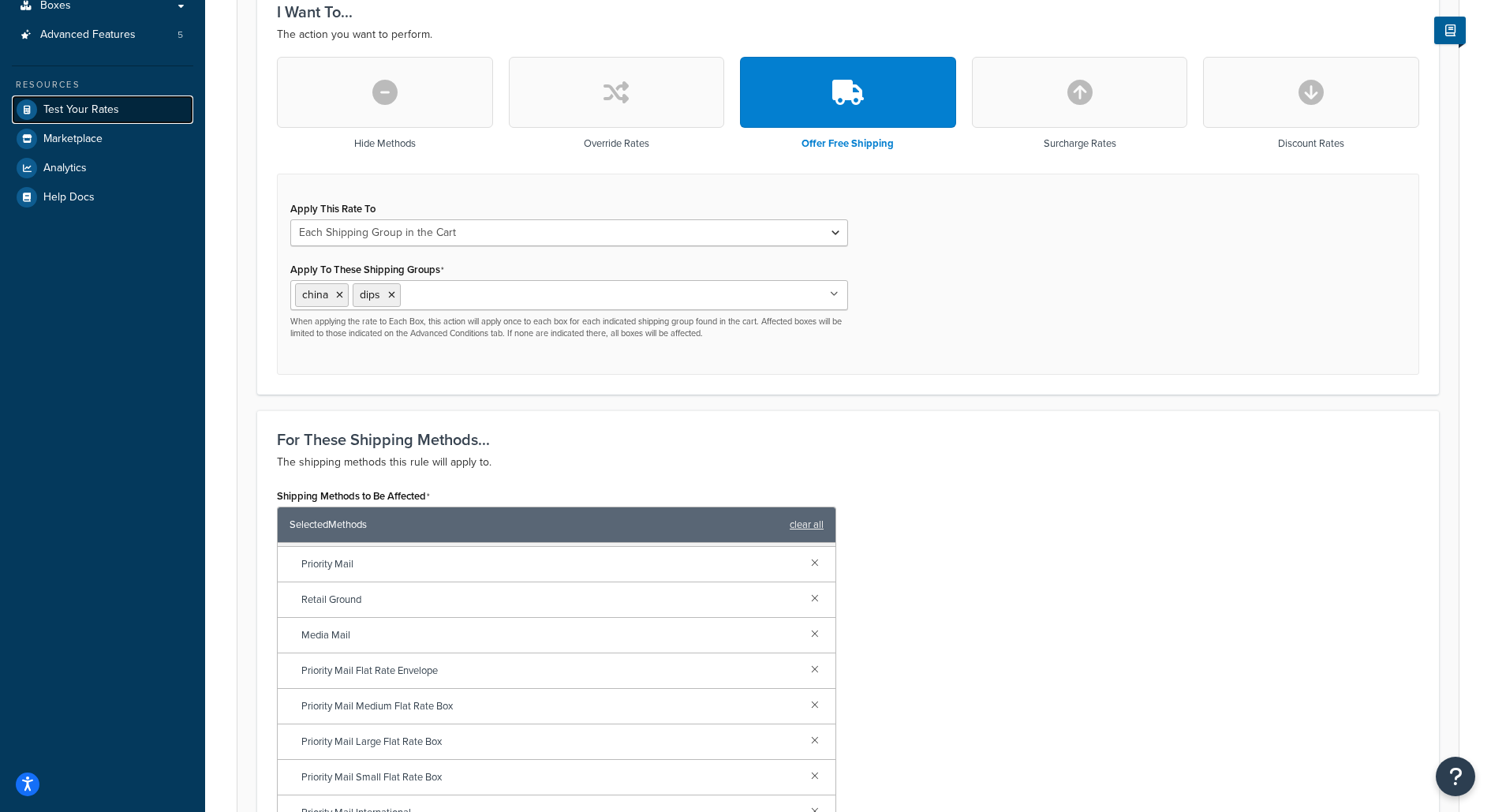
click at [106, 103] on span "Test Your Rates" at bounding box center [81, 110] width 75 height 13
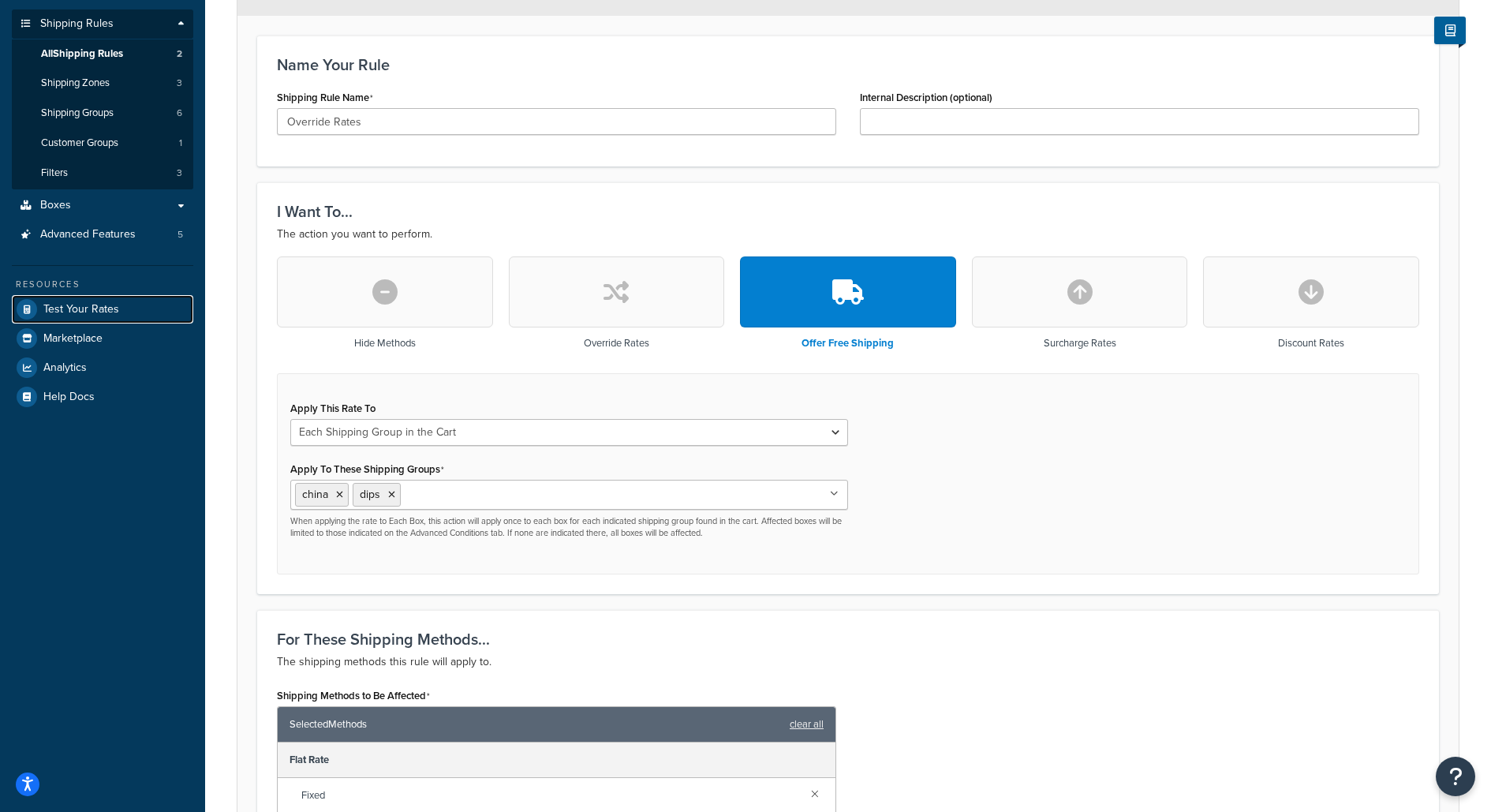
scroll to position [221, 0]
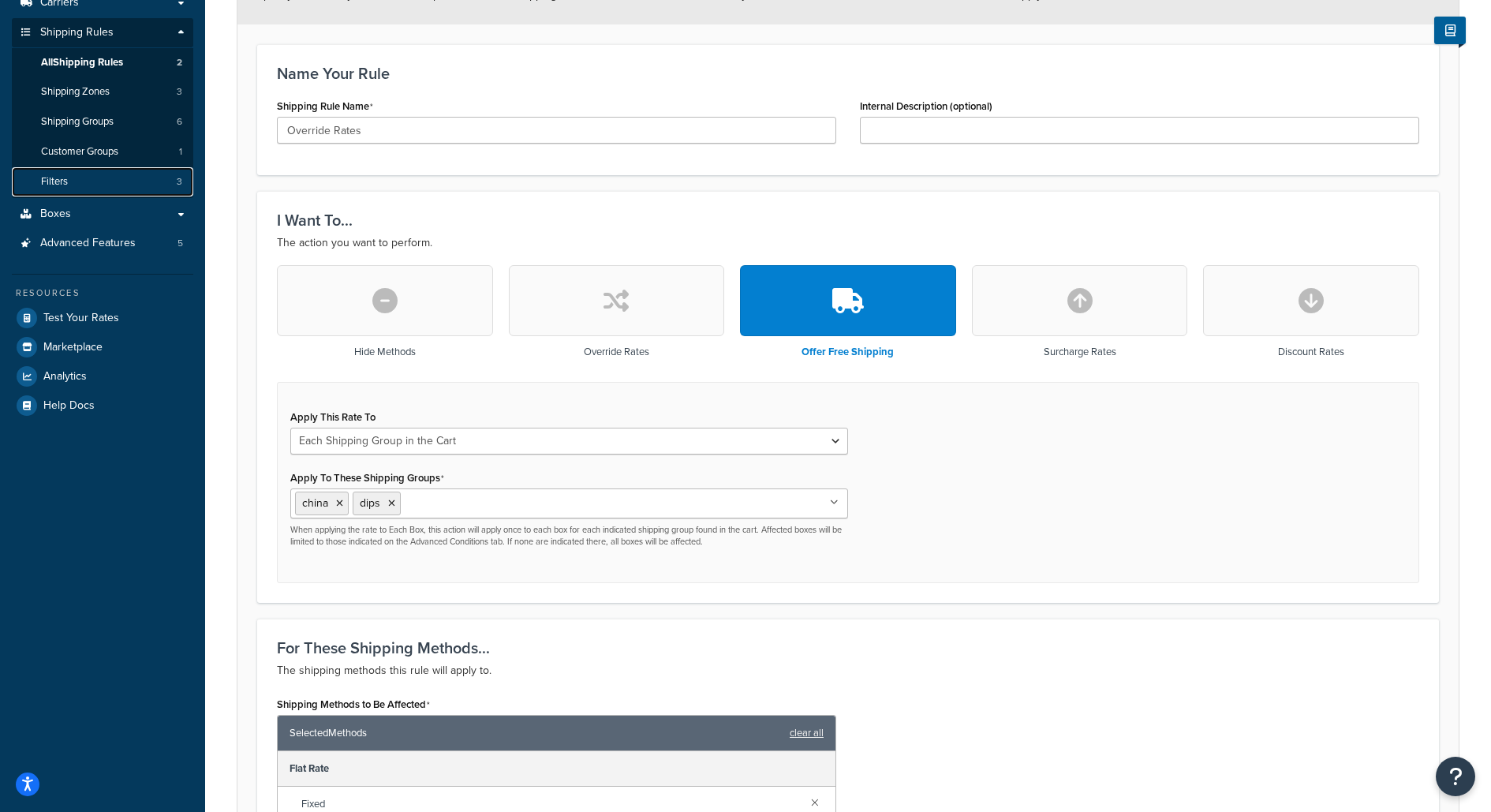
click at [140, 181] on link "Filters 3" at bounding box center [102, 181] width 181 height 29
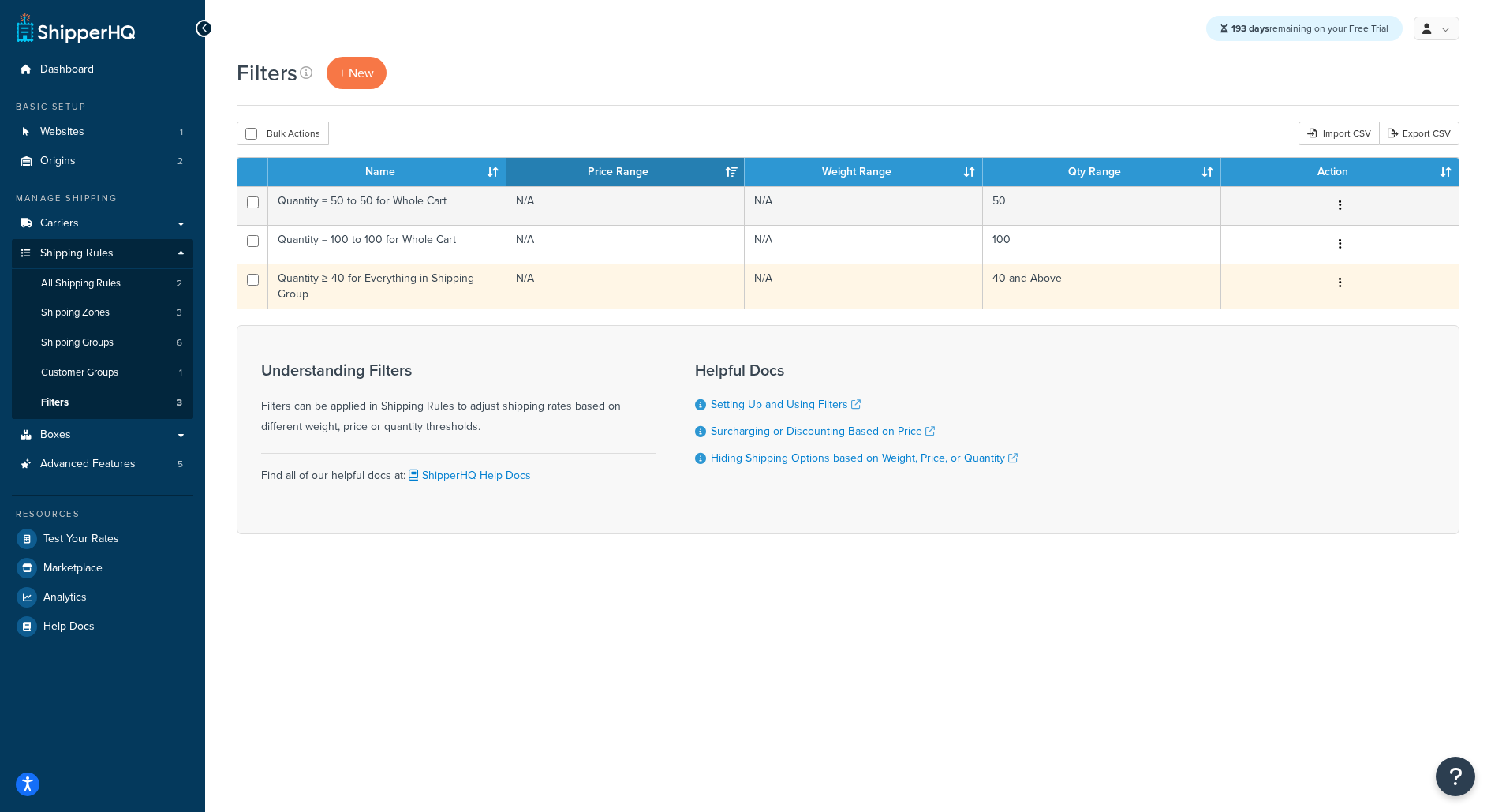
click at [447, 284] on td "Quantity ≥ 40 for Everything in Shipping Group" at bounding box center [387, 286] width 238 height 45
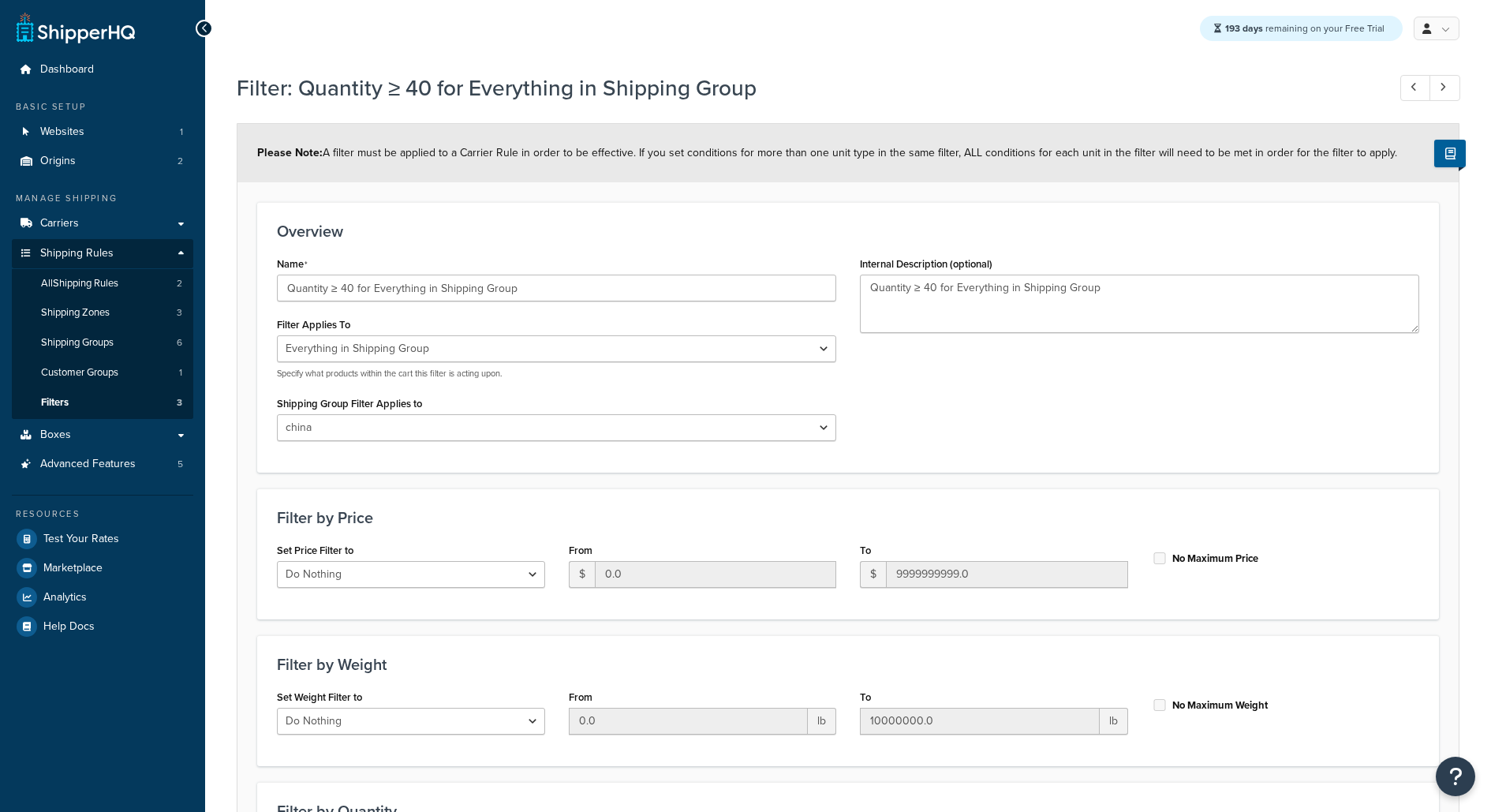
select select "SHIPPING_GROUP"
select select "298514"
select select "range"
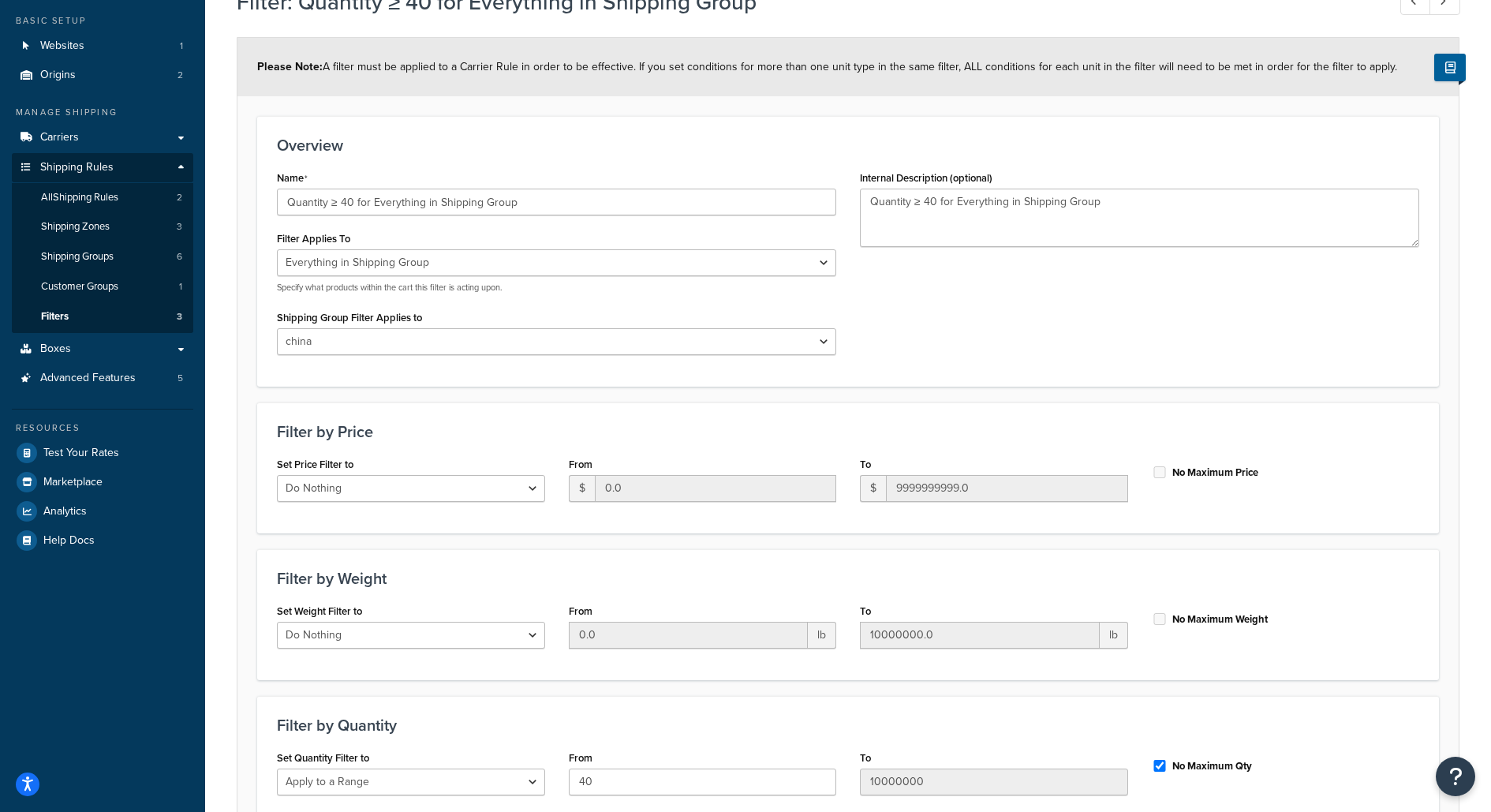
scroll to position [81, 0]
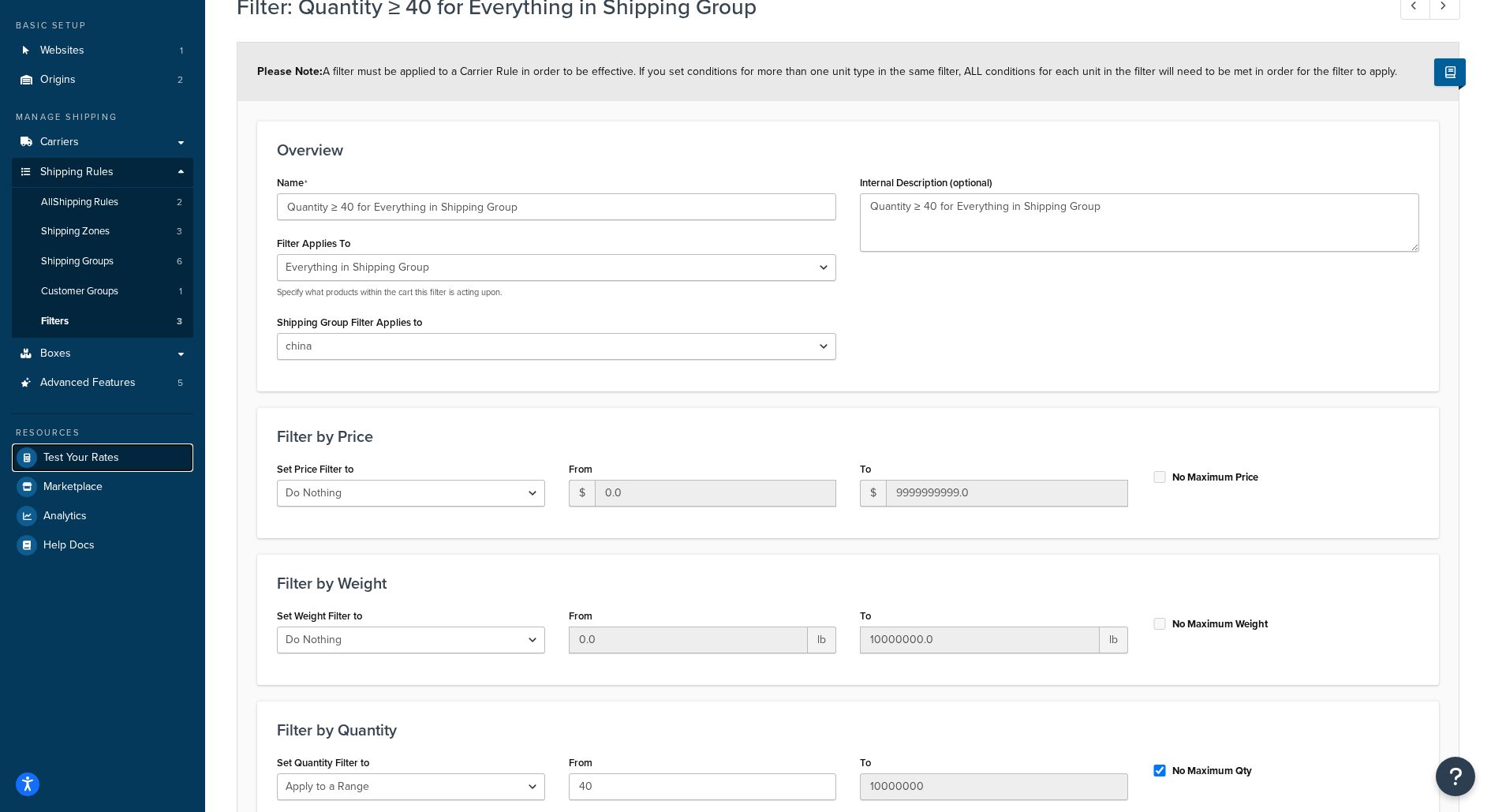
click at [61, 455] on span "Test Your Rates" at bounding box center [81, 457] width 75 height 13
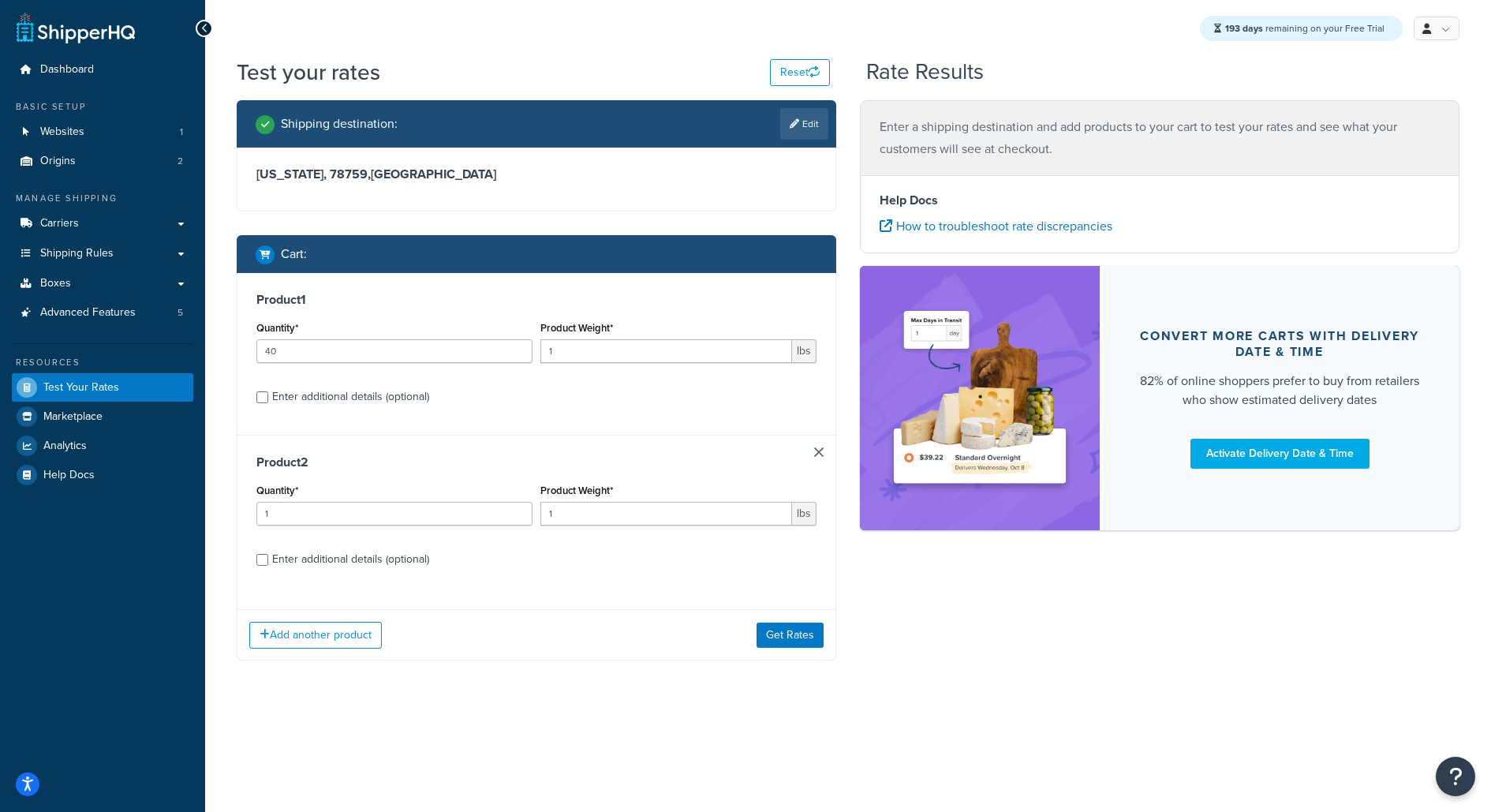
click at [378, 560] on div "Enter additional details (optional)" at bounding box center [350, 559] width 157 height 22
click at [269, 560] on input "Enter additional details (optional)" at bounding box center [261, 559] width 12 height 12
checkbox input "true"
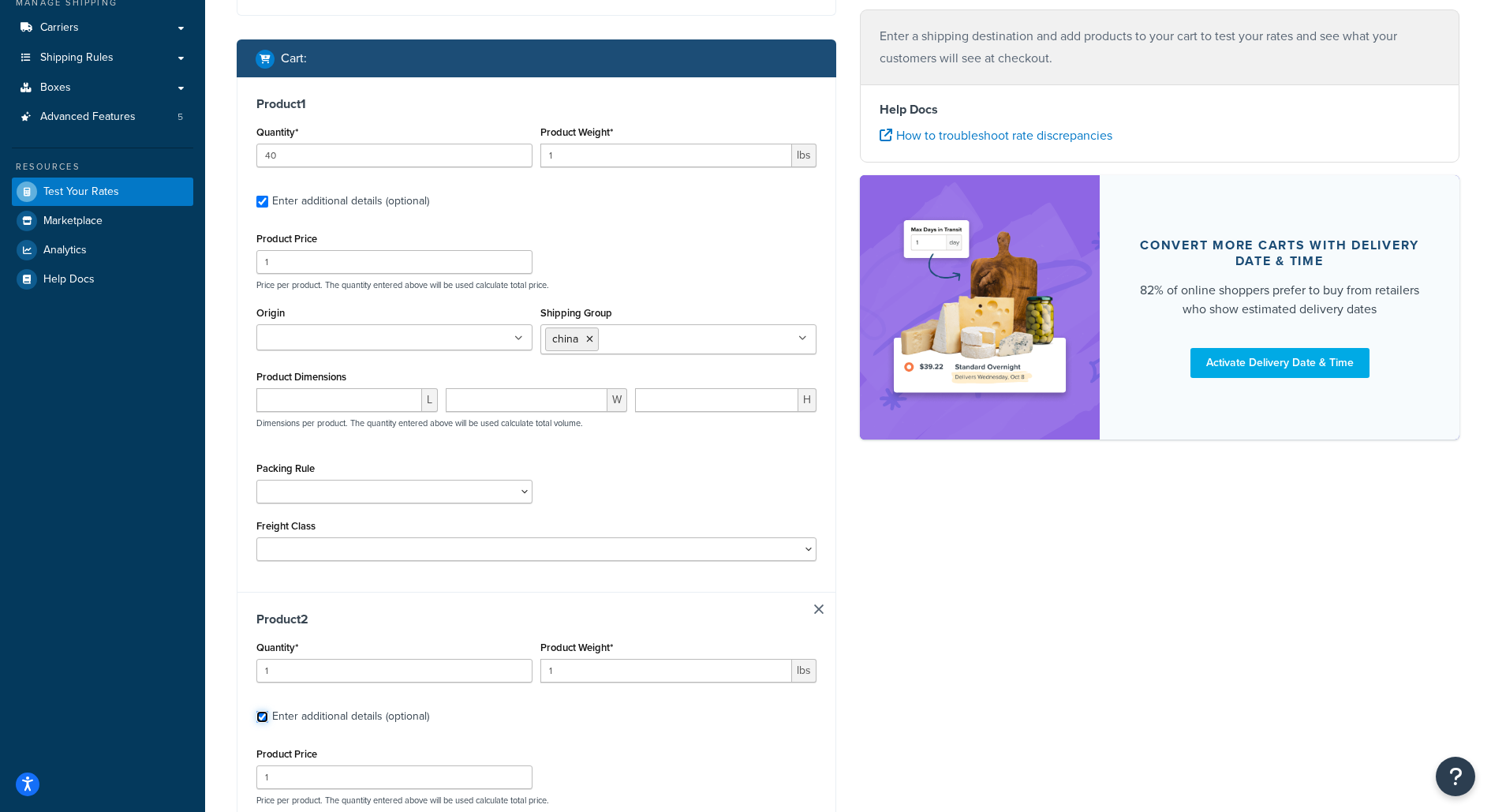
scroll to position [194, 0]
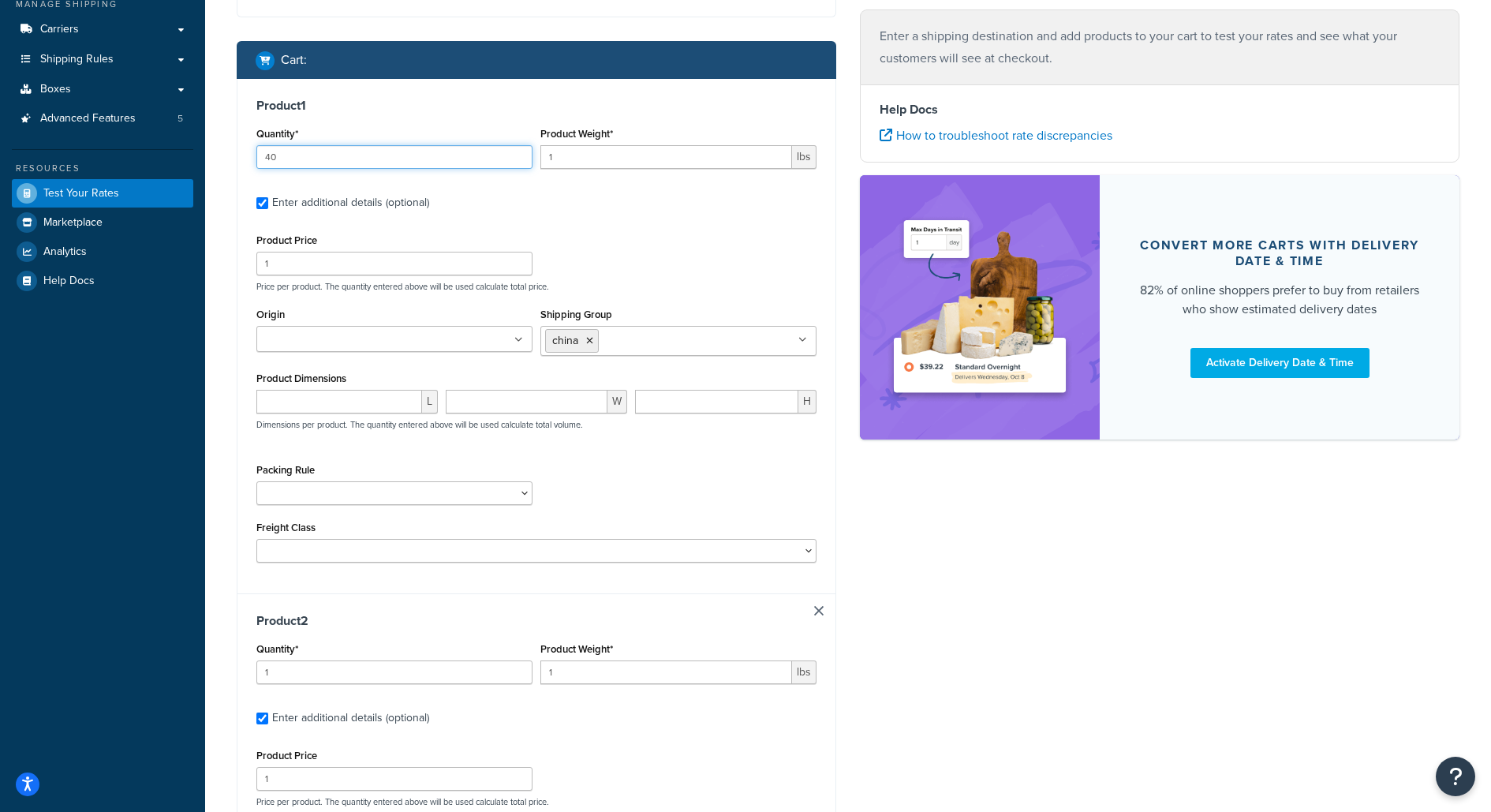
click at [459, 148] on input "40" at bounding box center [393, 157] width 276 height 23
type input "41"
click at [840, 676] on div "Shipping destination : Edit [US_STATE], 78759 , [GEOGRAPHIC_DATA] Cart : Produc…" at bounding box center [536, 552] width 623 height 1290
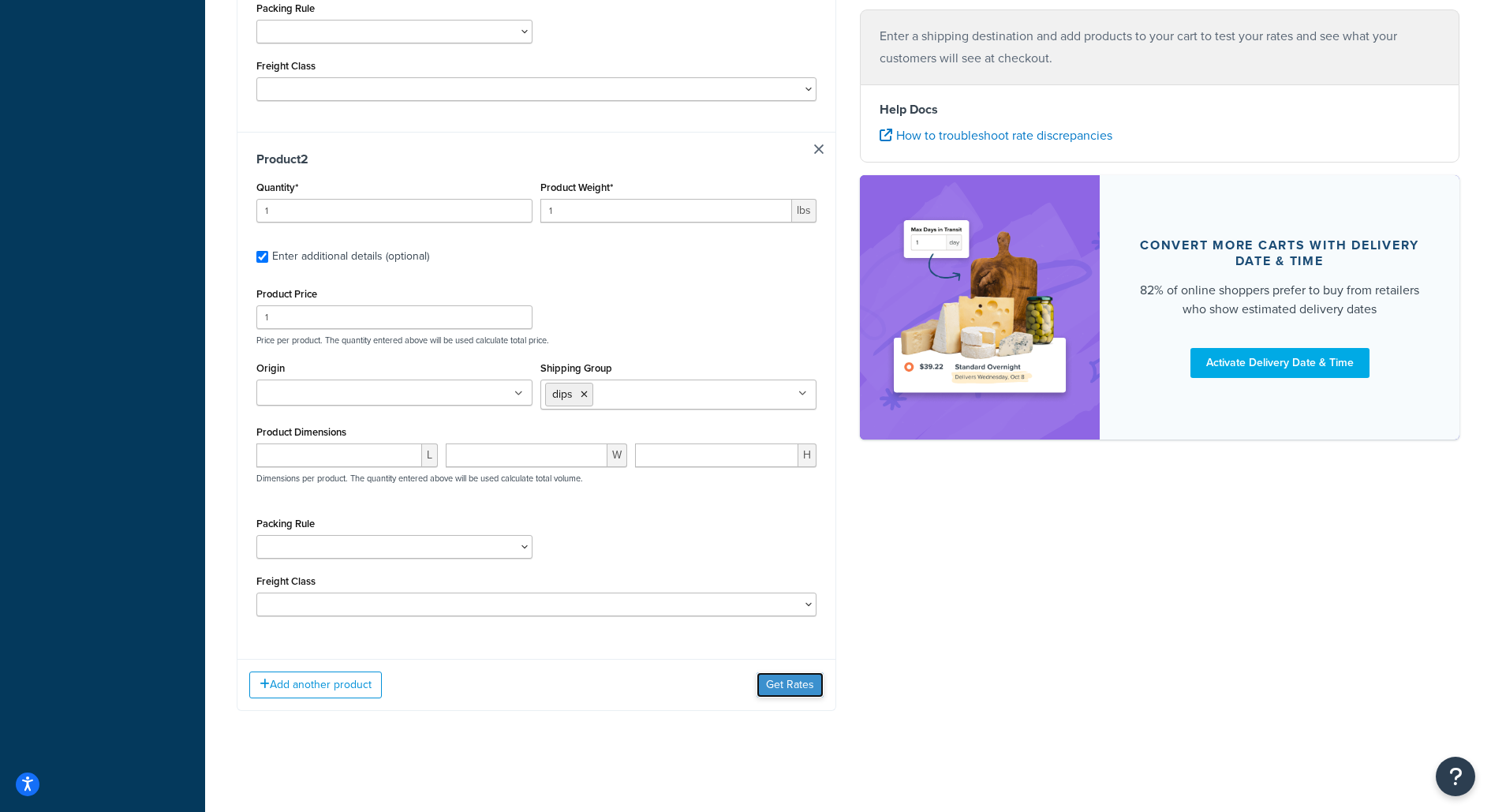
click at [797, 676] on button "Get Rates" at bounding box center [790, 684] width 67 height 25
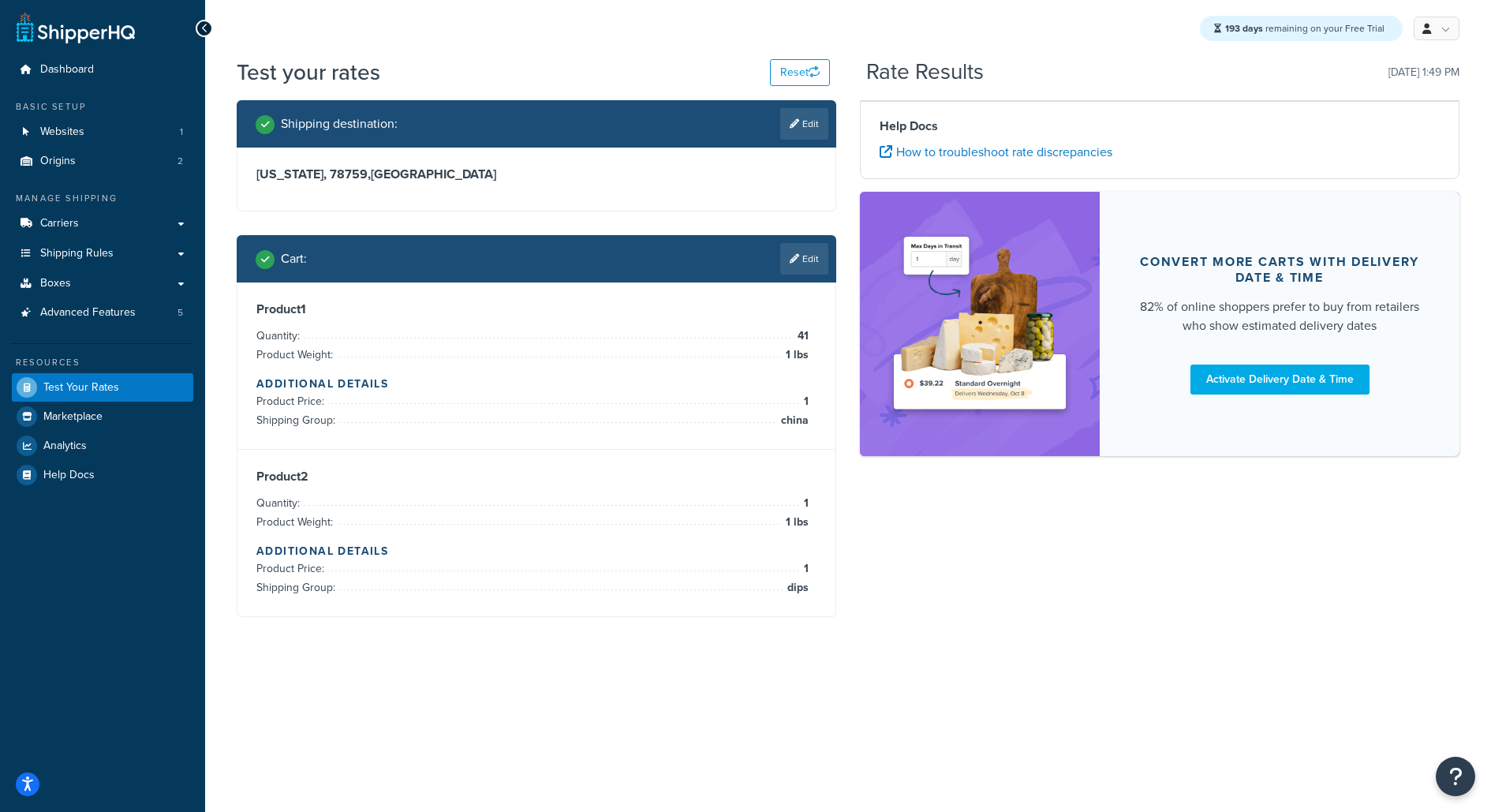
scroll to position [0, 0]
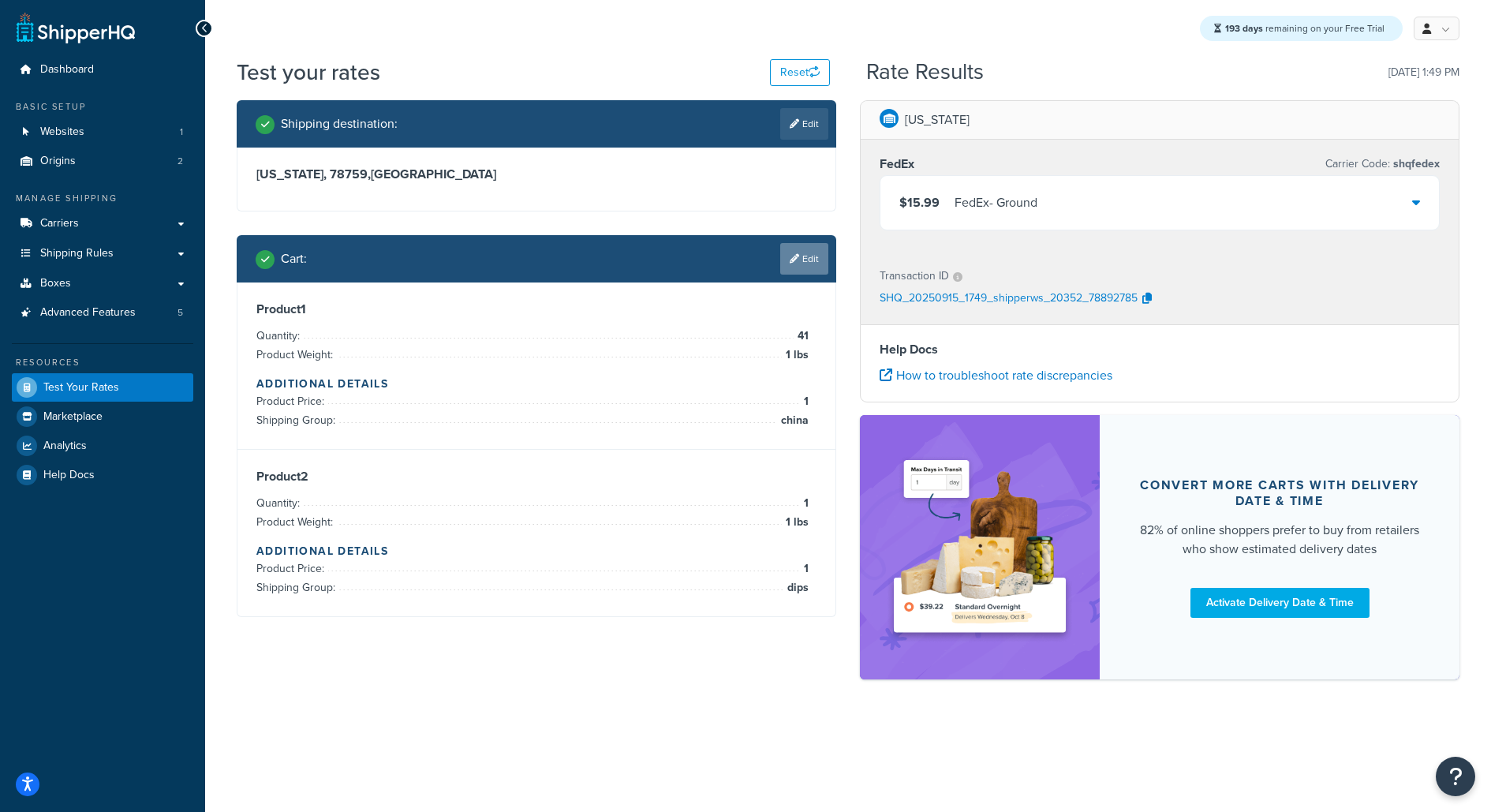
click at [811, 262] on link "Edit" at bounding box center [804, 258] width 49 height 31
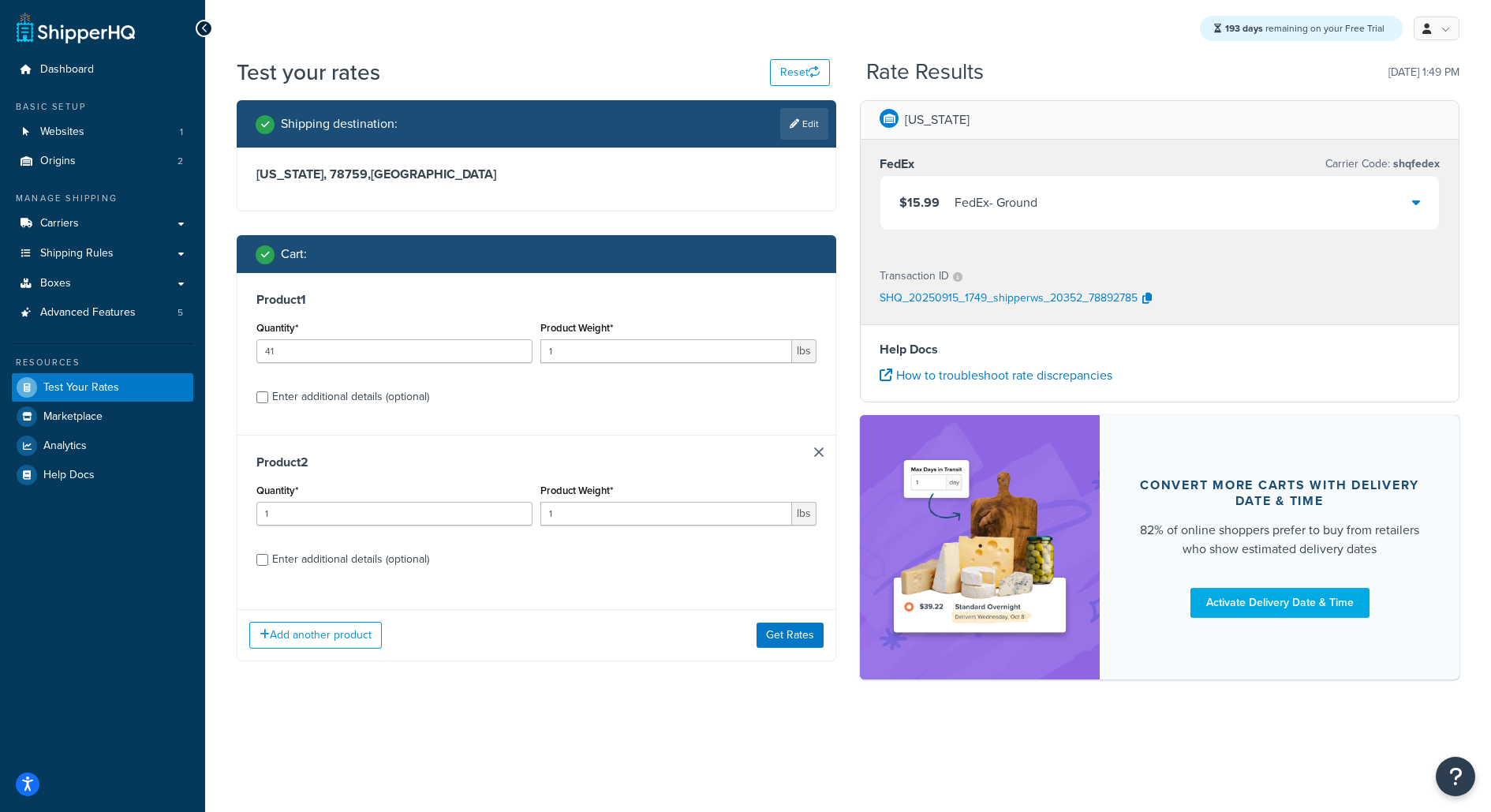
click at [401, 558] on div "Enter additional details (optional)" at bounding box center [350, 559] width 157 height 22
click at [269, 558] on input "Enter additional details (optional)" at bounding box center [261, 559] width 12 height 12
checkbox input "true"
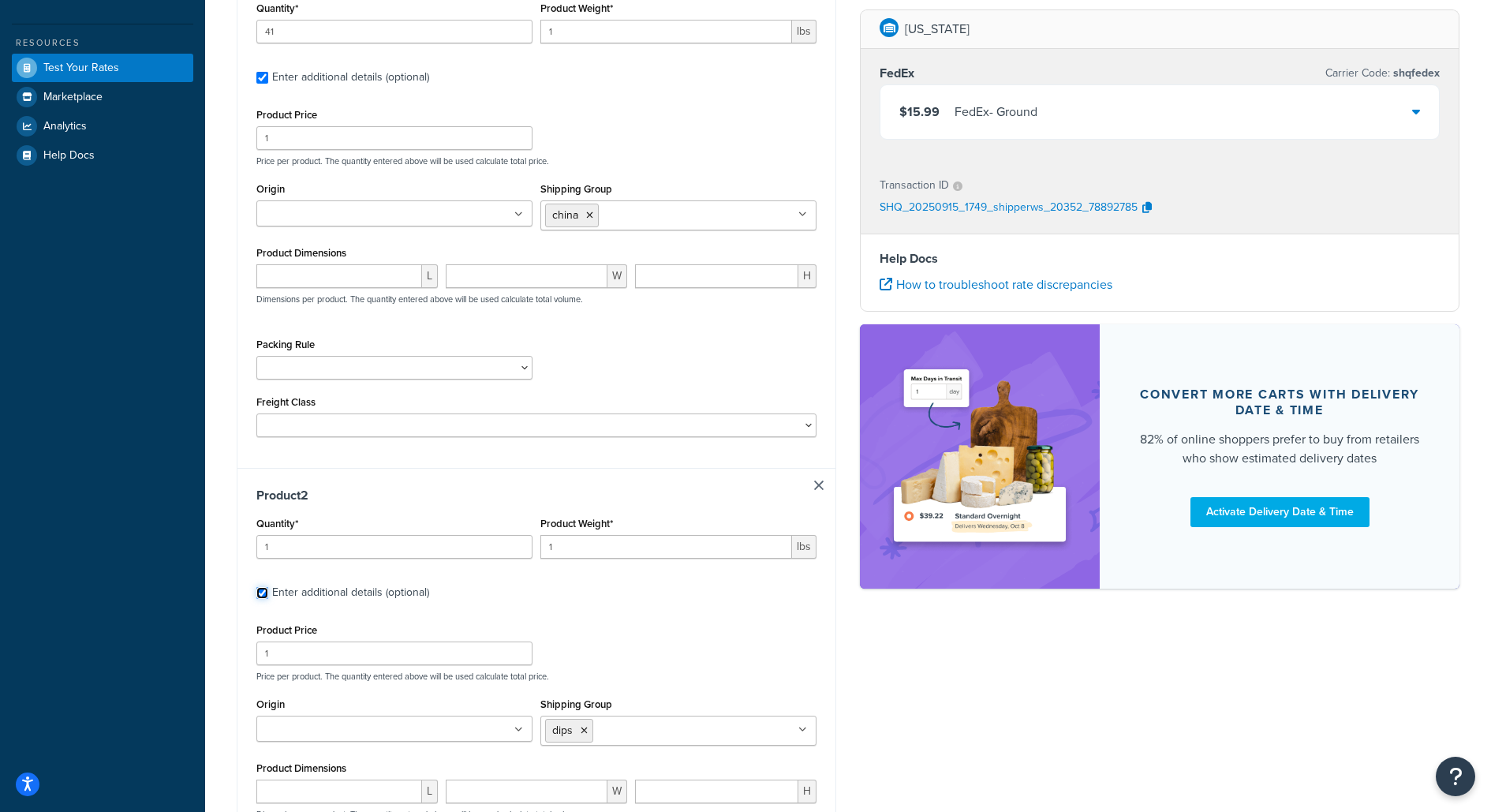
scroll to position [355, 0]
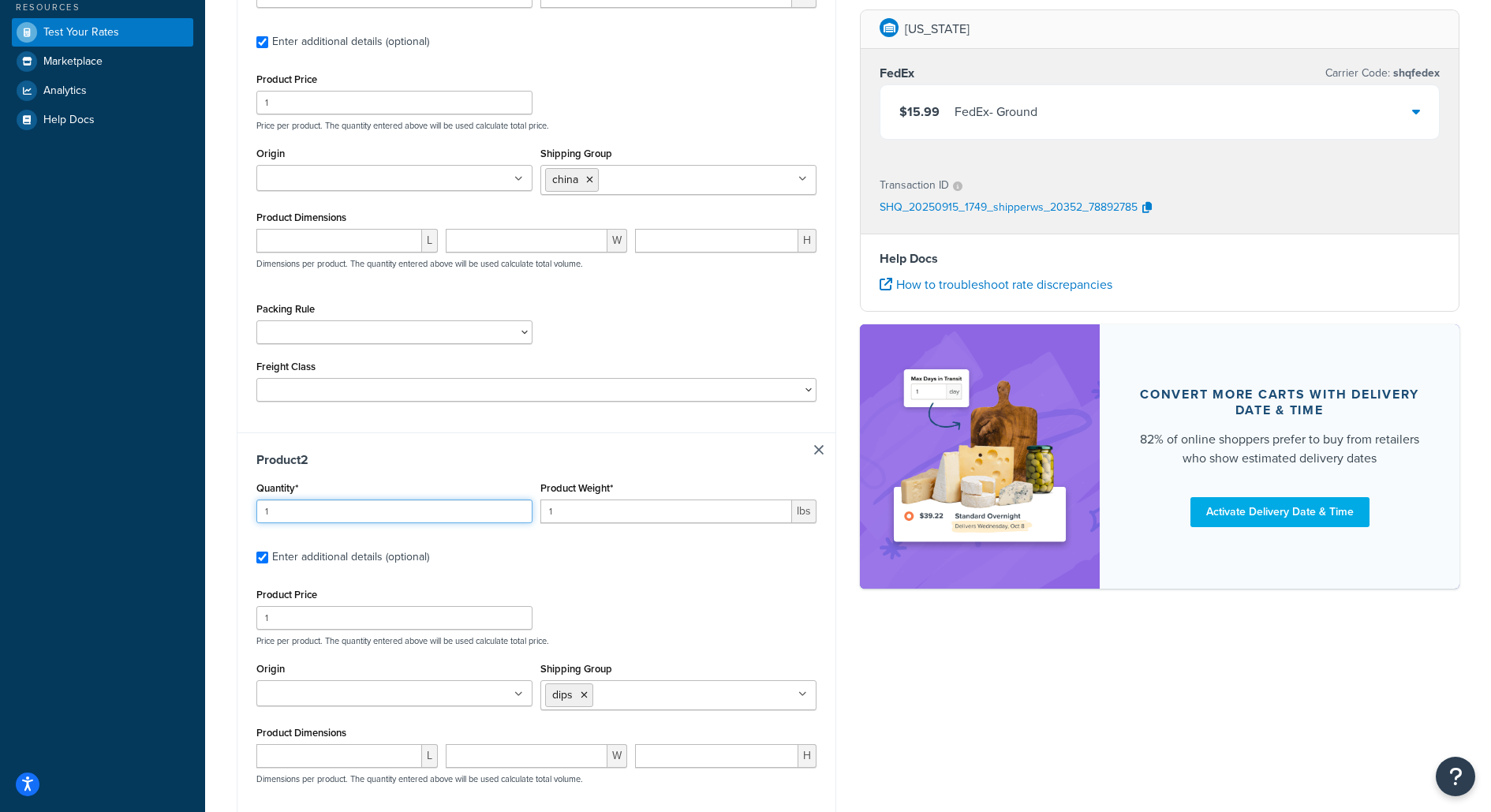
click at [393, 520] on input "1" at bounding box center [393, 511] width 276 height 23
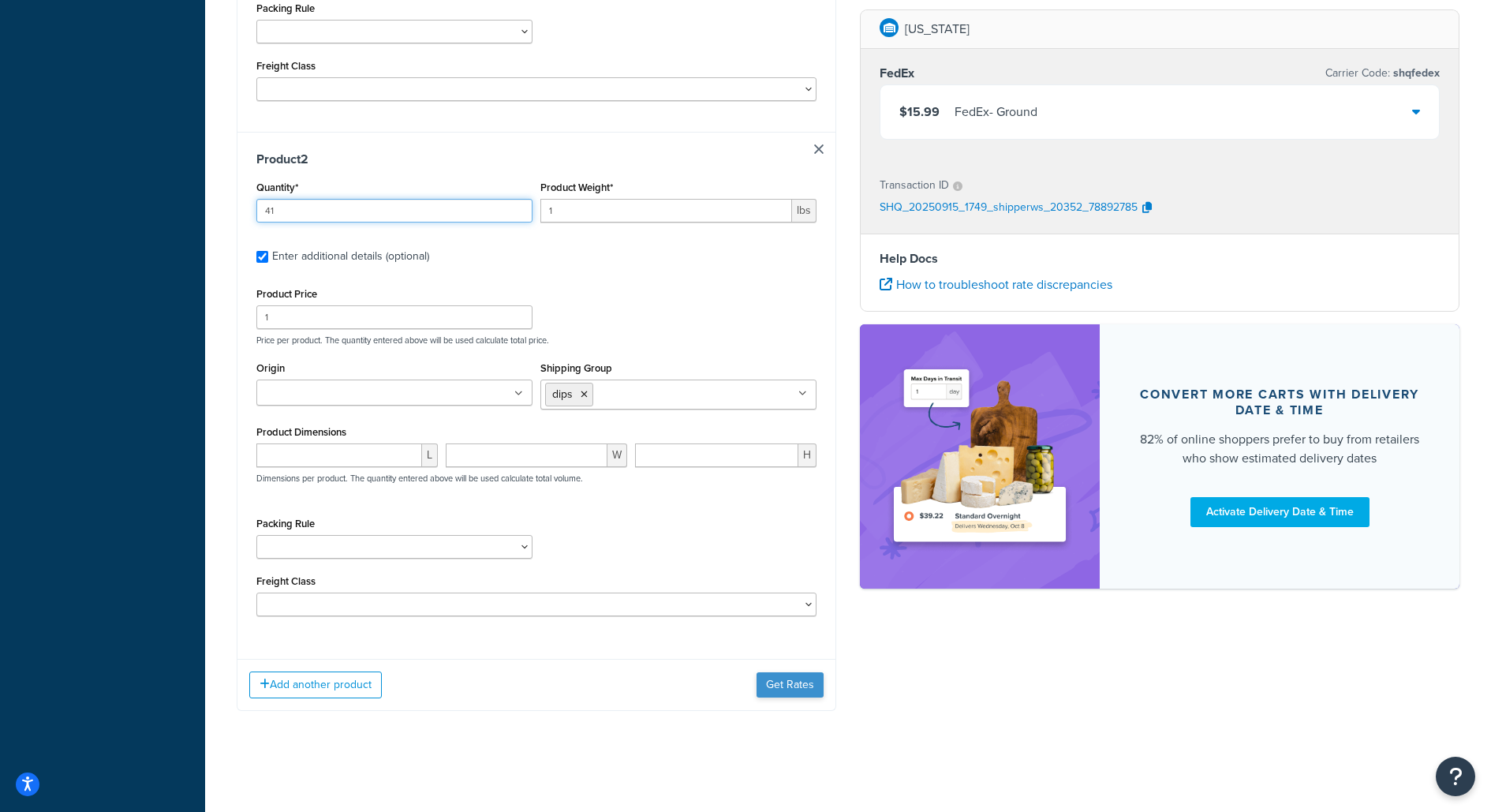
type input "41"
click at [792, 681] on button "Get Rates" at bounding box center [790, 684] width 67 height 25
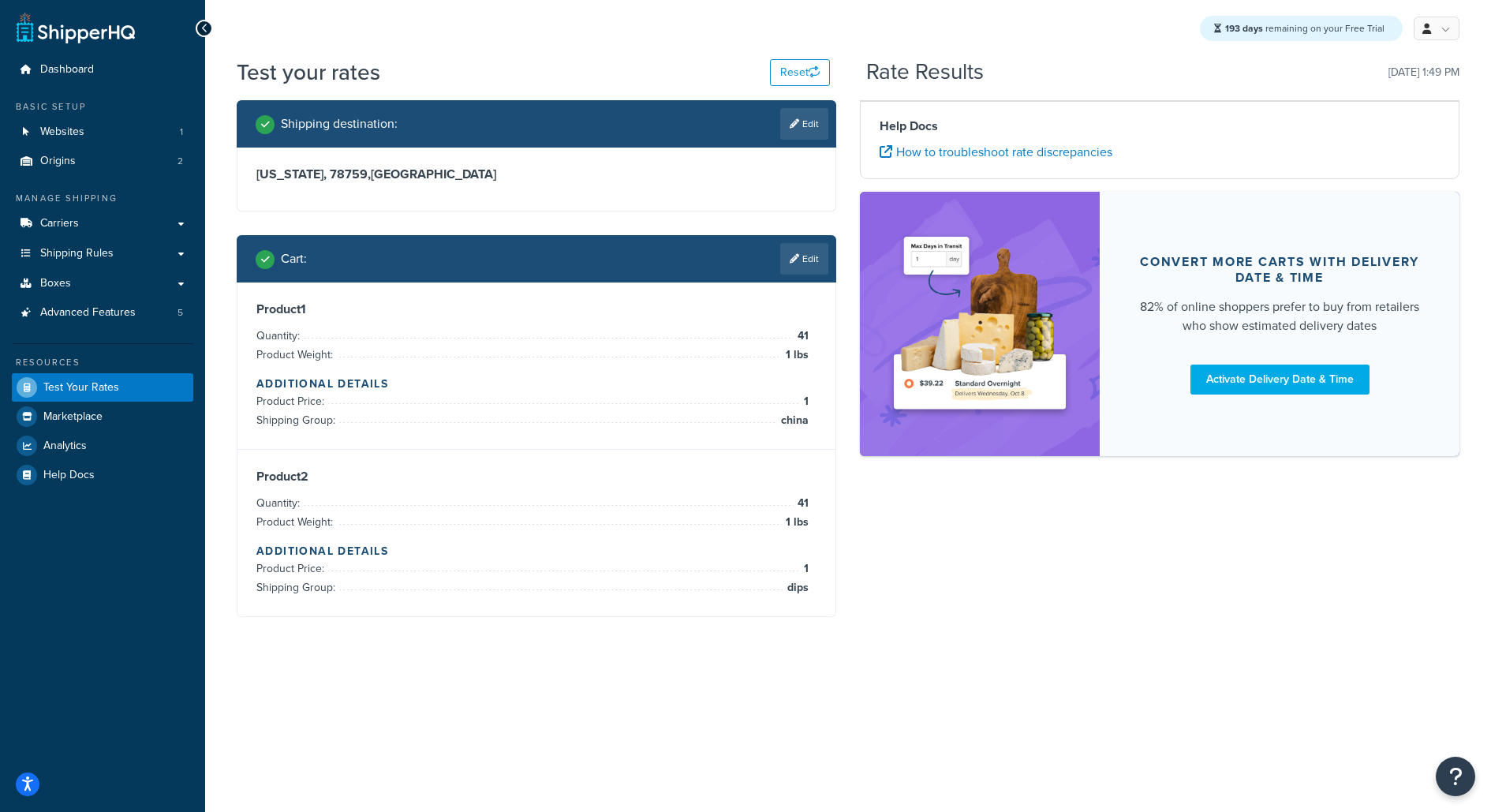
scroll to position [0, 0]
